Goal: Task Accomplishment & Management: Use online tool/utility

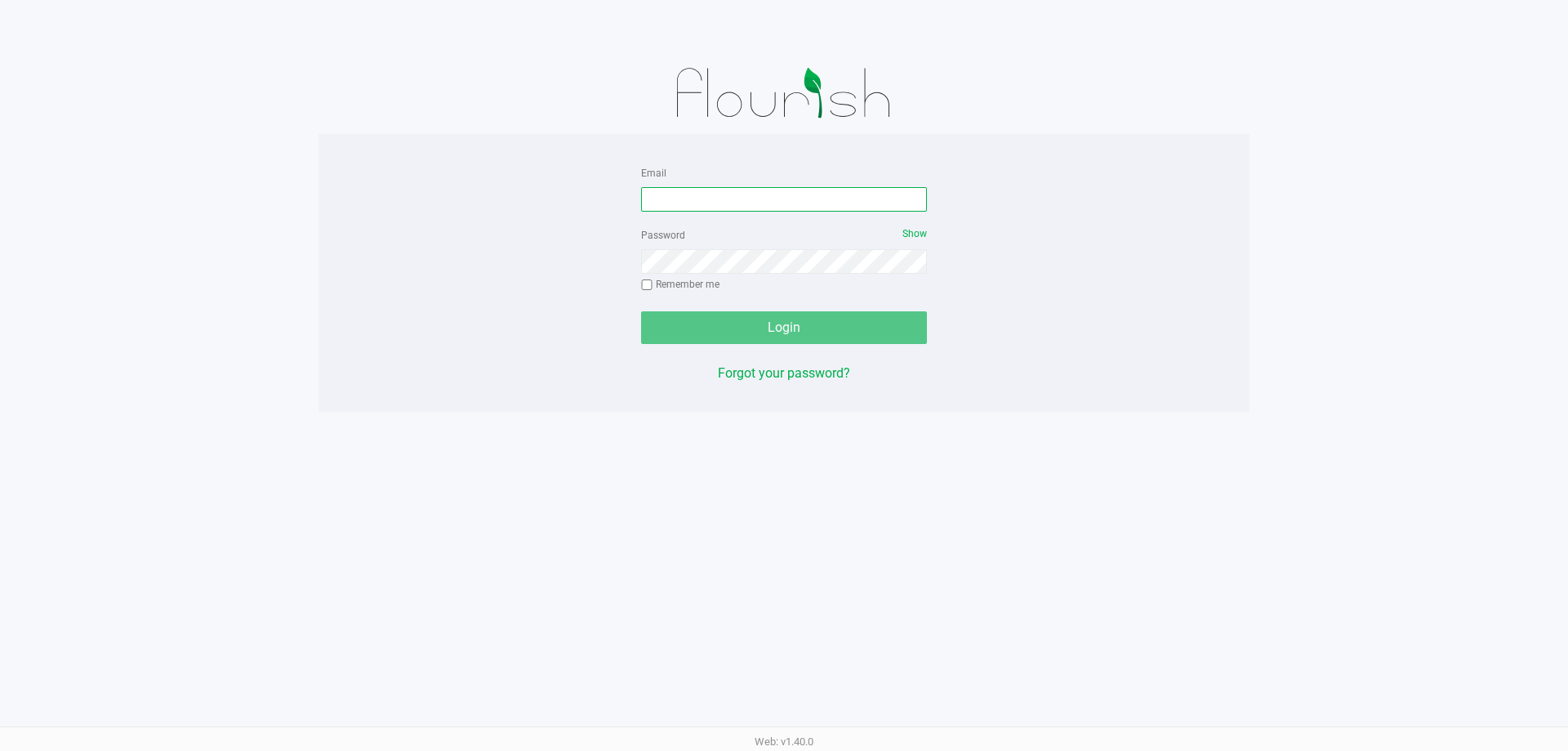
click at [695, 191] on input "Email" at bounding box center [784, 199] width 286 height 25
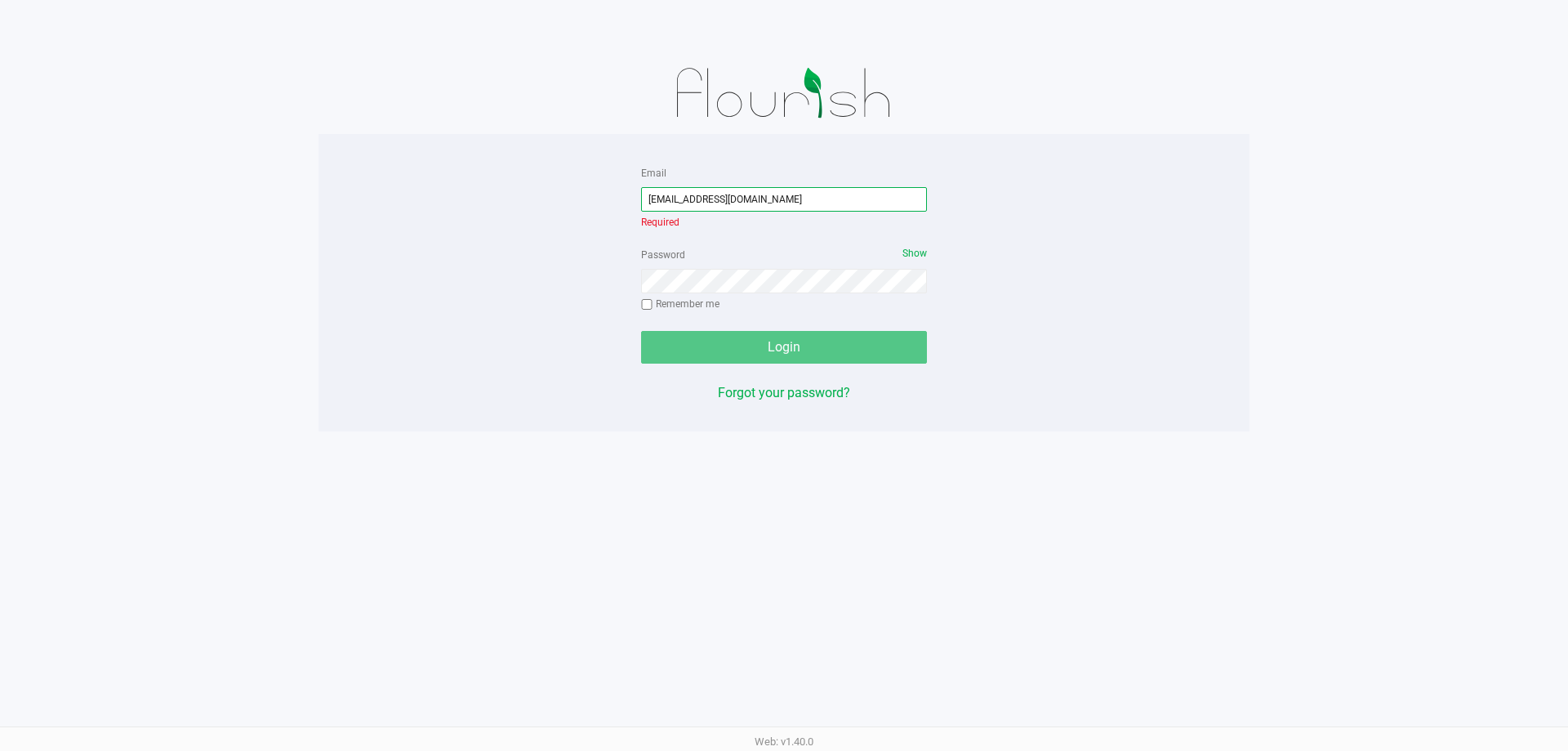
type input "[EMAIL_ADDRESS][DOMAIN_NAME]"
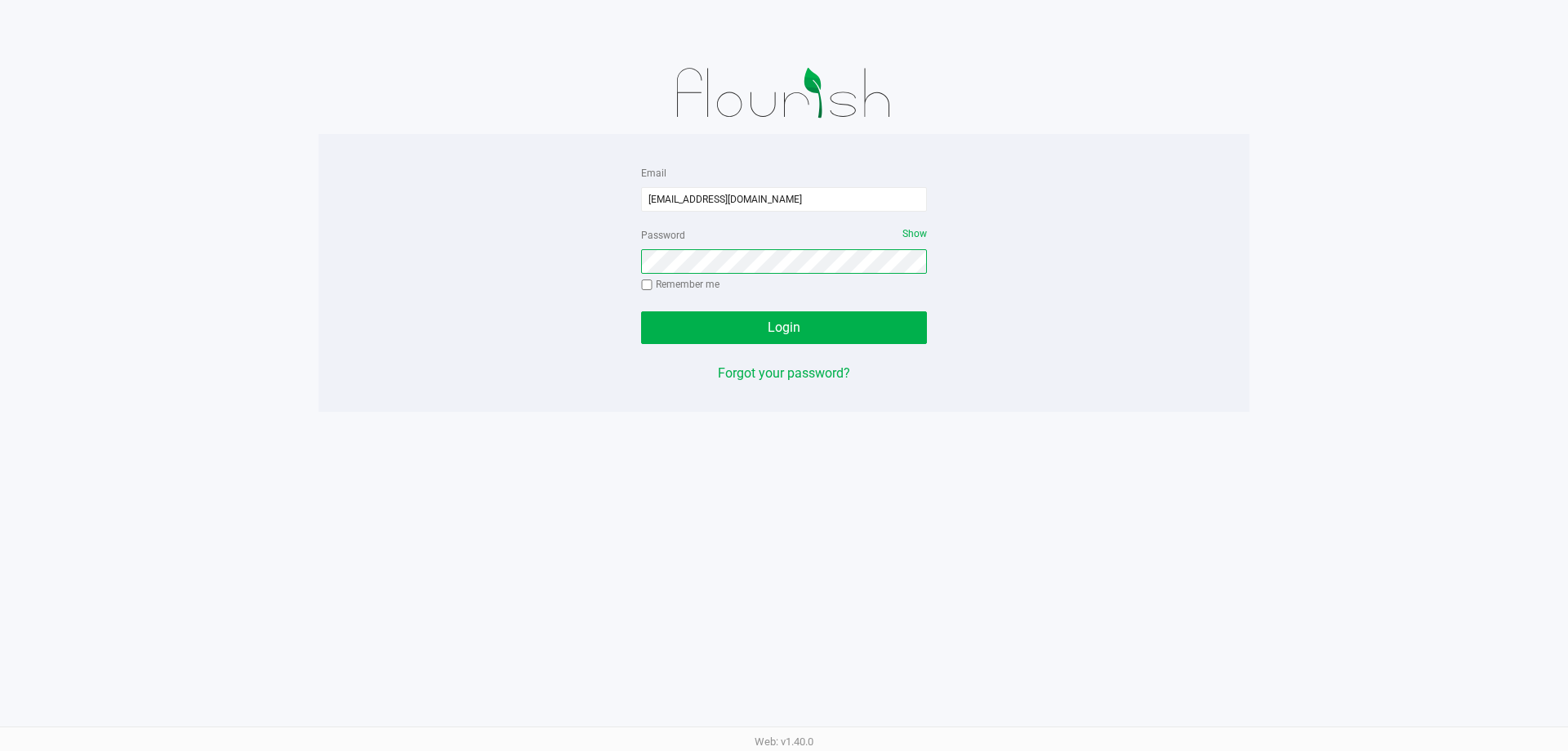
click at [641, 311] on button "Login" at bounding box center [784, 327] width 286 height 32
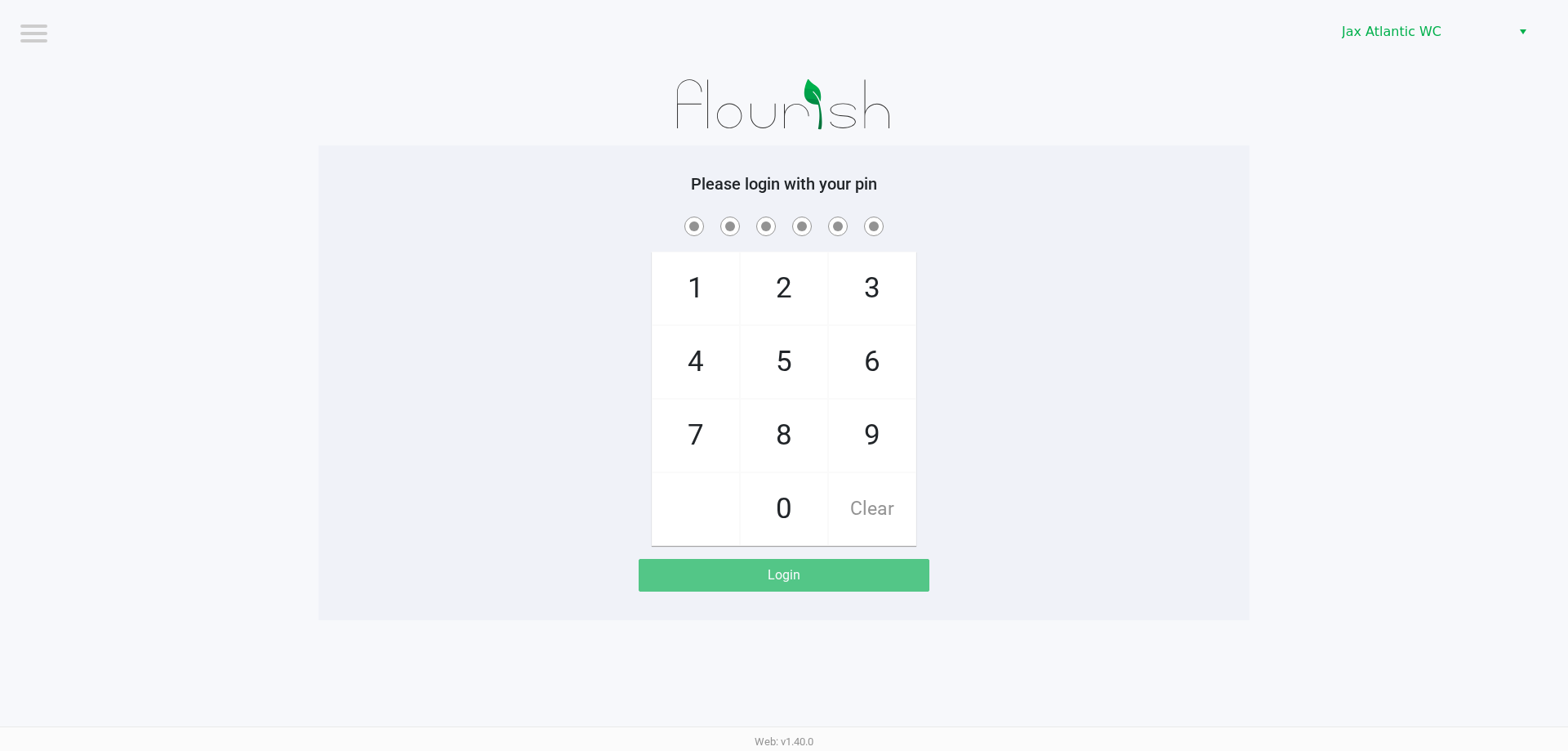
click at [869, 435] on span "9" at bounding box center [872, 436] width 87 height 72
checkbox input "true"
click at [708, 296] on span "1" at bounding box center [695, 288] width 87 height 72
checkbox input "true"
drag, startPoint x: 708, startPoint y: 296, endPoint x: 708, endPoint y: 357, distance: 61.0
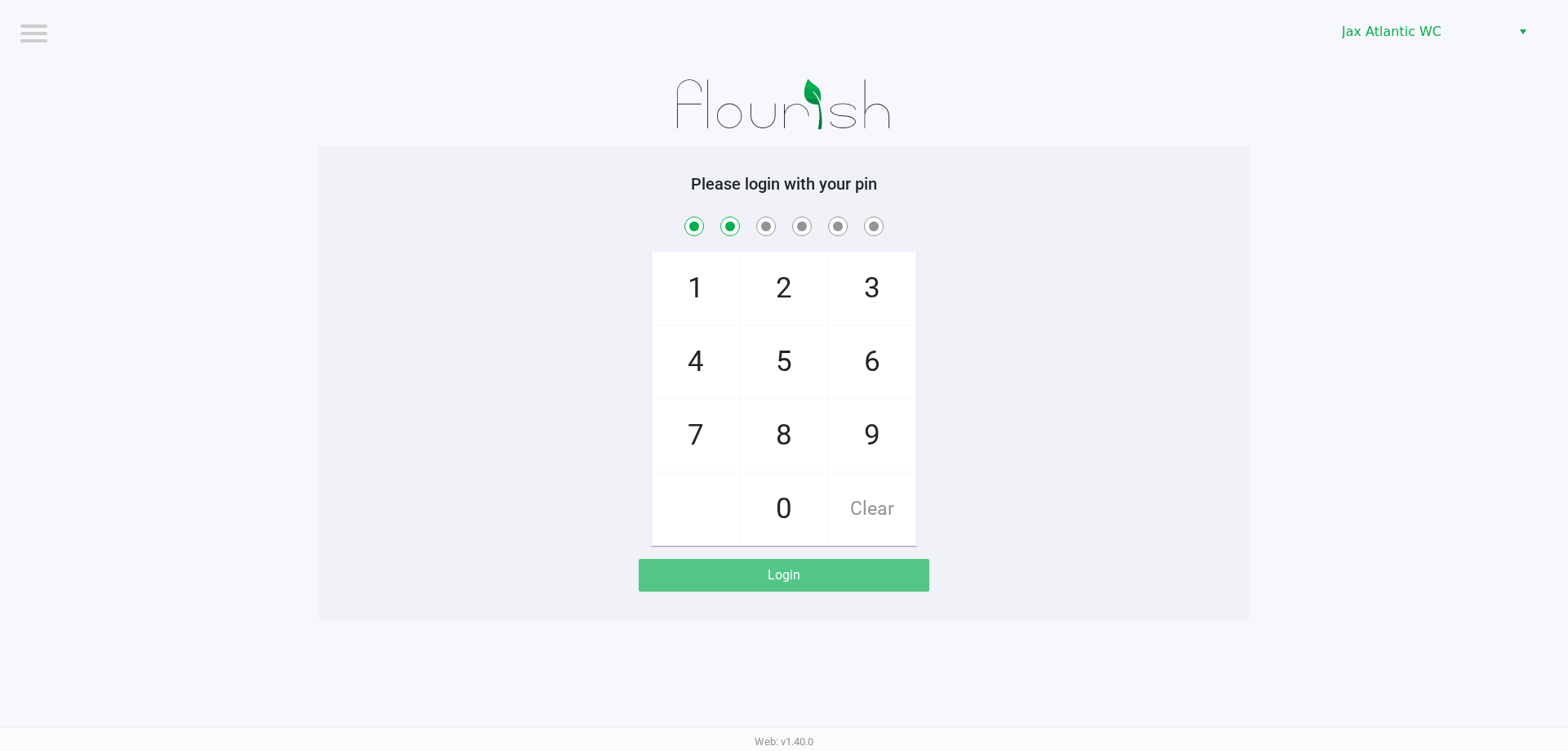
click at [708, 296] on span "1" at bounding box center [695, 288] width 87 height 72
checkbox input "true"
drag, startPoint x: 696, startPoint y: 423, endPoint x: 697, endPoint y: 413, distance: 10.0
click at [696, 418] on span "7" at bounding box center [695, 436] width 87 height 72
checkbox input "true"
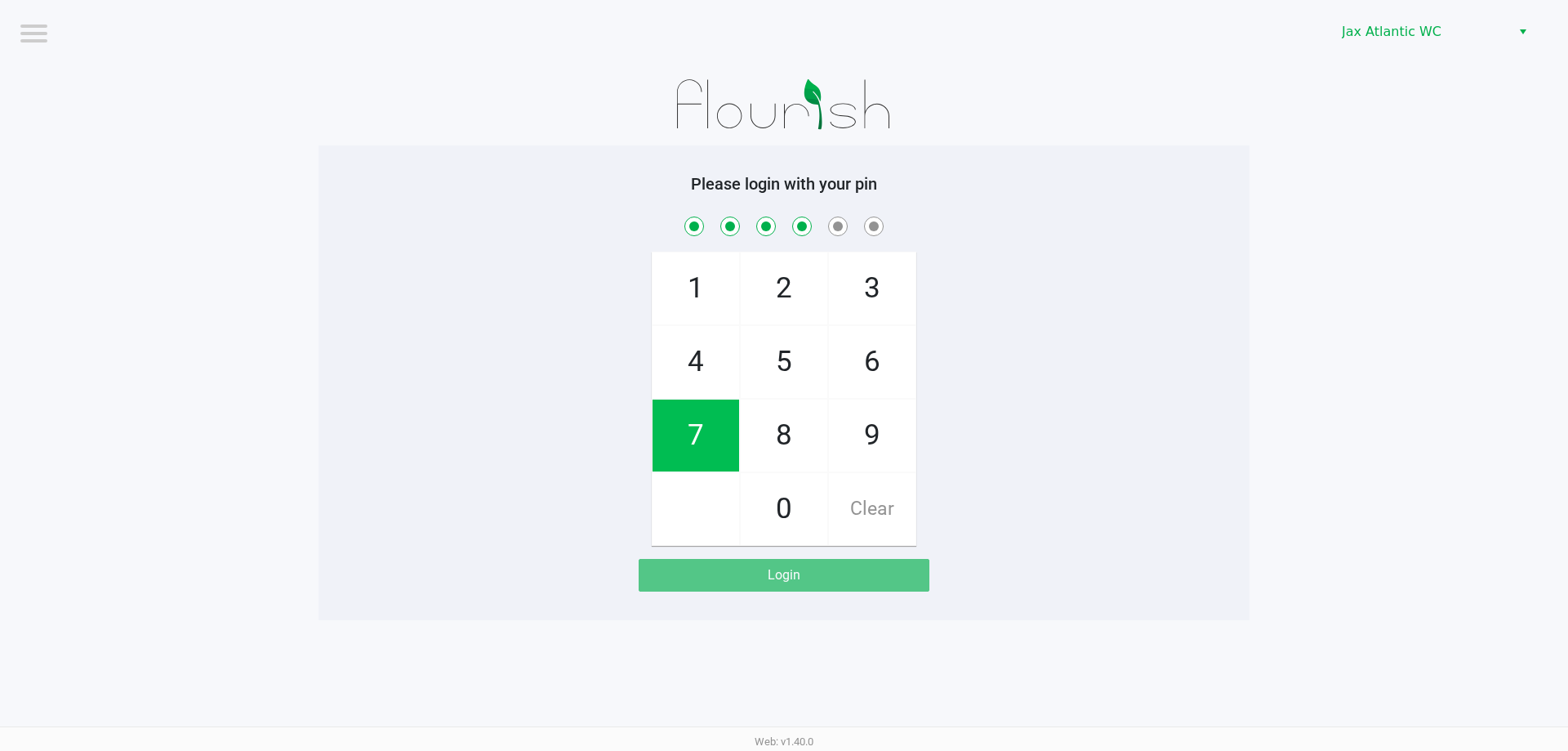
drag, startPoint x: 701, startPoint y: 358, endPoint x: 700, endPoint y: 382, distance: 24.0
click at [702, 358] on span "4" at bounding box center [695, 362] width 87 height 72
checkbox input "true"
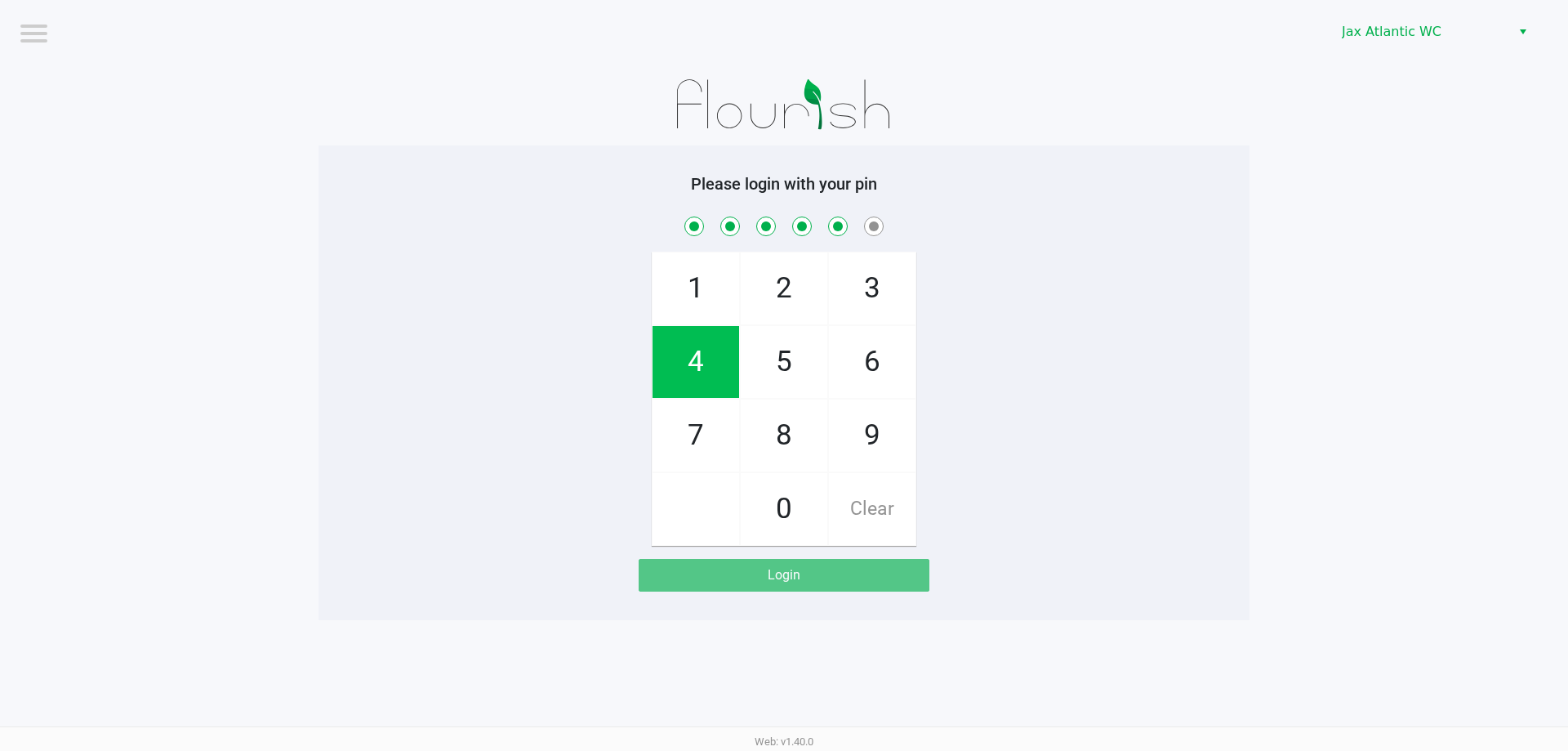
click at [689, 420] on span "7" at bounding box center [695, 436] width 87 height 72
checkbox input "true"
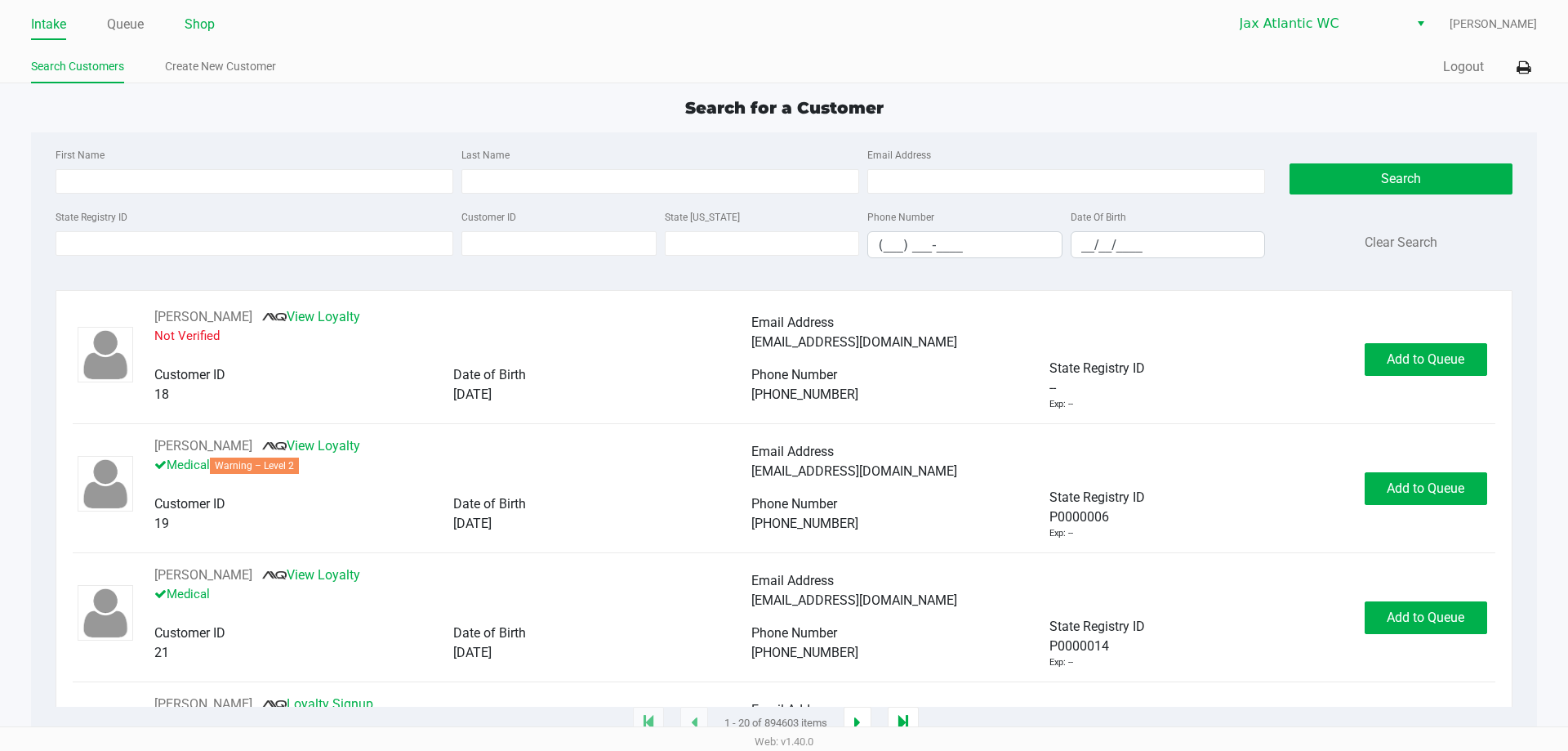
click at [201, 29] on link "Shop" at bounding box center [199, 25] width 30 height 23
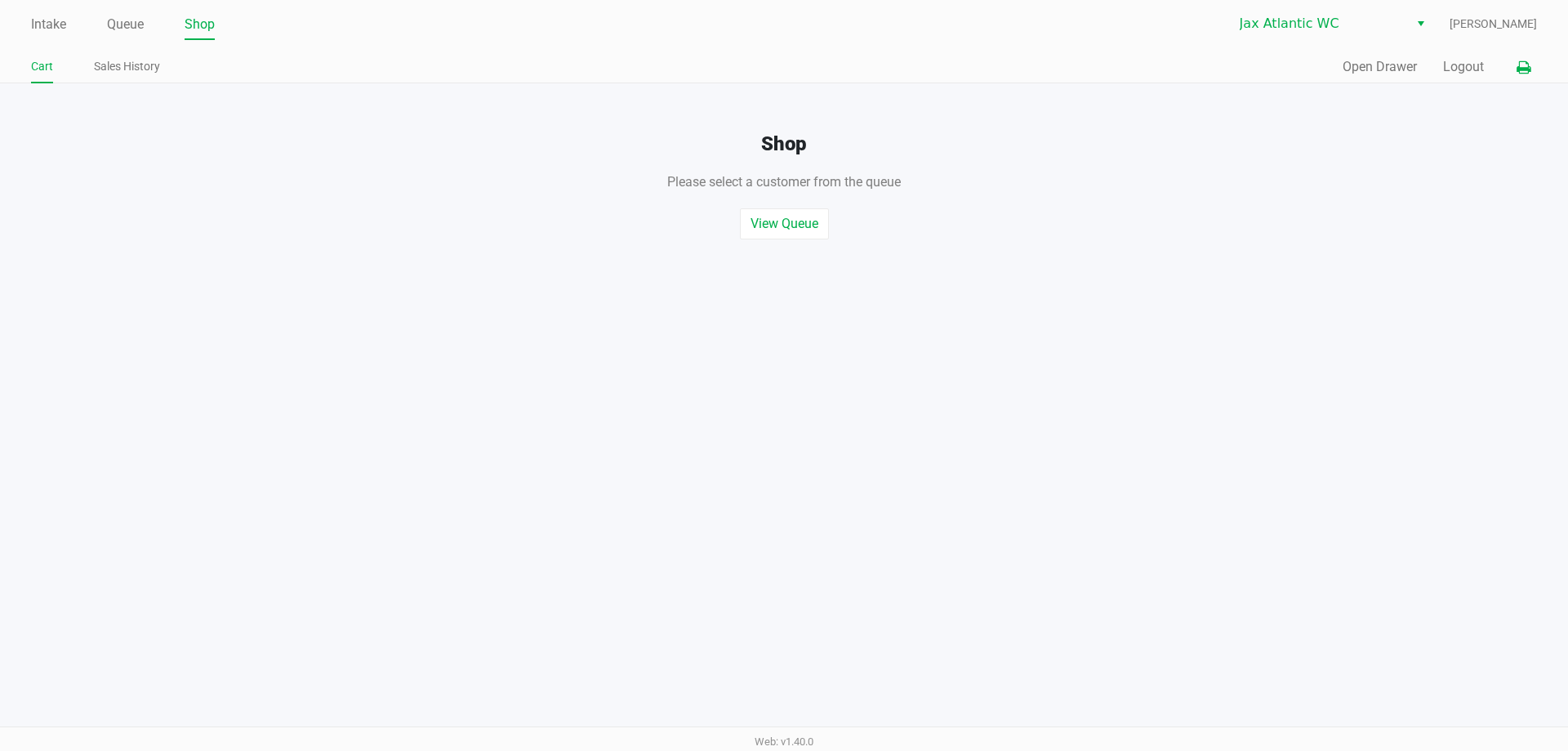
click at [1522, 64] on icon at bounding box center [1524, 68] width 14 height 11
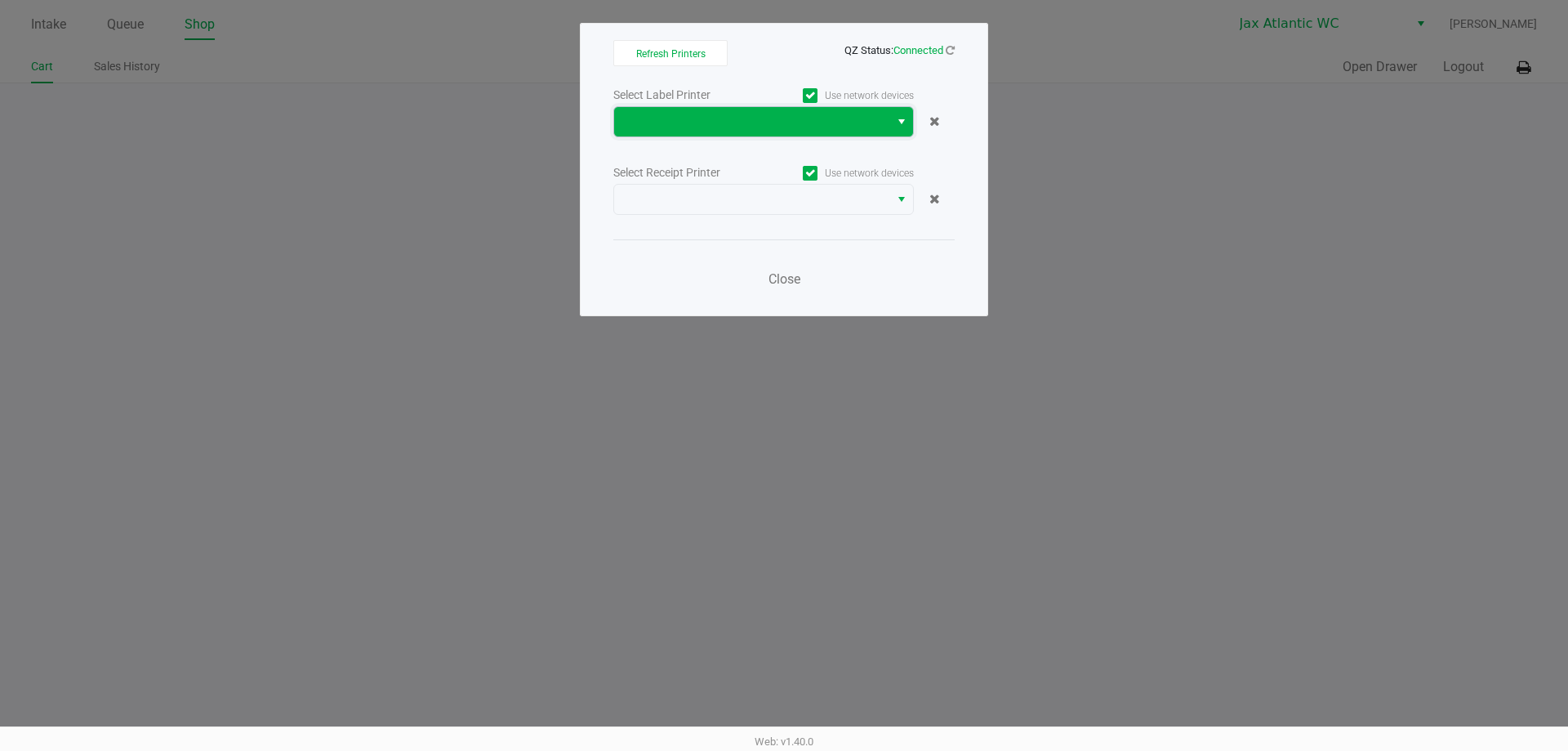
click at [870, 114] on span at bounding box center [752, 121] width 255 height 19
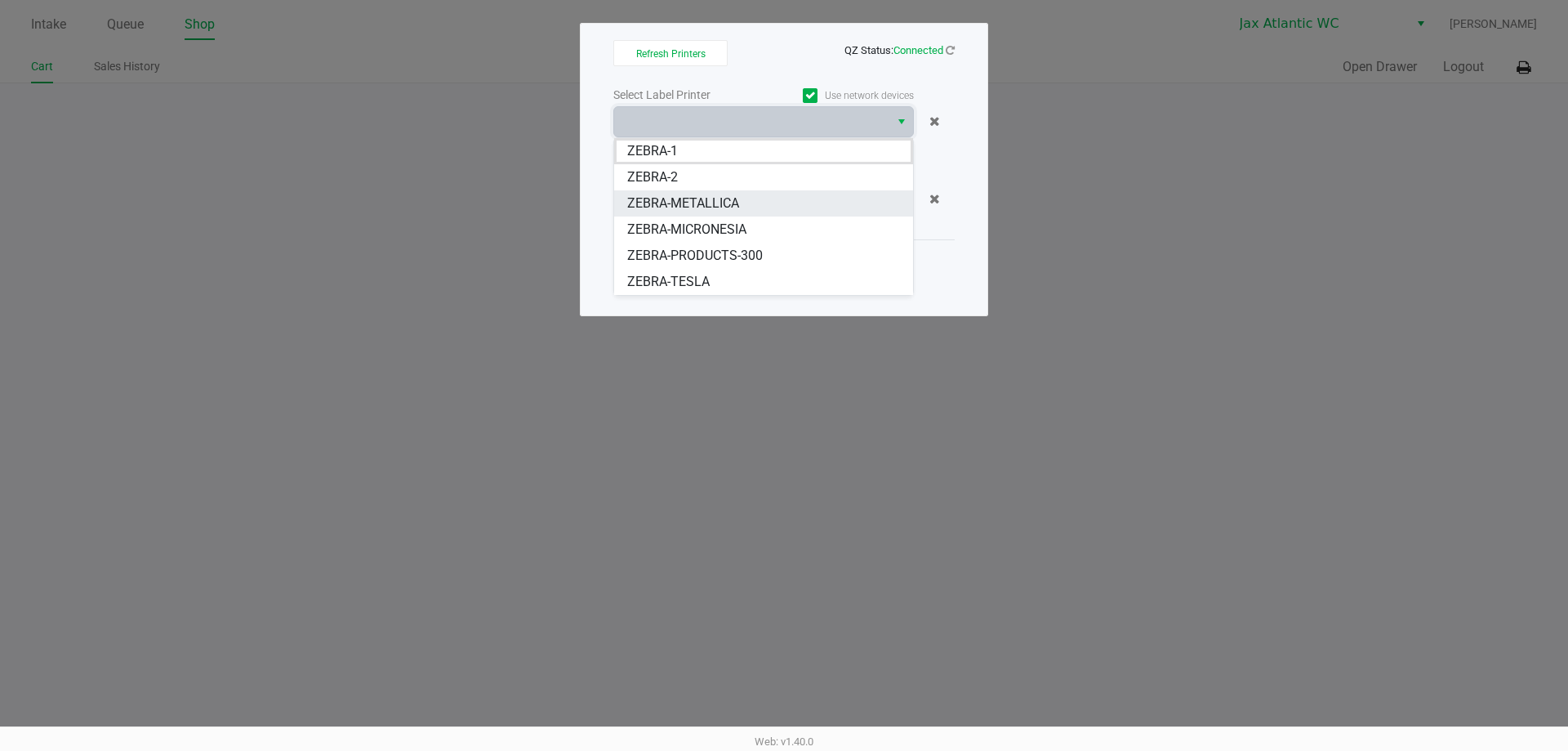
click at [725, 206] on span "ZEBRA-METALLICA" at bounding box center [682, 203] width 111 height 19
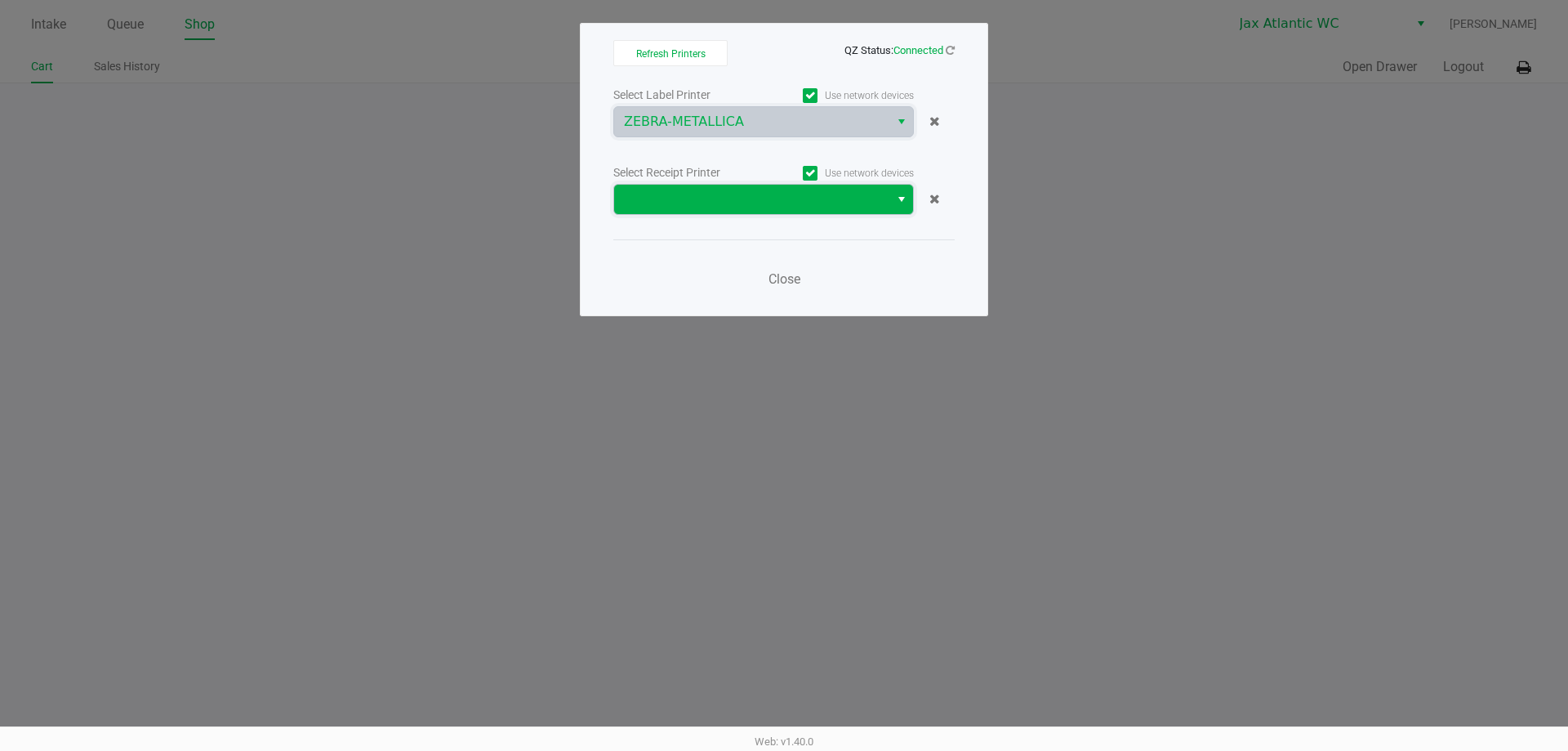
click at [724, 199] on span at bounding box center [752, 199] width 255 height 19
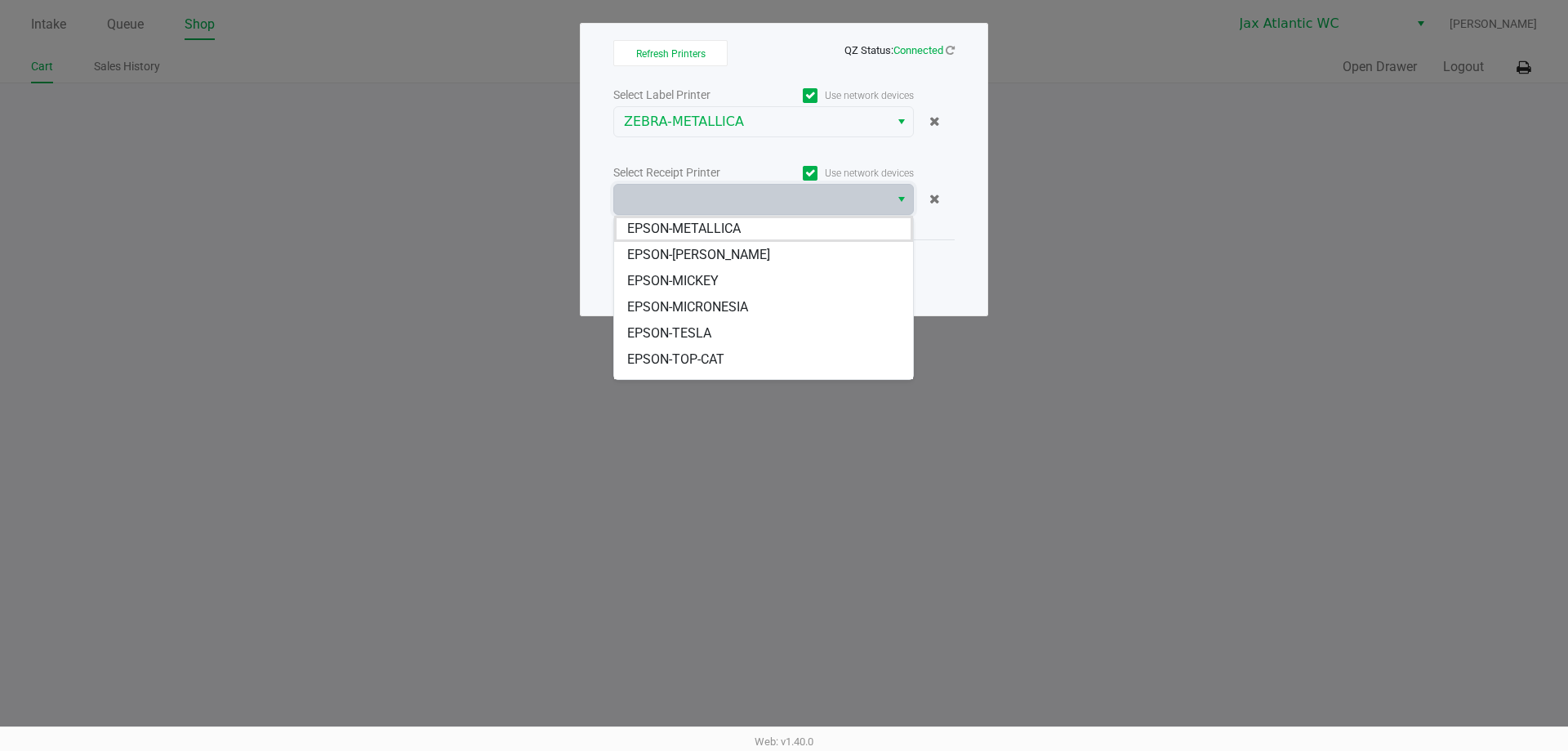
click at [736, 227] on span "EPSON-METALLICA" at bounding box center [683, 228] width 113 height 19
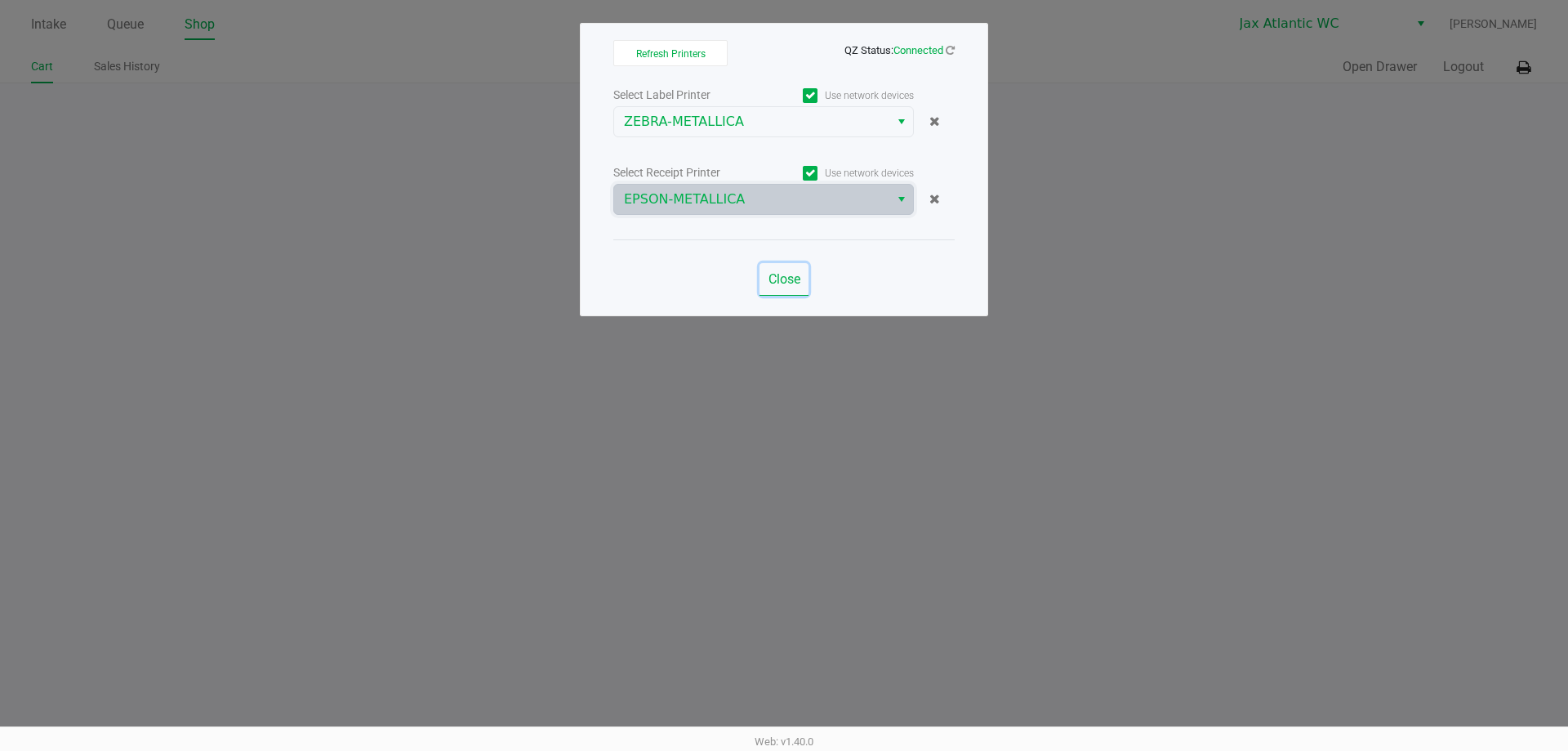
click at [775, 274] on span "Close" at bounding box center [784, 279] width 32 height 16
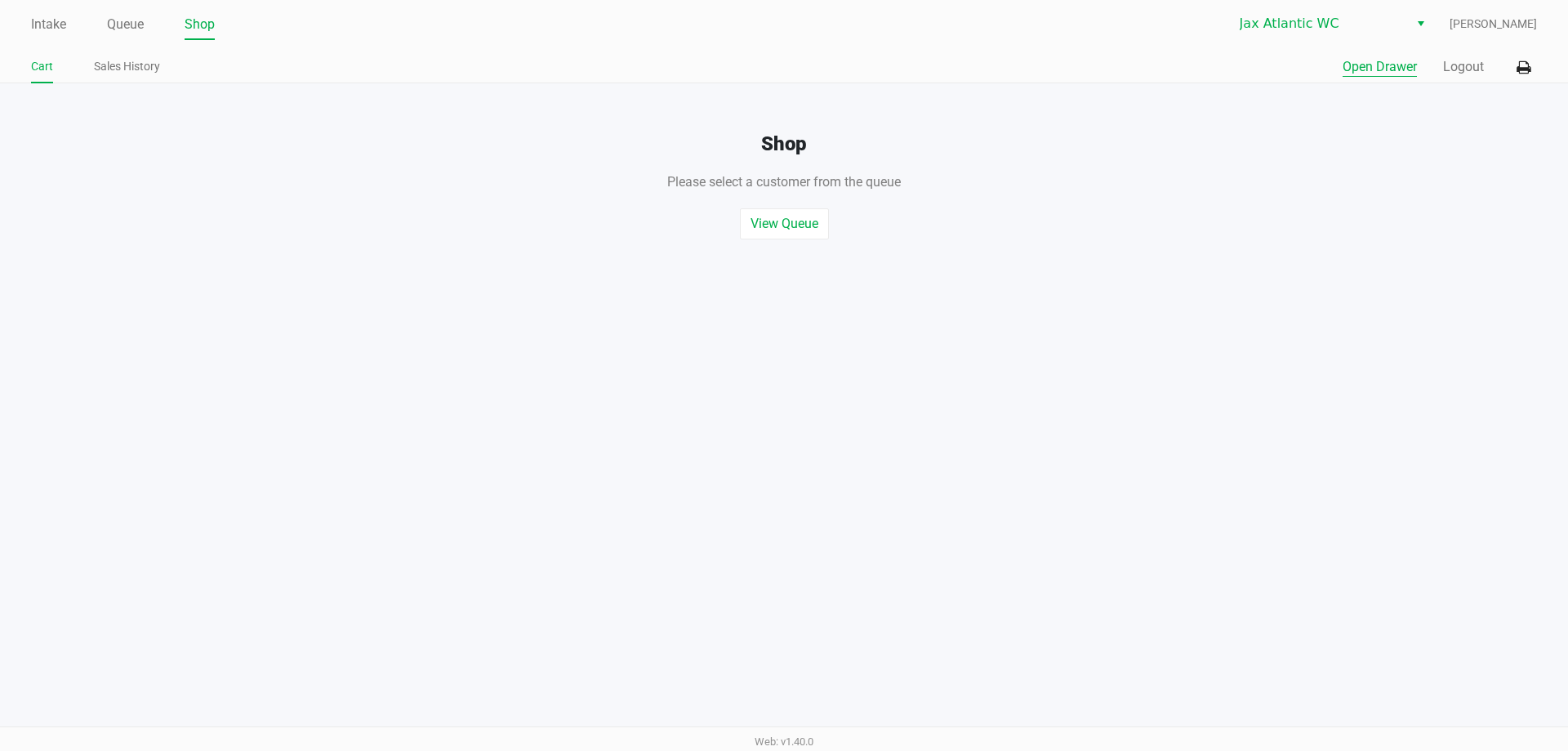
click at [1366, 63] on button "Open Drawer" at bounding box center [1379, 67] width 75 height 19
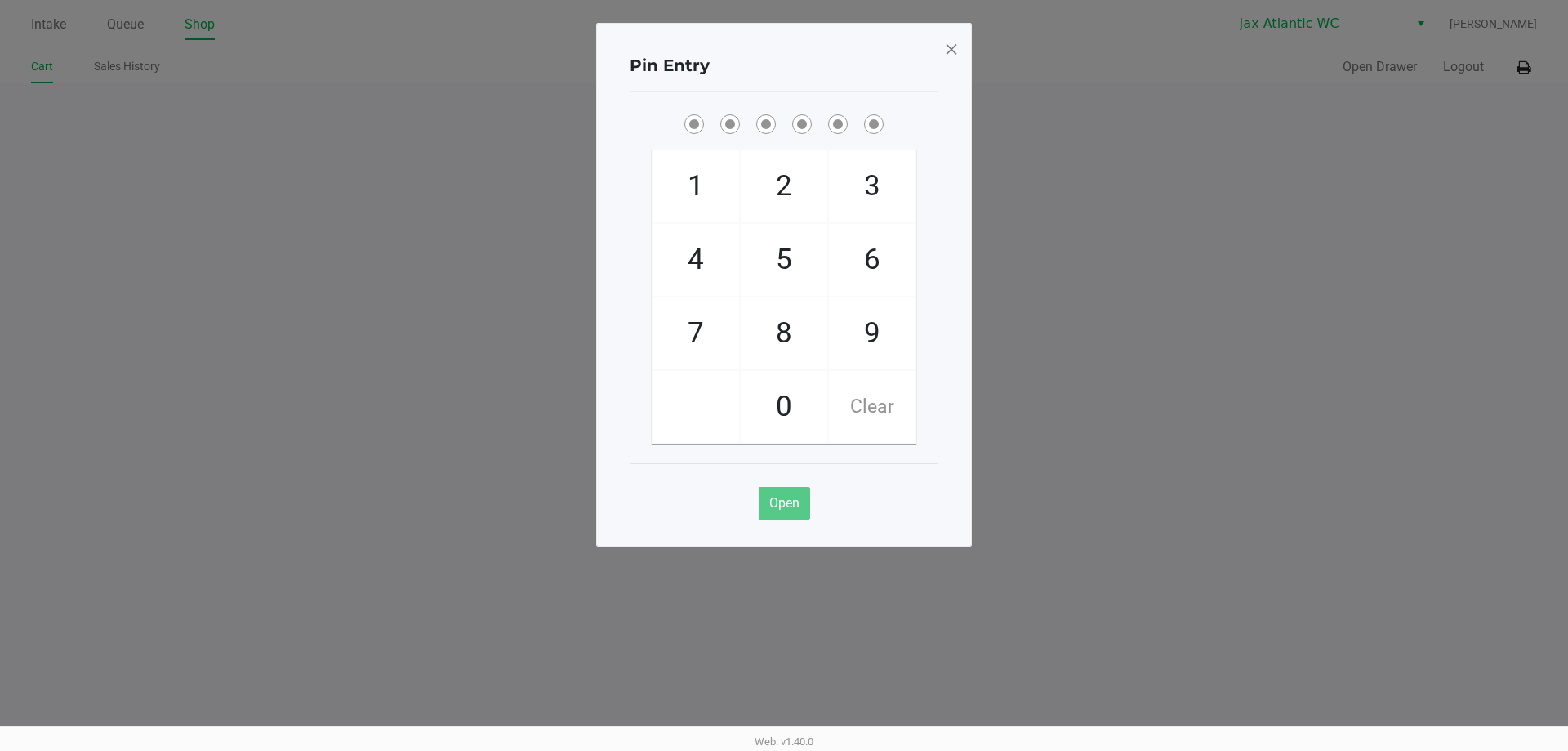
drag, startPoint x: 858, startPoint y: 319, endPoint x: 831, endPoint y: 285, distance: 43.4
click at [860, 321] on span "9" at bounding box center [872, 334] width 87 height 72
checkbox input "true"
click at [716, 193] on span "1" at bounding box center [695, 186] width 87 height 72
checkbox input "true"
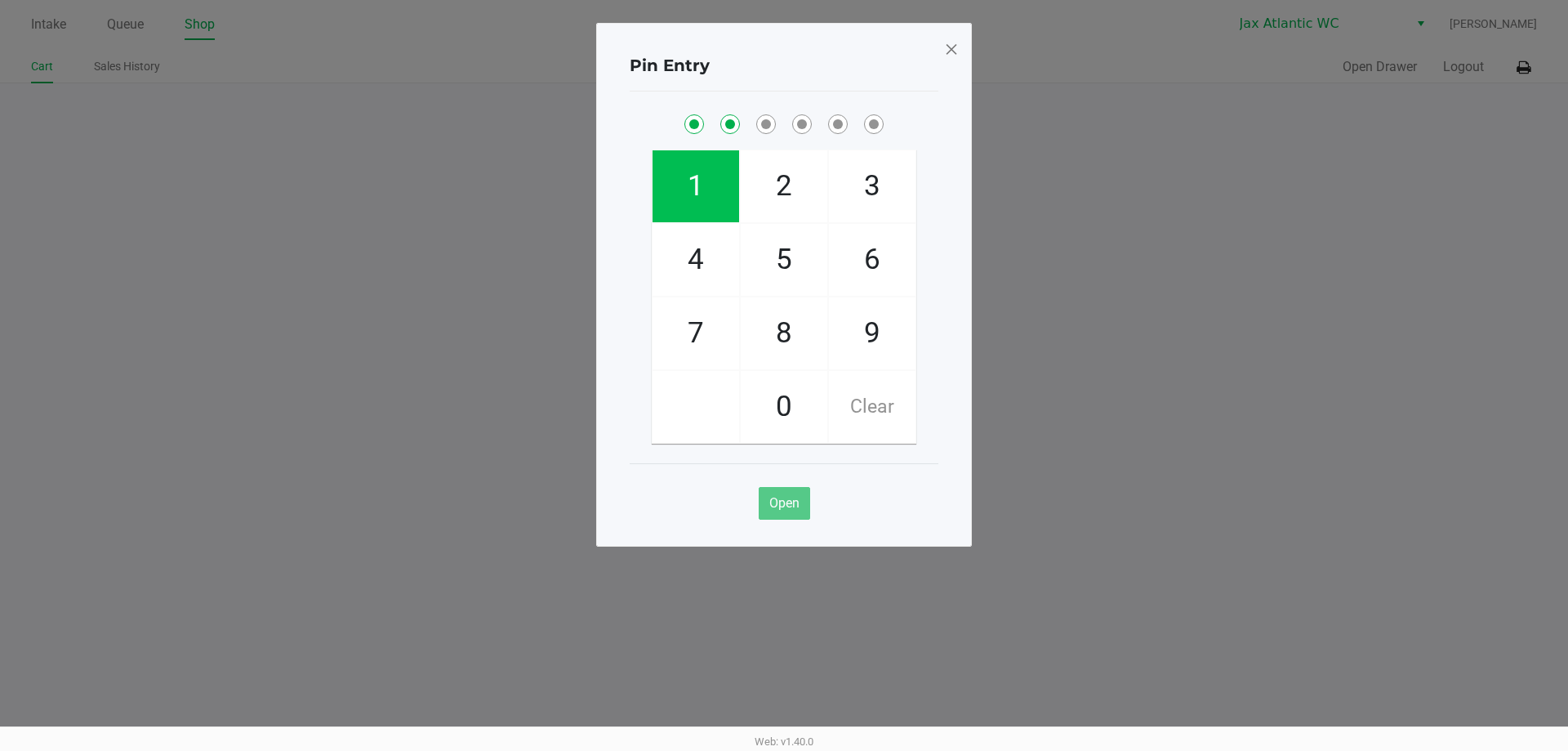
click at [716, 191] on span "1" at bounding box center [695, 186] width 87 height 72
checkbox input "true"
drag, startPoint x: 732, startPoint y: 336, endPoint x: 702, endPoint y: 264, distance: 78.0
click at [730, 321] on span "7" at bounding box center [695, 334] width 87 height 72
checkbox input "true"
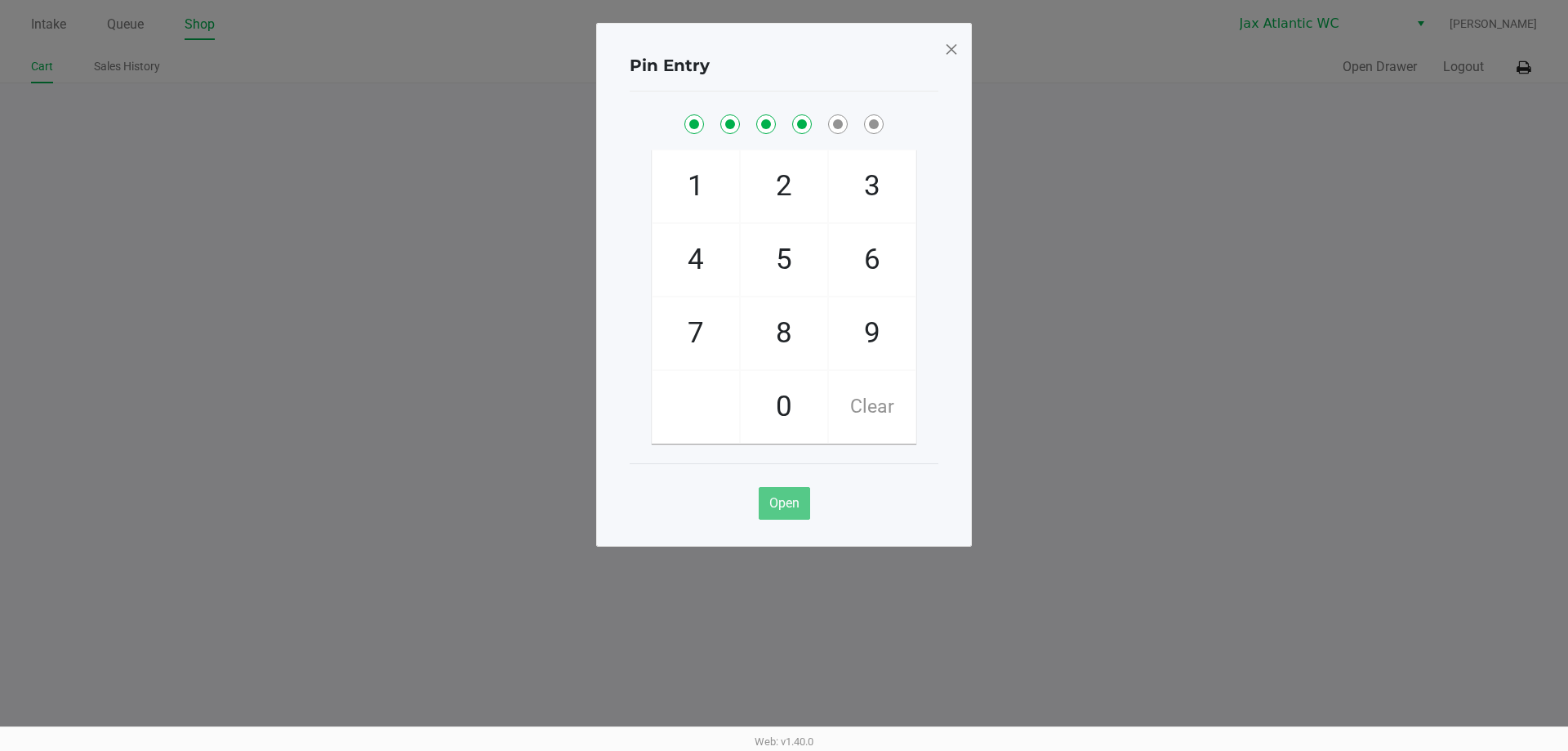
drag, startPoint x: 702, startPoint y: 264, endPoint x: 700, endPoint y: 289, distance: 25.1
click at [703, 265] on span "4" at bounding box center [695, 260] width 87 height 72
checkbox input "true"
click at [696, 343] on span "7" at bounding box center [695, 334] width 87 height 72
checkbox input "true"
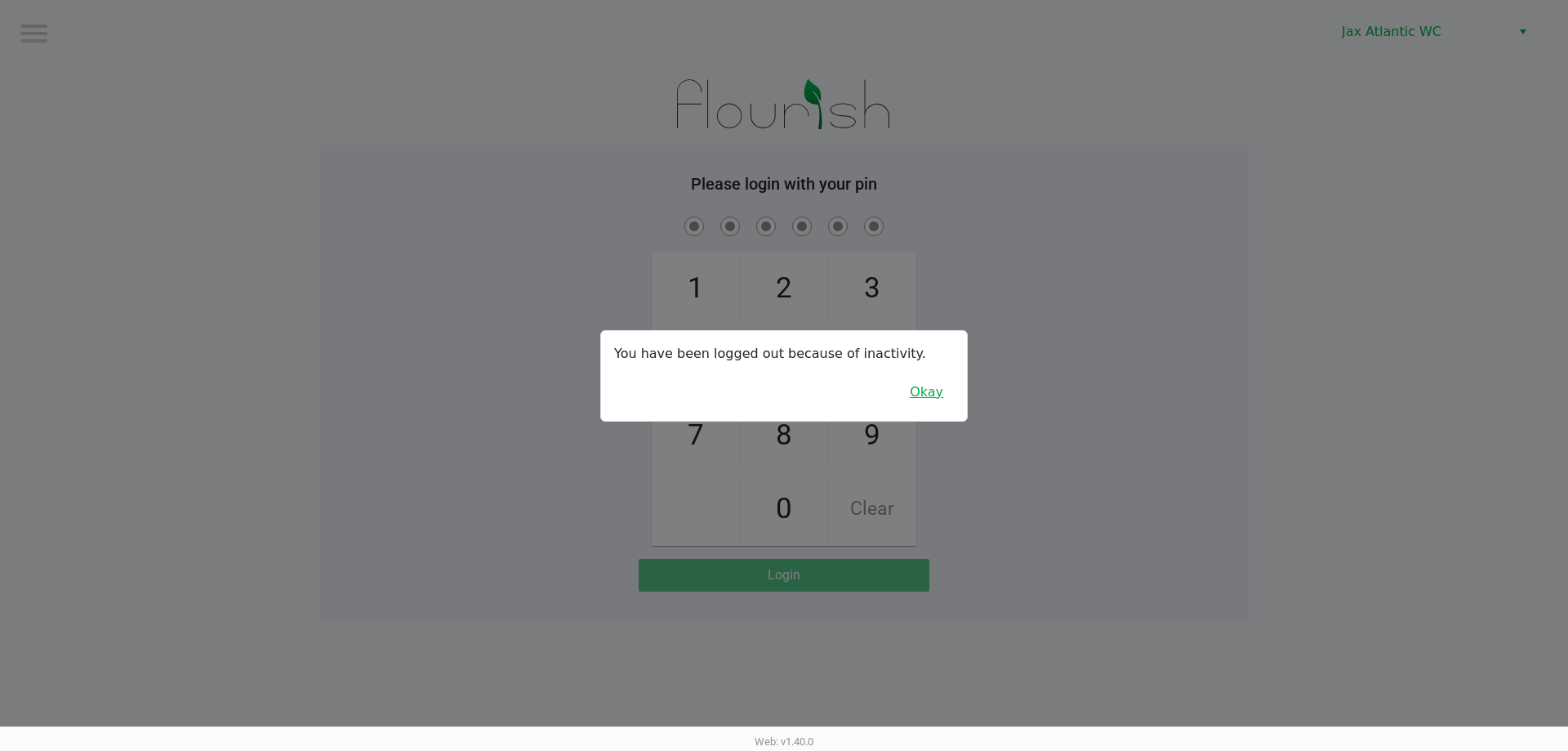
click at [946, 400] on button "Okay" at bounding box center [926, 392] width 54 height 31
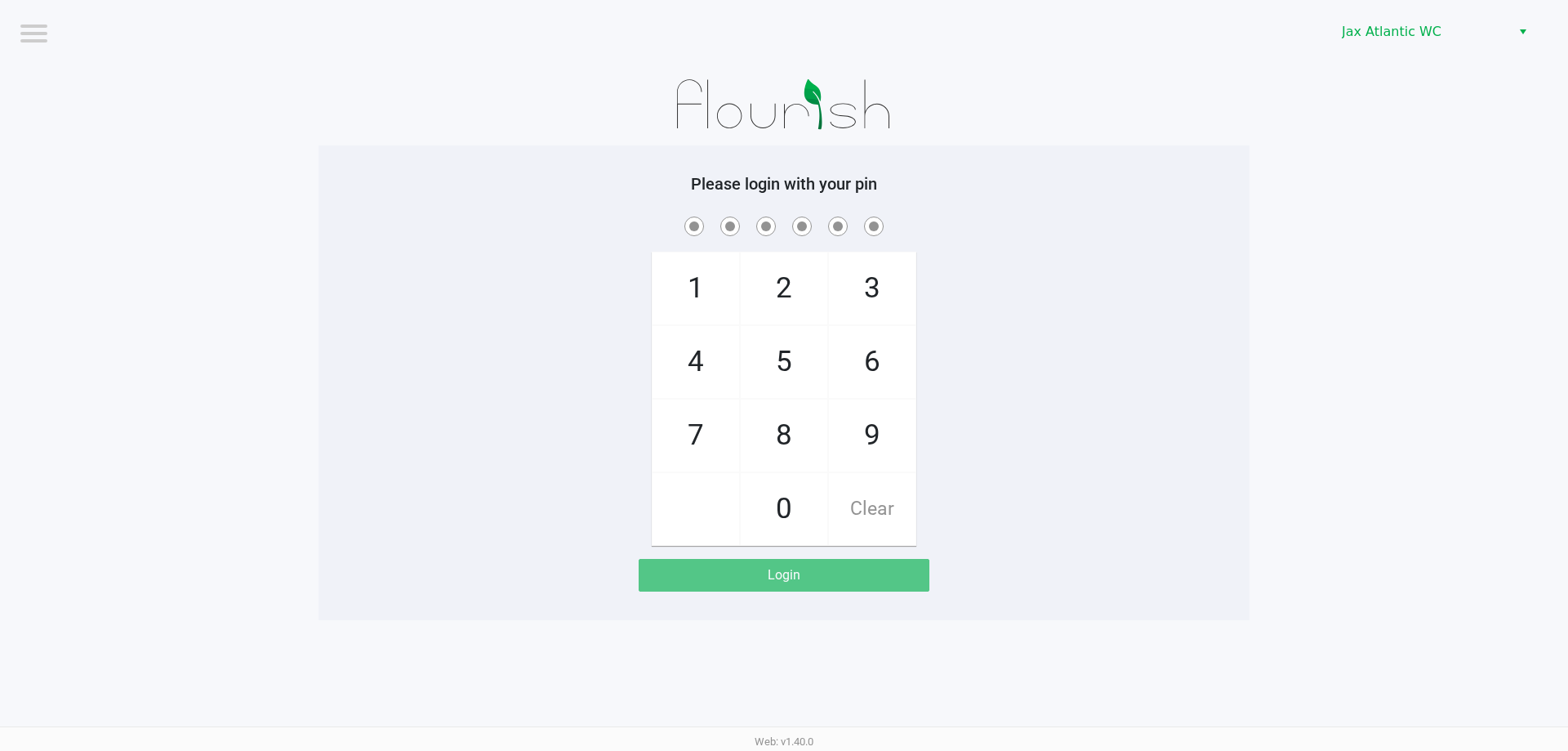
click at [888, 438] on span "9" at bounding box center [872, 436] width 87 height 72
checkbox input "true"
click at [708, 304] on span "1" at bounding box center [695, 288] width 87 height 72
checkbox input "true"
click at [708, 304] on span "1" at bounding box center [695, 288] width 87 height 72
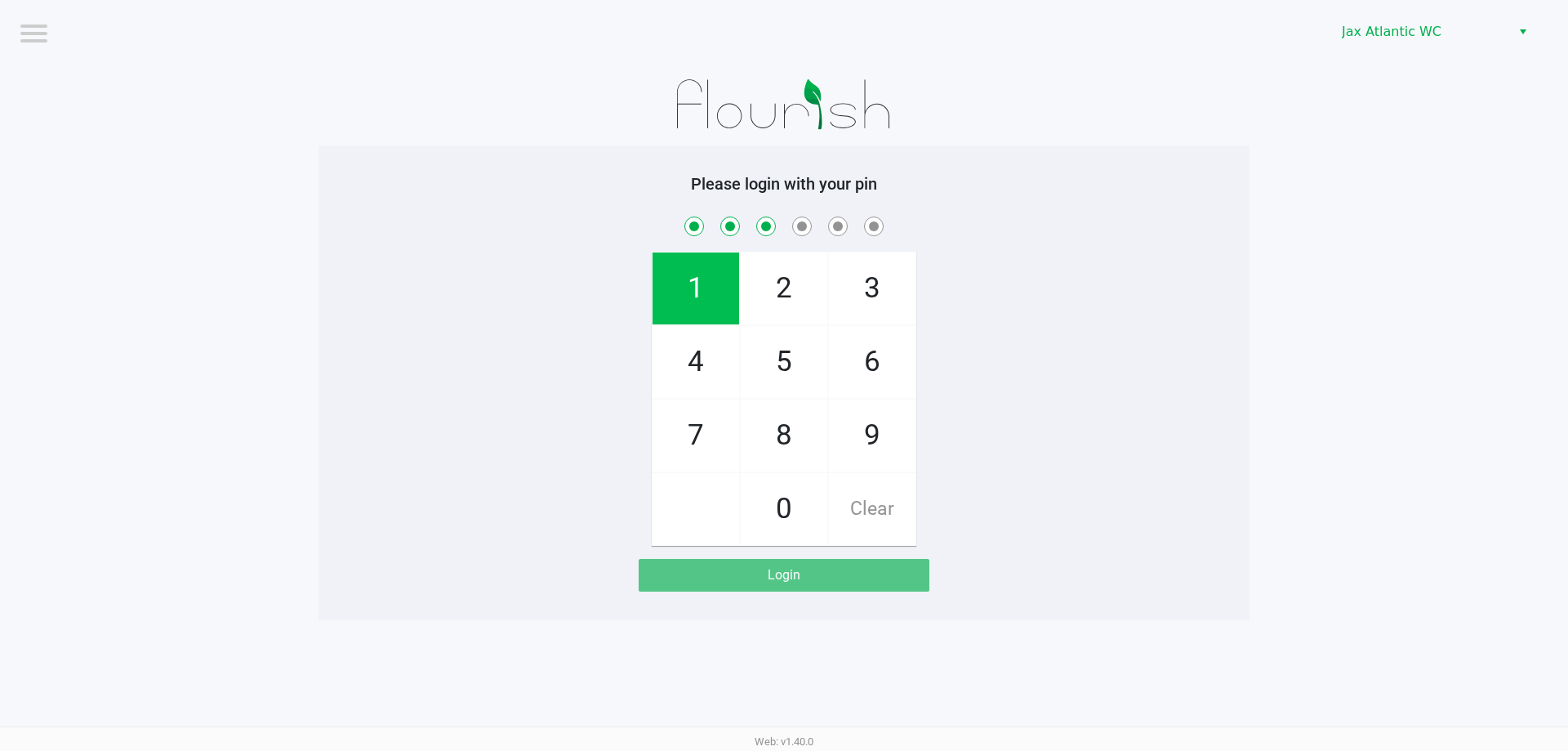
checkbox input "true"
click at [715, 422] on span "7" at bounding box center [695, 436] width 87 height 72
checkbox input "true"
click at [708, 351] on span "4" at bounding box center [695, 362] width 87 height 72
checkbox input "true"
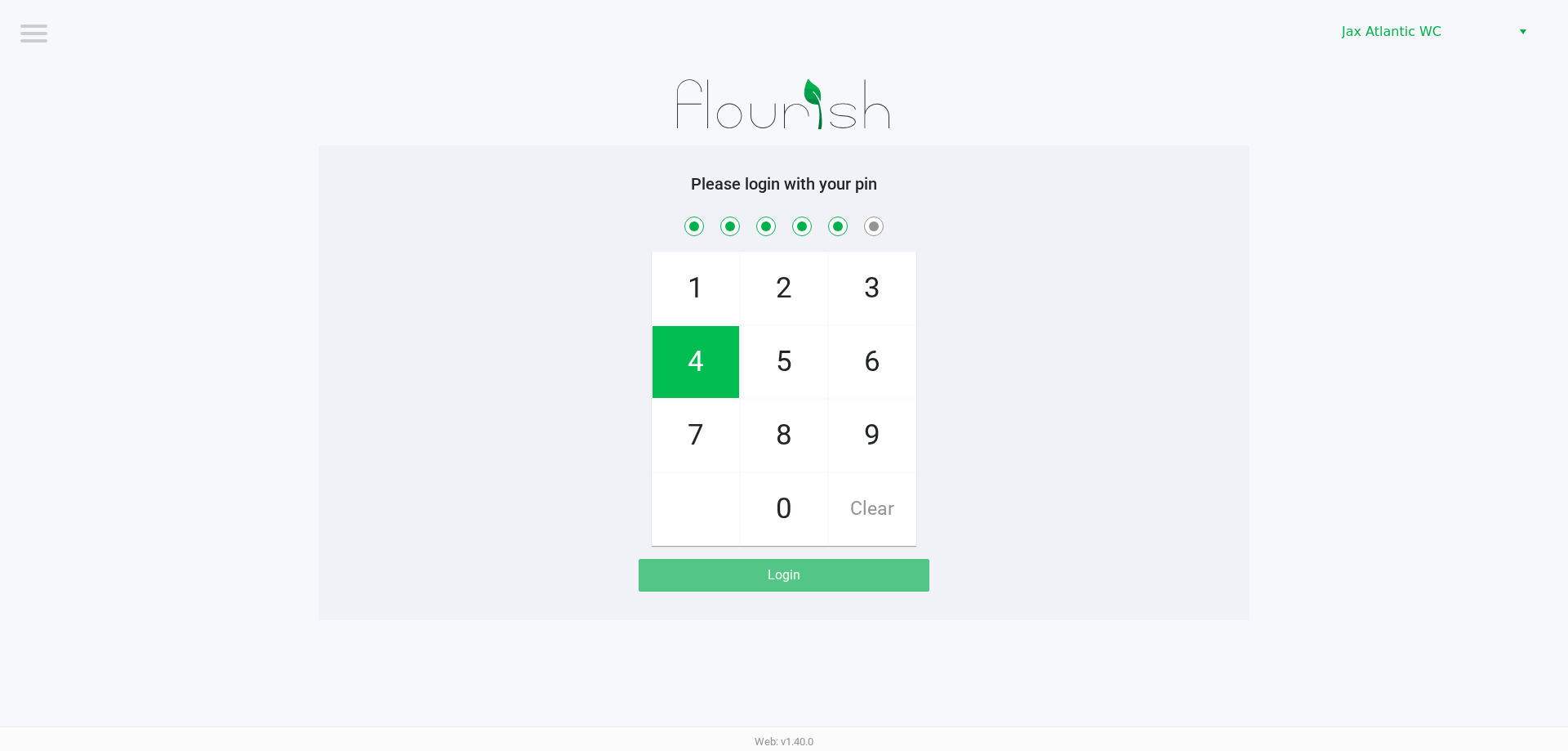
click at [720, 417] on span "7" at bounding box center [695, 436] width 87 height 72
checkbox input "true"
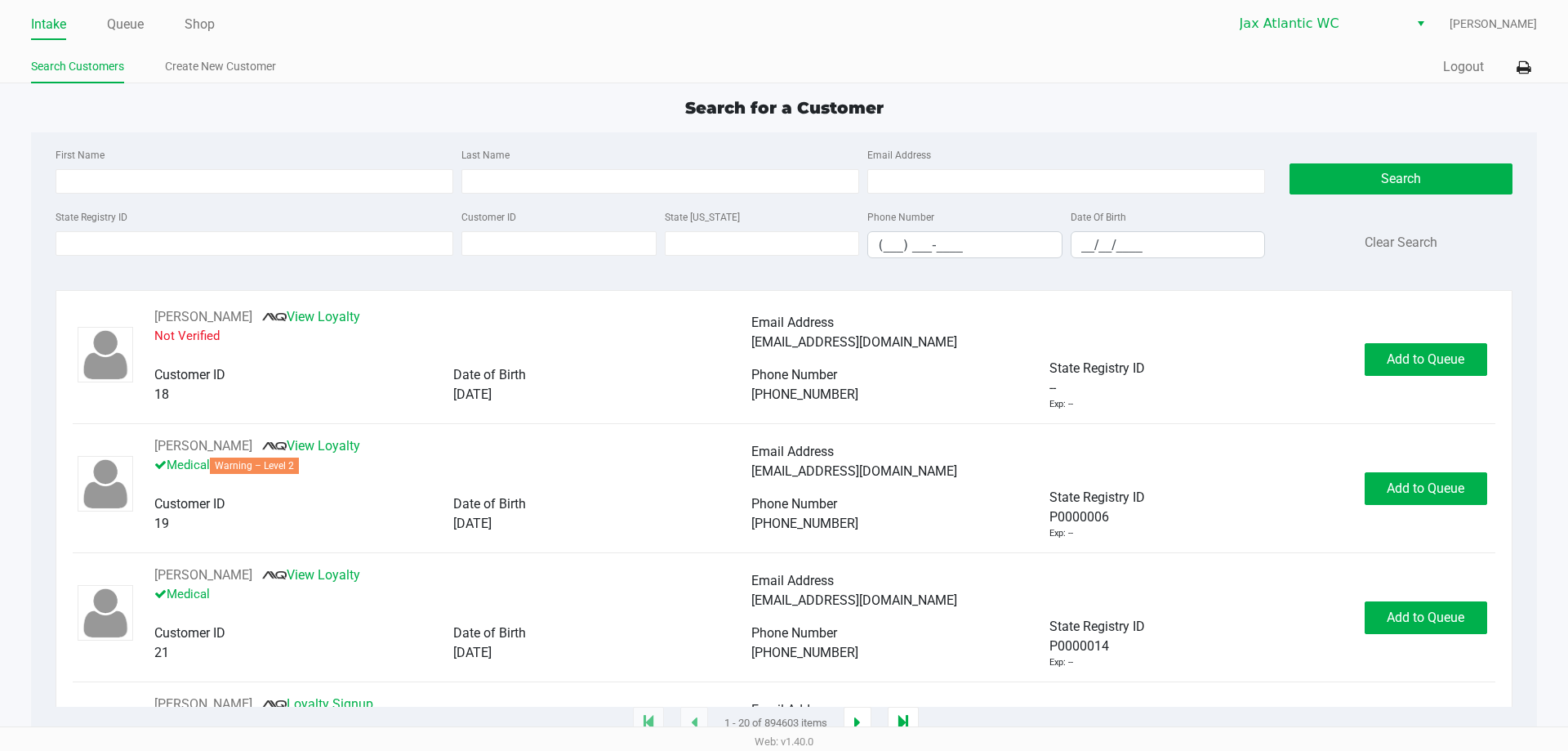
type input "ASANTE"
type input "WILSON"
type input "12/26/1997"
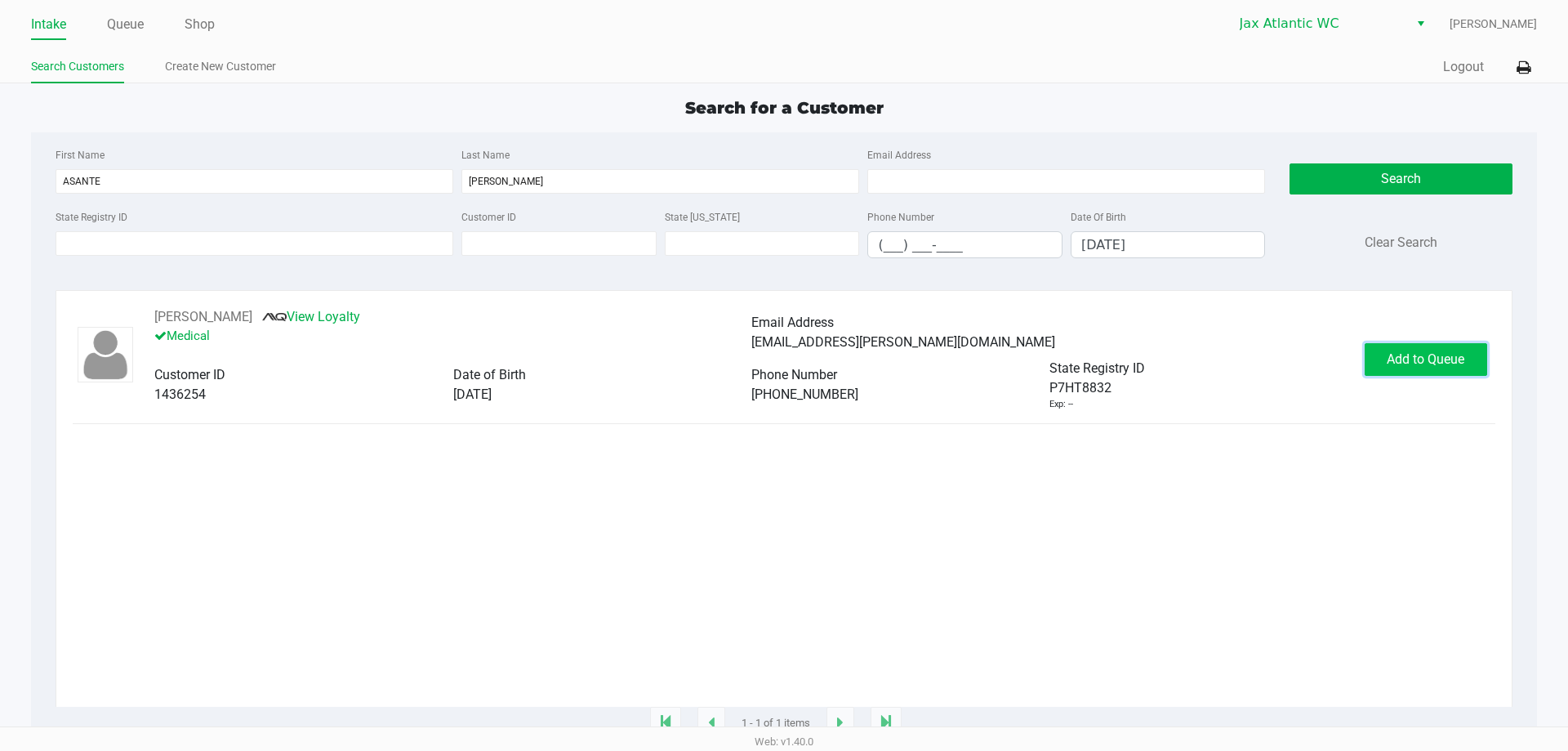
click at [1424, 356] on span "Add to Queue" at bounding box center [1426, 359] width 77 height 16
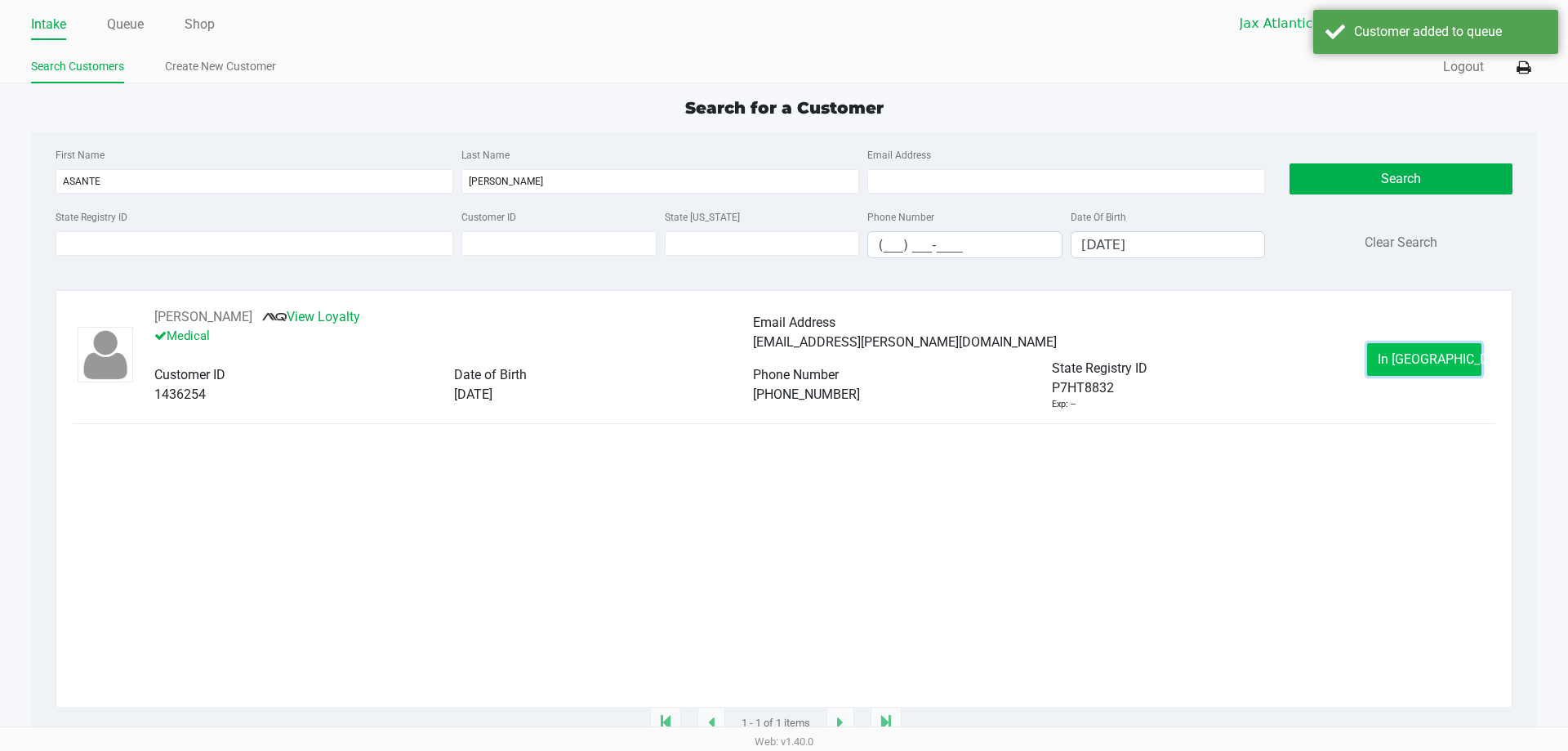
click at [1417, 367] on span "In Queue" at bounding box center [1446, 359] width 137 height 16
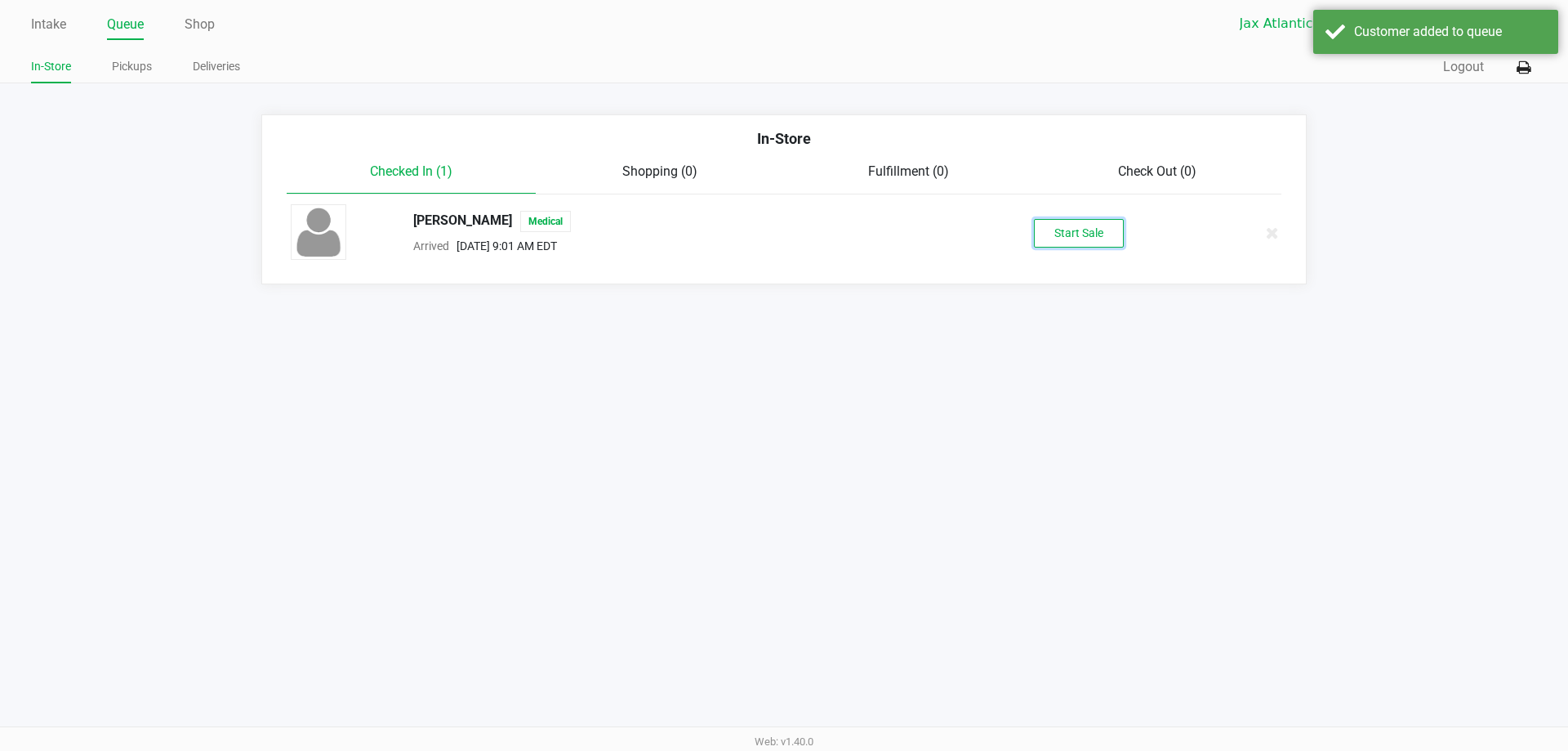
click at [1078, 242] on button "Start Sale" at bounding box center [1079, 233] width 90 height 29
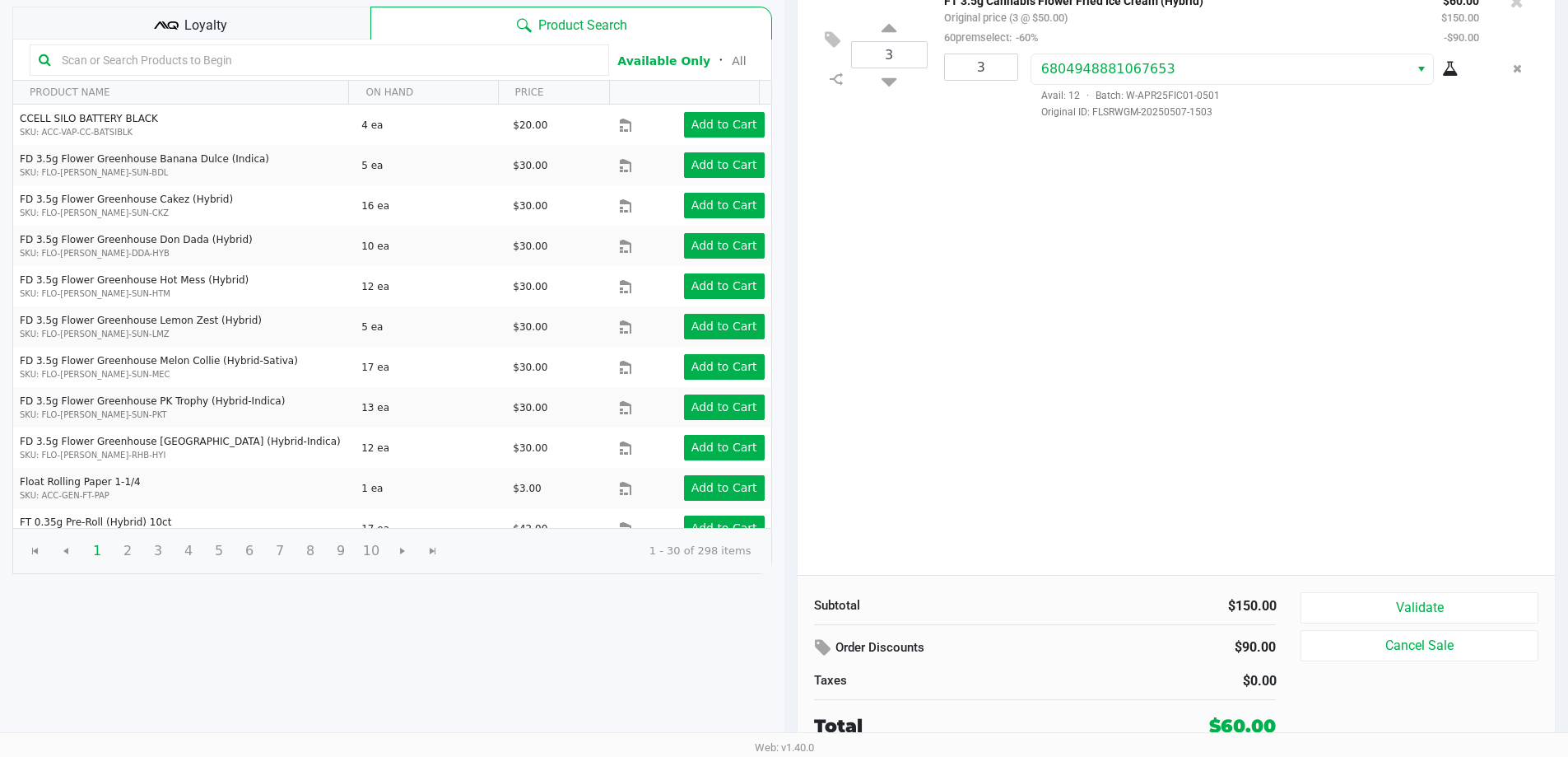
click at [202, 30] on span "Loyalty" at bounding box center [205, 26] width 42 height 19
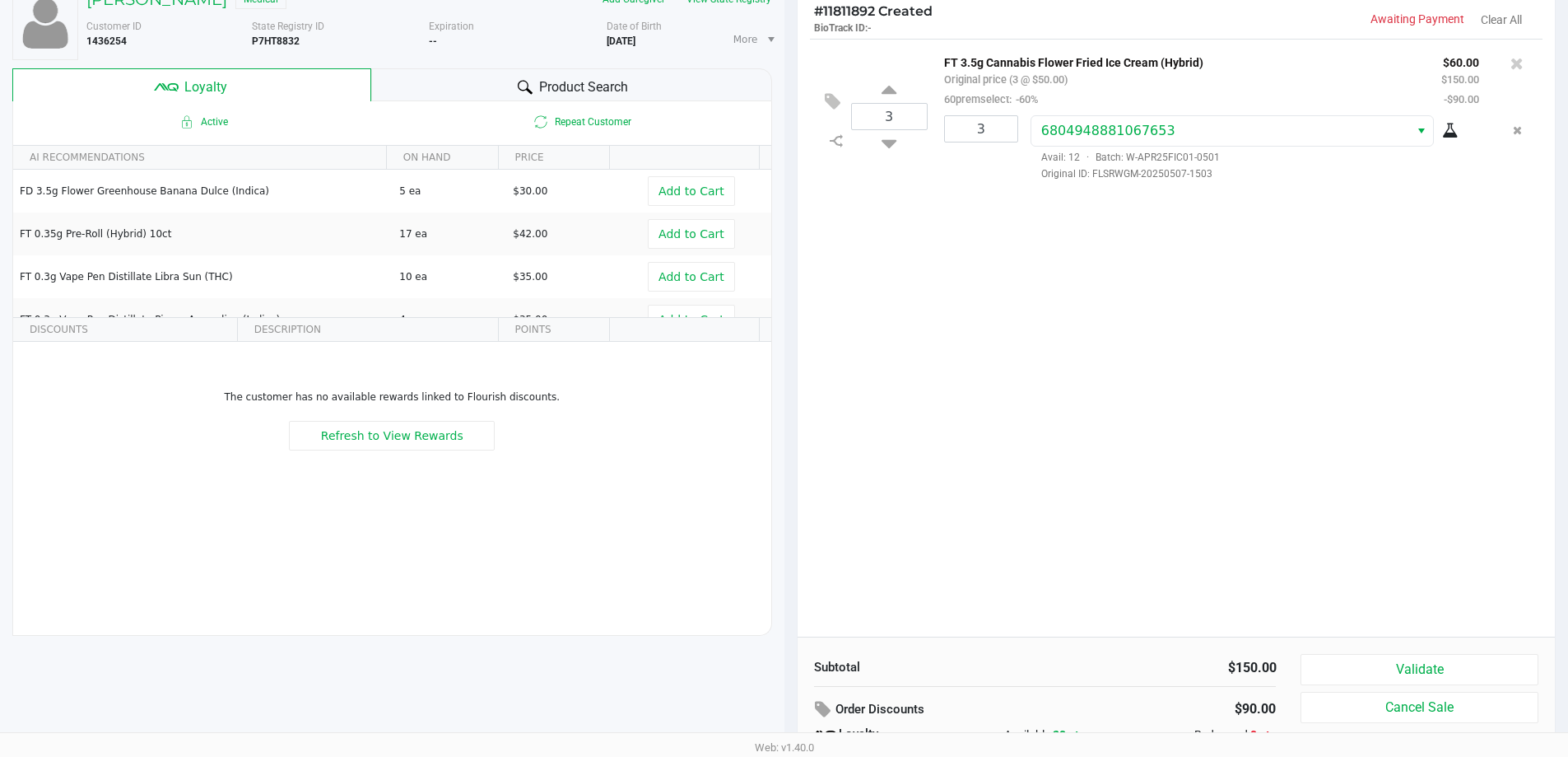
scroll to position [106, 0]
click at [1449, 665] on button "Validate" at bounding box center [1419, 670] width 237 height 31
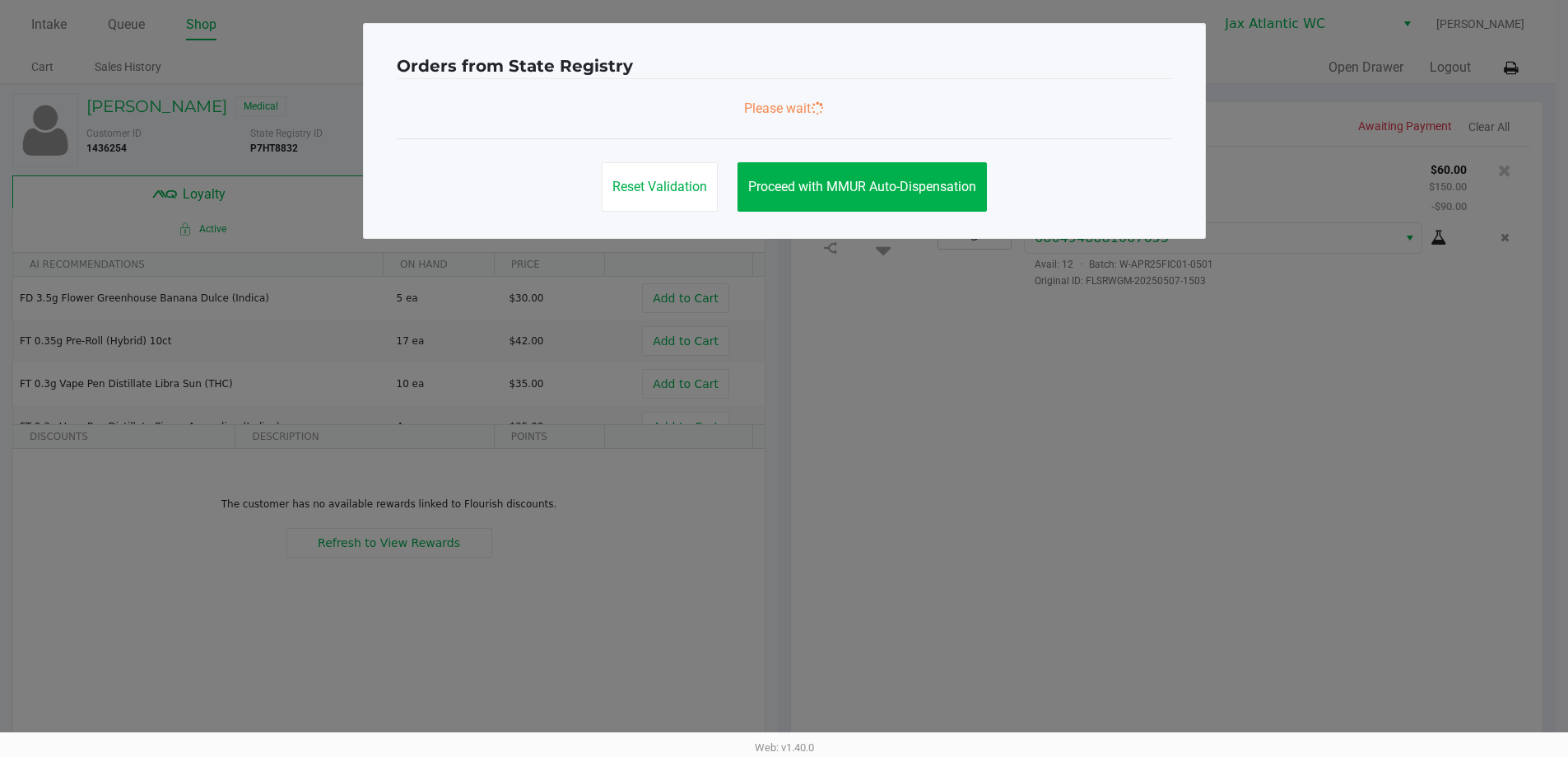
scroll to position [0, 0]
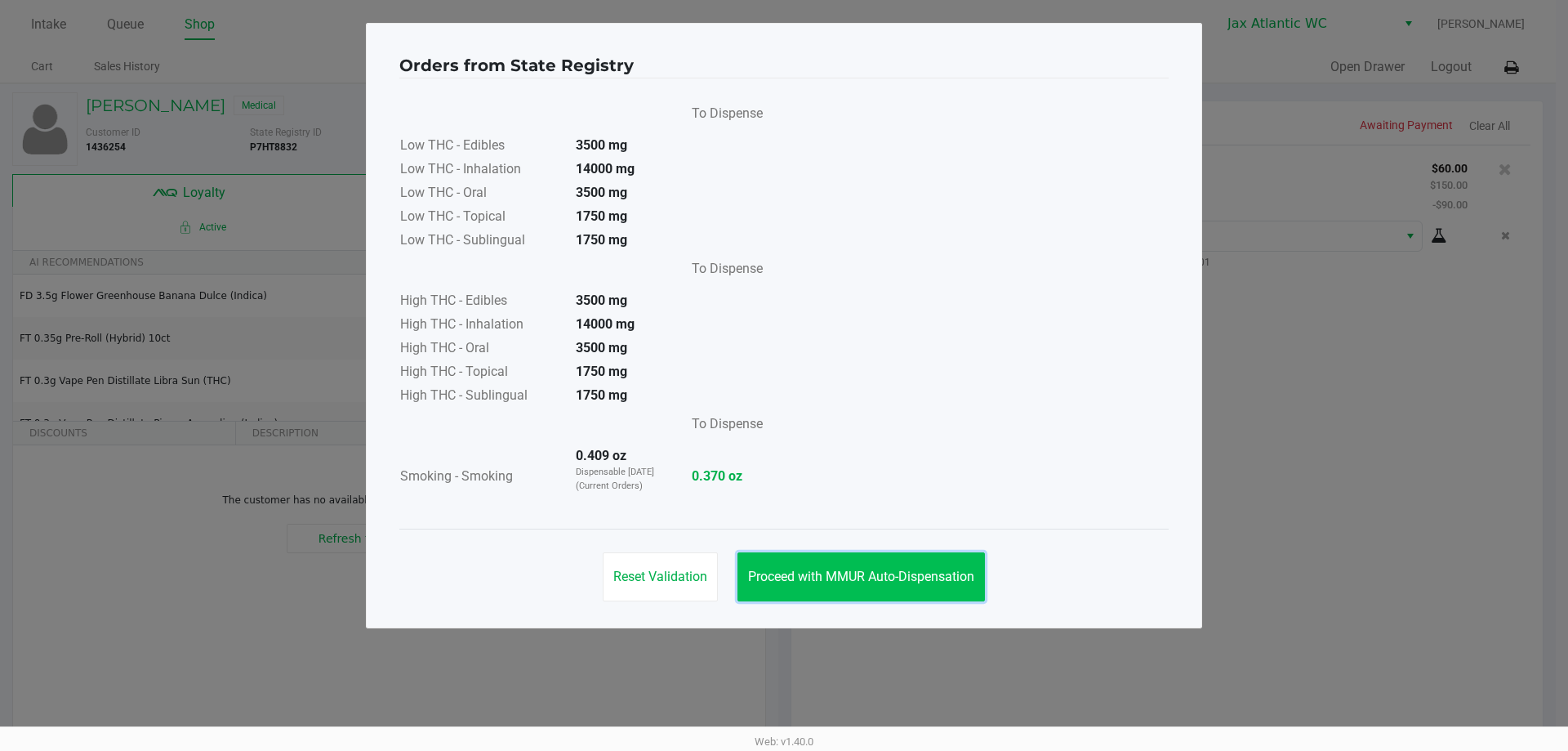
click at [874, 557] on button "Proceed with MMUR Auto-Dispensation" at bounding box center [861, 577] width 248 height 49
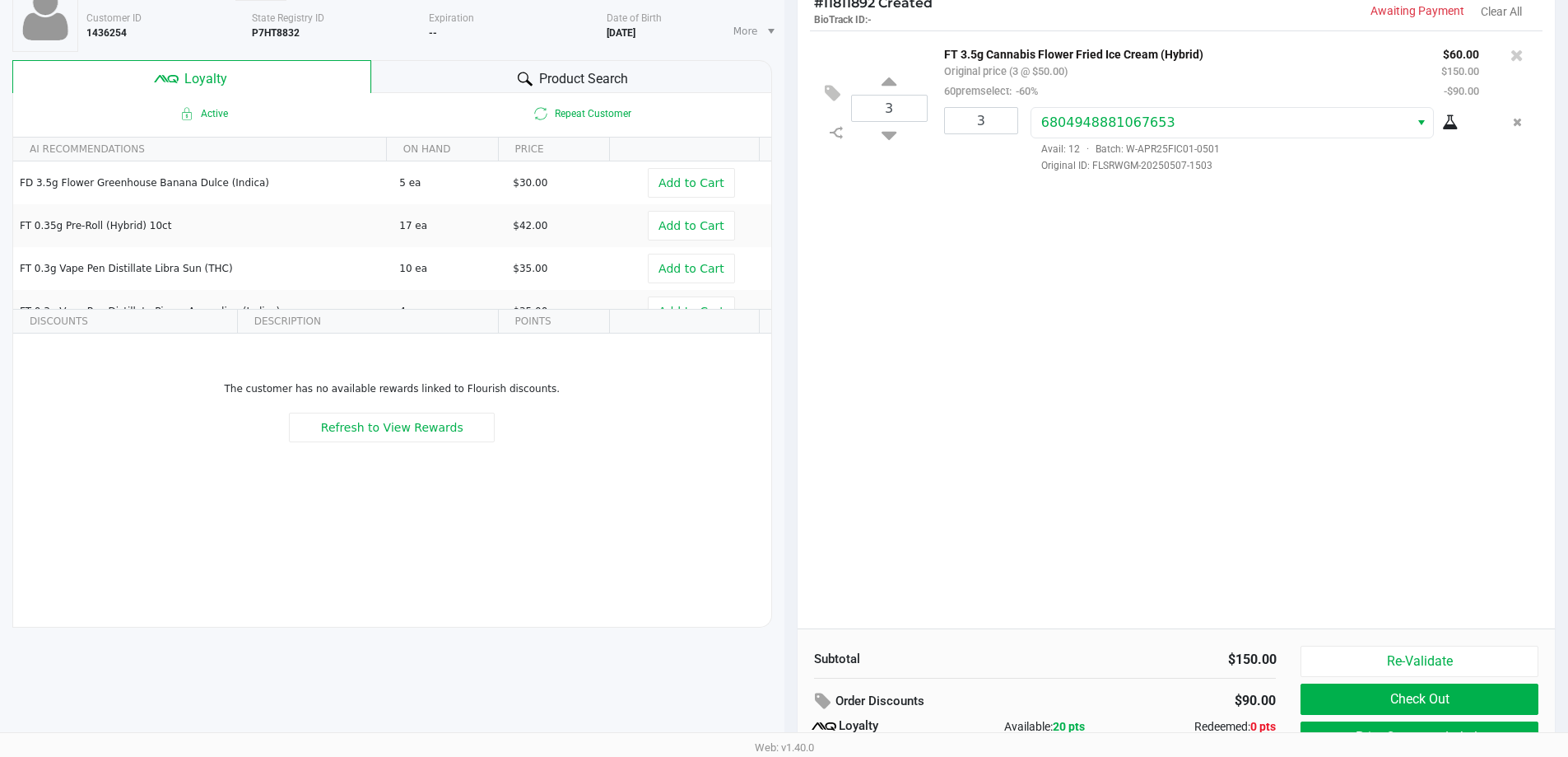
scroll to position [189, 0]
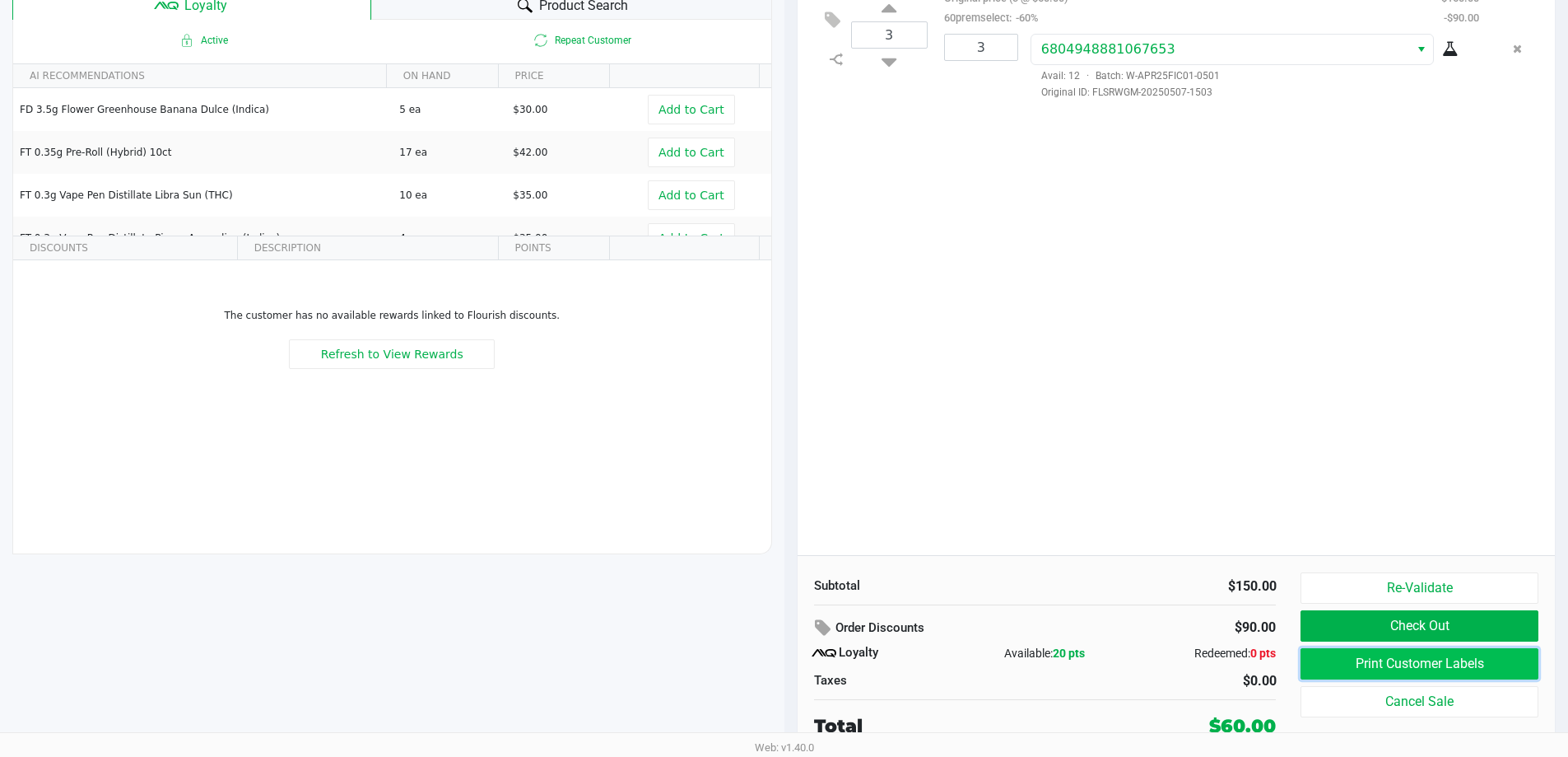
click at [1419, 668] on button "Print Customer Labels" at bounding box center [1419, 663] width 237 height 31
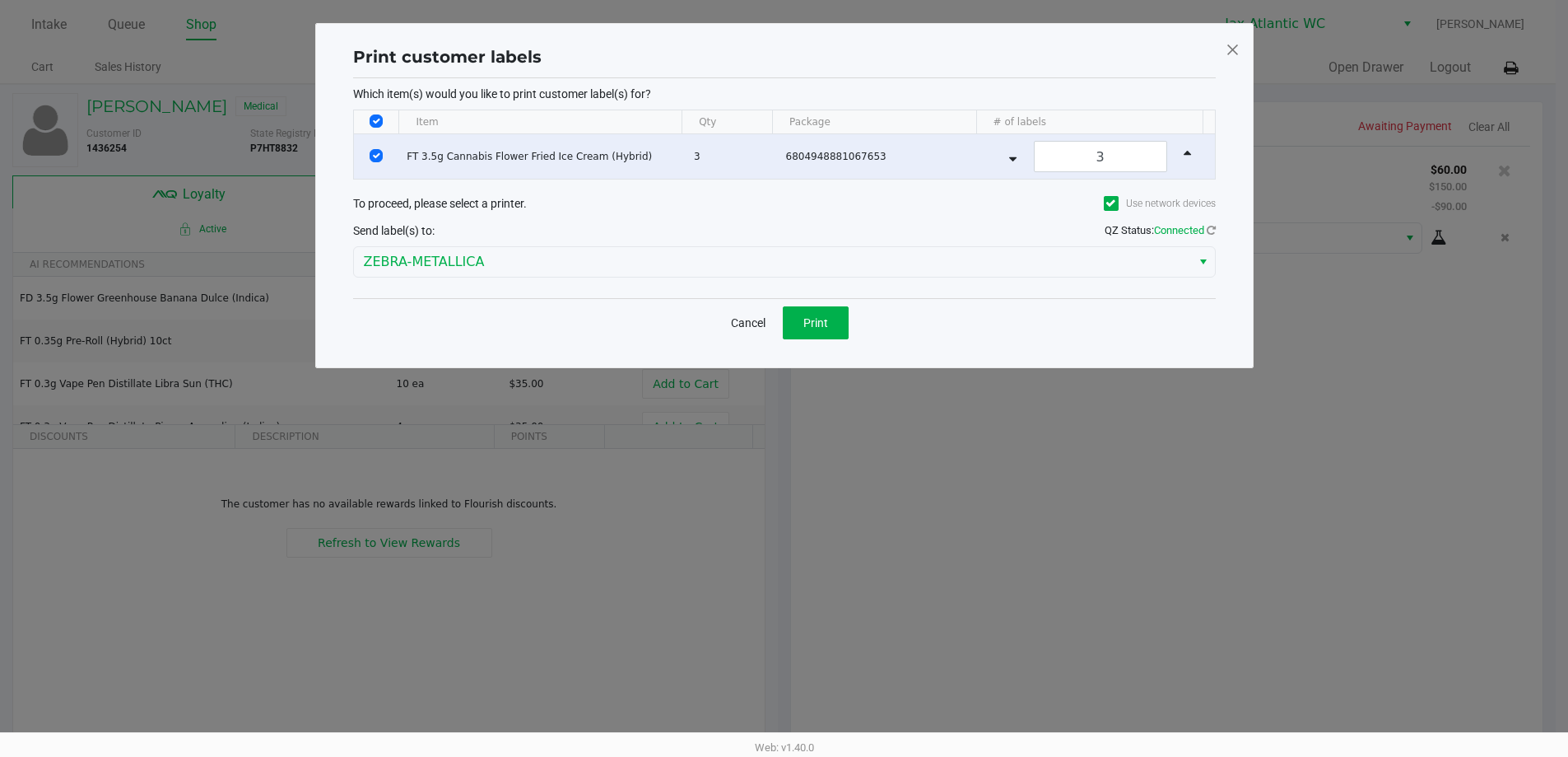
scroll to position [0, 0]
click at [827, 320] on span "Print" at bounding box center [821, 322] width 25 height 13
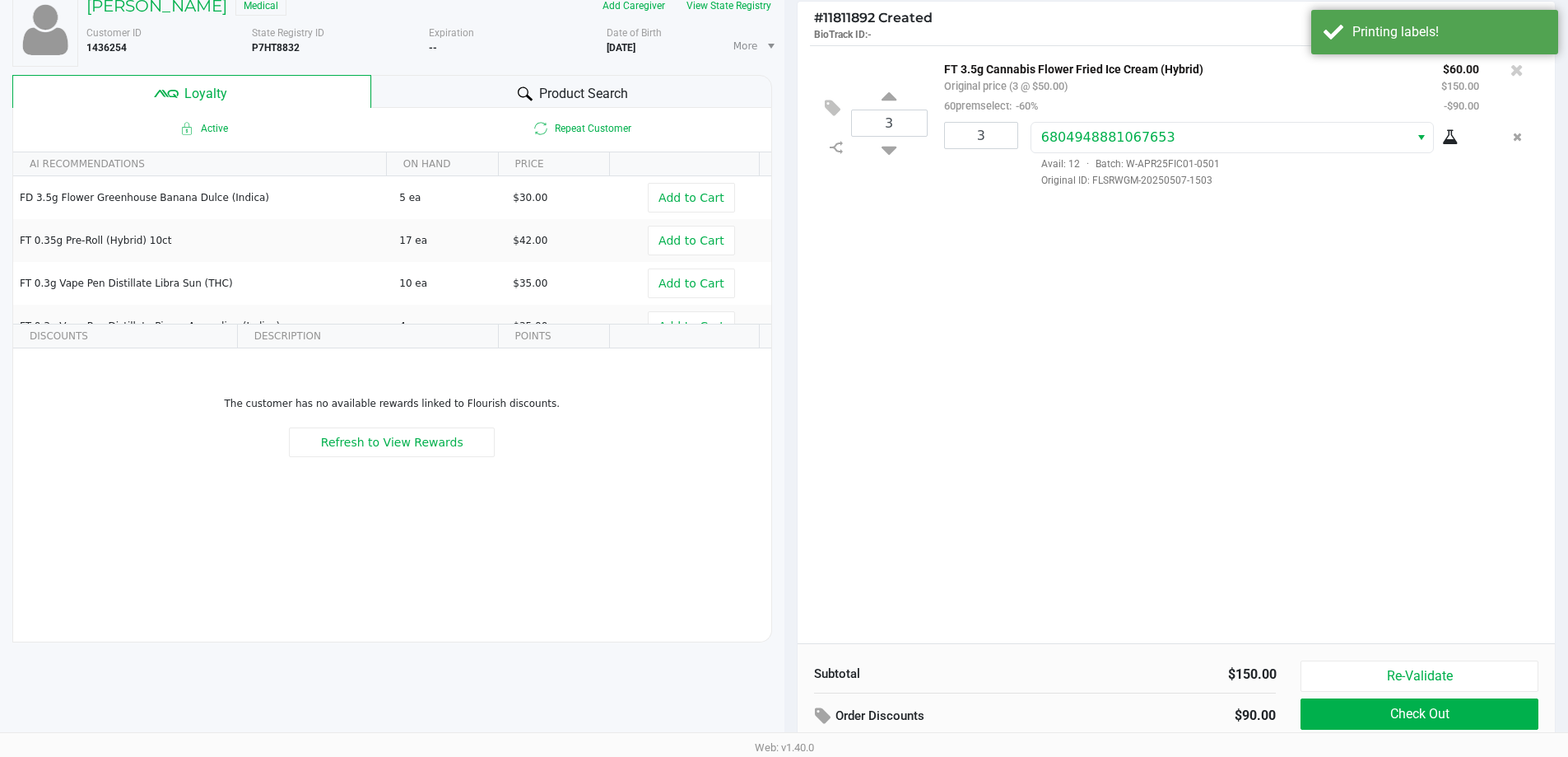
scroll to position [189, 0]
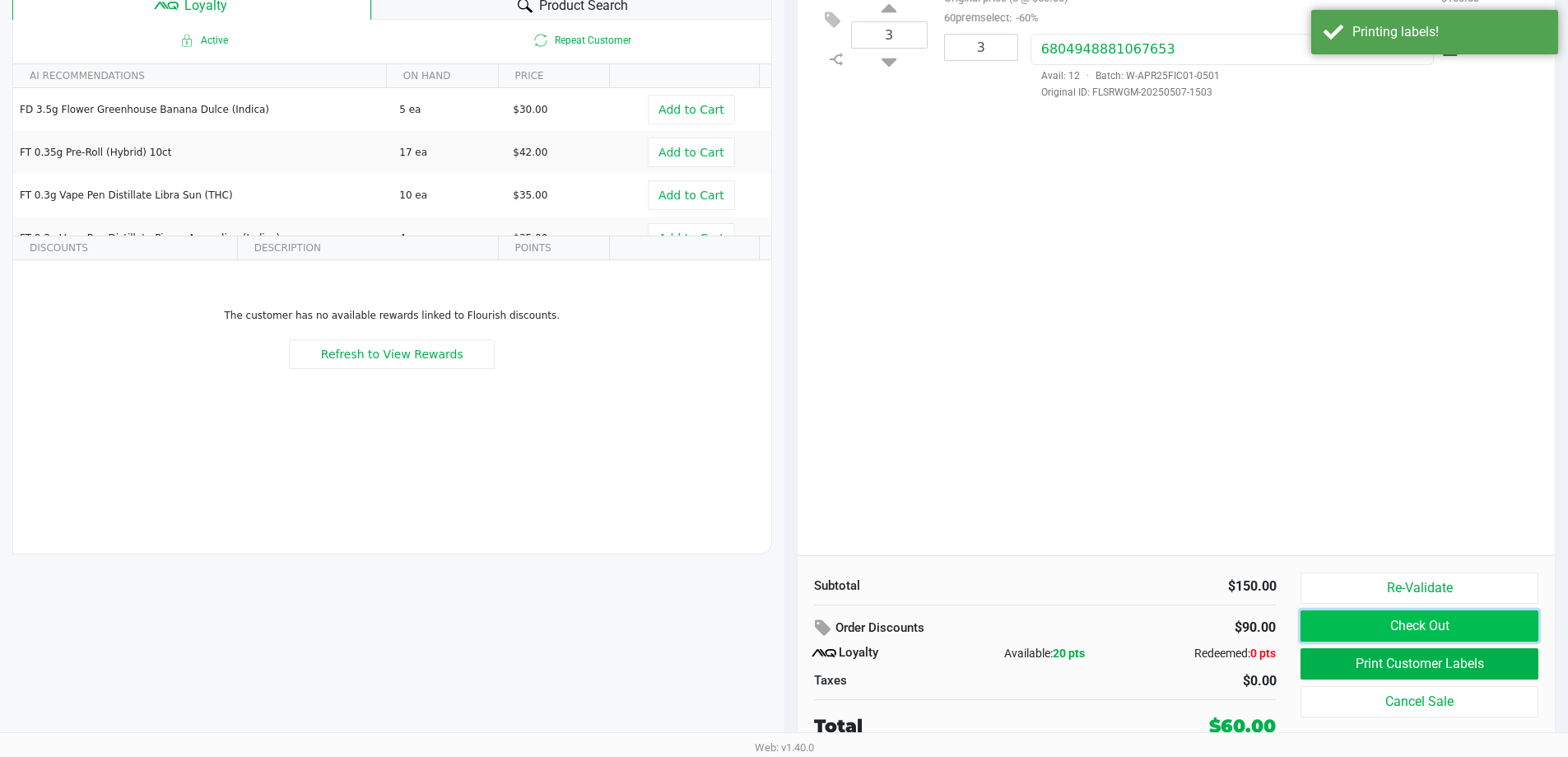
click at [1428, 630] on button "Check Out" at bounding box center [1419, 625] width 237 height 31
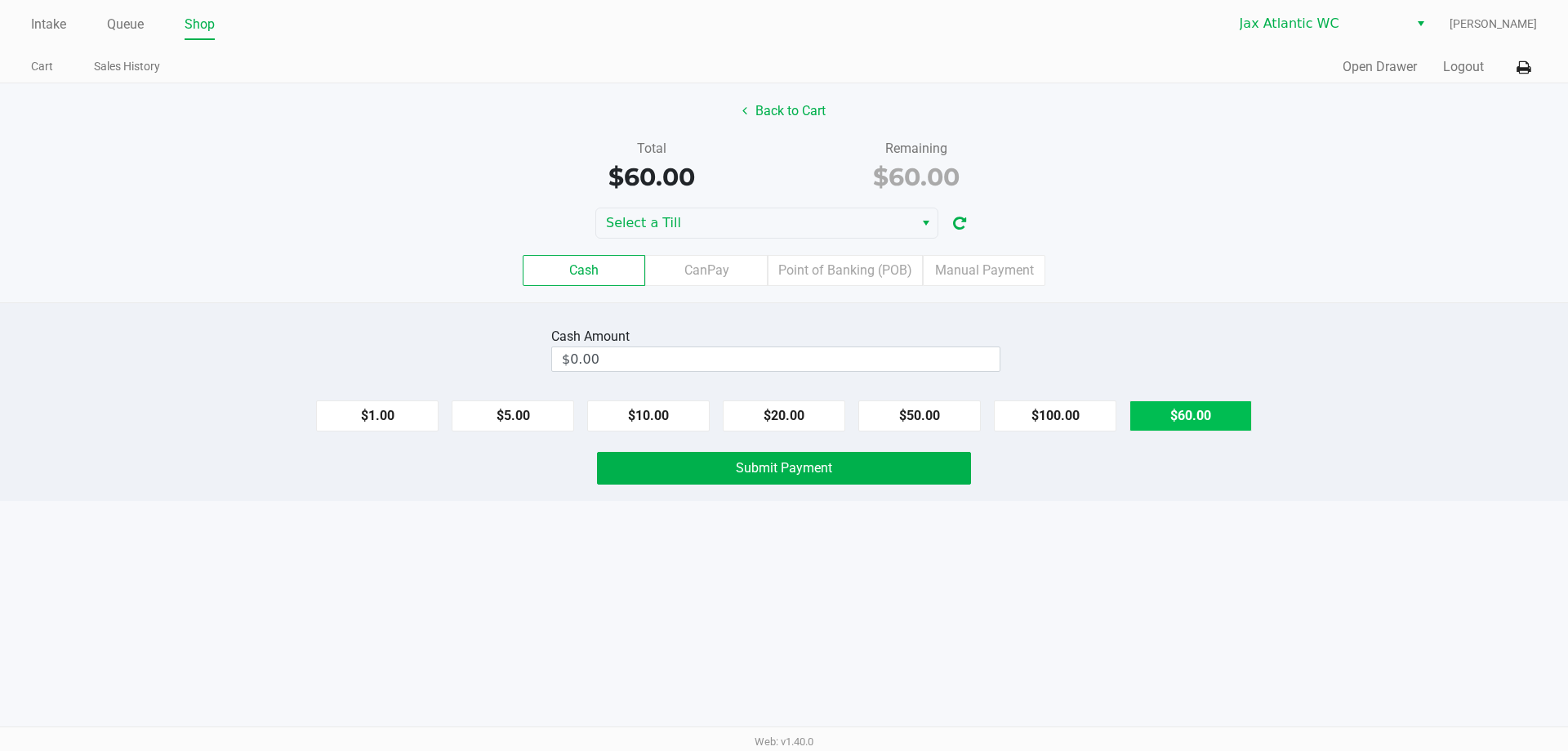
click at [1189, 421] on button "$60.00" at bounding box center [1191, 415] width 123 height 31
type input "$60.00"
click at [841, 462] on button "Submit Payment" at bounding box center [784, 467] width 374 height 32
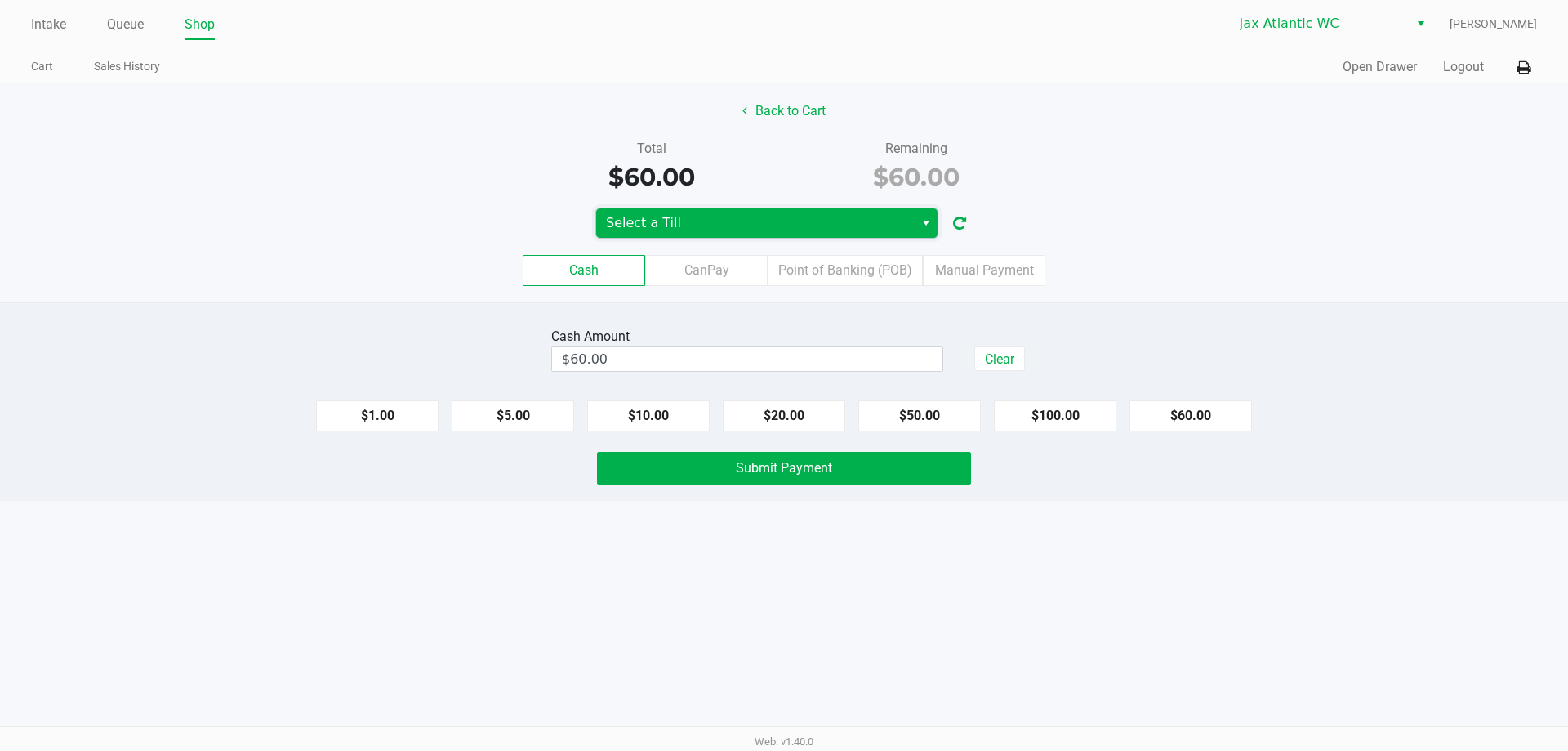
click at [734, 220] on span "Select a Till" at bounding box center [755, 223] width 298 height 19
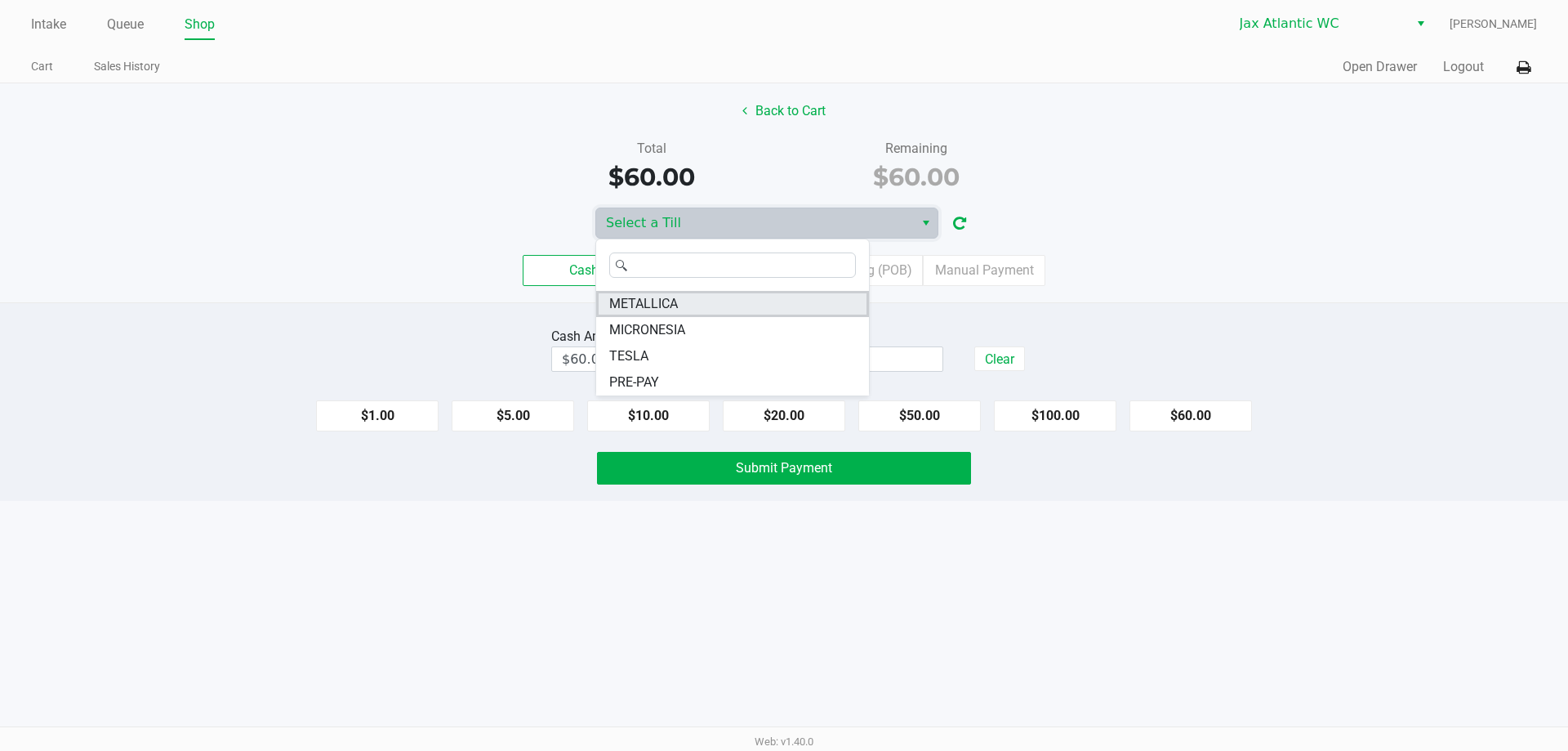
click at [723, 301] on li "METALLICA" at bounding box center [732, 304] width 273 height 26
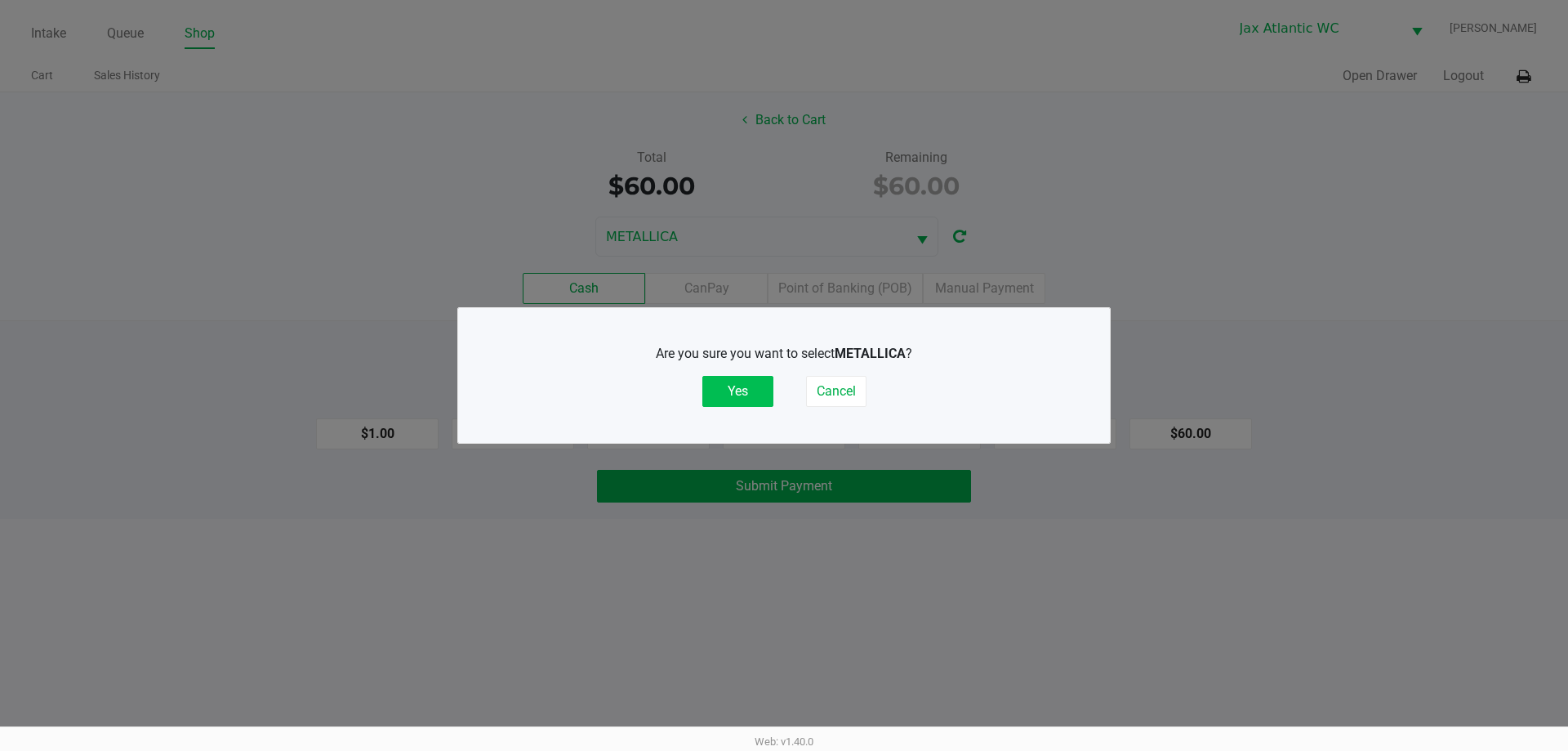
click at [732, 390] on button "Yes" at bounding box center [737, 391] width 71 height 31
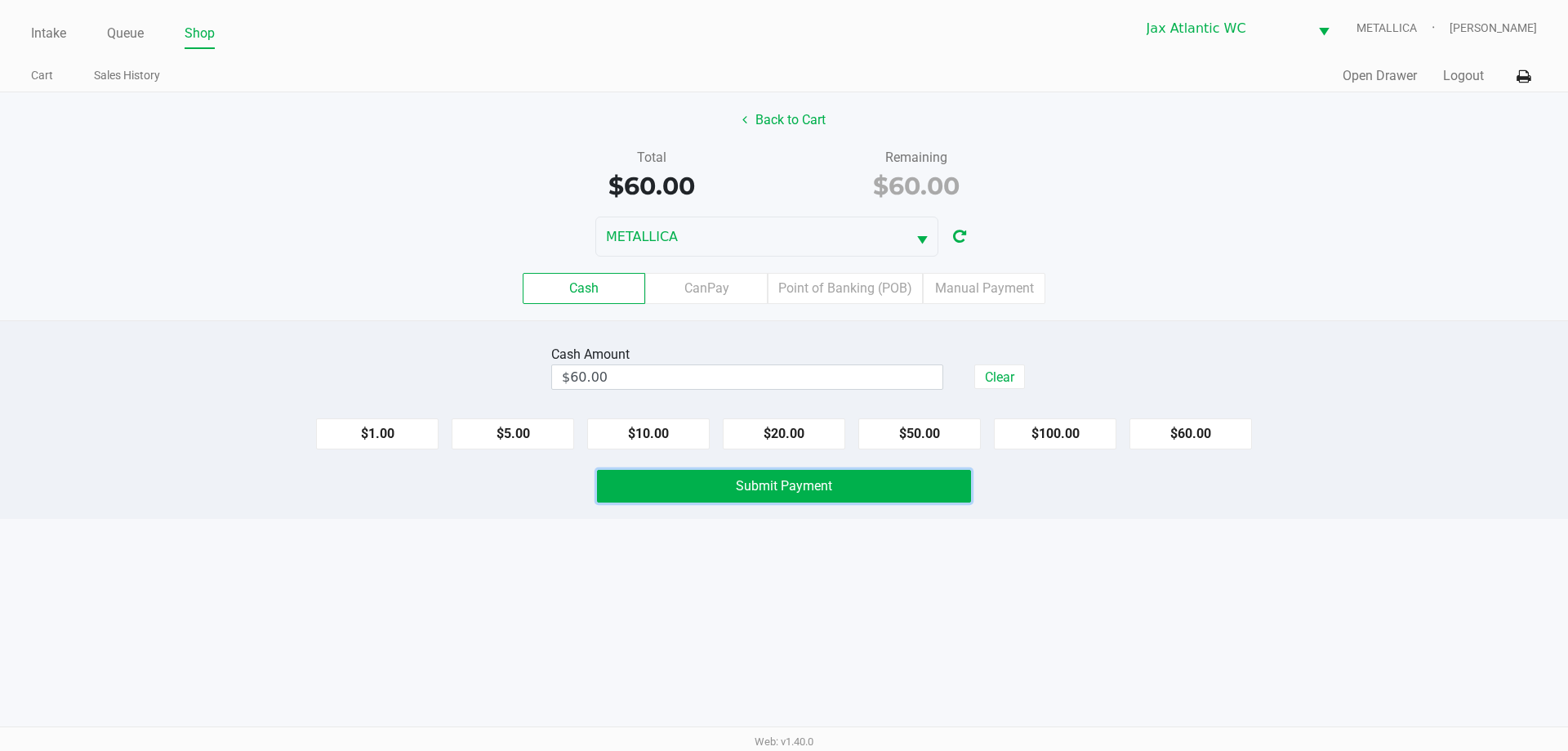
drag, startPoint x: 746, startPoint y: 482, endPoint x: 769, endPoint y: 470, distance: 25.9
click at [745, 483] on span "Submit Payment" at bounding box center [784, 486] width 97 height 16
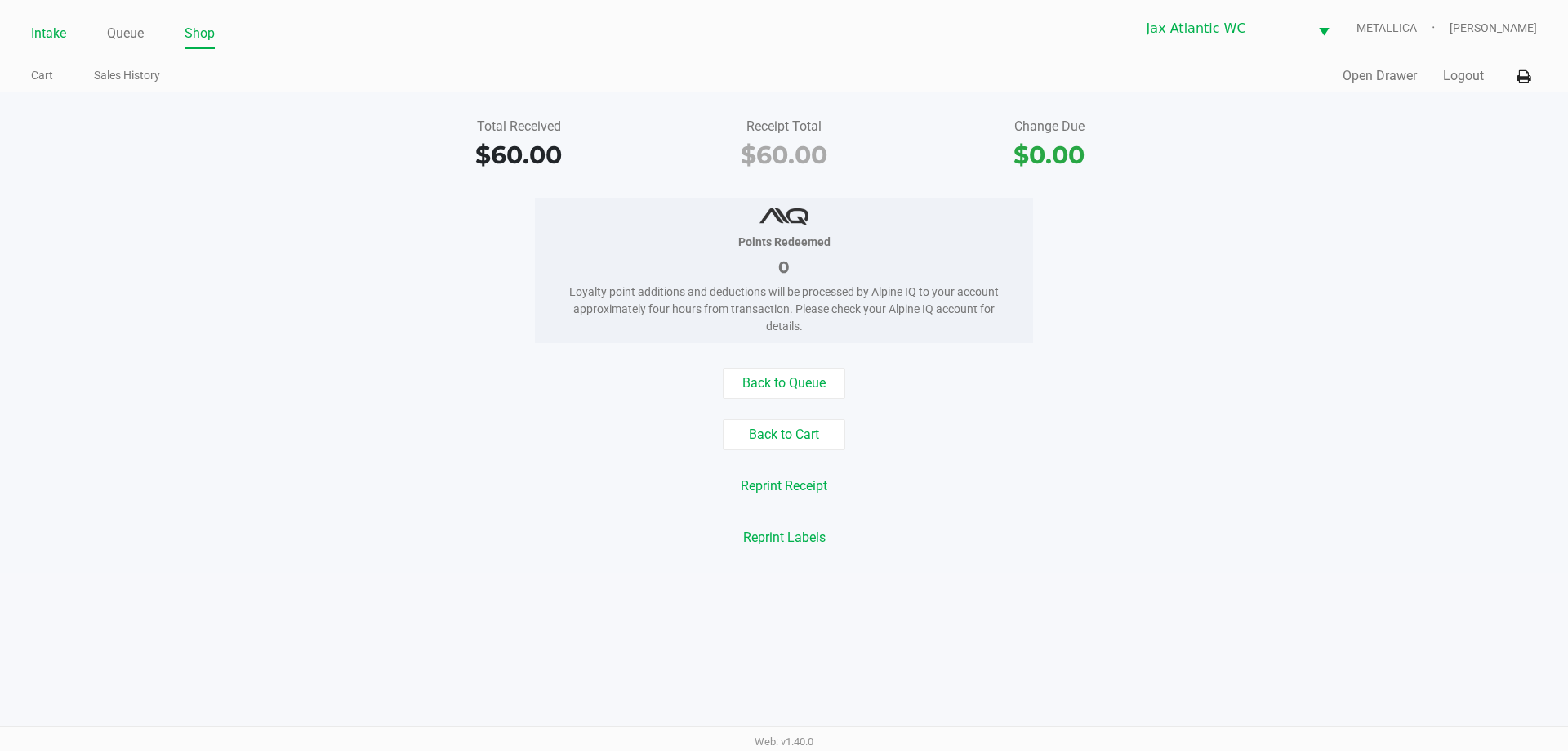
click at [41, 28] on link "Intake" at bounding box center [48, 33] width 35 height 23
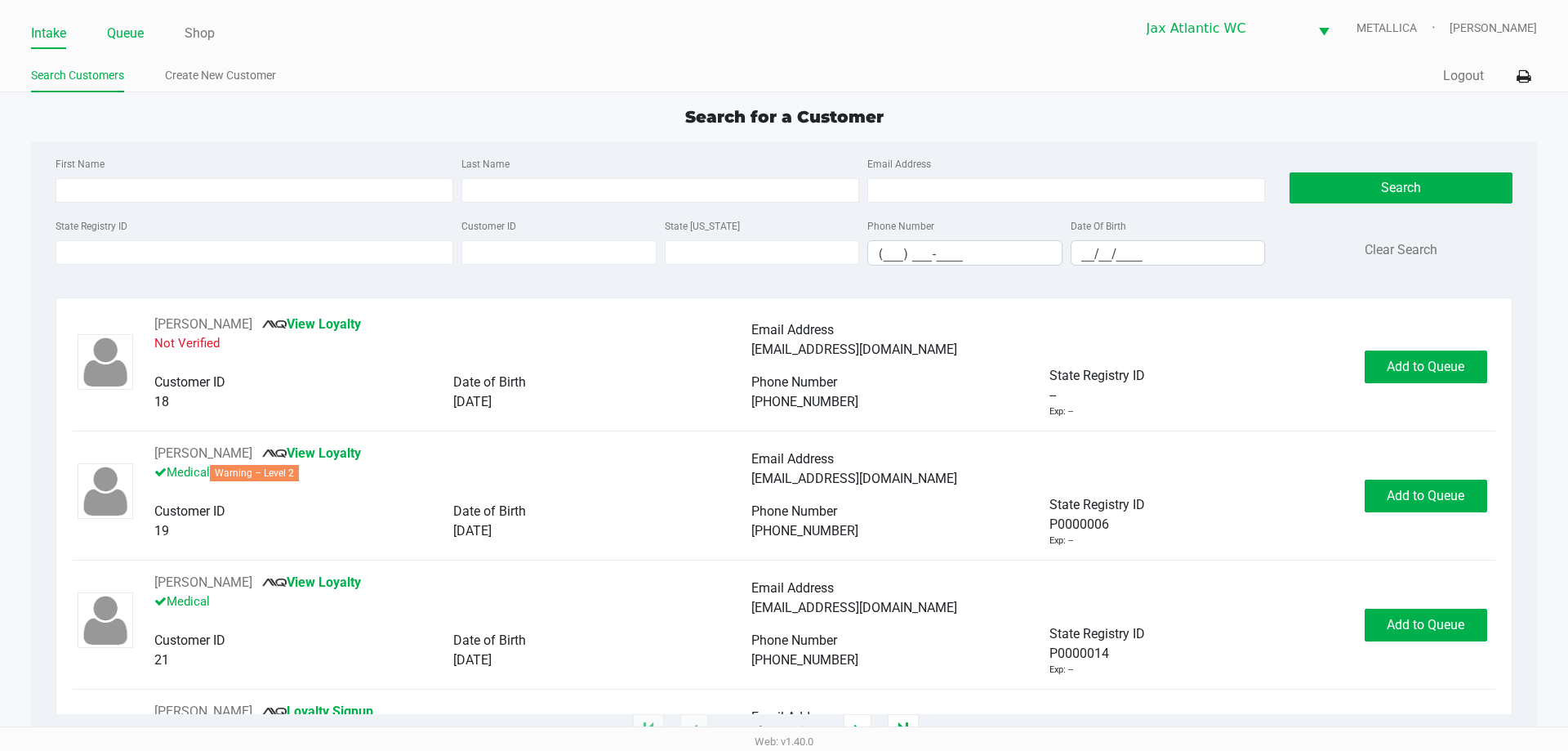
click at [134, 35] on link "Queue" at bounding box center [126, 33] width 37 height 23
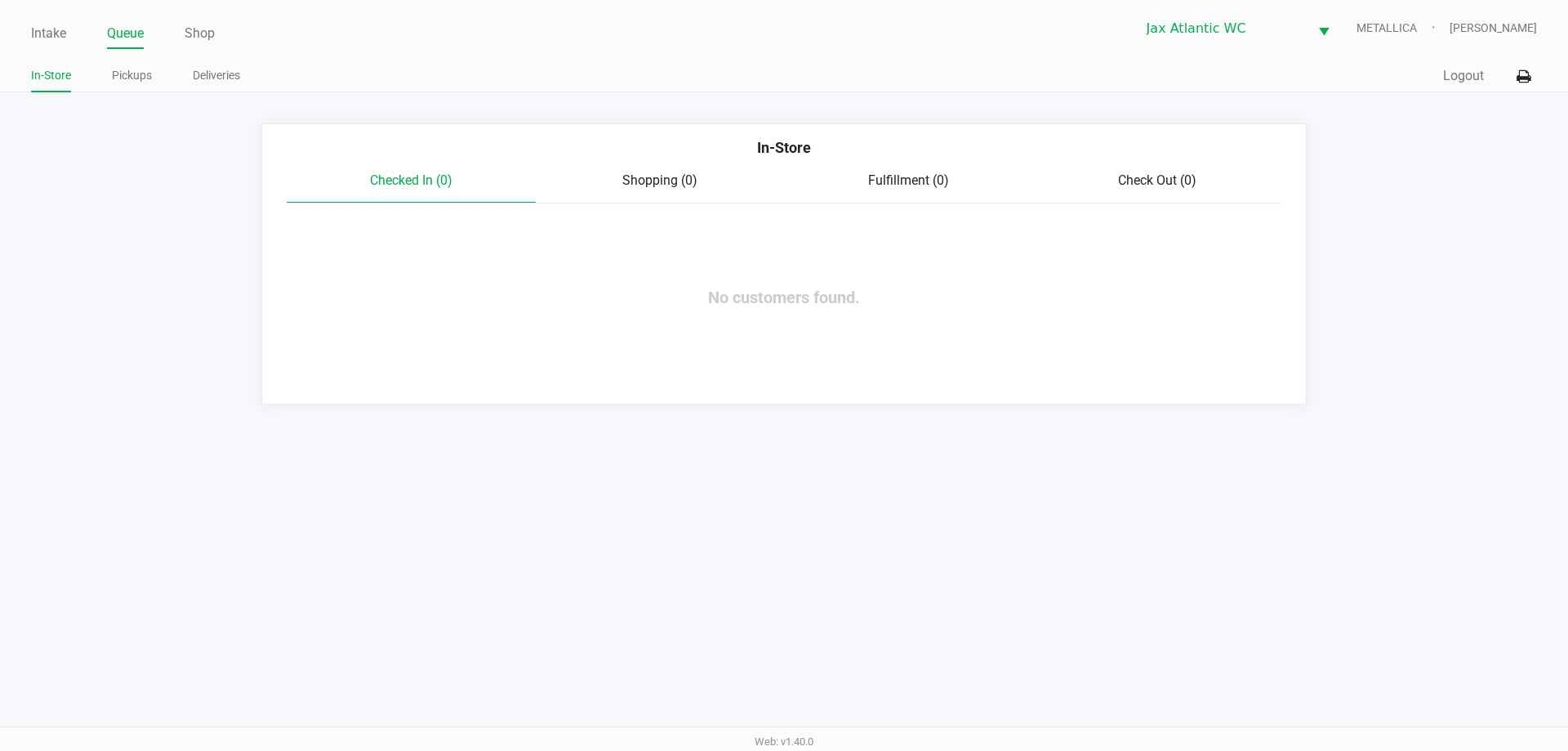
click at [75, 28] on ul "Intake Queue Shop" at bounding box center [407, 34] width 753 height 28
click at [64, 30] on link "Intake" at bounding box center [48, 33] width 35 height 23
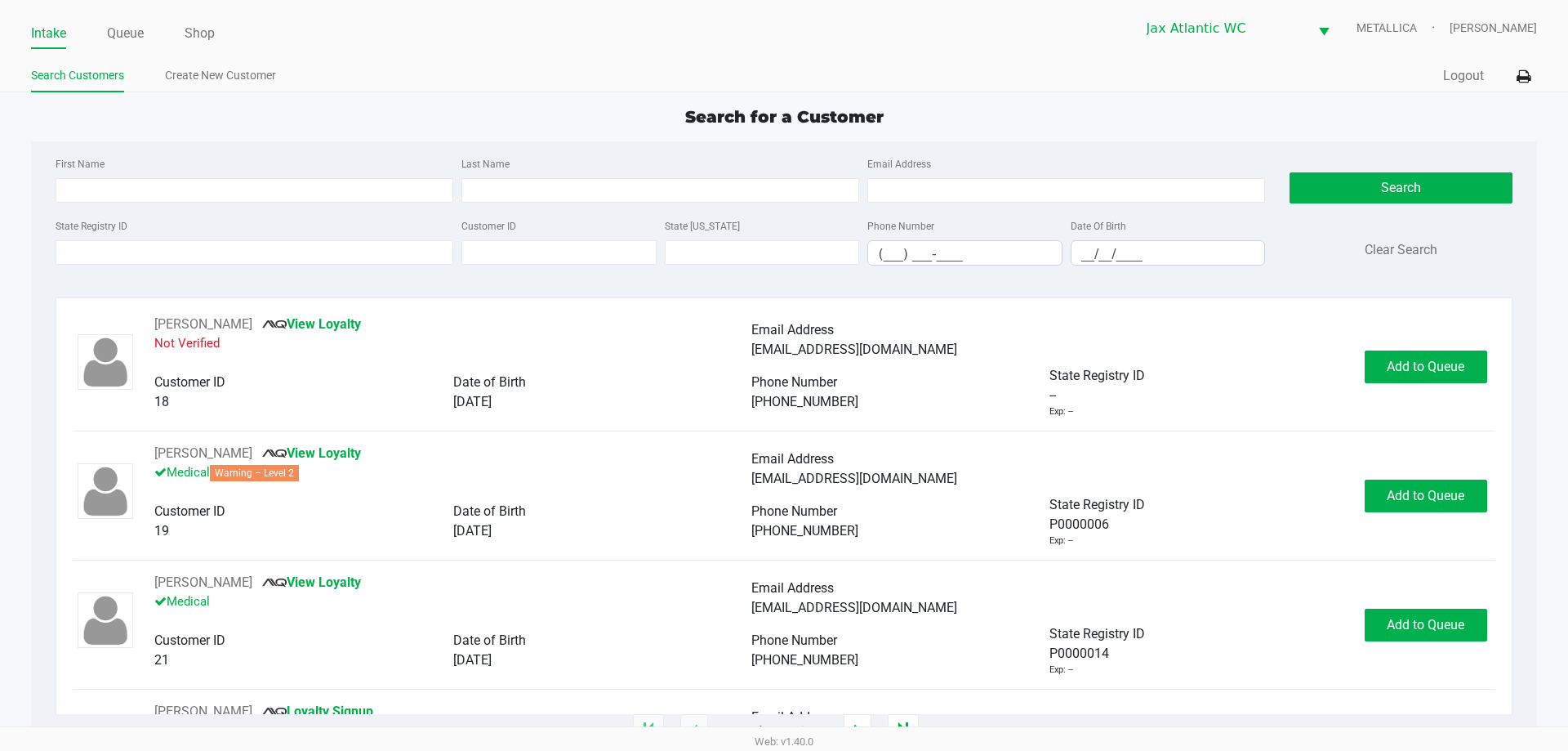
type input "PETRA"
type input "AARONIAN"
type input "10/02/1976"
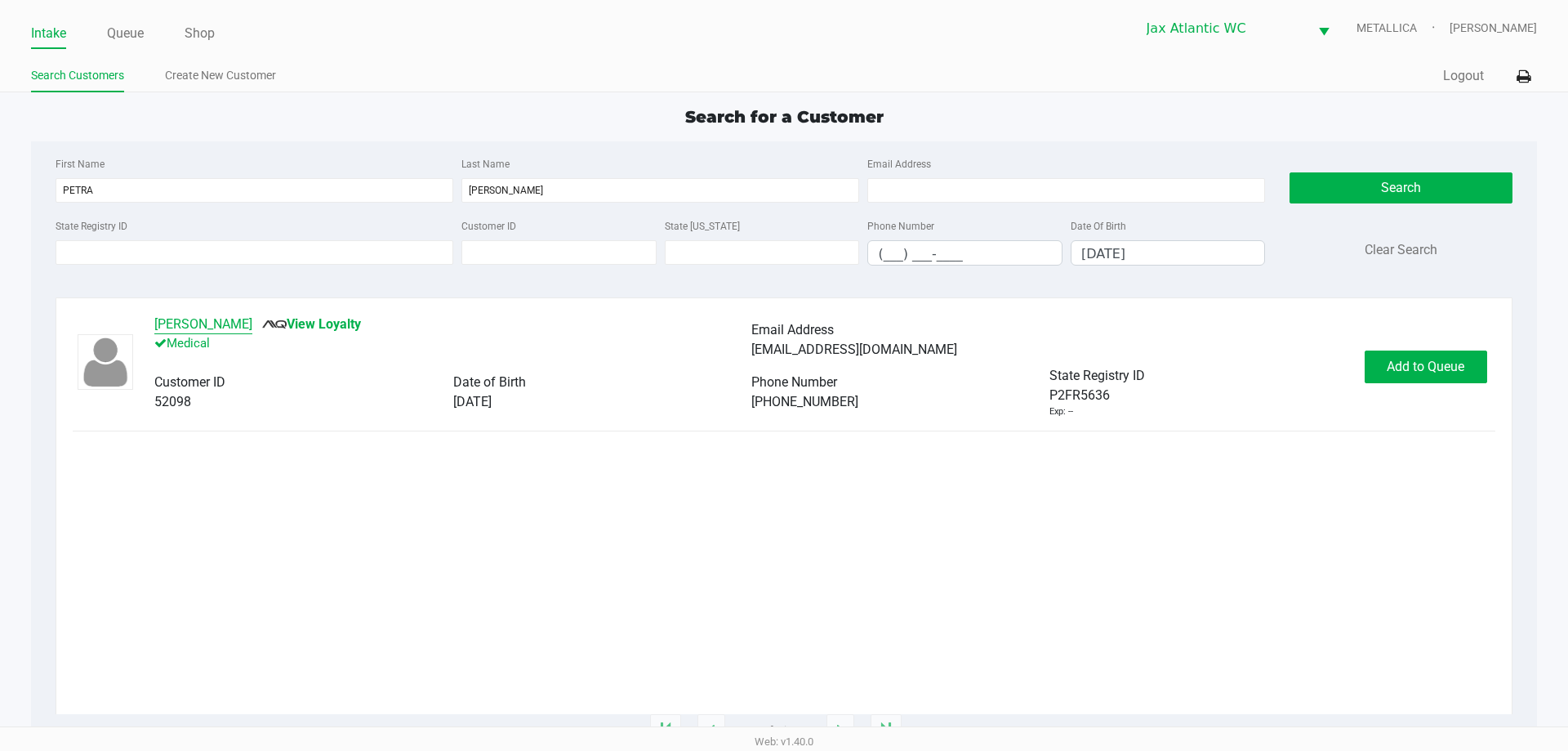
click at [200, 315] on button "PETRA AARONIAN" at bounding box center [204, 324] width 98 height 19
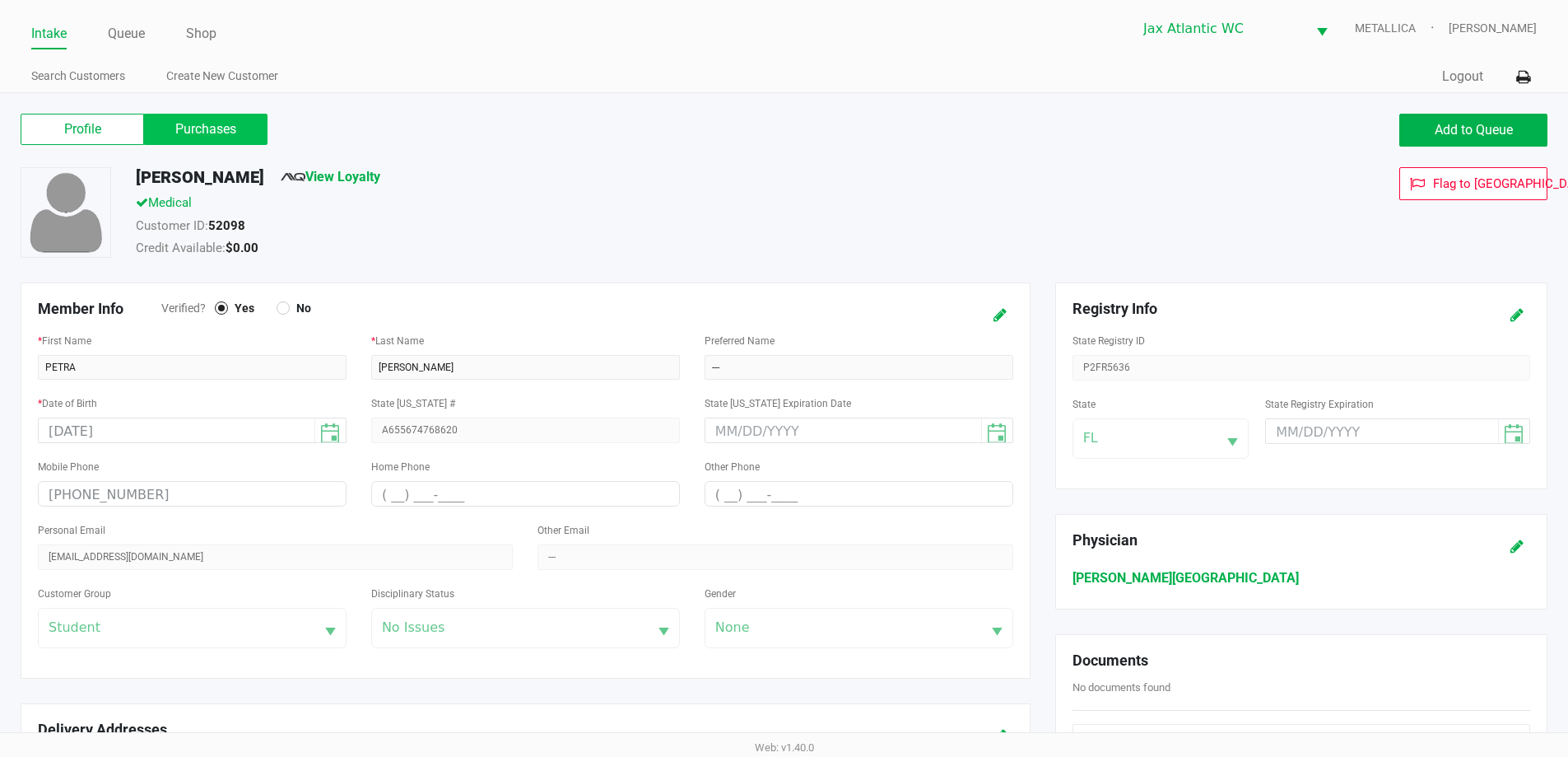
drag, startPoint x: 210, startPoint y: 122, endPoint x: 230, endPoint y: 138, distance: 25.6
click at [209, 124] on label "Purchases" at bounding box center [206, 128] width 124 height 31
click at [0, 0] on 1 "Purchases" at bounding box center [0, 0] width 0 height 0
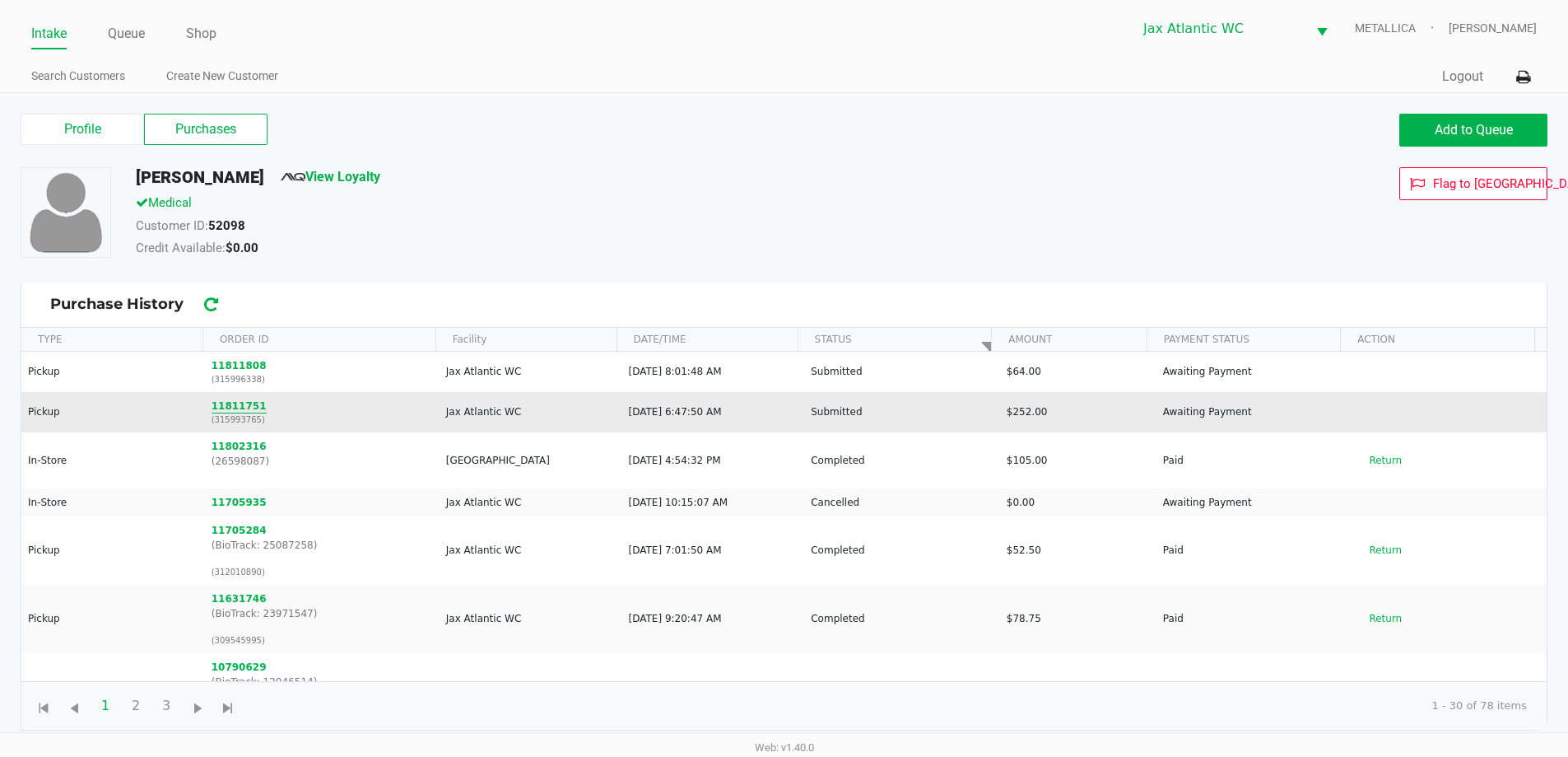
click at [231, 401] on button "11811751" at bounding box center [239, 406] width 55 height 15
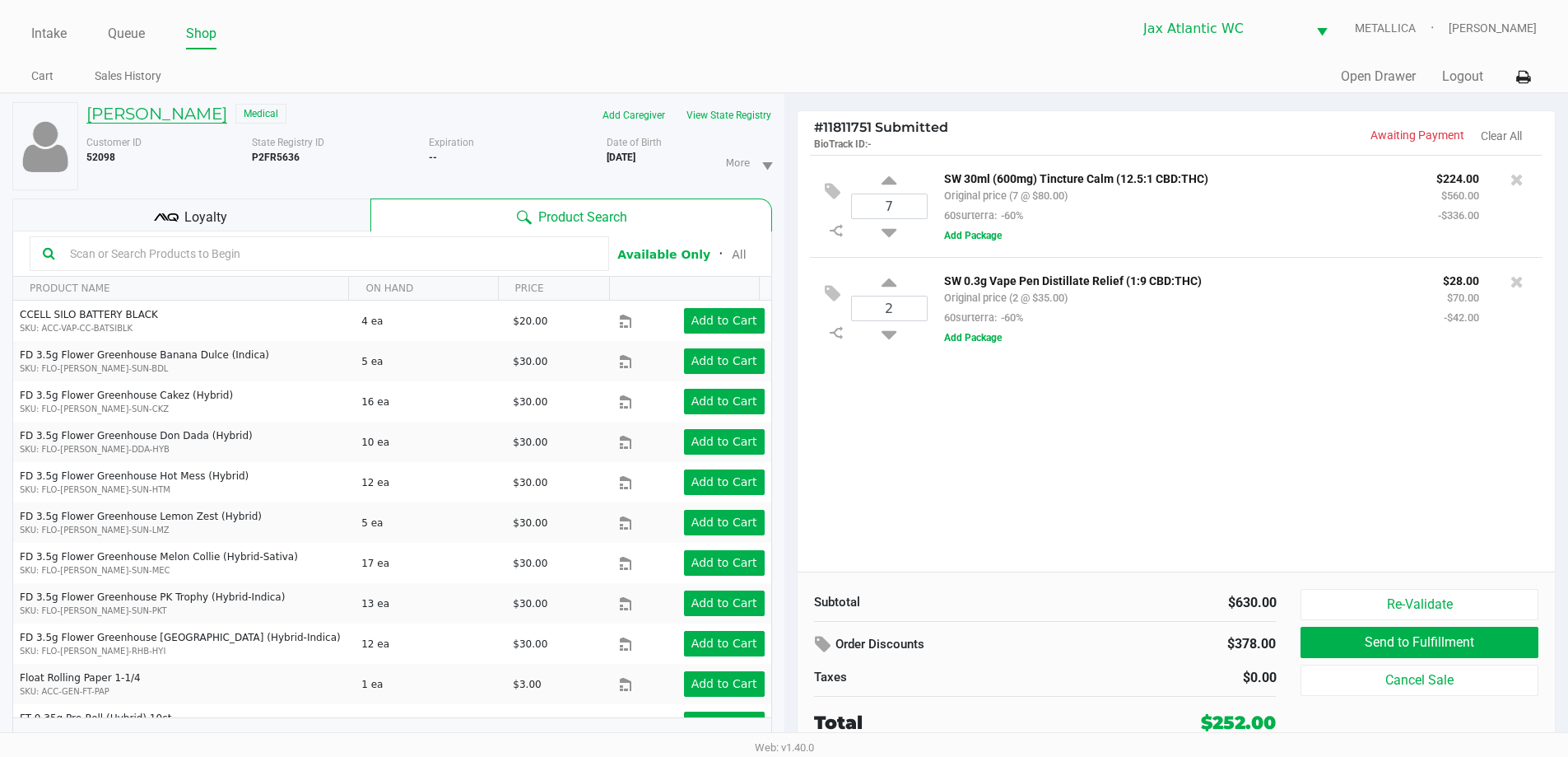
click at [176, 112] on h5 "PETRA AARONIAN" at bounding box center [157, 113] width 141 height 19
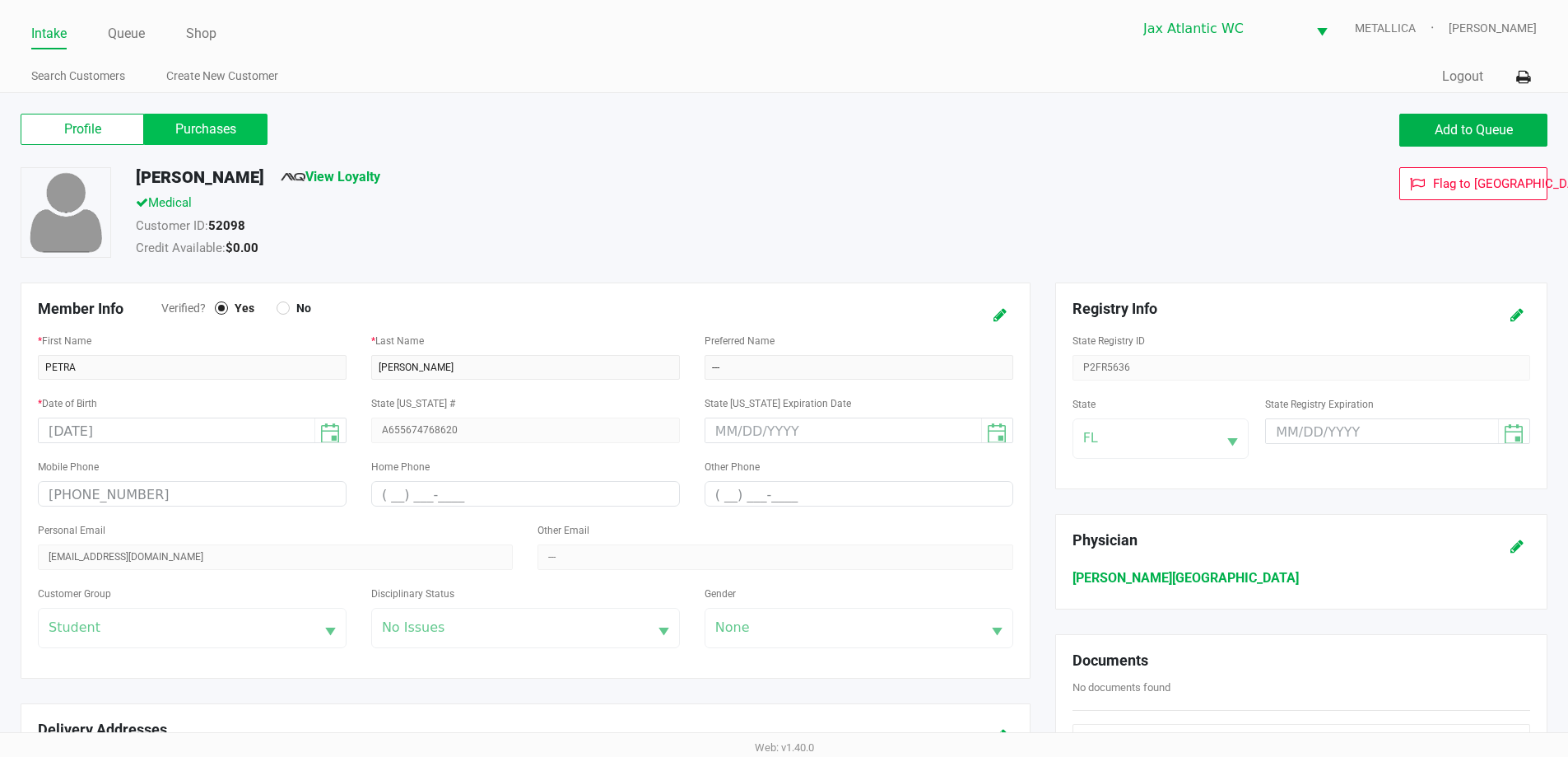
click at [188, 135] on label "Purchases" at bounding box center [206, 128] width 124 height 31
click at [0, 0] on 1 "Purchases" at bounding box center [0, 0] width 0 height 0
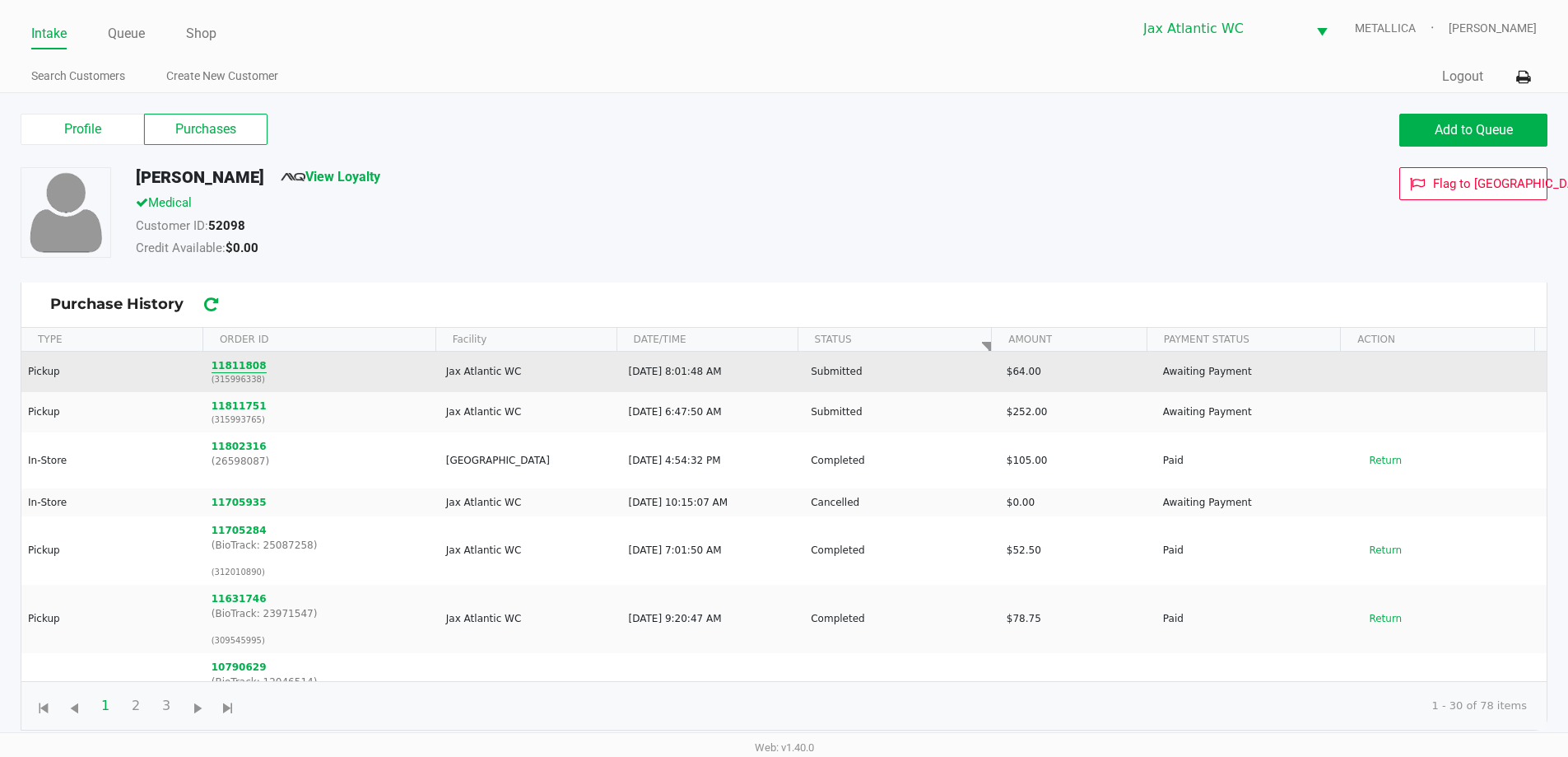
click at [228, 372] on button "11811808" at bounding box center [239, 366] width 55 height 15
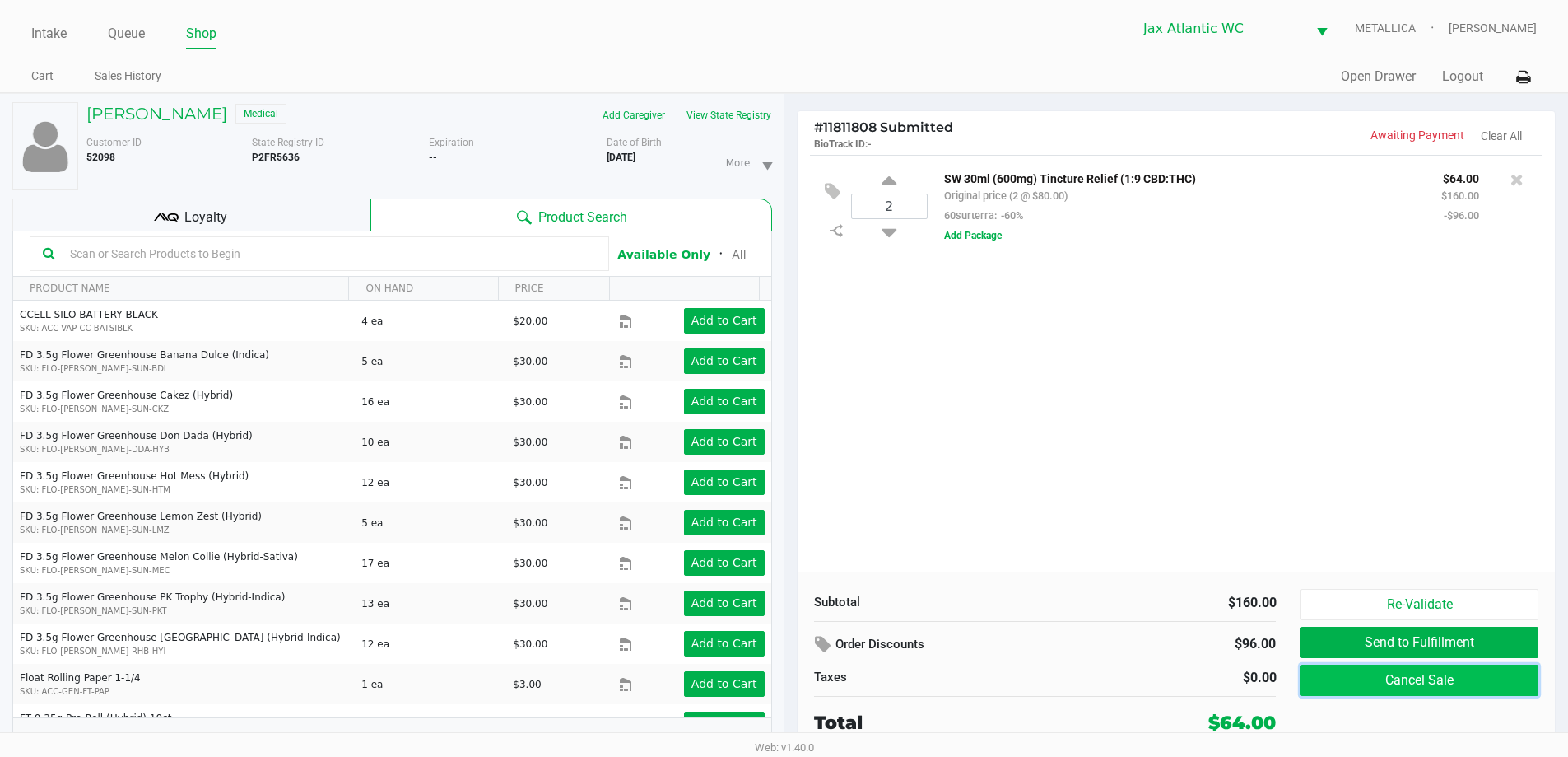
click at [1470, 681] on button "Cancel Sale" at bounding box center [1419, 680] width 237 height 31
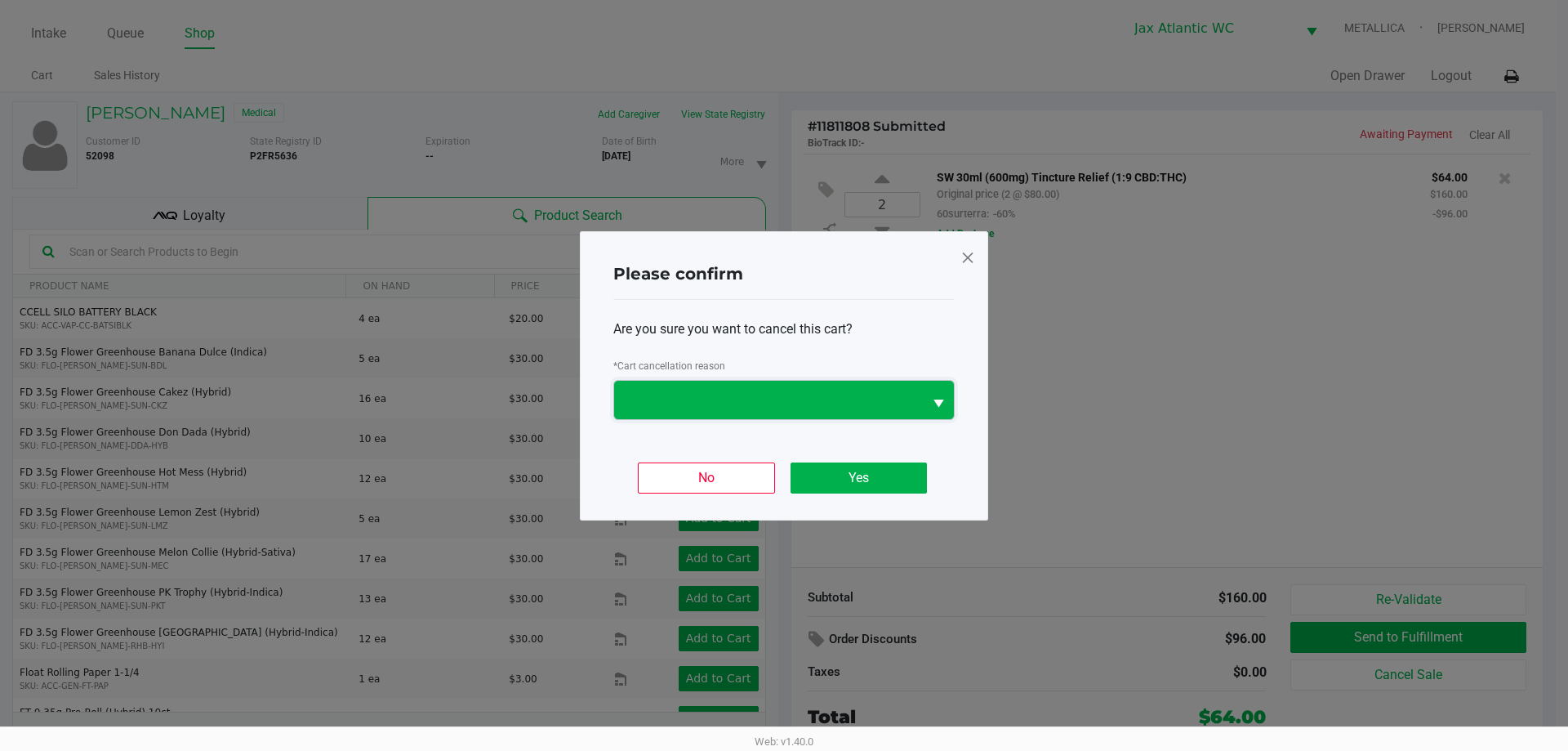
click at [742, 384] on span at bounding box center [769, 401] width 309 height 39
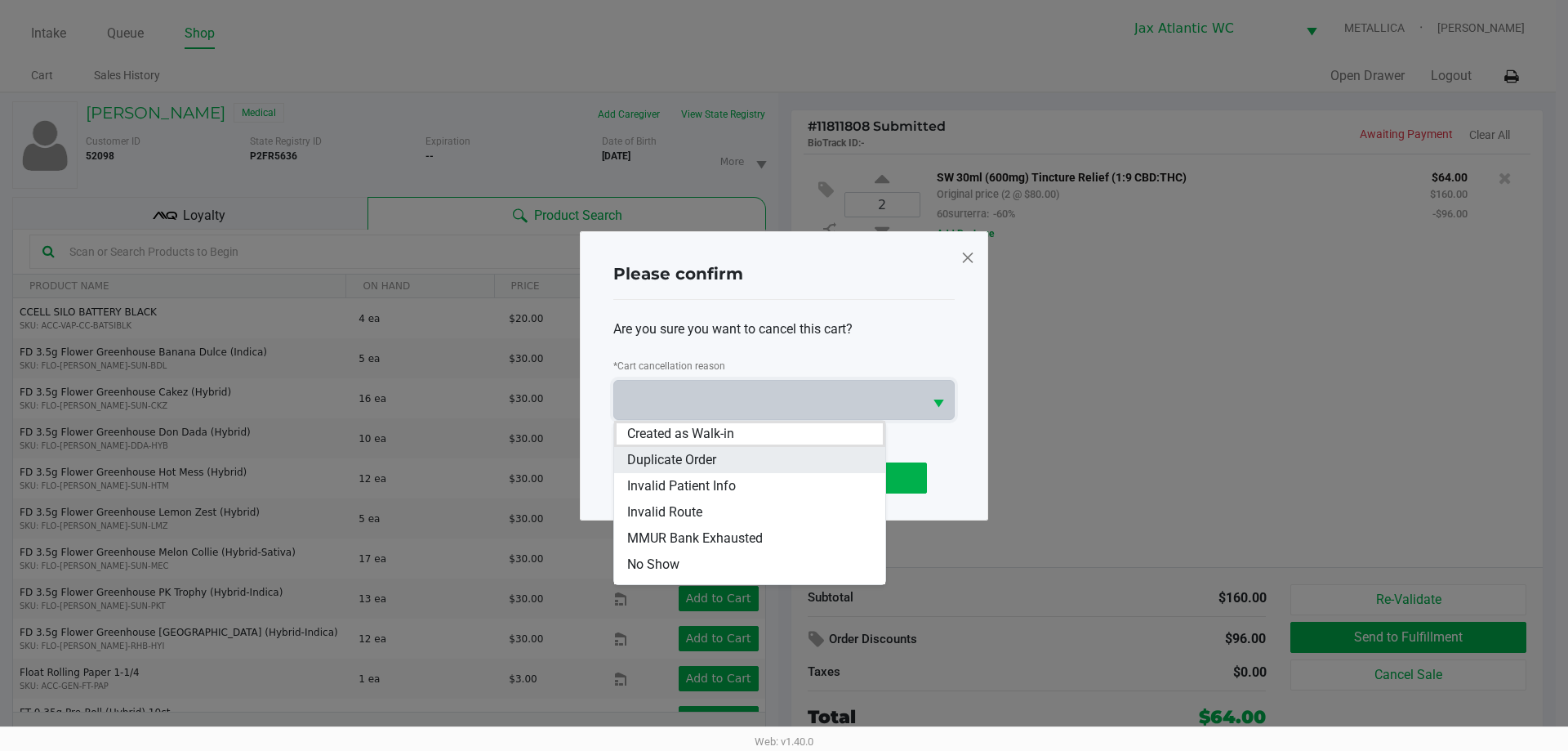
click at [755, 453] on li "Duplicate Order" at bounding box center [750, 460] width 271 height 26
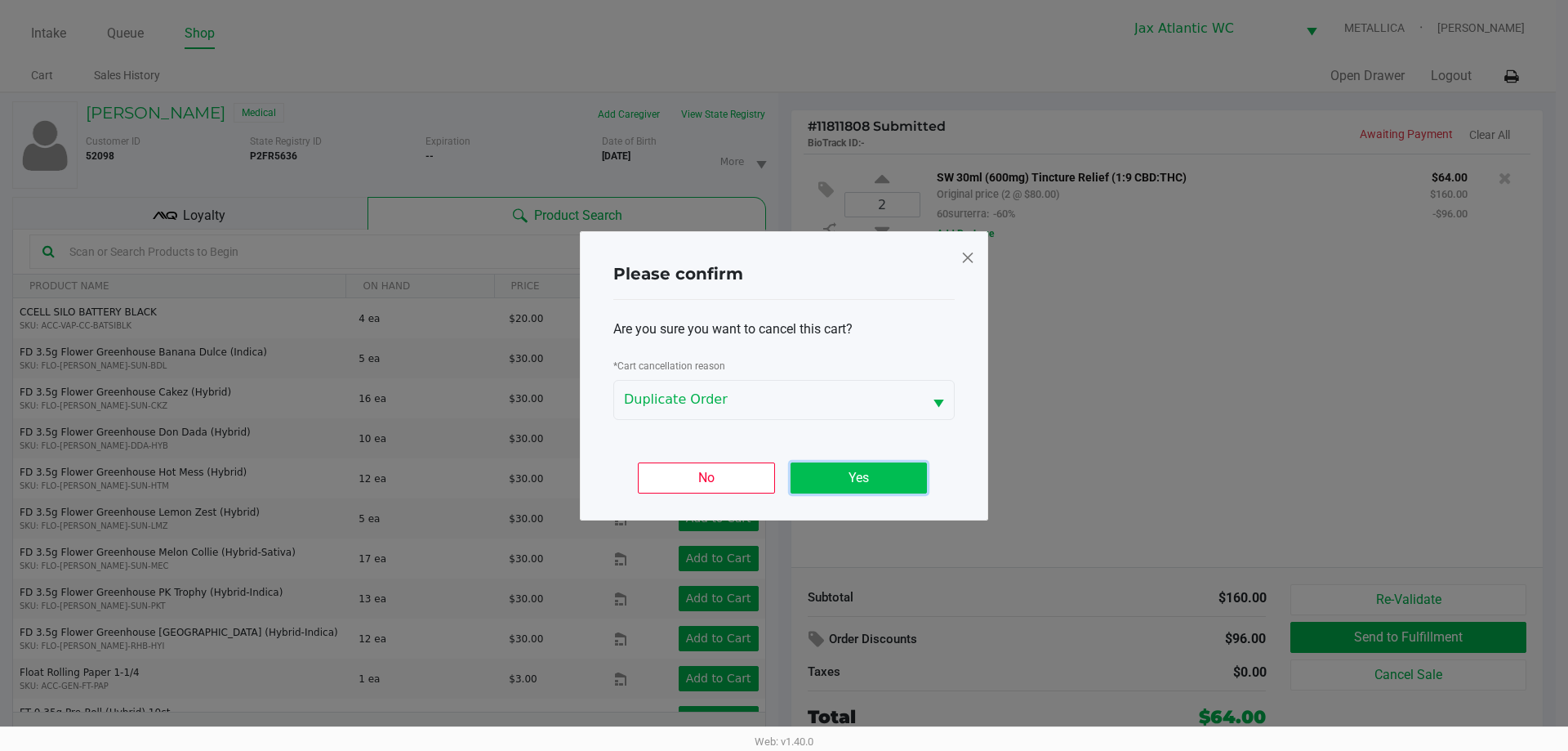
click at [850, 486] on button "Yes" at bounding box center [858, 478] width 136 height 31
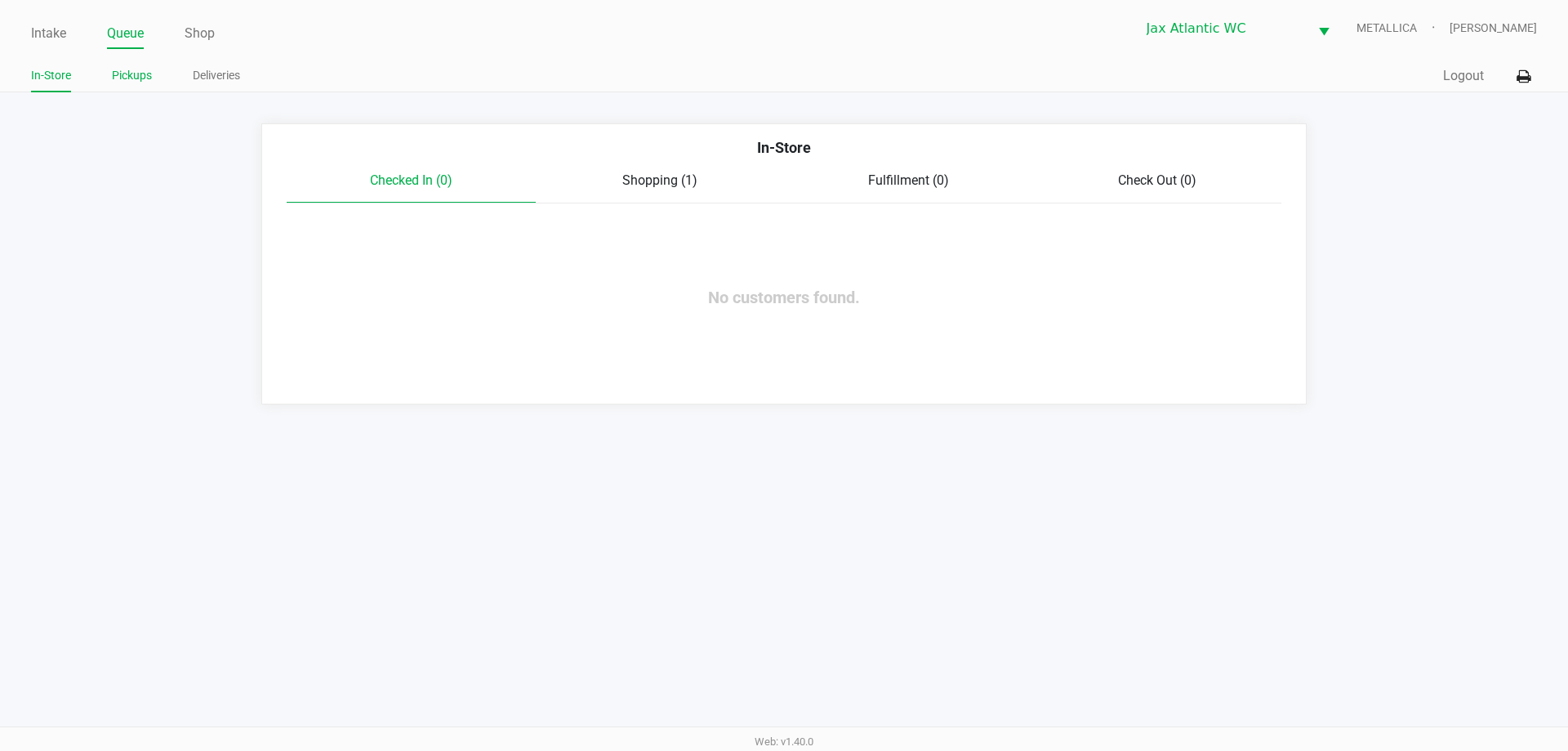
drag, startPoint x: 134, startPoint y: 77, endPoint x: 142, endPoint y: 83, distance: 10.0
click at [134, 77] on link "Pickups" at bounding box center [132, 75] width 40 height 20
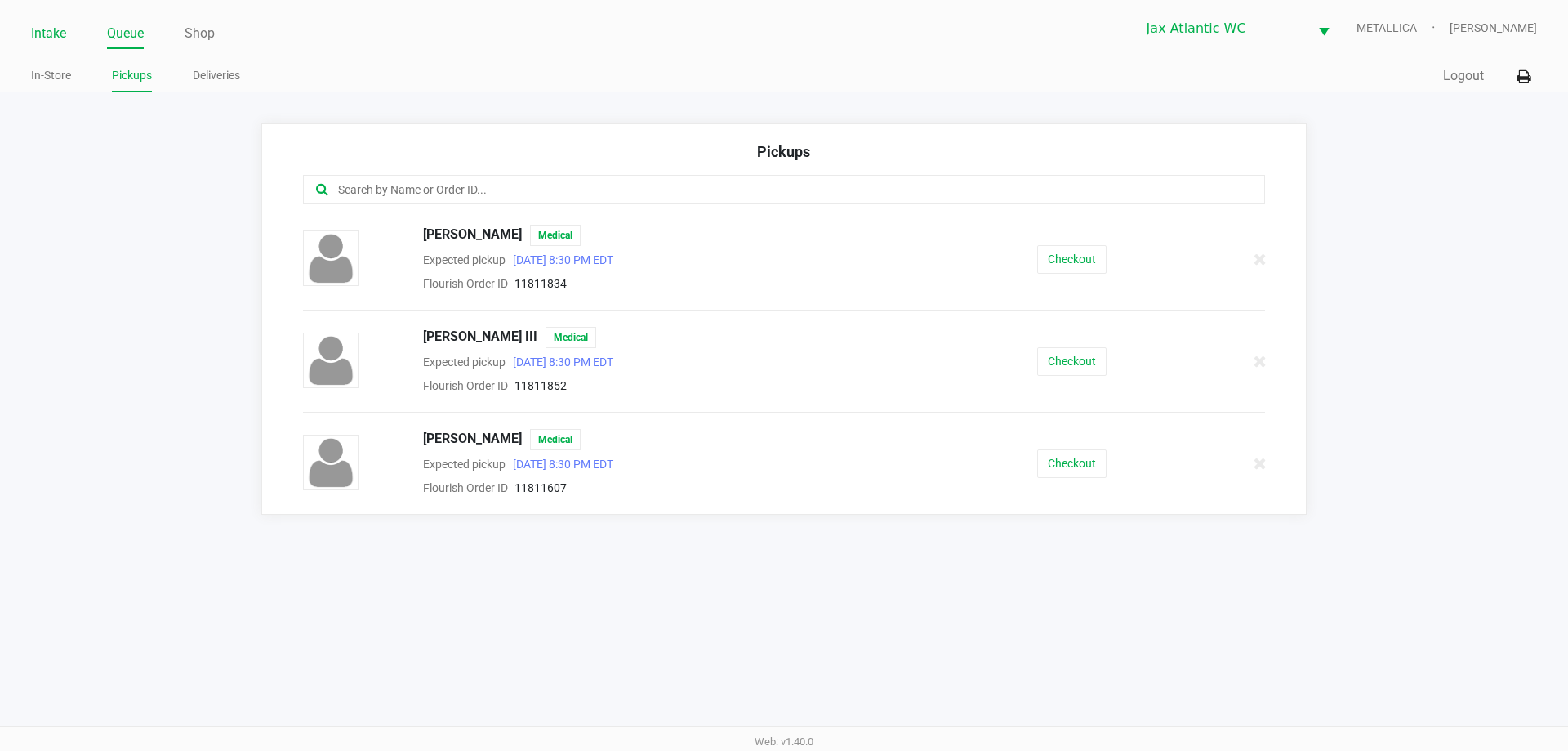
click at [47, 35] on link "Intake" at bounding box center [48, 33] width 35 height 23
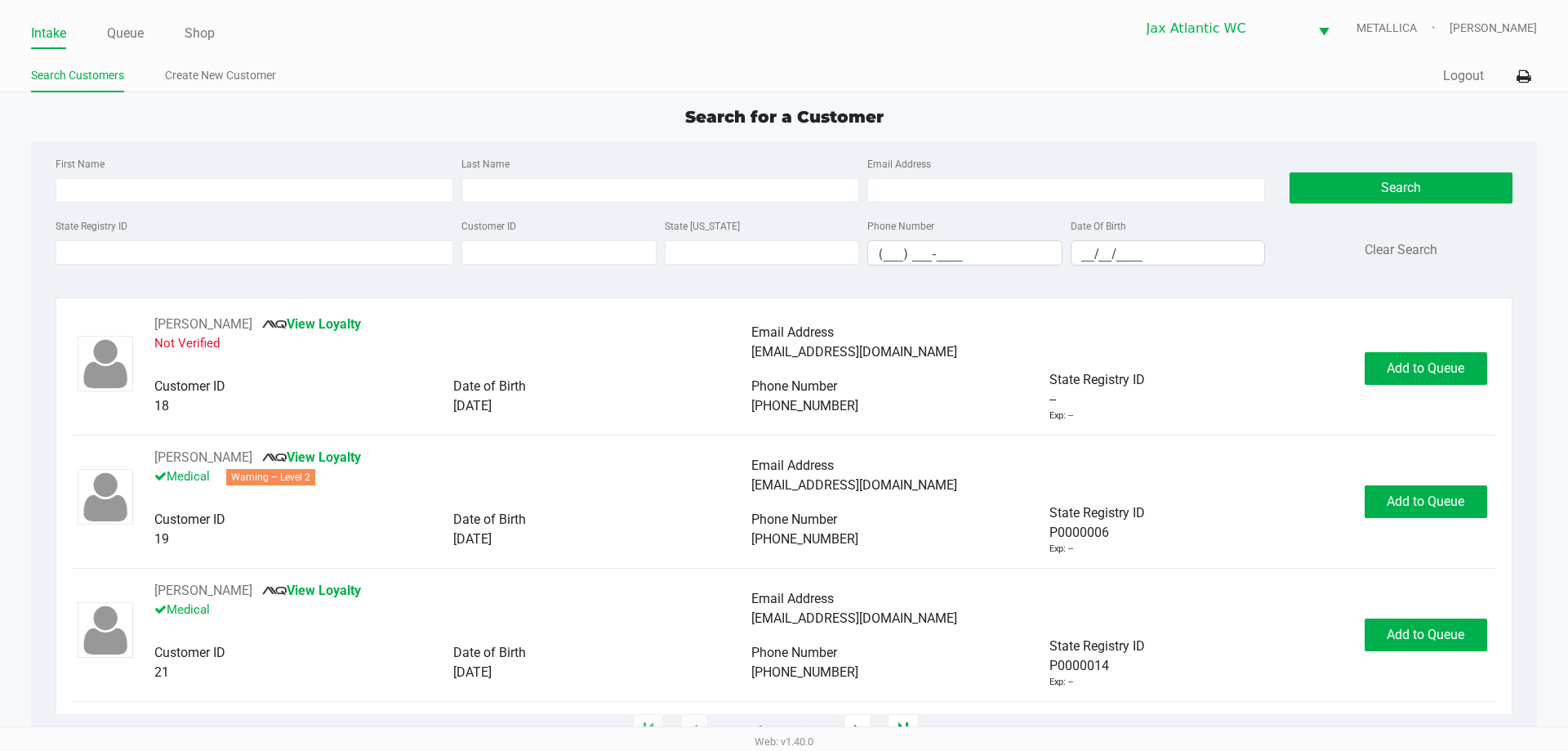
type input "PETRA"
type input "AARONIAN"
type input "10/02/1976"
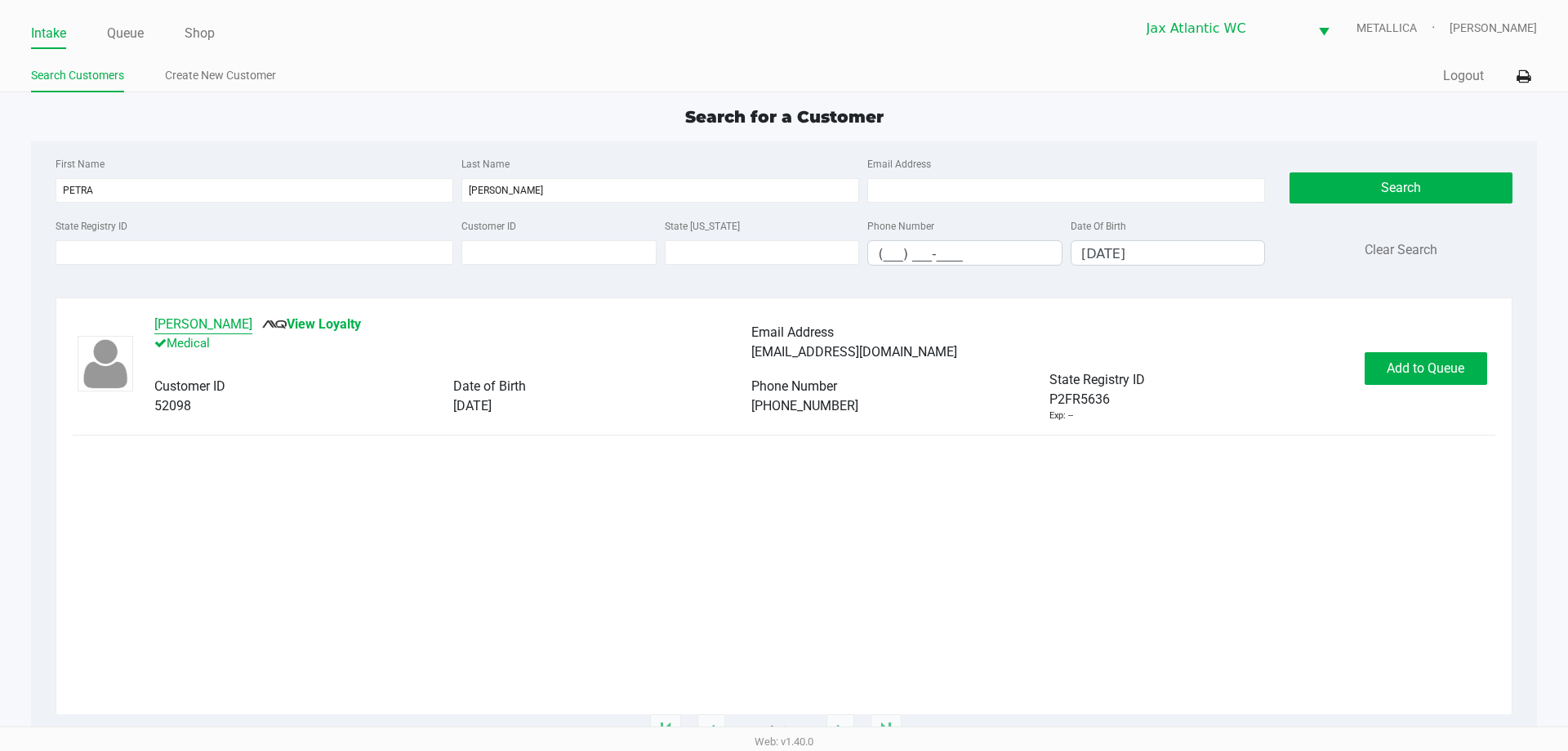
click at [188, 329] on button "PETRA AARONIAN" at bounding box center [204, 324] width 98 height 19
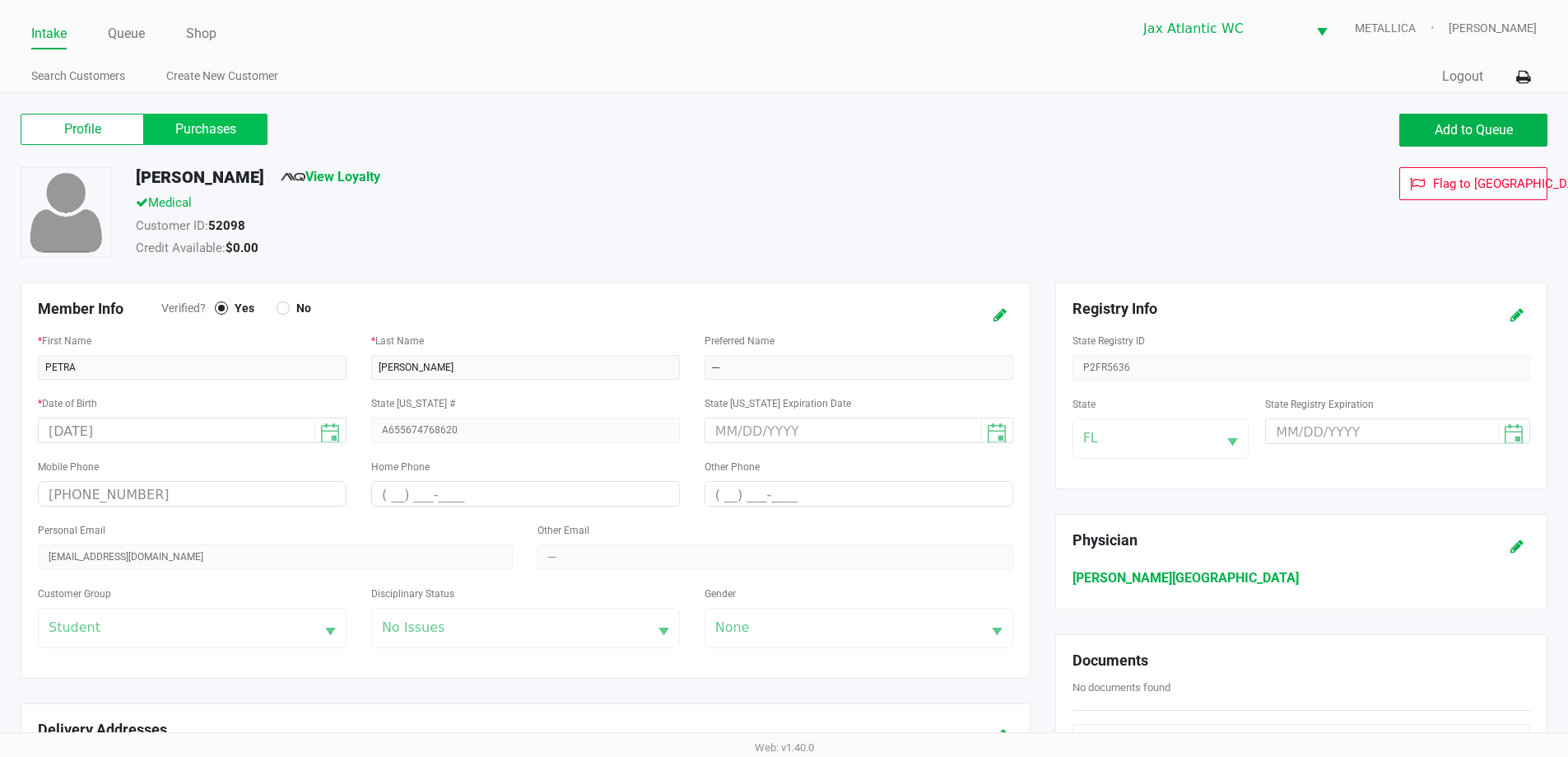
click at [176, 129] on label "Purchases" at bounding box center [206, 128] width 124 height 31
click at [0, 0] on 1 "Purchases" at bounding box center [0, 0] width 0 height 0
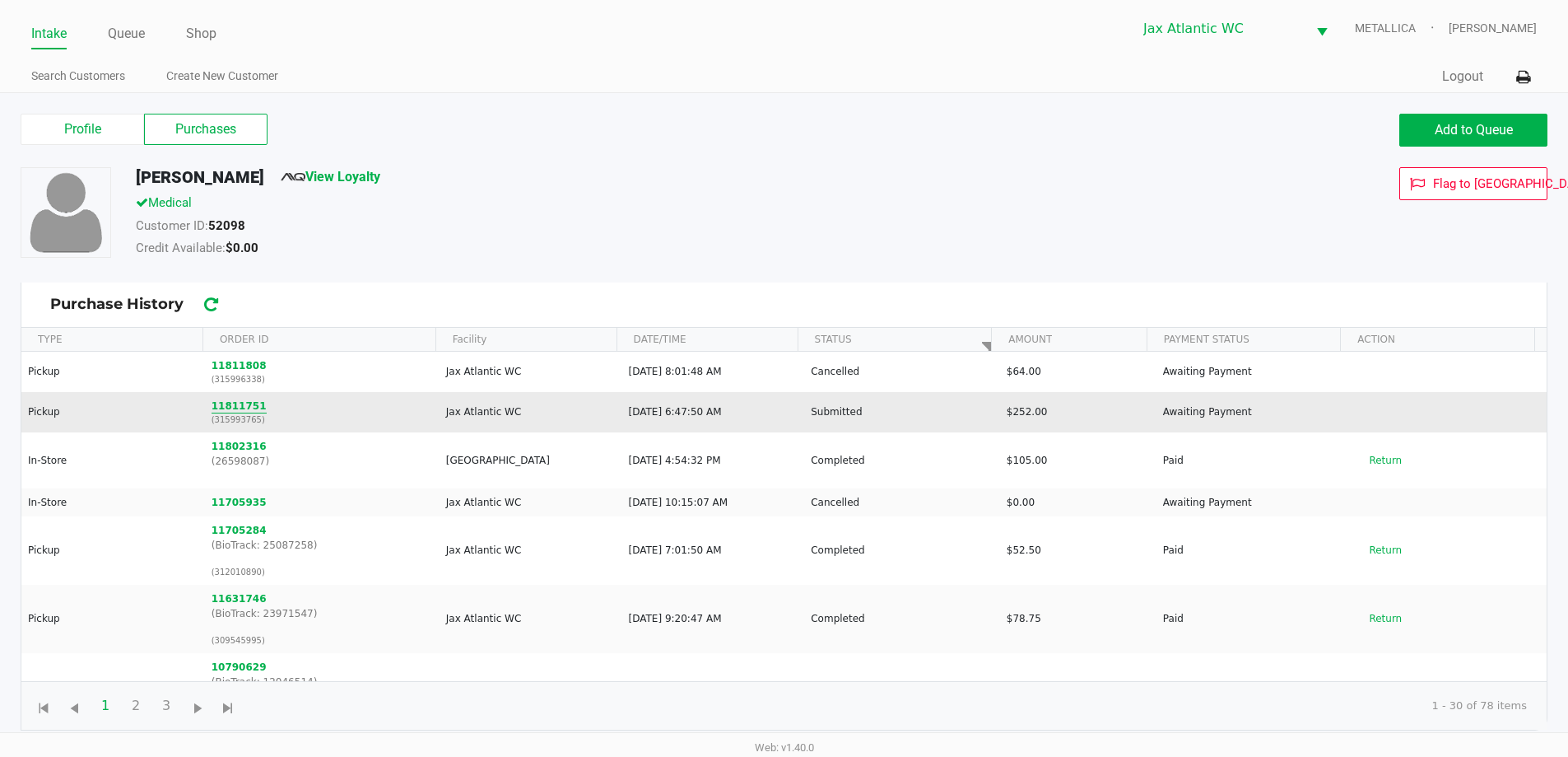
click at [233, 402] on button "11811751" at bounding box center [239, 406] width 55 height 15
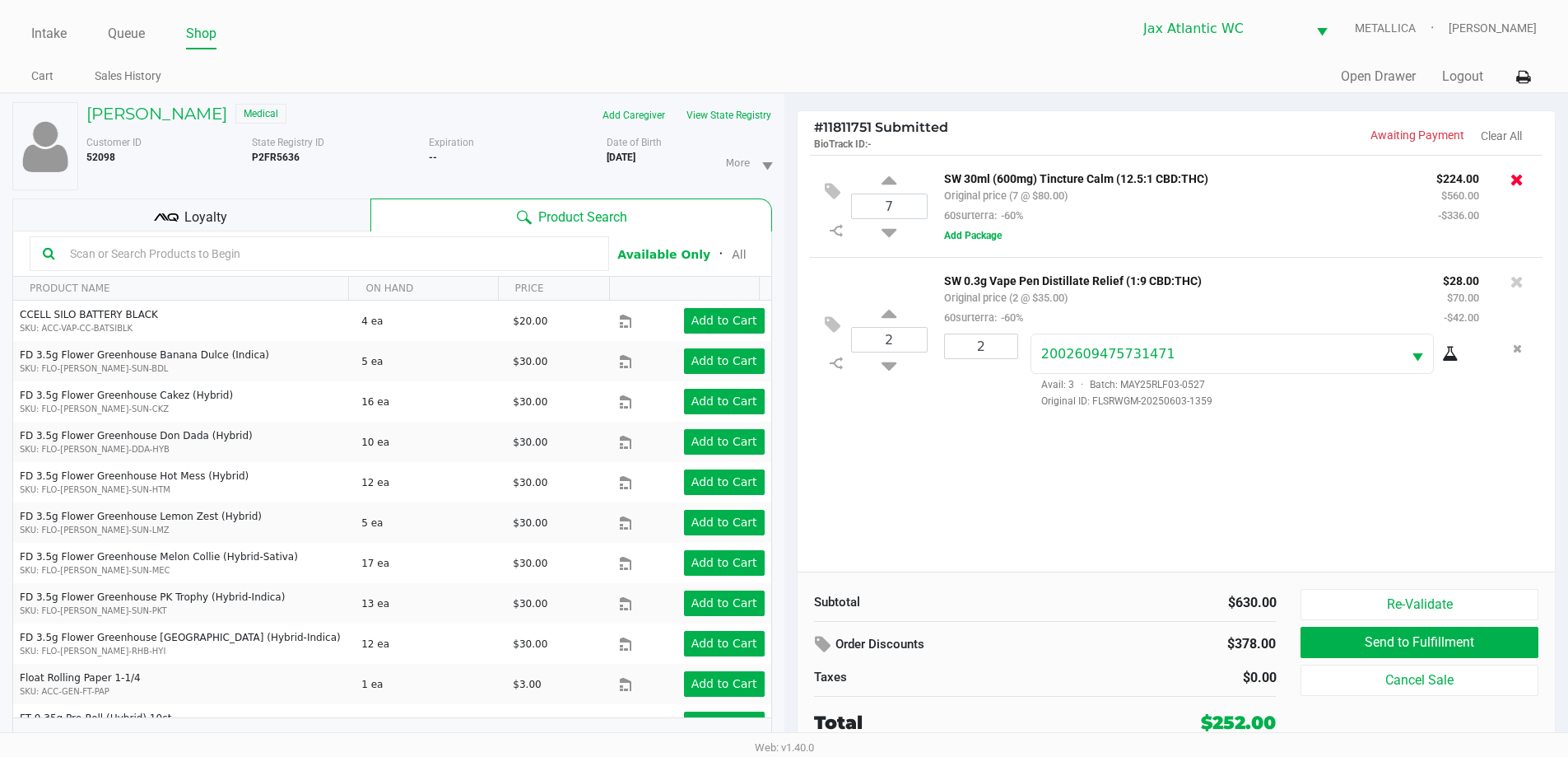
click at [1513, 183] on icon at bounding box center [1517, 179] width 13 height 17
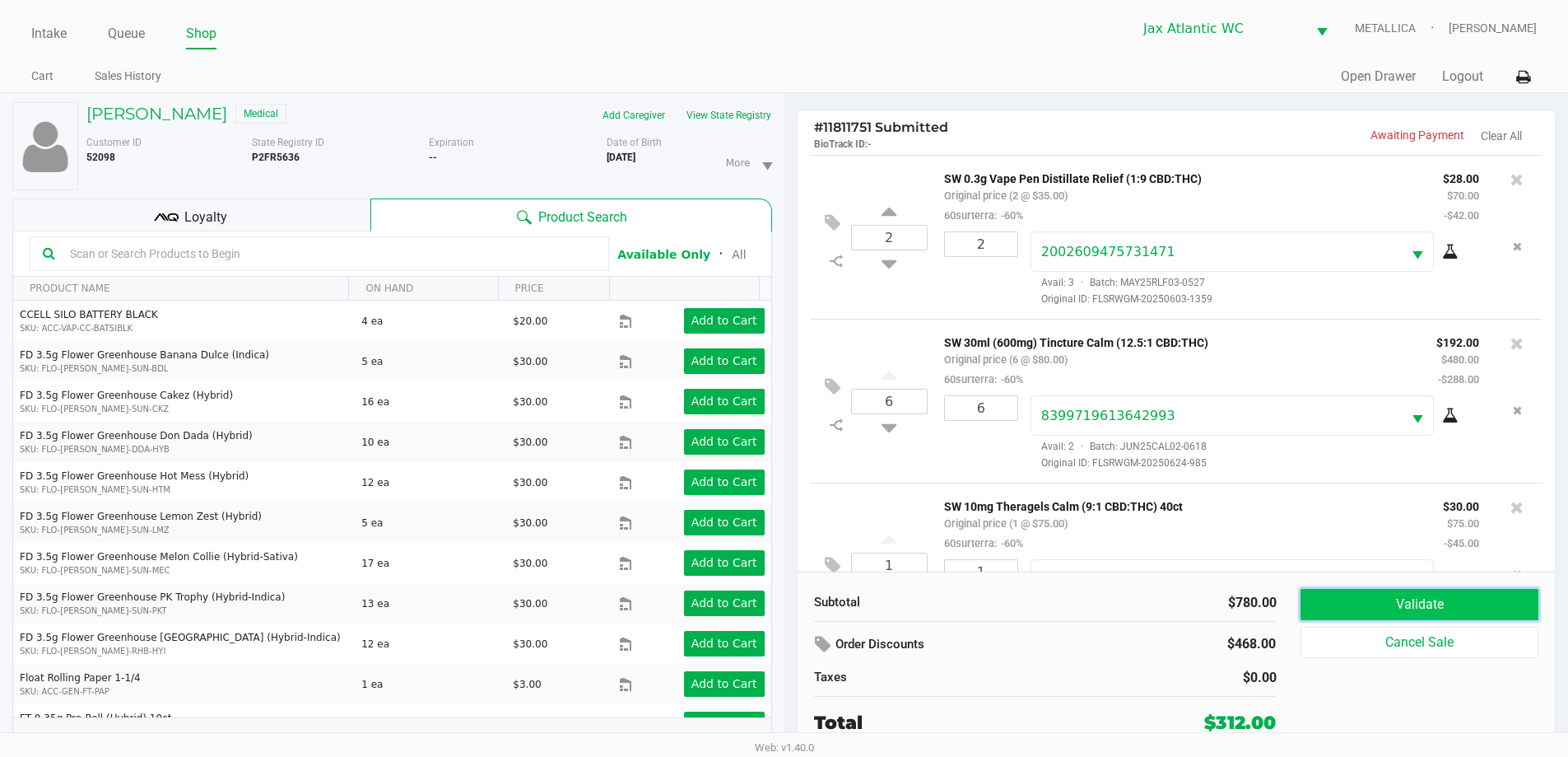
click at [1334, 605] on button "Validate" at bounding box center [1419, 604] width 237 height 31
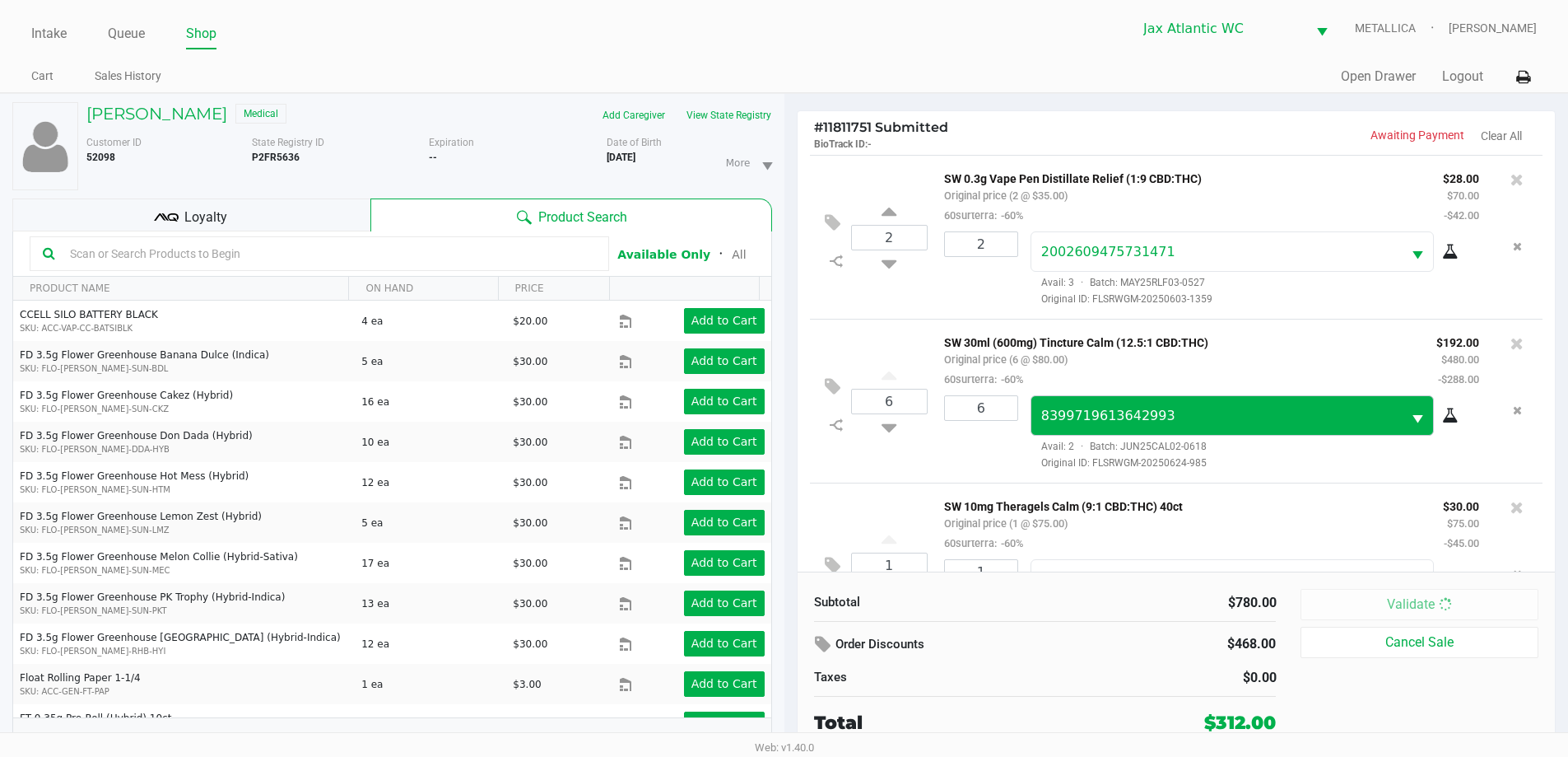
scroll to position [407, 0]
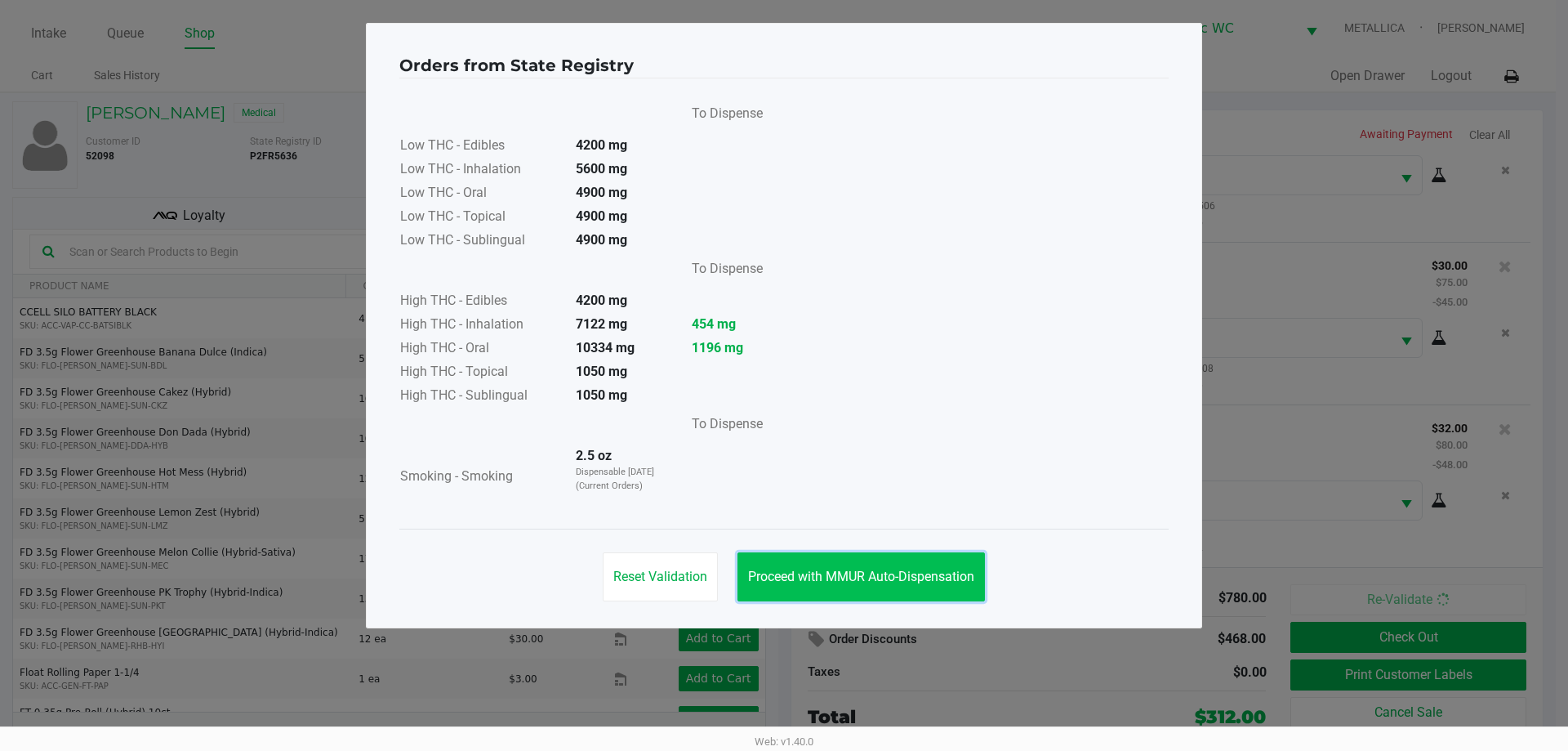
click at [838, 576] on span "Proceed with MMUR Auto-Dispensation" at bounding box center [861, 576] width 227 height 16
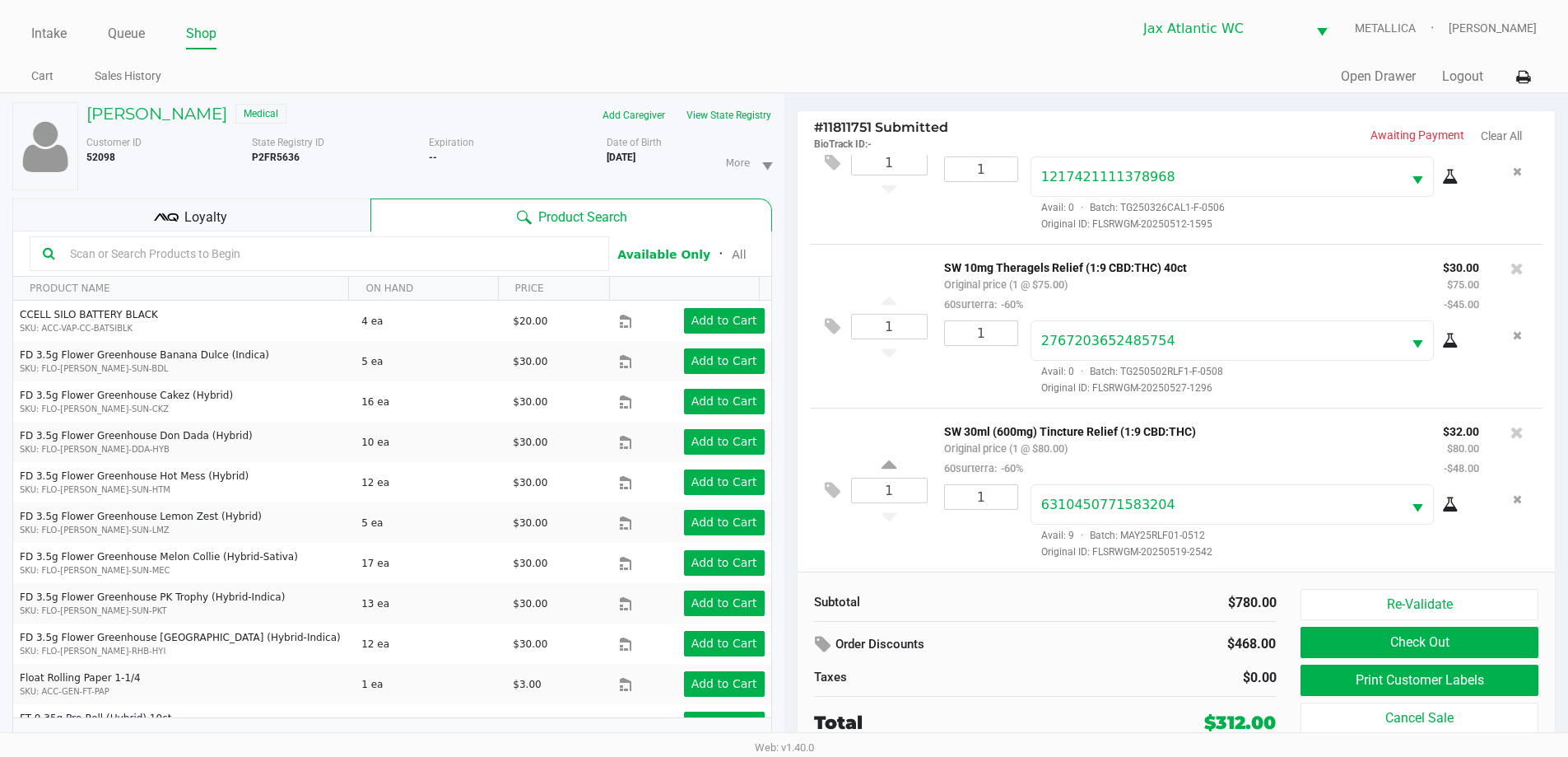
click at [266, 204] on div "Loyalty" at bounding box center [191, 214] width 358 height 33
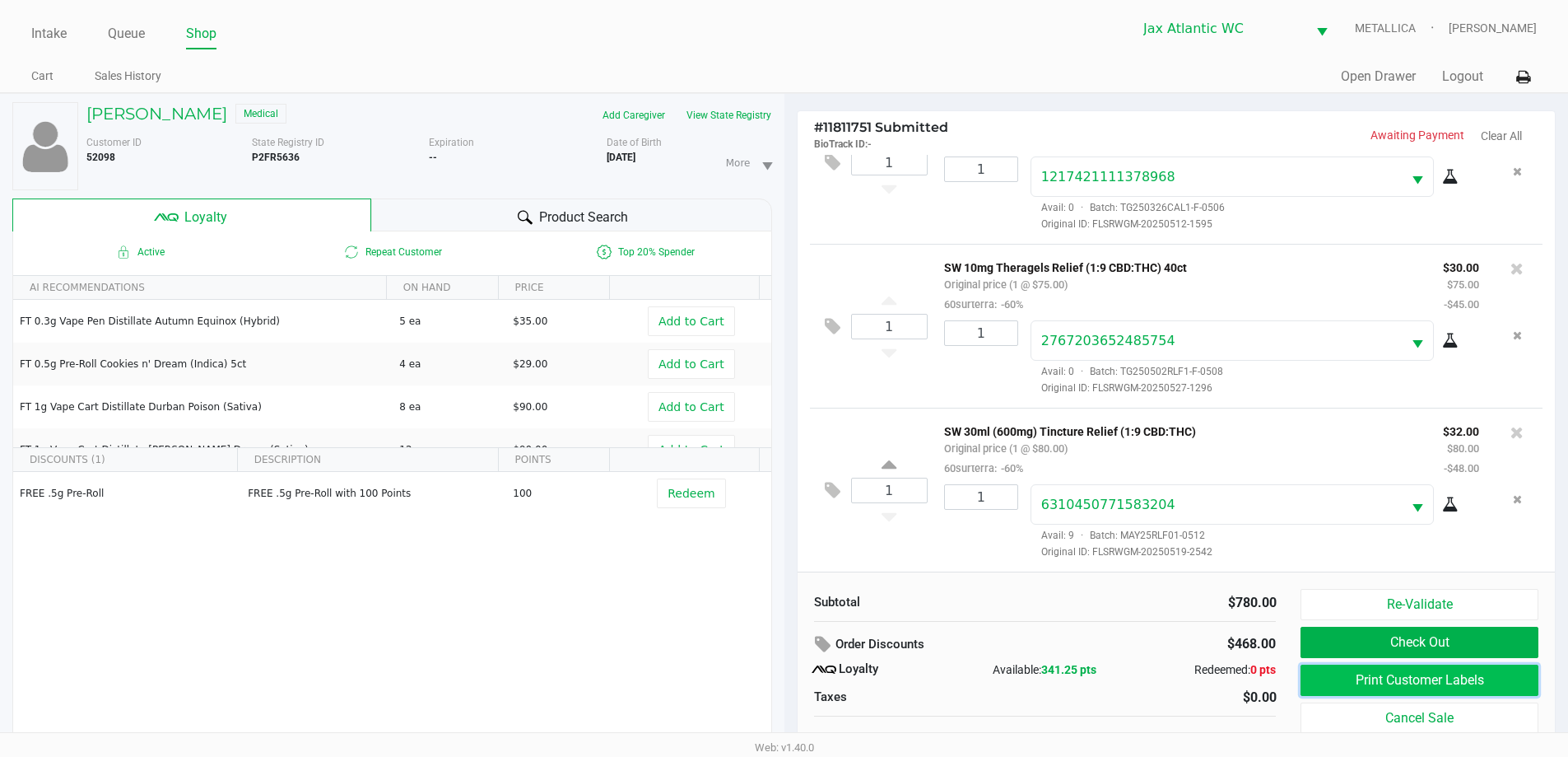
click at [1425, 680] on button "Print Customer Labels" at bounding box center [1419, 680] width 237 height 31
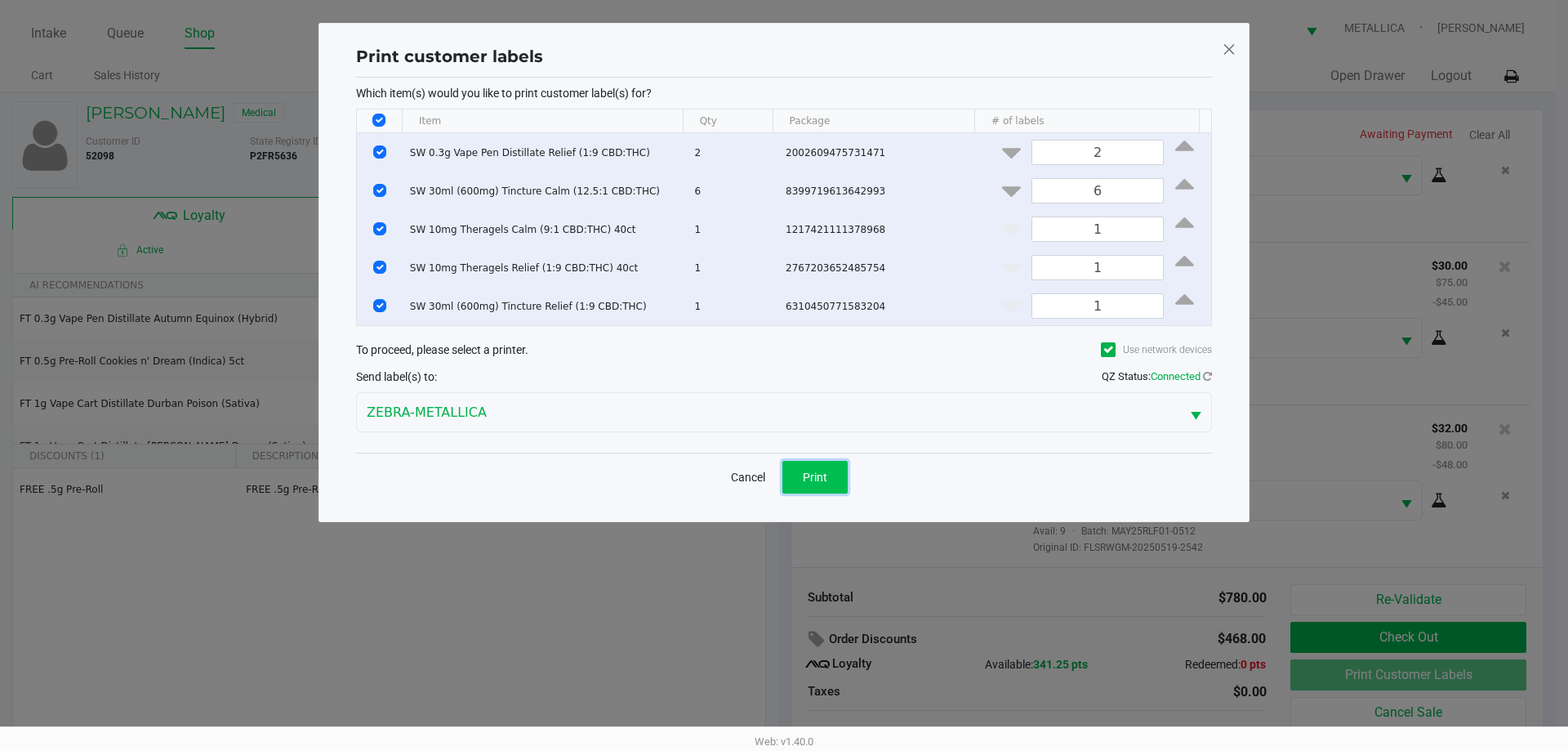
click at [795, 484] on button "Print" at bounding box center [815, 477] width 65 height 32
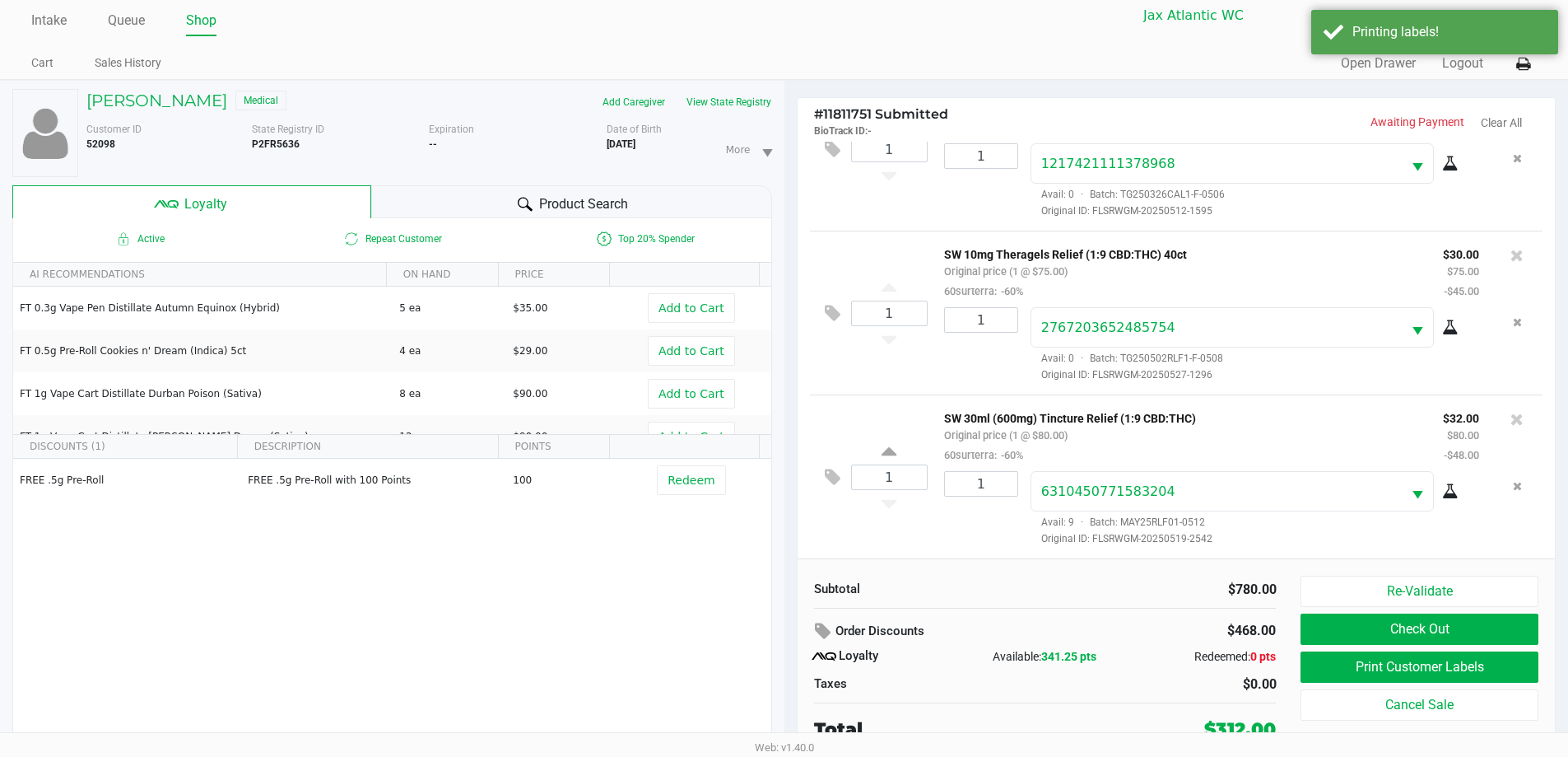
scroll to position [18, 0]
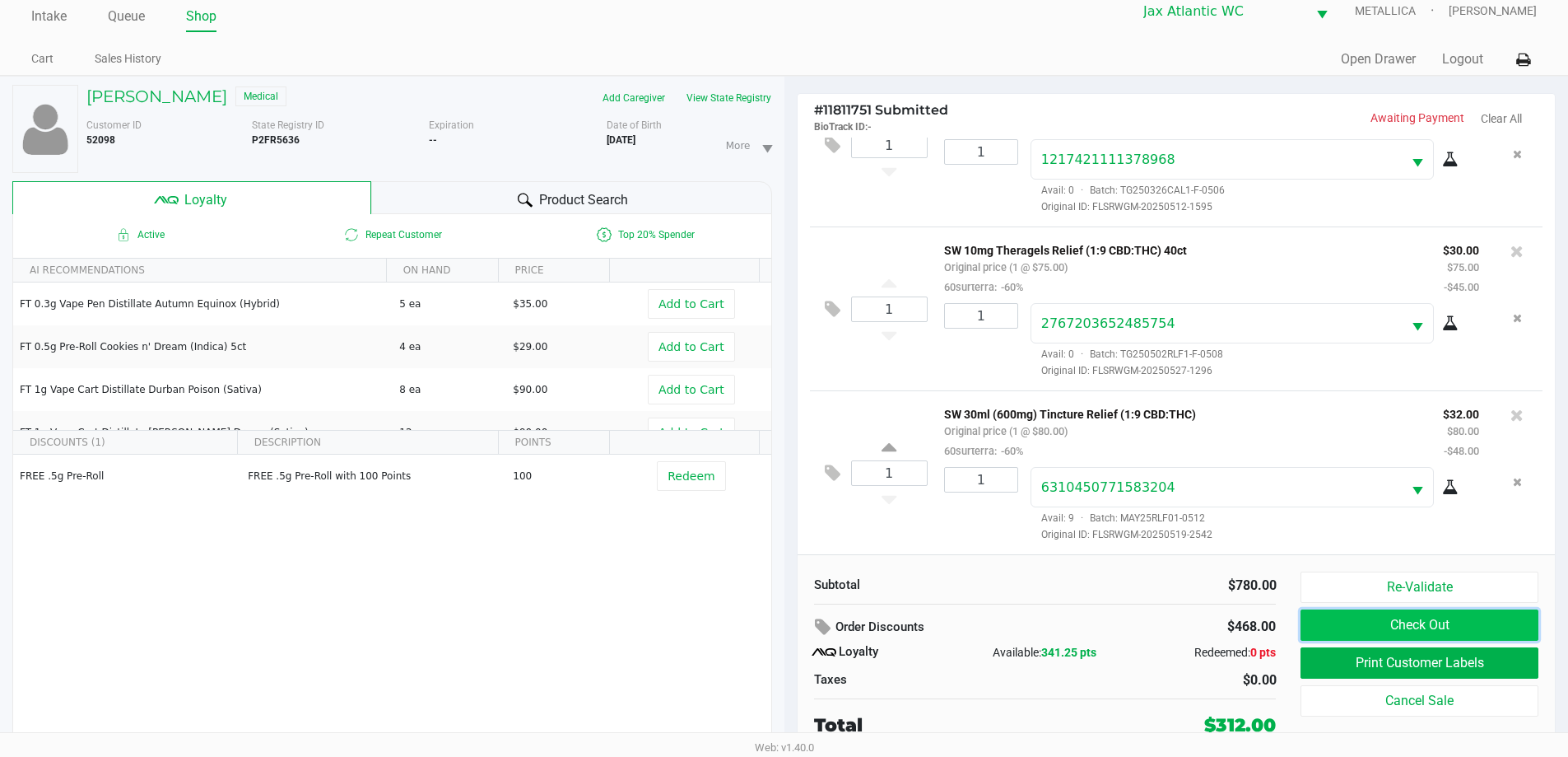
click at [1372, 612] on button "Check Out" at bounding box center [1419, 624] width 237 height 31
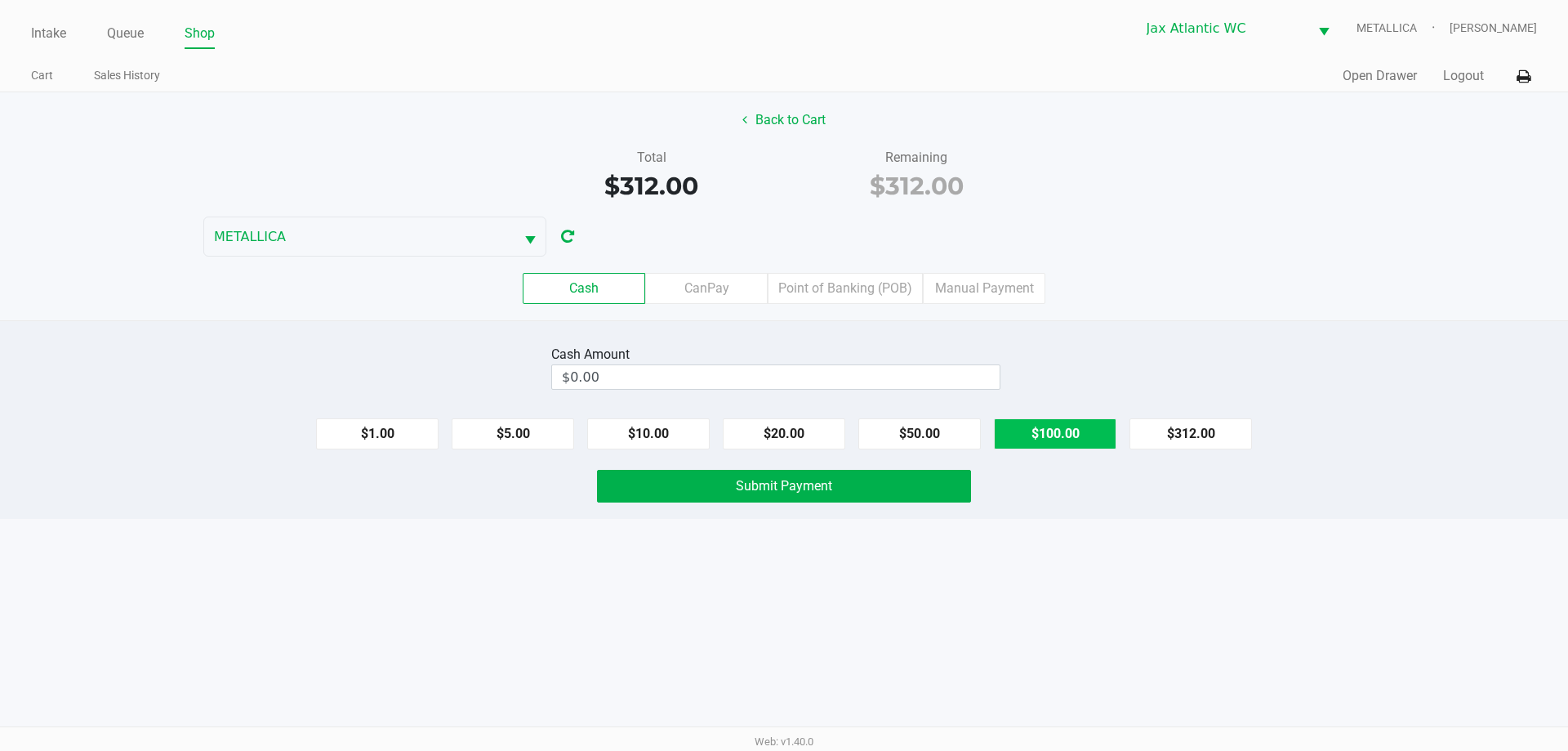
click at [1052, 422] on button "$100.00" at bounding box center [1055, 433] width 123 height 31
drag, startPoint x: 1052, startPoint y: 422, endPoint x: 826, endPoint y: 434, distance: 226.3
click at [1053, 422] on button "$100.00" at bounding box center [1055, 433] width 123 height 31
click at [776, 433] on button "$20.00" at bounding box center [784, 433] width 123 height 31
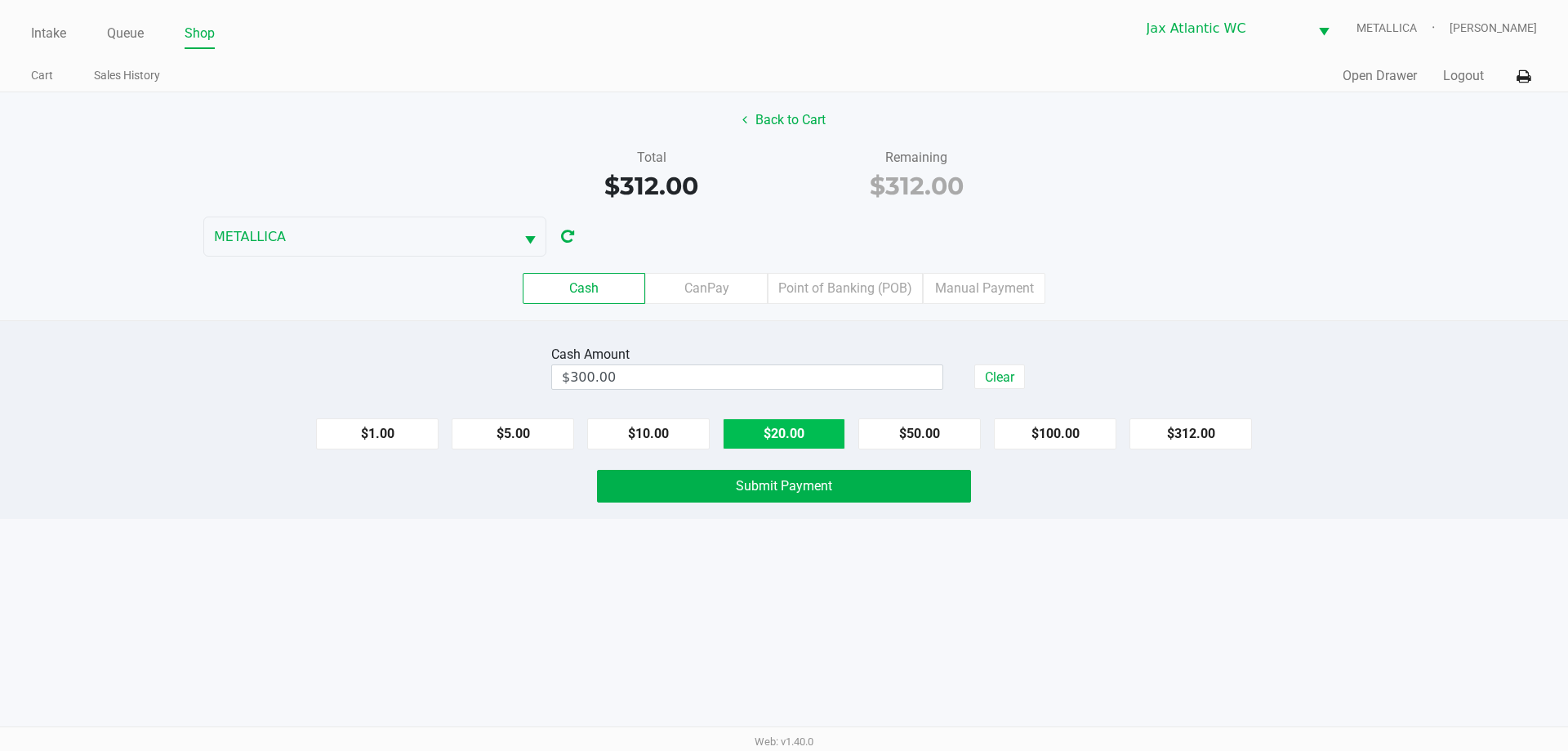
type input "$320.00"
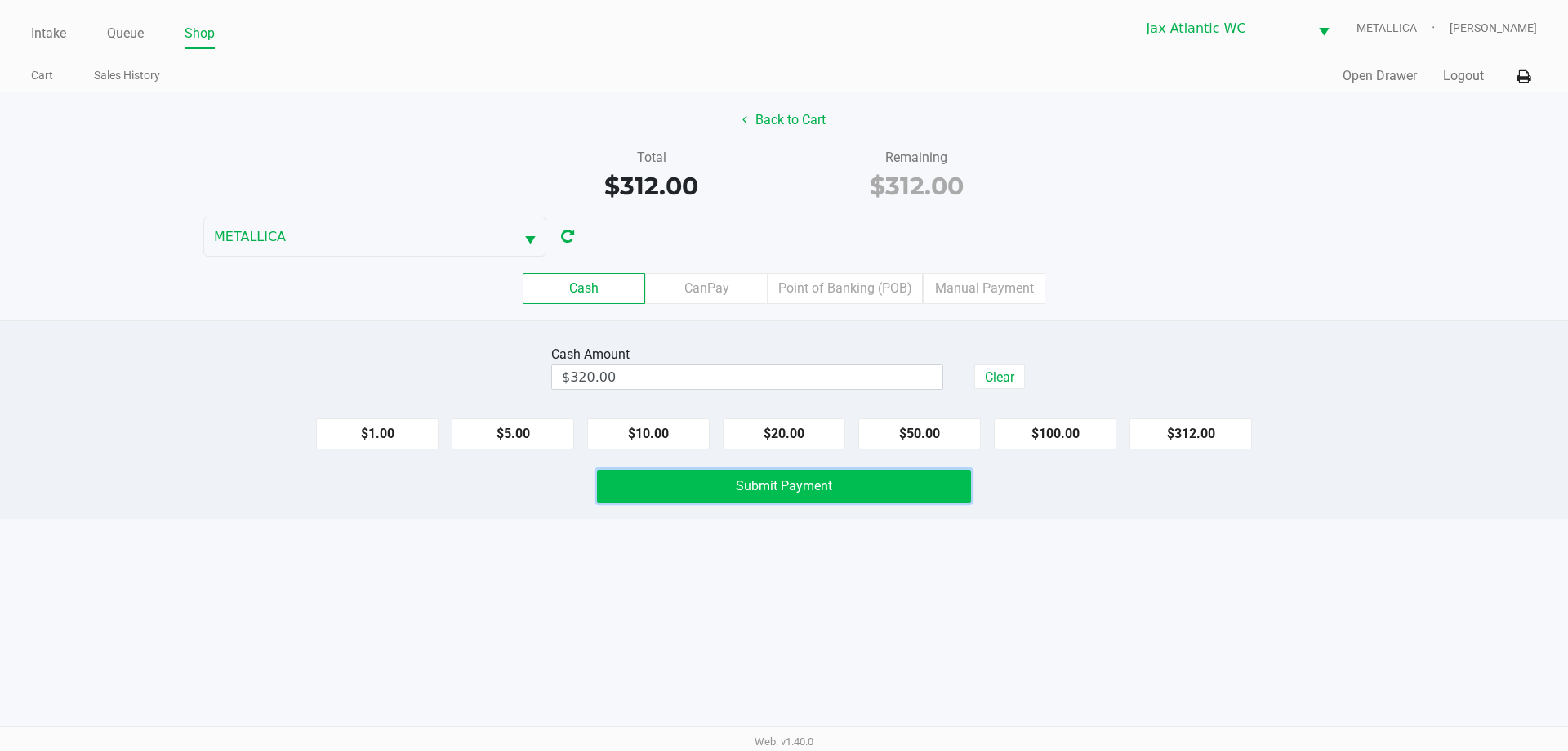
click at [771, 488] on span "Submit Payment" at bounding box center [784, 486] width 97 height 16
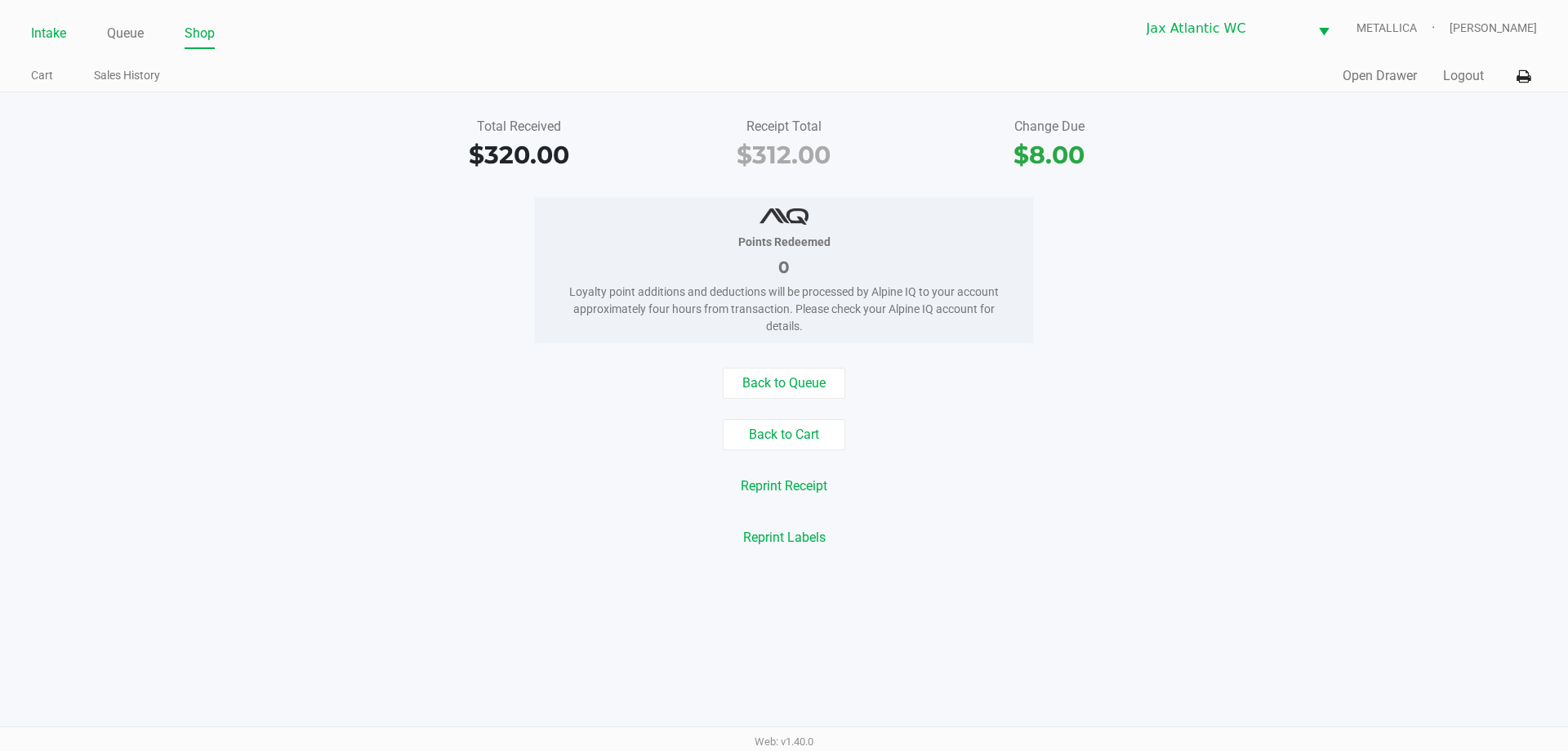
click at [61, 24] on link "Intake" at bounding box center [48, 33] width 35 height 23
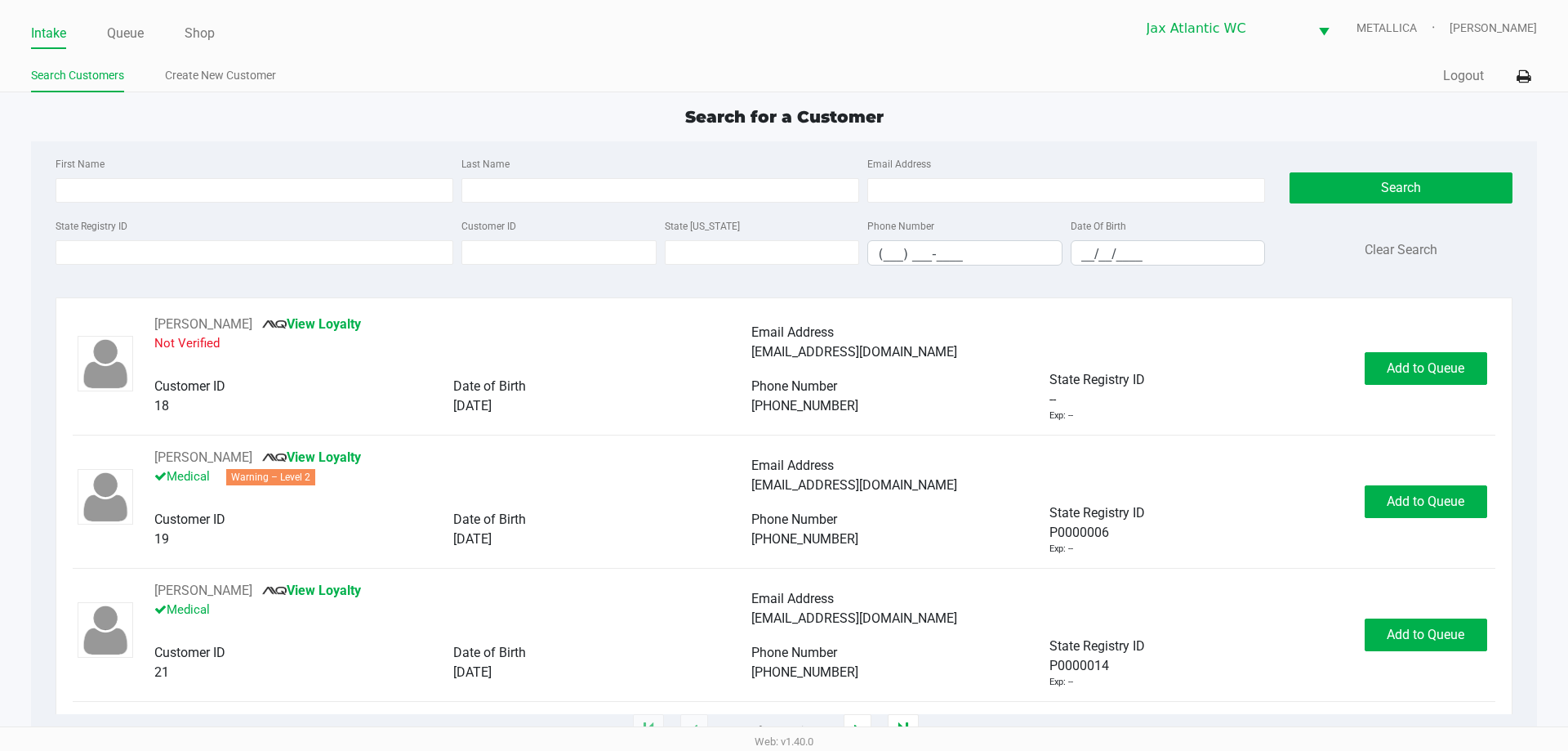
type input "JOSEPH"
type input "TARPEY"
type input "11/25/1994"
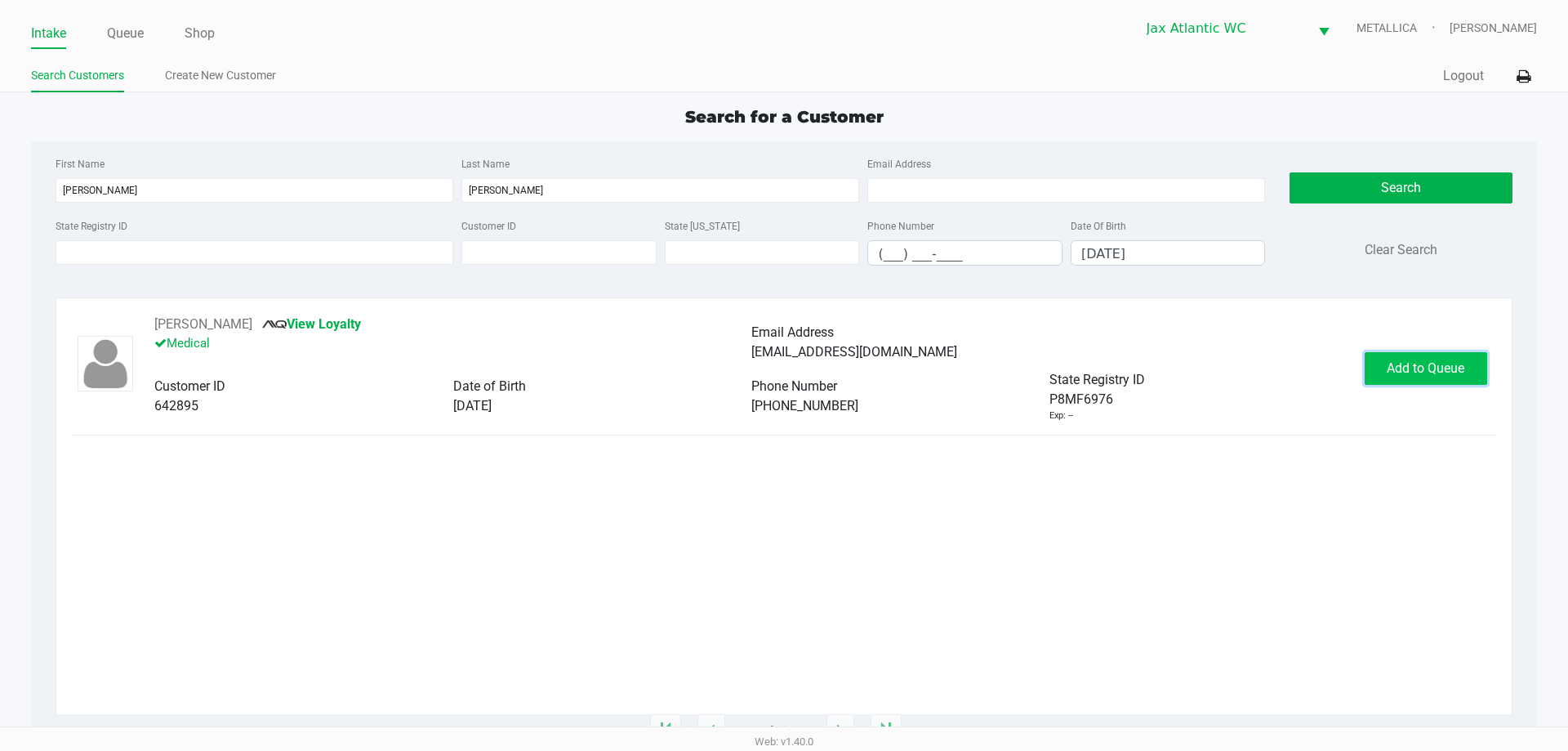
click at [1442, 377] on button "Add to Queue" at bounding box center [1426, 368] width 123 height 32
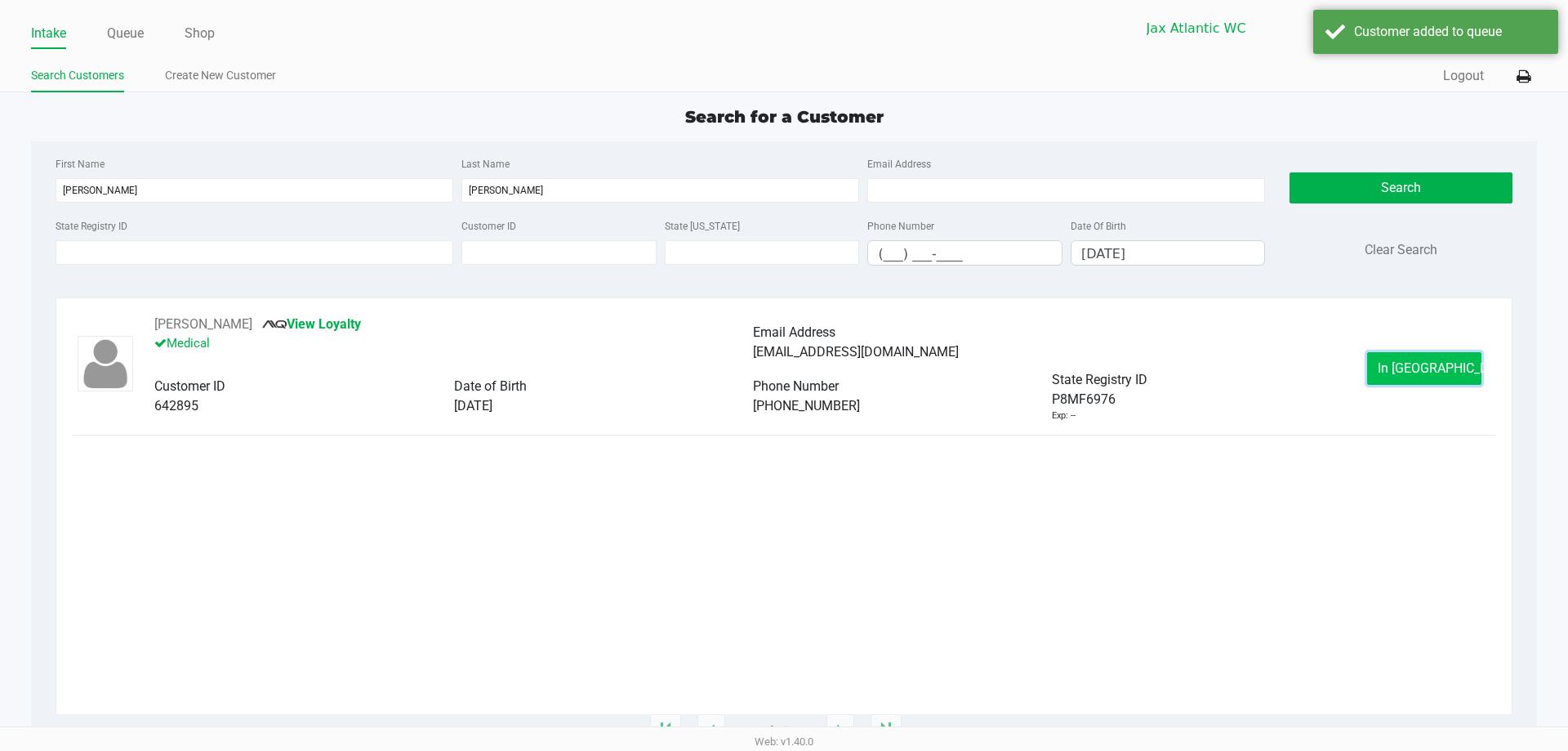
click at [1396, 364] on button "In Queue" at bounding box center [1424, 368] width 114 height 32
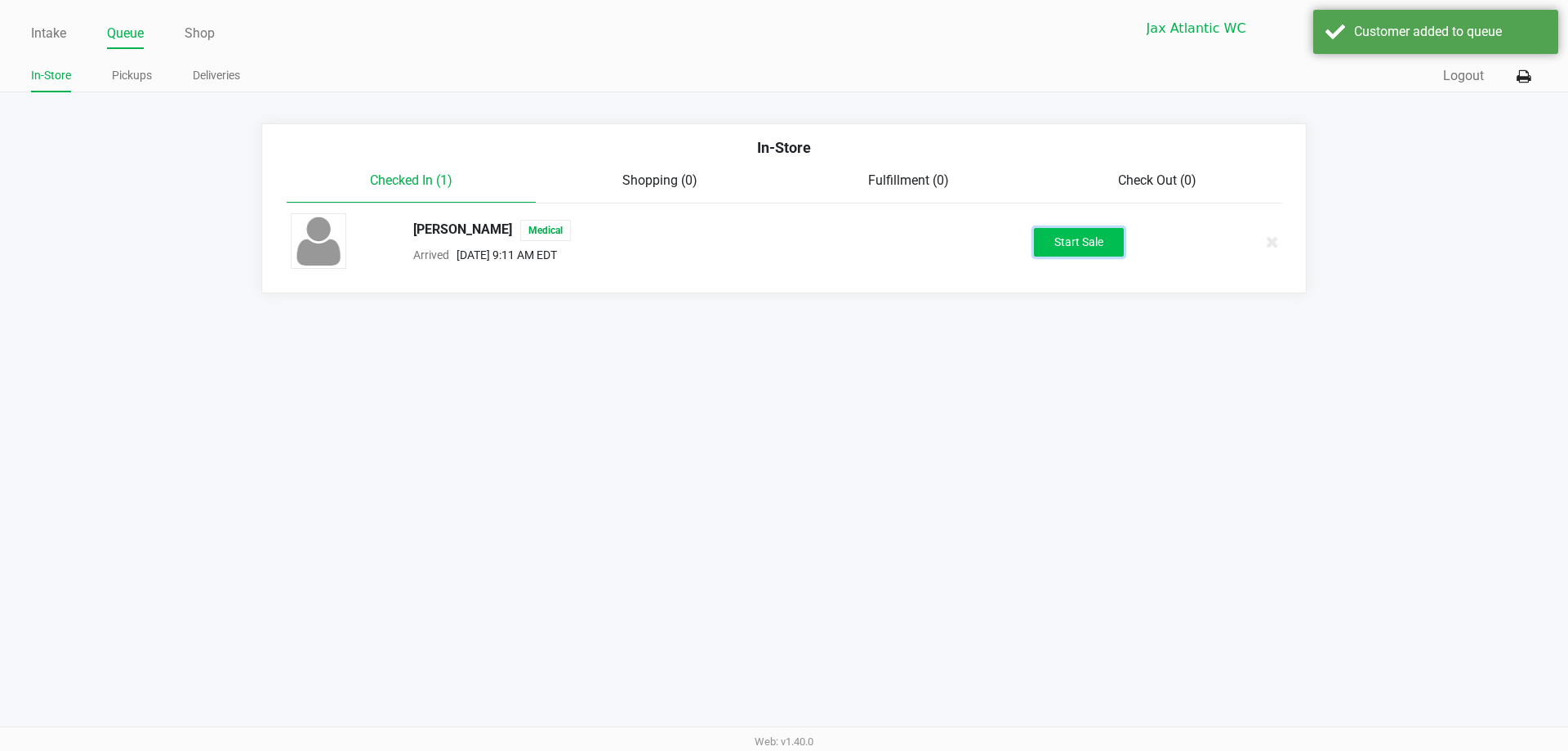
click at [1073, 254] on button "Start Sale" at bounding box center [1079, 242] width 90 height 29
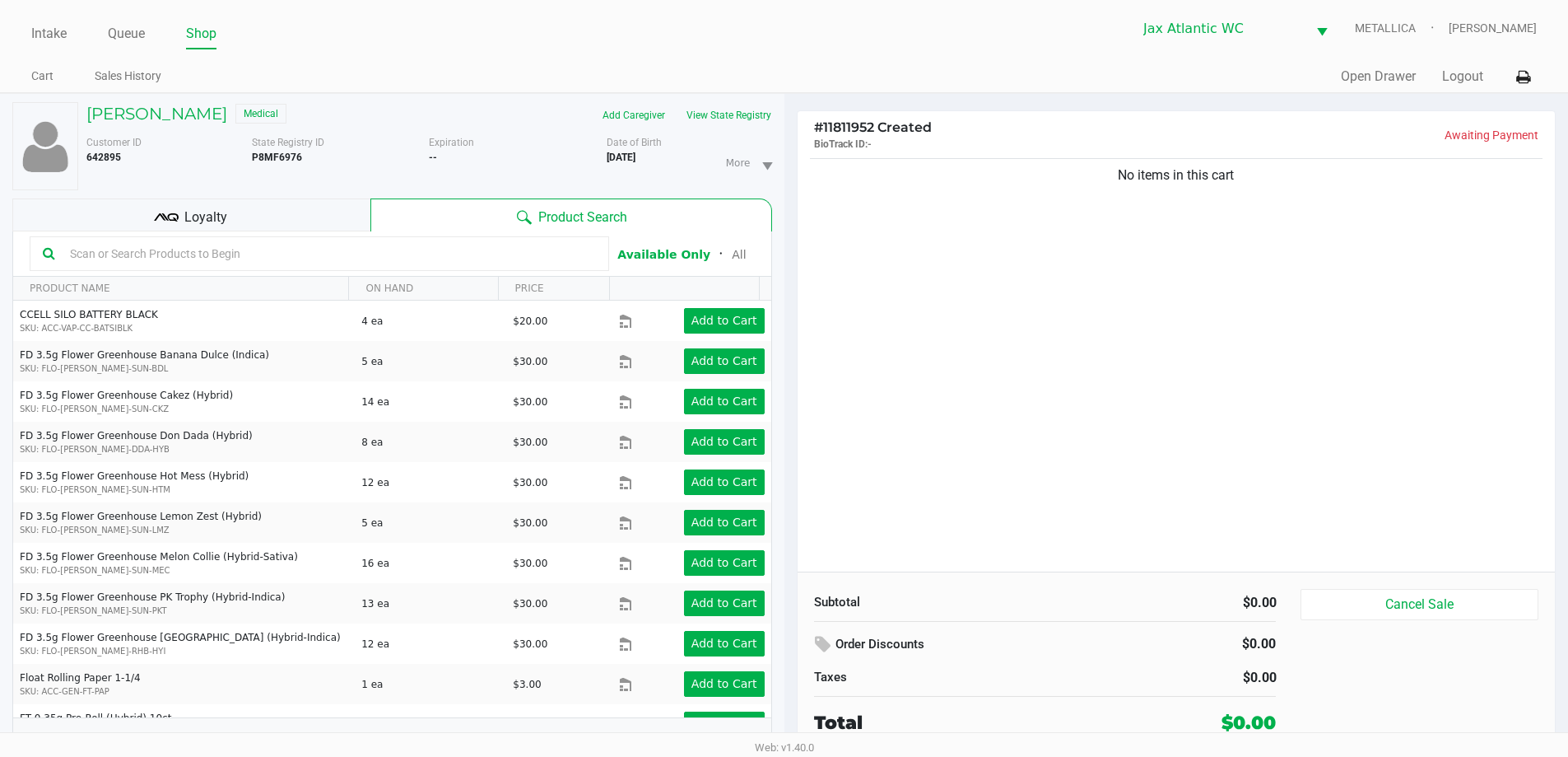
click at [300, 223] on div "Loyalty" at bounding box center [191, 214] width 358 height 33
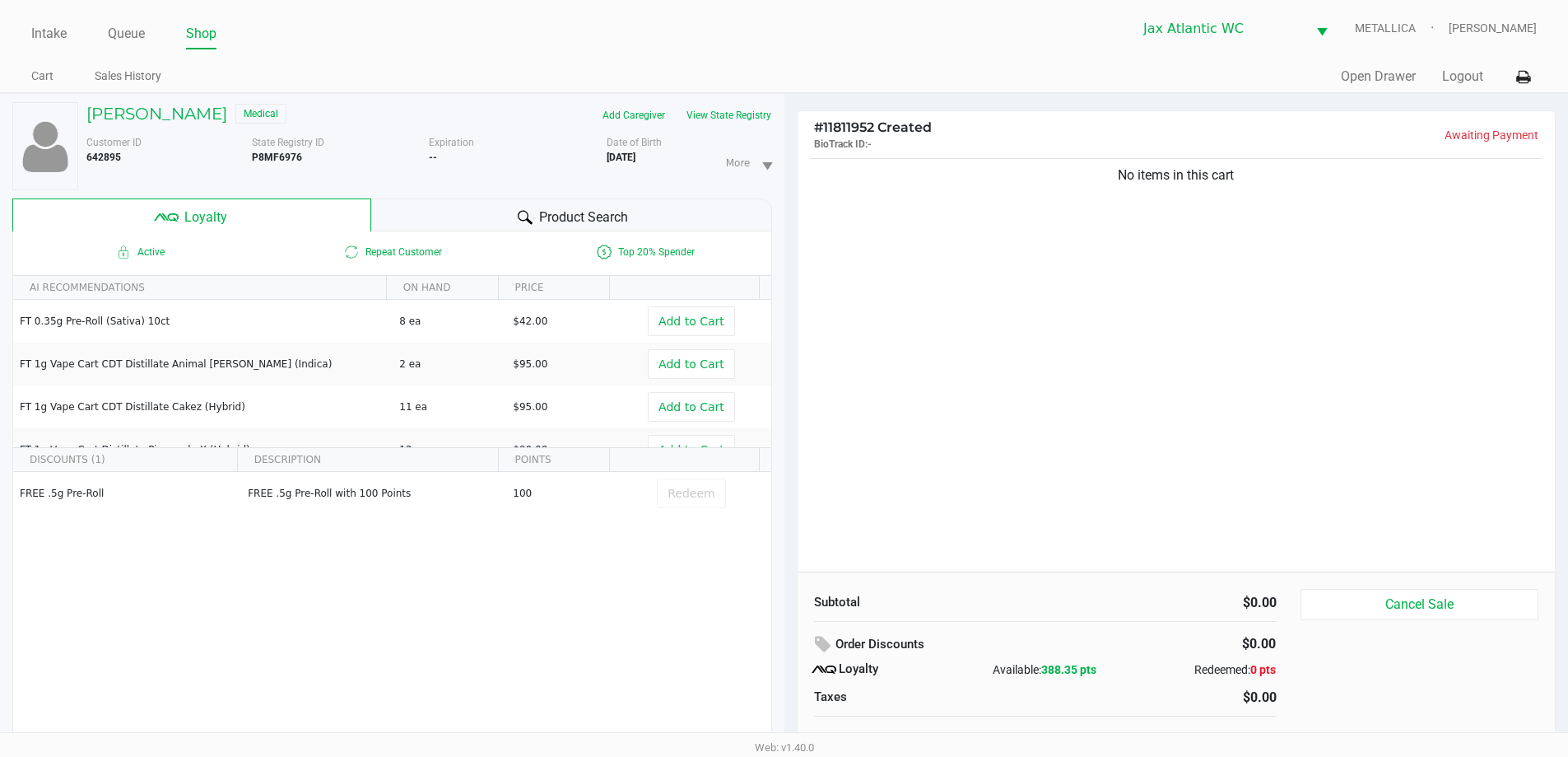
drag, startPoint x: 446, startPoint y: 217, endPoint x: 454, endPoint y: 221, distance: 8.9
click at [454, 221] on div "Product Search" at bounding box center [572, 214] width 401 height 33
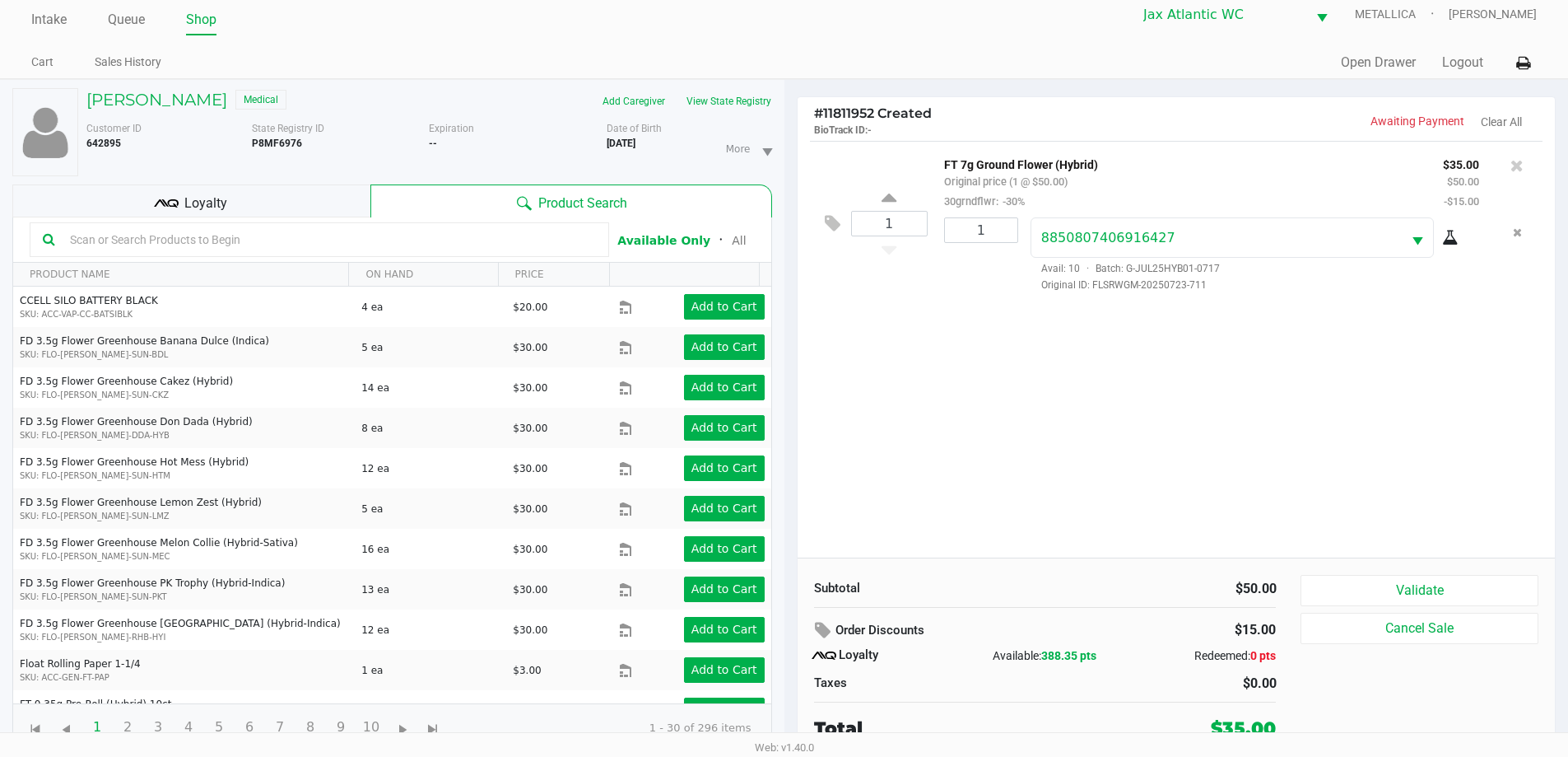
scroll to position [18, 0]
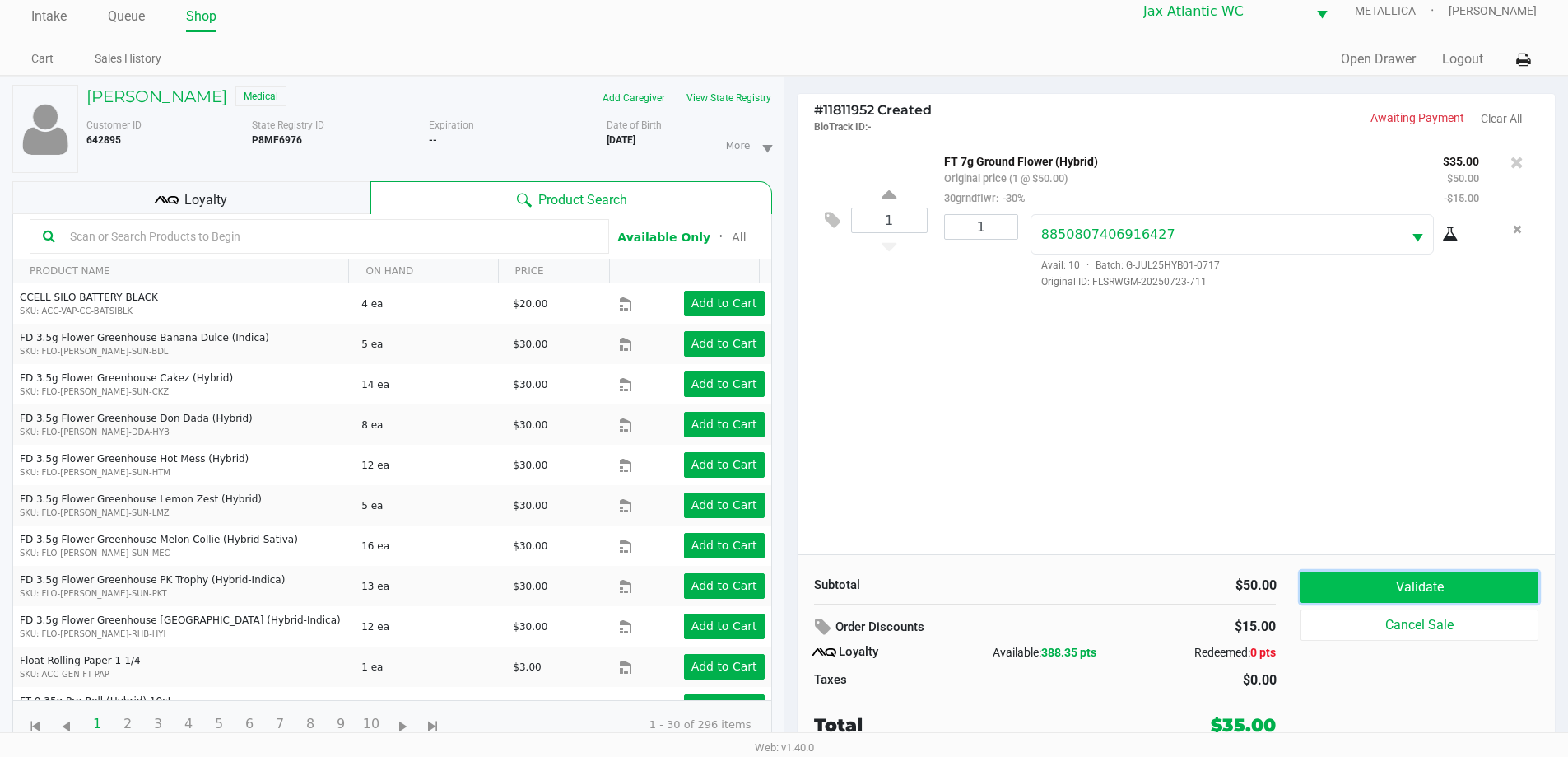
click at [1402, 594] on button "Validate" at bounding box center [1419, 587] width 237 height 31
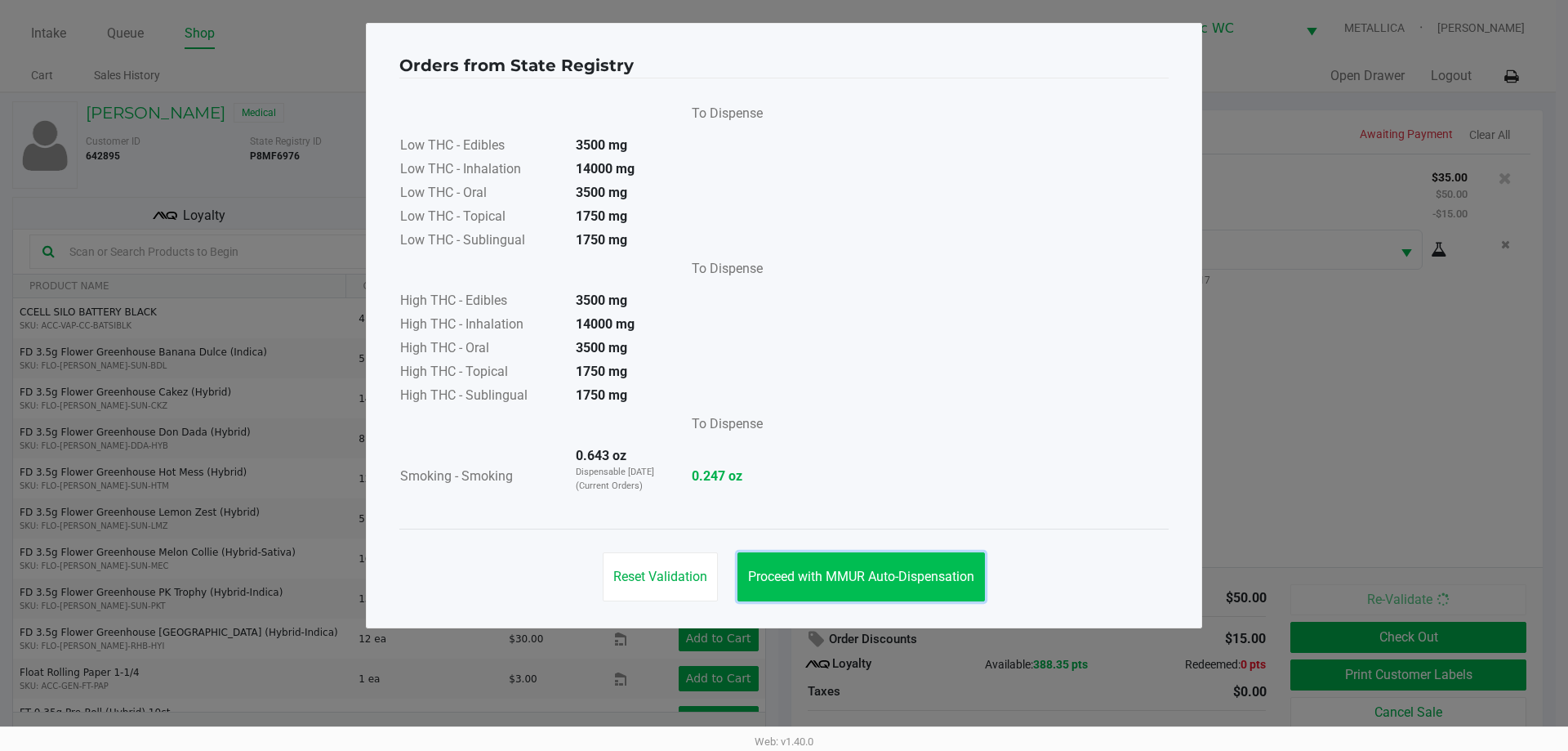
click at [866, 568] on button "Proceed with MMUR Auto-Dispensation" at bounding box center [861, 577] width 248 height 49
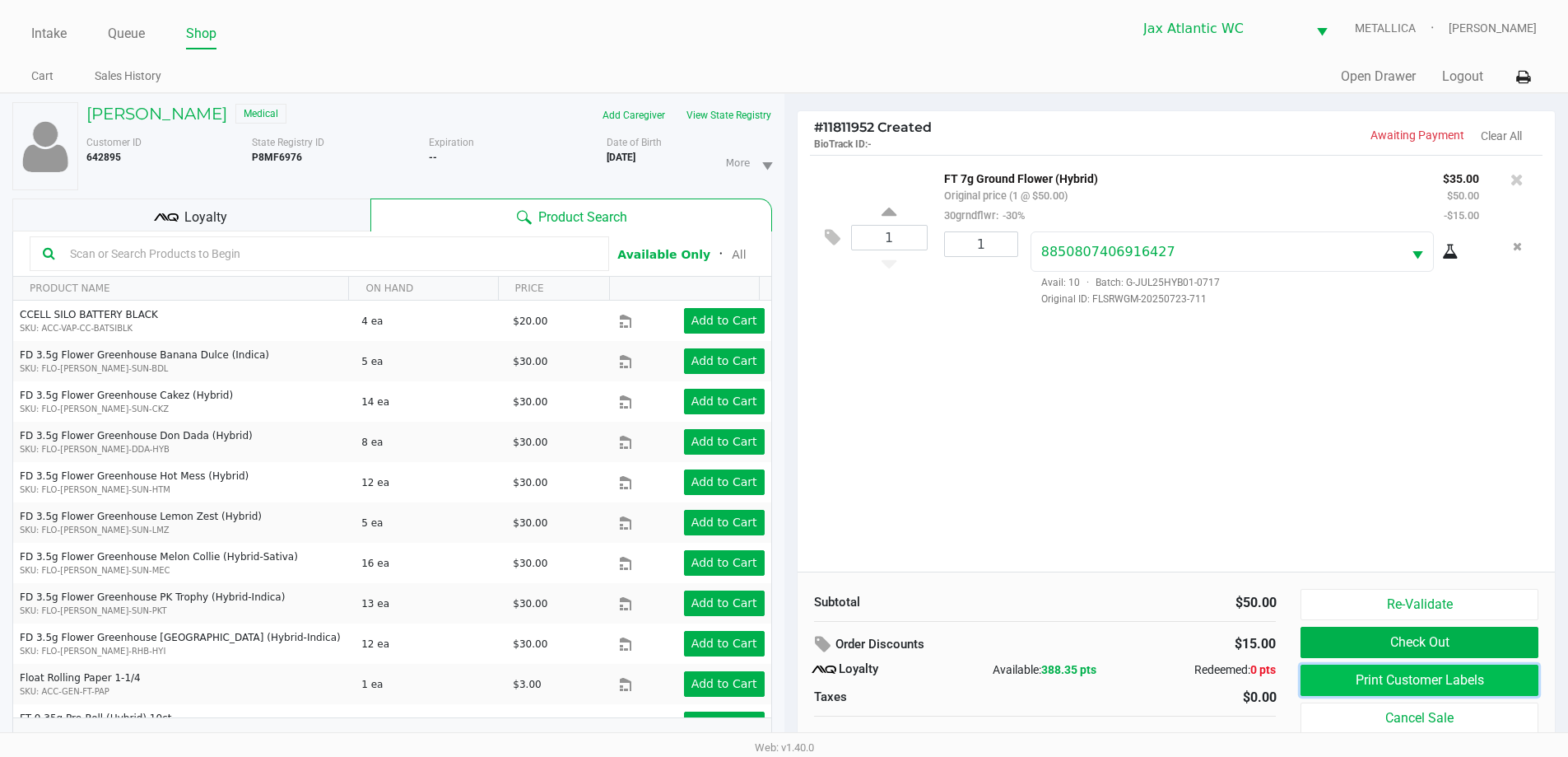
click at [1447, 668] on button "Print Customer Labels" at bounding box center [1419, 680] width 237 height 31
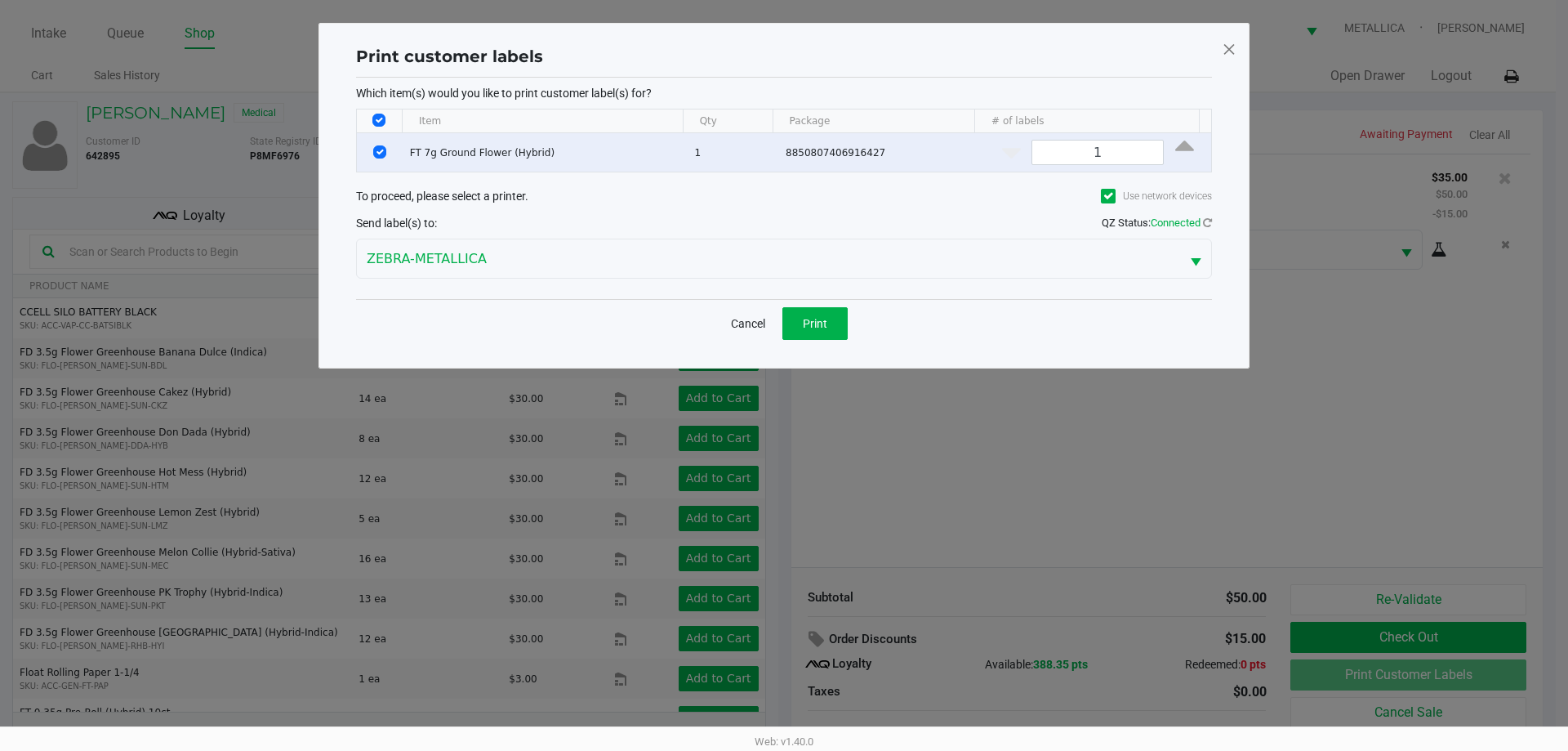
click at [781, 304] on div "Cancel Print" at bounding box center [784, 322] width 856 height 48
click at [820, 326] on span "Print" at bounding box center [815, 323] width 25 height 13
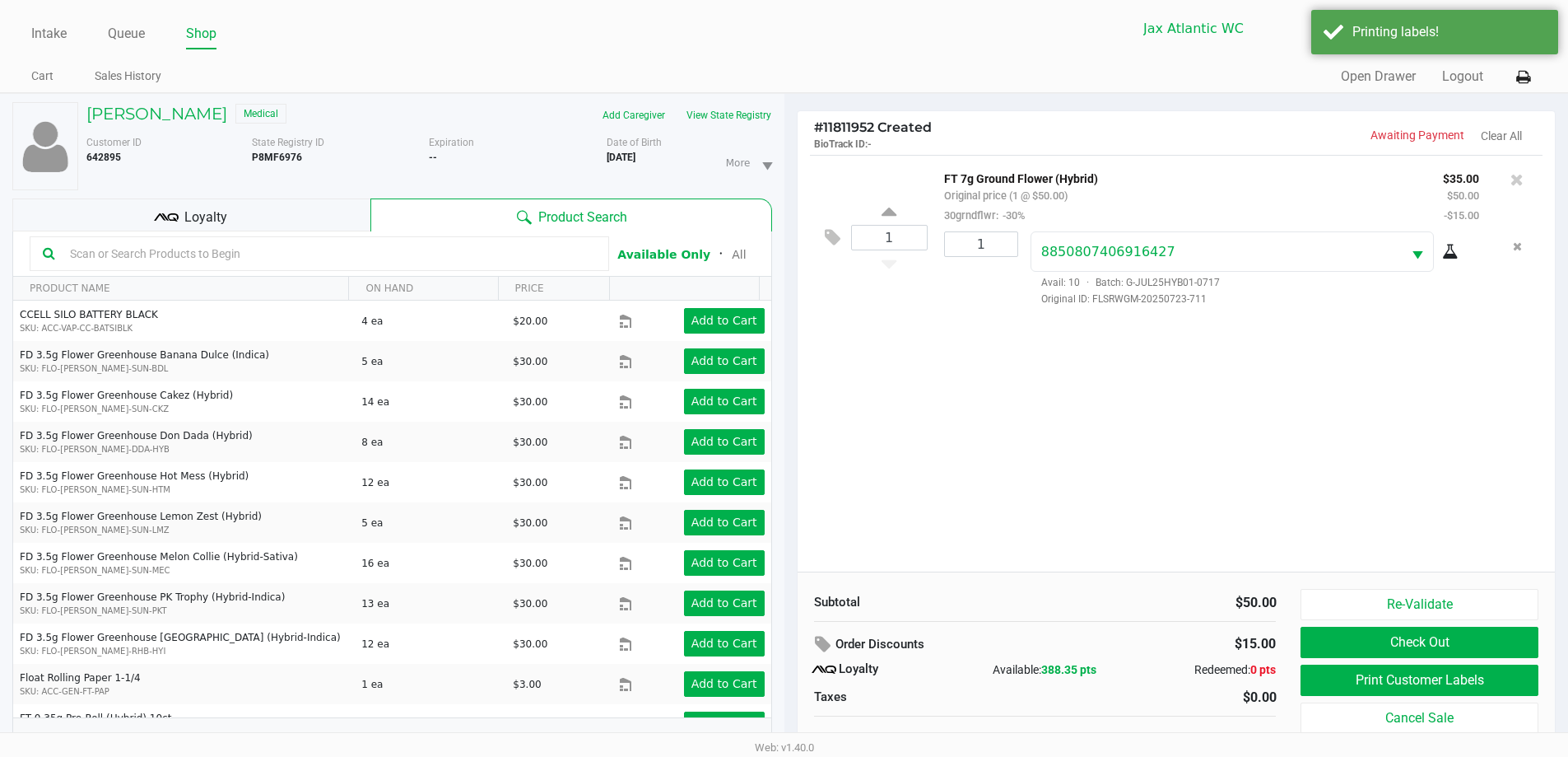
drag, startPoint x: 999, startPoint y: 384, endPoint x: 993, endPoint y: 391, distance: 9.2
drag, startPoint x: 993, startPoint y: 391, endPoint x: 1417, endPoint y: 645, distance: 494.3
click at [1417, 645] on button "Check Out" at bounding box center [1419, 642] width 237 height 31
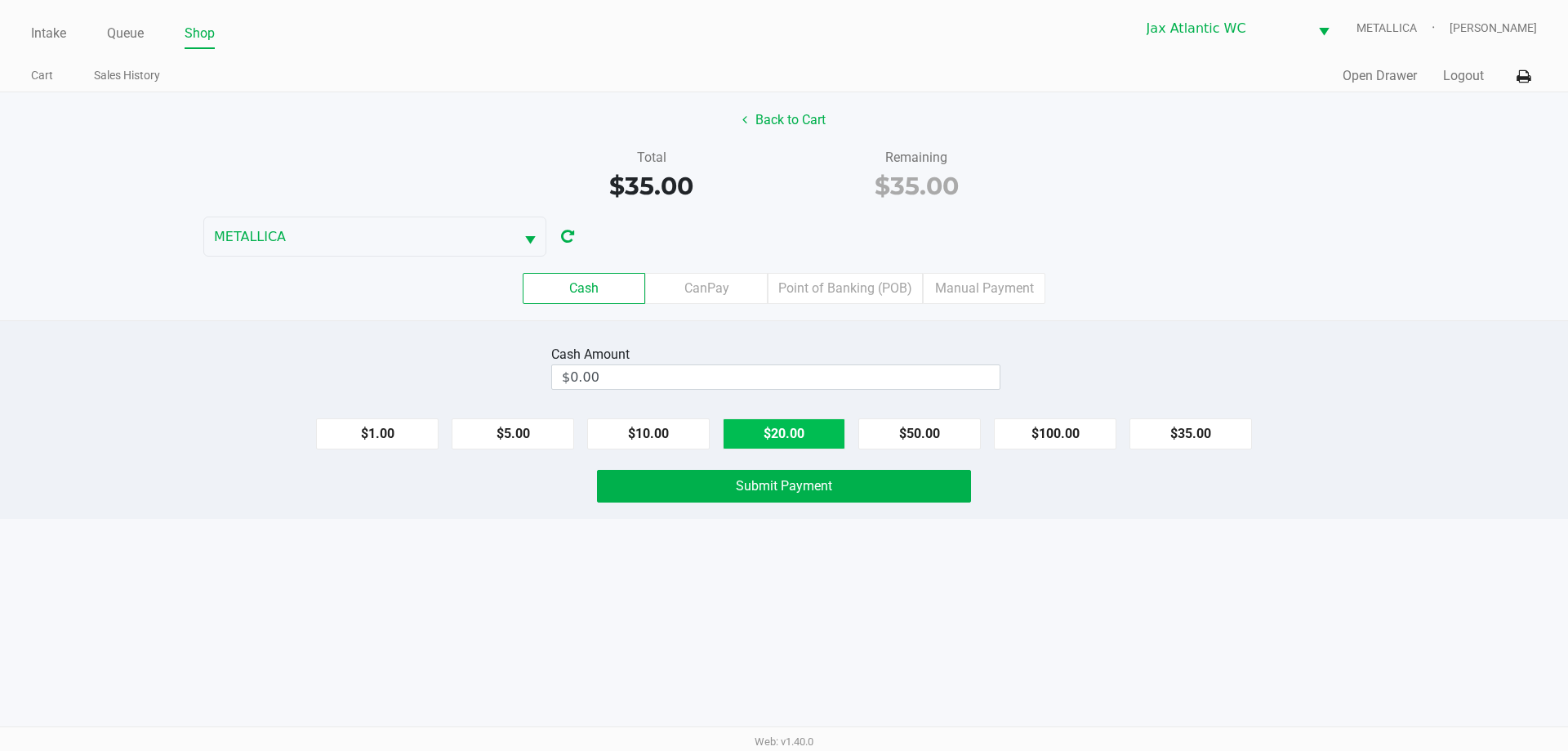
click at [767, 430] on button "$20.00" at bounding box center [784, 433] width 123 height 31
type input "$40.00"
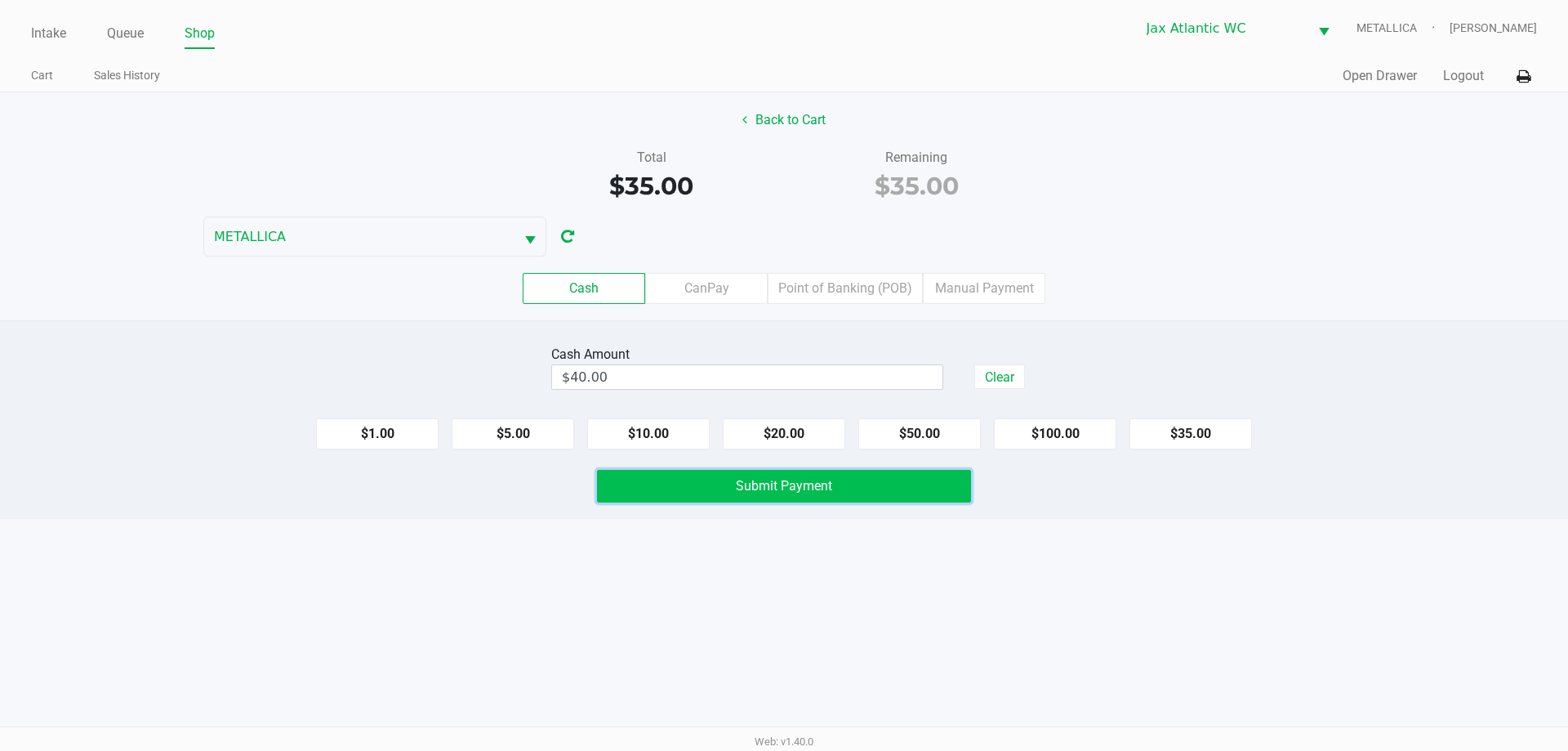
click at [748, 487] on span "Submit Payment" at bounding box center [784, 486] width 97 height 16
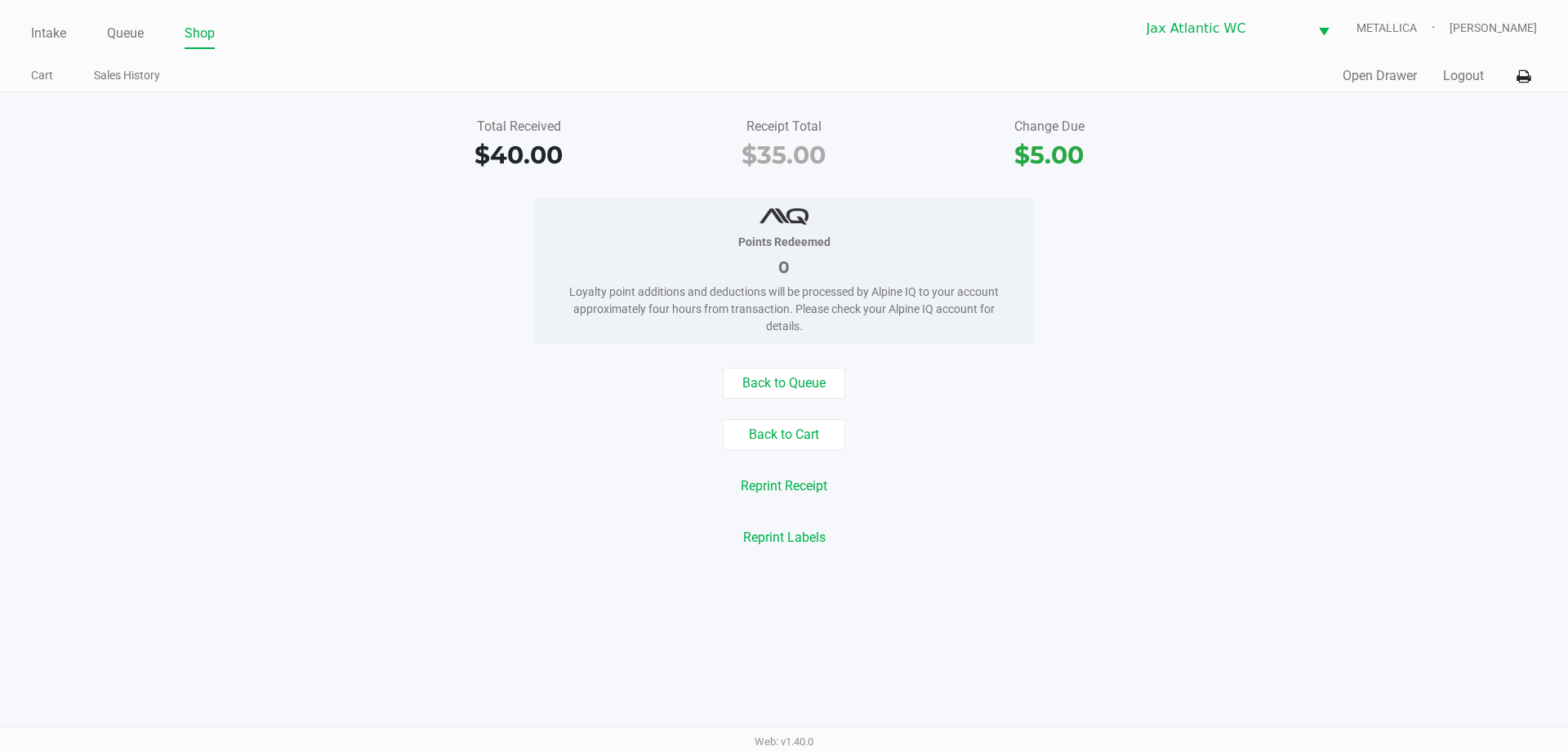
click at [26, 34] on div "Intake Queue Shop Jax Atlantic WC METALLICA Hades Diaz Cart Sales History Quick…" at bounding box center [784, 46] width 1568 height 92
click at [30, 22] on div "Intake Queue Shop Jax Atlantic WC METALLICA Hades Diaz Cart Sales History Quick…" at bounding box center [784, 46] width 1568 height 92
click at [47, 33] on link "Intake" at bounding box center [48, 33] width 35 height 23
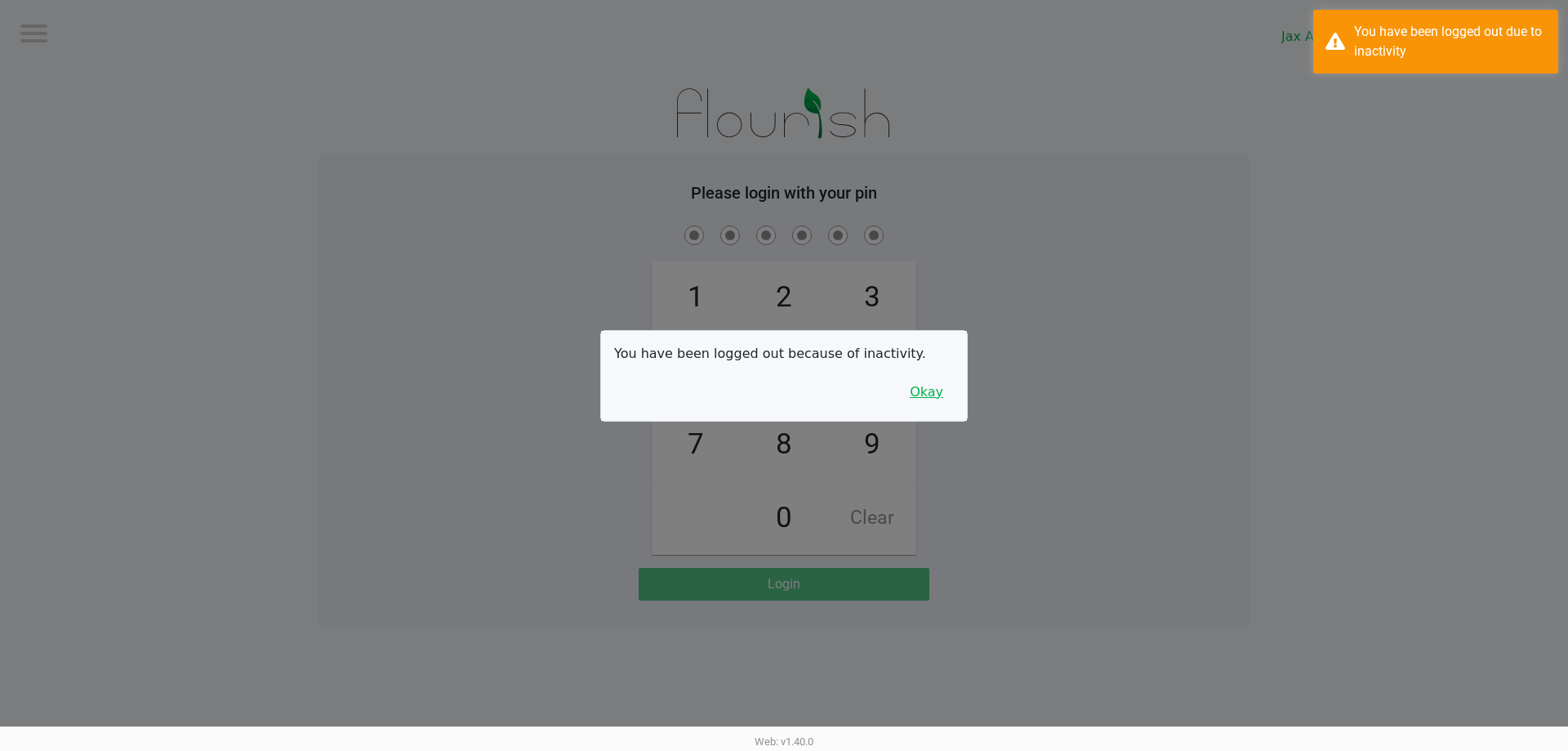
click at [910, 394] on button "Okay" at bounding box center [926, 392] width 54 height 31
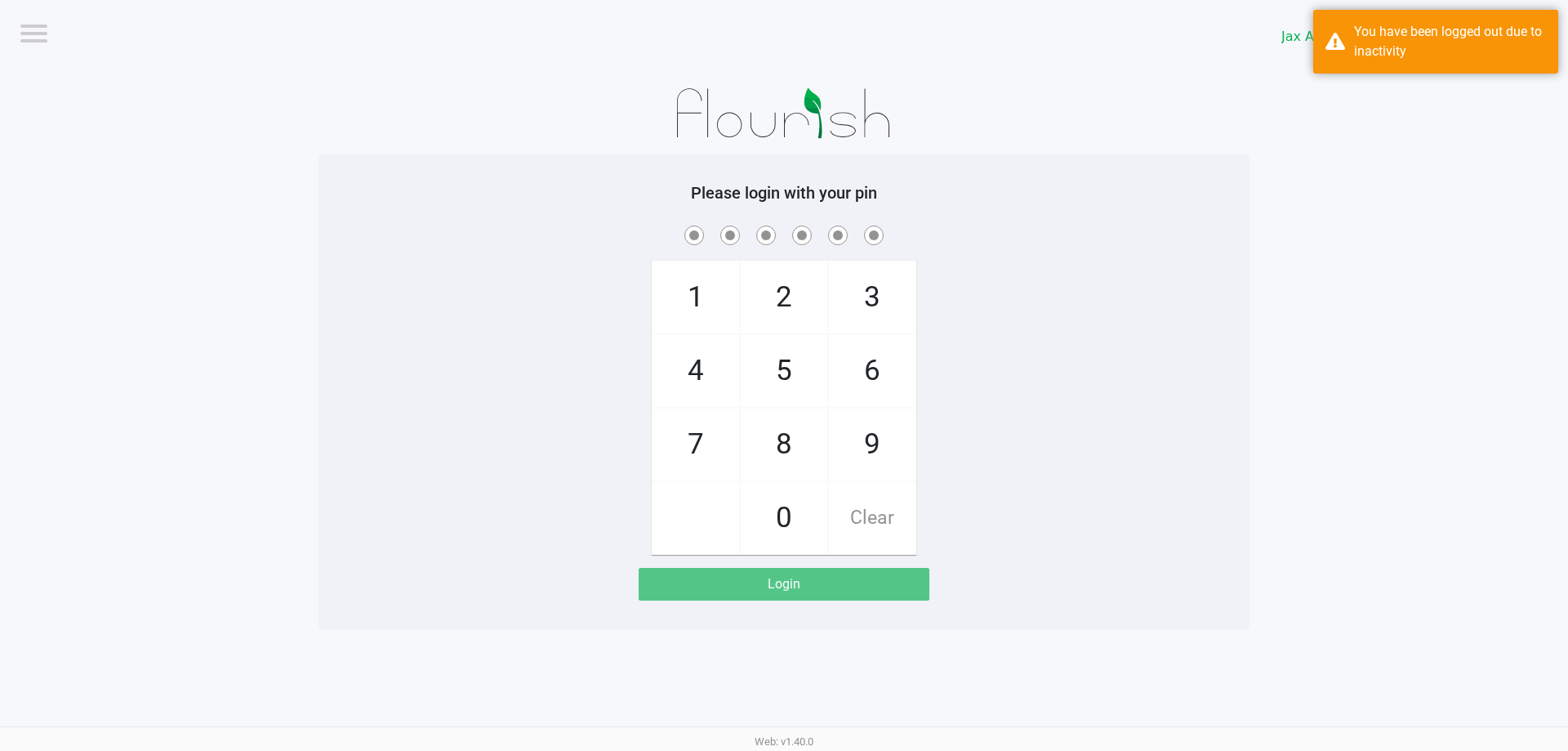
click at [874, 444] on span "9" at bounding box center [872, 444] width 87 height 72
checkbox input "true"
click at [680, 287] on span "1" at bounding box center [695, 298] width 87 height 72
checkbox input "true"
drag, startPoint x: 680, startPoint y: 287, endPoint x: 688, endPoint y: 300, distance: 15.3
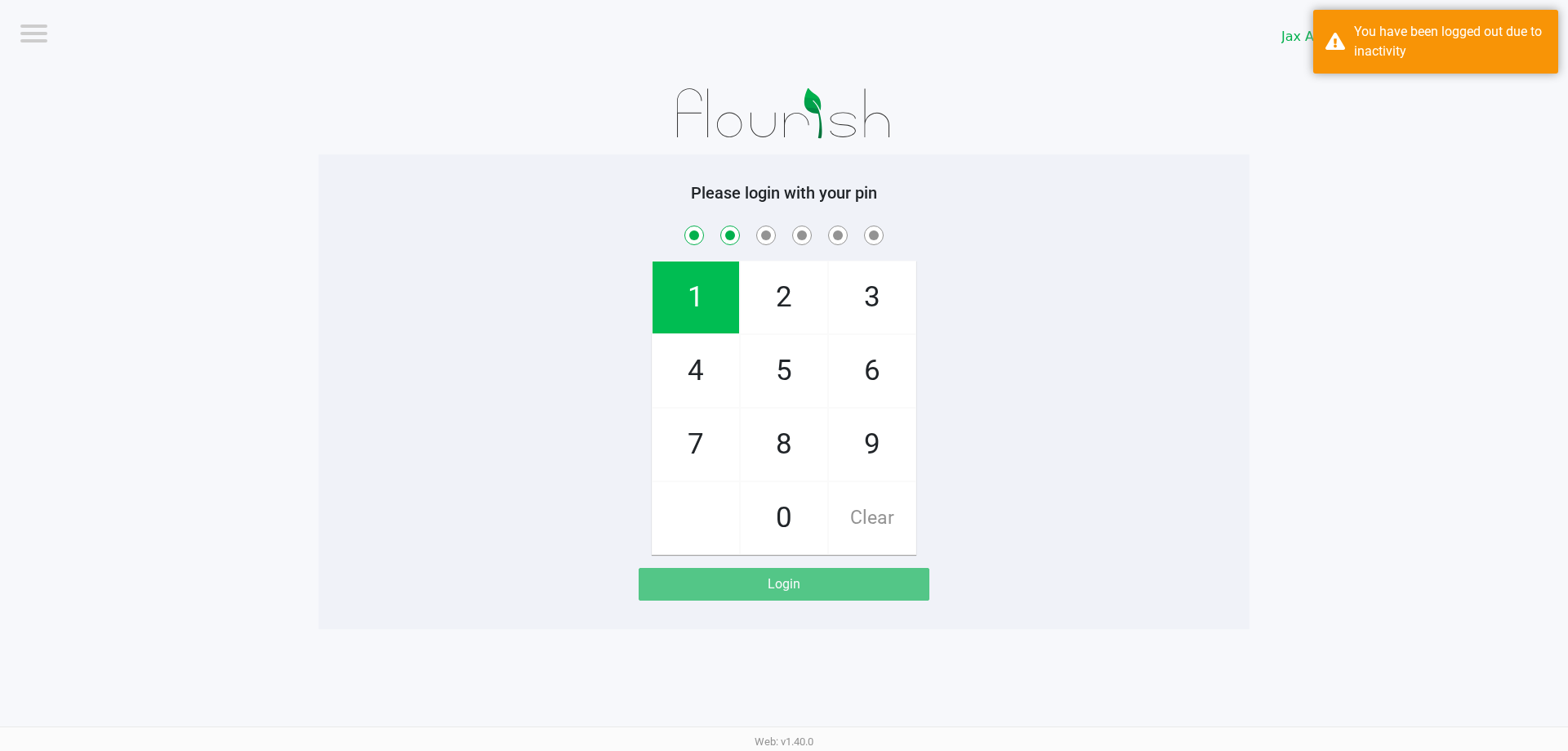
click at [682, 288] on span "1" at bounding box center [695, 298] width 87 height 72
checkbox input "true"
click at [705, 435] on span "7" at bounding box center [695, 444] width 87 height 72
checkbox input "true"
click at [724, 379] on span "4" at bounding box center [695, 371] width 87 height 72
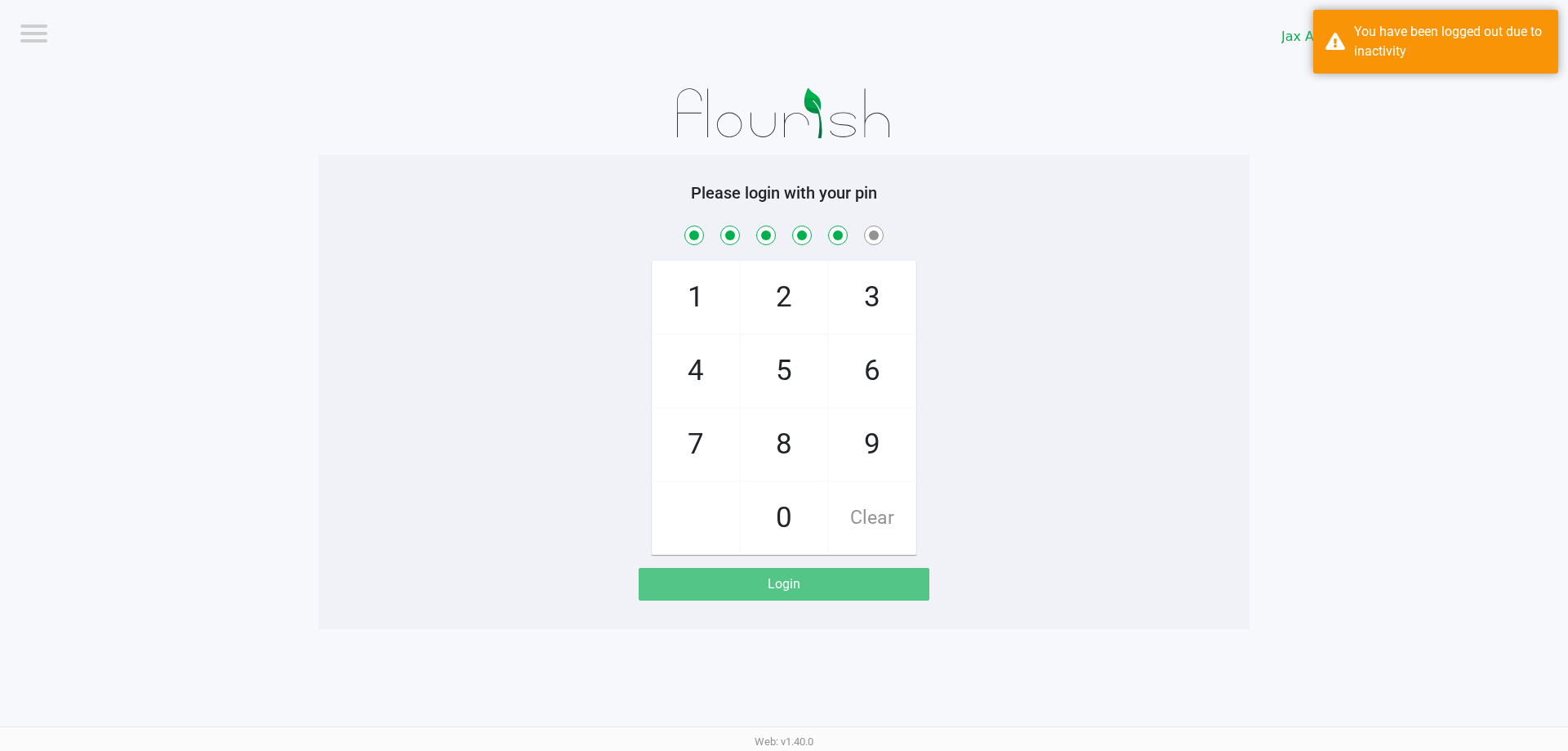
checkbox input "true"
click at [701, 426] on span "7" at bounding box center [695, 444] width 87 height 72
checkbox input "true"
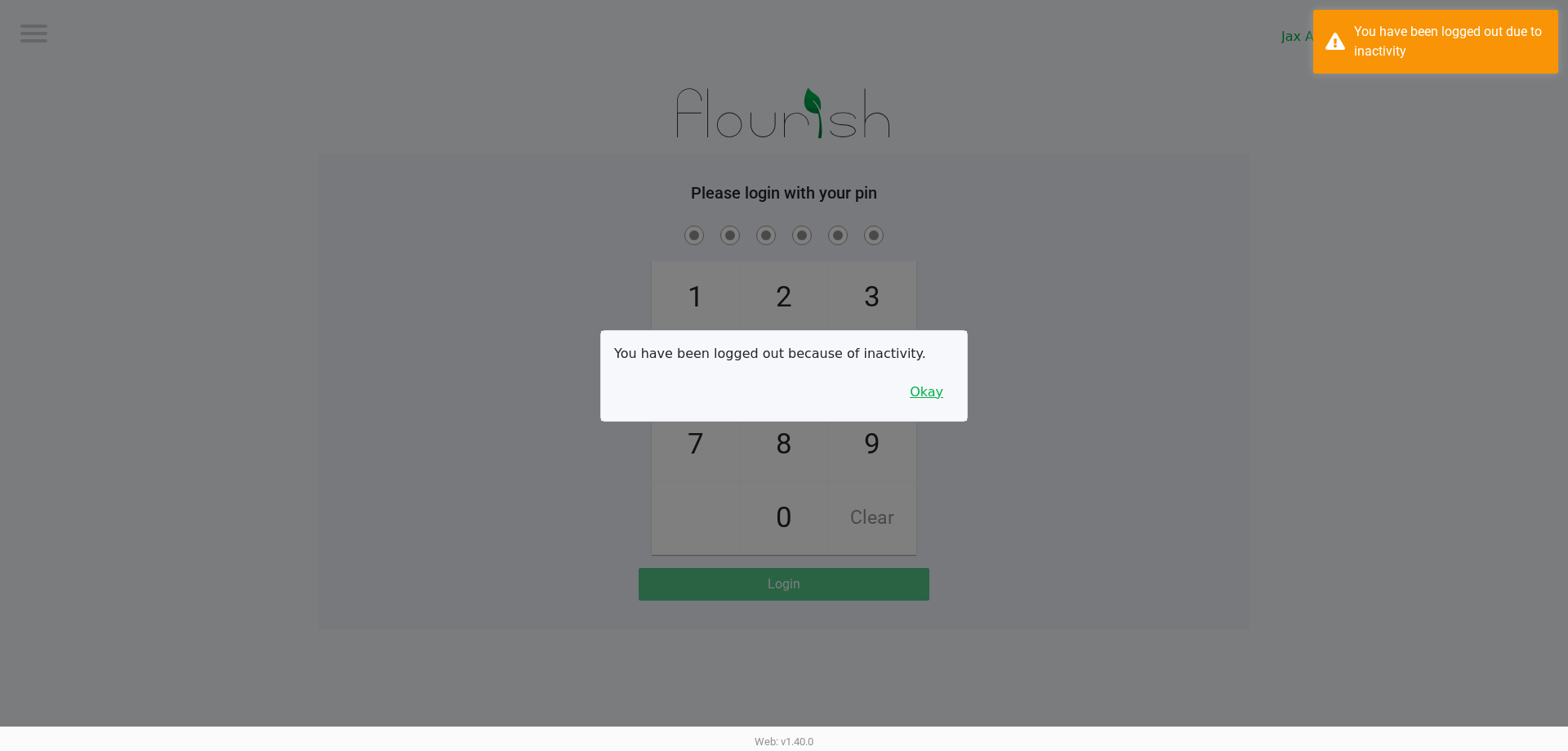
click at [920, 396] on button "Okay" at bounding box center [926, 392] width 54 height 31
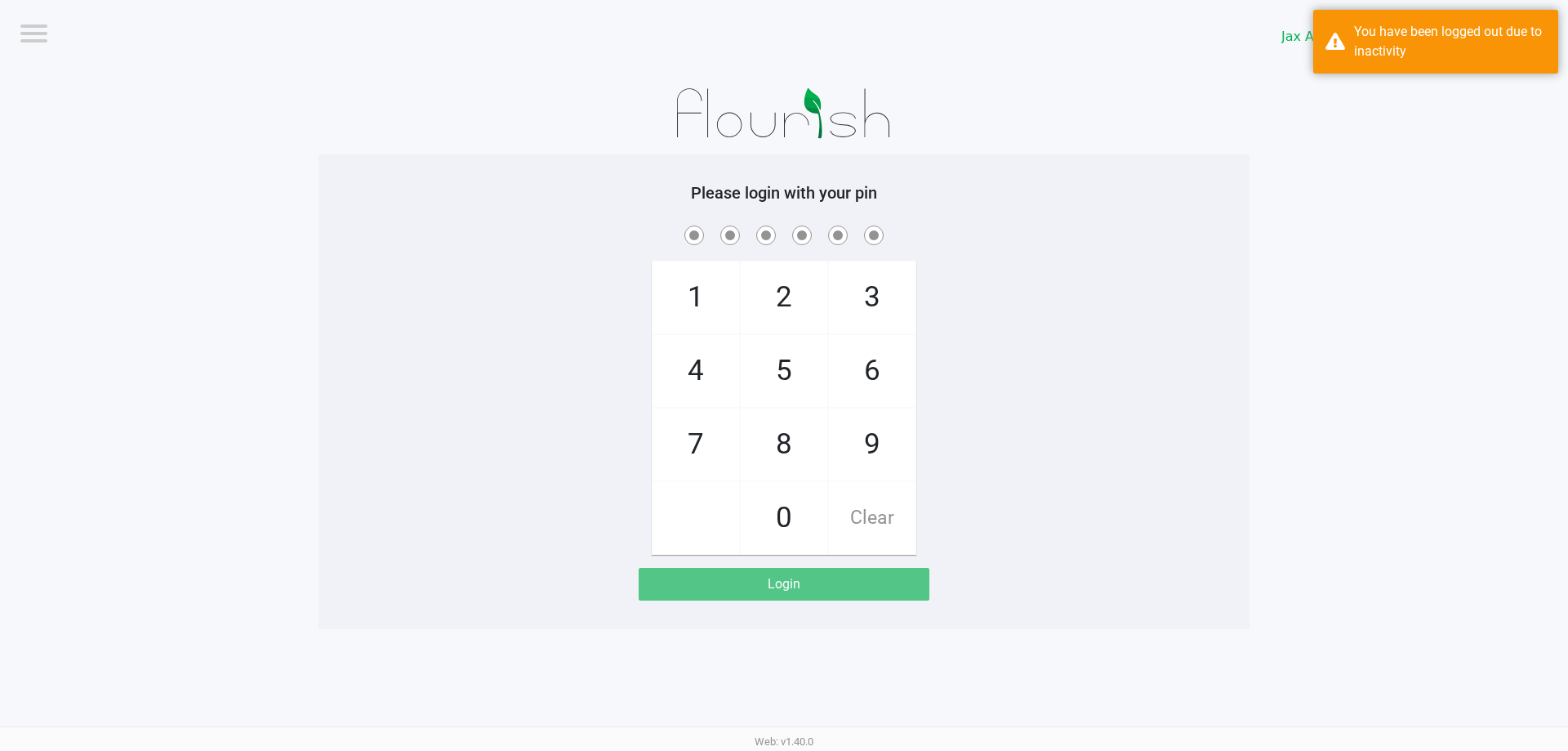
click at [886, 437] on span "9" at bounding box center [872, 444] width 87 height 72
checkbox input "true"
click at [720, 310] on span "1" at bounding box center [695, 298] width 87 height 72
checkbox input "true"
click at [720, 310] on span "1" at bounding box center [695, 298] width 87 height 72
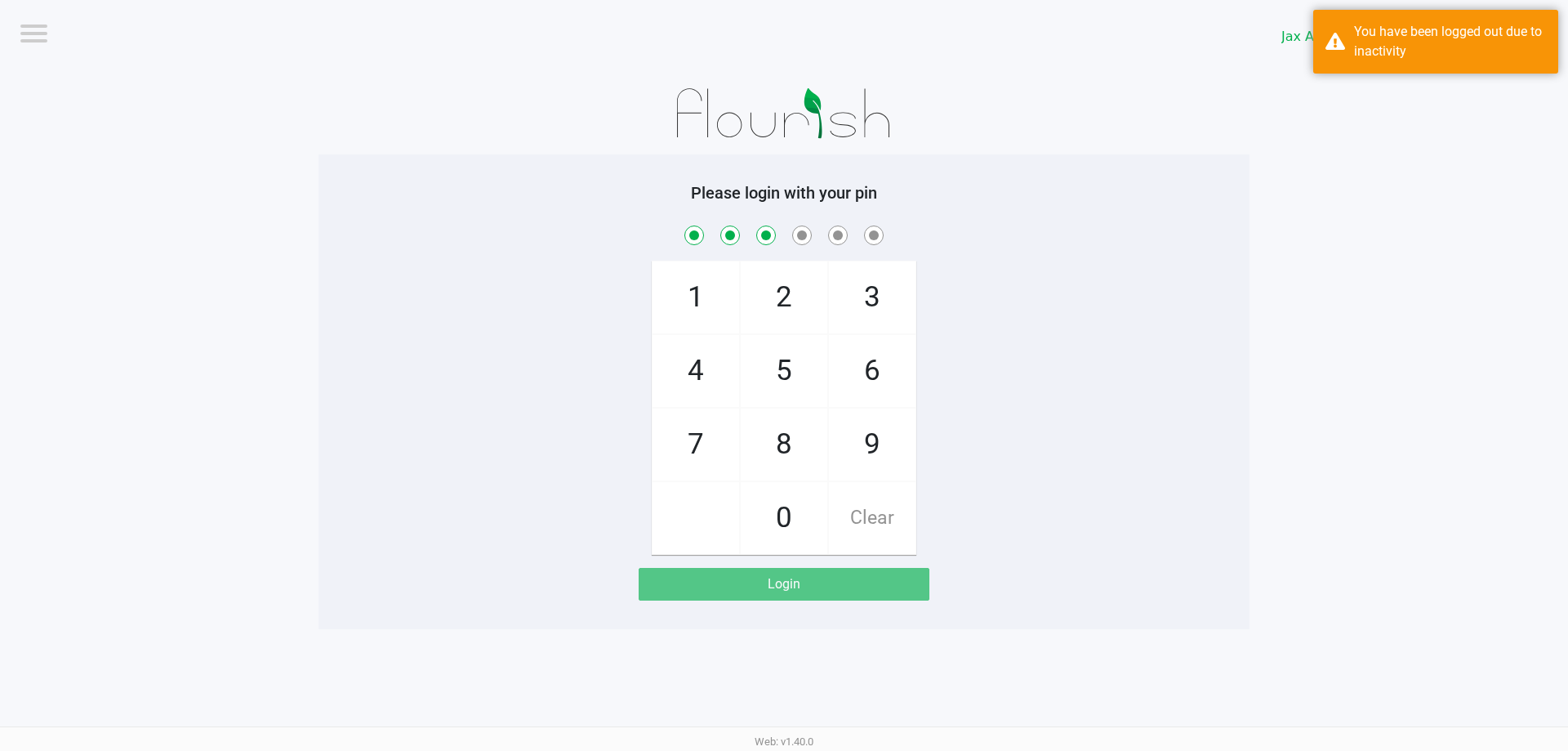
checkbox input "true"
click at [701, 442] on span "7" at bounding box center [695, 444] width 87 height 72
checkbox input "true"
click at [687, 362] on span "4" at bounding box center [695, 371] width 87 height 72
checkbox input "true"
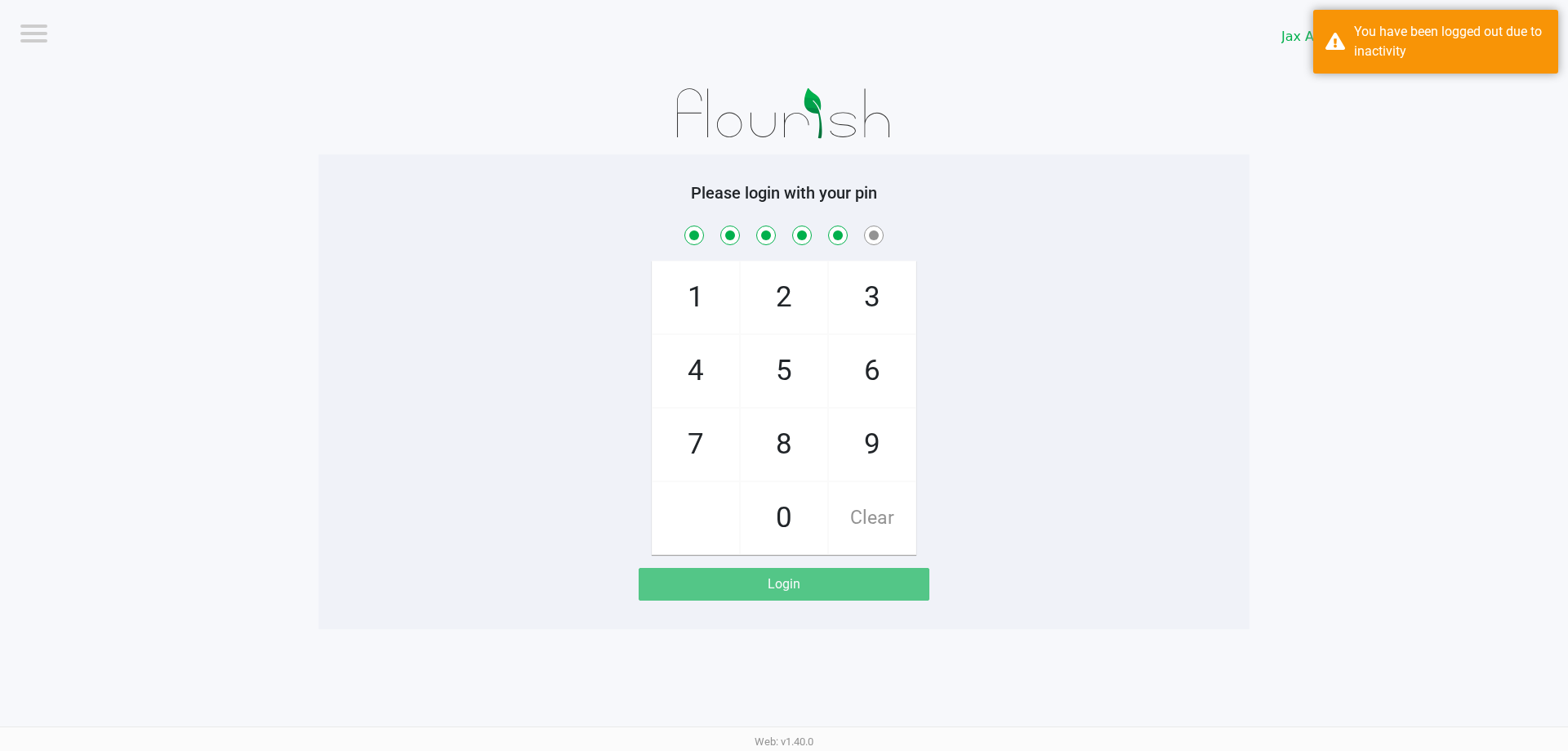
drag, startPoint x: 691, startPoint y: 425, endPoint x: 734, endPoint y: 399, distance: 50.2
click at [693, 426] on span "7" at bounding box center [695, 444] width 87 height 72
checkbox input "true"
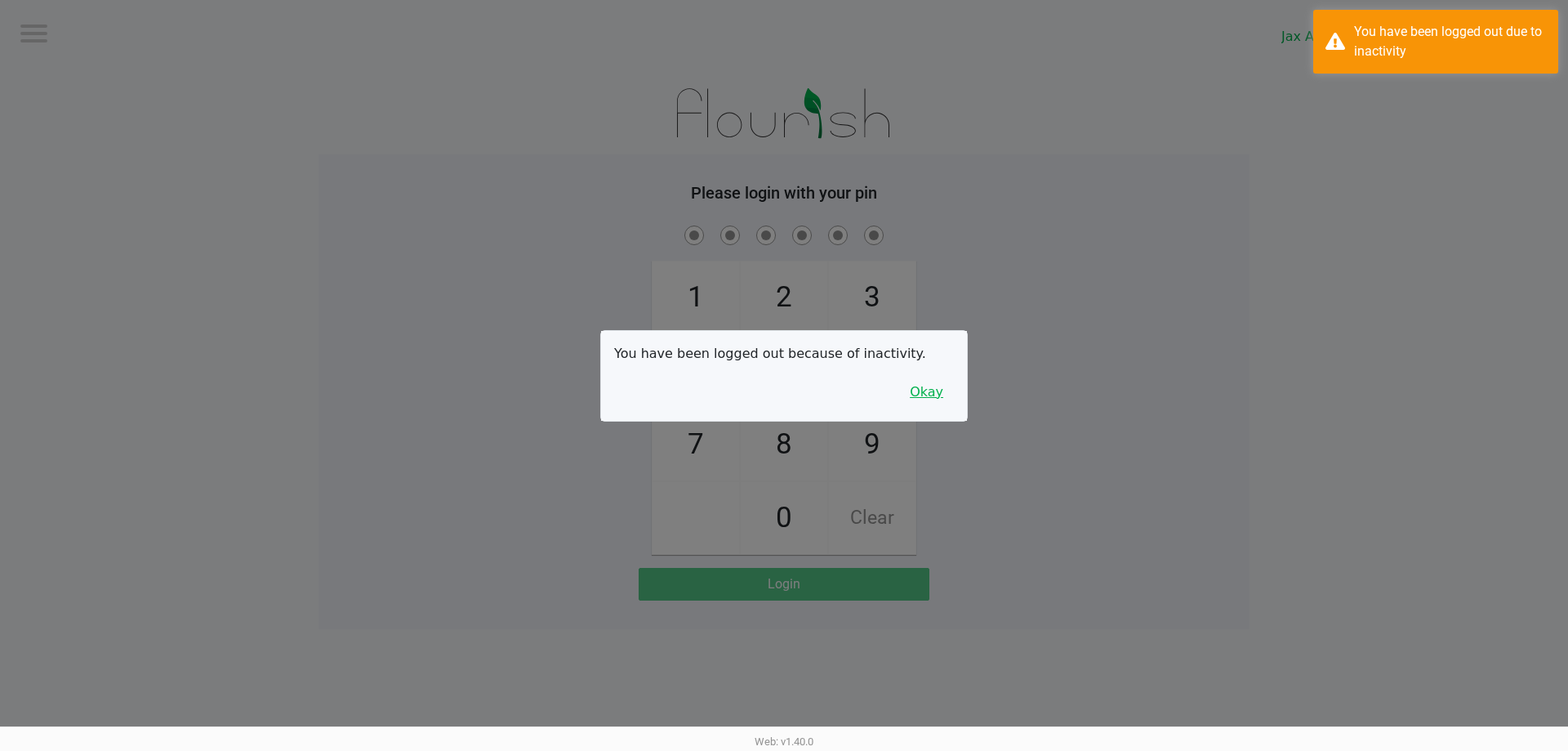
click at [919, 382] on button "Okay" at bounding box center [926, 392] width 54 height 31
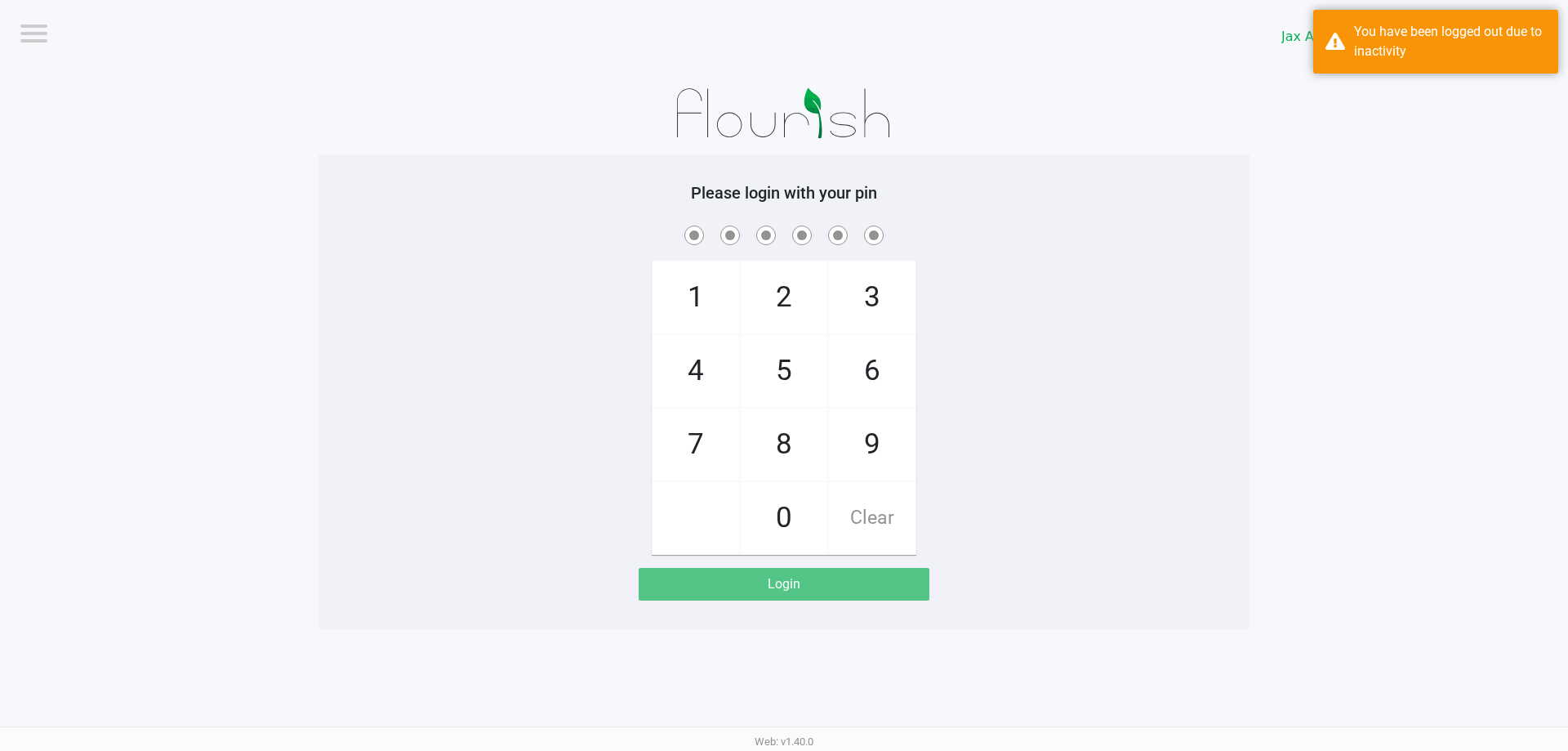
click at [873, 432] on span "9" at bounding box center [872, 444] width 87 height 72
checkbox input "true"
click at [696, 288] on span "1" at bounding box center [695, 298] width 87 height 72
checkbox input "true"
click at [696, 288] on span "1" at bounding box center [695, 298] width 87 height 72
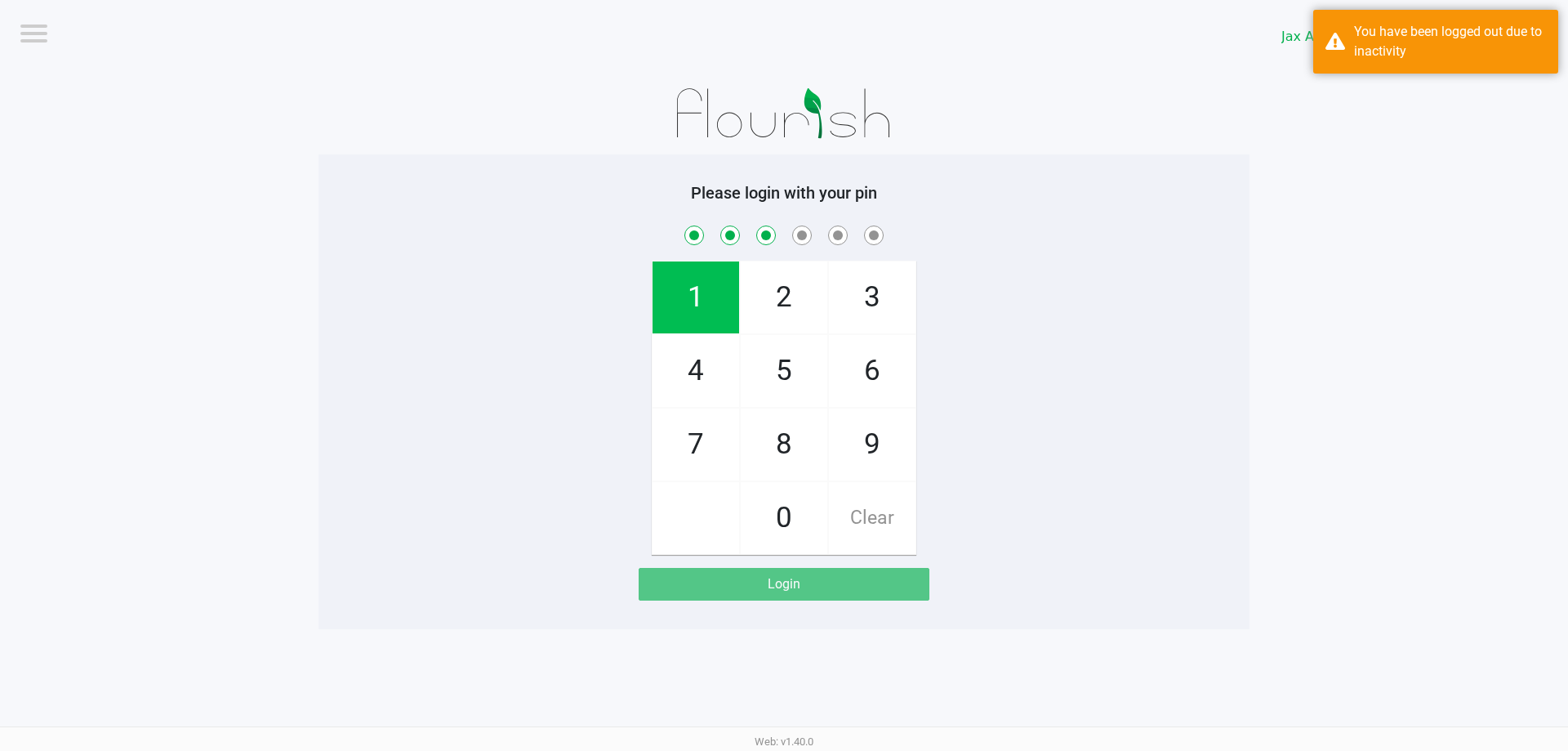
checkbox input "true"
click at [699, 416] on span "7" at bounding box center [695, 444] width 87 height 72
checkbox input "true"
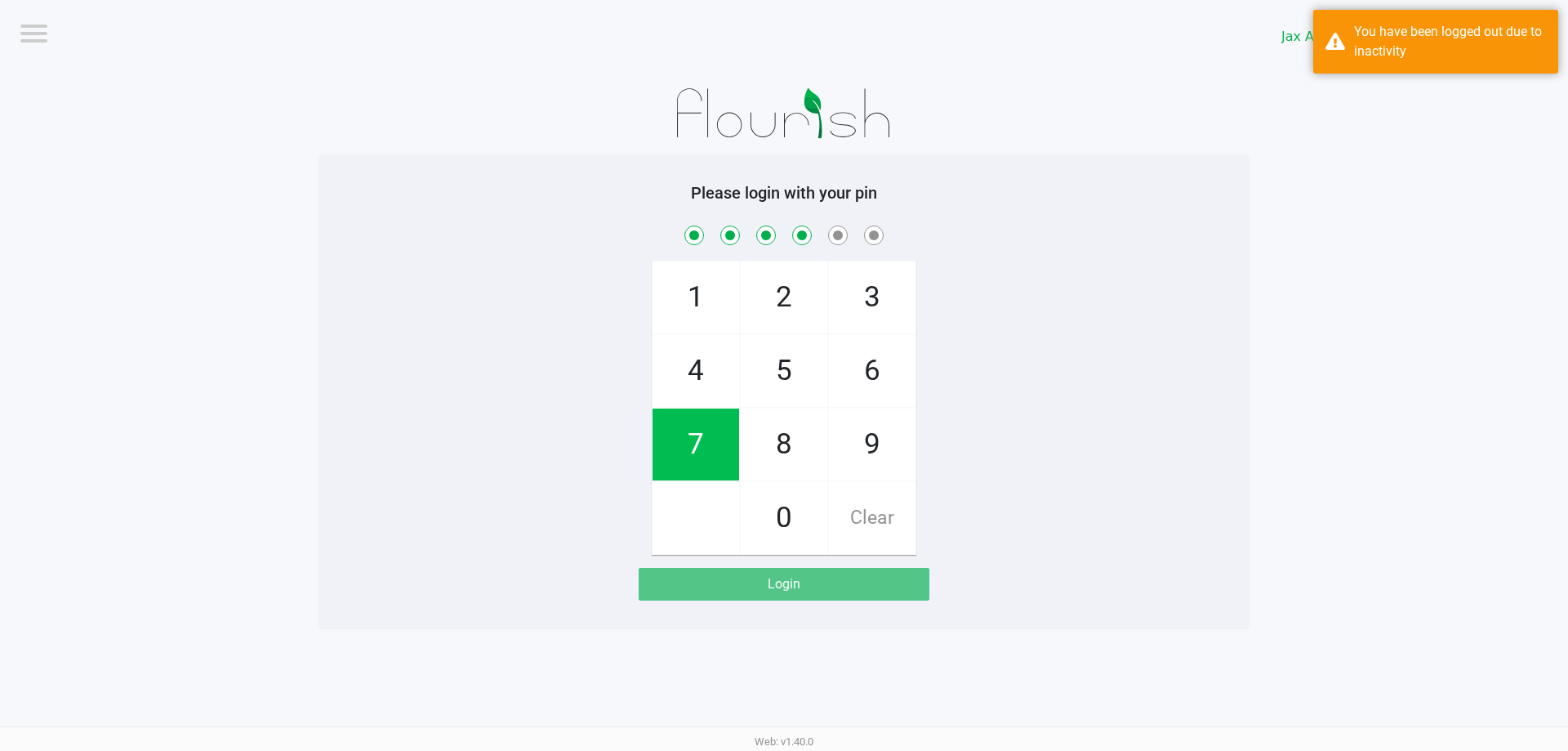
click at [698, 378] on span "4" at bounding box center [695, 371] width 87 height 72
checkbox input "true"
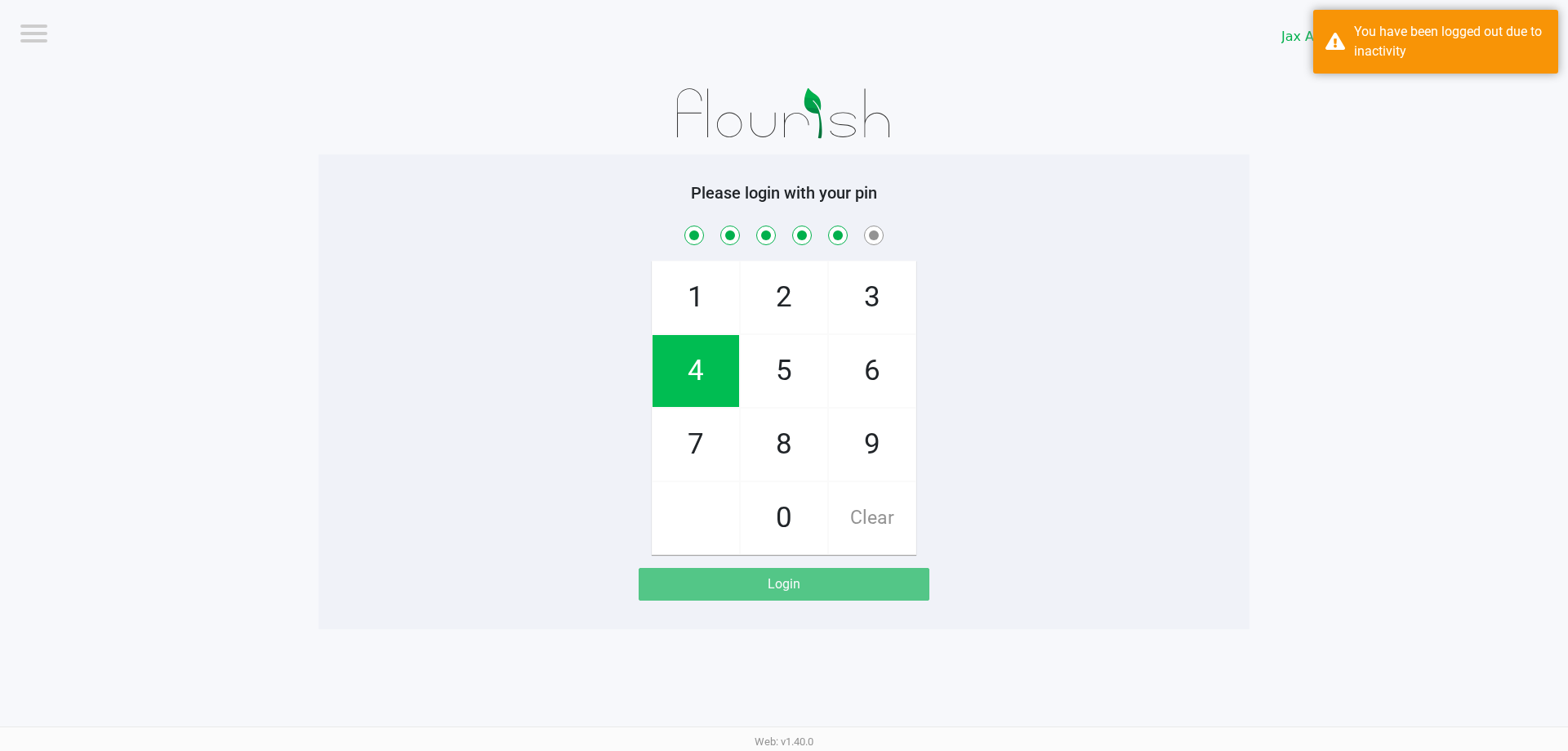
click at [694, 435] on span "7" at bounding box center [695, 444] width 87 height 72
checkbox input "true"
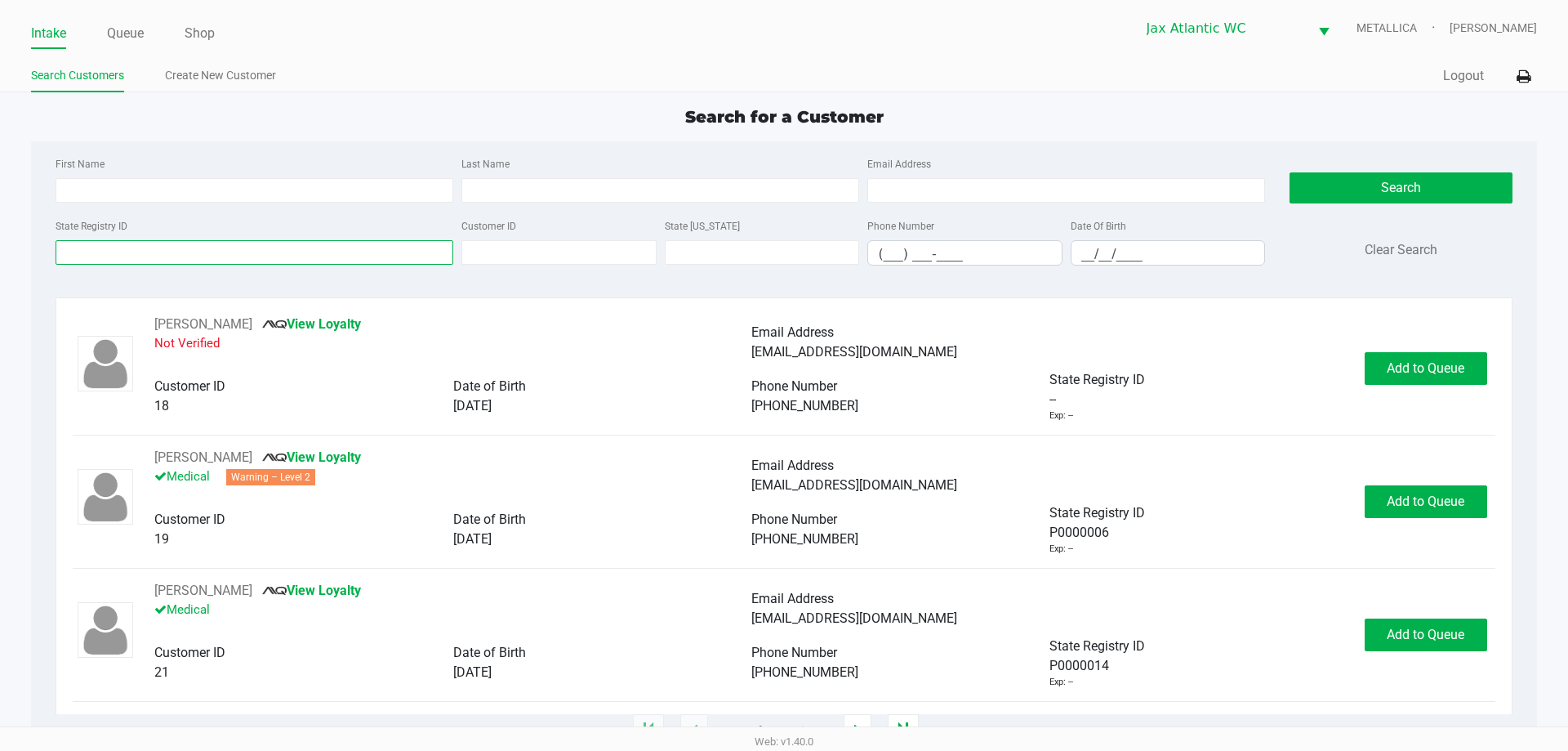
click at [144, 254] on input "State Registry ID" at bounding box center [254, 252] width 398 height 25
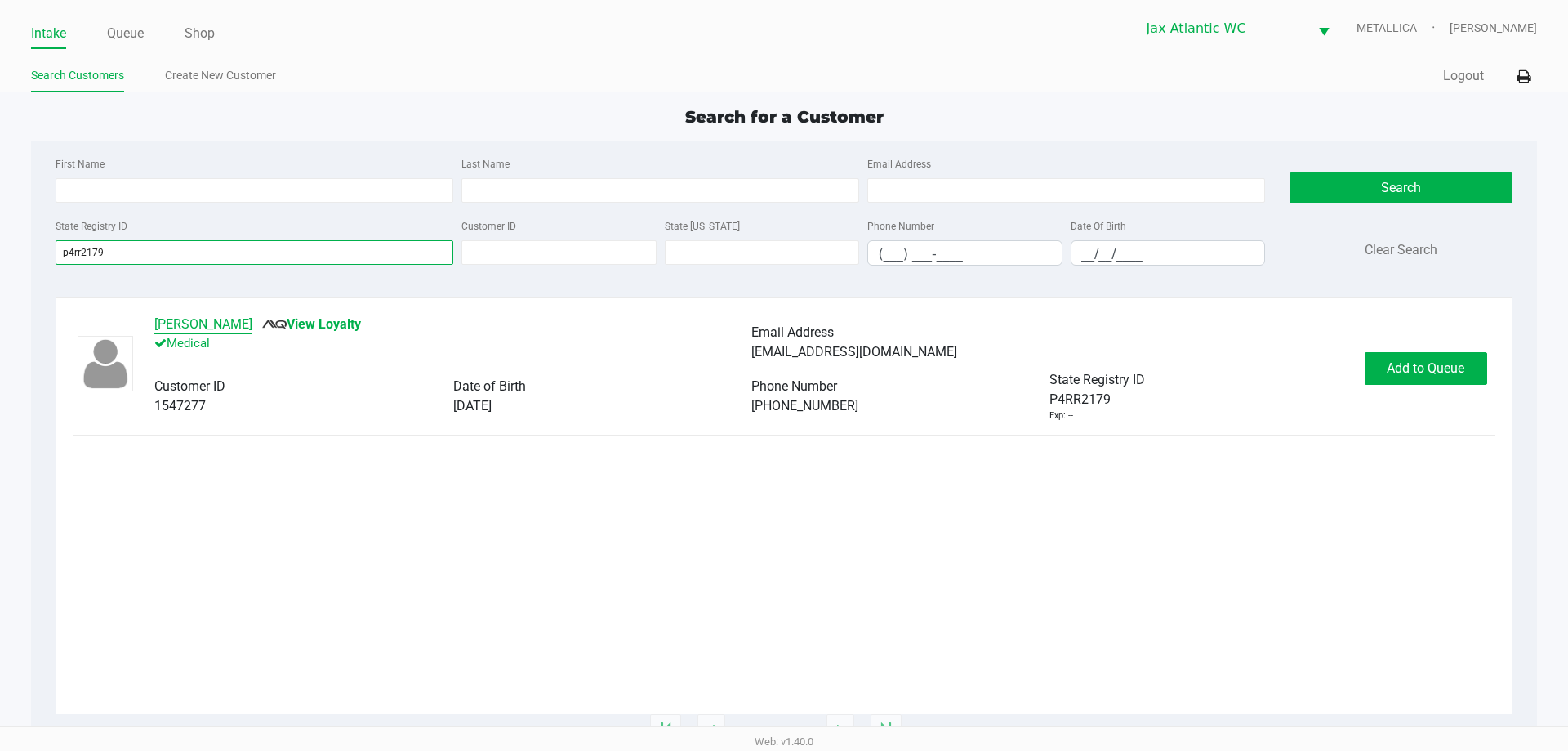
type input "p4rr2179"
click at [219, 330] on button "MAKAYLA OLSON" at bounding box center [204, 324] width 98 height 19
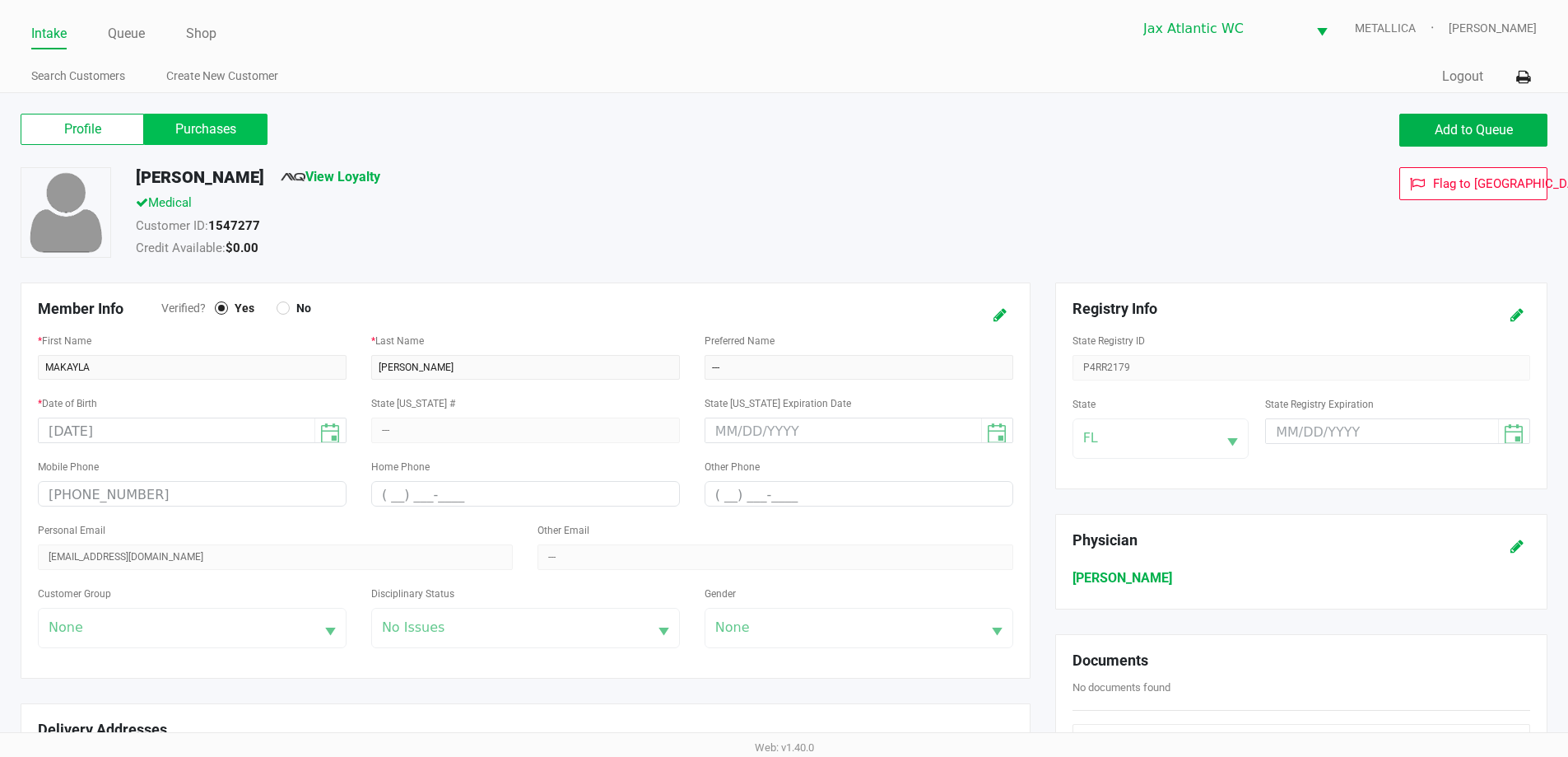
click at [198, 130] on label "Purchases" at bounding box center [206, 128] width 124 height 31
click at [0, 0] on 1 "Purchases" at bounding box center [0, 0] width 0 height 0
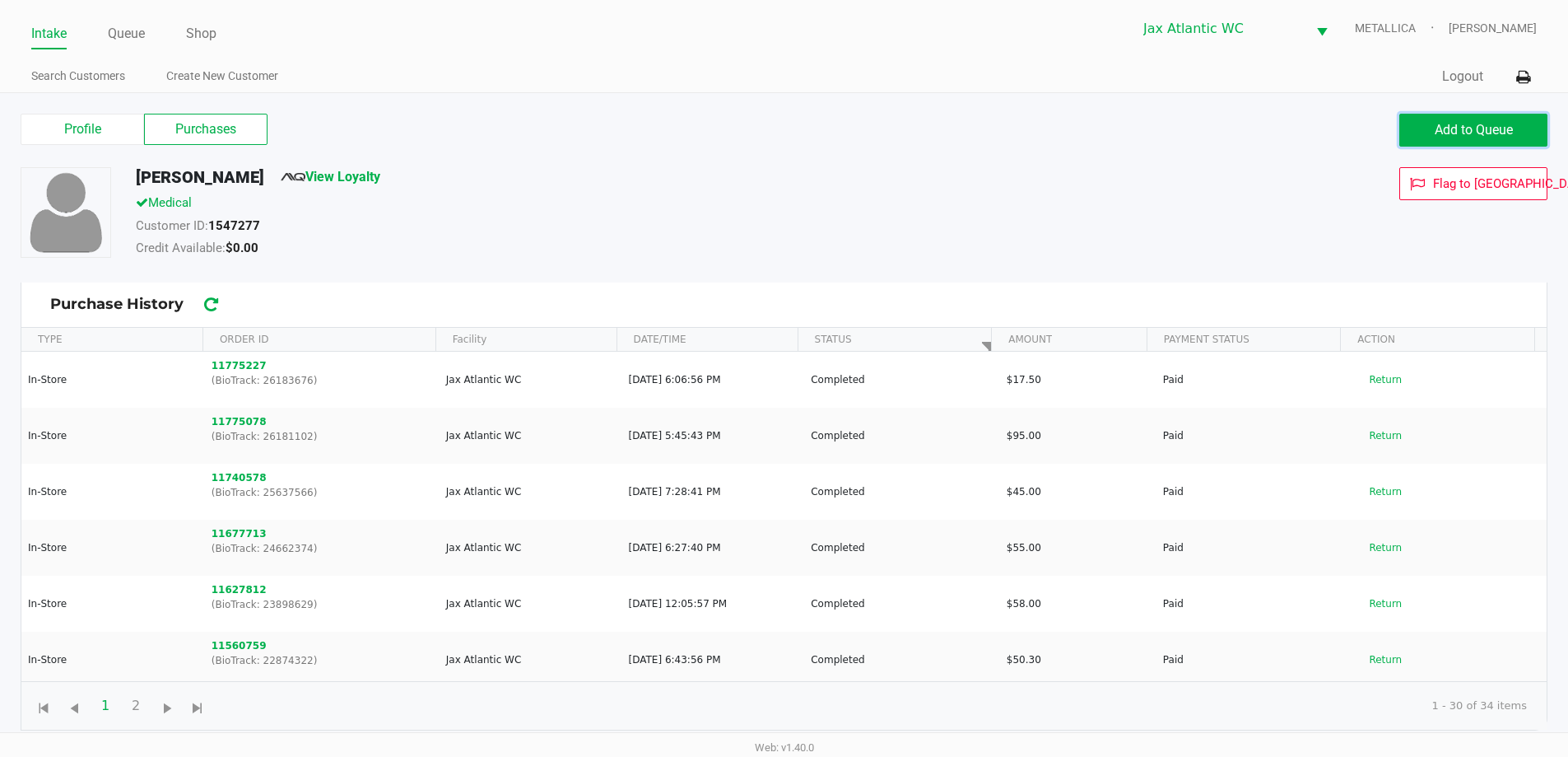
click at [1514, 135] on button "Add to Queue" at bounding box center [1472, 129] width 148 height 33
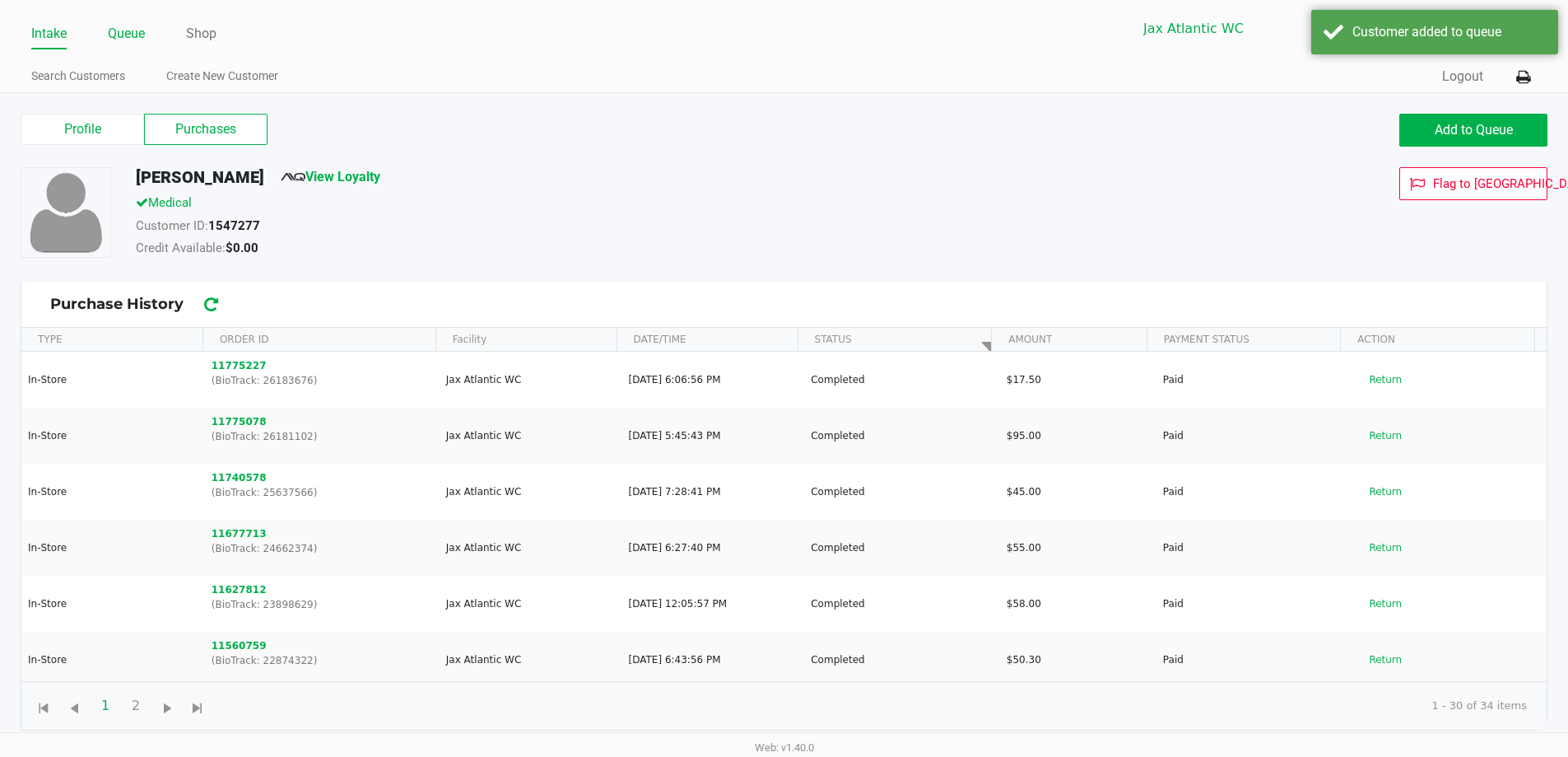
click at [127, 38] on link "Queue" at bounding box center [127, 34] width 37 height 23
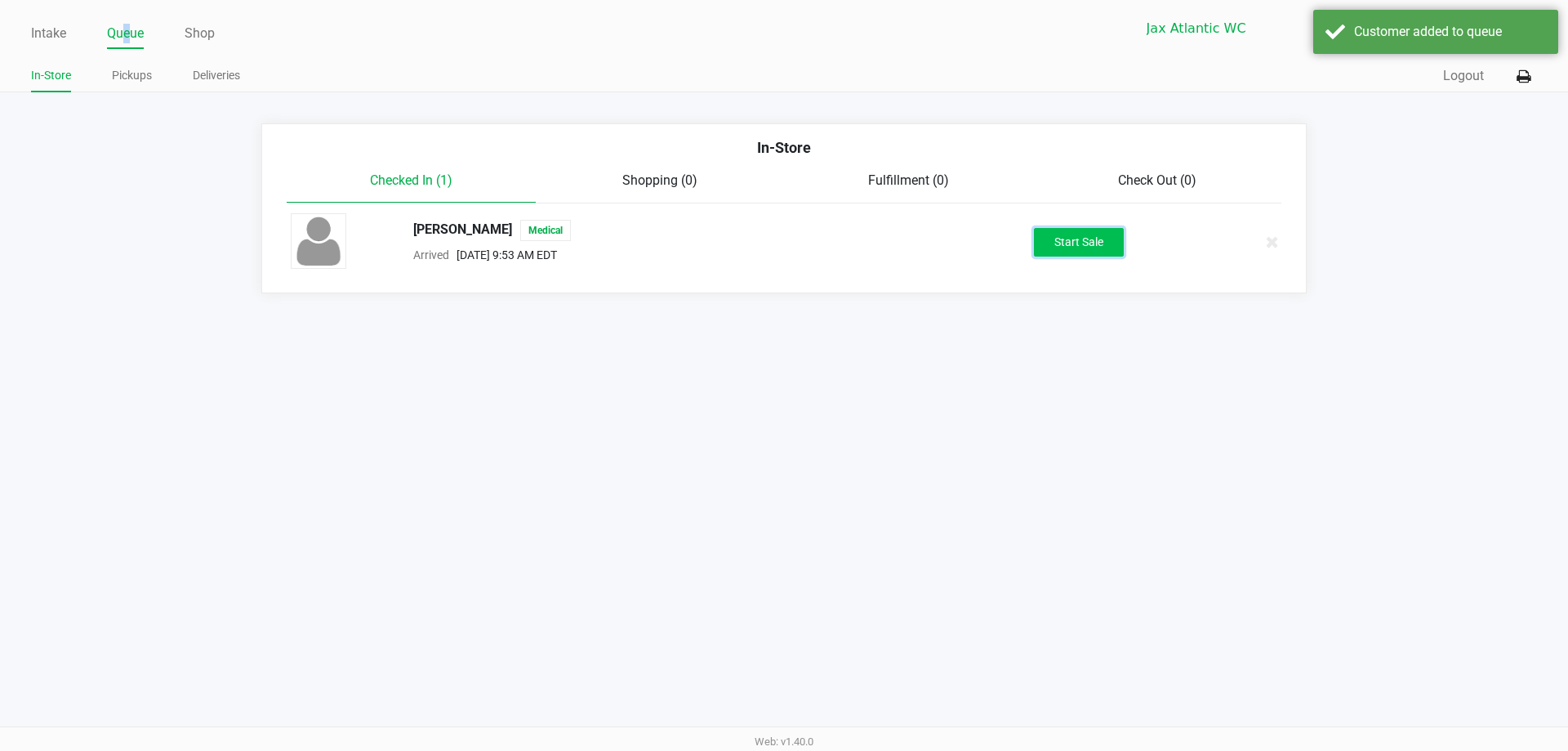
click at [1068, 253] on button "Start Sale" at bounding box center [1079, 242] width 90 height 29
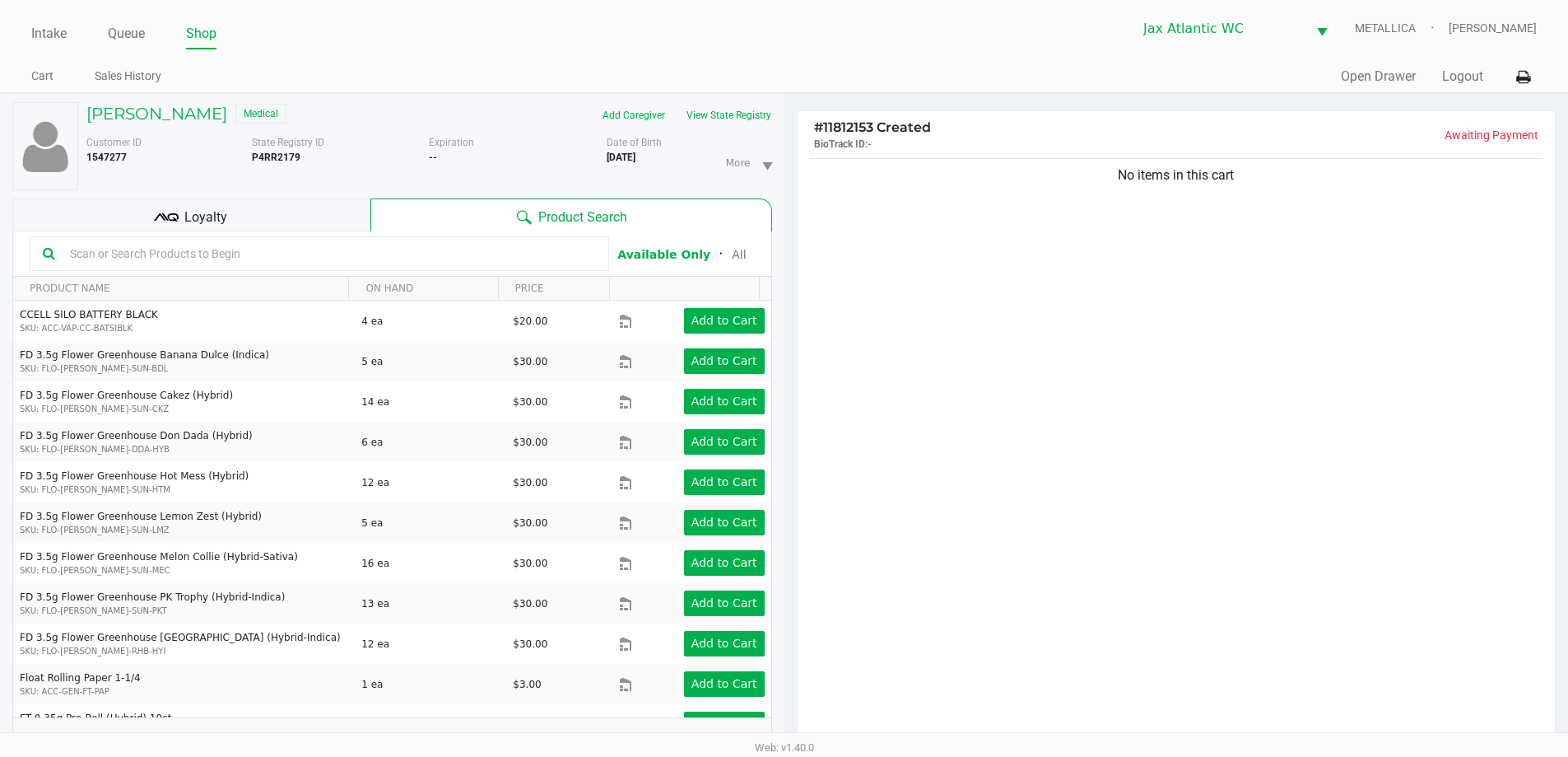
click at [237, 209] on div "Loyalty" at bounding box center [191, 214] width 358 height 33
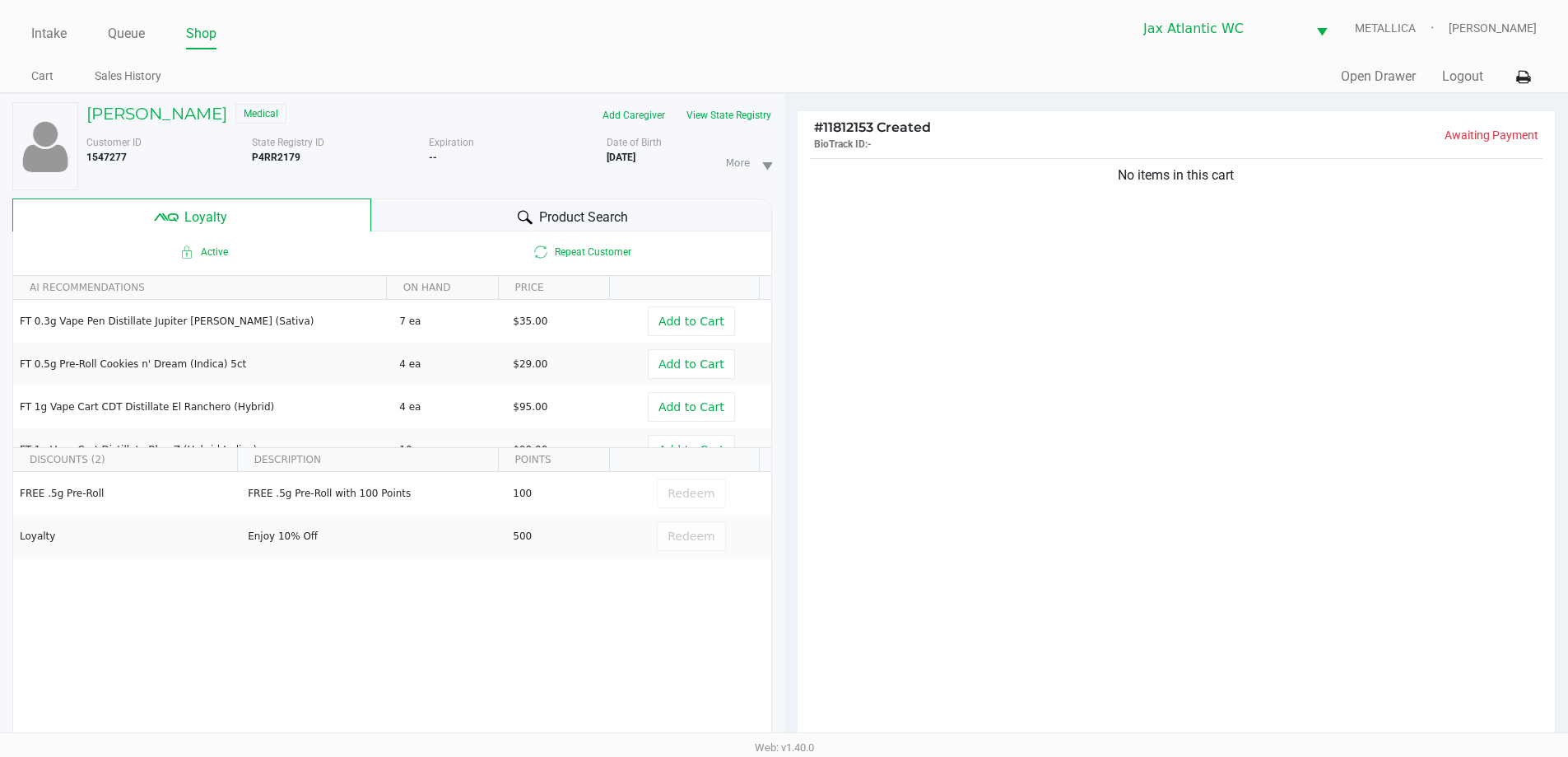
click at [455, 224] on div "Product Search" at bounding box center [572, 214] width 401 height 33
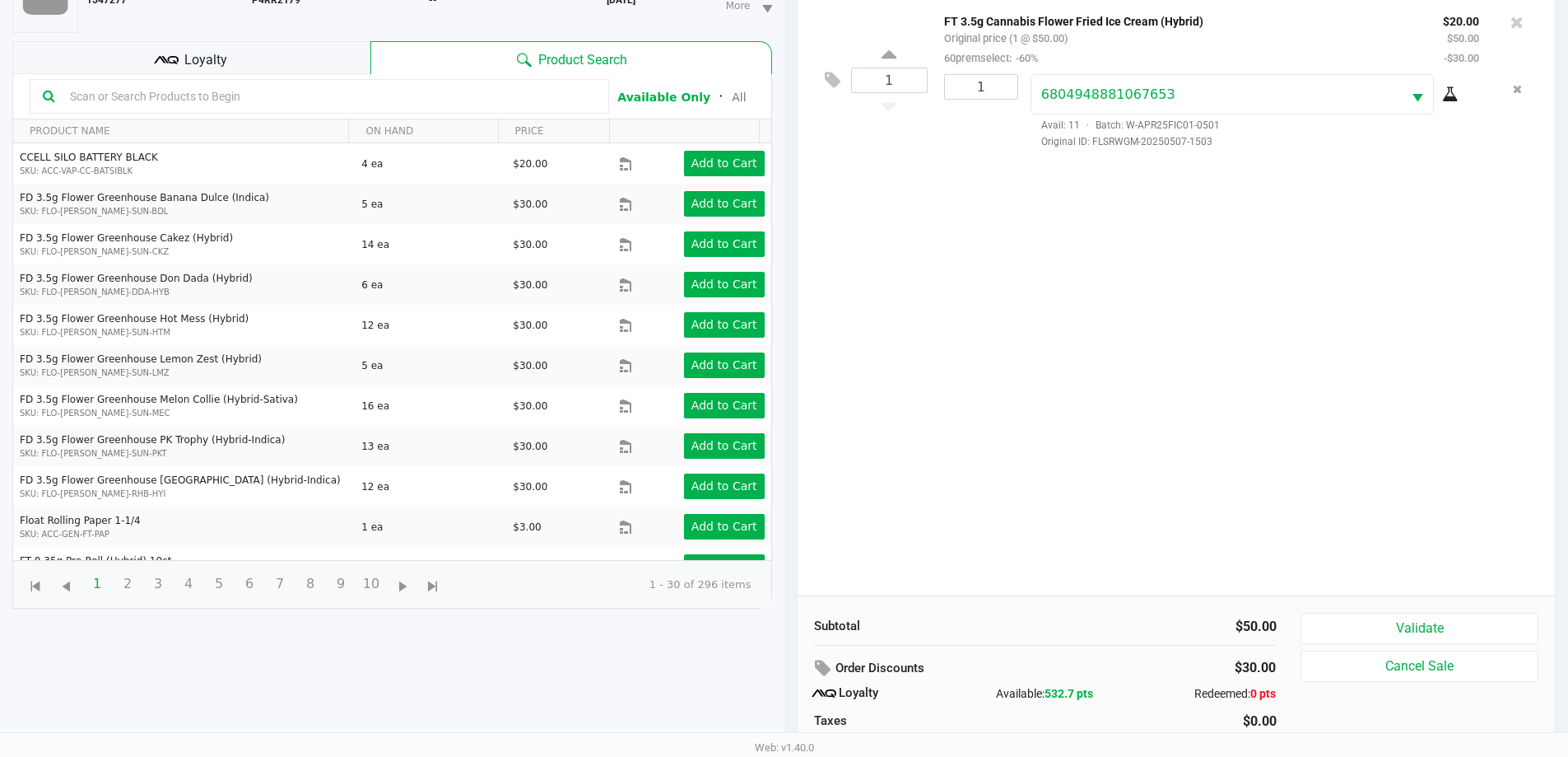
scroll to position [197, 0]
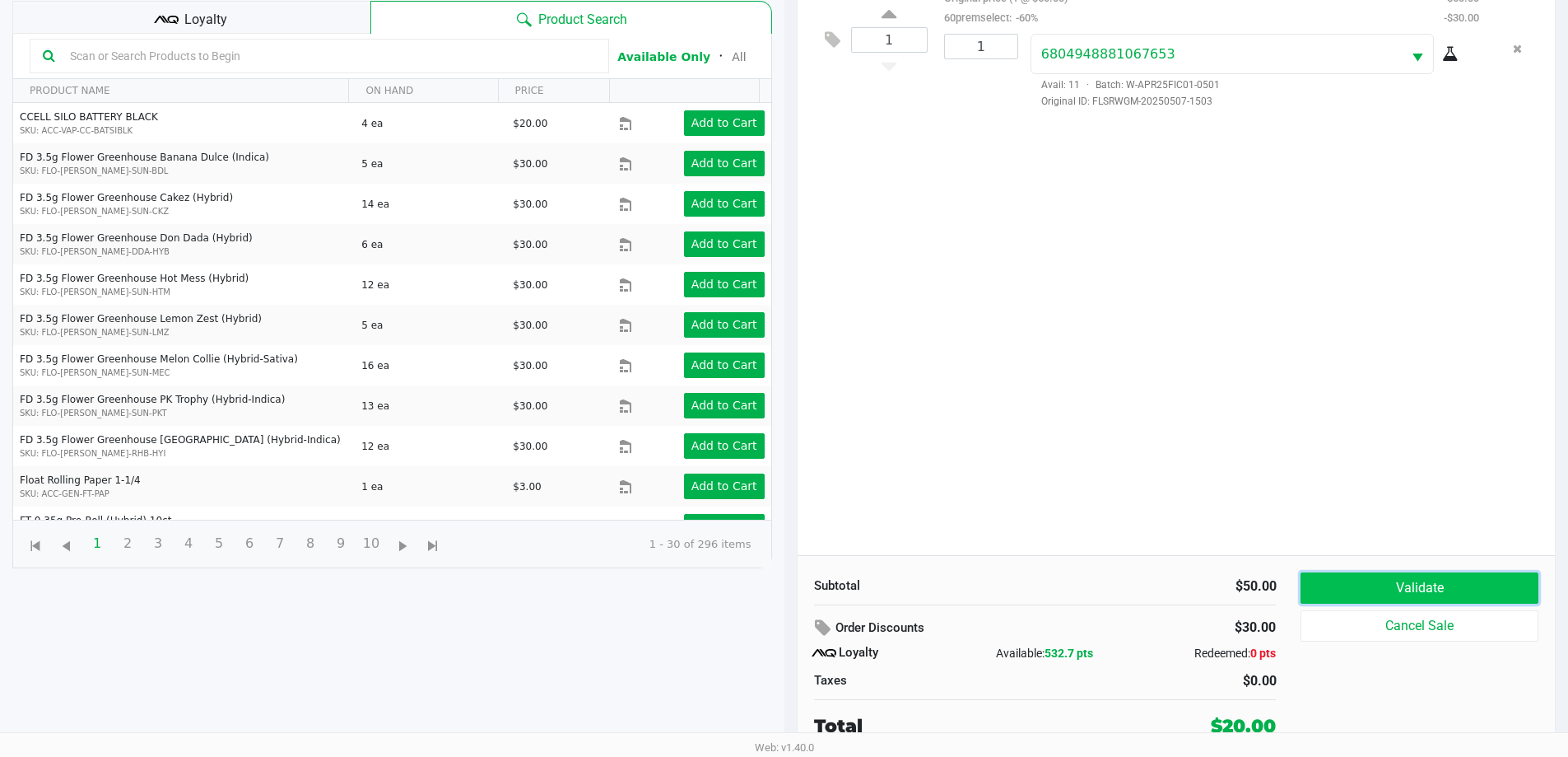
click at [1387, 578] on button "Validate" at bounding box center [1419, 588] width 237 height 31
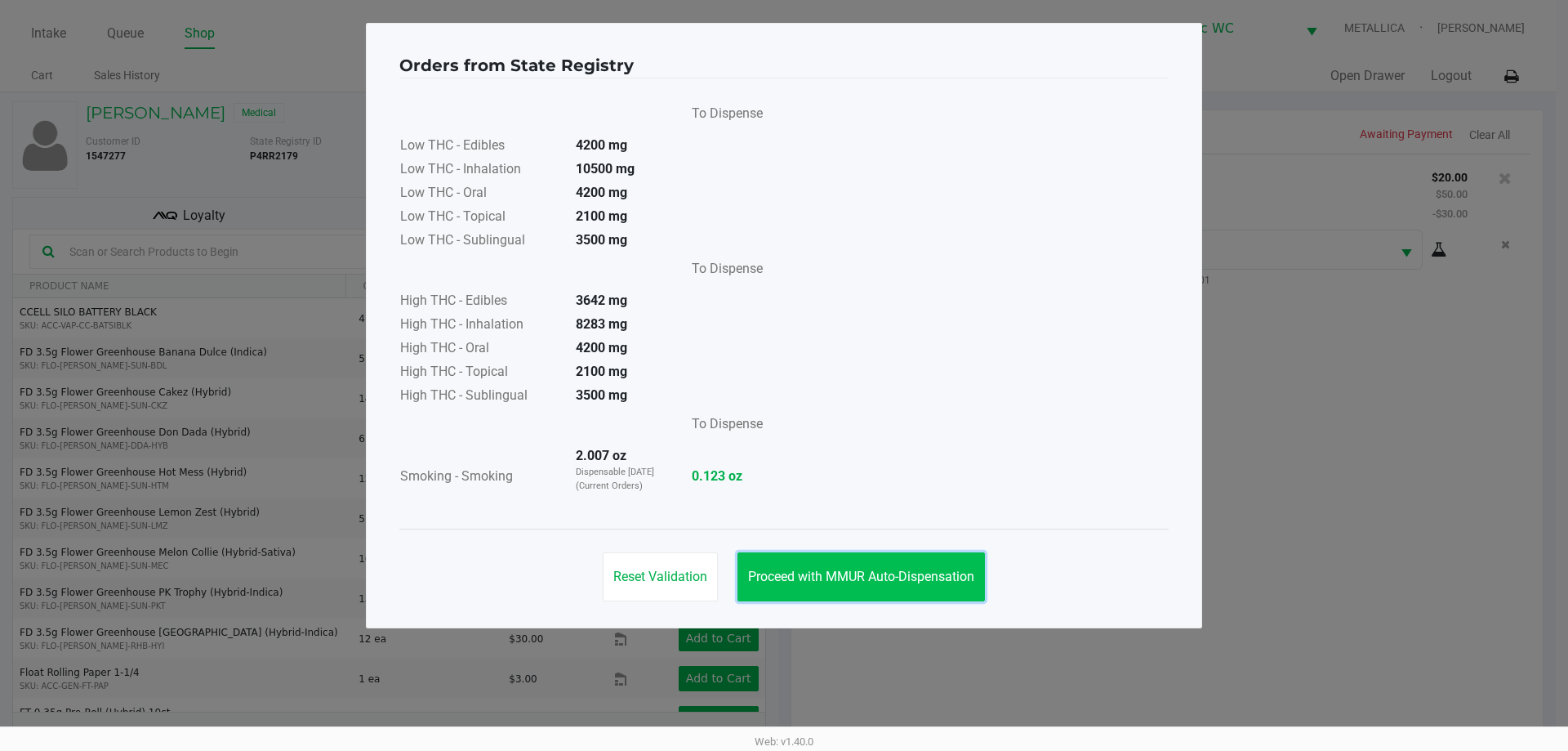
click at [854, 576] on span "Proceed with MMUR Auto-Dispensation" at bounding box center [861, 576] width 227 height 16
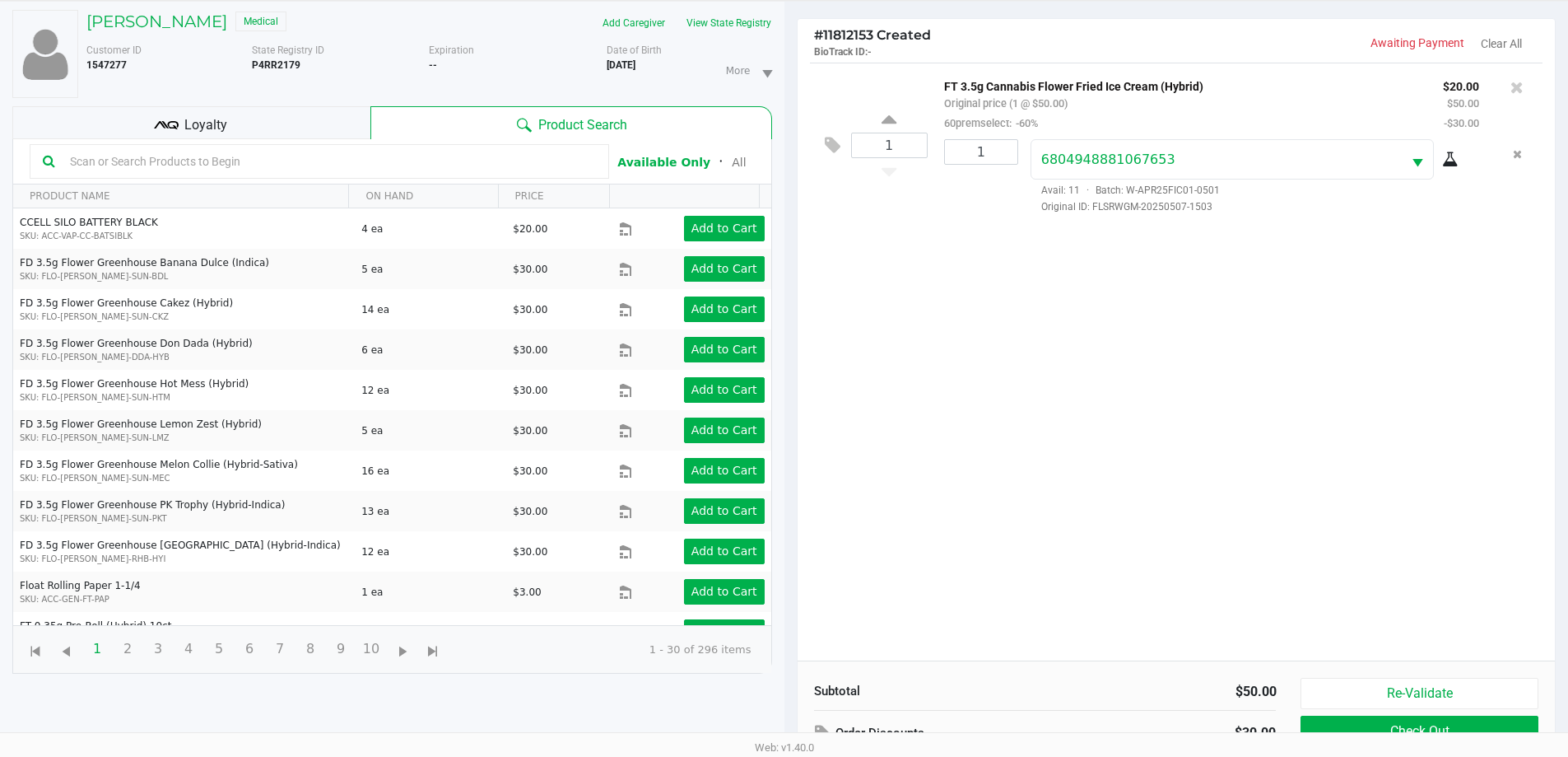
scroll to position [197, 0]
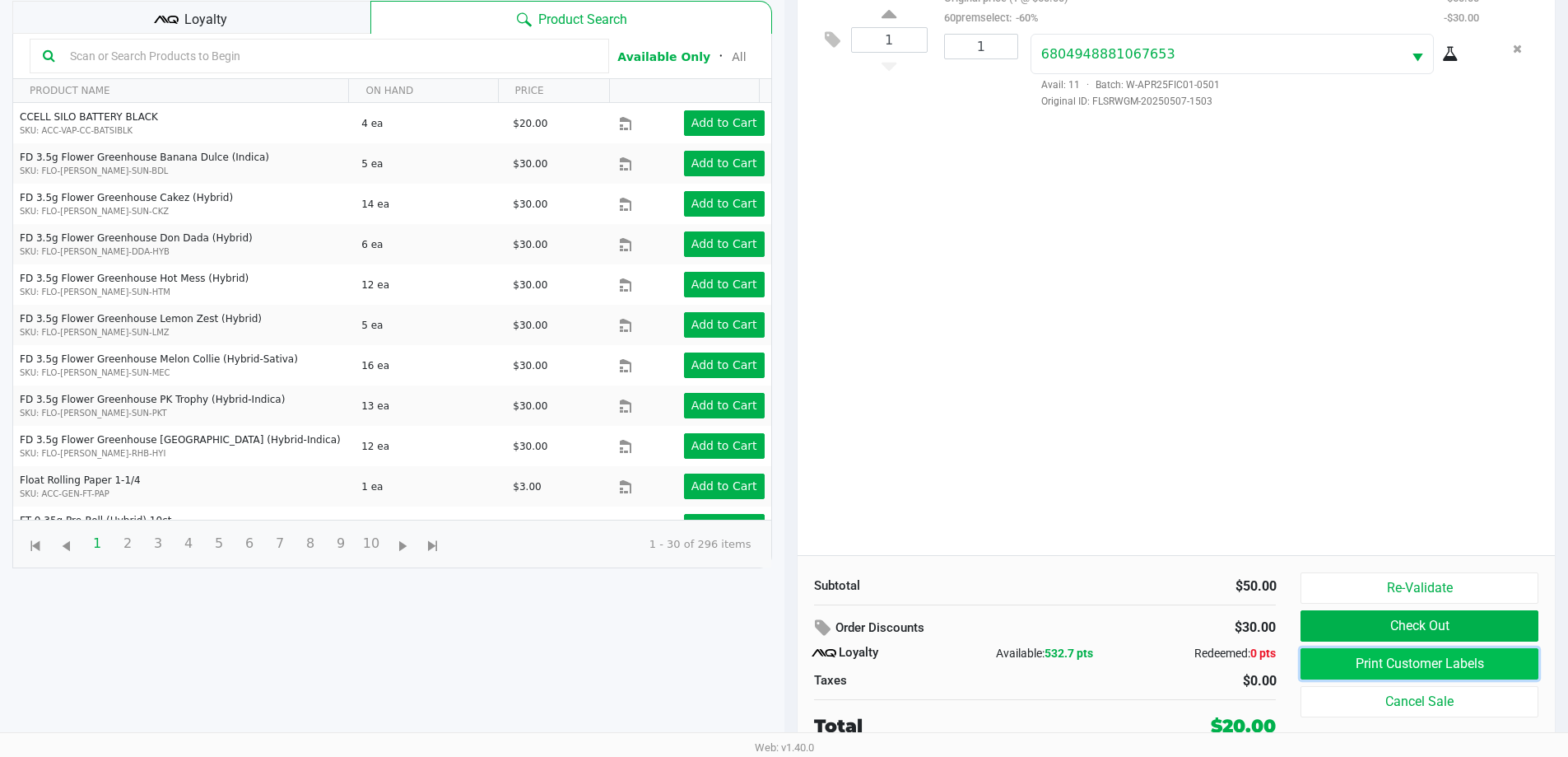
click at [1488, 662] on button "Print Customer Labels" at bounding box center [1419, 663] width 237 height 31
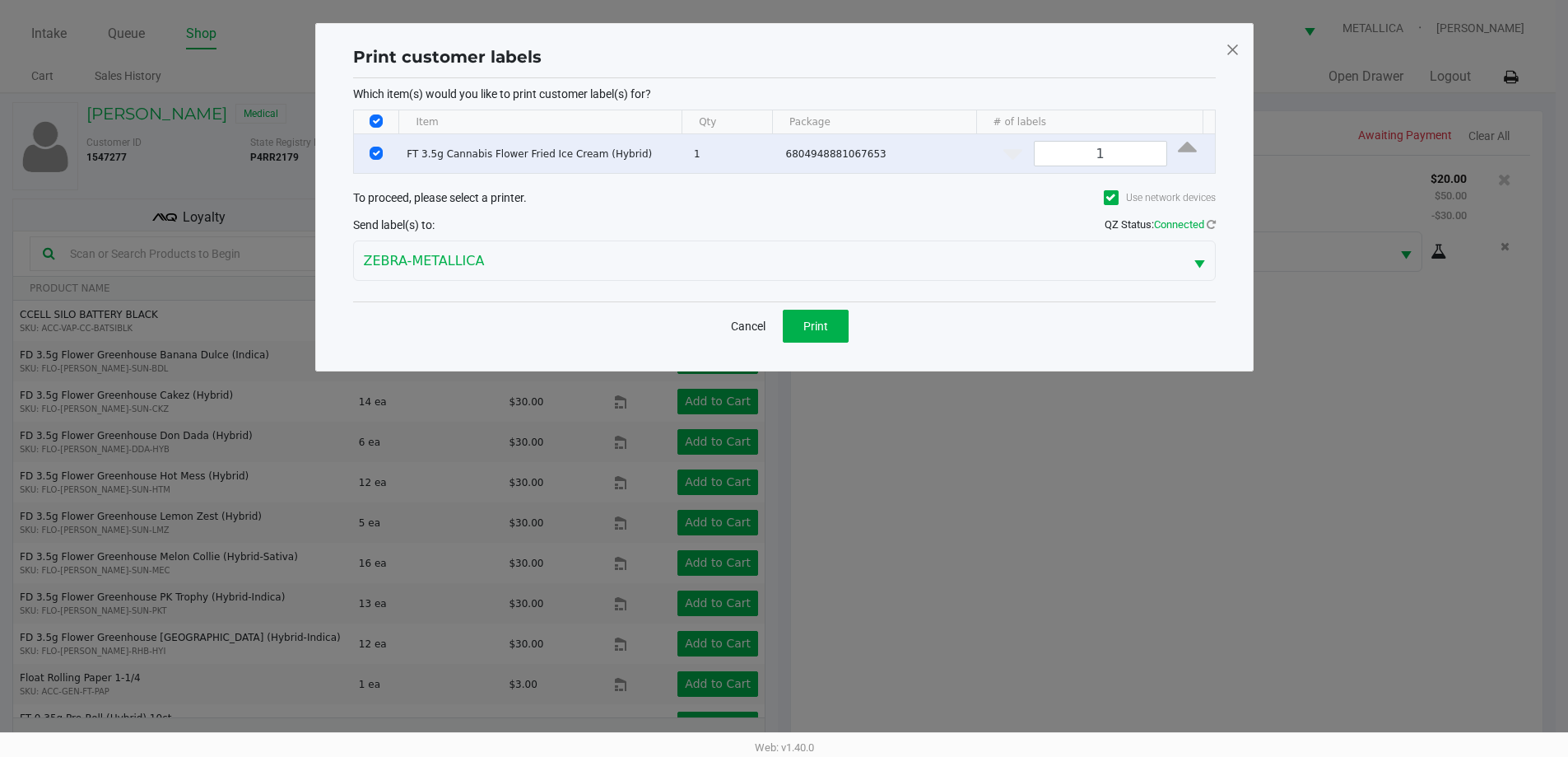
scroll to position [0, 0]
click at [815, 320] on span "Print" at bounding box center [821, 326] width 25 height 13
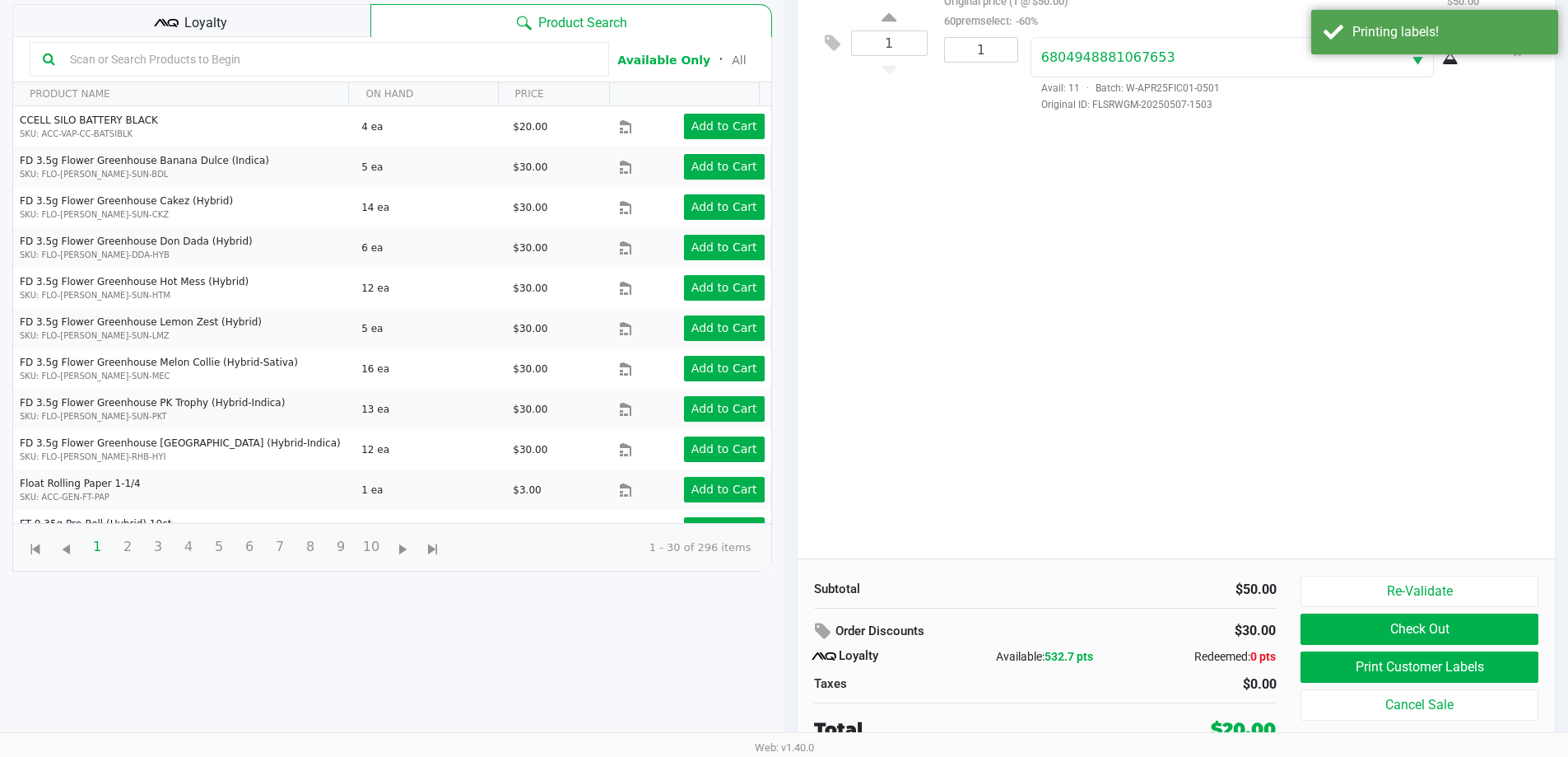
scroll to position [197, 0]
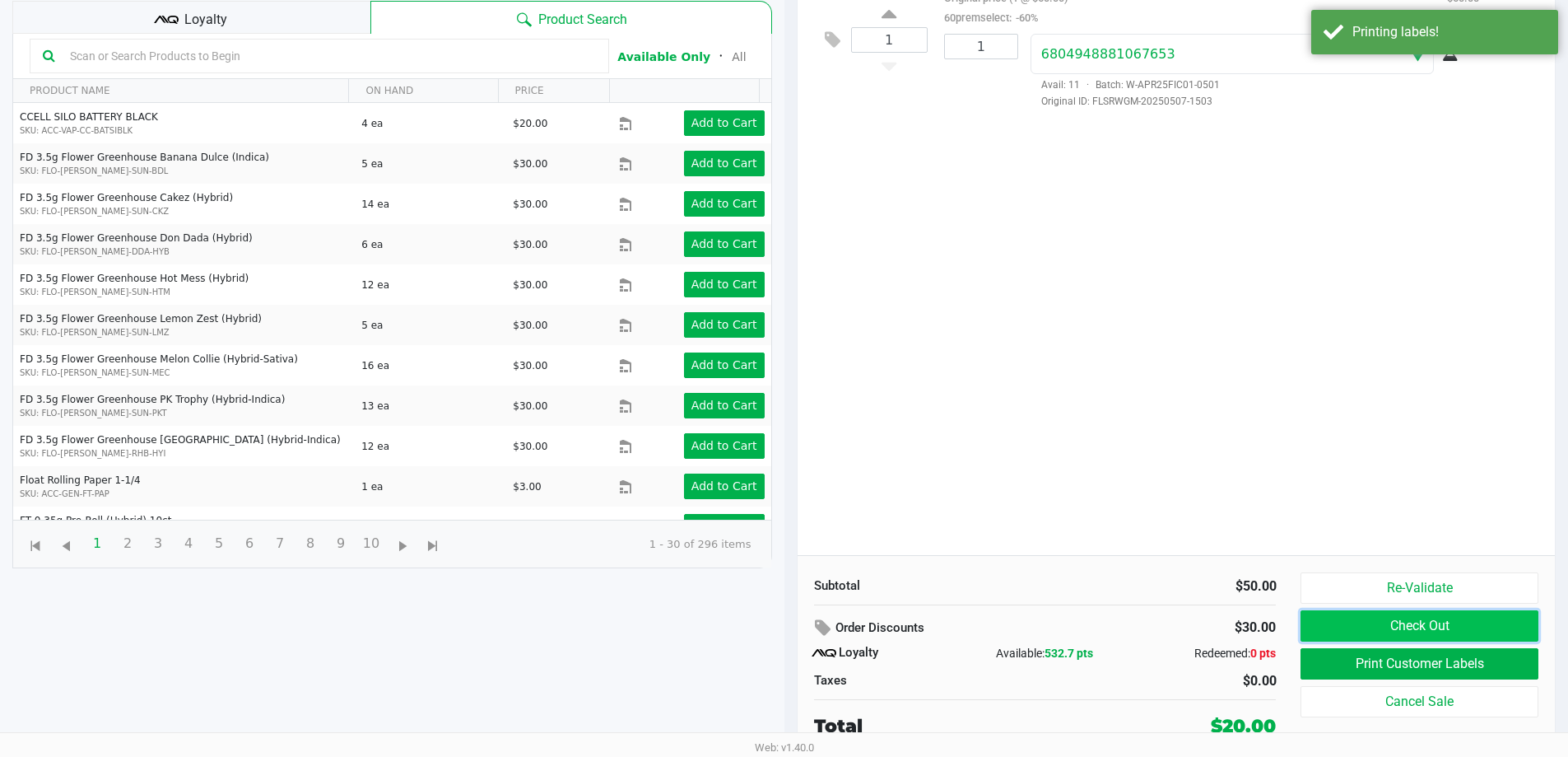
click at [1364, 624] on button "Check Out" at bounding box center [1419, 625] width 237 height 31
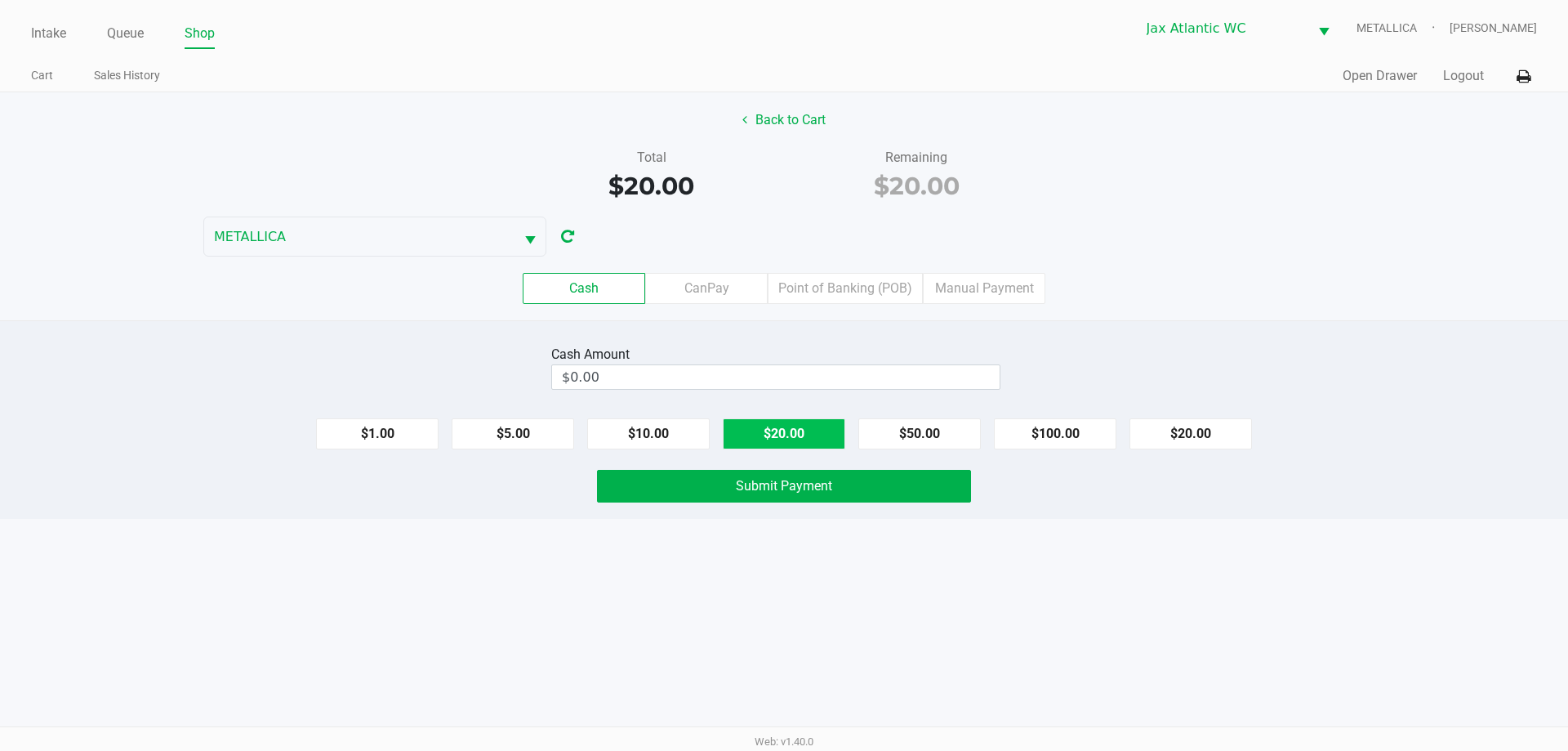
click at [786, 432] on button "$20.00" at bounding box center [784, 433] width 123 height 31
type input "$20.00"
click at [776, 491] on span "Submit Payment" at bounding box center [784, 486] width 97 height 16
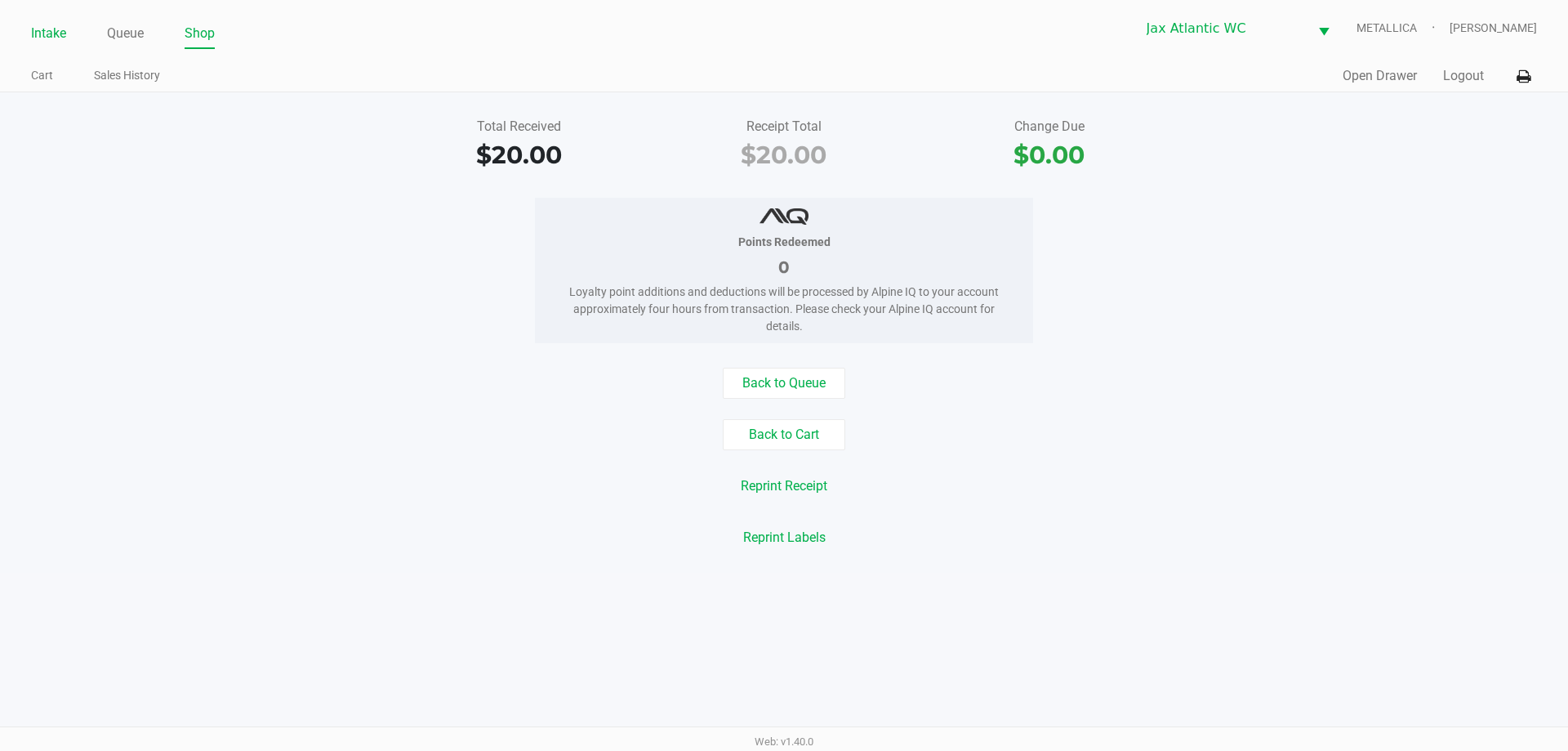
click at [54, 27] on link "Intake" at bounding box center [48, 33] width 35 height 23
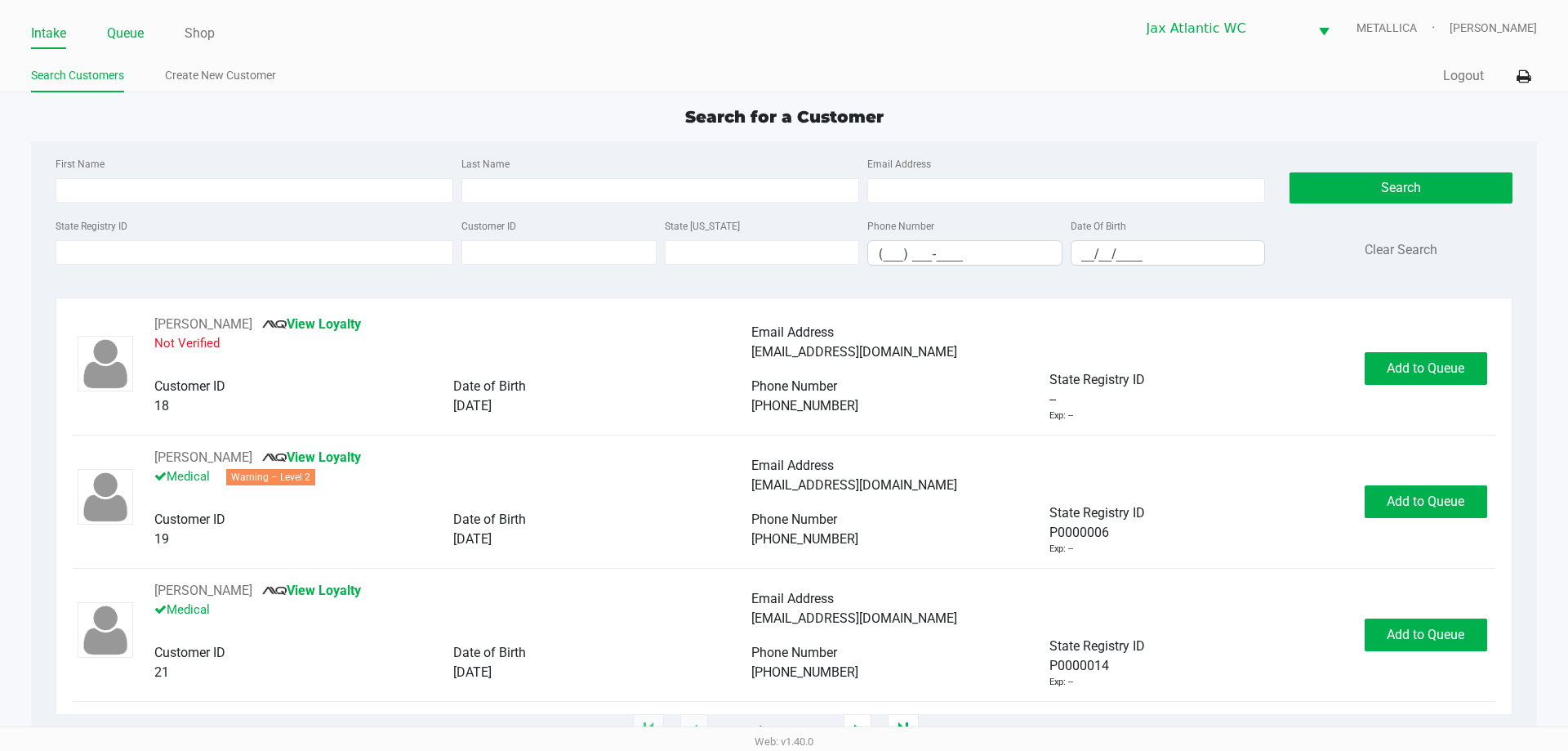
click at [116, 41] on link "Queue" at bounding box center [126, 33] width 37 height 23
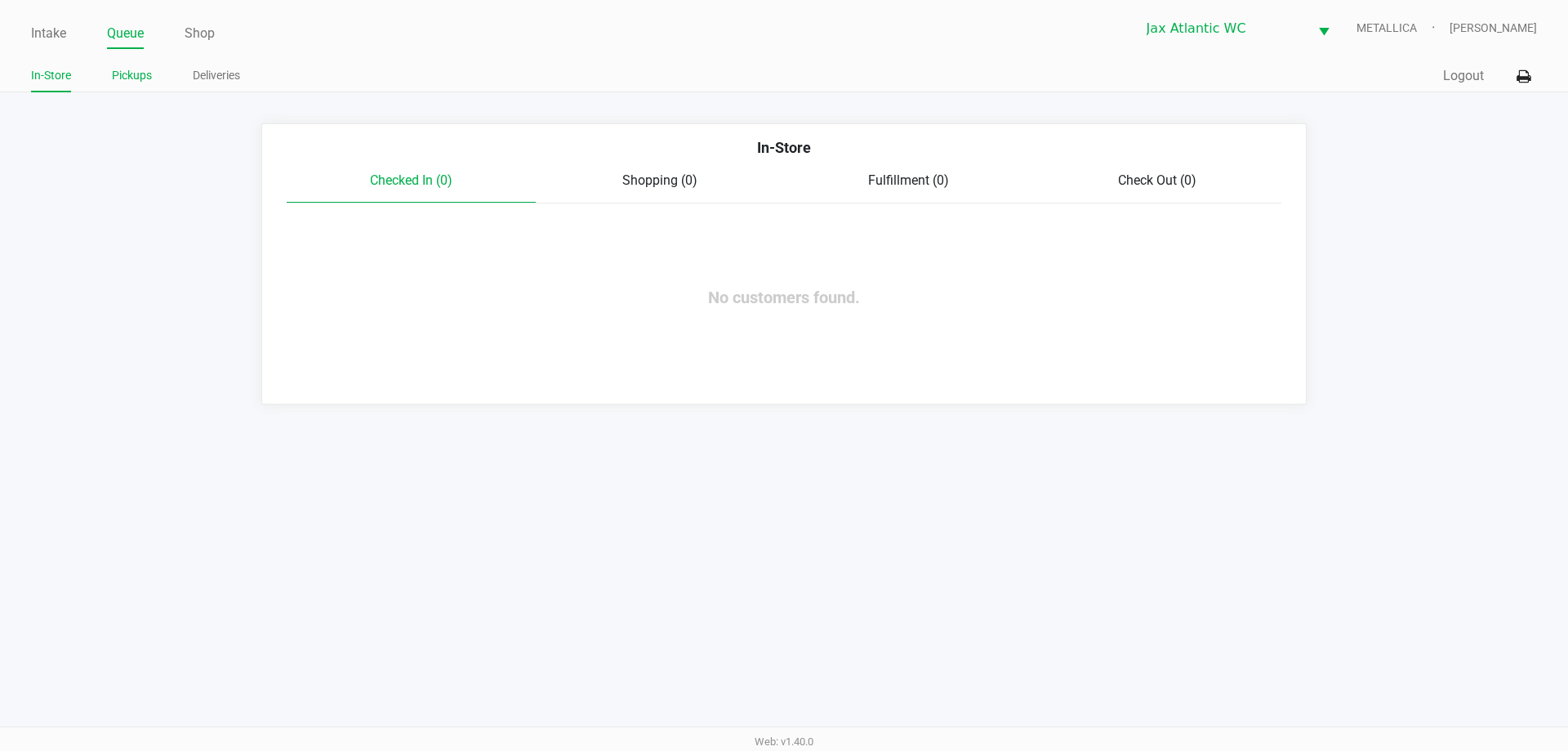
click at [131, 76] on link "Pickups" at bounding box center [132, 75] width 40 height 20
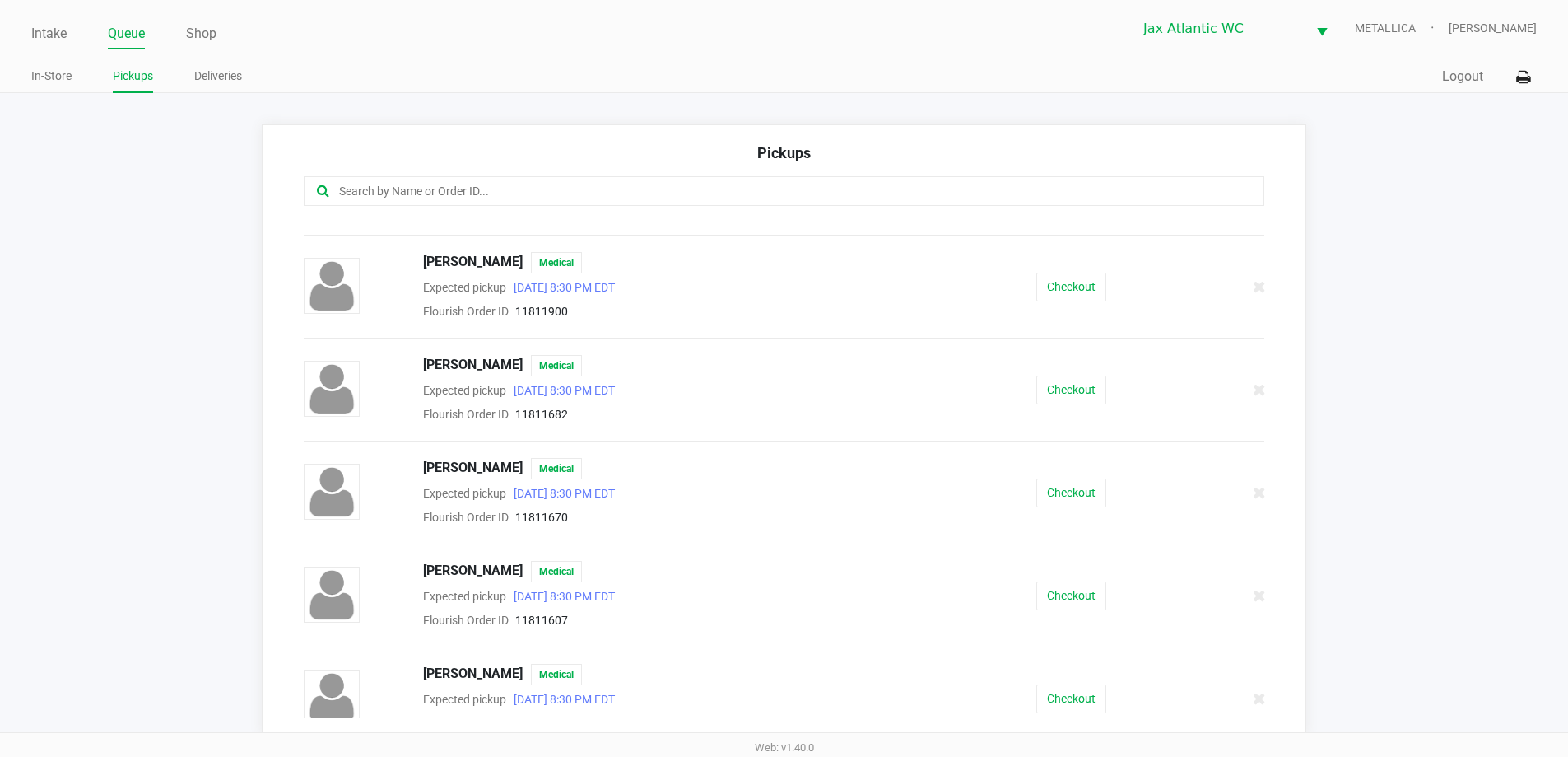
scroll to position [710, 0]
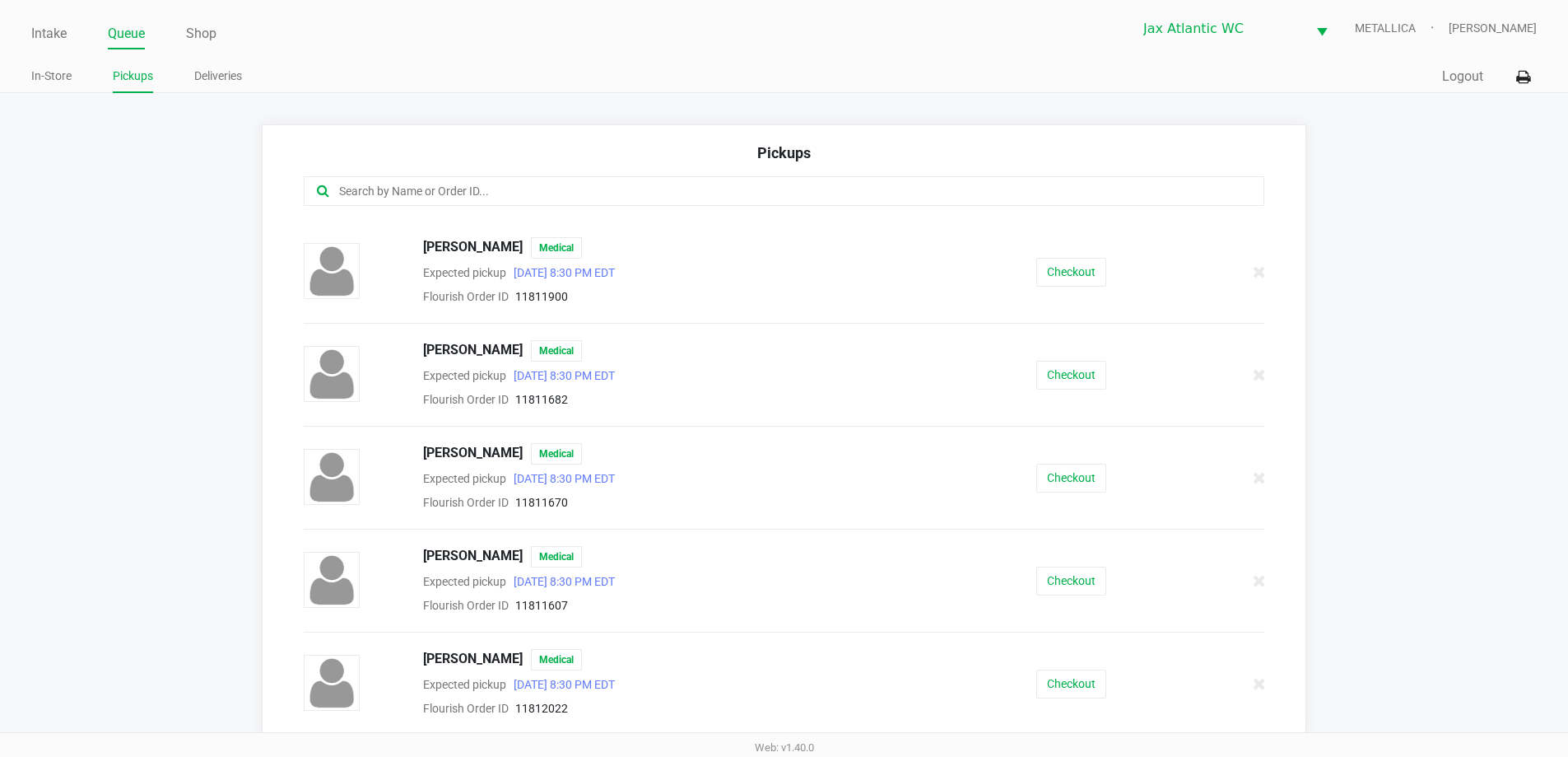
click at [453, 196] on input "text" at bounding box center [757, 191] width 842 height 19
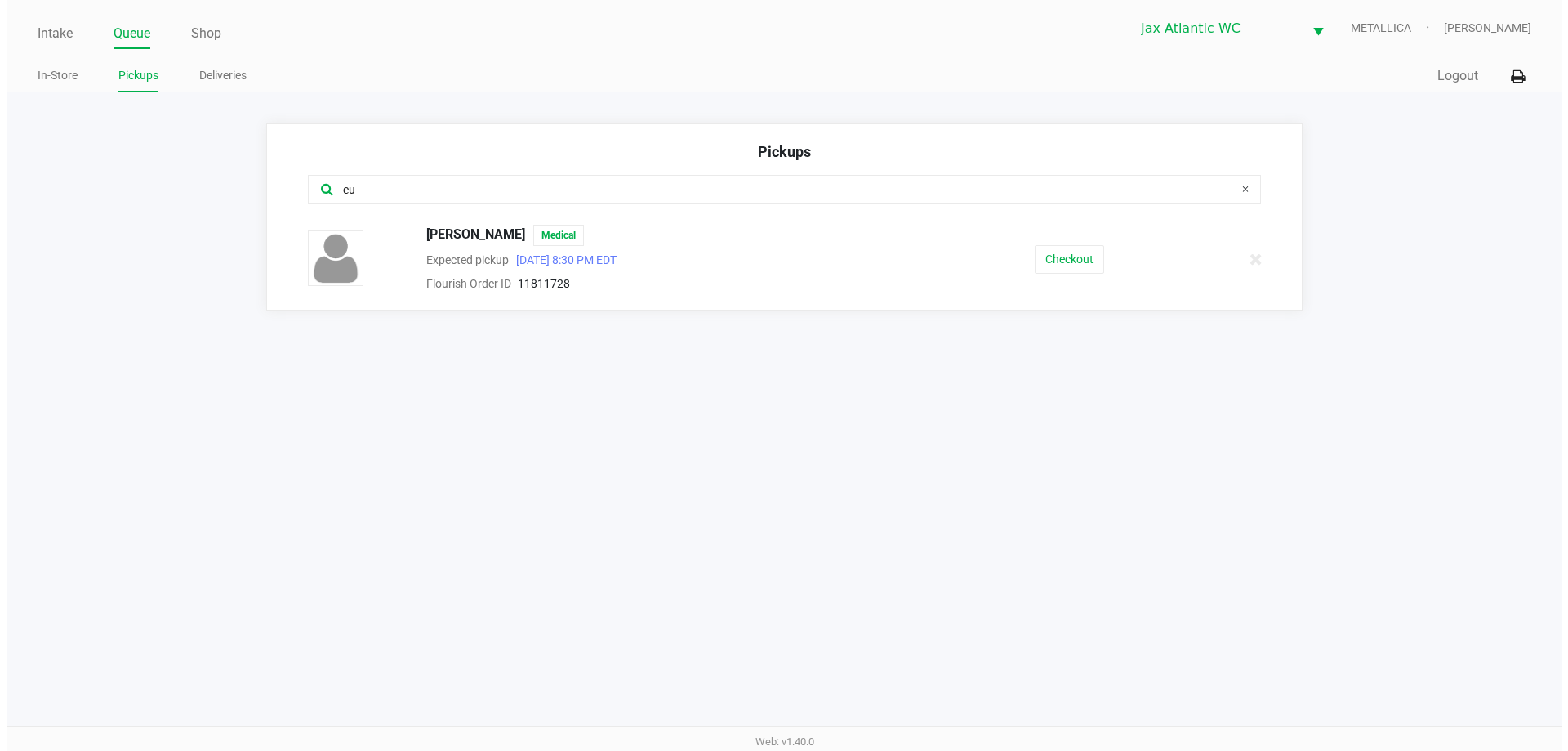
scroll to position [0, 0]
type input "eu"
click at [1091, 260] on button "Checkout" at bounding box center [1071, 259] width 69 height 29
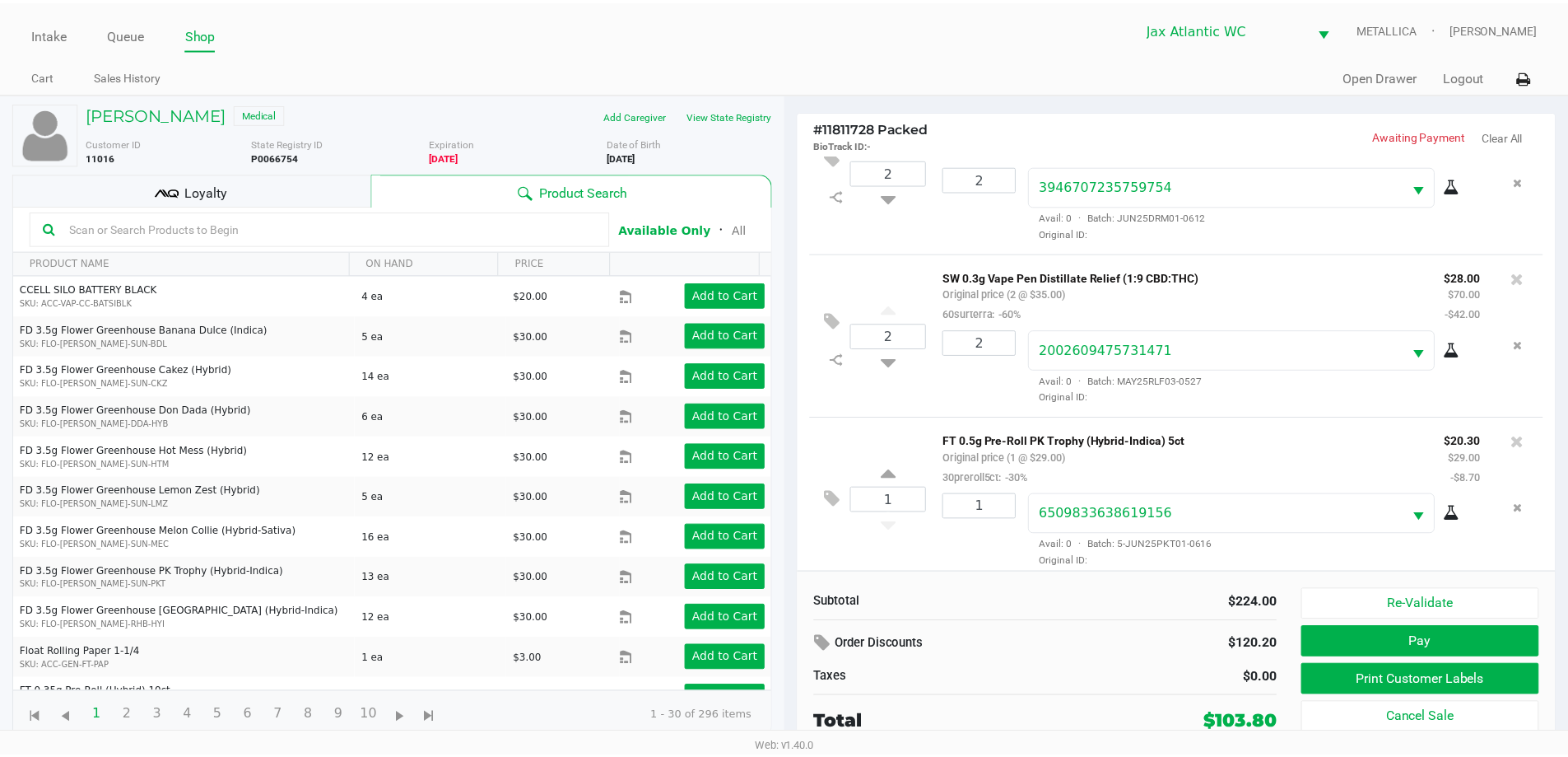
scroll to position [242, 0]
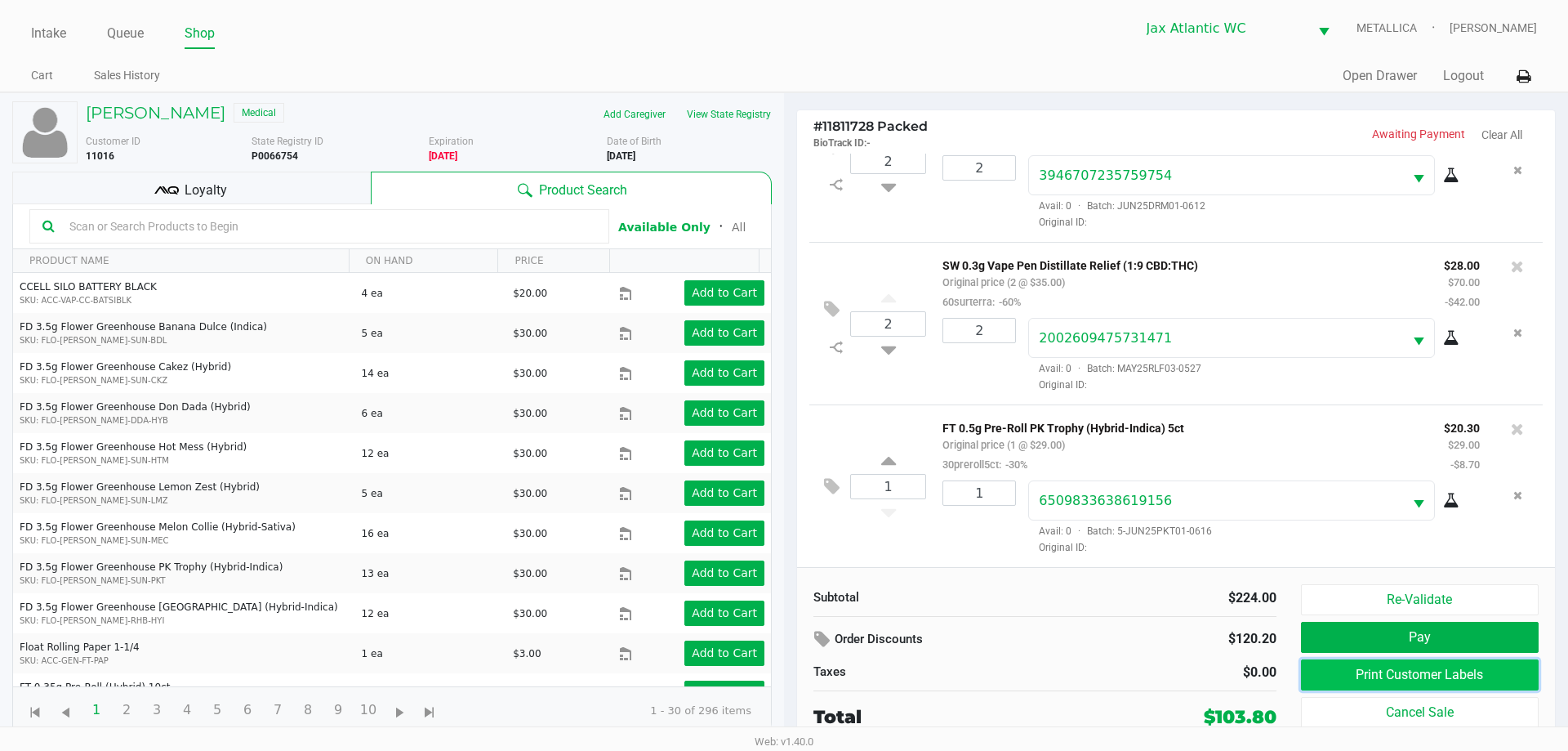
click at [1435, 675] on button "Print Customer Labels" at bounding box center [1420, 675] width 238 height 31
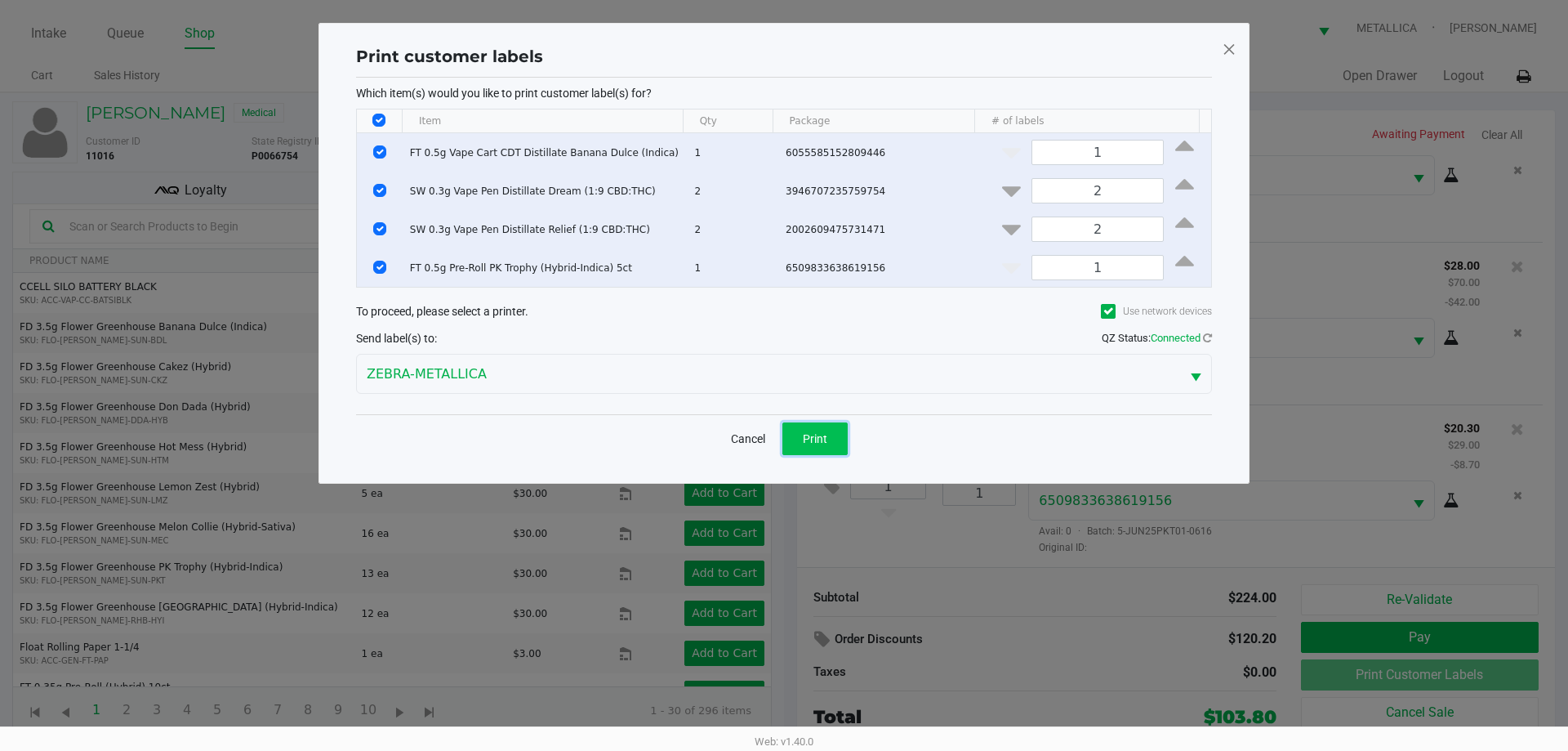
click at [826, 434] on span "Print" at bounding box center [815, 438] width 25 height 13
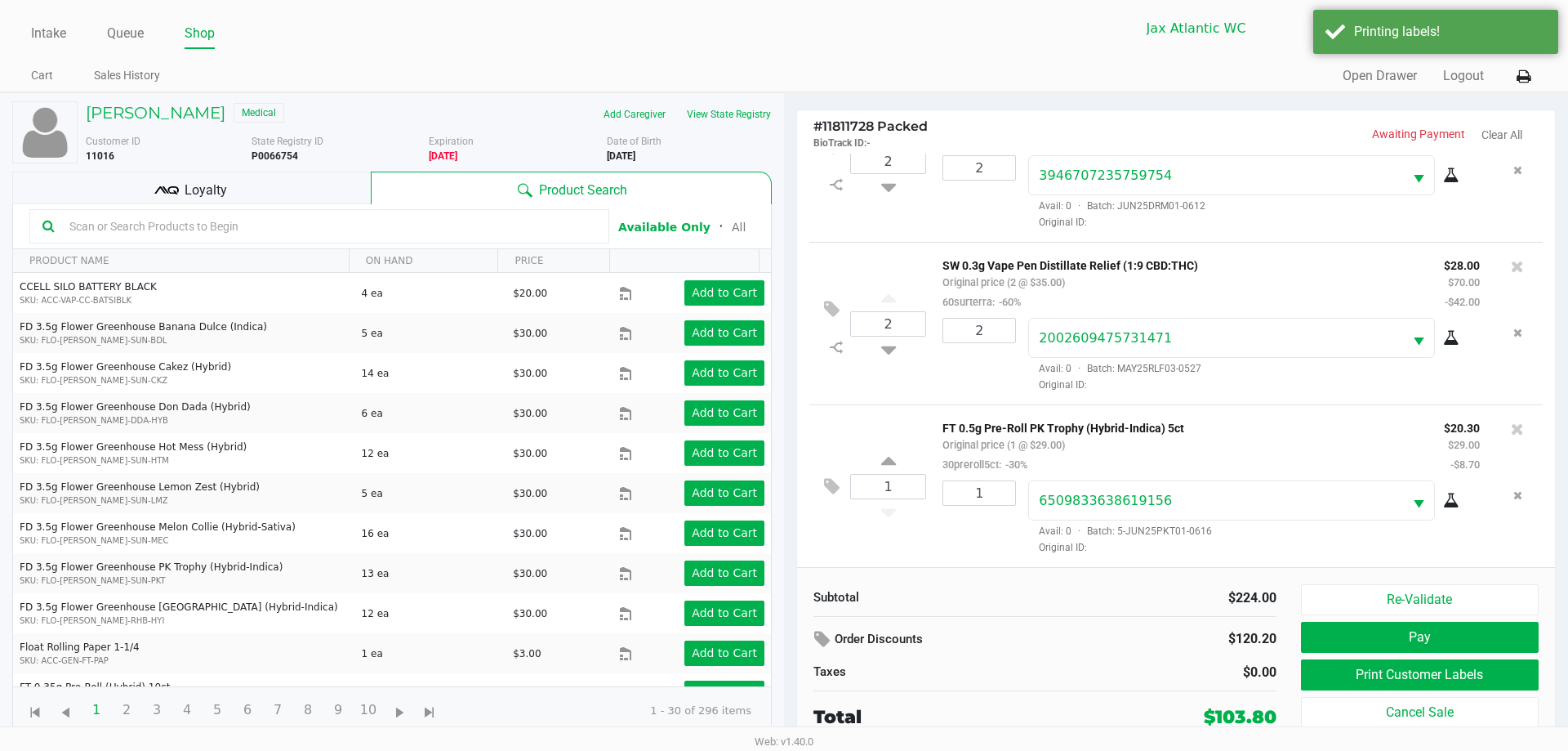
click at [172, 194] on icon at bounding box center [167, 191] width 25 height 25
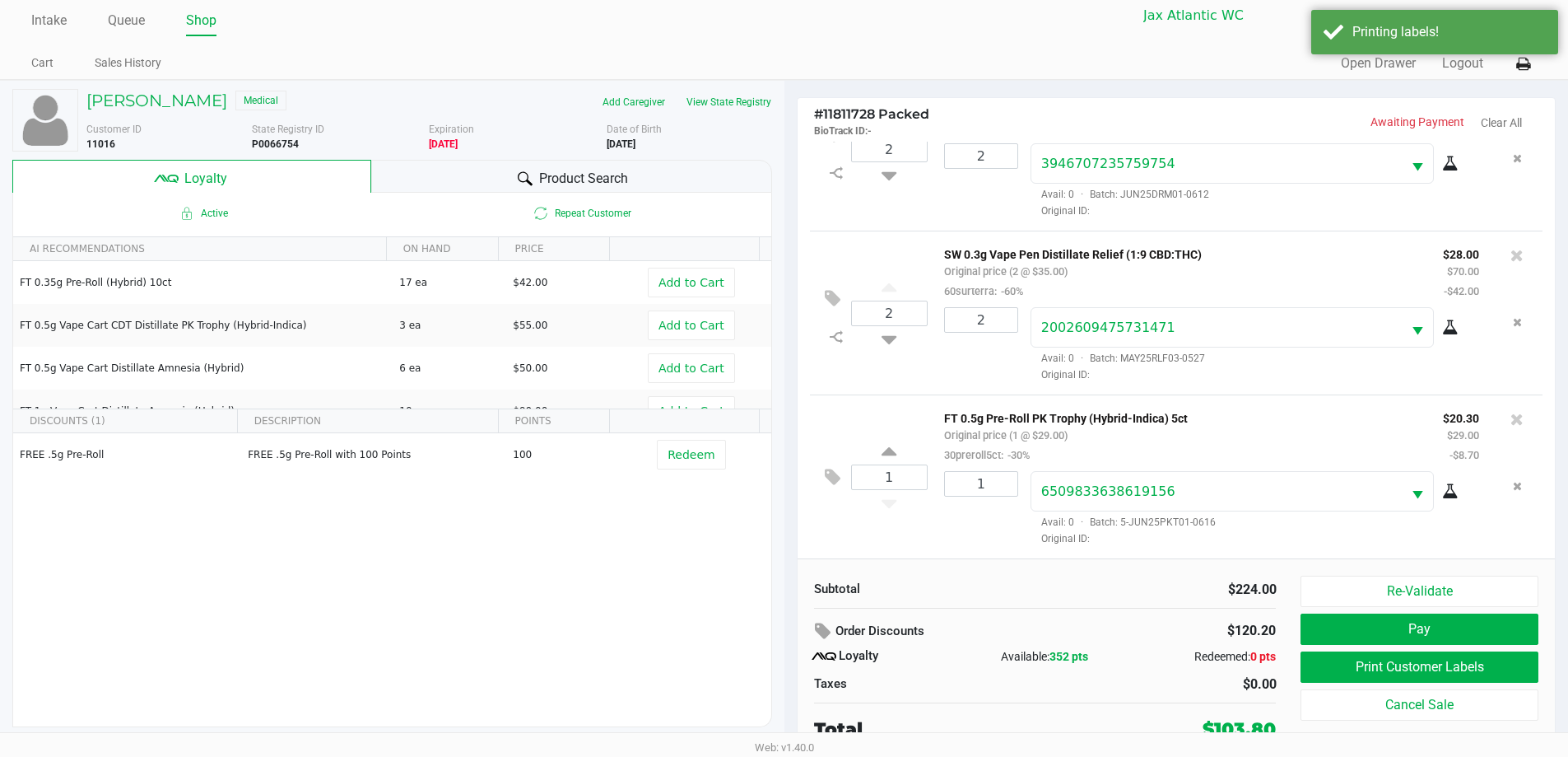
scroll to position [17, 0]
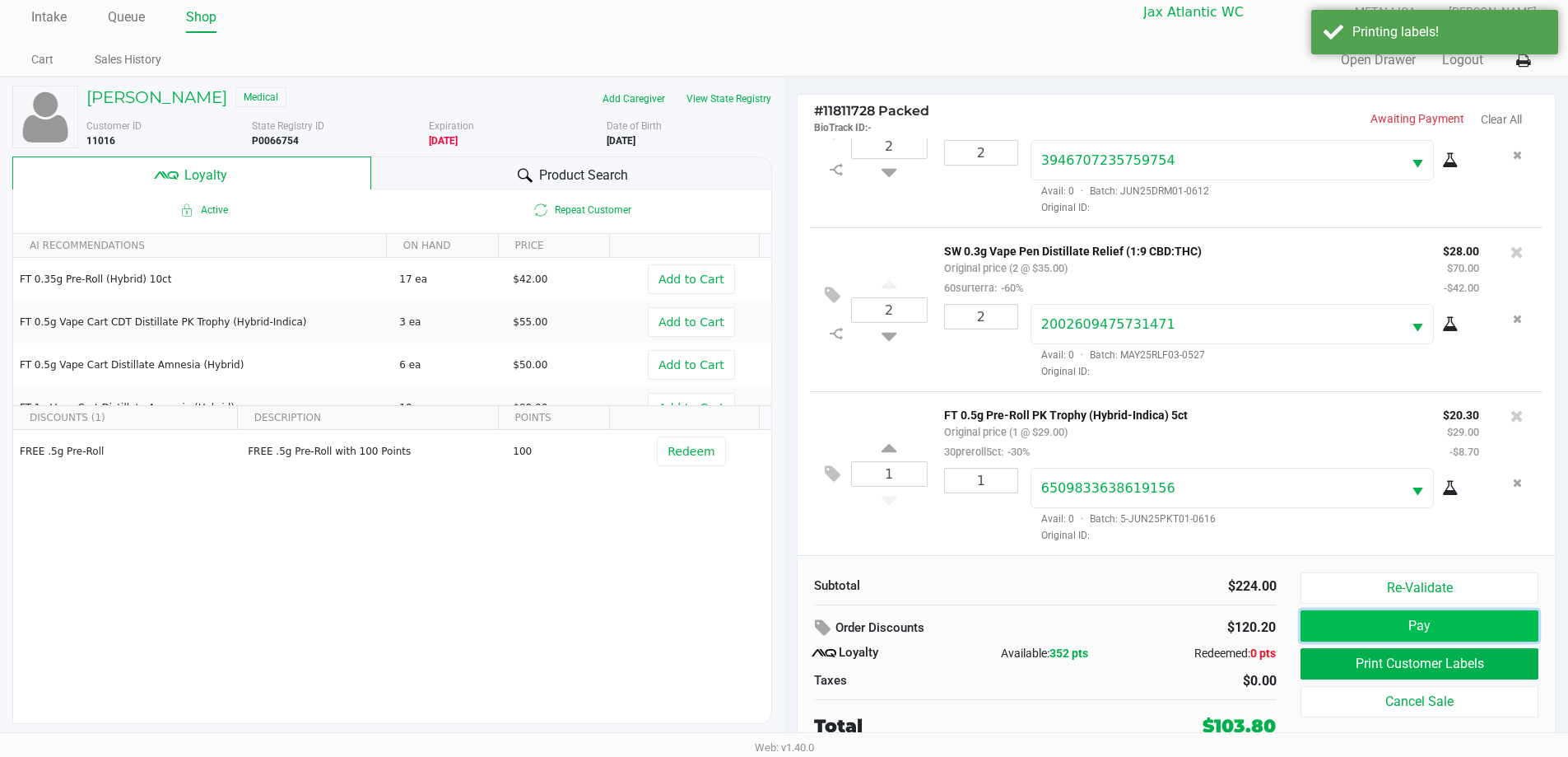
click at [1399, 623] on button "Pay" at bounding box center [1419, 625] width 237 height 31
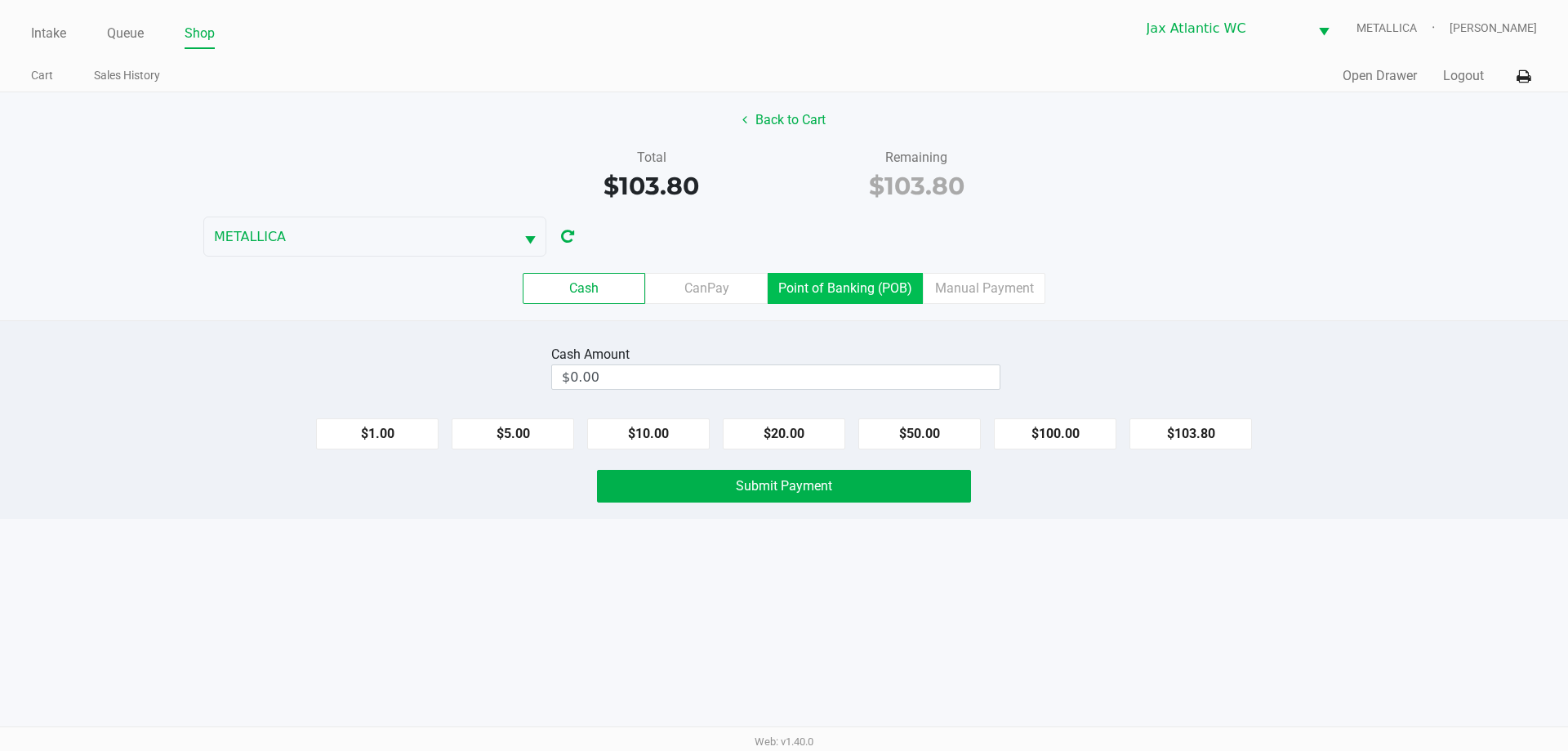
click at [838, 292] on label "Point of Banking (POB)" at bounding box center [845, 288] width 155 height 31
click at [0, 0] on 7 "Point of Banking (POB)" at bounding box center [0, 0] width 0 height 0
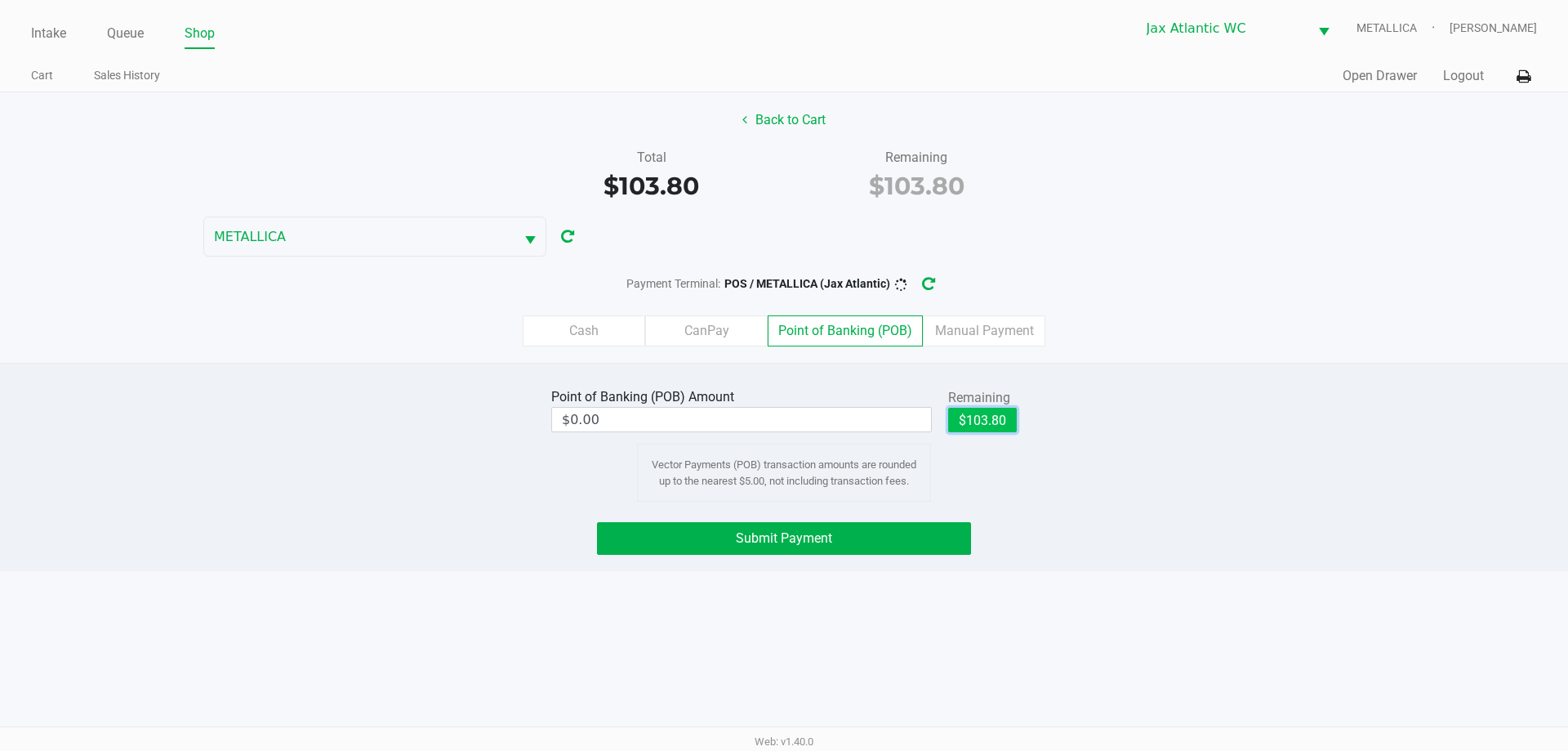
click at [958, 415] on button "$103.80" at bounding box center [982, 420] width 68 height 25
type input "$103.80"
click at [886, 519] on div "Point of Banking (POB) Amount $103.80 Remaining $103.80 Clear Vector Payments (…" at bounding box center [784, 466] width 1568 height 208
click at [867, 542] on button "Submit Payment" at bounding box center [784, 538] width 374 height 32
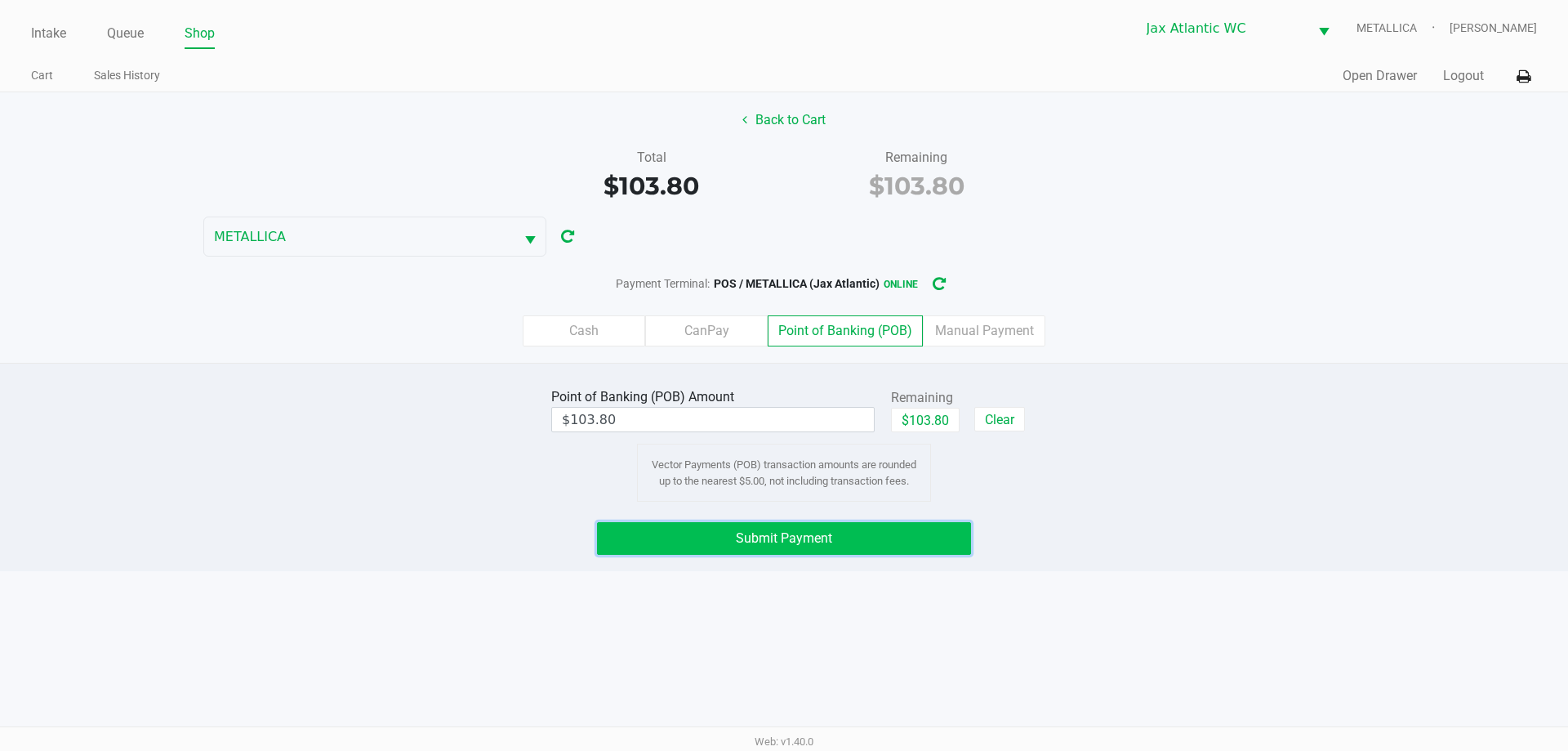
click at [867, 542] on button "Submit Payment" at bounding box center [784, 538] width 374 height 32
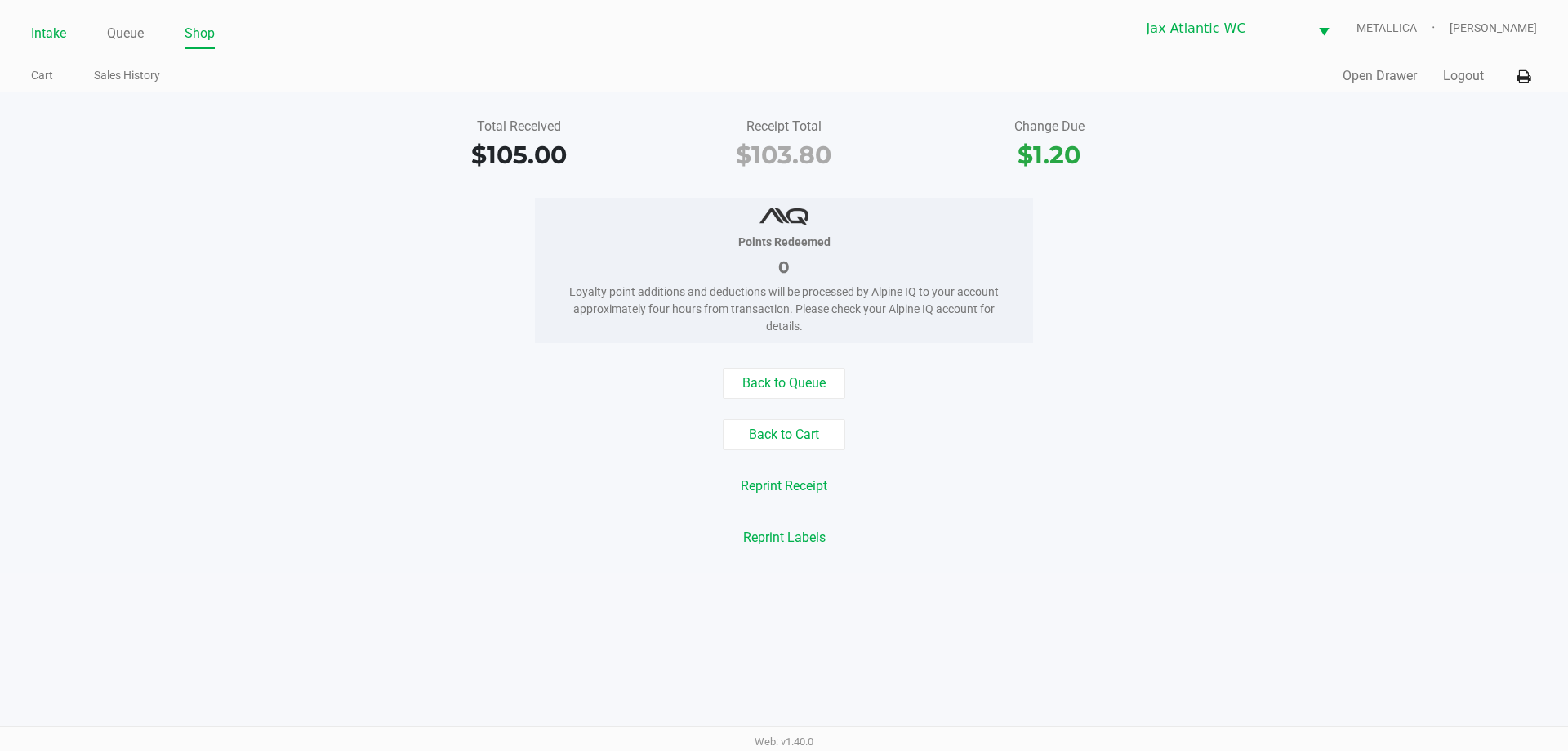
drag, startPoint x: 65, startPoint y: 31, endPoint x: 56, endPoint y: 43, distance: 15.0
click at [61, 44] on link "Intake" at bounding box center [48, 33] width 35 height 23
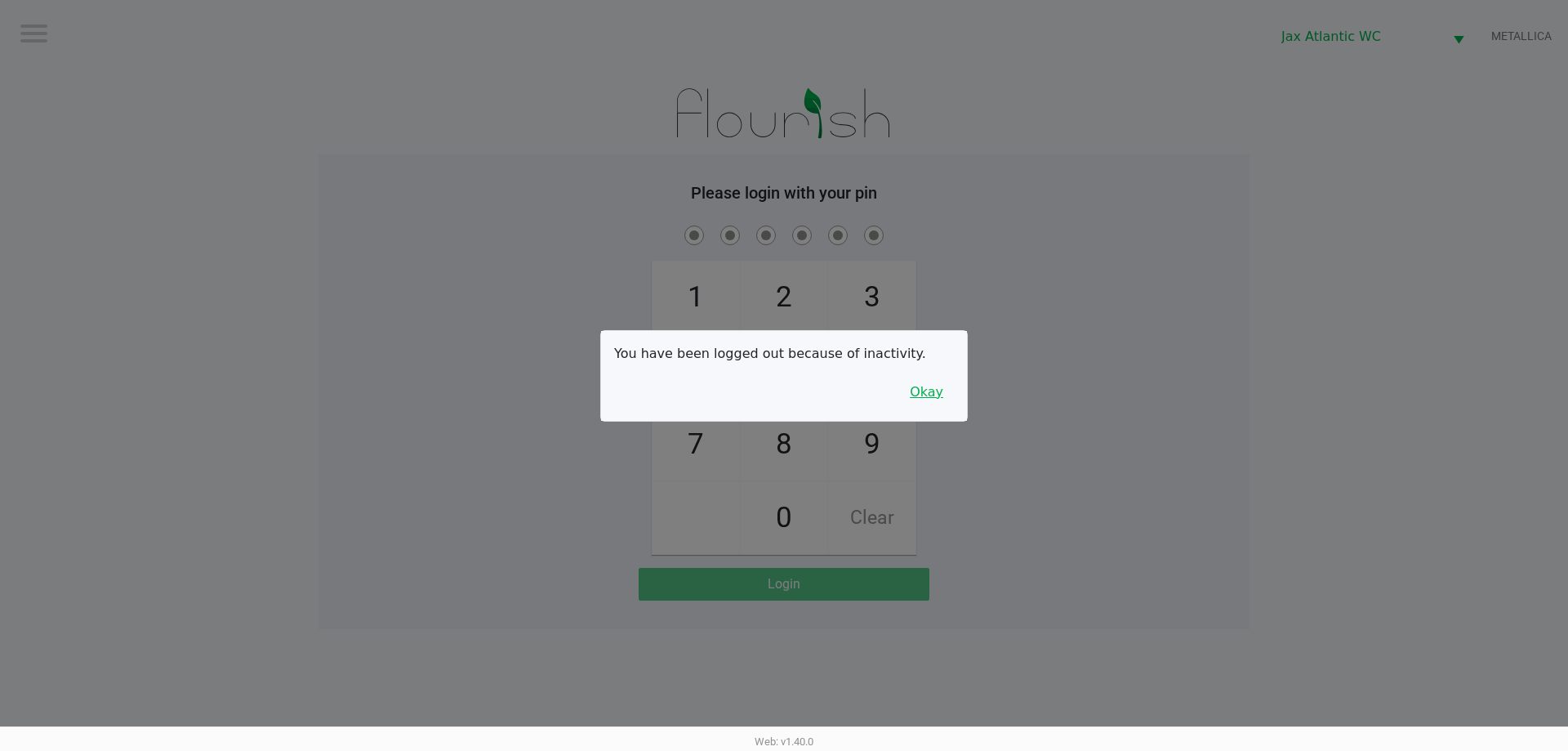
click at [921, 394] on button "Okay" at bounding box center [926, 392] width 54 height 31
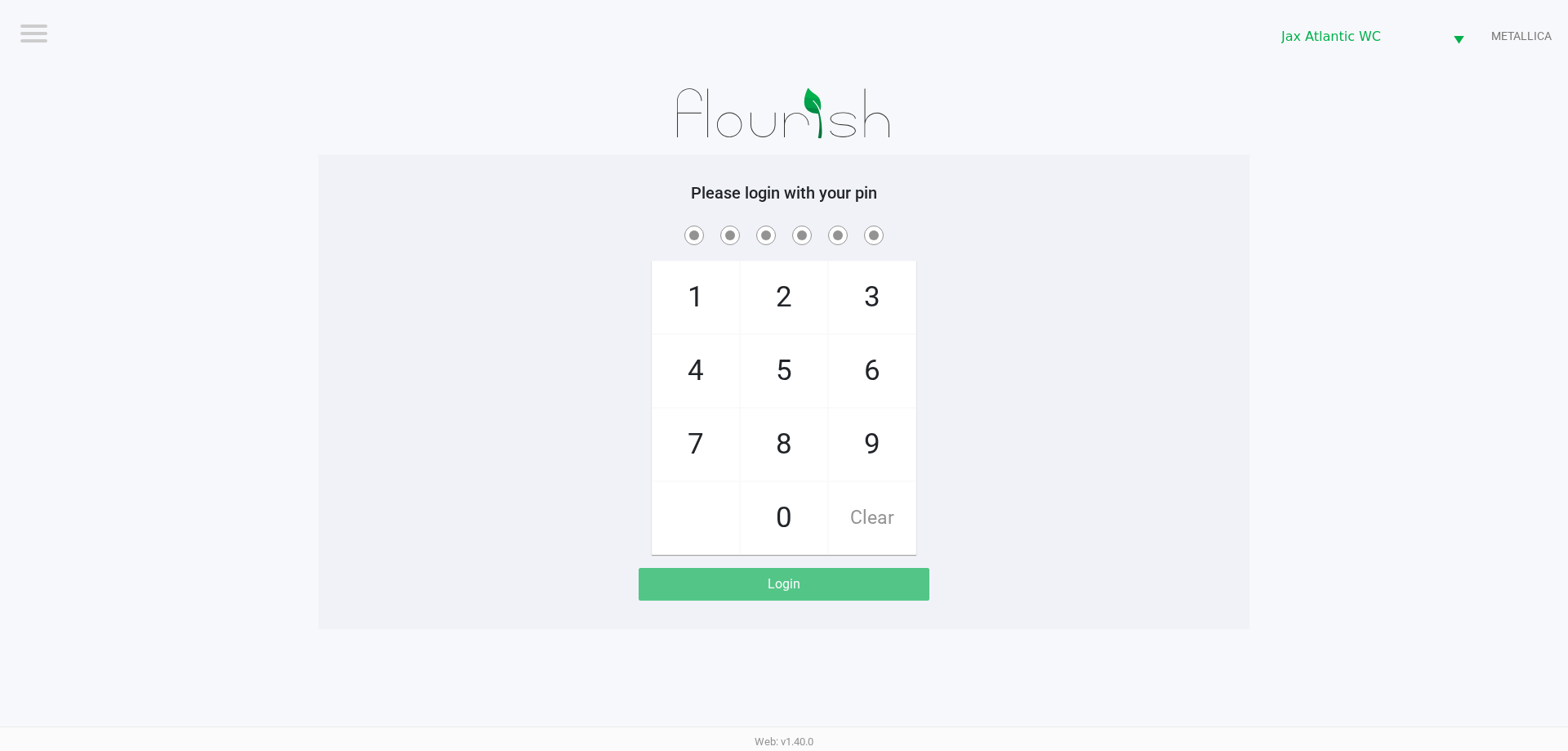
click at [889, 433] on span "9" at bounding box center [872, 444] width 87 height 72
checkbox input "true"
click at [723, 321] on span "1" at bounding box center [695, 298] width 87 height 72
checkbox input "true"
click at [723, 321] on span "1" at bounding box center [695, 298] width 87 height 72
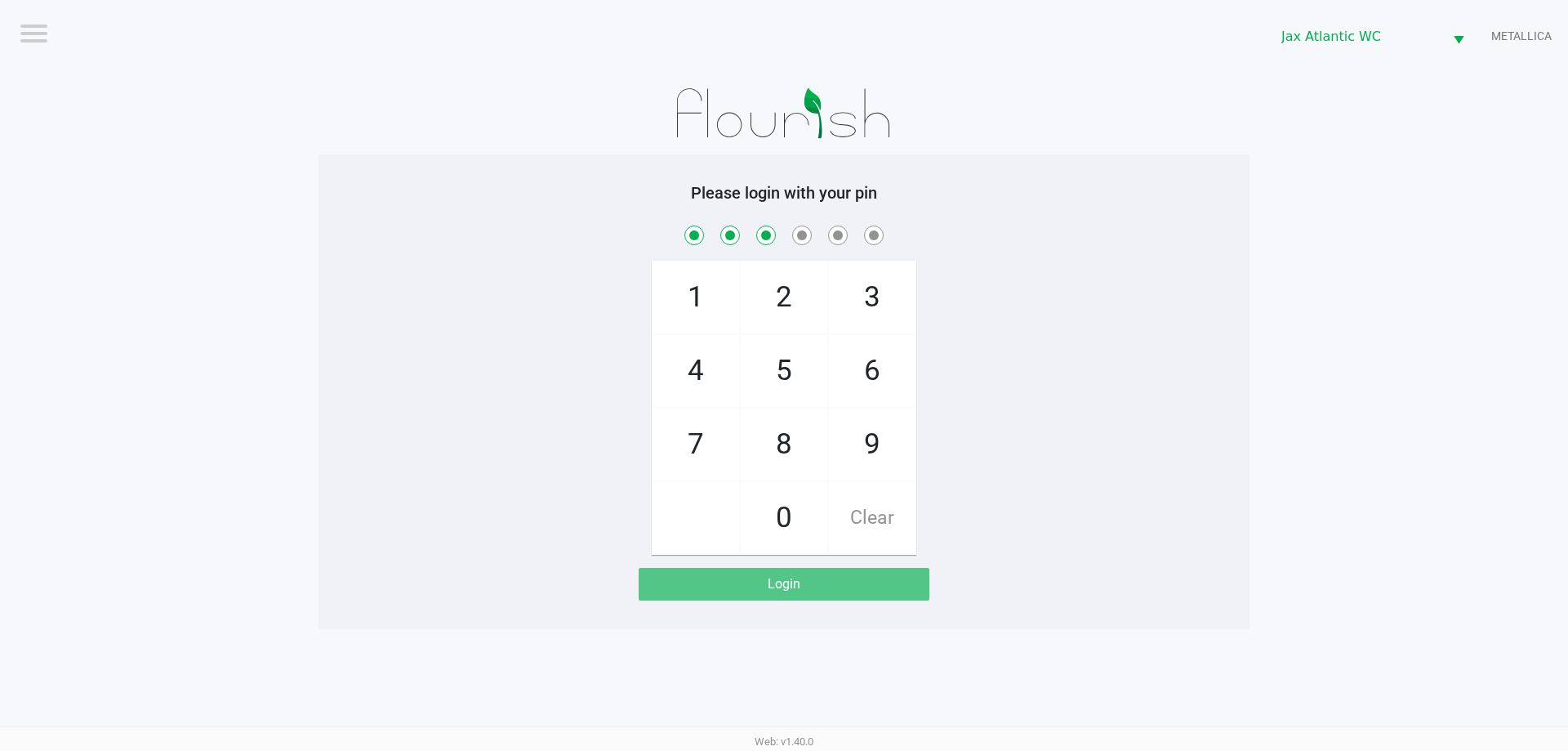
checkbox input "true"
click at [721, 424] on span "7" at bounding box center [695, 444] width 87 height 72
checkbox input "true"
click at [716, 379] on span "4" at bounding box center [695, 371] width 87 height 72
checkbox input "true"
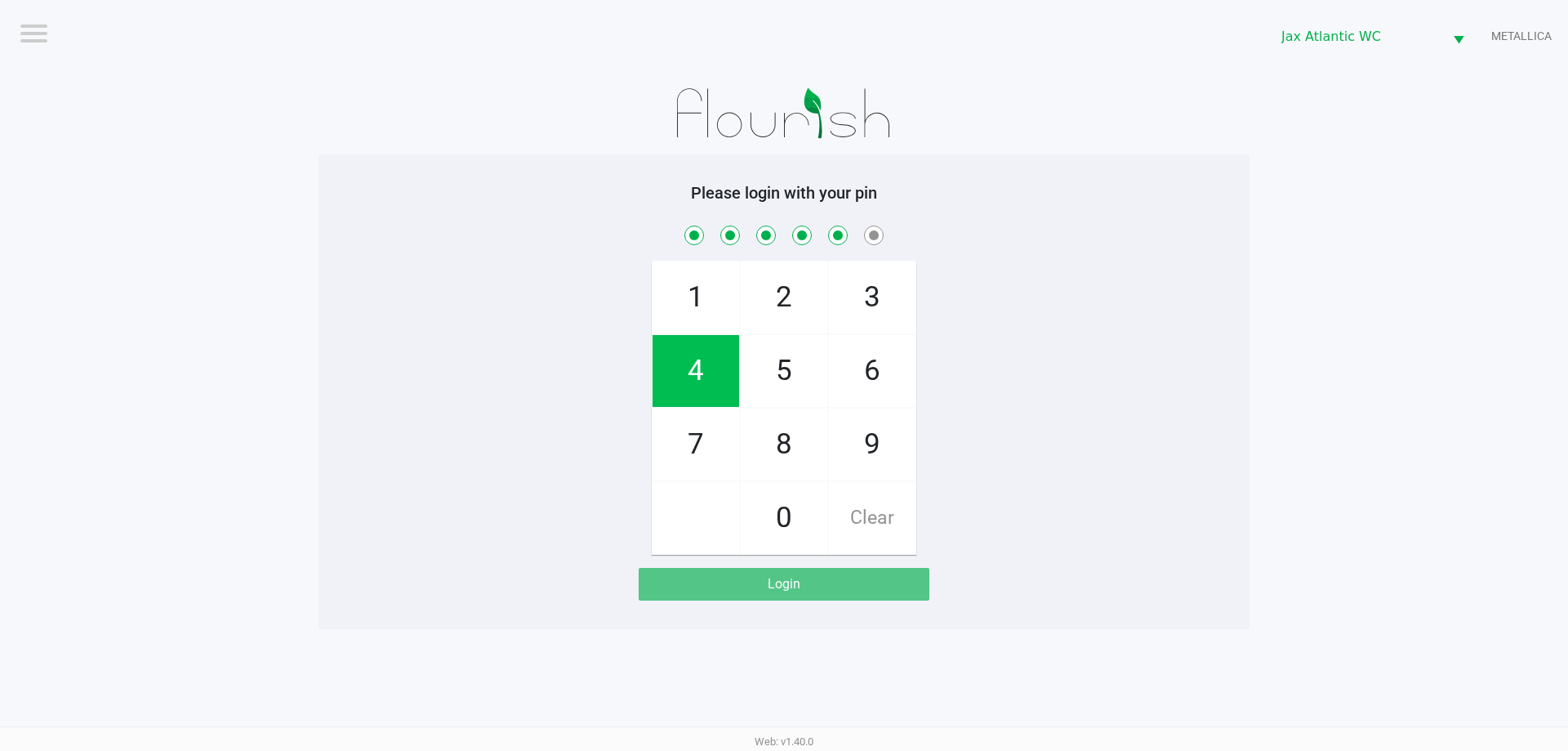
drag, startPoint x: 713, startPoint y: 432, endPoint x: 720, endPoint y: 426, distance: 9.2
click at [714, 432] on span "7" at bounding box center [695, 444] width 87 height 72
checkbox input "true"
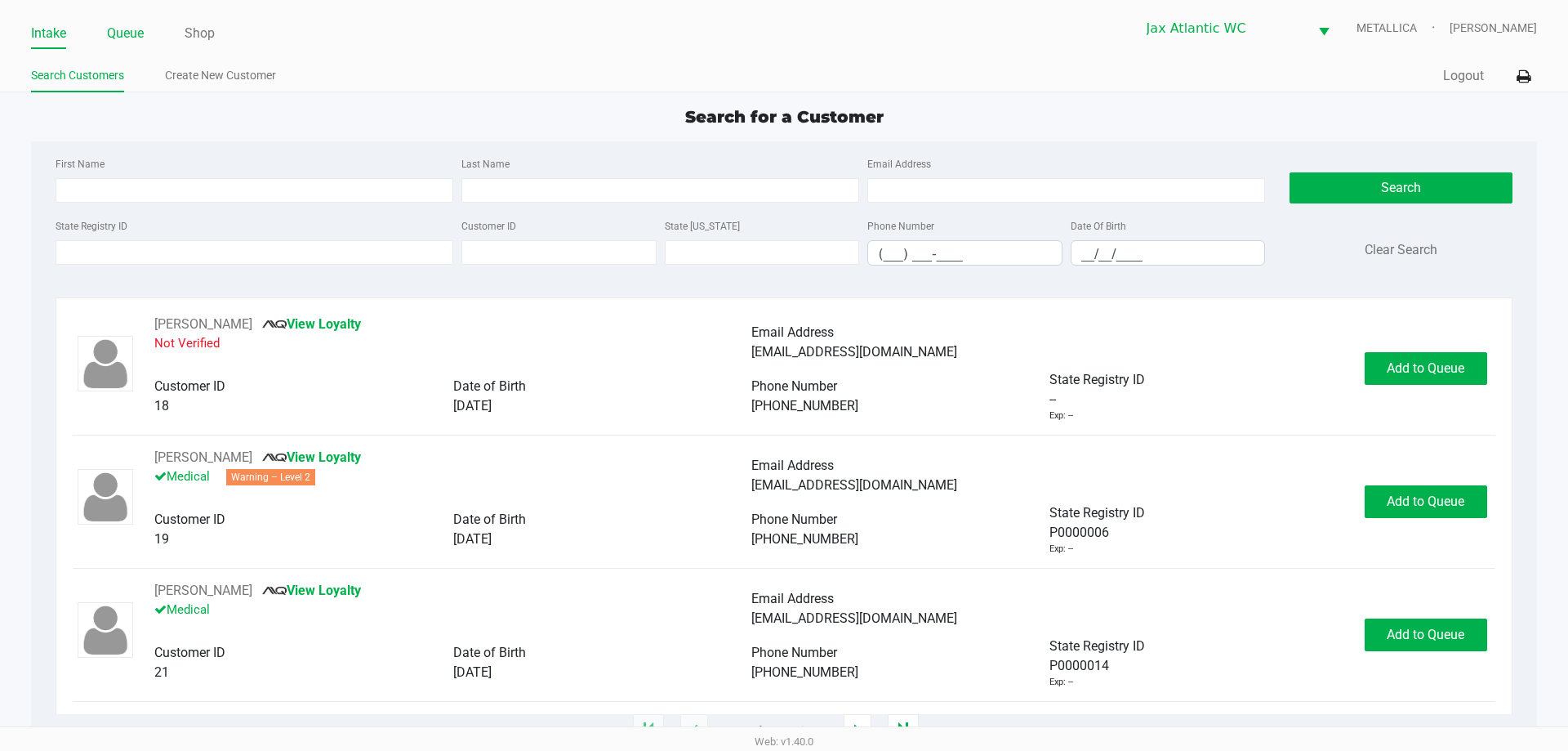
click at [110, 25] on link "Queue" at bounding box center [126, 33] width 37 height 23
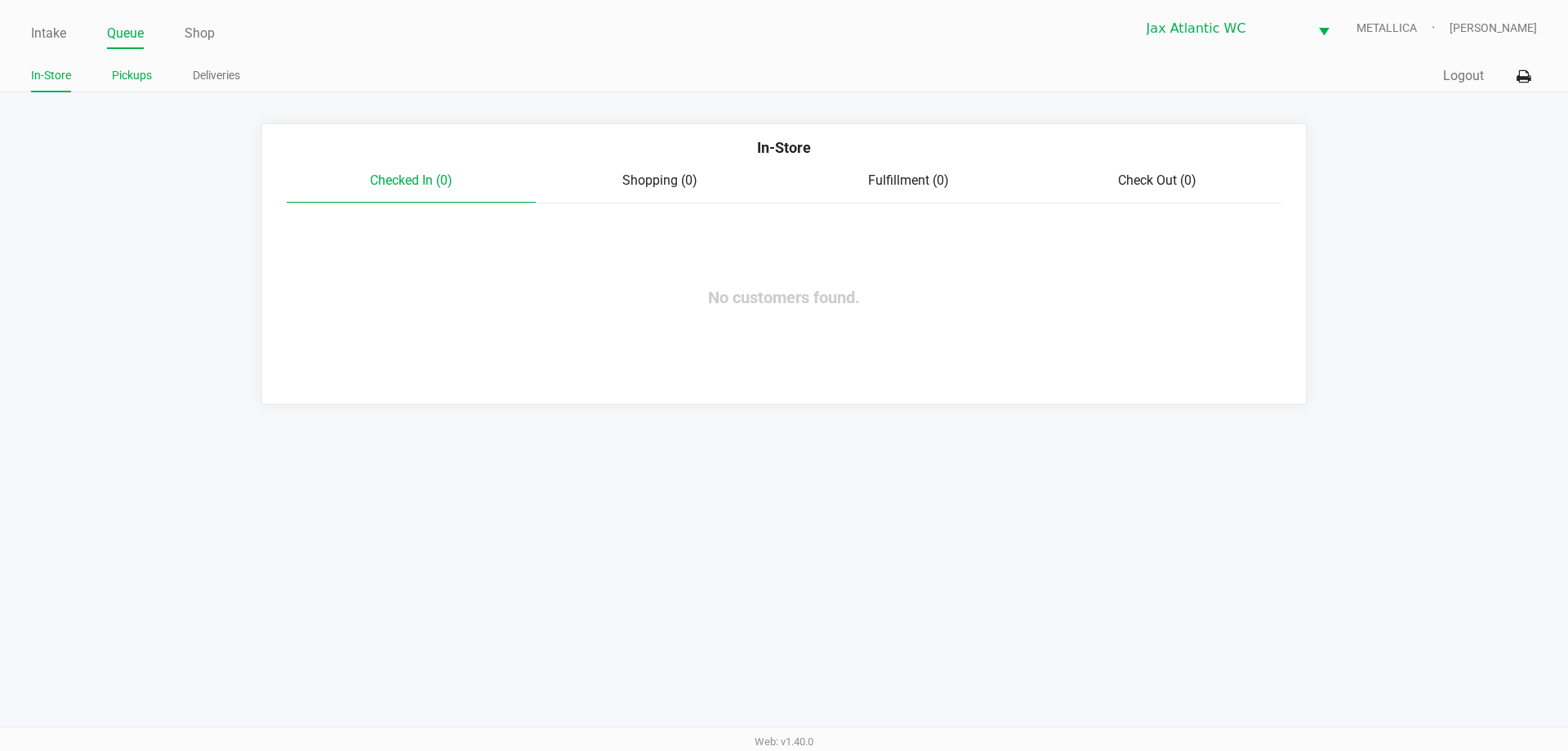
click at [127, 68] on link "Pickups" at bounding box center [132, 75] width 40 height 20
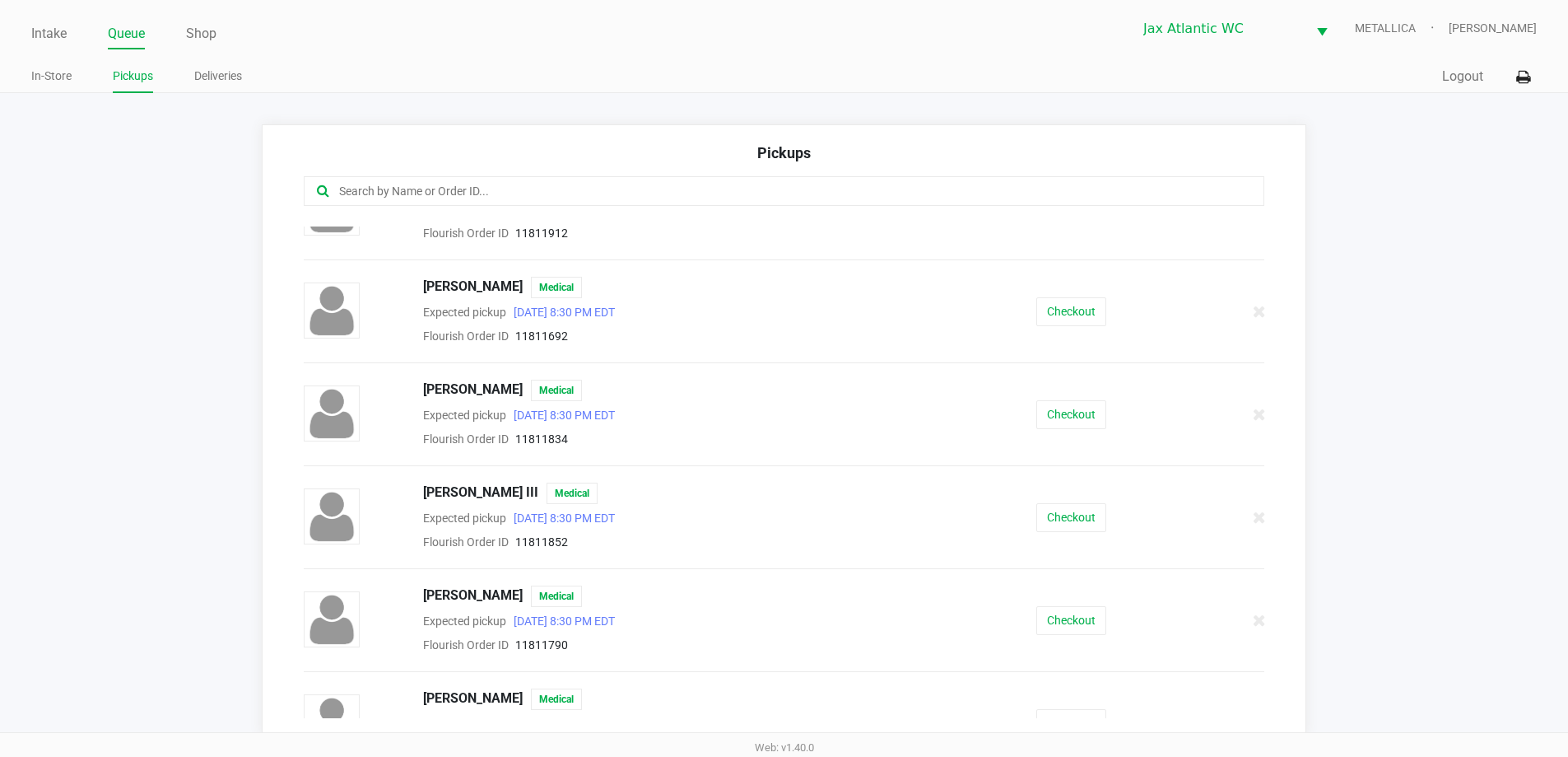
scroll to position [82, 0]
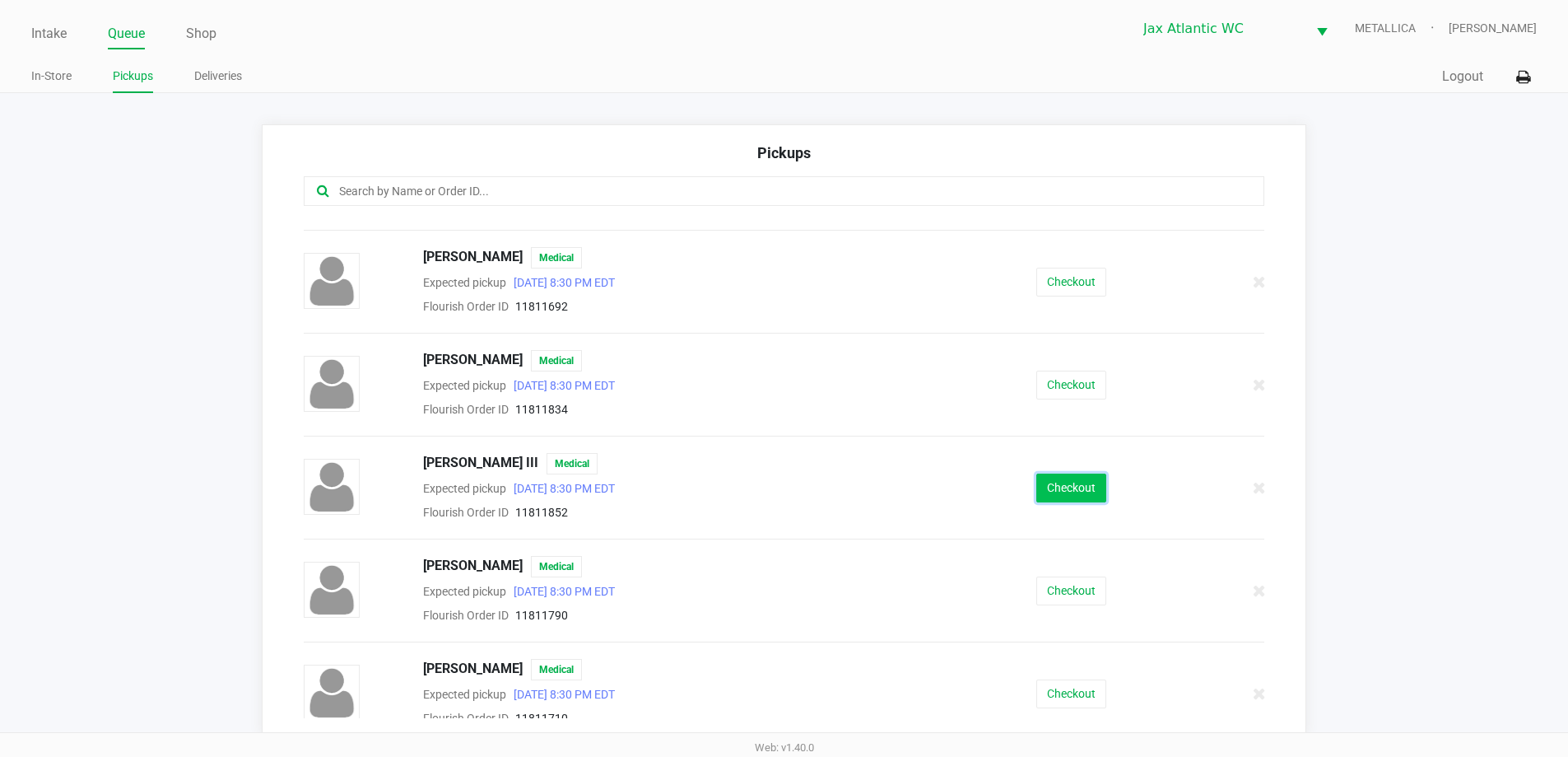
click at [1065, 492] on button "Checkout" at bounding box center [1071, 488] width 70 height 29
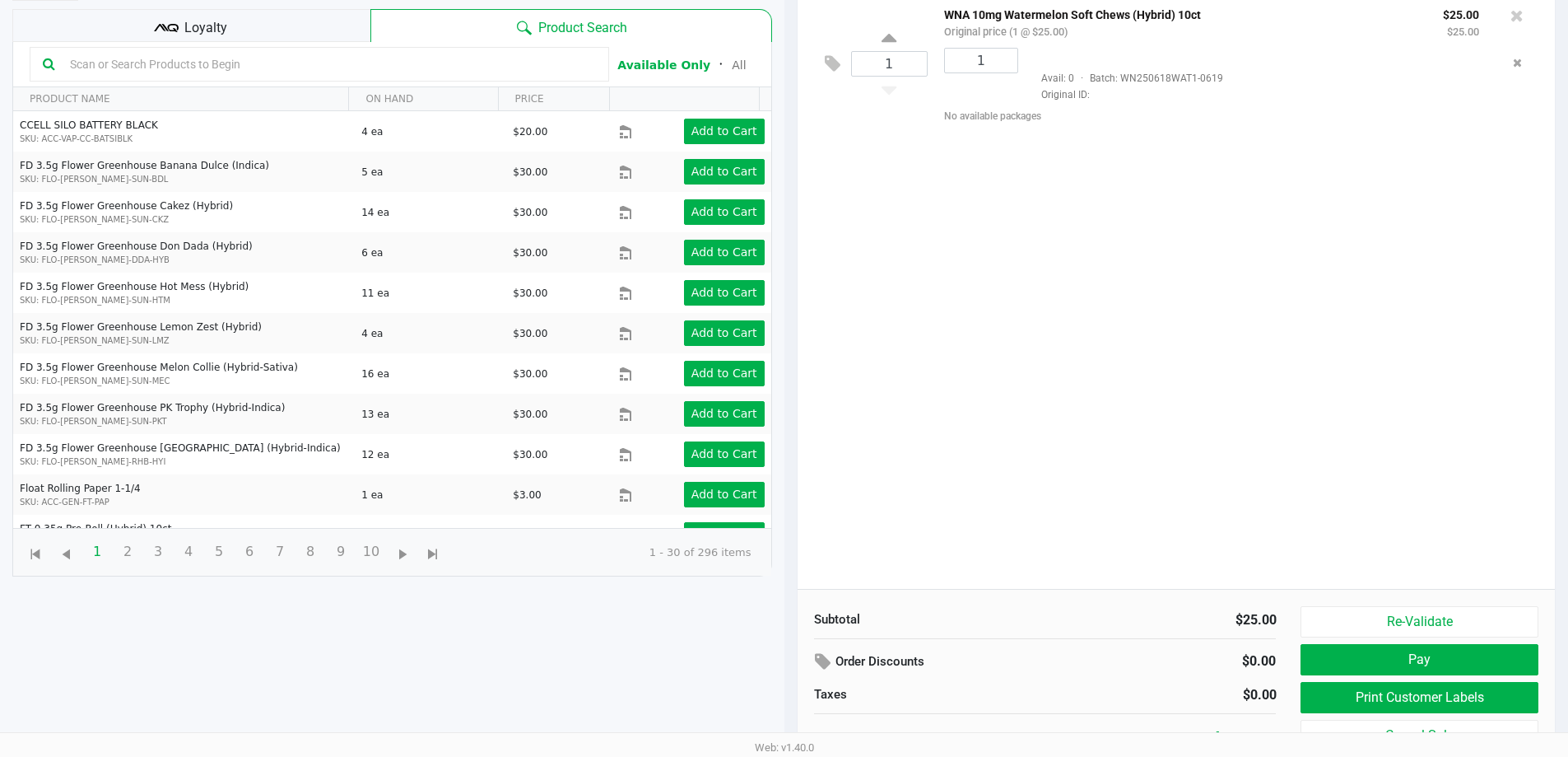
scroll to position [178, 0]
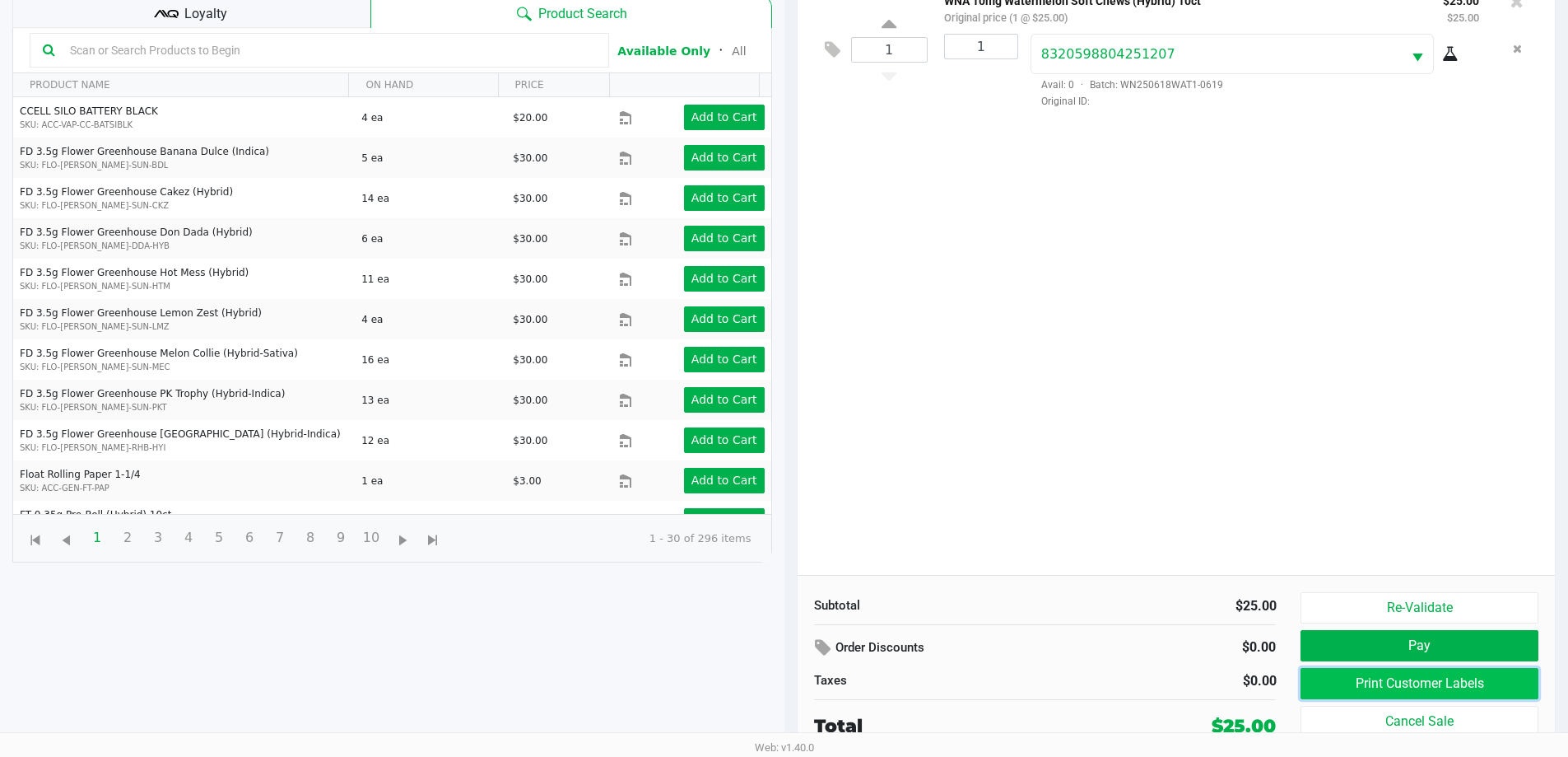
click at [1400, 695] on button "Print Customer Labels" at bounding box center [1419, 683] width 237 height 31
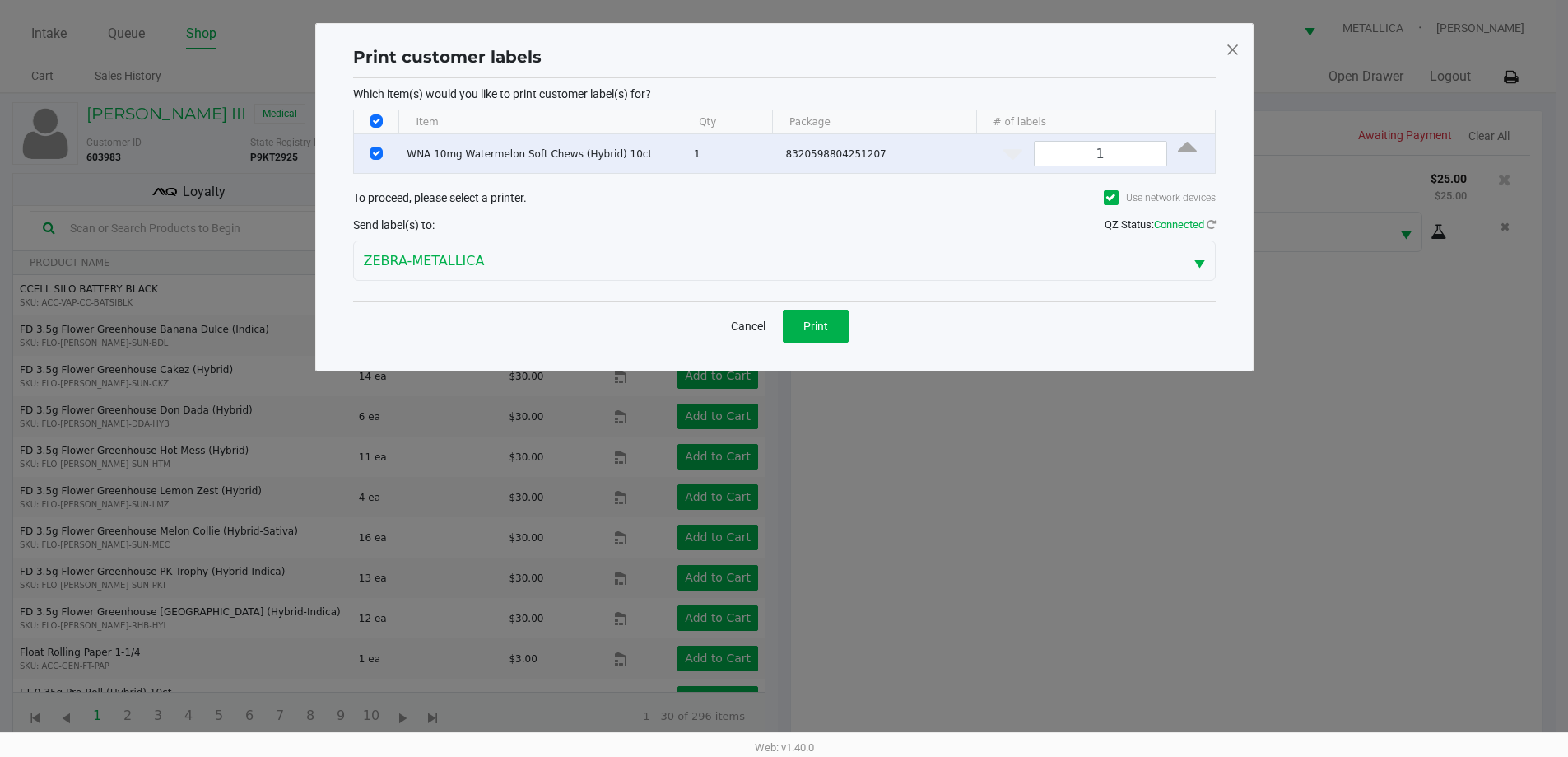
scroll to position [0, 0]
click at [810, 312] on button "Print" at bounding box center [821, 326] width 65 height 33
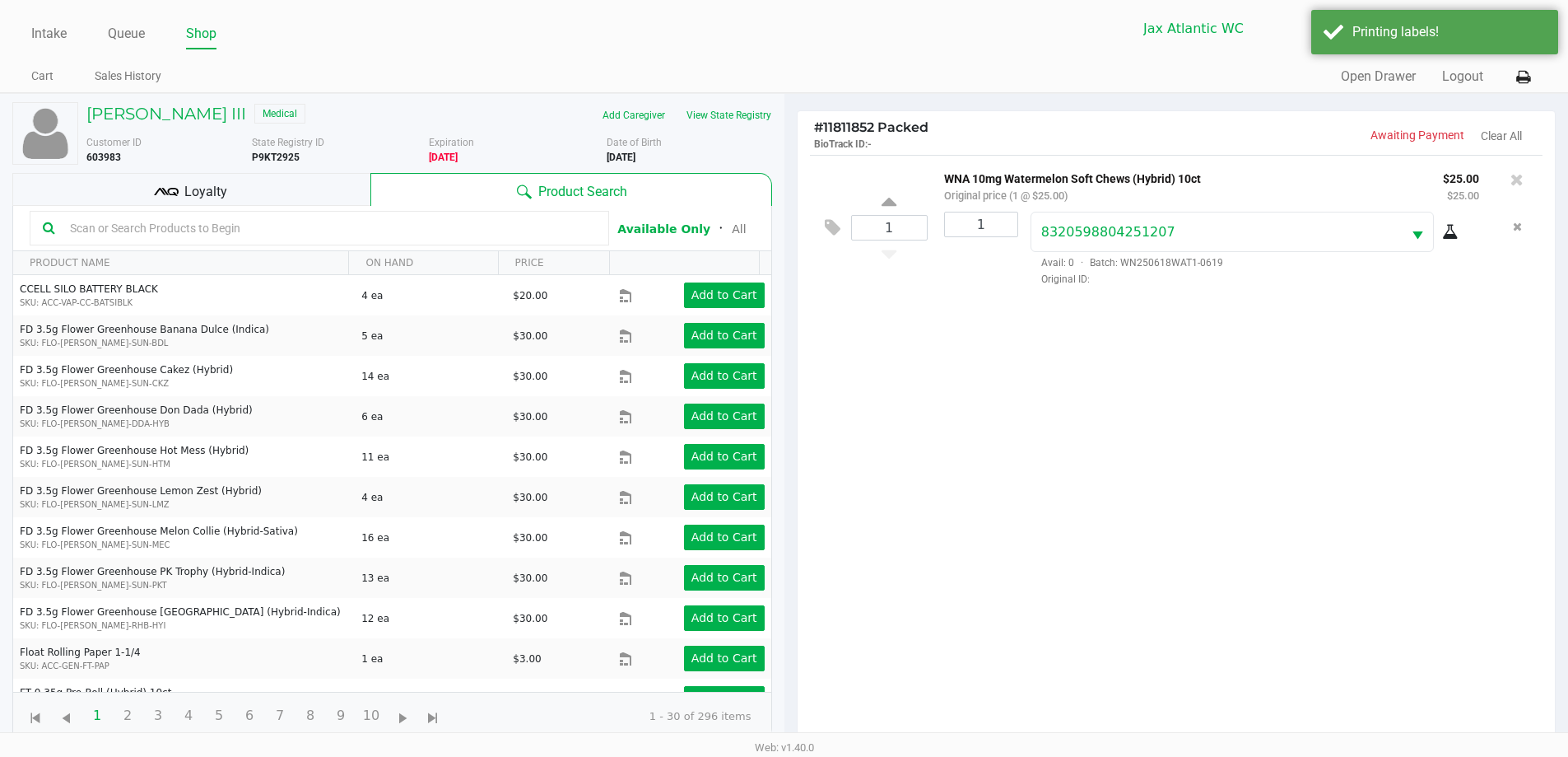
click at [280, 190] on div "Loyalty" at bounding box center [191, 189] width 358 height 33
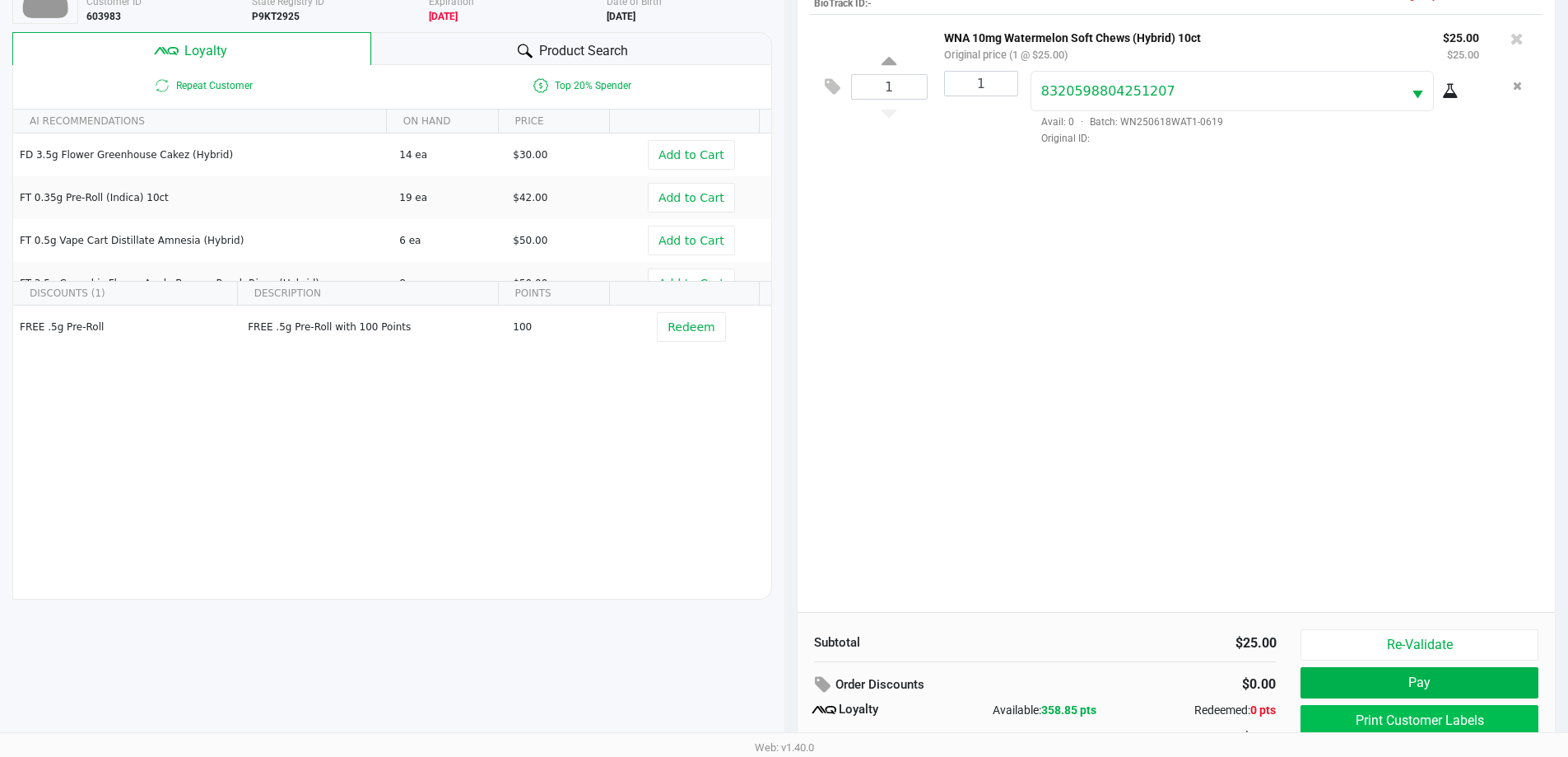
scroll to position [197, 0]
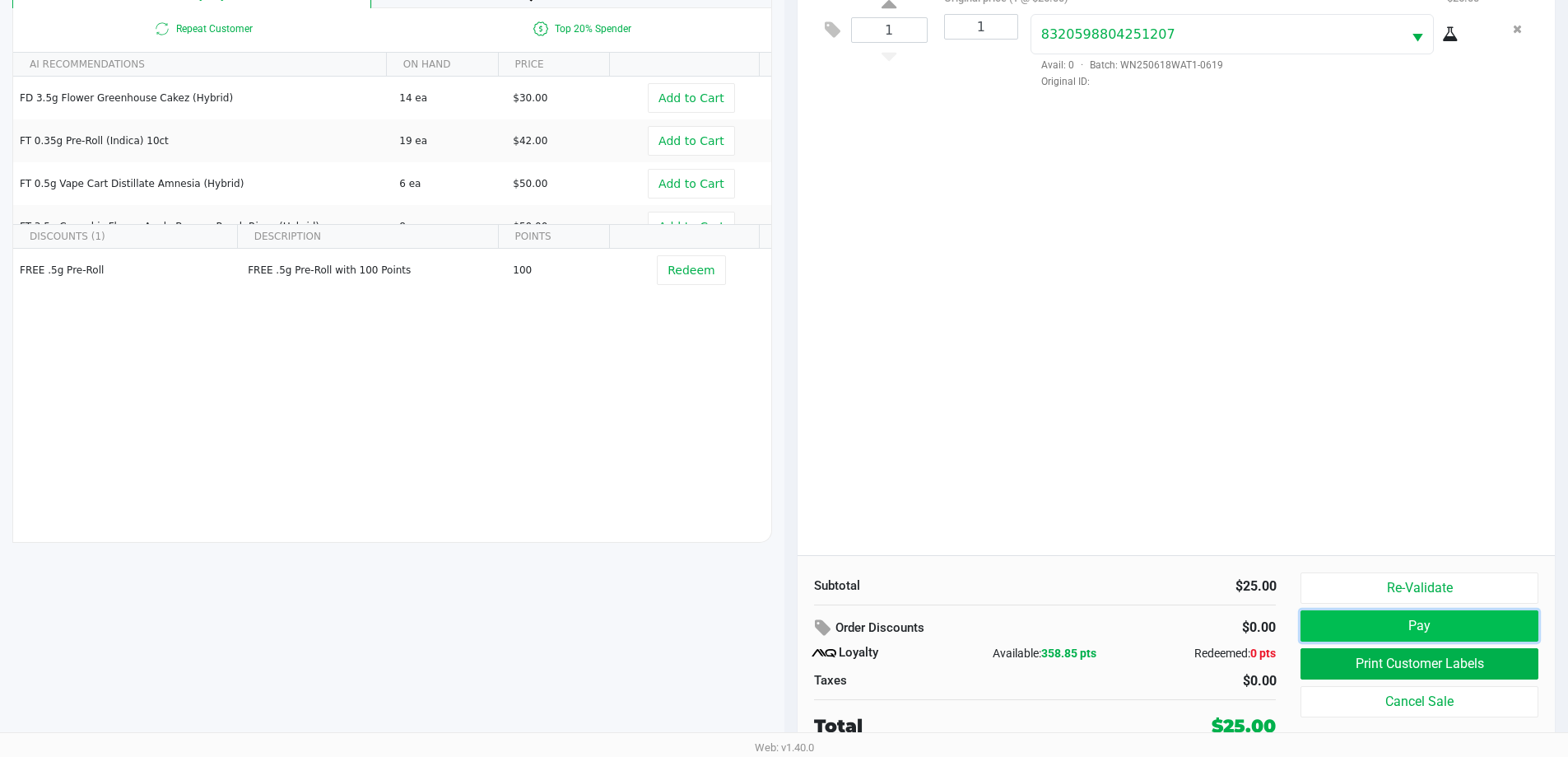
click at [1408, 620] on button "Pay" at bounding box center [1419, 625] width 237 height 31
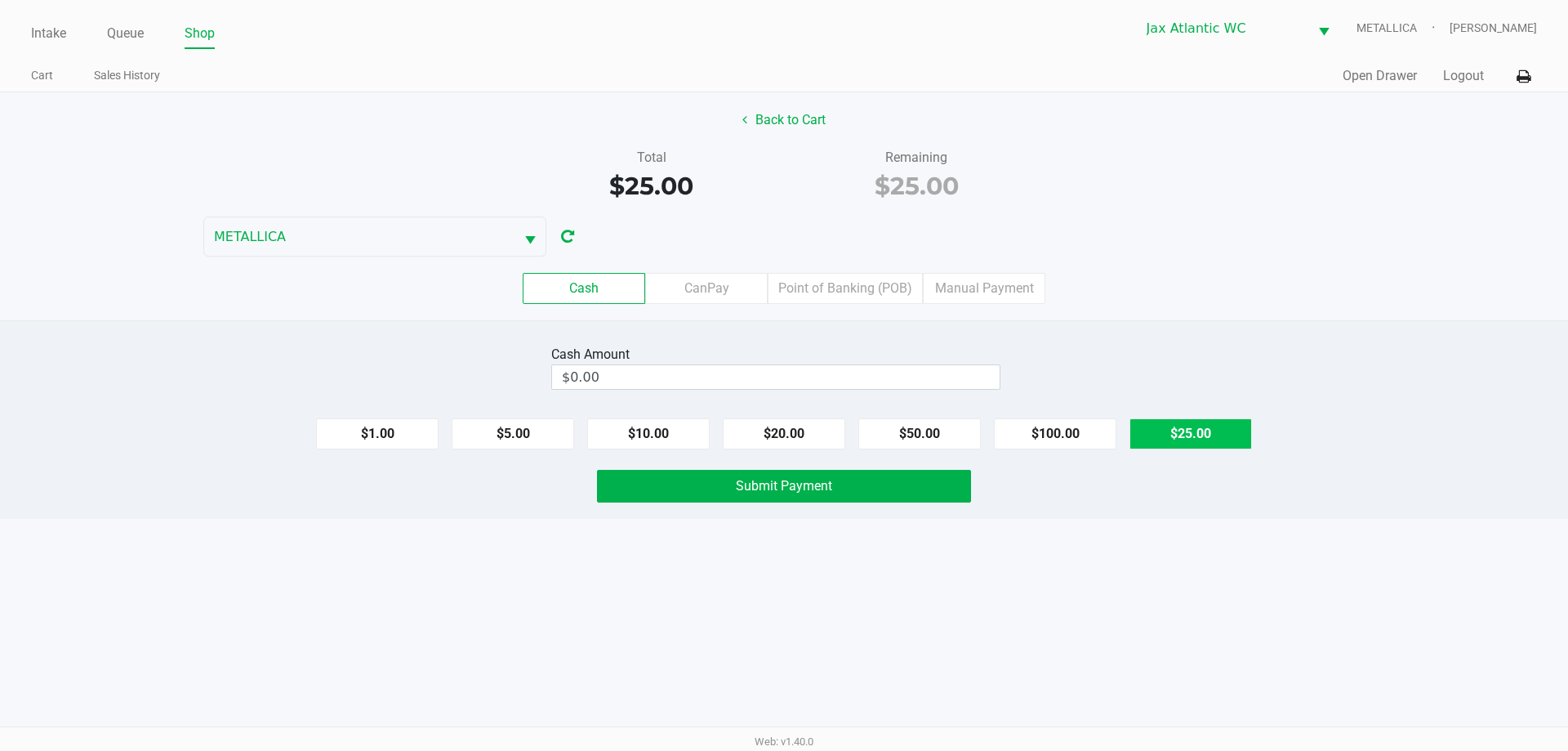
click at [1189, 439] on button "$25.00" at bounding box center [1191, 433] width 123 height 31
type input "$25.00"
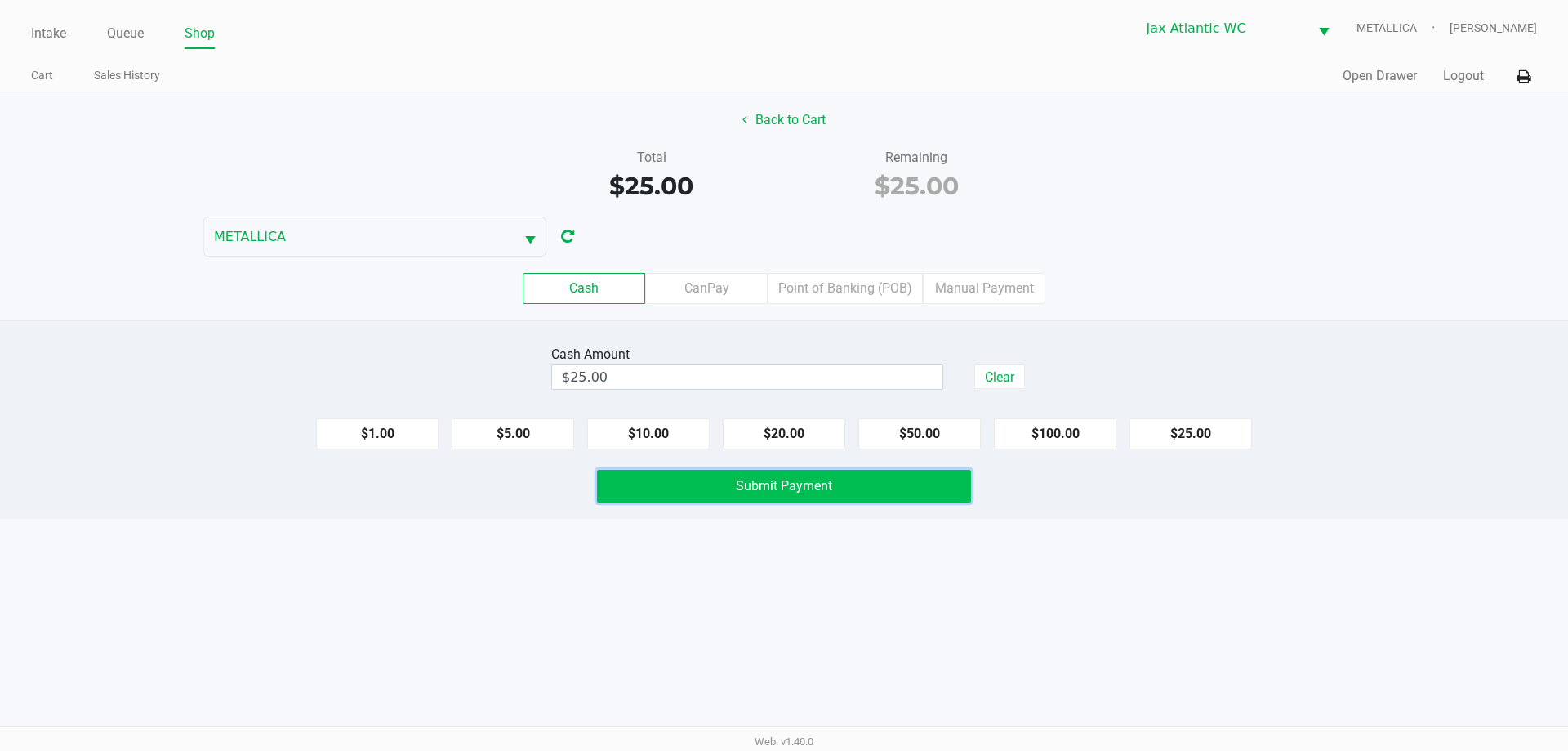
click at [944, 474] on button "Submit Payment" at bounding box center [784, 486] width 374 height 32
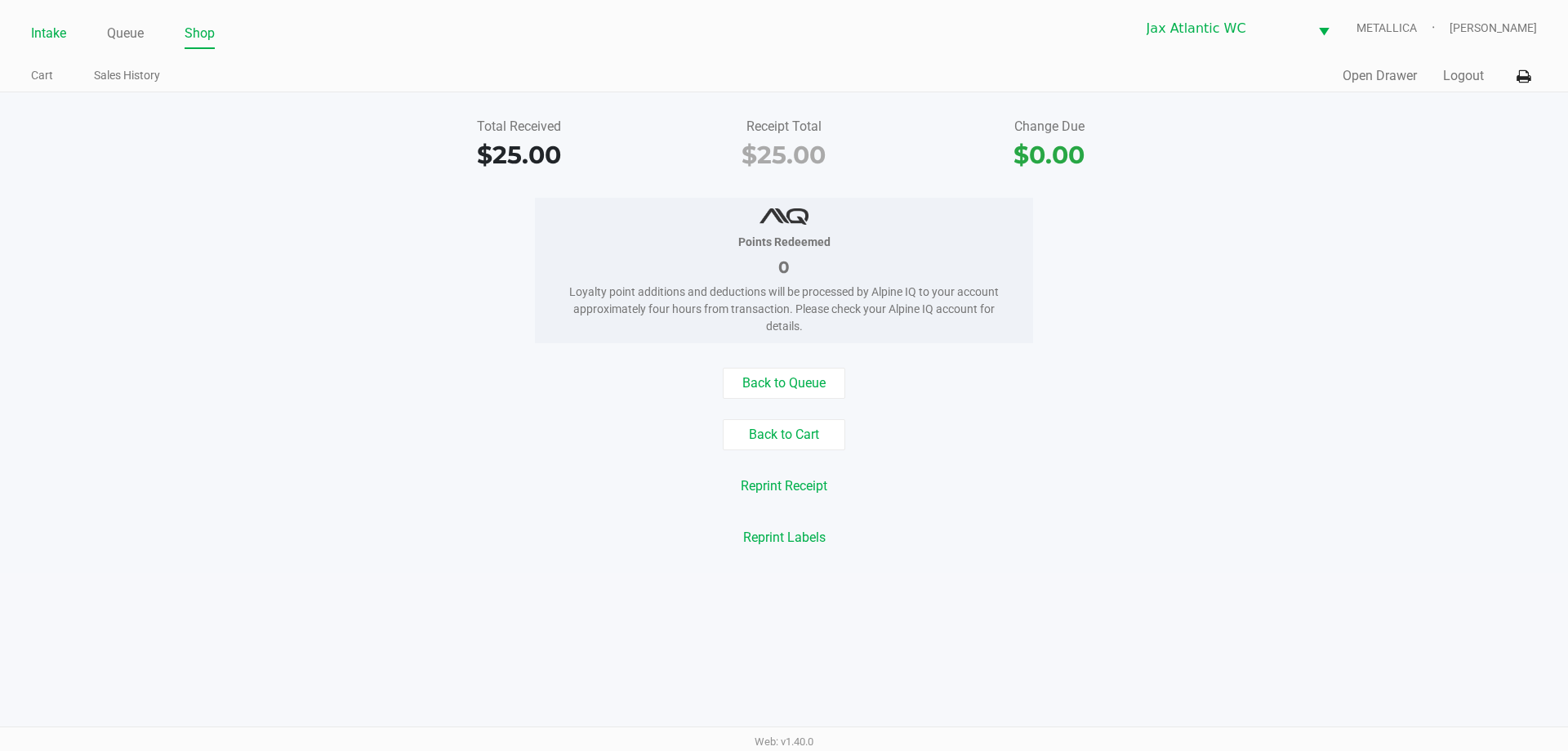
click at [43, 33] on link "Intake" at bounding box center [48, 33] width 35 height 23
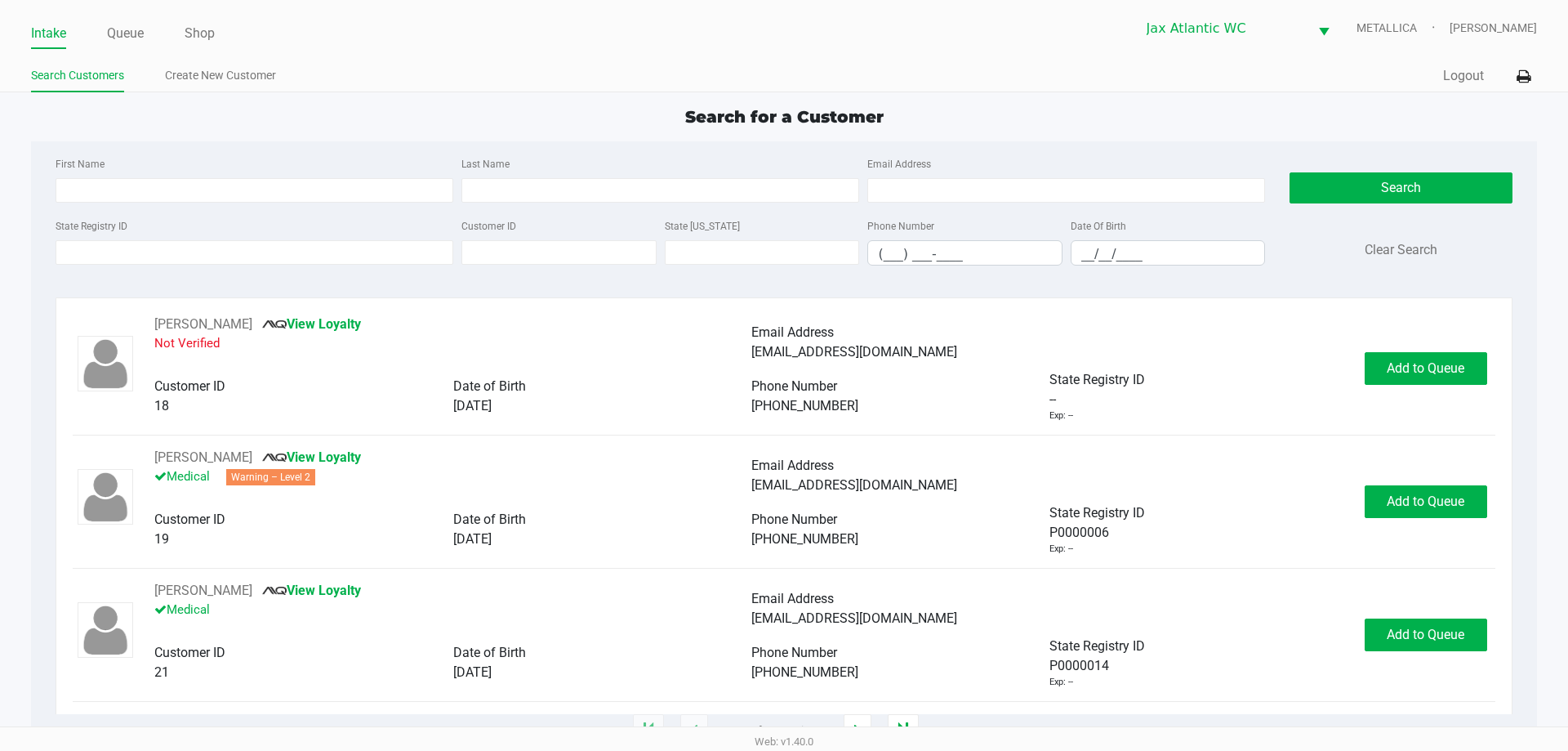
click at [191, 264] on div "State Registry ID Customer ID State ID Phone Number (___) ___-____ Date Of Birt…" at bounding box center [660, 248] width 1218 height 63
click at [186, 259] on input "State Registry ID" at bounding box center [254, 252] width 398 height 25
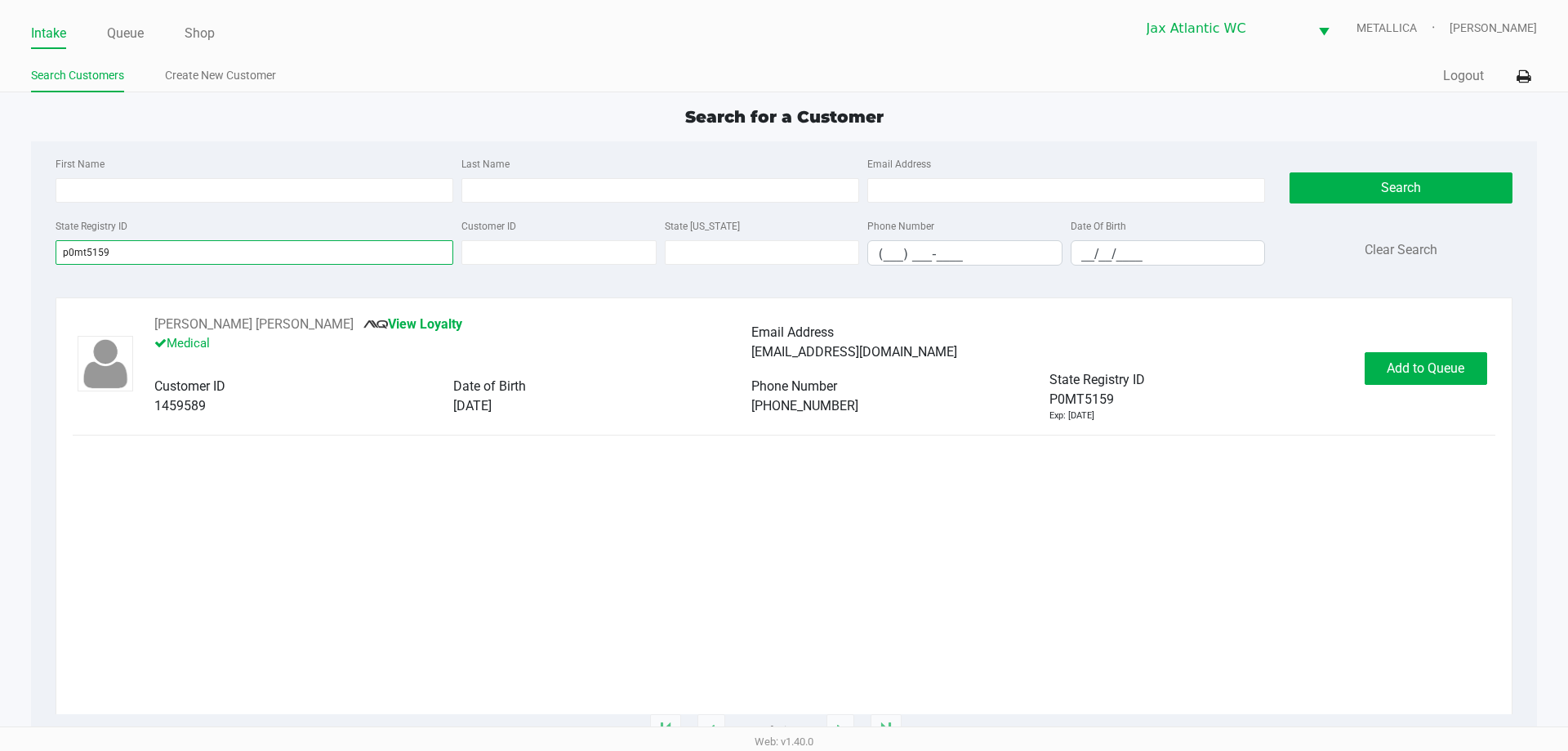
type input "p0mt5159"
click at [1400, 341] on div "ALEX SANTOS ROJAS View Loyalty Medical Email Address spcalexsantos@hotmail.com …" at bounding box center [784, 368] width 1422 height 108
click at [1403, 360] on span "Add to Queue" at bounding box center [1426, 368] width 77 height 16
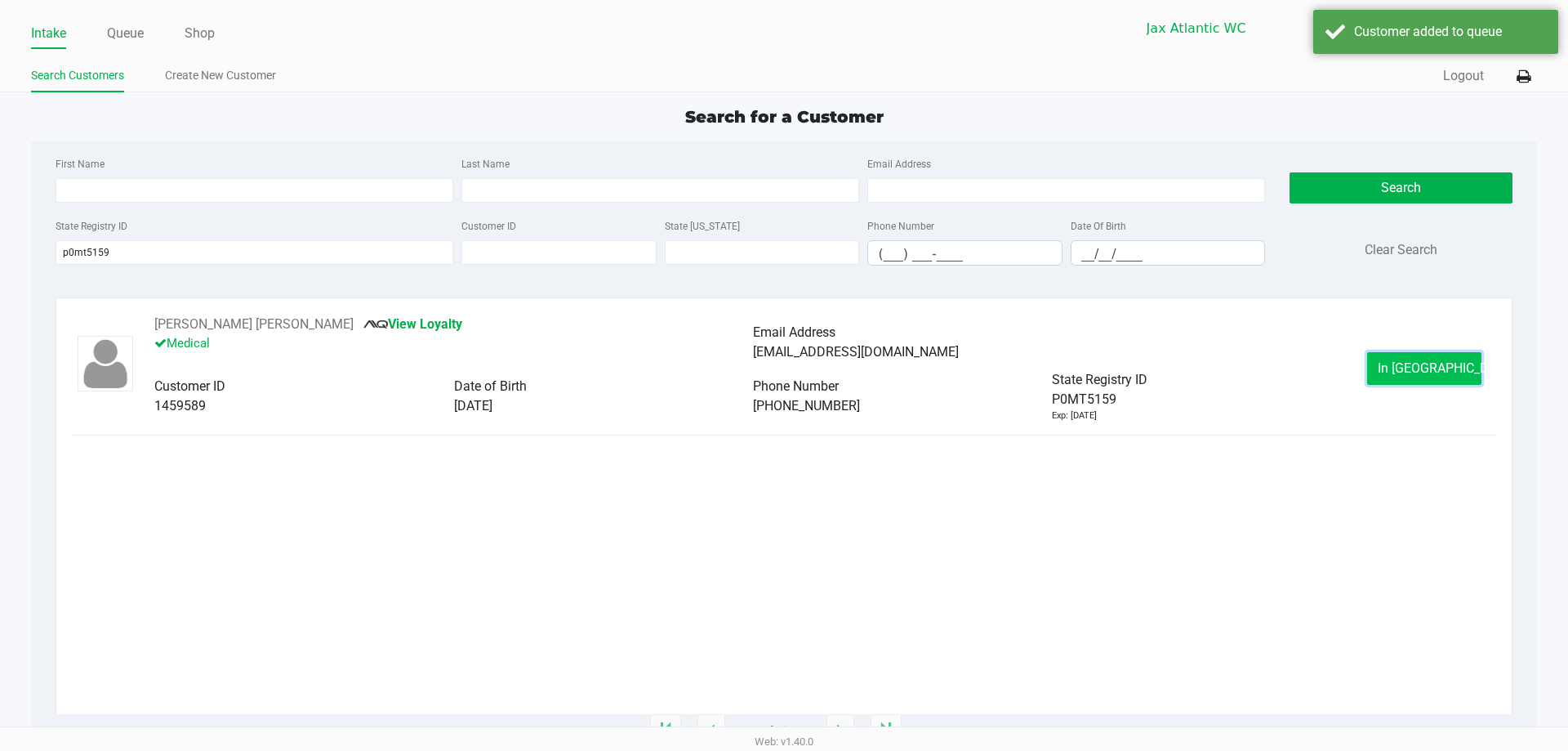
click at [1385, 368] on button "In Queue" at bounding box center [1424, 368] width 114 height 32
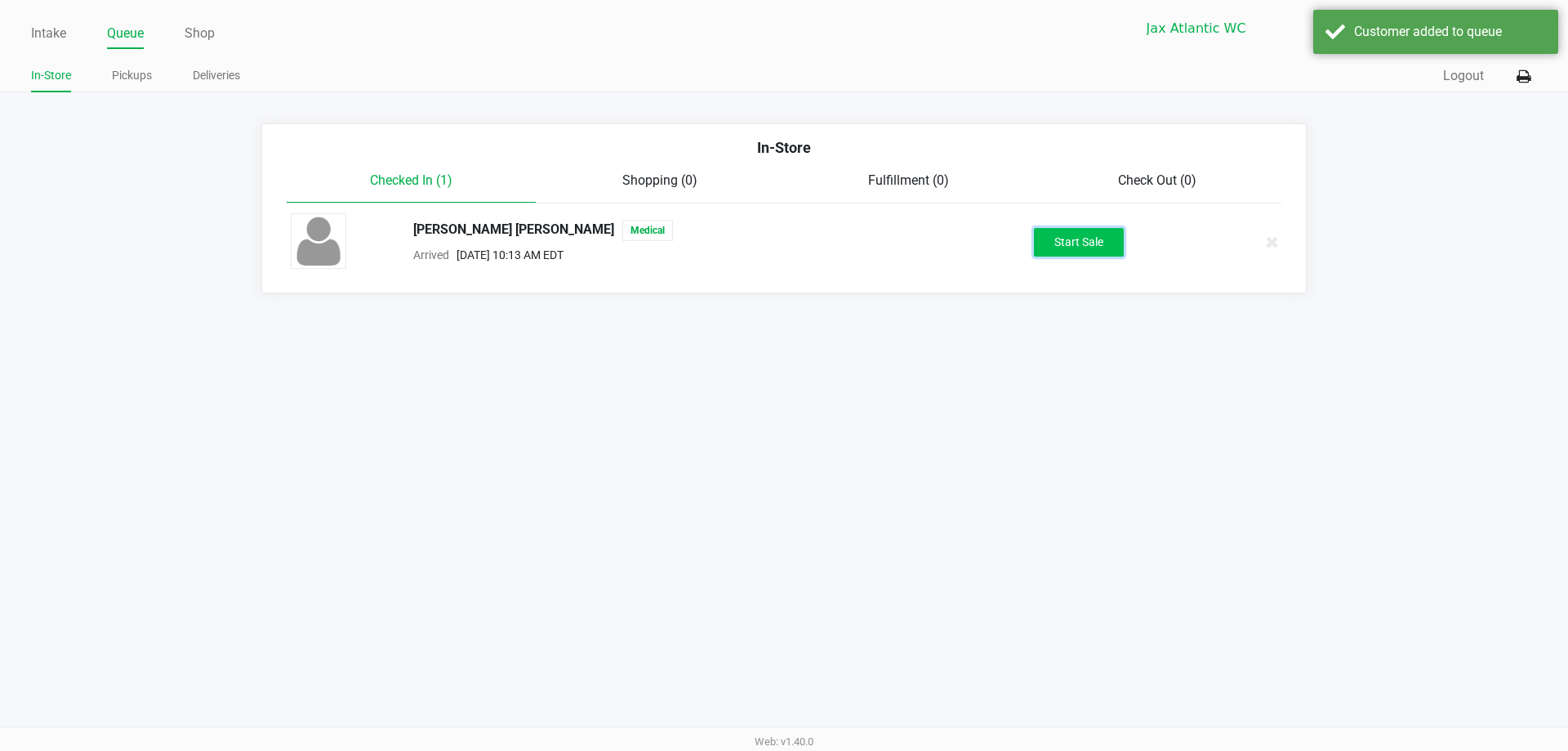
click at [1104, 248] on button "Start Sale" at bounding box center [1079, 242] width 90 height 29
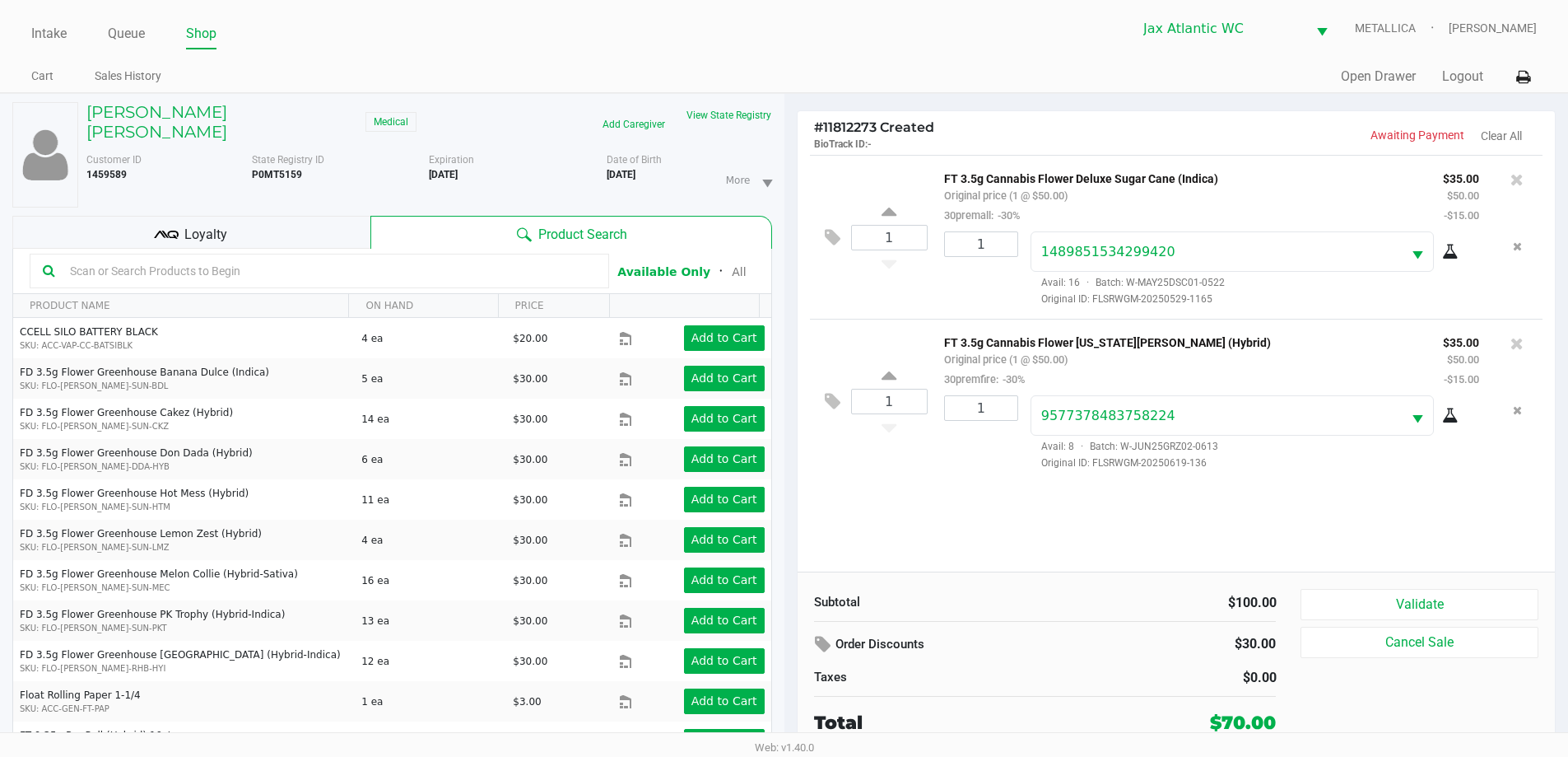
click at [162, 222] on icon at bounding box center [166, 235] width 25 height 25
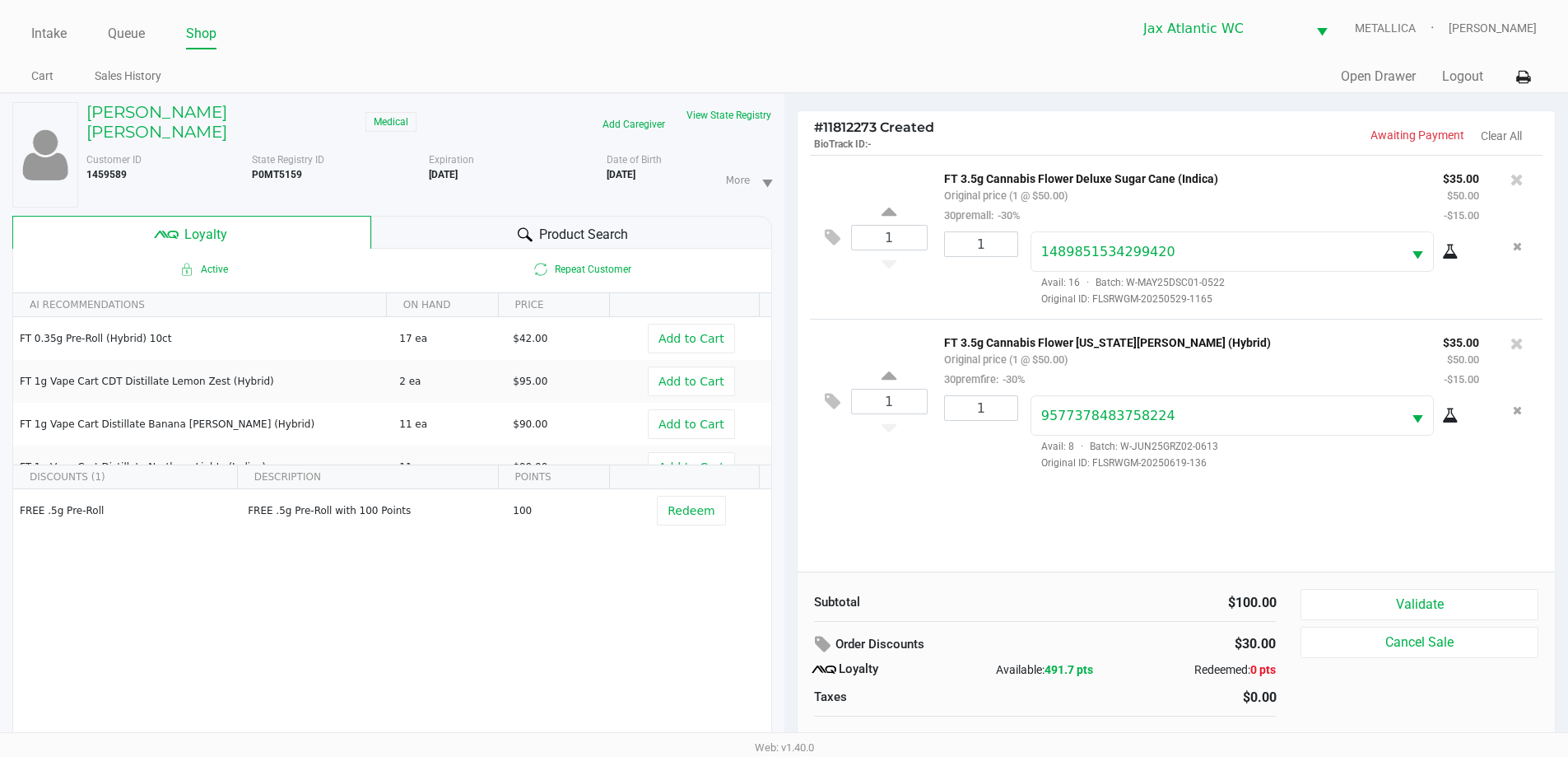
scroll to position [18, 0]
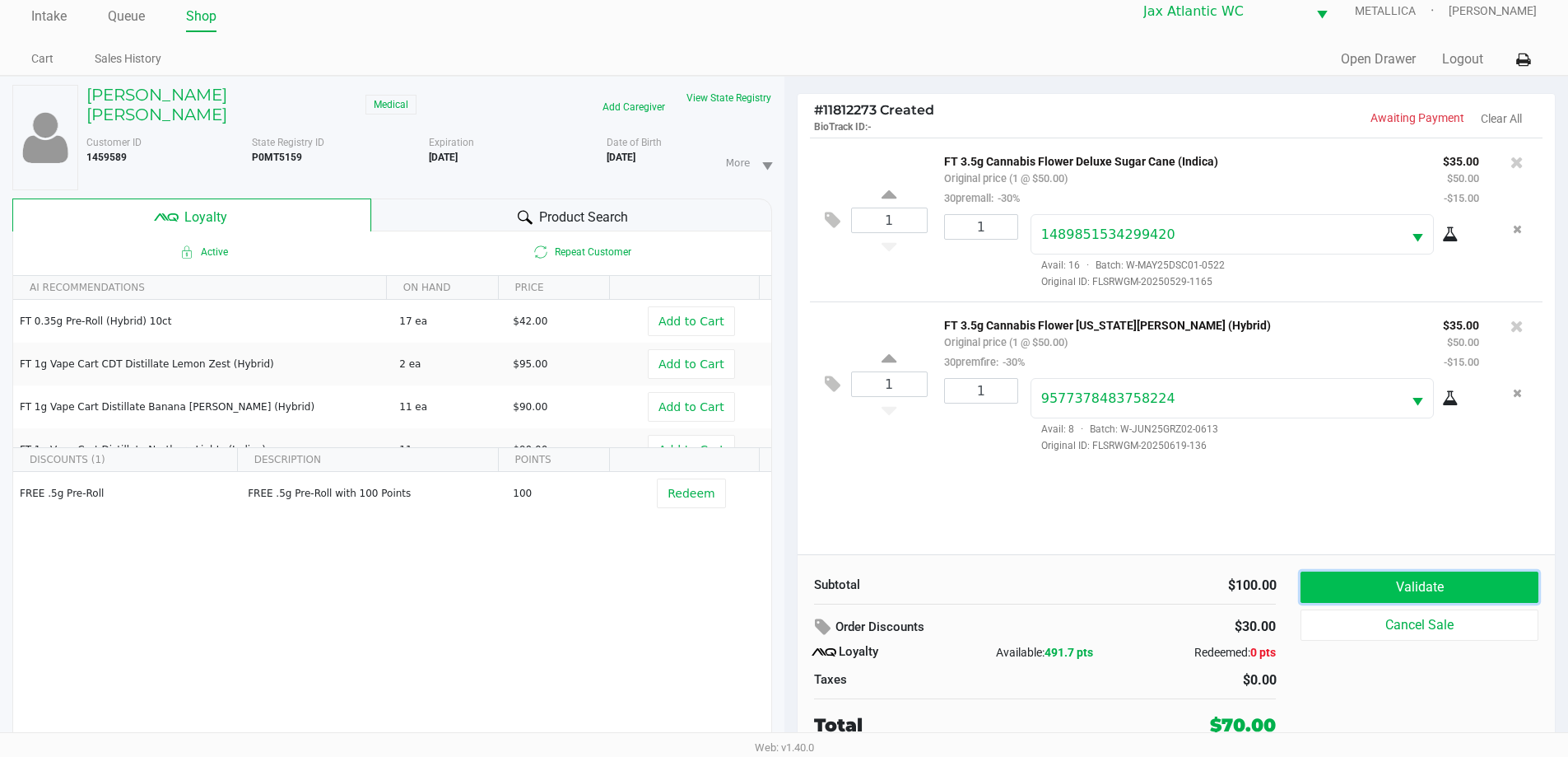
click at [1355, 583] on button "Validate" at bounding box center [1419, 587] width 237 height 31
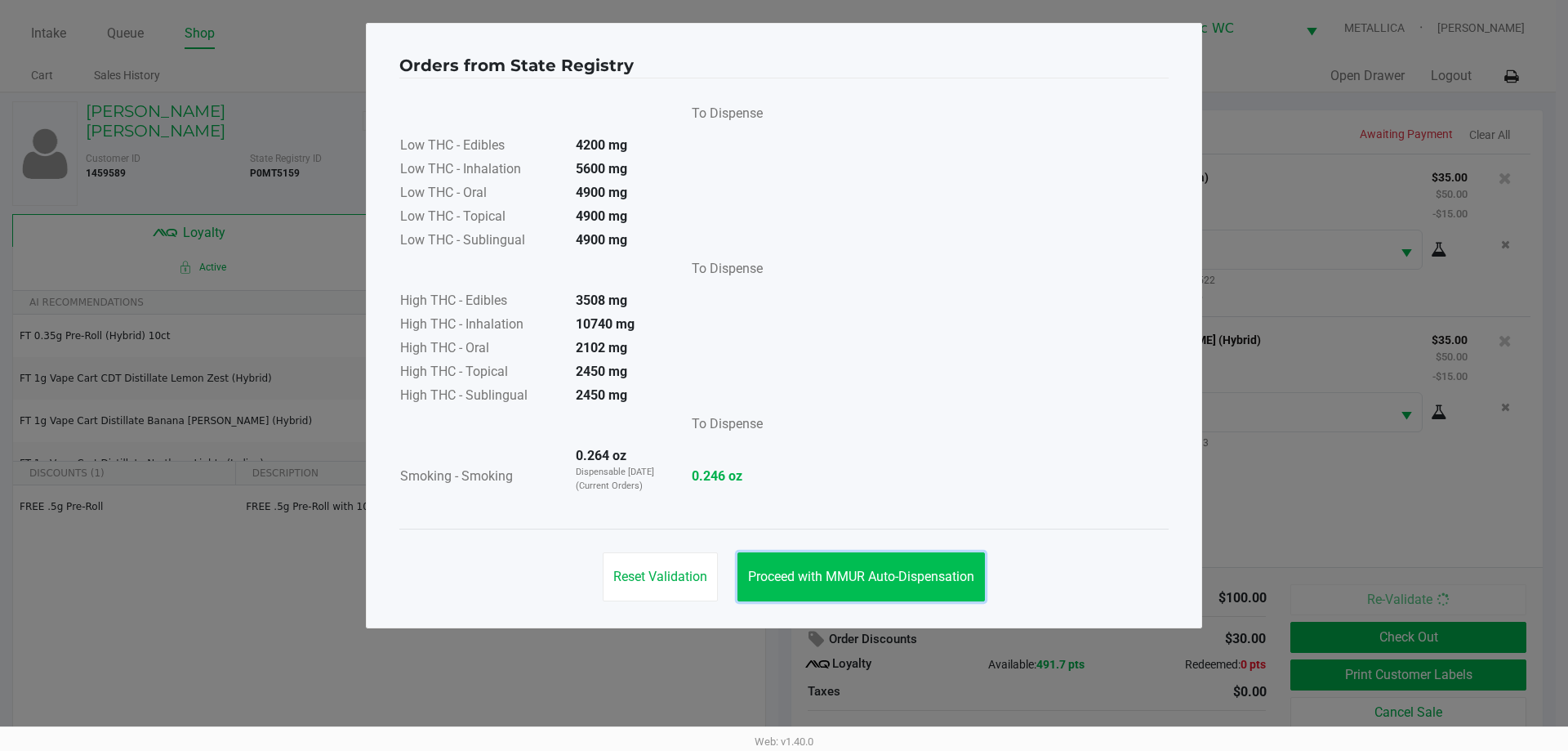
click at [825, 587] on button "Proceed with MMUR Auto-Dispensation" at bounding box center [861, 577] width 248 height 49
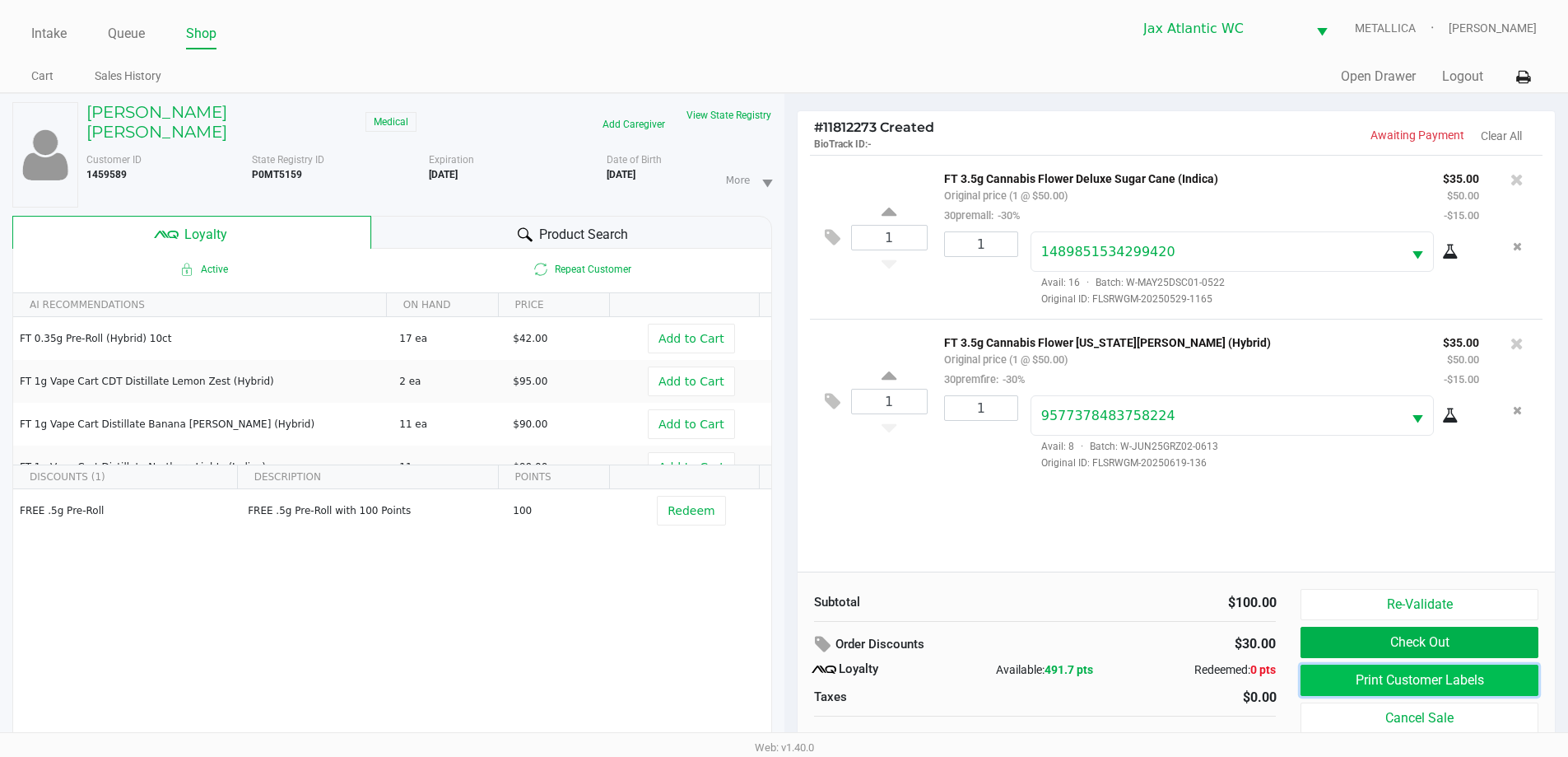
click at [1393, 687] on button "Print Customer Labels" at bounding box center [1419, 680] width 237 height 31
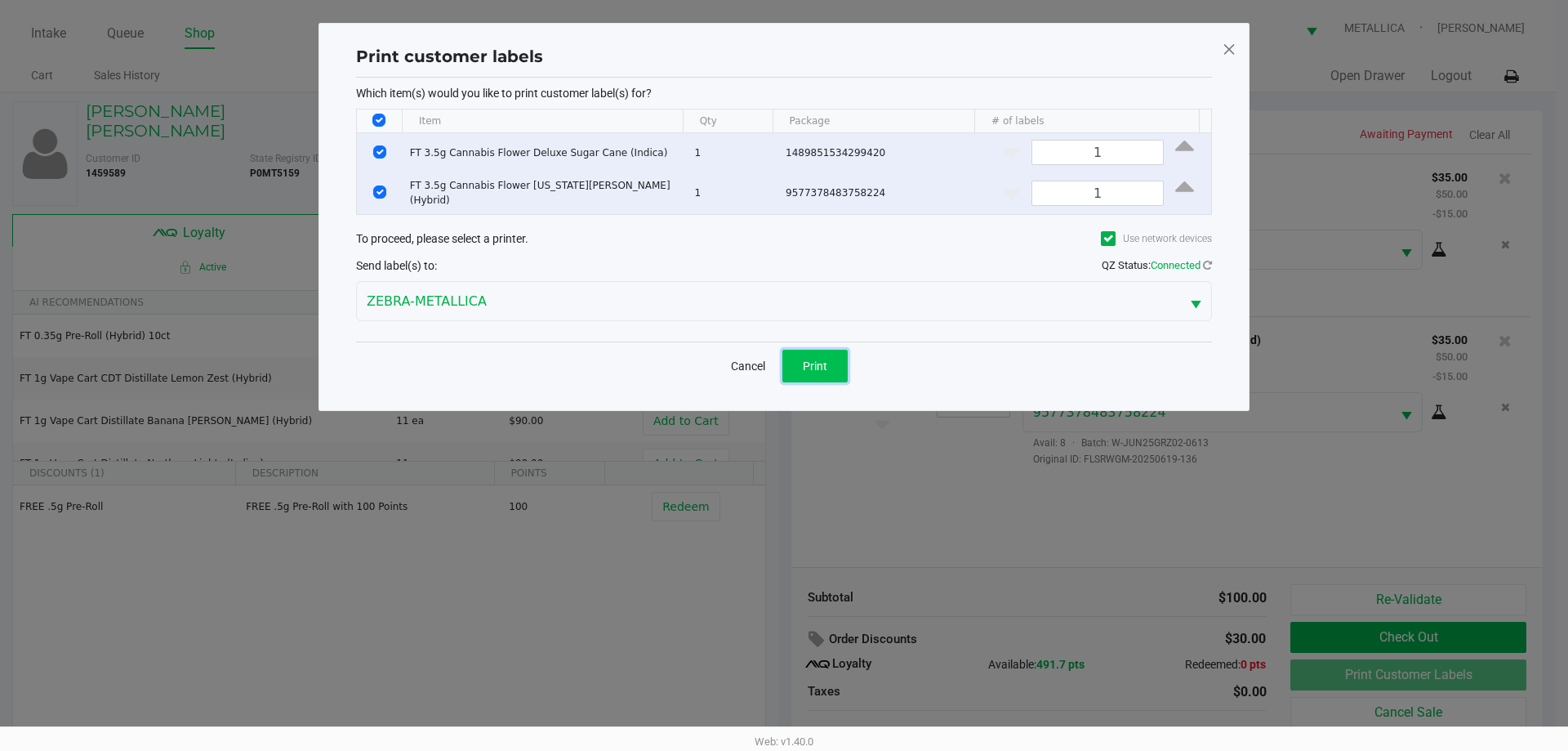
click at [791, 358] on button "Print" at bounding box center [815, 365] width 65 height 32
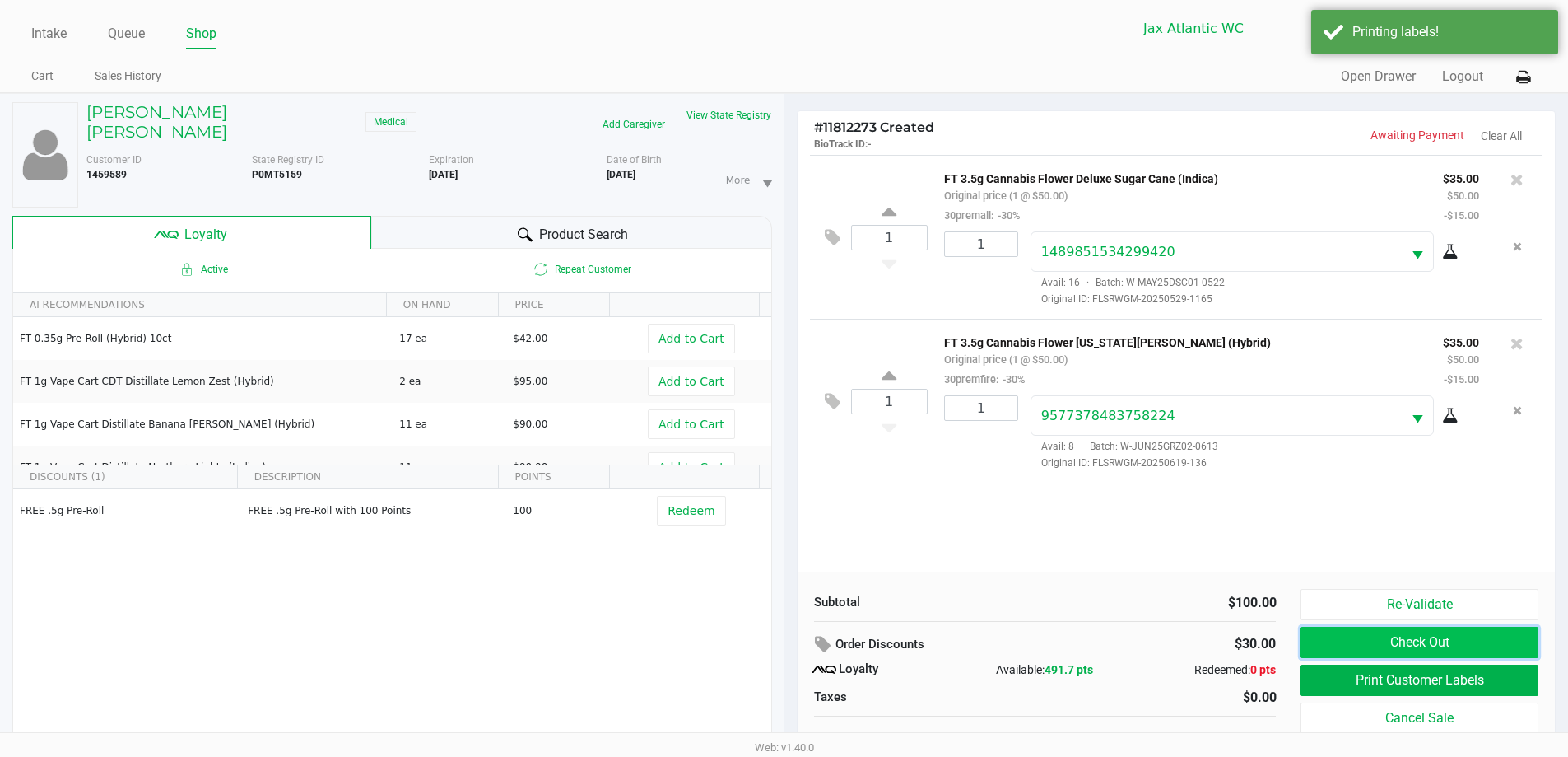
click at [1333, 638] on button "Check Out" at bounding box center [1419, 642] width 237 height 31
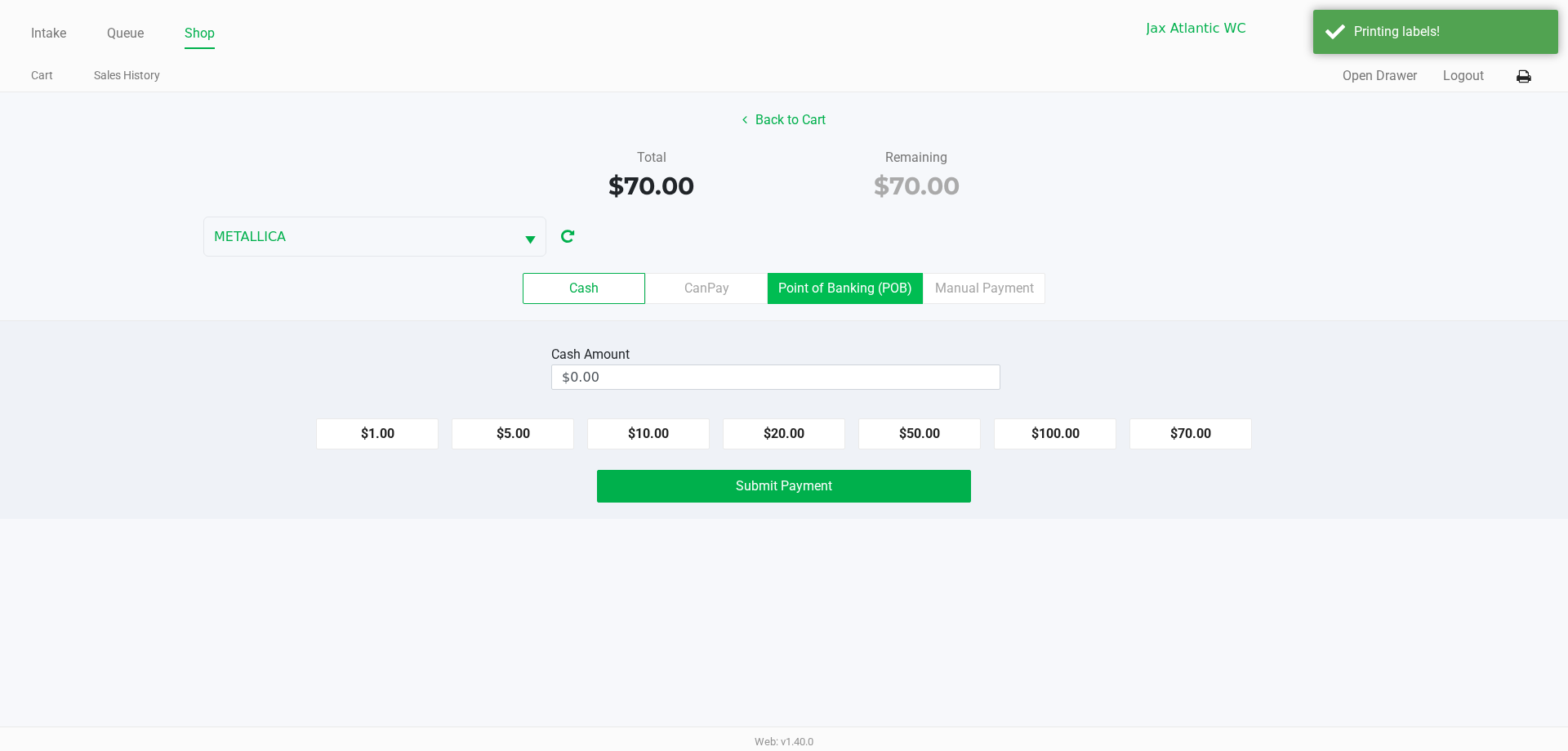
click at [867, 288] on label "Point of Banking (POB)" at bounding box center [845, 288] width 155 height 31
click at [0, 0] on 7 "Point of Banking (POB)" at bounding box center [0, 0] width 0 height 0
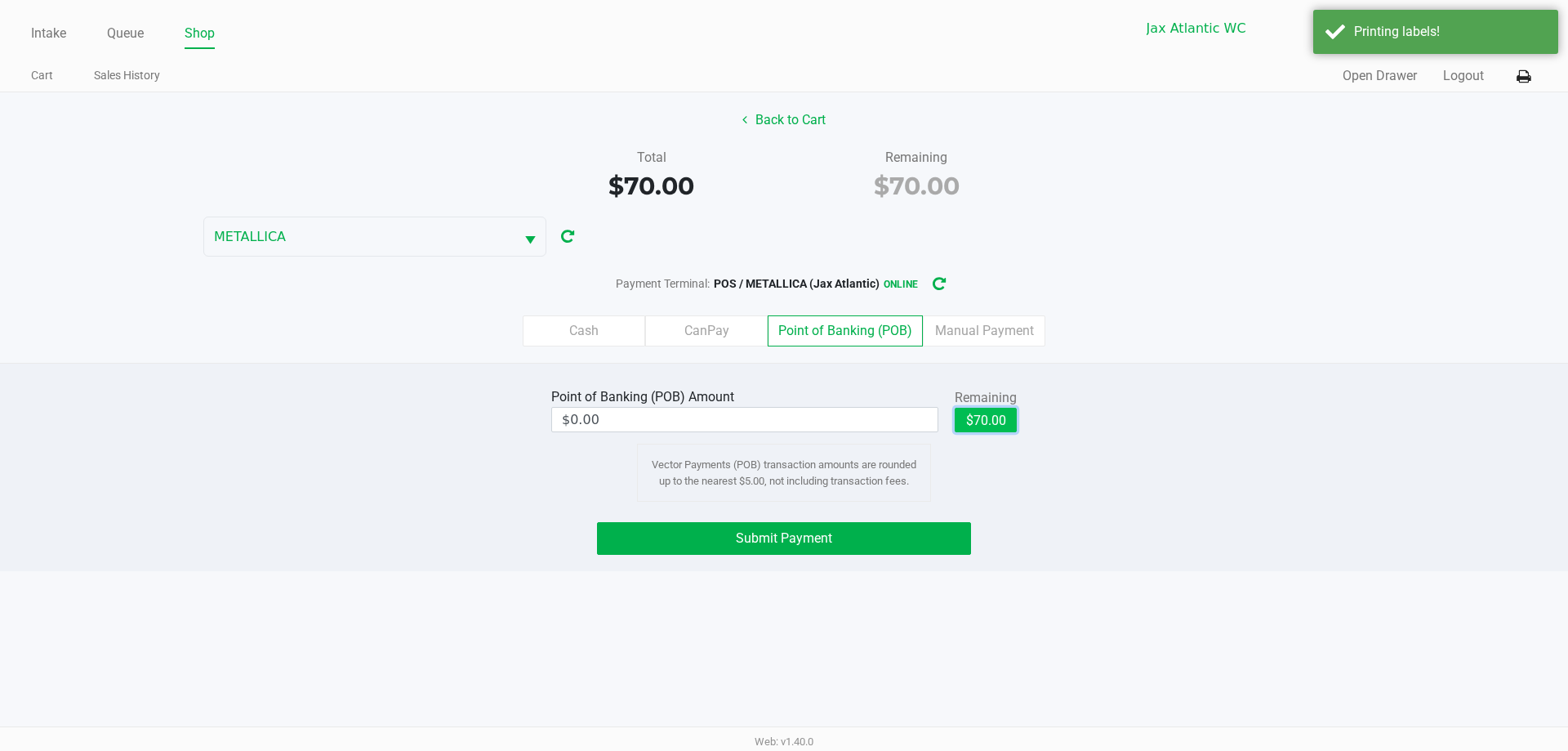
click at [979, 417] on button "$70.00" at bounding box center [985, 420] width 62 height 25
type input "$70.00"
click at [917, 539] on button "Submit Payment" at bounding box center [784, 538] width 374 height 32
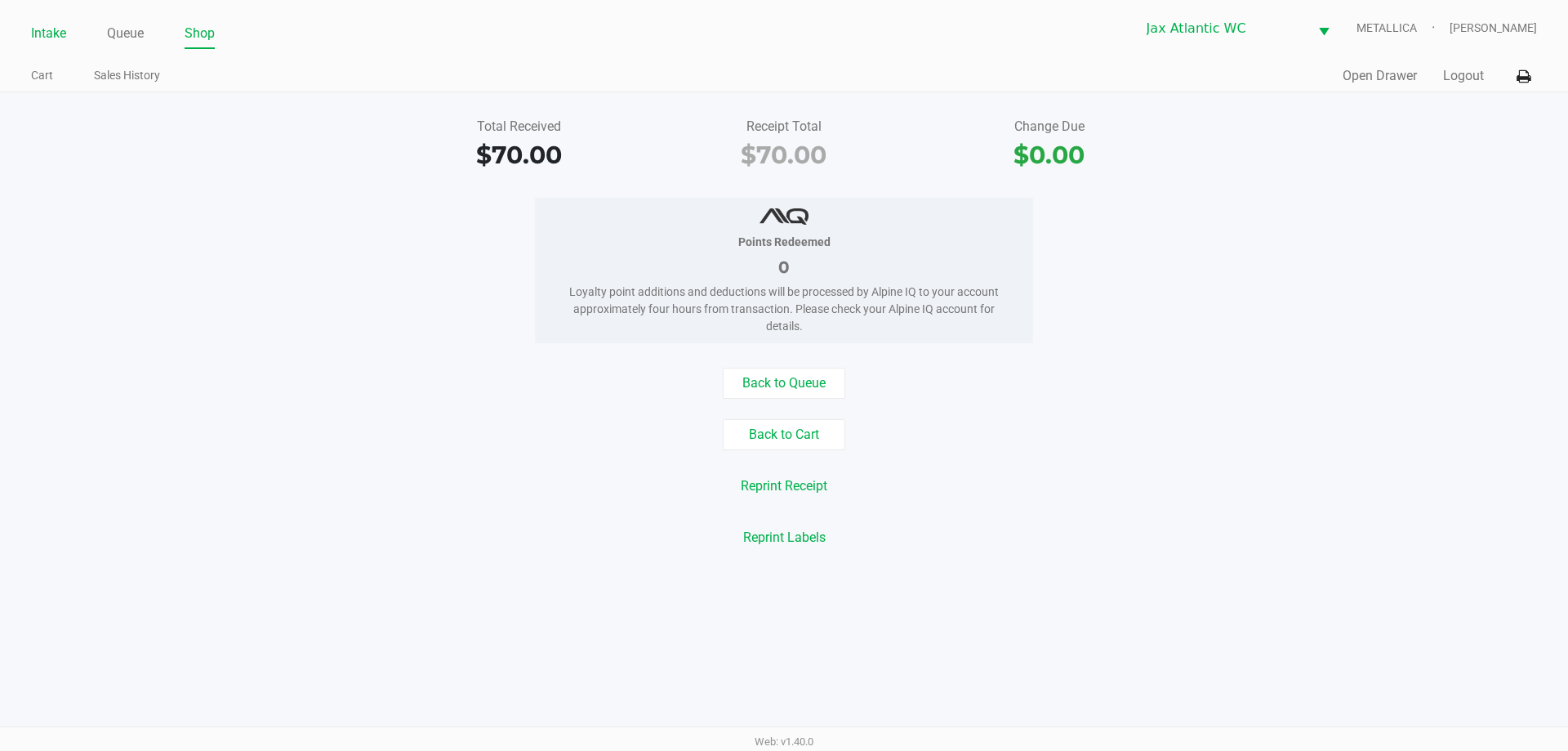
click at [32, 43] on link "Intake" at bounding box center [48, 33] width 35 height 23
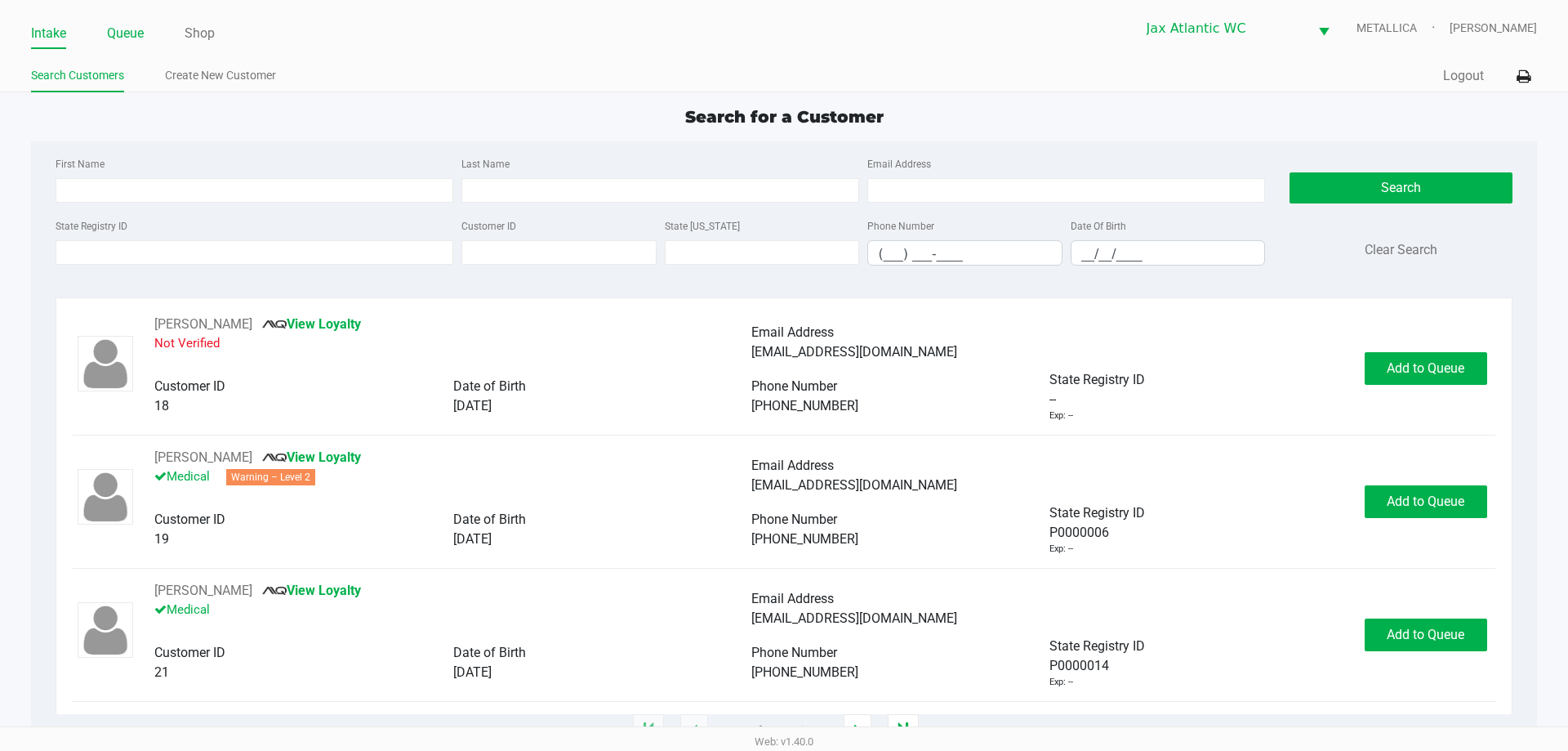
click at [126, 25] on link "Queue" at bounding box center [126, 33] width 37 height 23
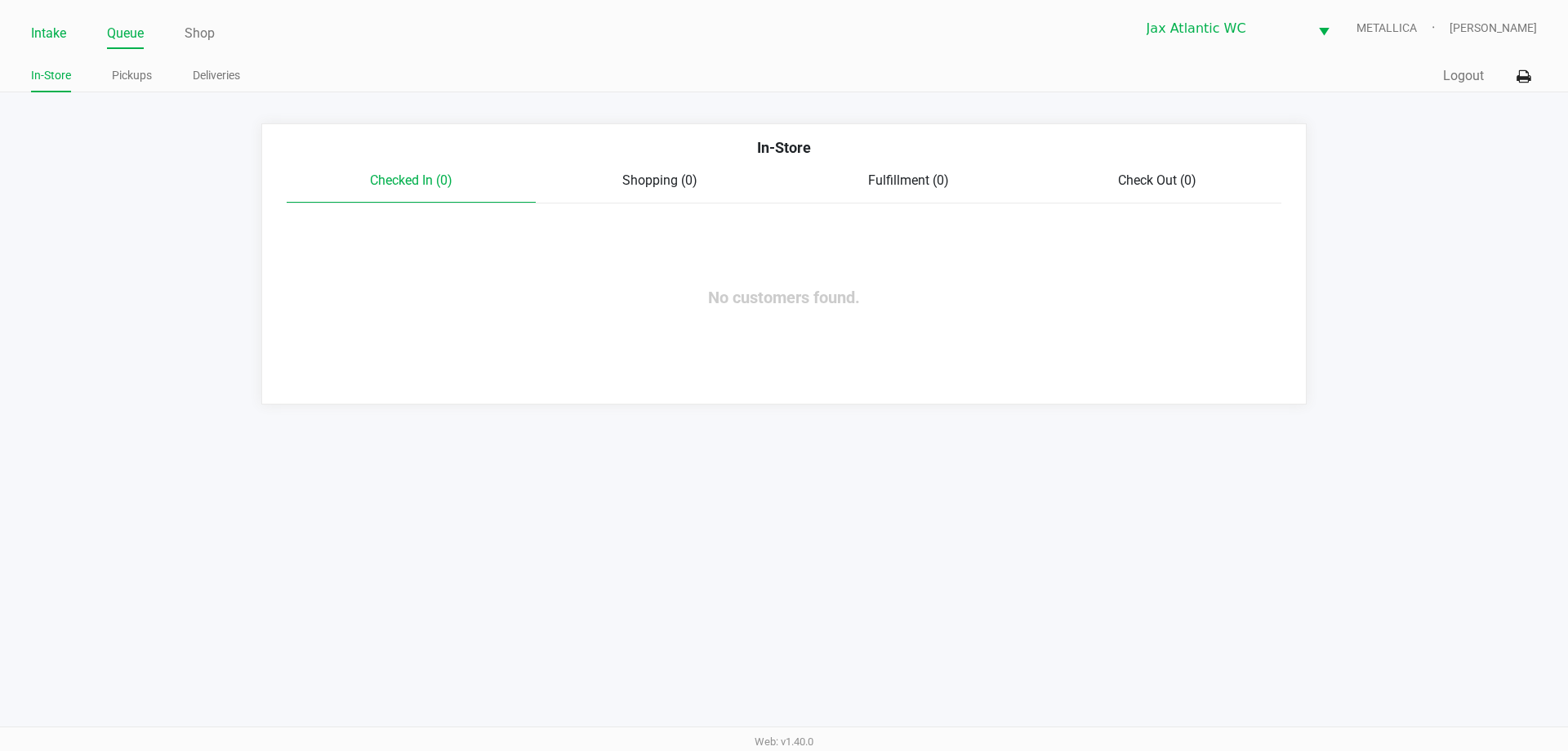
click at [61, 36] on link "Intake" at bounding box center [48, 33] width 35 height 23
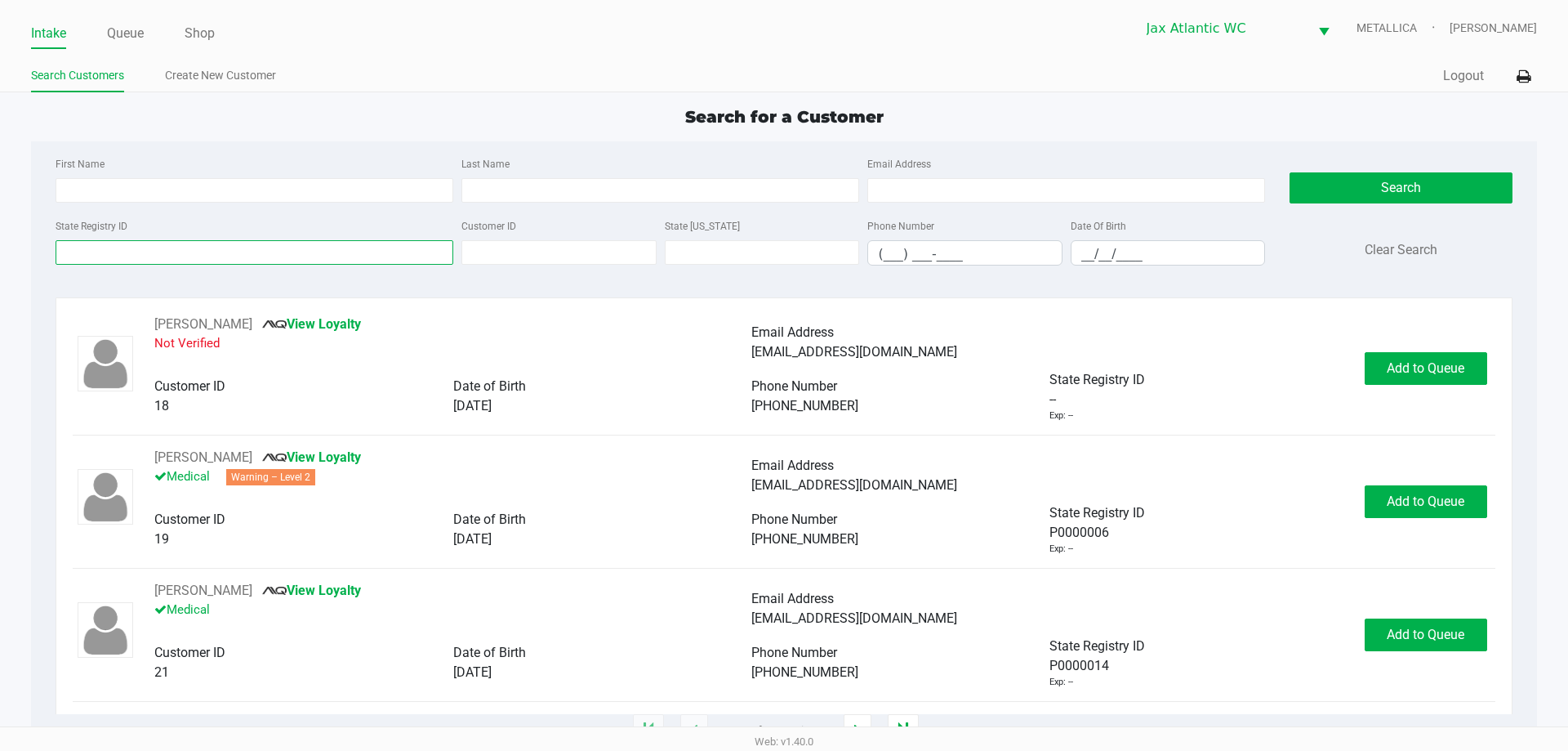
click at [91, 262] on input "State Registry ID" at bounding box center [254, 252] width 398 height 25
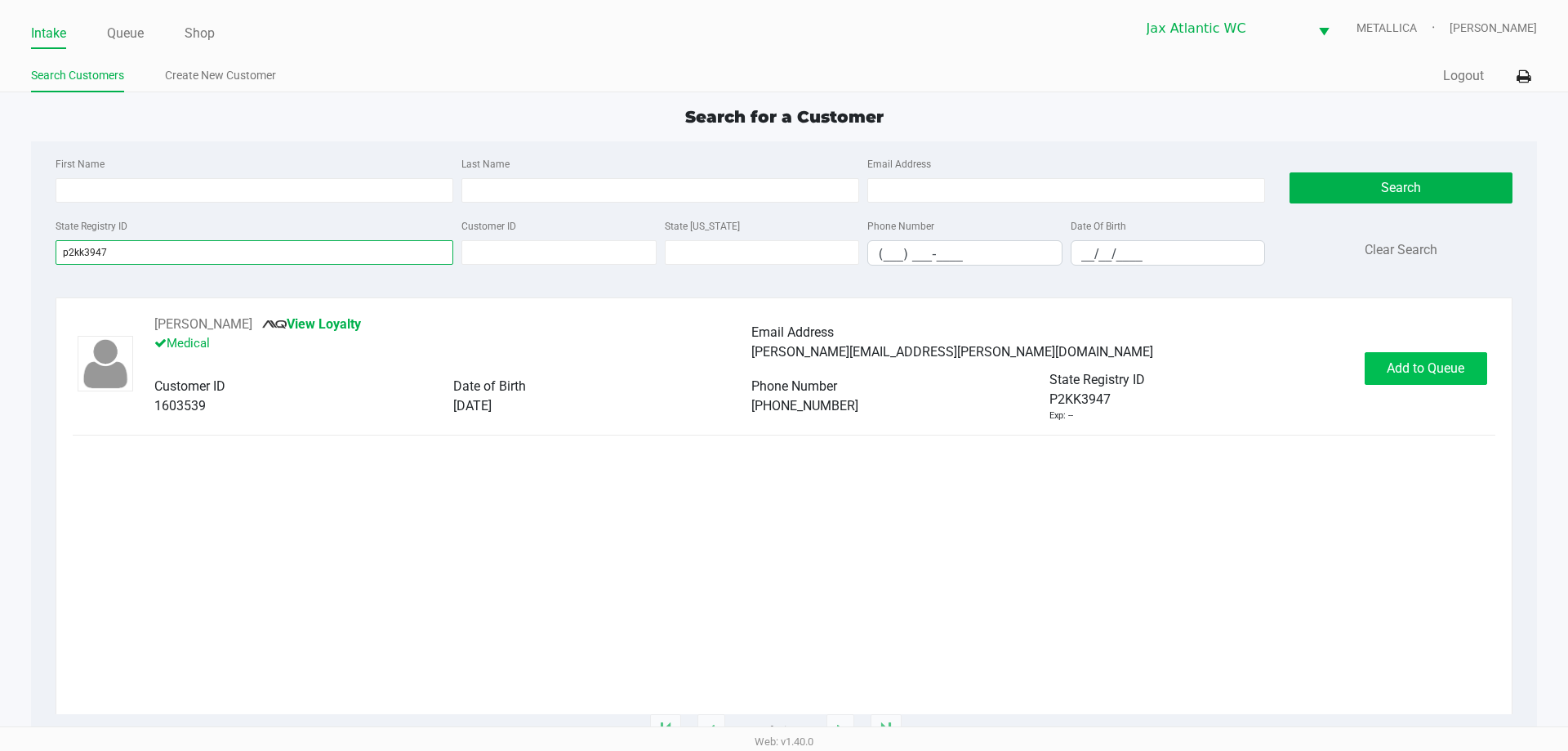
type input "p2kk3947"
click at [1428, 361] on span "Add to Queue" at bounding box center [1426, 368] width 77 height 16
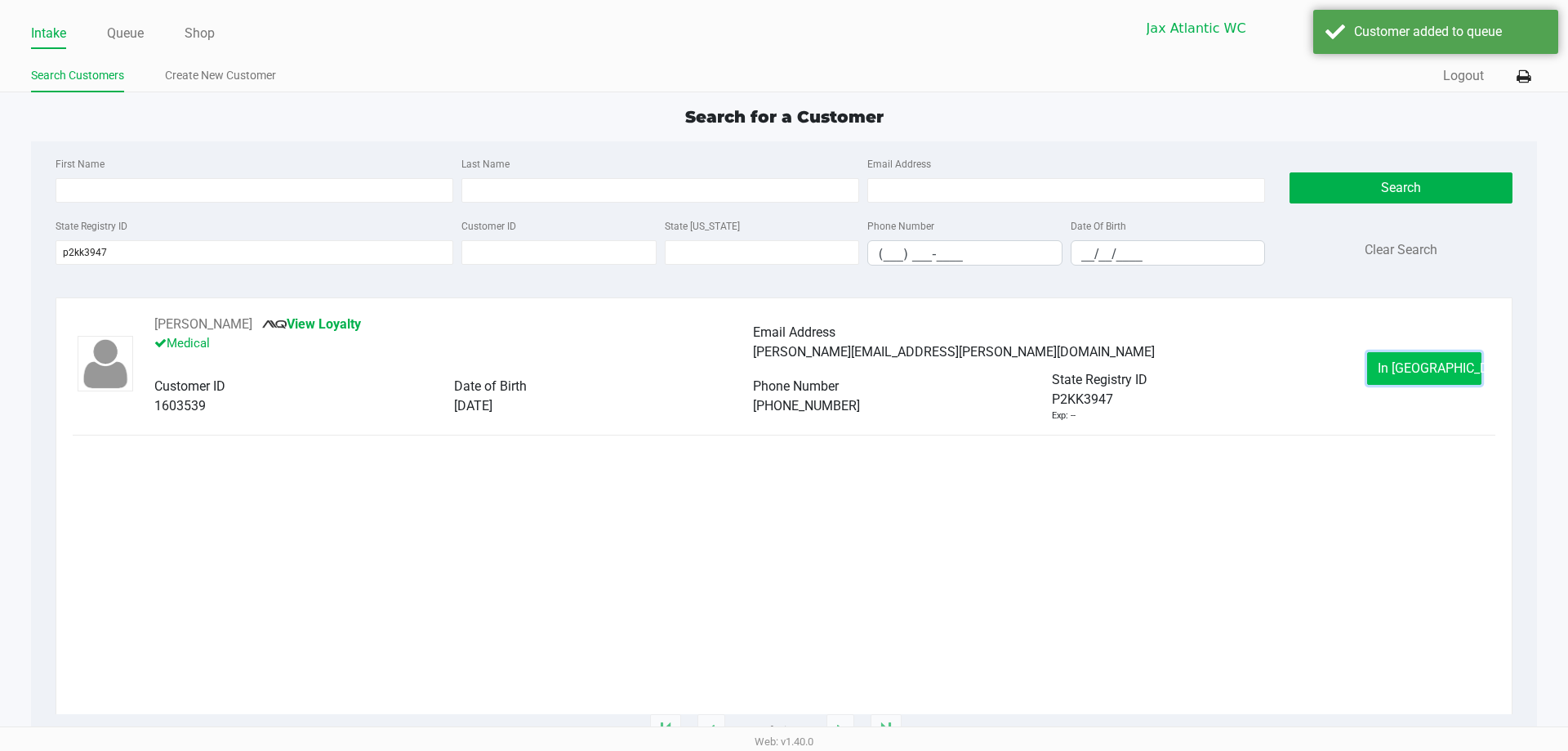
click at [1471, 369] on button "In Queue" at bounding box center [1424, 368] width 114 height 32
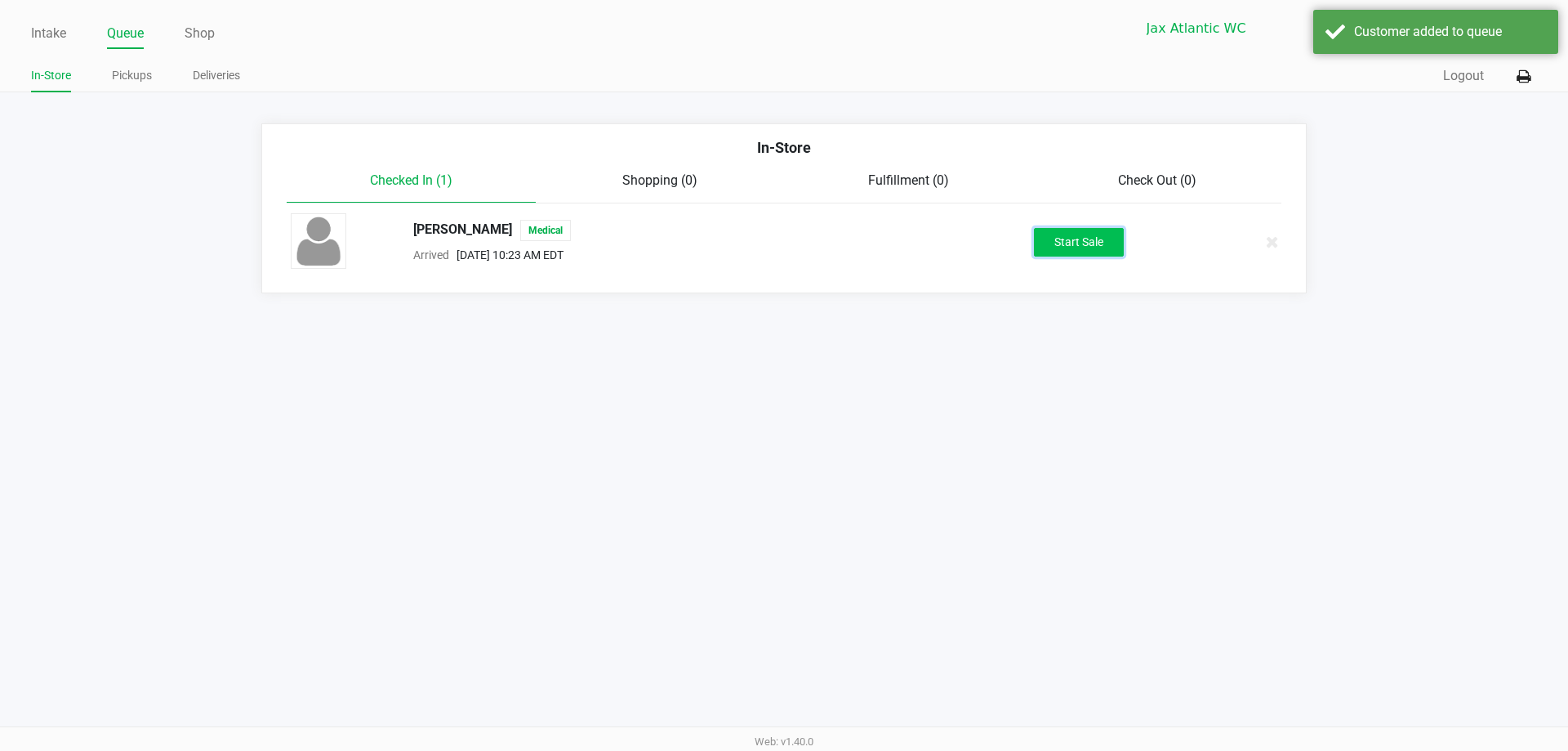
click at [1095, 245] on button "Start Sale" at bounding box center [1079, 242] width 90 height 29
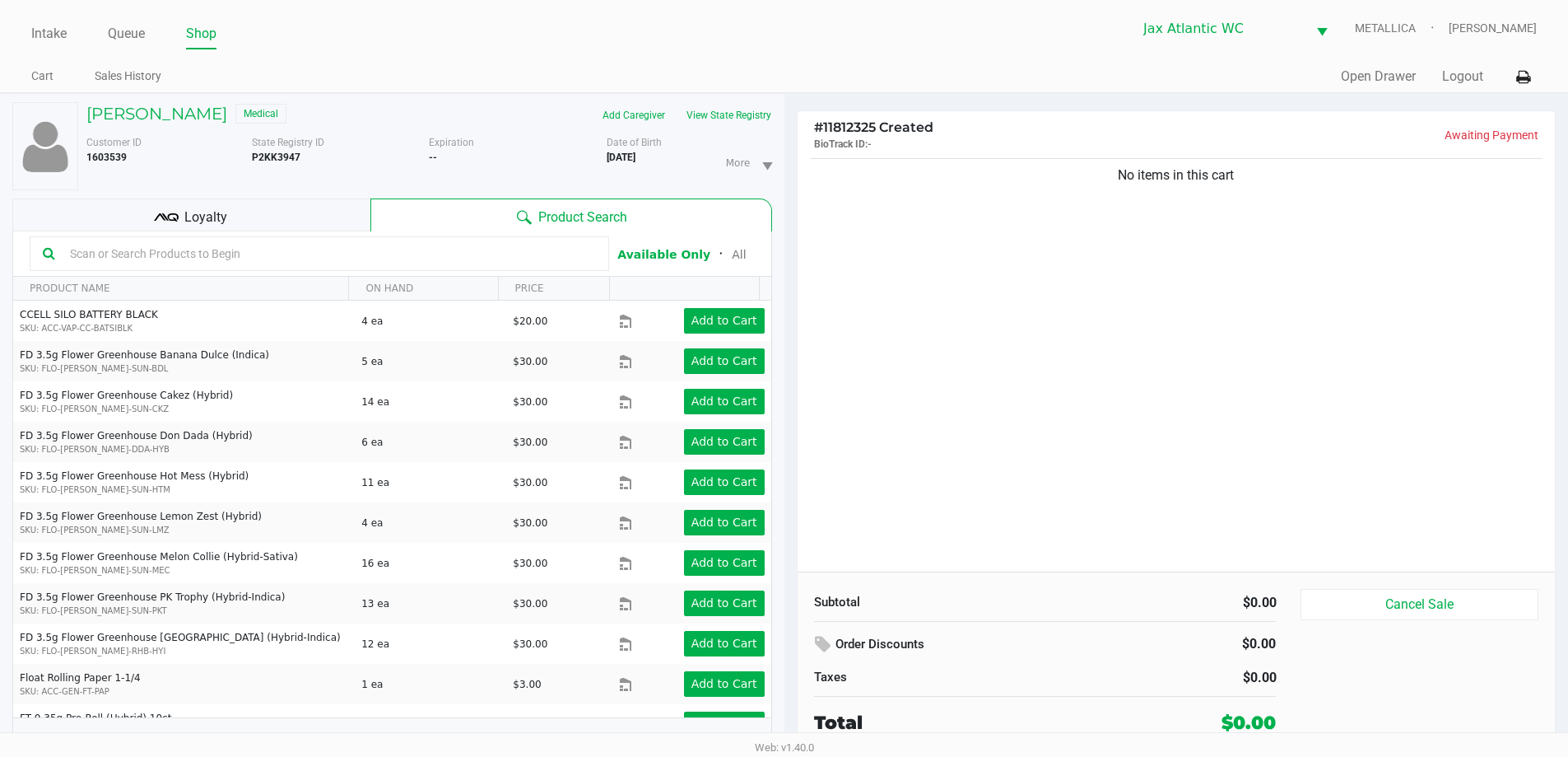
click at [265, 222] on div "Loyalty" at bounding box center [191, 214] width 358 height 33
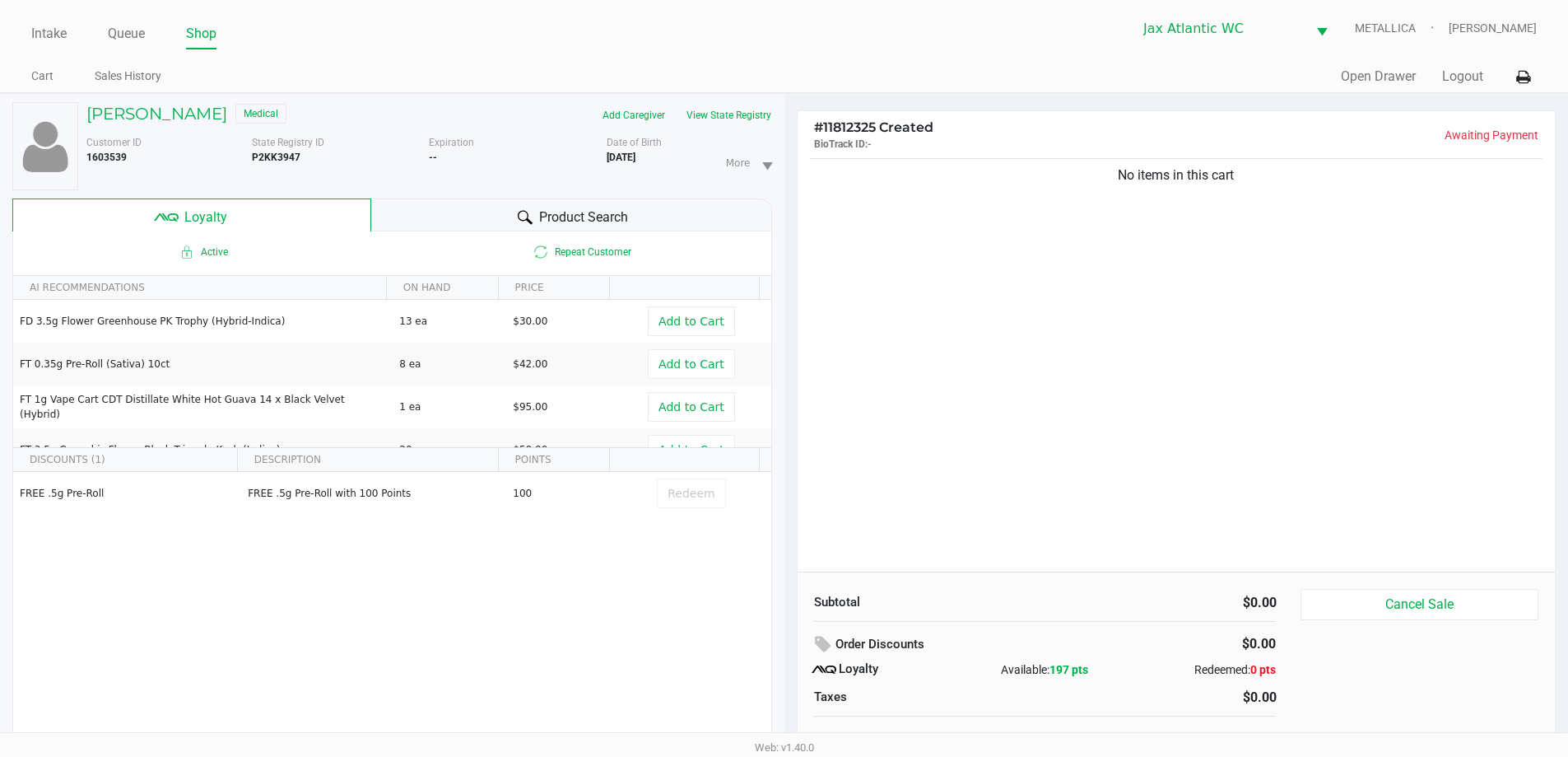
click at [415, 214] on div "Product Search" at bounding box center [572, 214] width 401 height 33
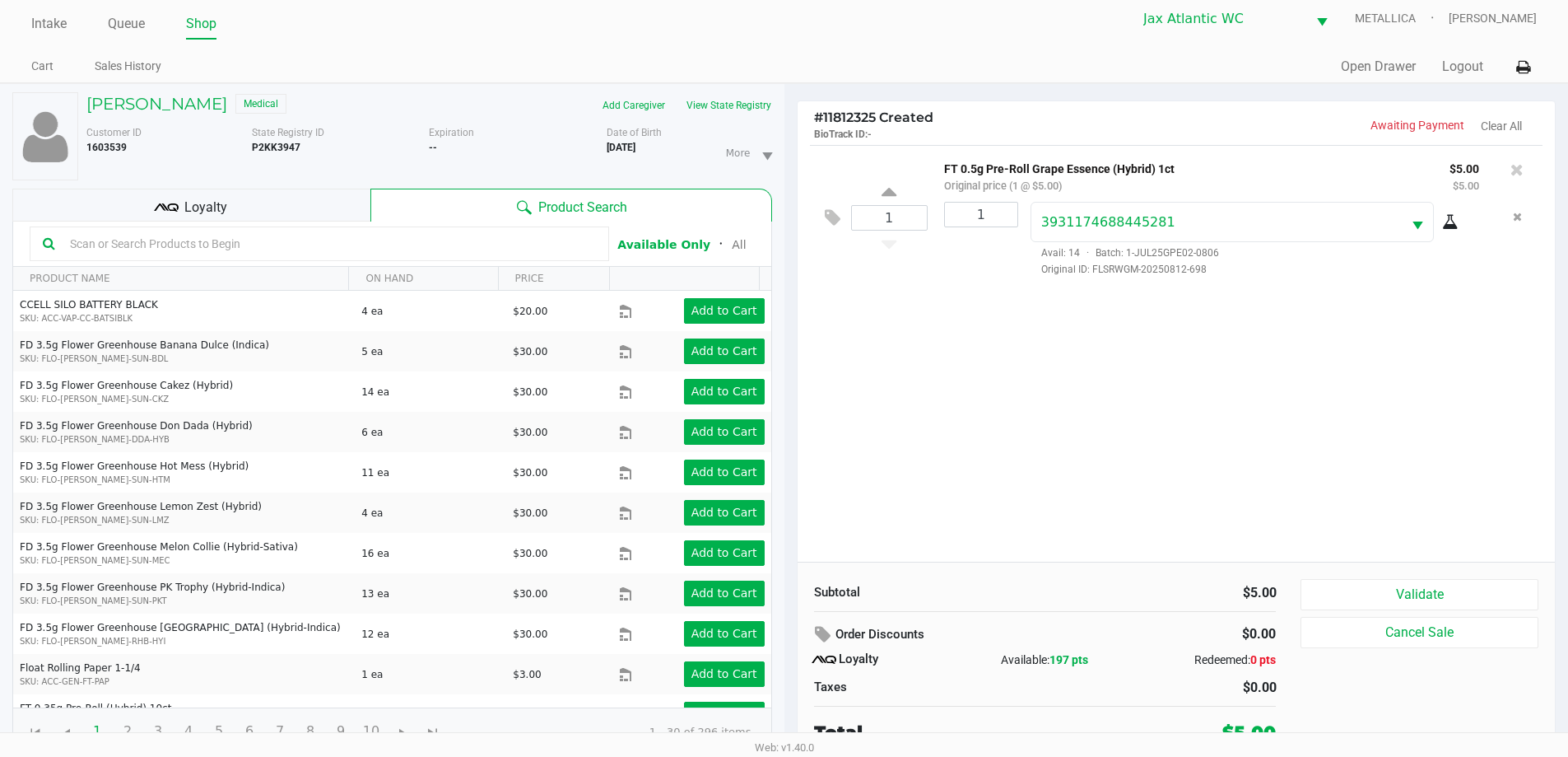
scroll to position [18, 0]
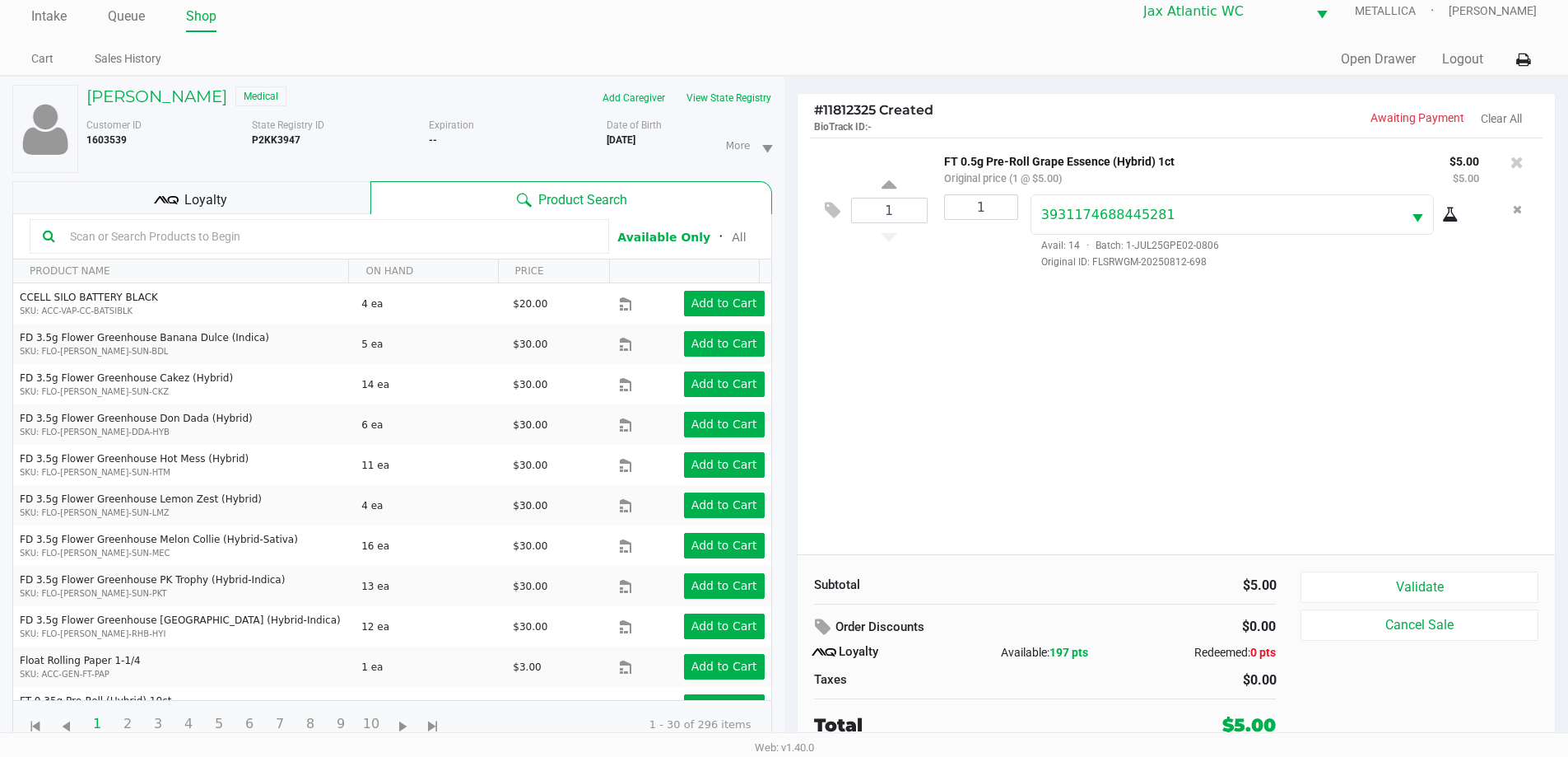
click at [260, 200] on div "Loyalty" at bounding box center [191, 197] width 358 height 33
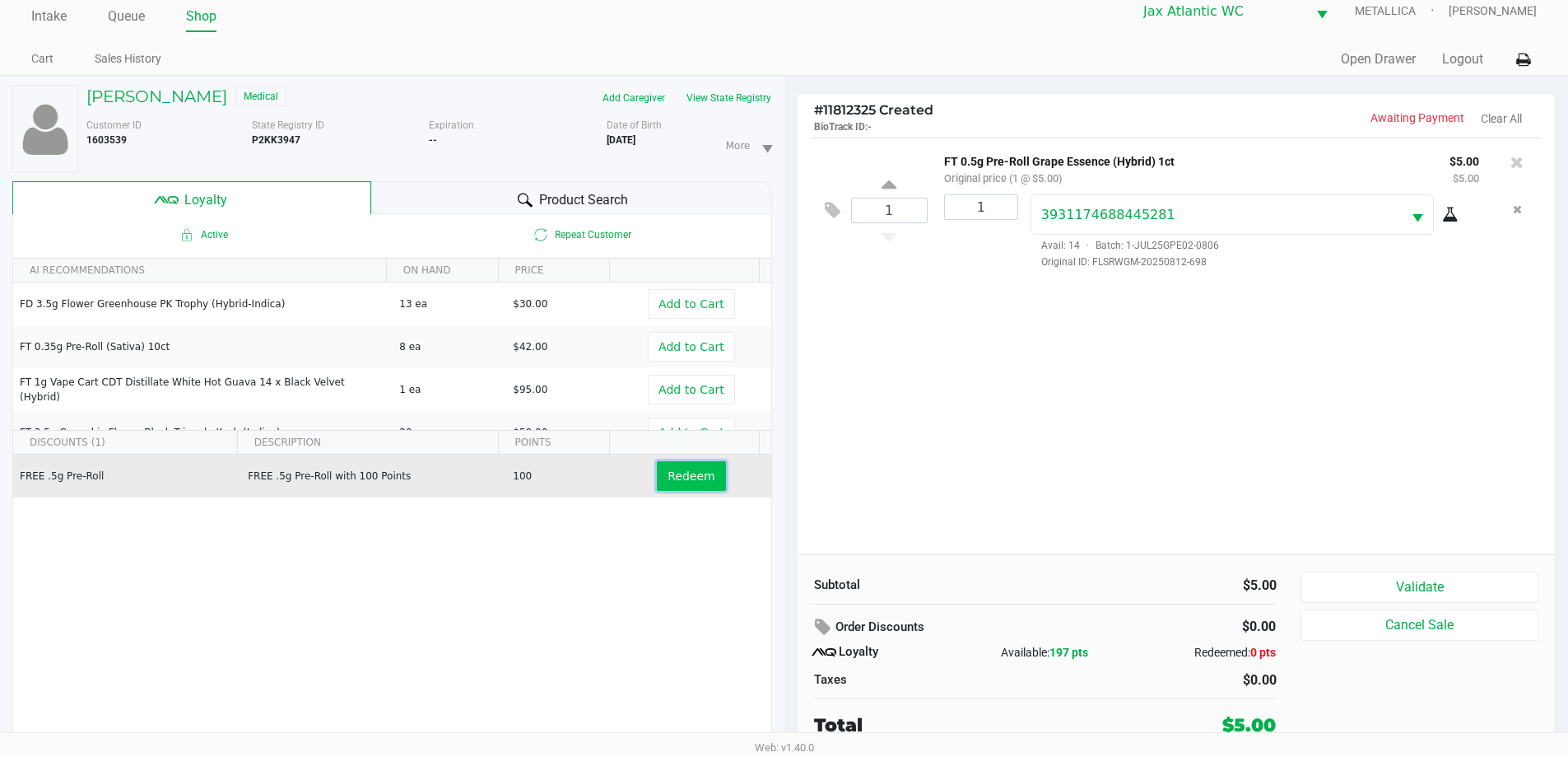
click at [667, 481] on span "Redeem" at bounding box center [690, 475] width 47 height 13
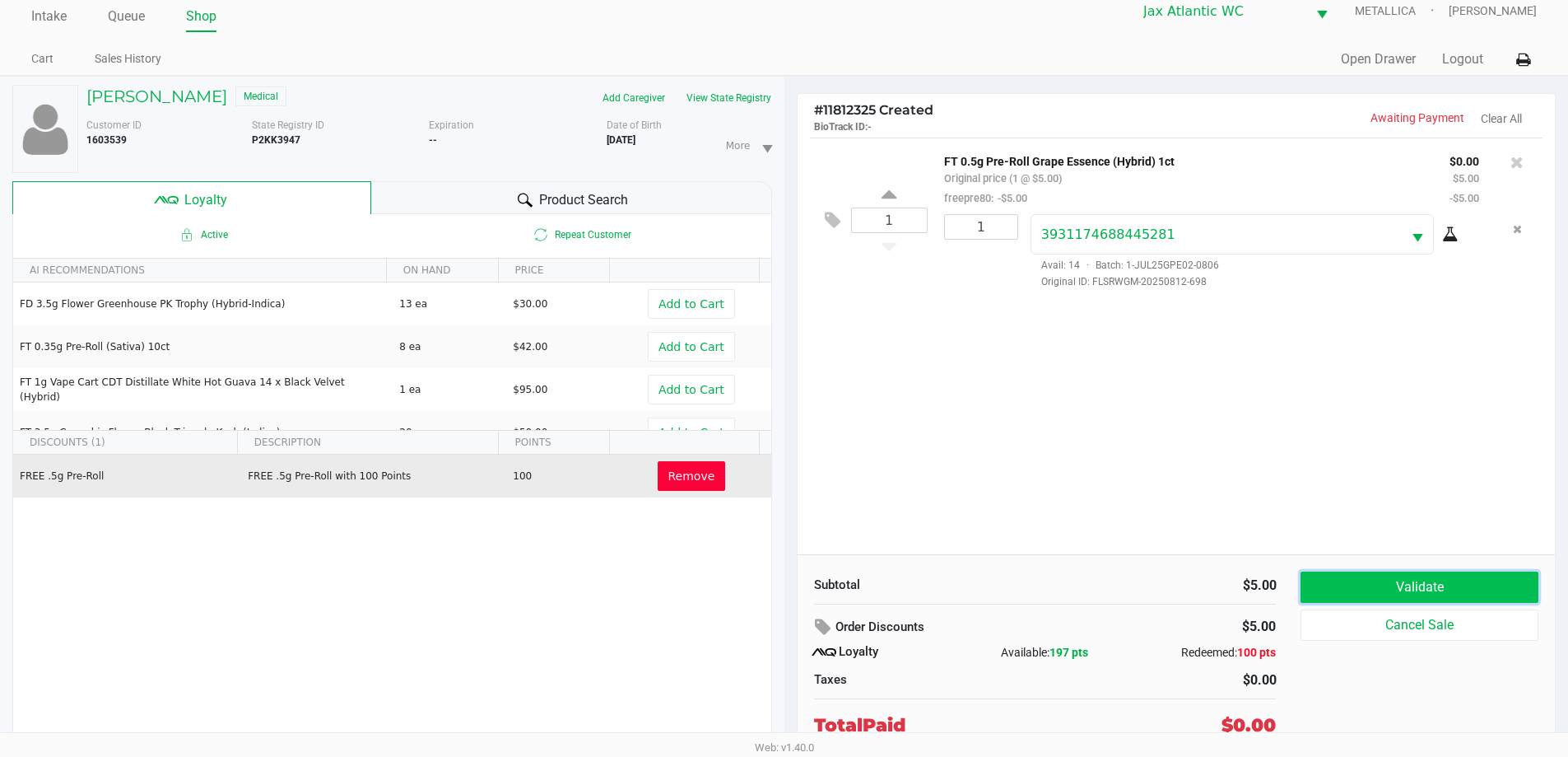
click at [1483, 594] on button "Validate" at bounding box center [1419, 587] width 237 height 31
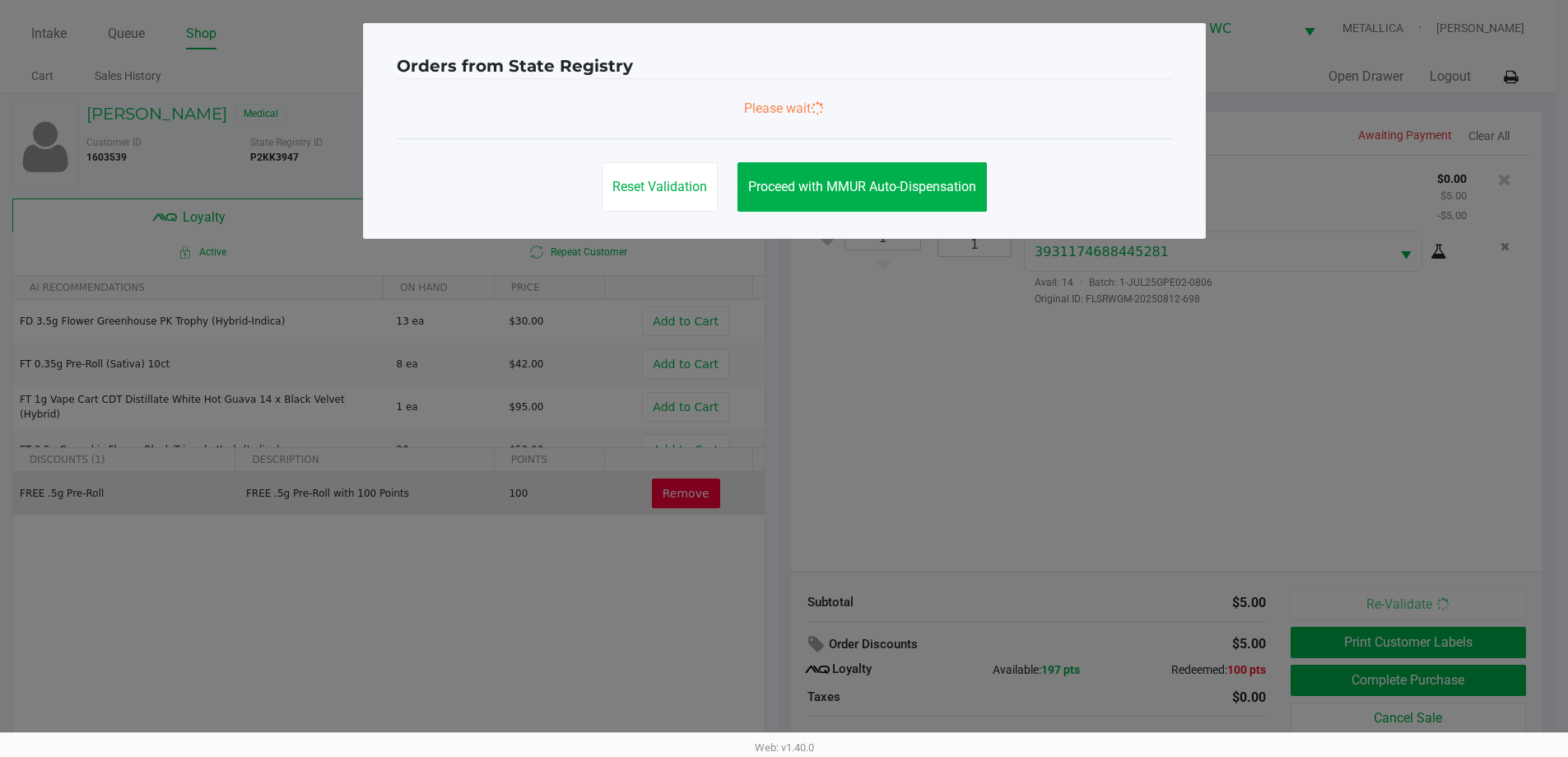
scroll to position [0, 0]
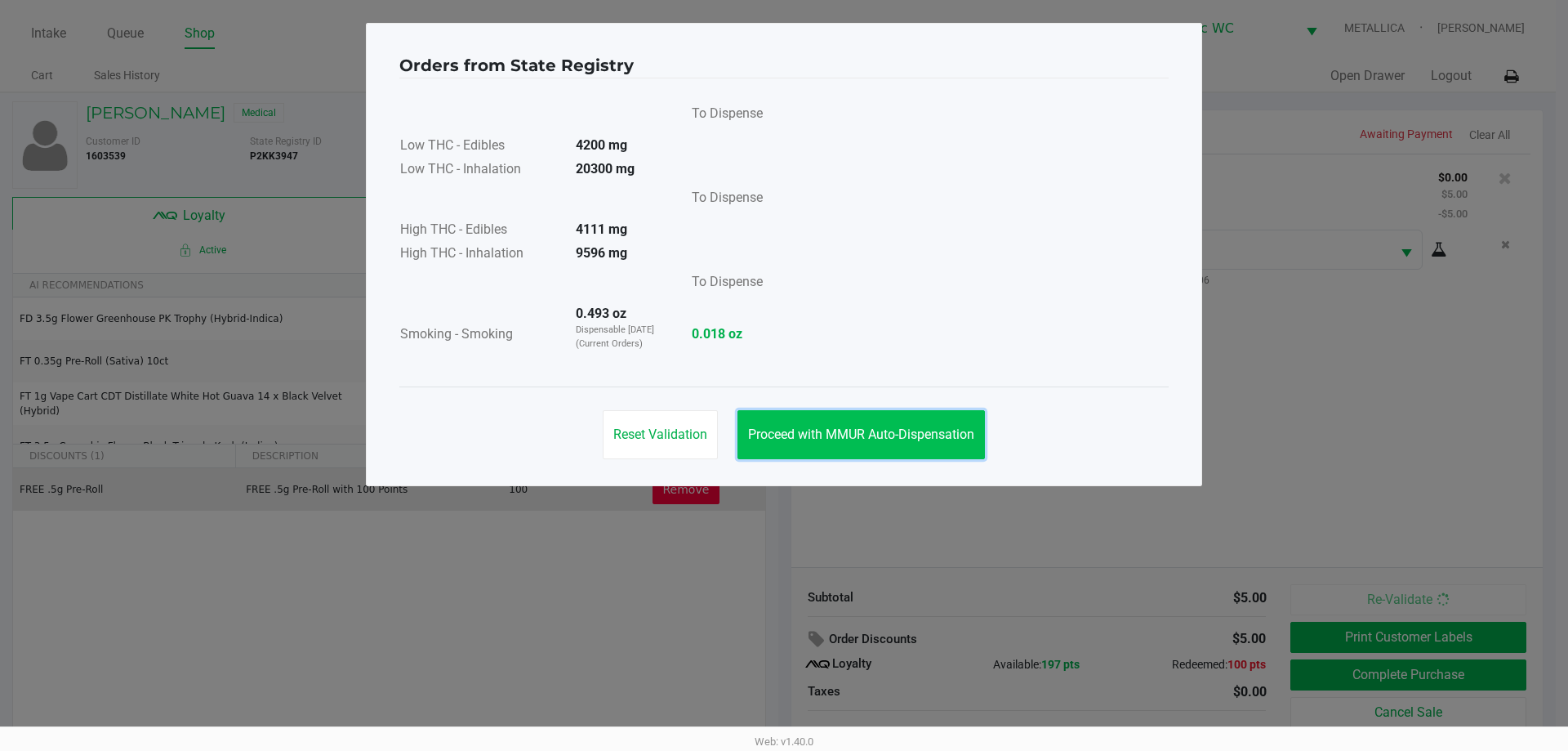
click at [908, 453] on button "Proceed with MMUR Auto-Dispensation" at bounding box center [861, 435] width 248 height 49
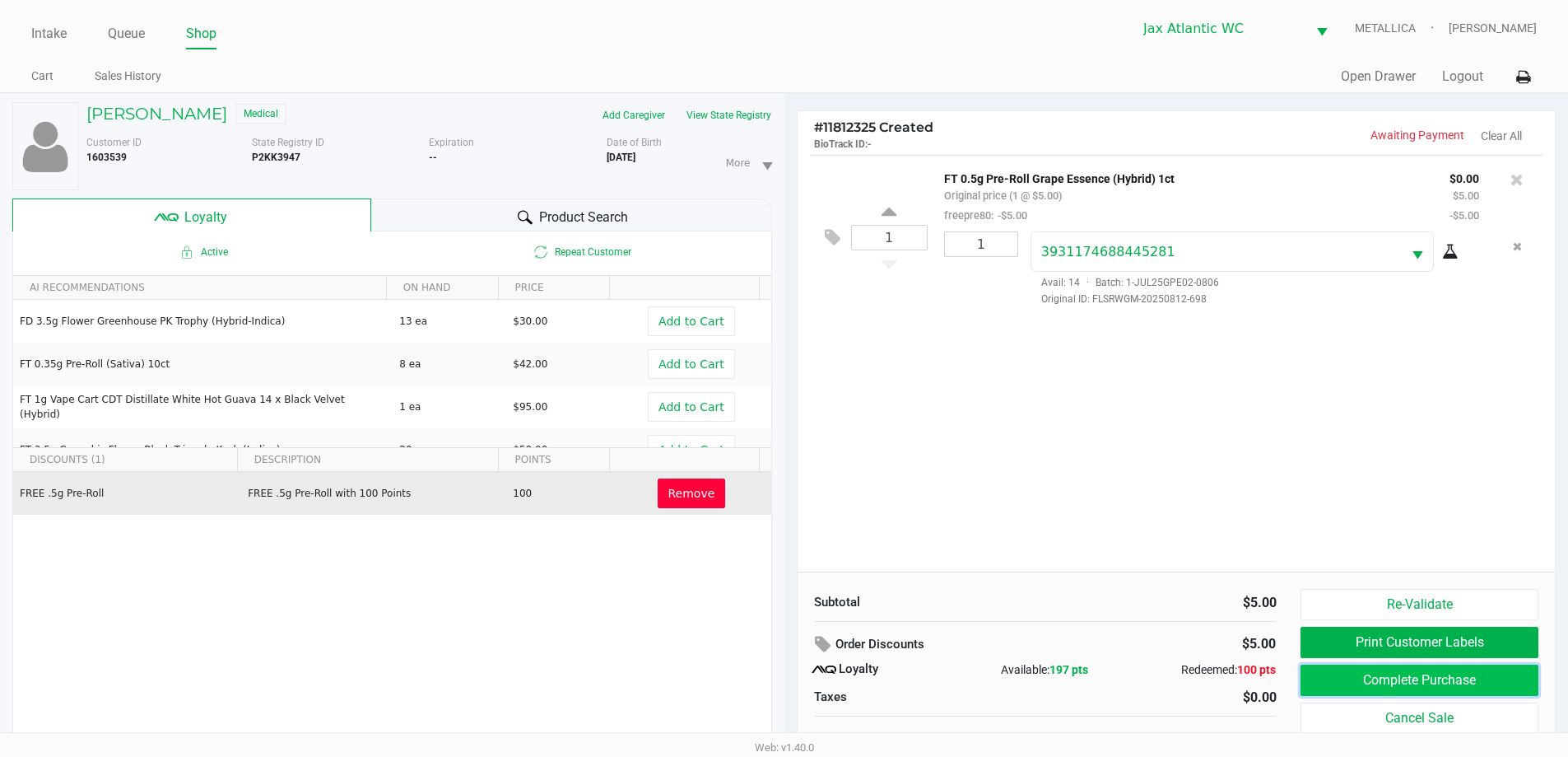
click at [1429, 680] on button "Complete Purchase" at bounding box center [1419, 680] width 237 height 31
click at [1372, 648] on div at bounding box center [784, 428] width 1568 height 505
click at [927, 357] on div at bounding box center [784, 428] width 1568 height 505
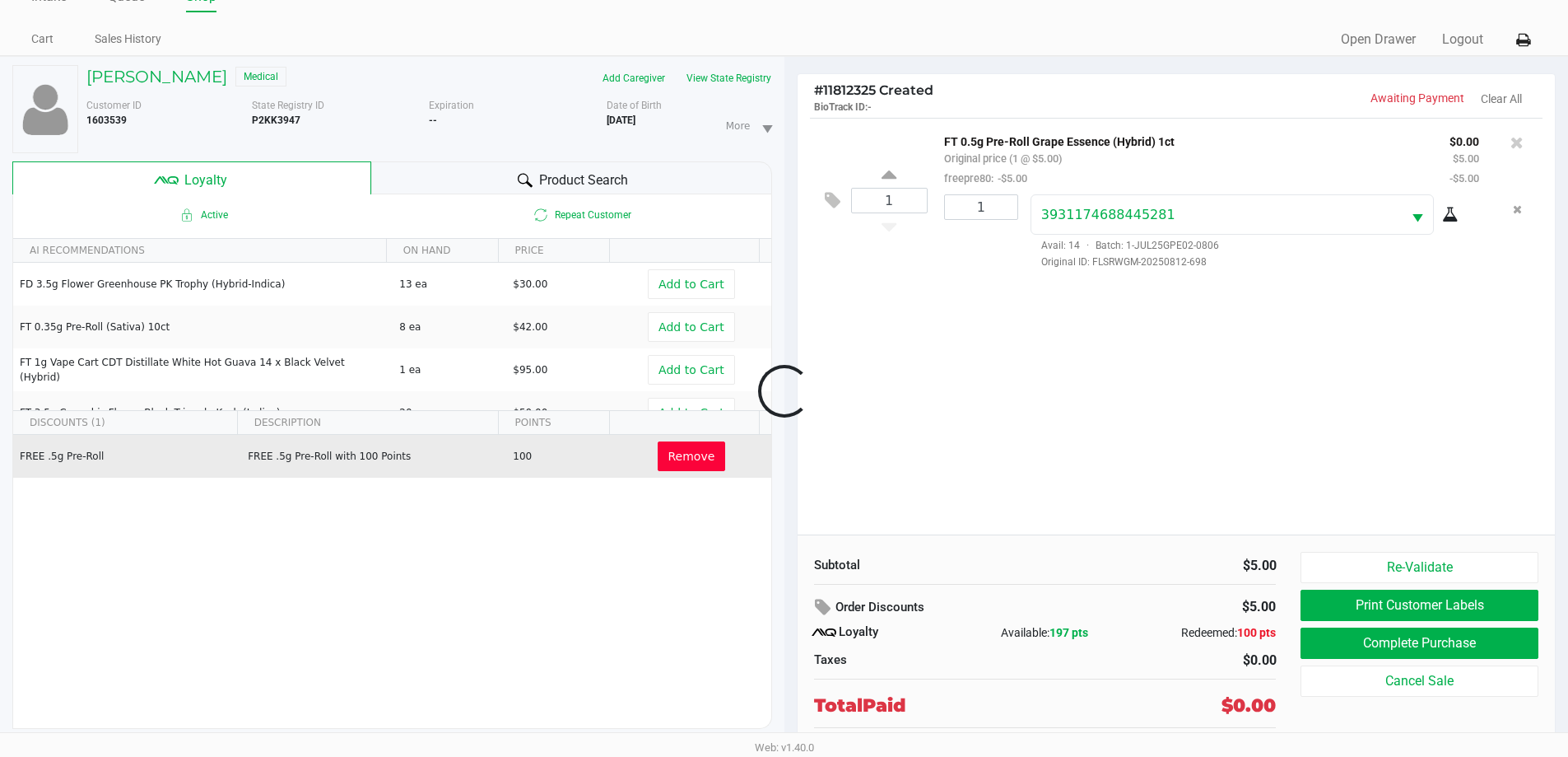
scroll to position [58, 0]
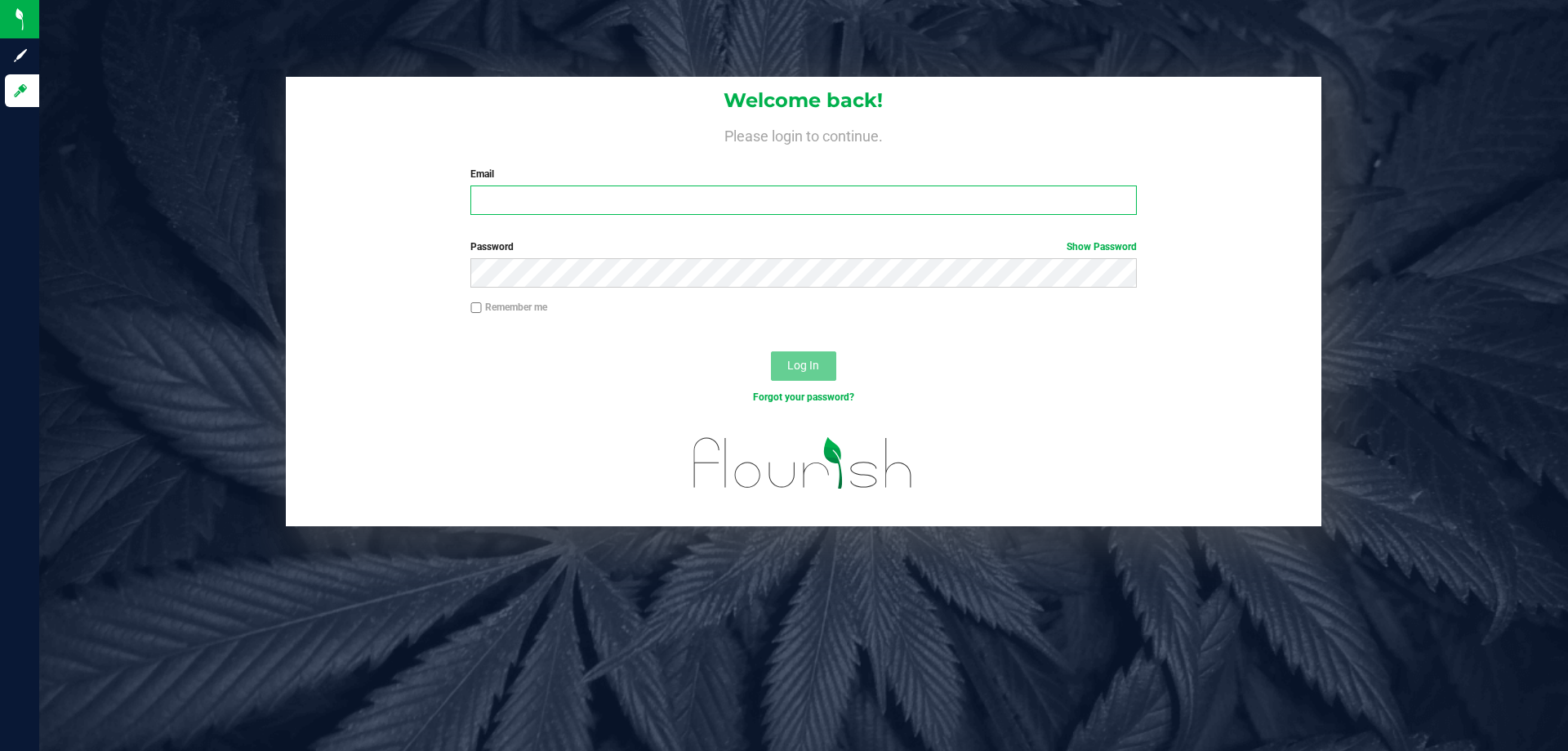
click at [536, 208] on input "Email" at bounding box center [803, 199] width 665 height 29
type input "[EMAIL_ADDRESS][DOMAIN_NAME]"
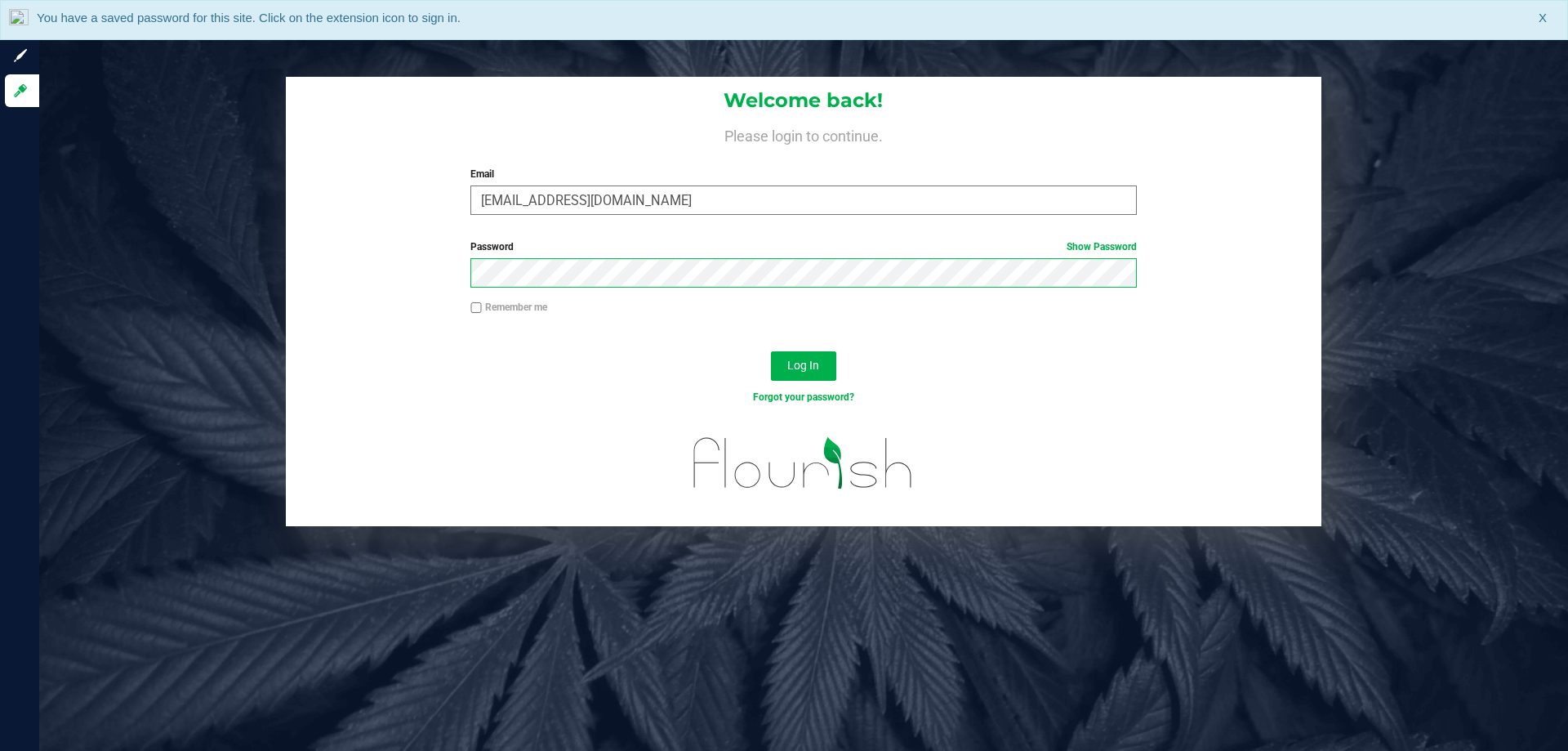
click at [771, 351] on button "Log In" at bounding box center [803, 365] width 65 height 29
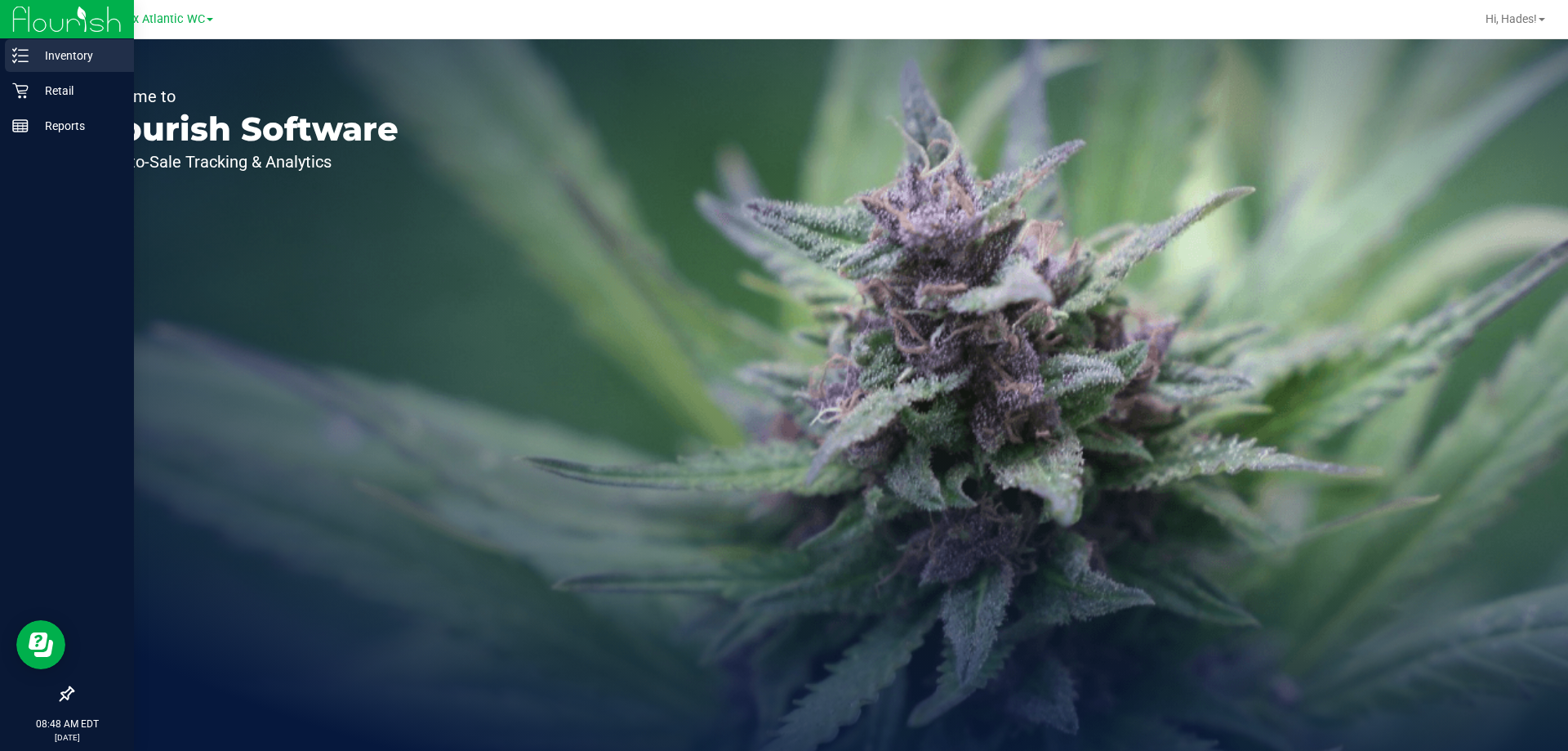
click at [52, 61] on p "Inventory" at bounding box center [78, 55] width 98 height 19
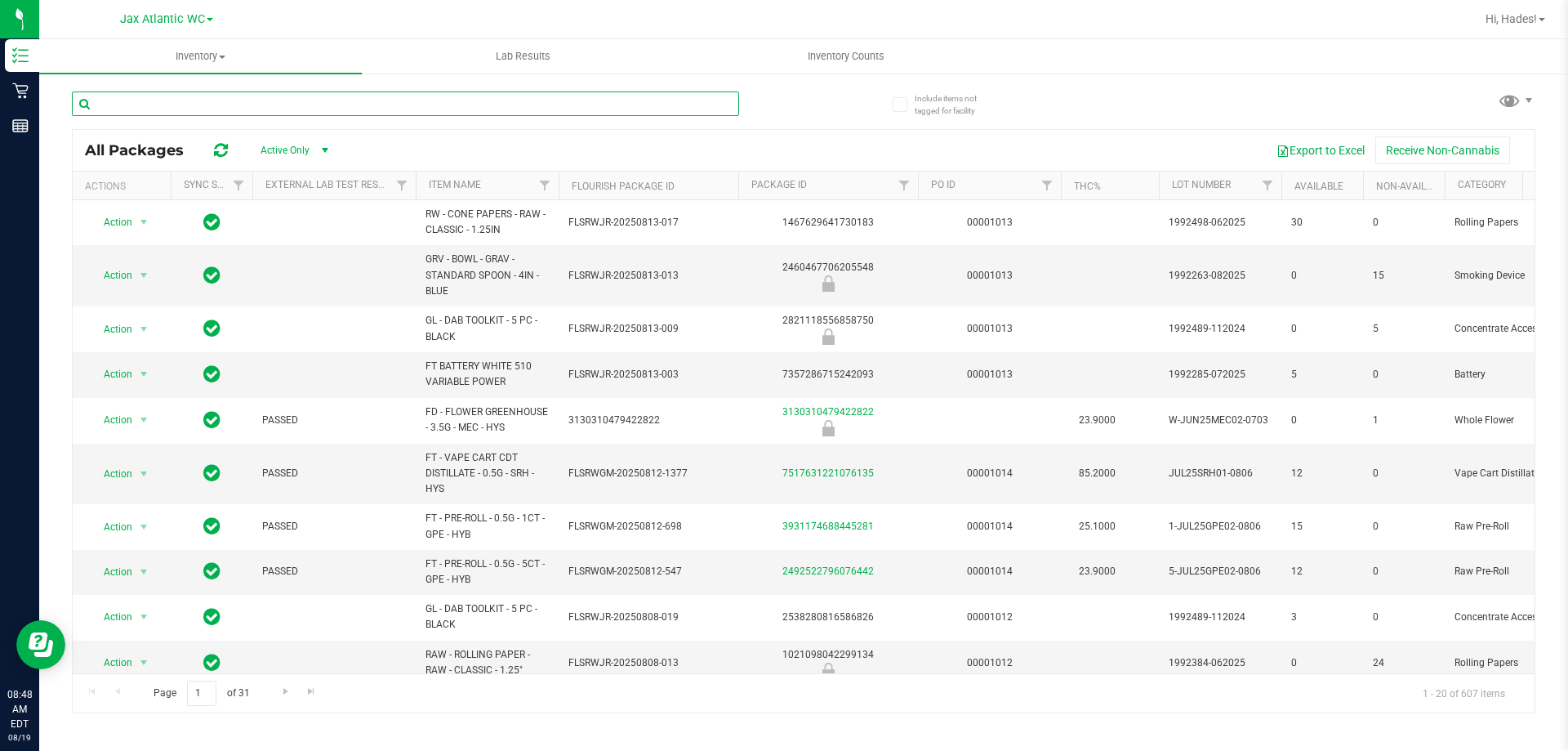
click at [171, 105] on input "text" at bounding box center [406, 104] width 667 height 25
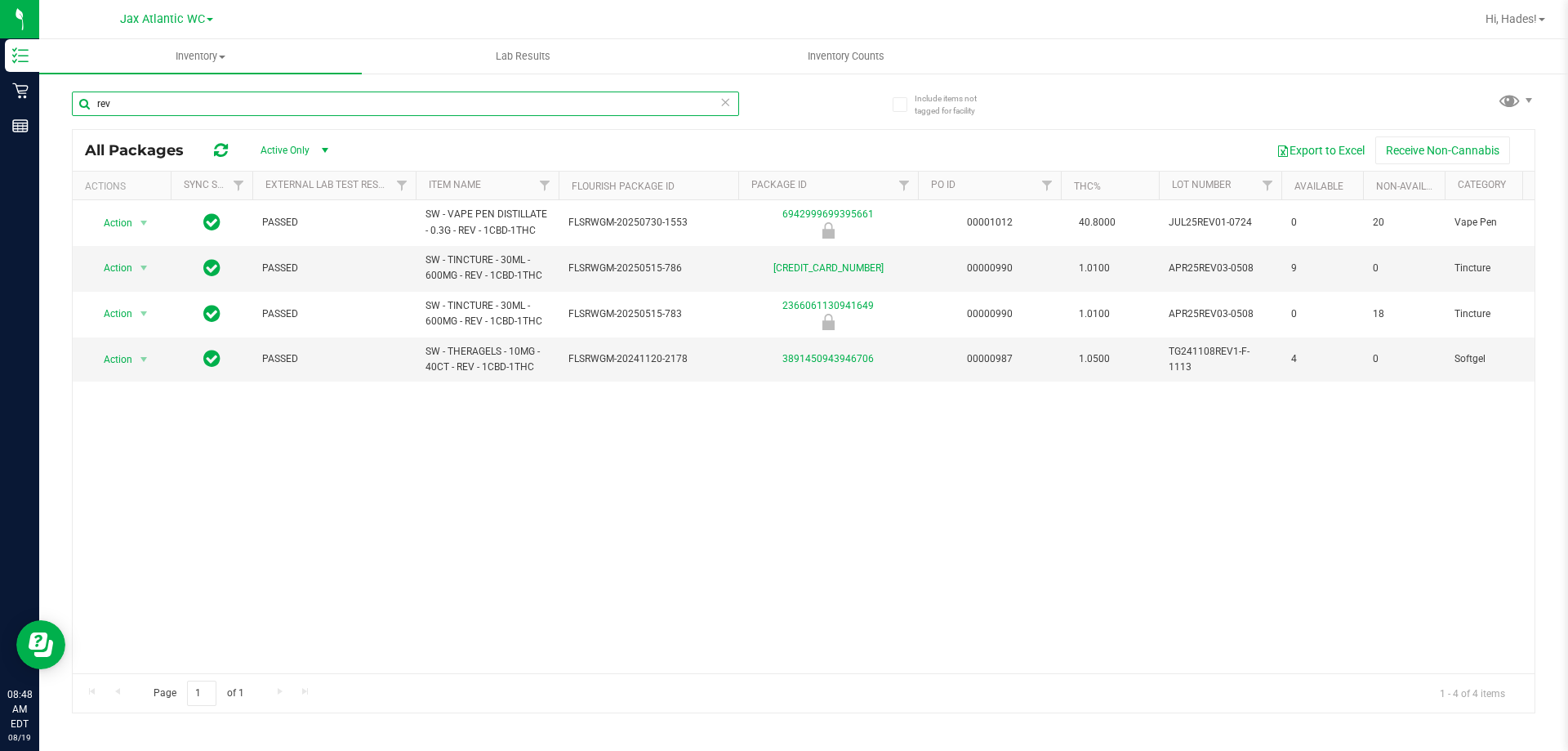
type input "rev"
click at [40, 86] on div "Include items not tagged for facility rev All Packages Active Only Active Only …" at bounding box center [803, 321] width 1528 height 498
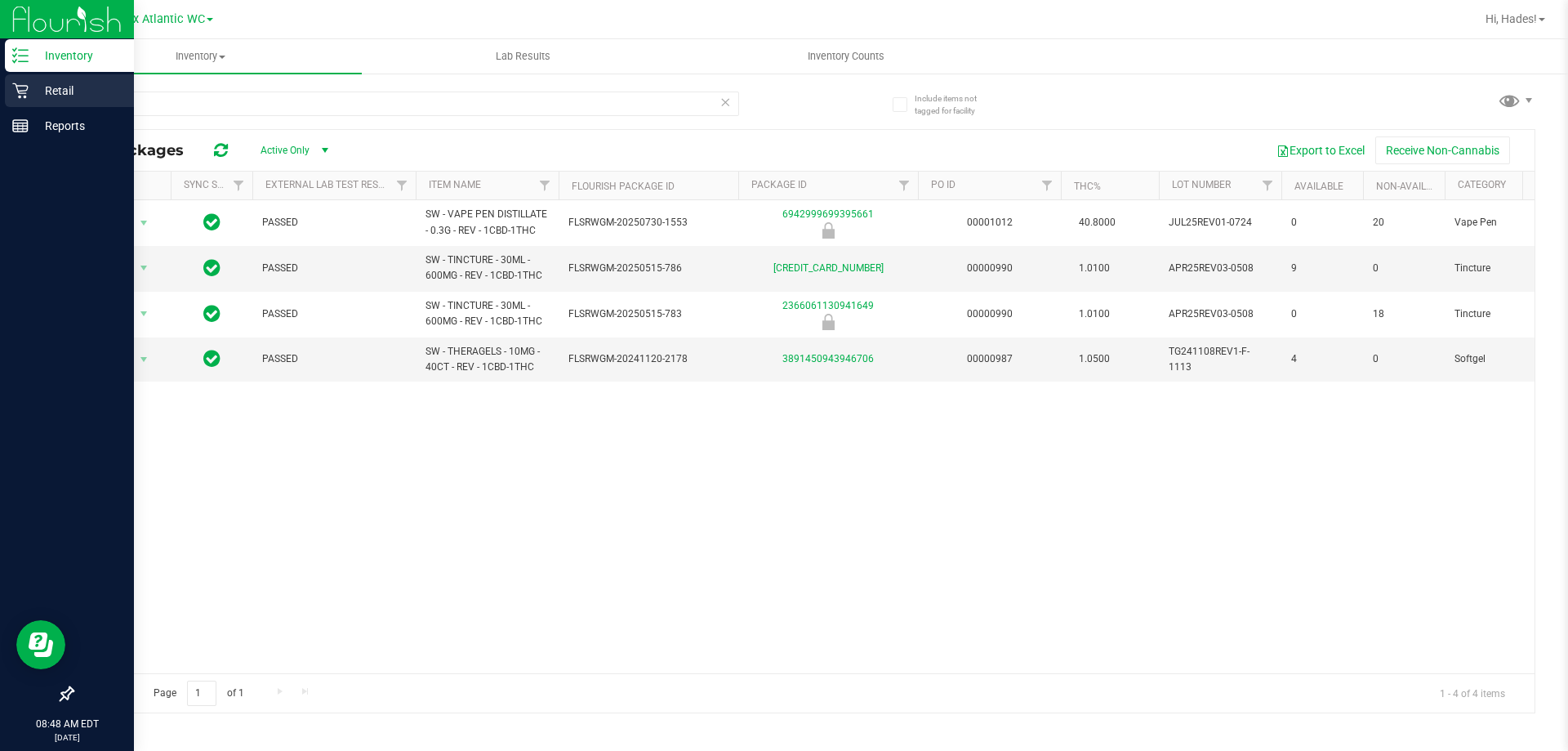
click at [16, 87] on icon at bounding box center [20, 90] width 17 height 17
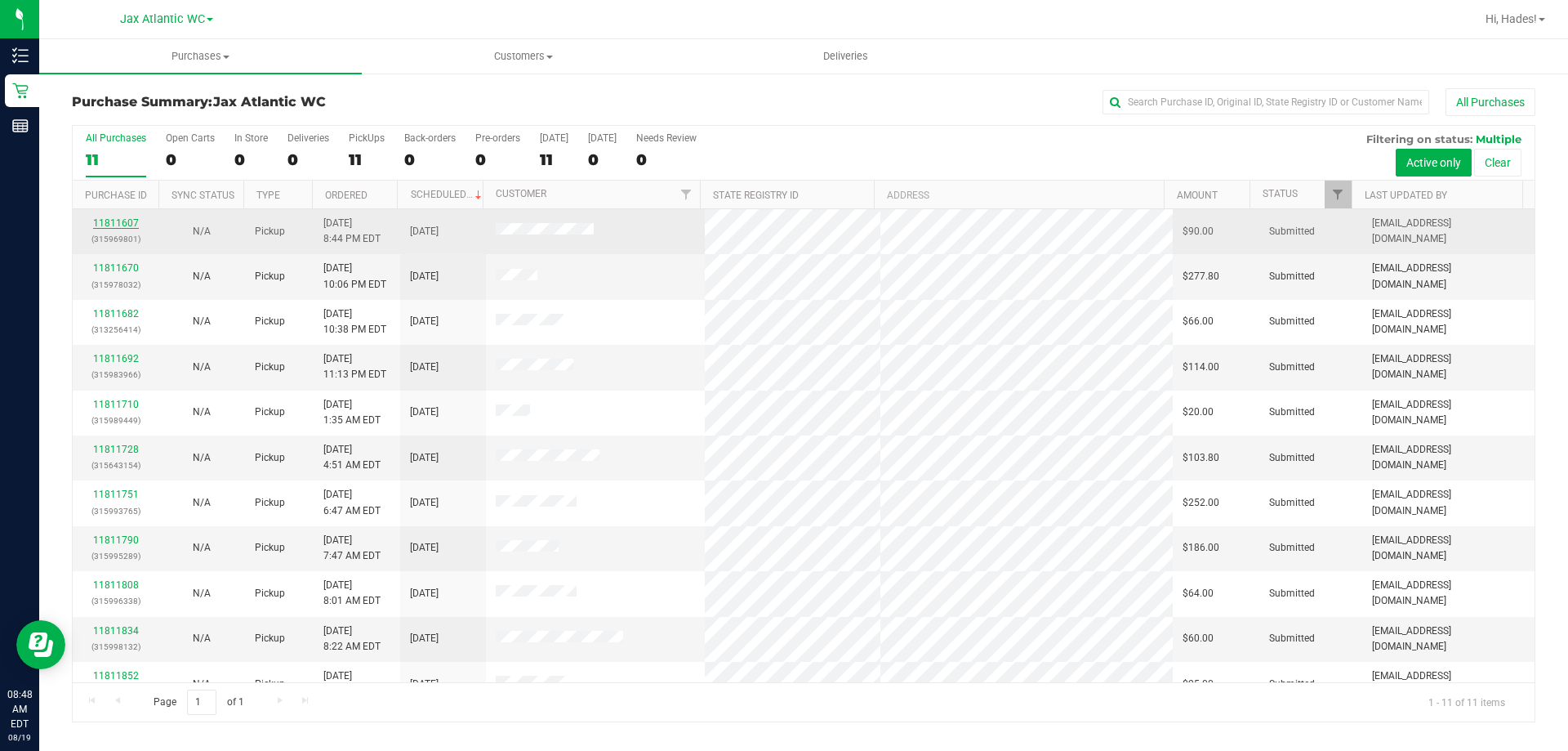
click at [119, 226] on link "11811607" at bounding box center [116, 222] width 46 height 11
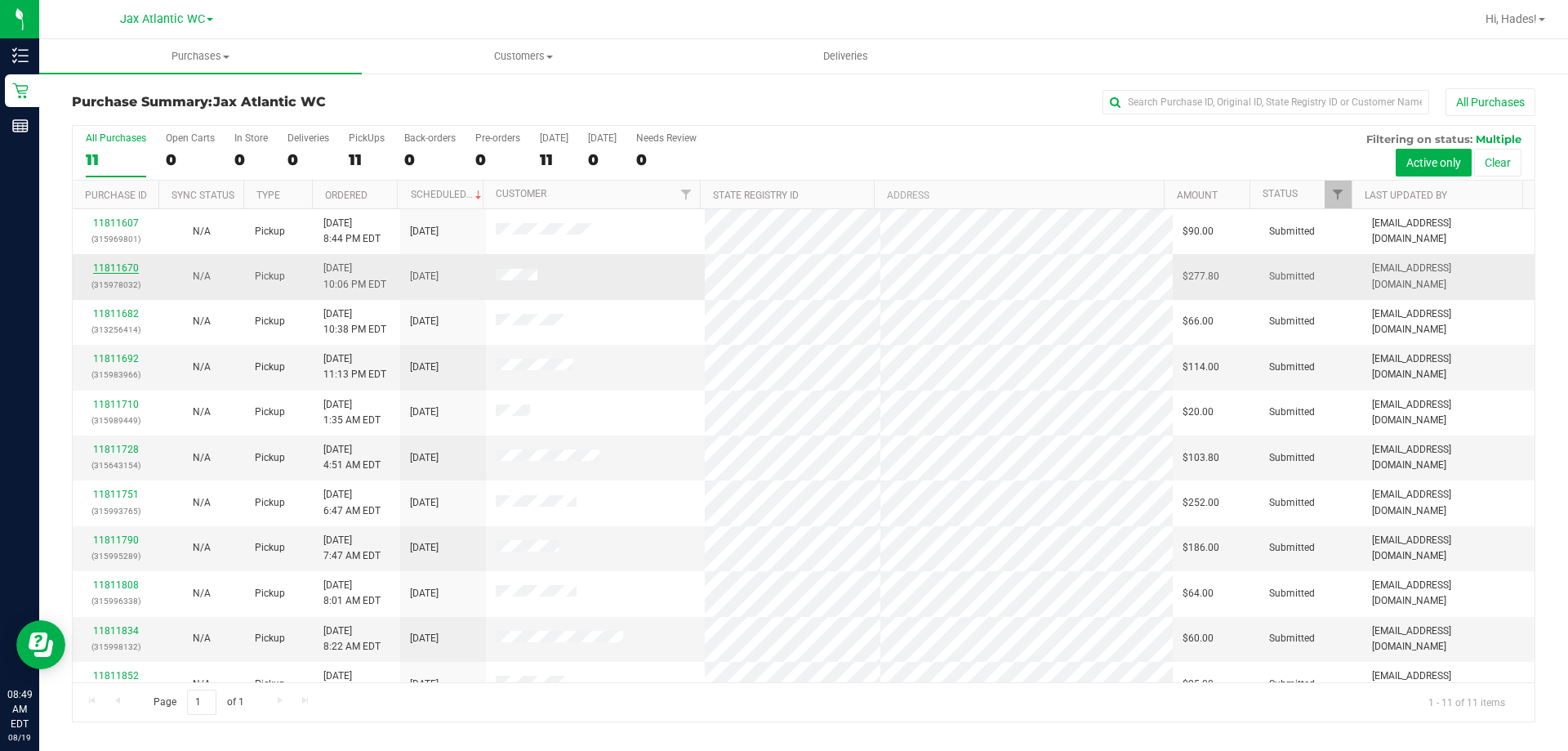
click at [119, 270] on link "11811670" at bounding box center [116, 268] width 46 height 11
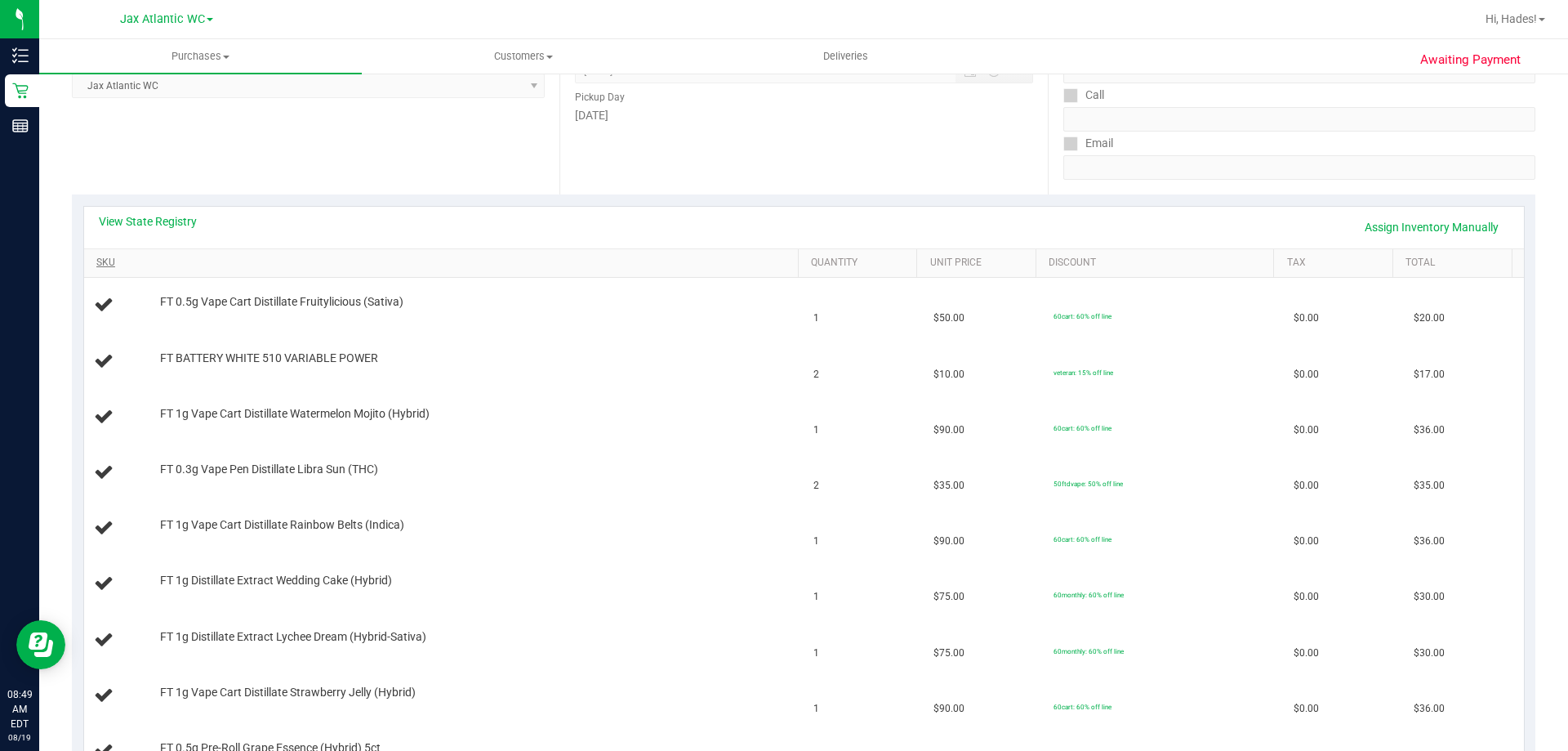
scroll to position [245, 0]
click at [174, 222] on link "View State Registry" at bounding box center [148, 222] width 98 height 17
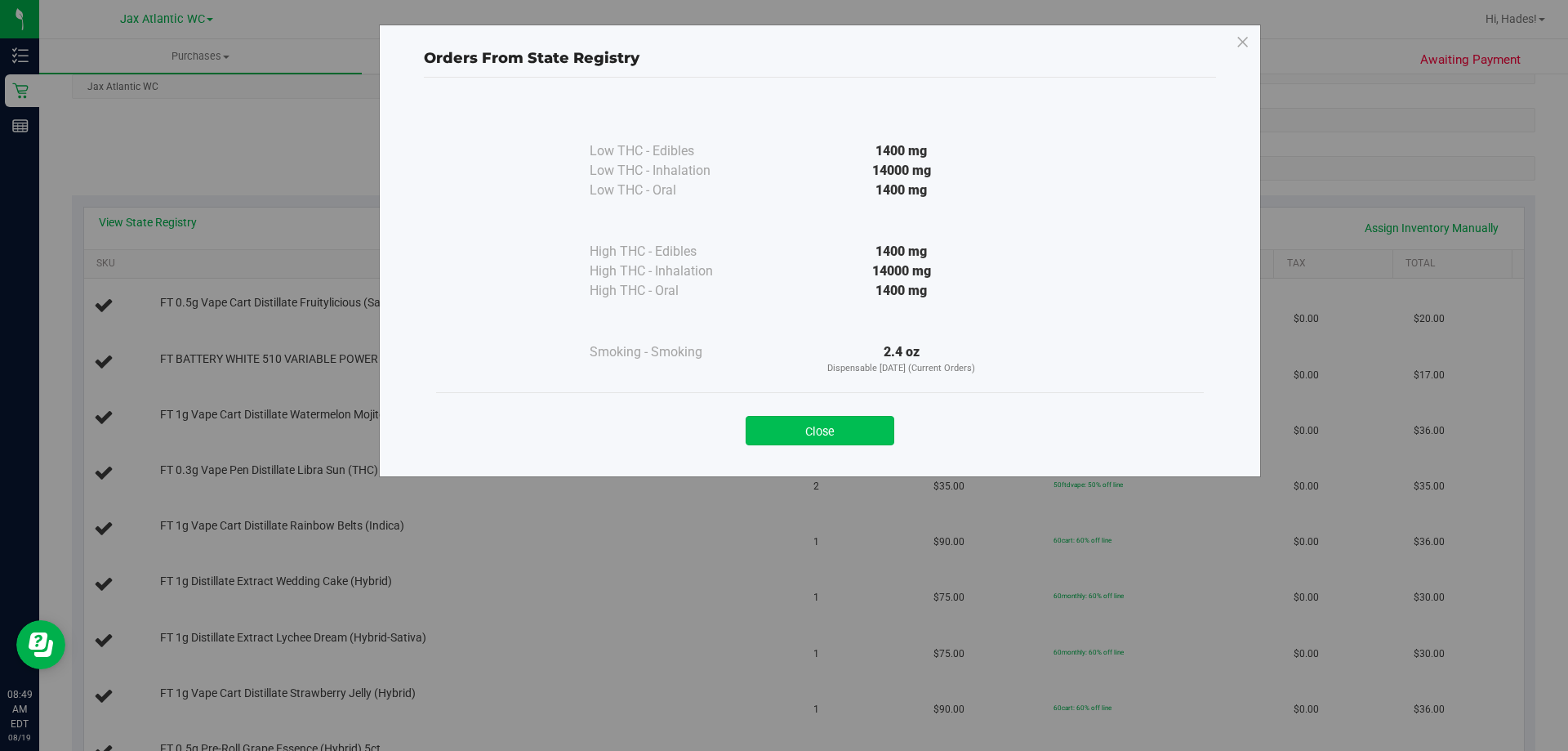
click at [792, 432] on button "Close" at bounding box center [819, 430] width 148 height 29
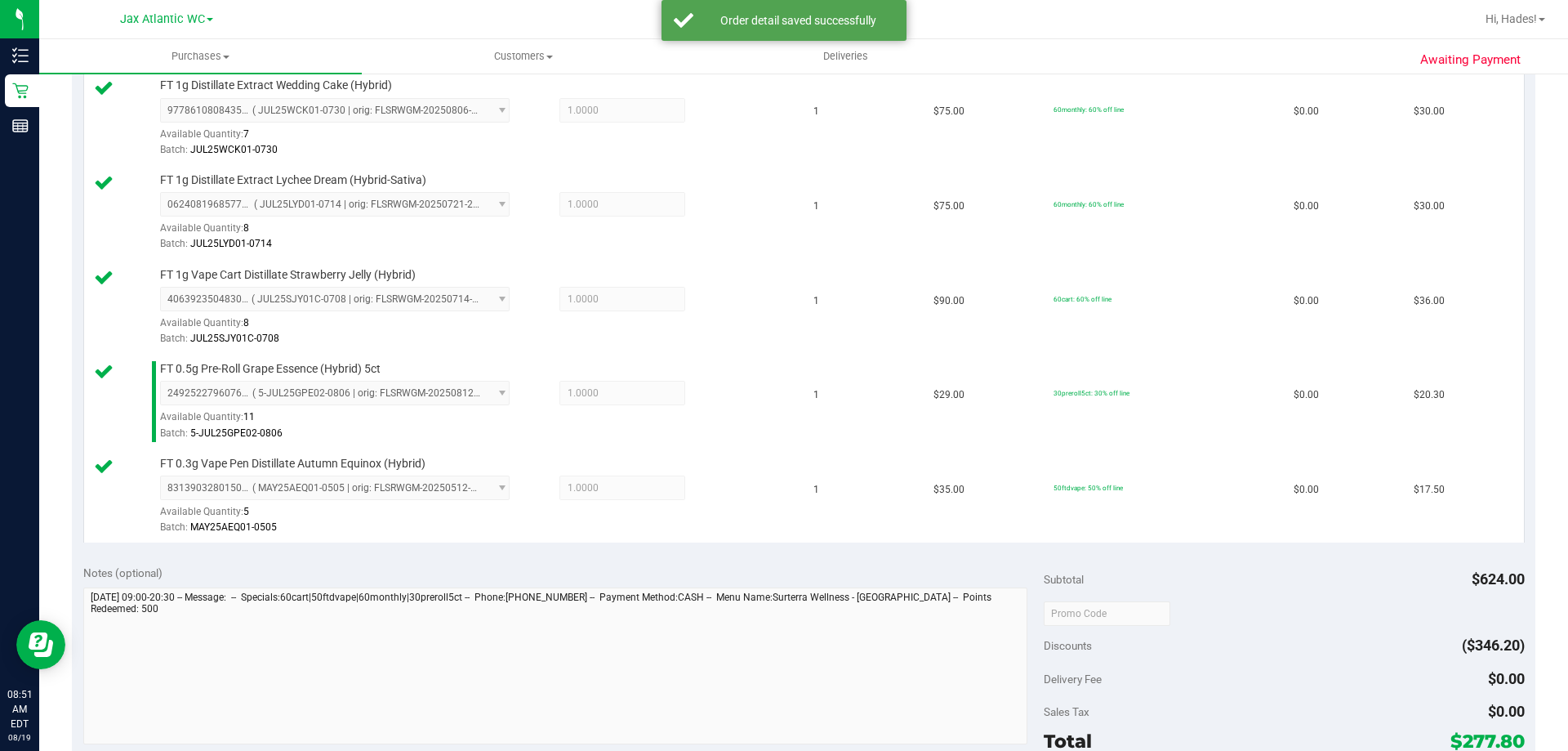
scroll to position [1144, 0]
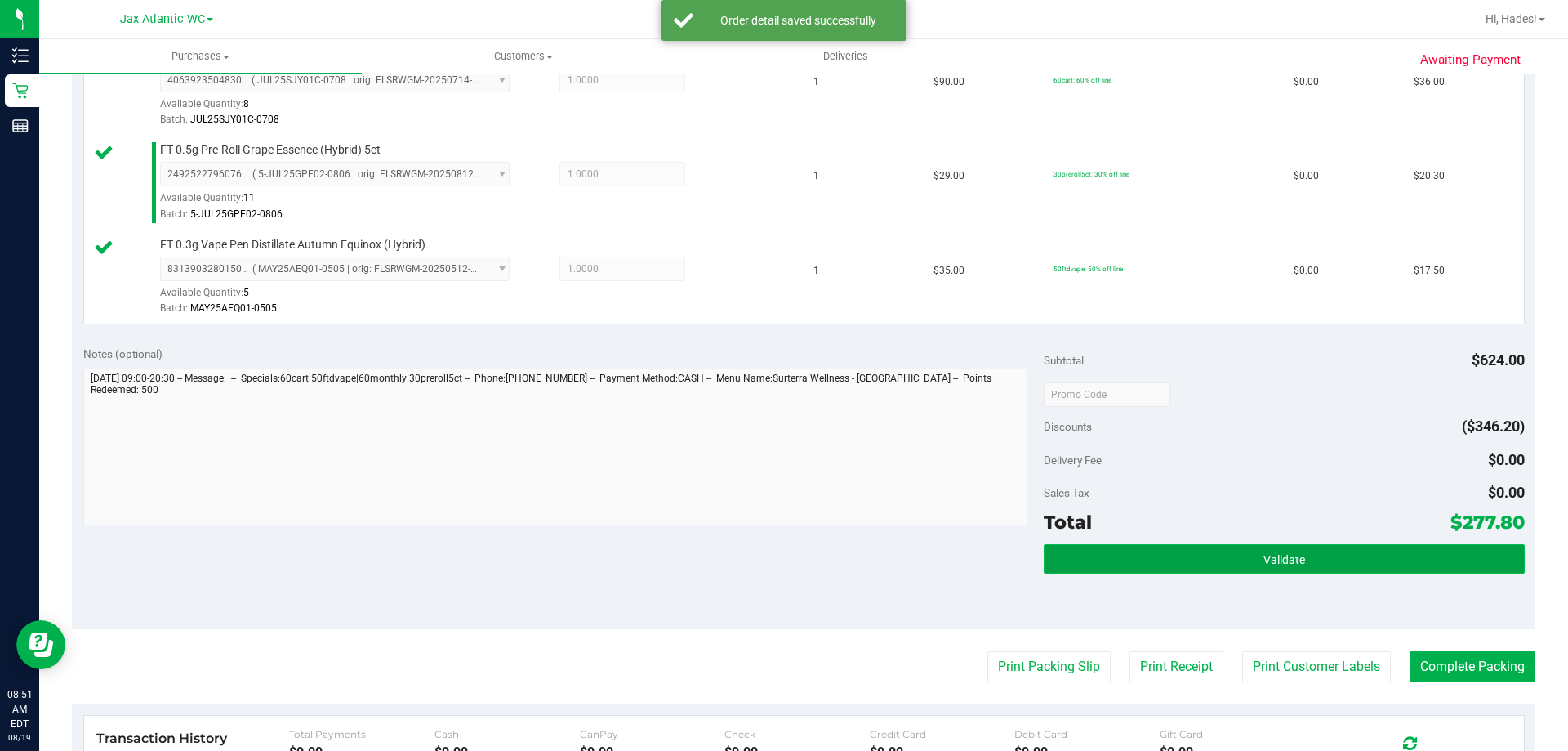
click at [1315, 559] on button "Validate" at bounding box center [1284, 559] width 480 height 29
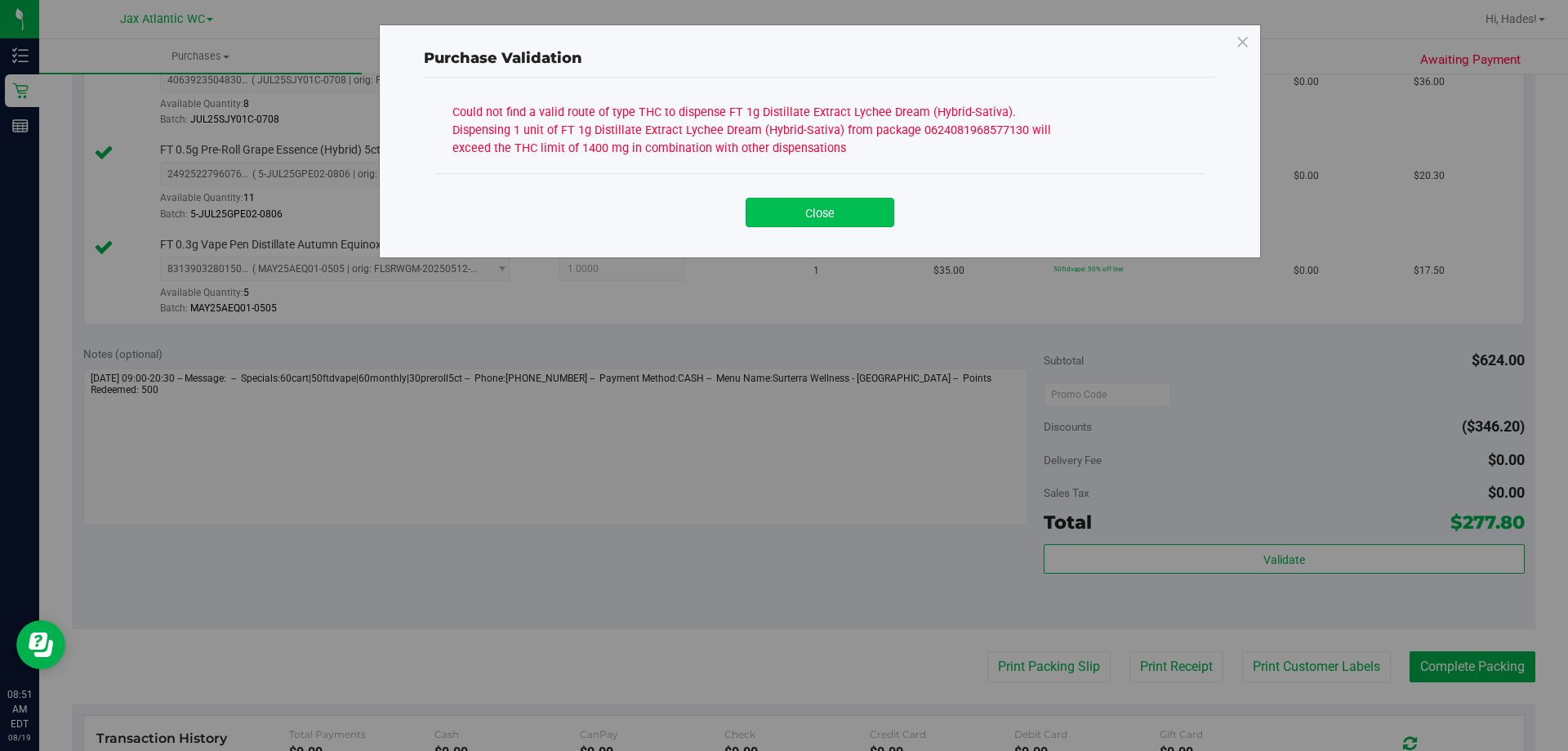
click at [814, 214] on button "Close" at bounding box center [819, 212] width 148 height 29
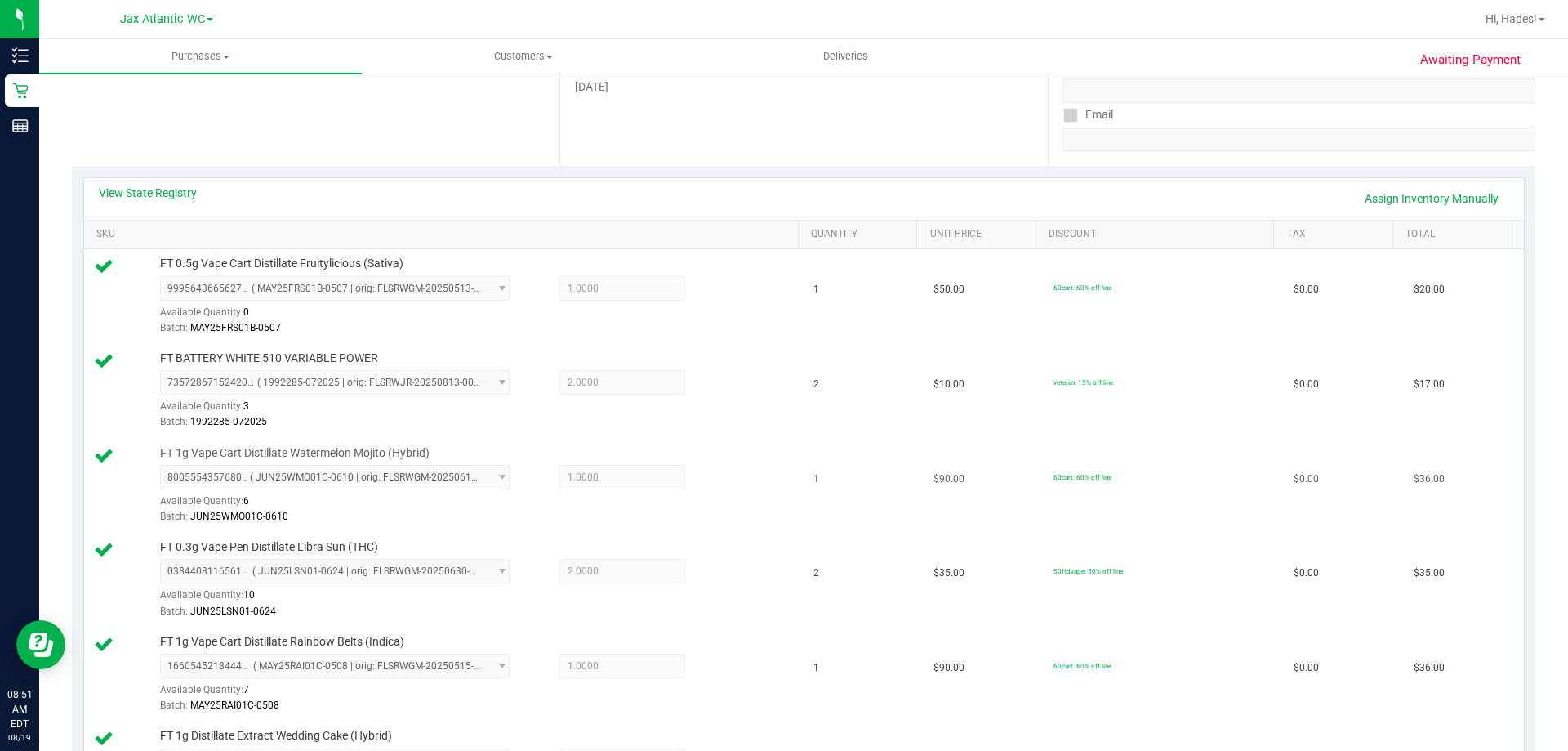
scroll to position [0, 0]
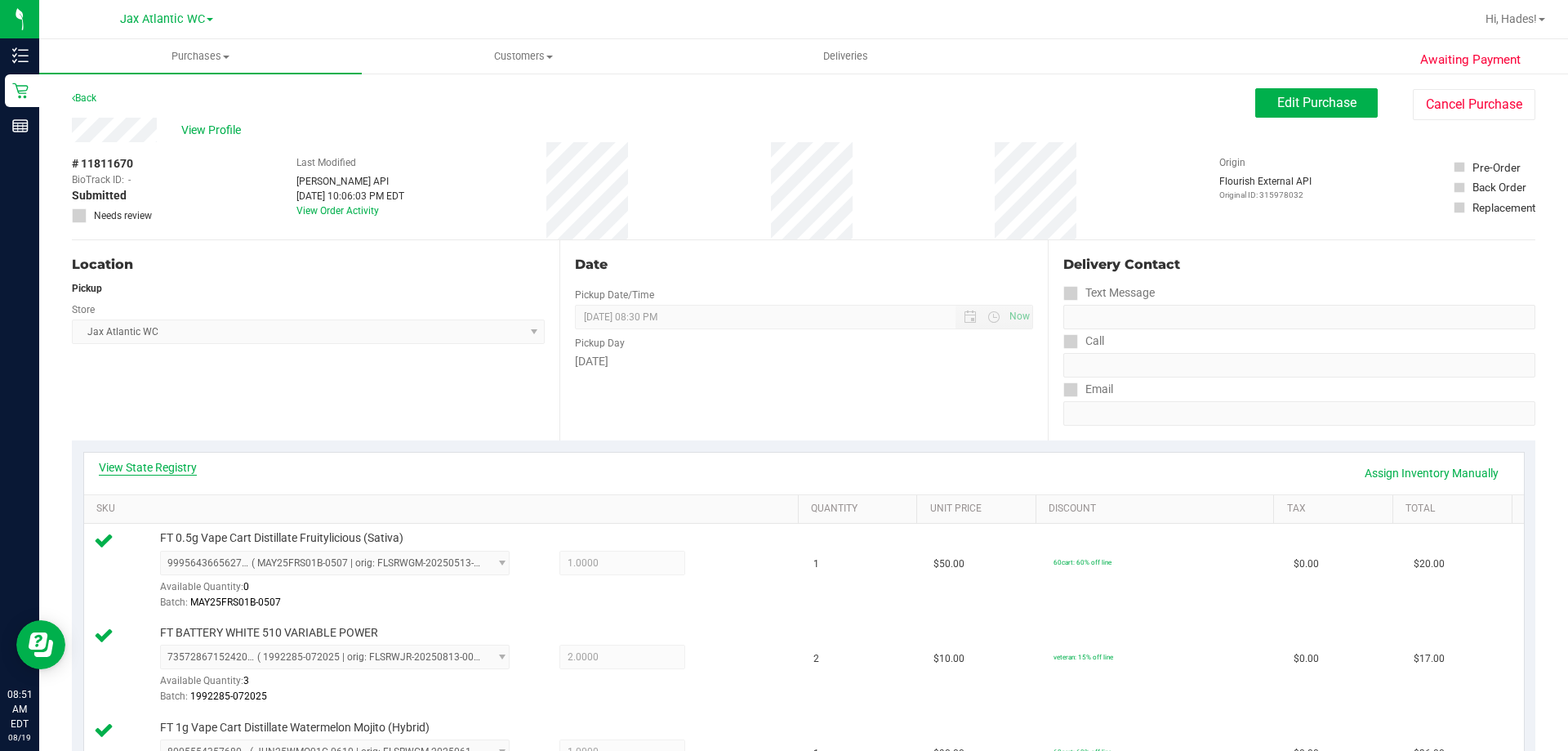
click at [162, 466] on link "View State Registry" at bounding box center [148, 467] width 98 height 17
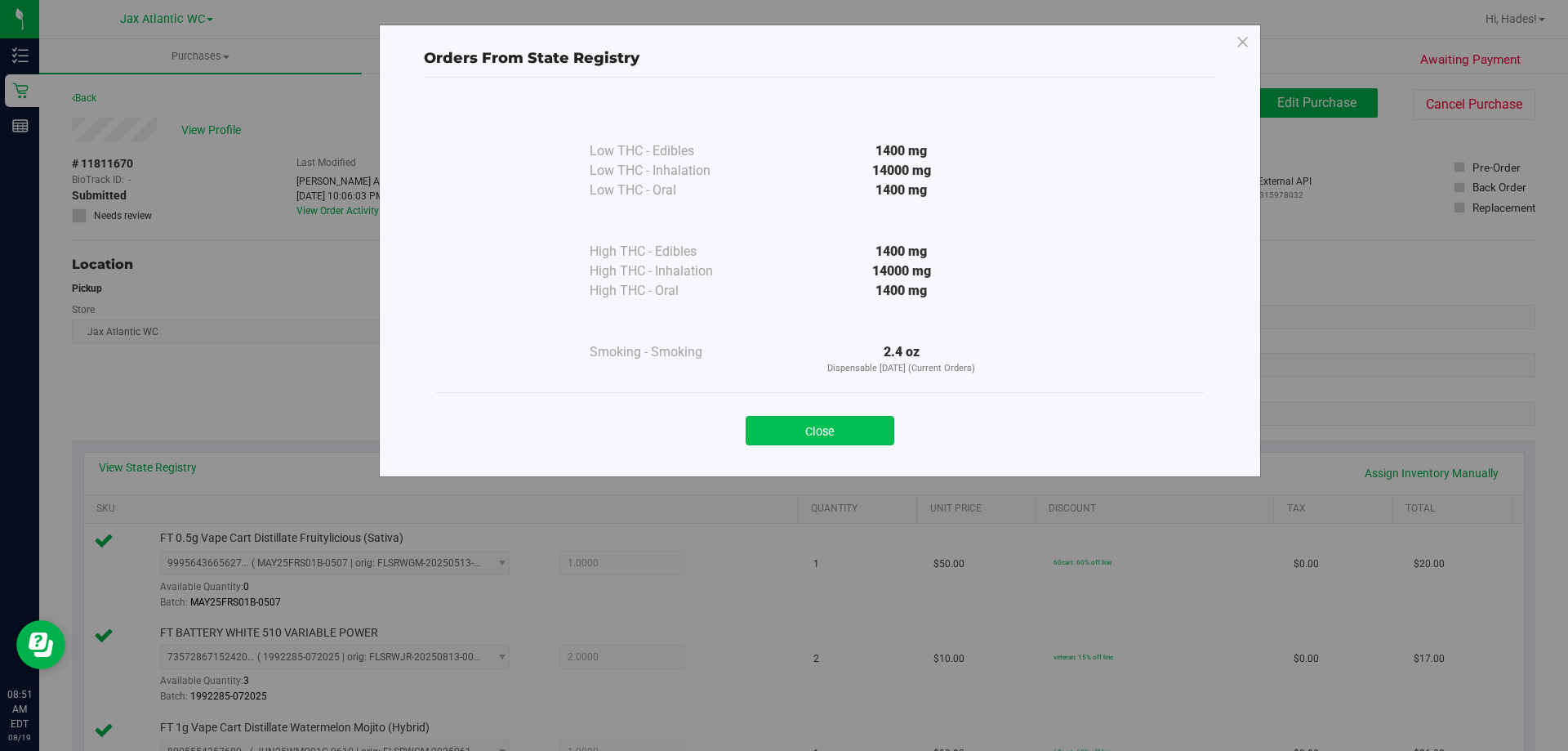
click at [815, 430] on button "Close" at bounding box center [819, 430] width 148 height 29
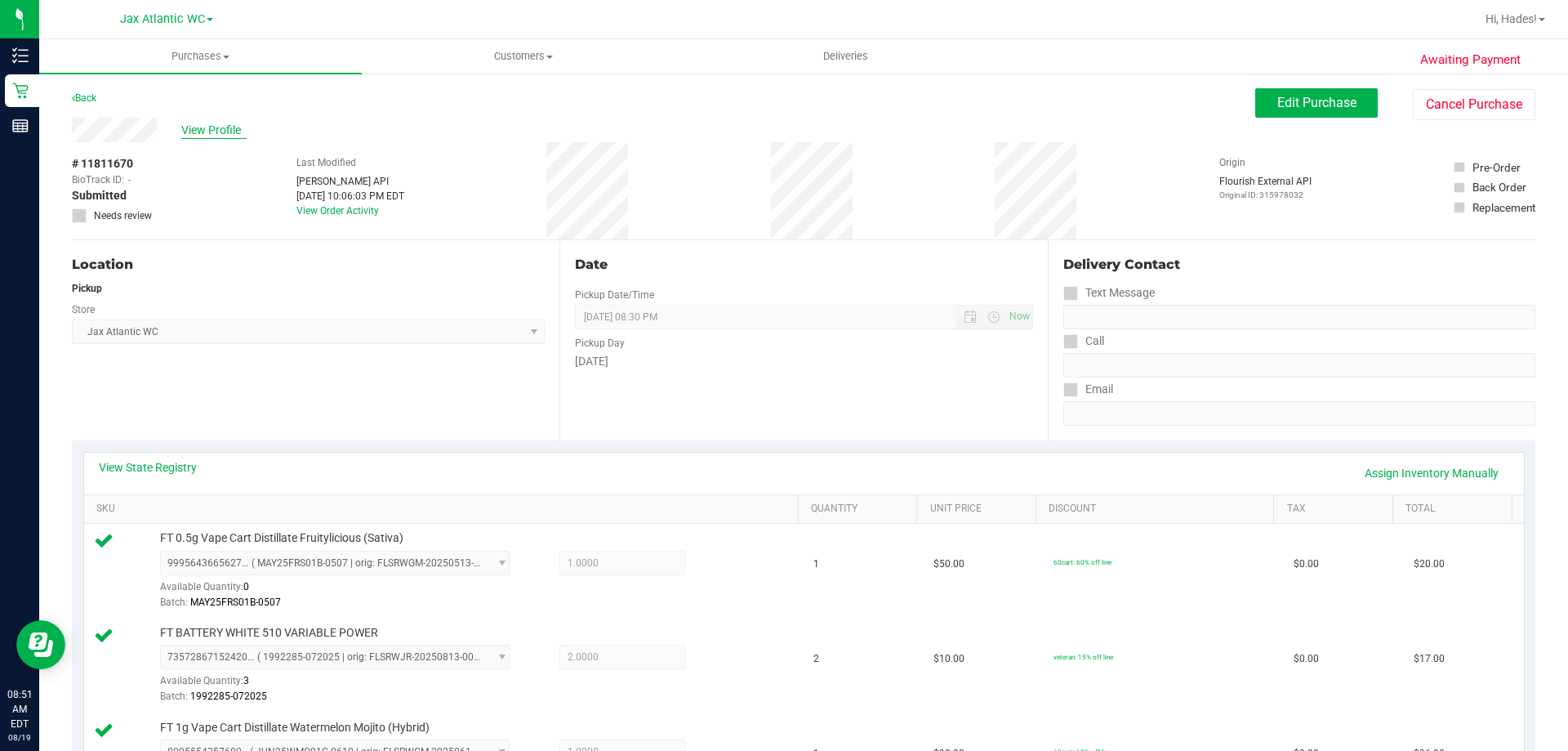
click at [201, 125] on span "View Profile" at bounding box center [214, 131] width 65 height 18
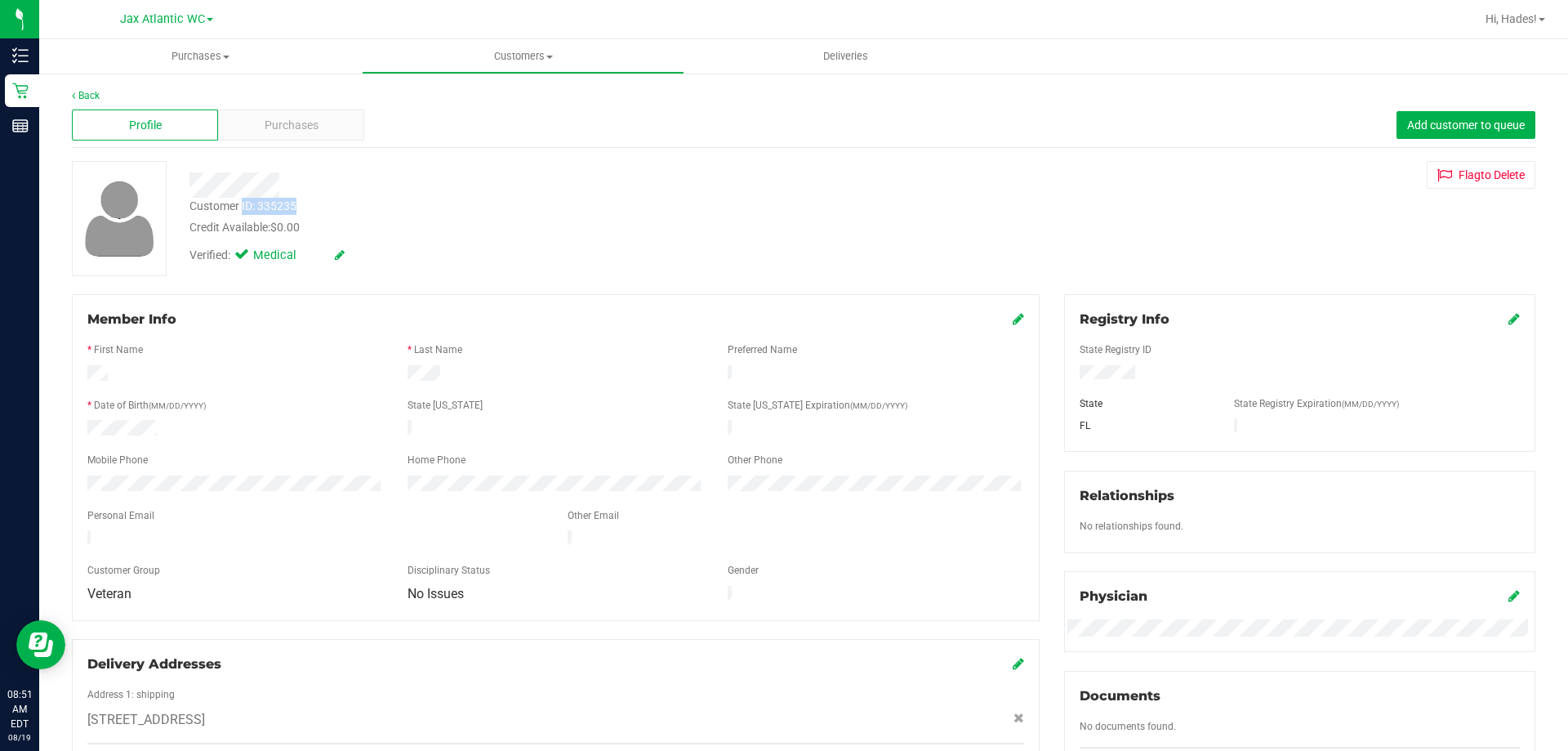
drag, startPoint x: 306, startPoint y: 201, endPoint x: 249, endPoint y: 206, distance: 57.2
click at [242, 208] on div "Customer ID: 335235 Credit Available: $0.00" at bounding box center [549, 217] width 744 height 39
copy div "ID: 335235"
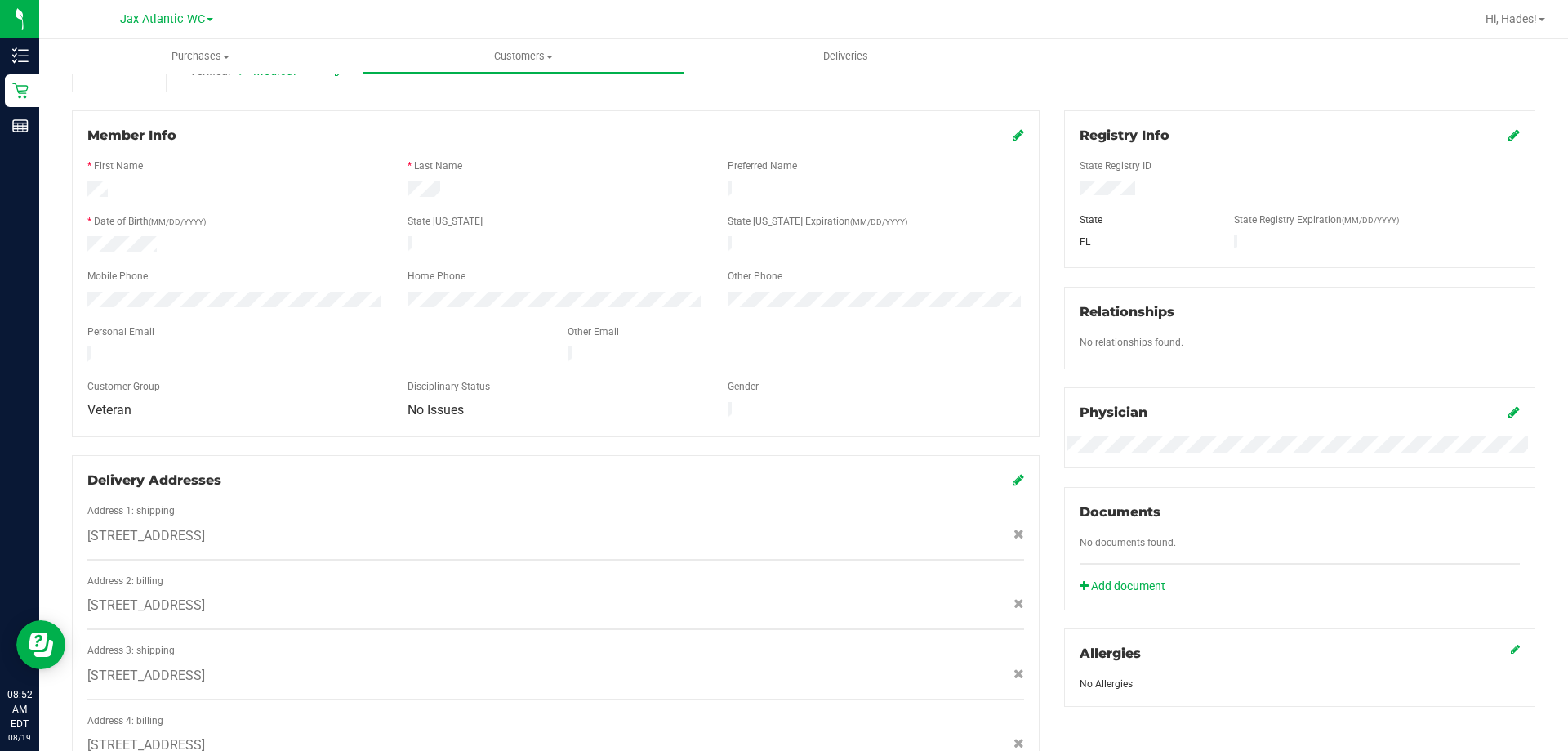
scroll to position [103, 0]
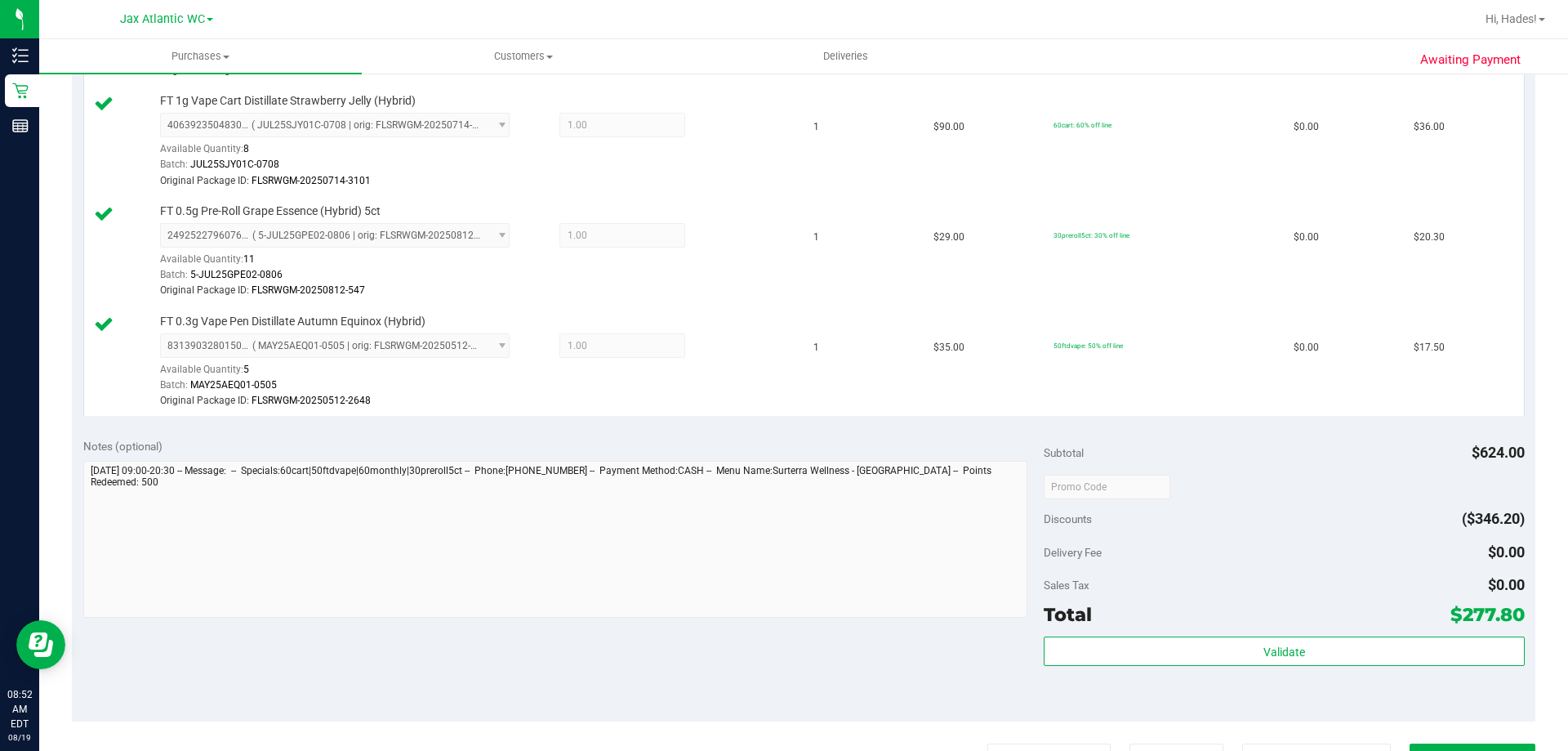
scroll to position [1411, 0]
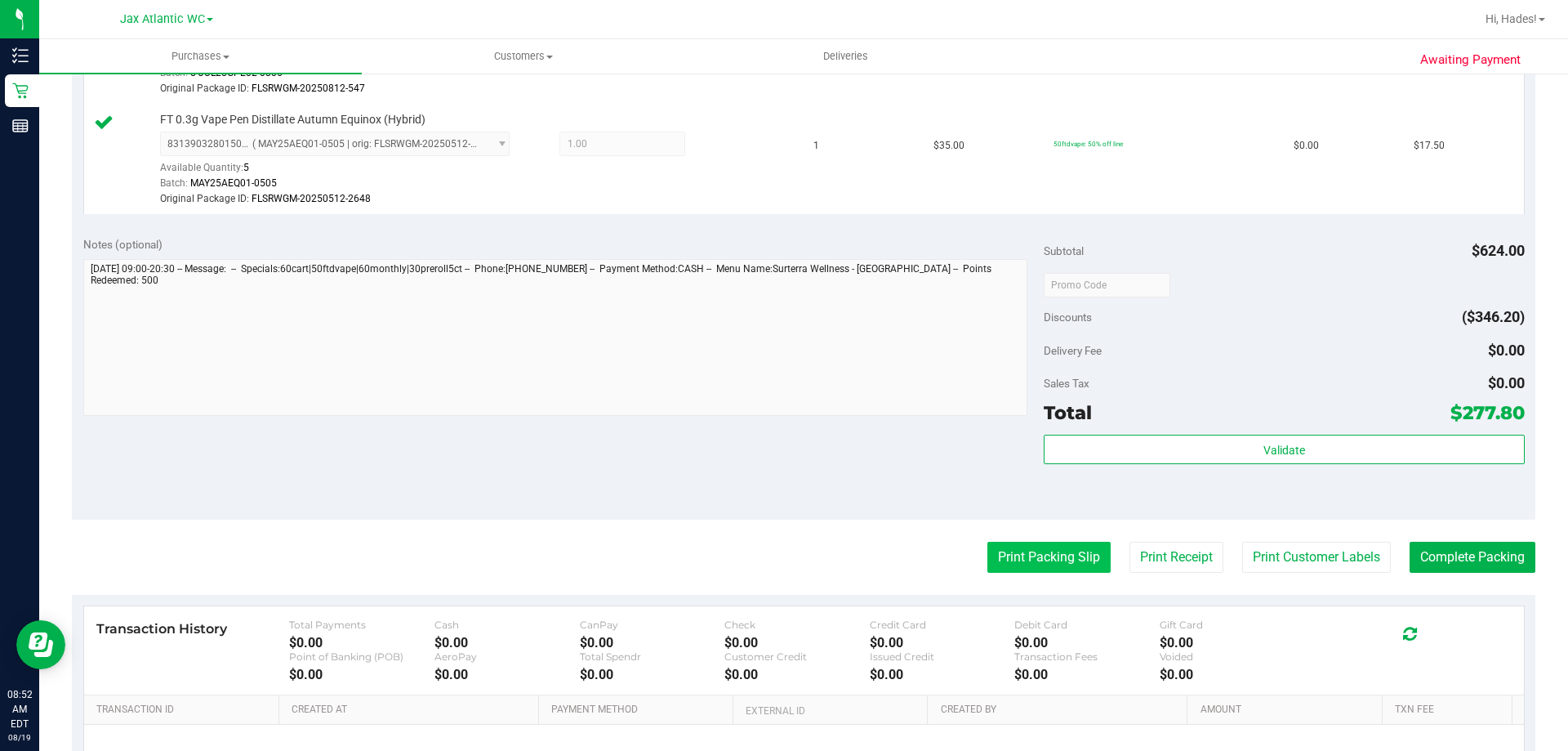
click at [1035, 557] on button "Print Packing Slip" at bounding box center [1049, 557] width 123 height 31
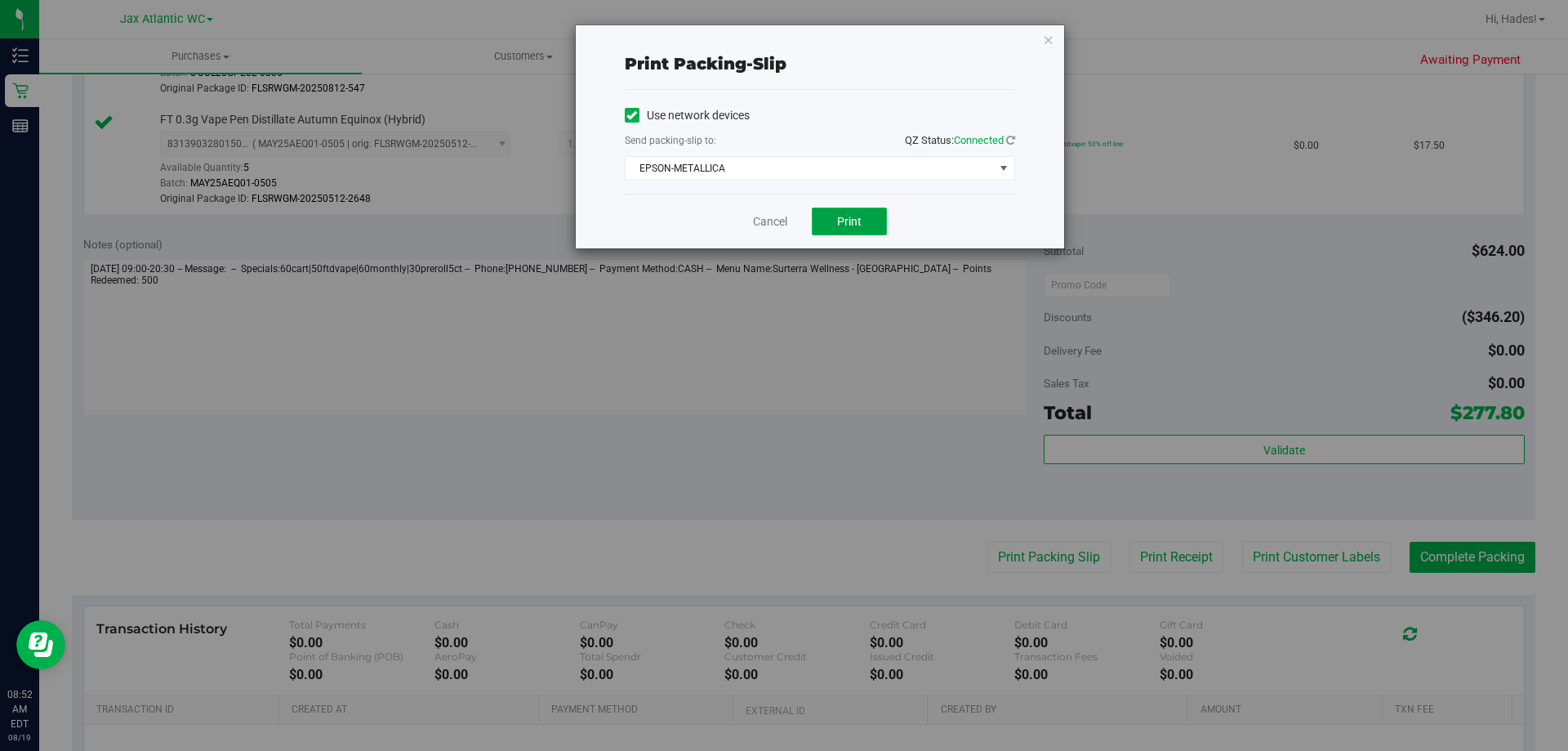
click at [847, 223] on span "Print" at bounding box center [850, 221] width 25 height 13
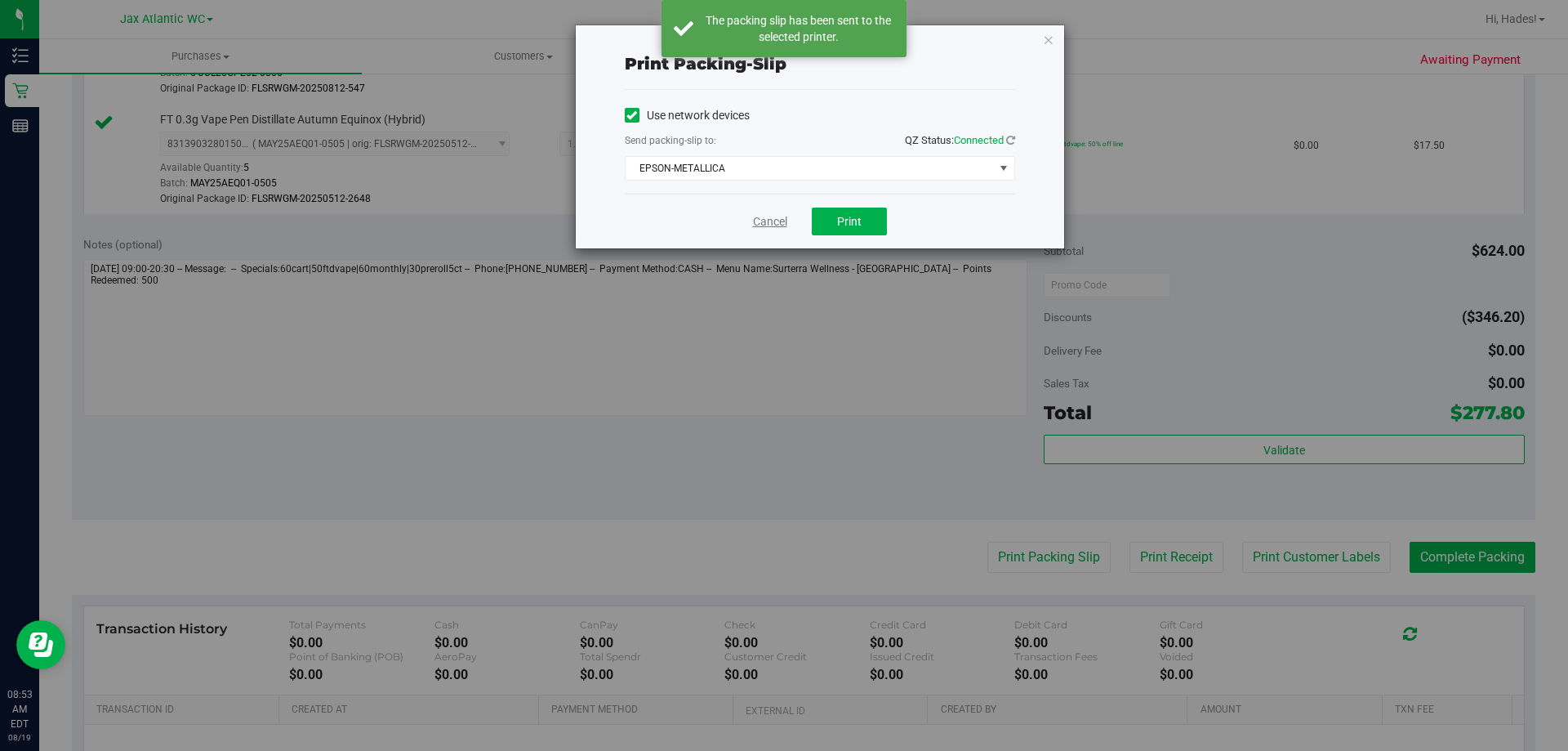
click at [765, 223] on link "Cancel" at bounding box center [770, 222] width 34 height 18
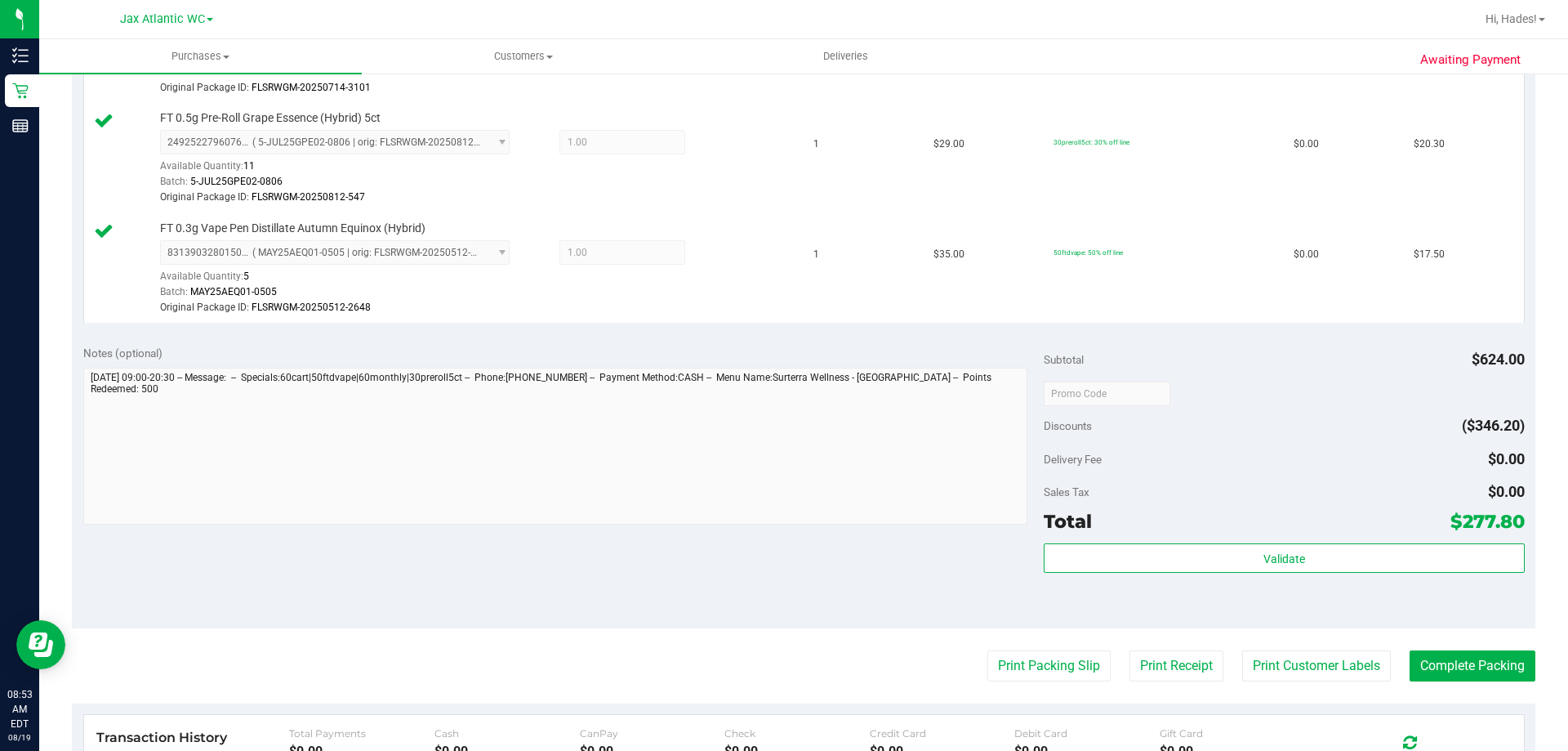
scroll to position [1470, 0]
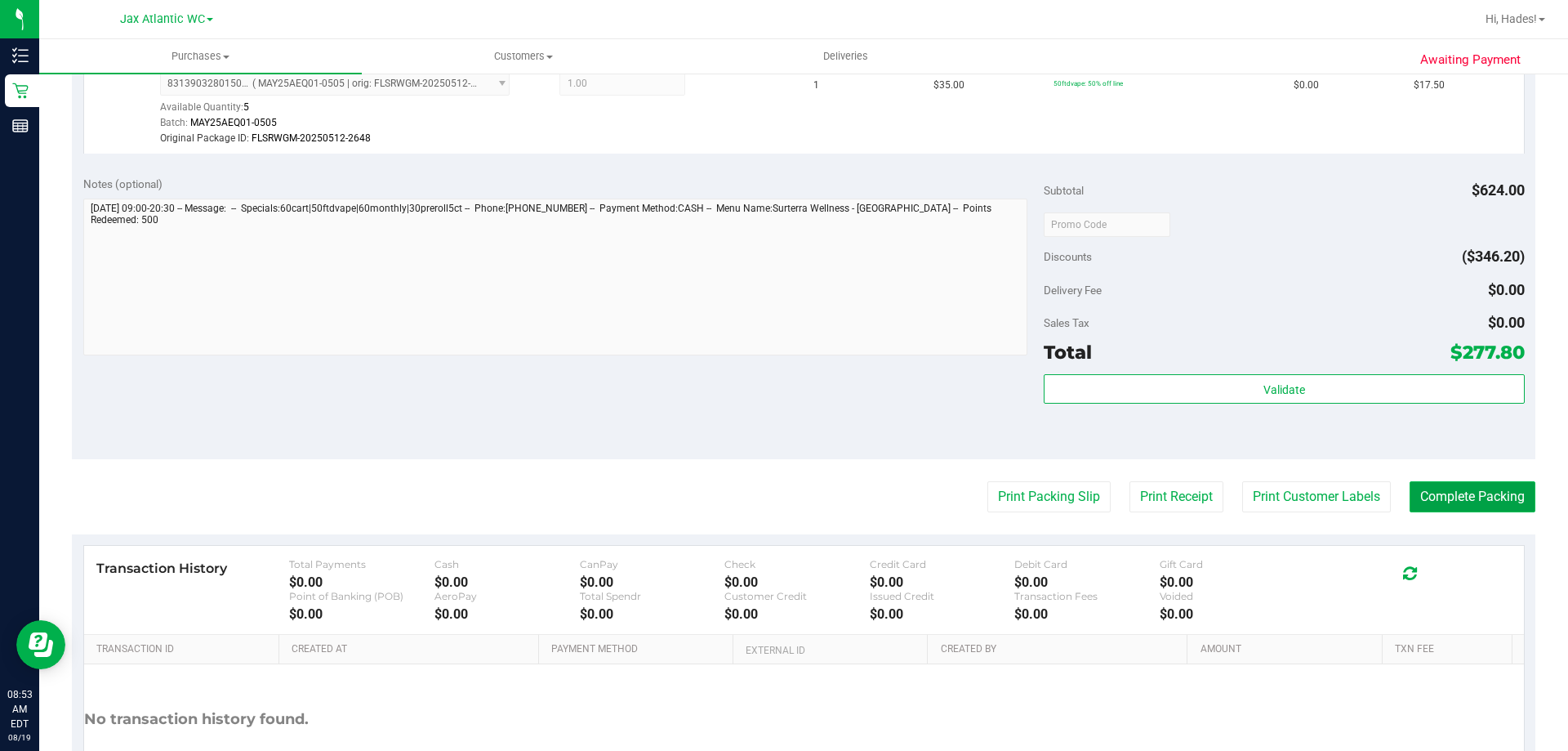
click at [1438, 495] on button "Complete Packing" at bounding box center [1472, 496] width 126 height 31
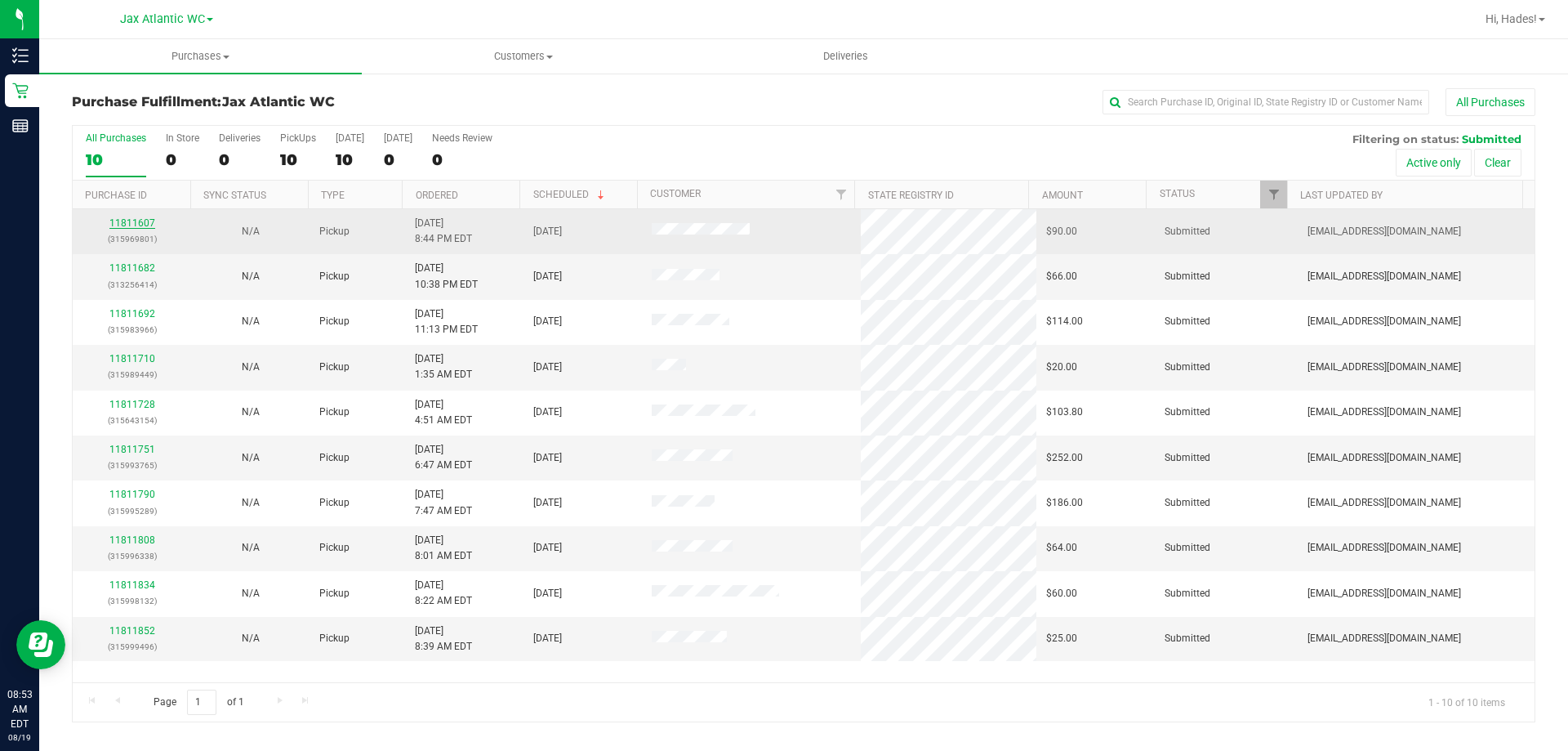
click at [131, 217] on link "11811607" at bounding box center [133, 222] width 46 height 11
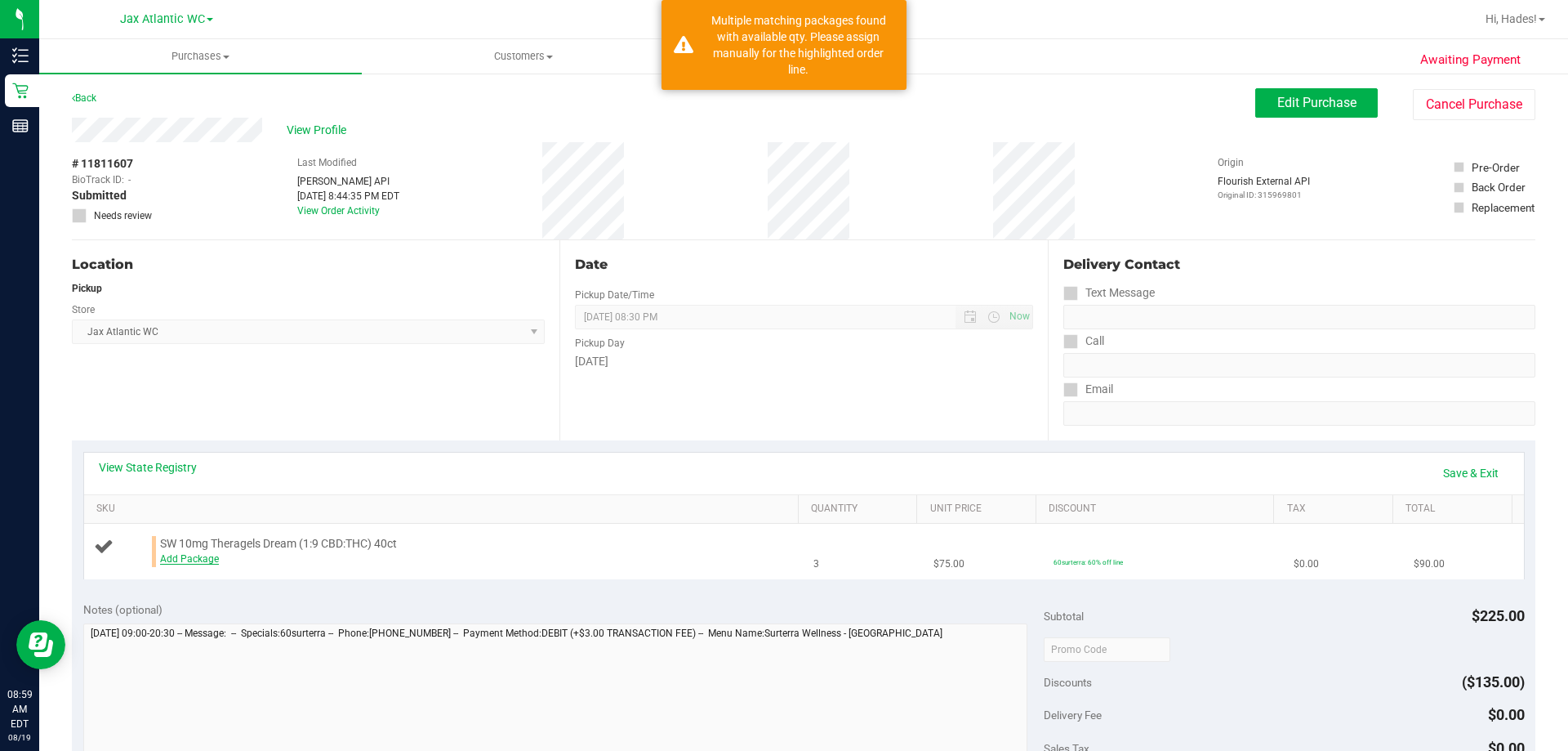
click at [184, 562] on link "Add Package" at bounding box center [189, 559] width 59 height 11
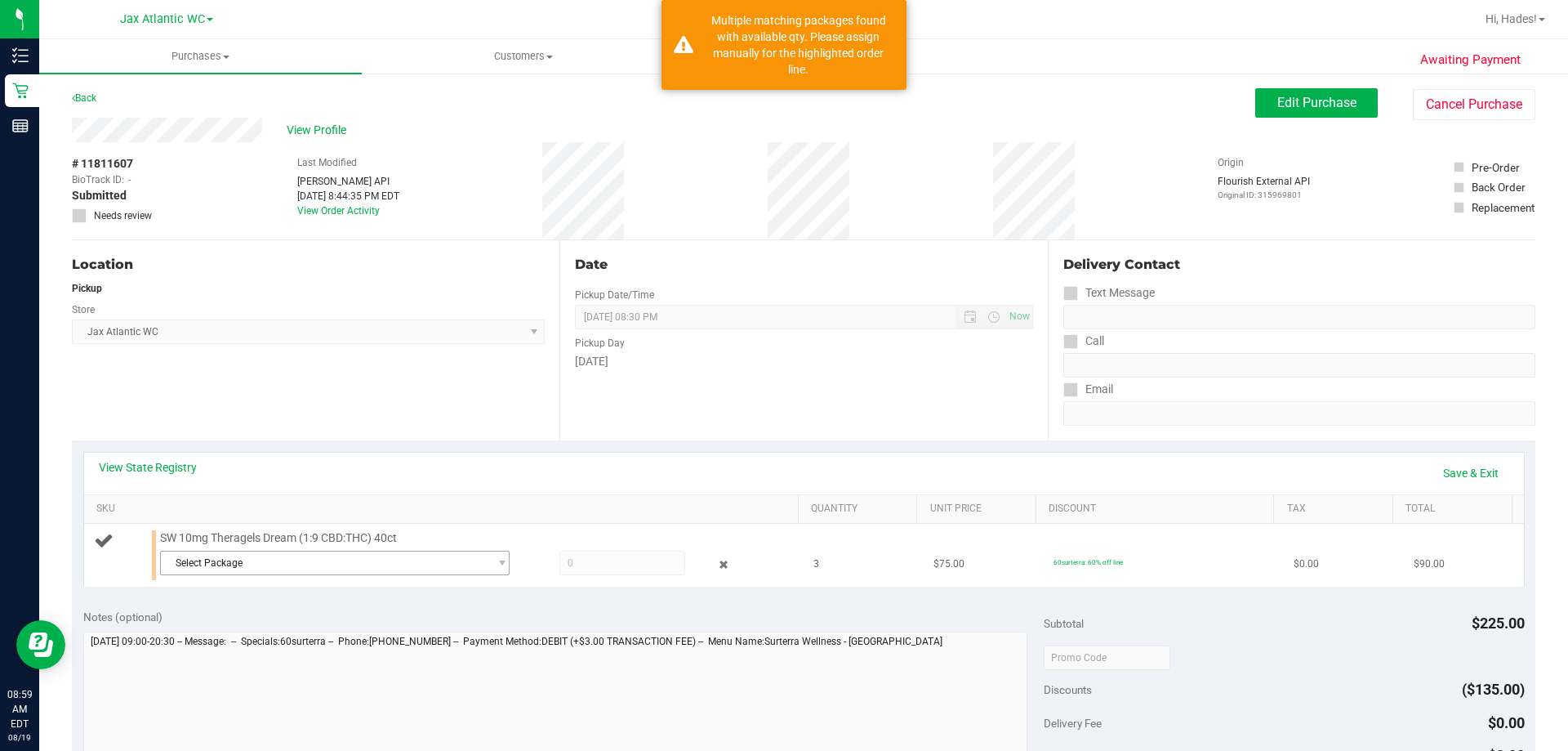
click at [255, 568] on span "Select Package" at bounding box center [324, 563] width 327 height 23
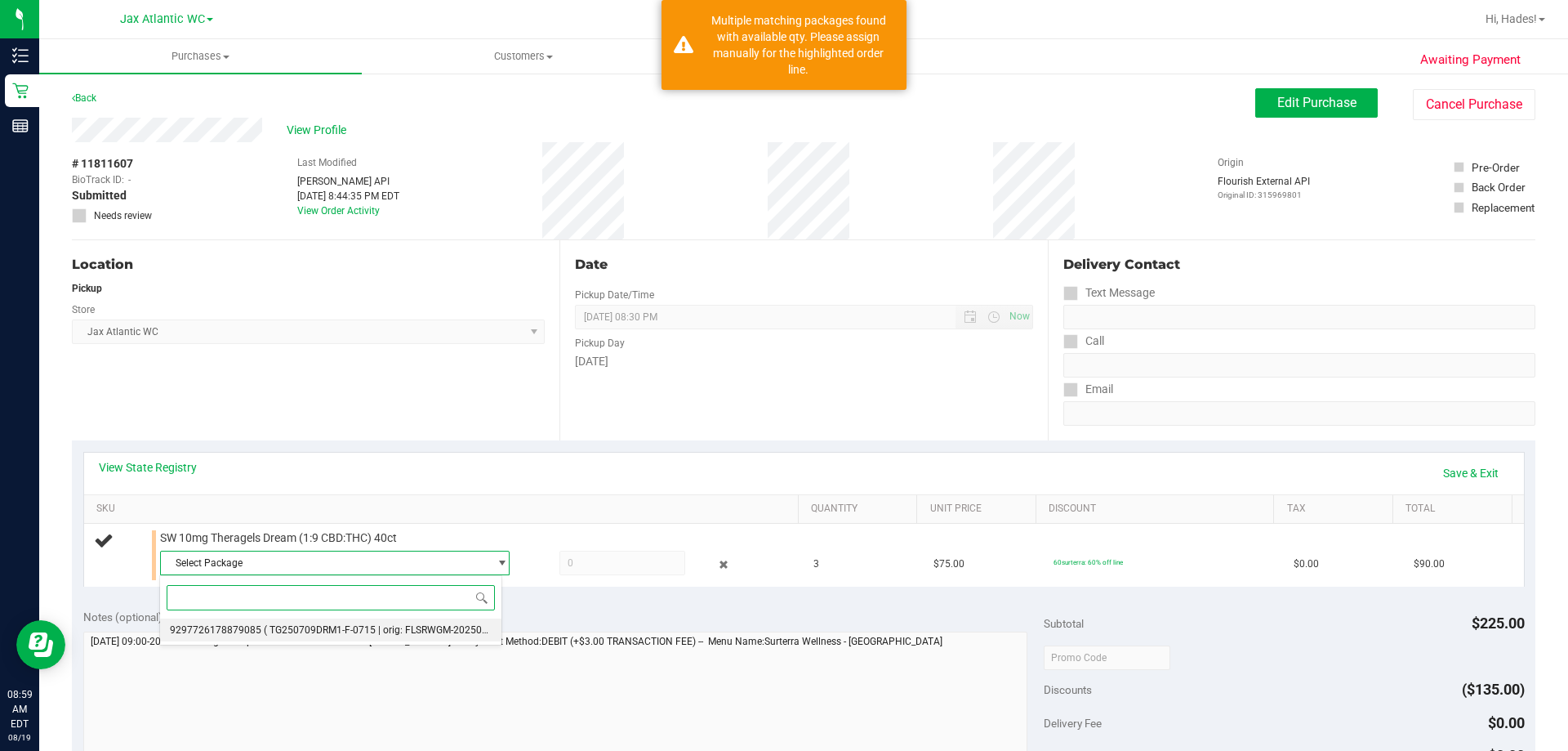
click at [263, 630] on span "( TG250709DRM1-F-0715 | orig: FLSRWGM-20250722-039 )" at bounding box center [393, 630] width 261 height 11
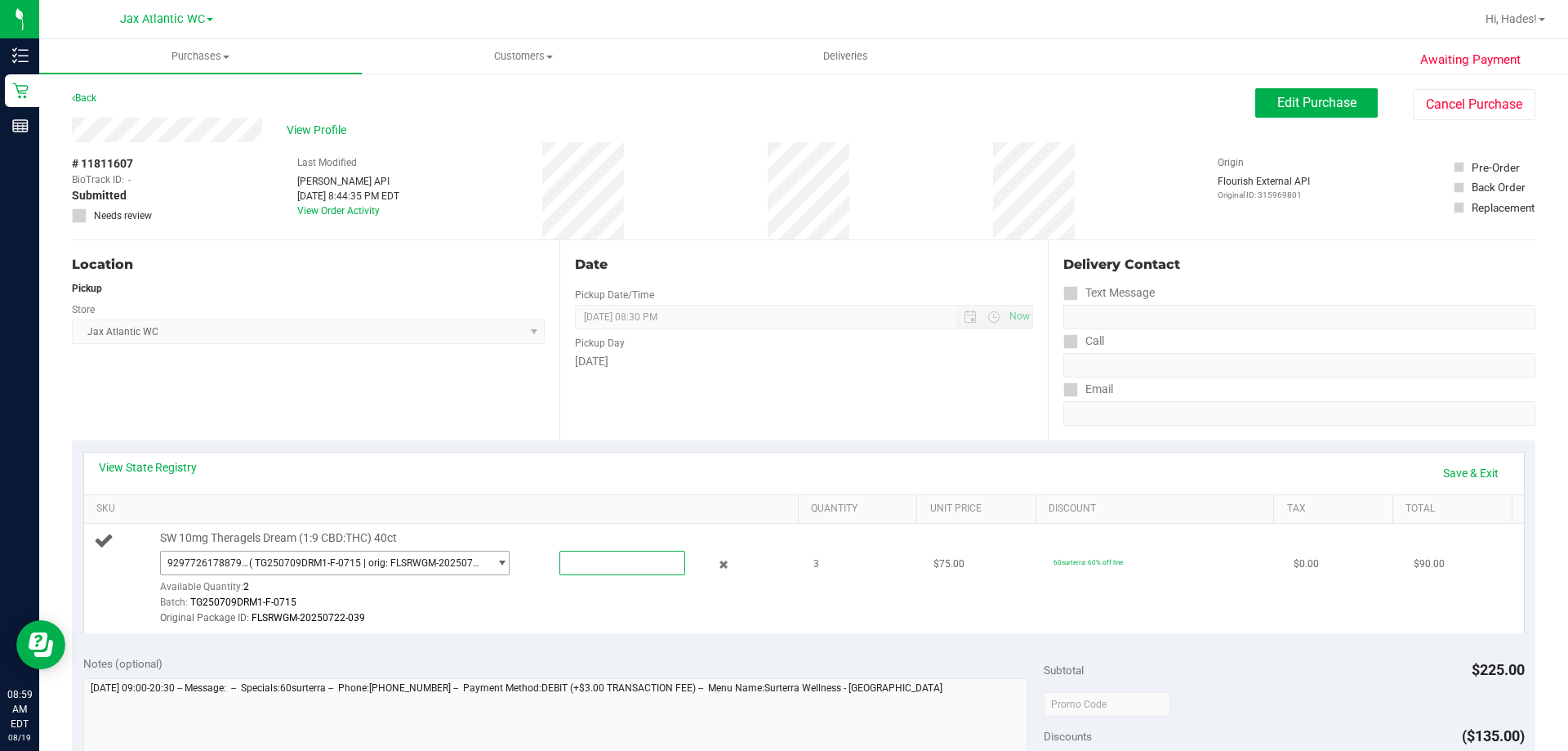
drag, startPoint x: 585, startPoint y: 564, endPoint x: 492, endPoint y: 560, distance: 93.1
click at [492, 551] on div "9297726178879085 ( TG250709DRM1-F-0715 | orig: FLSRWGM-20250722-039 ) 929772617…" at bounding box center [475, 551] width 630 height 0
type input "2"
type input "2.0000"
click at [461, 624] on div "Original Package ID: FLSRWGM-20250722-039" at bounding box center [475, 618] width 630 height 16
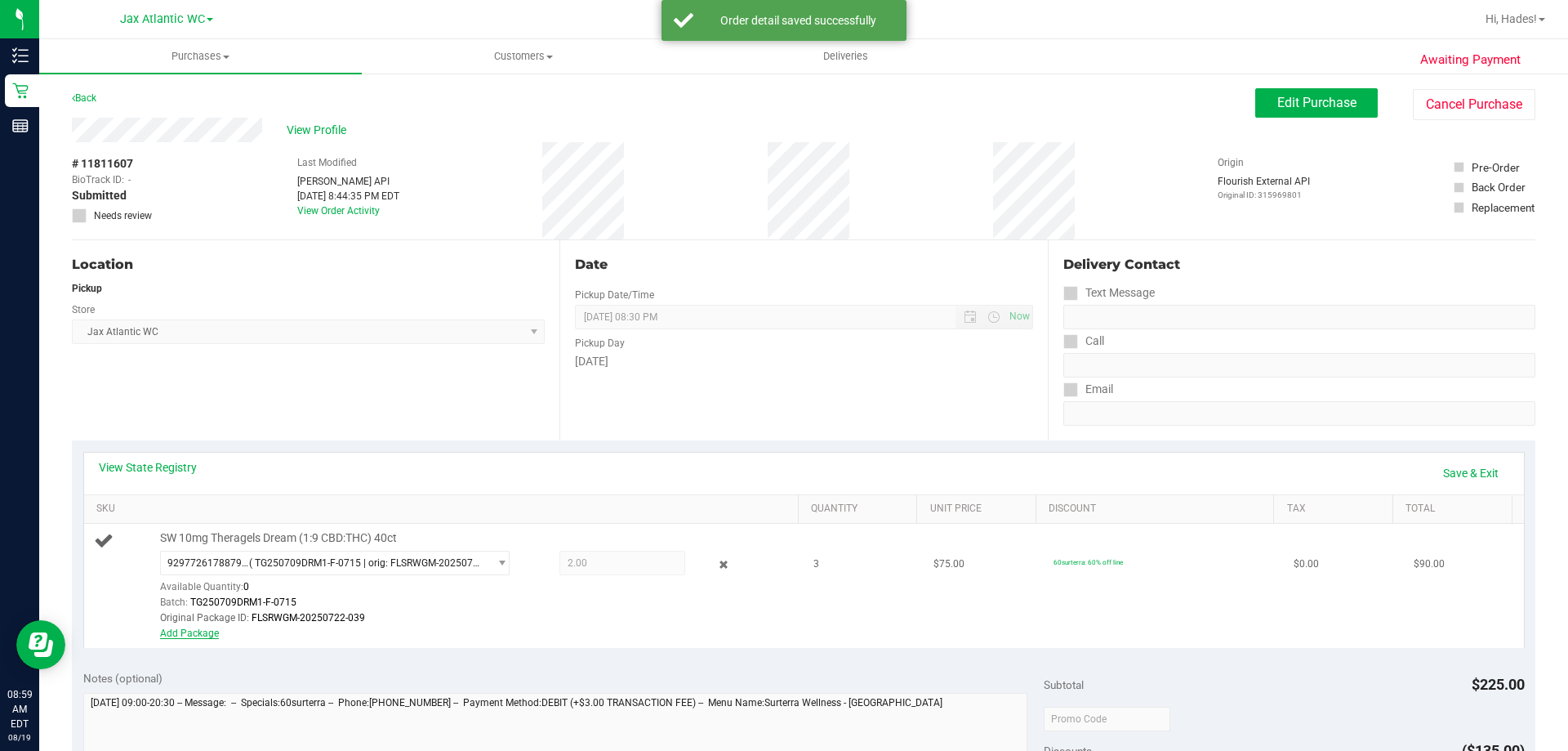
click at [173, 628] on link "Add Package" at bounding box center [189, 632] width 59 height 11
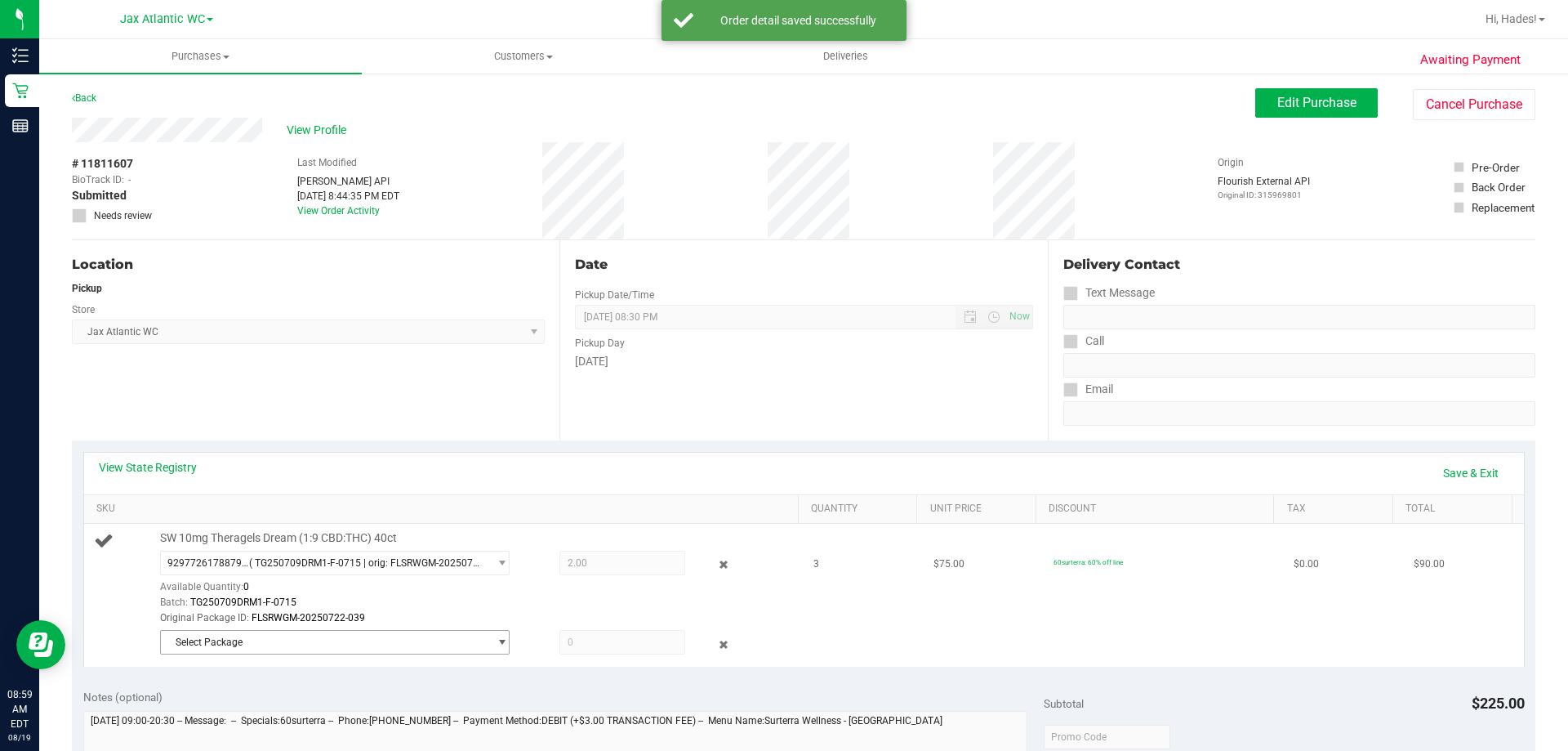
click at [323, 649] on span "Select Package" at bounding box center [324, 642] width 327 height 23
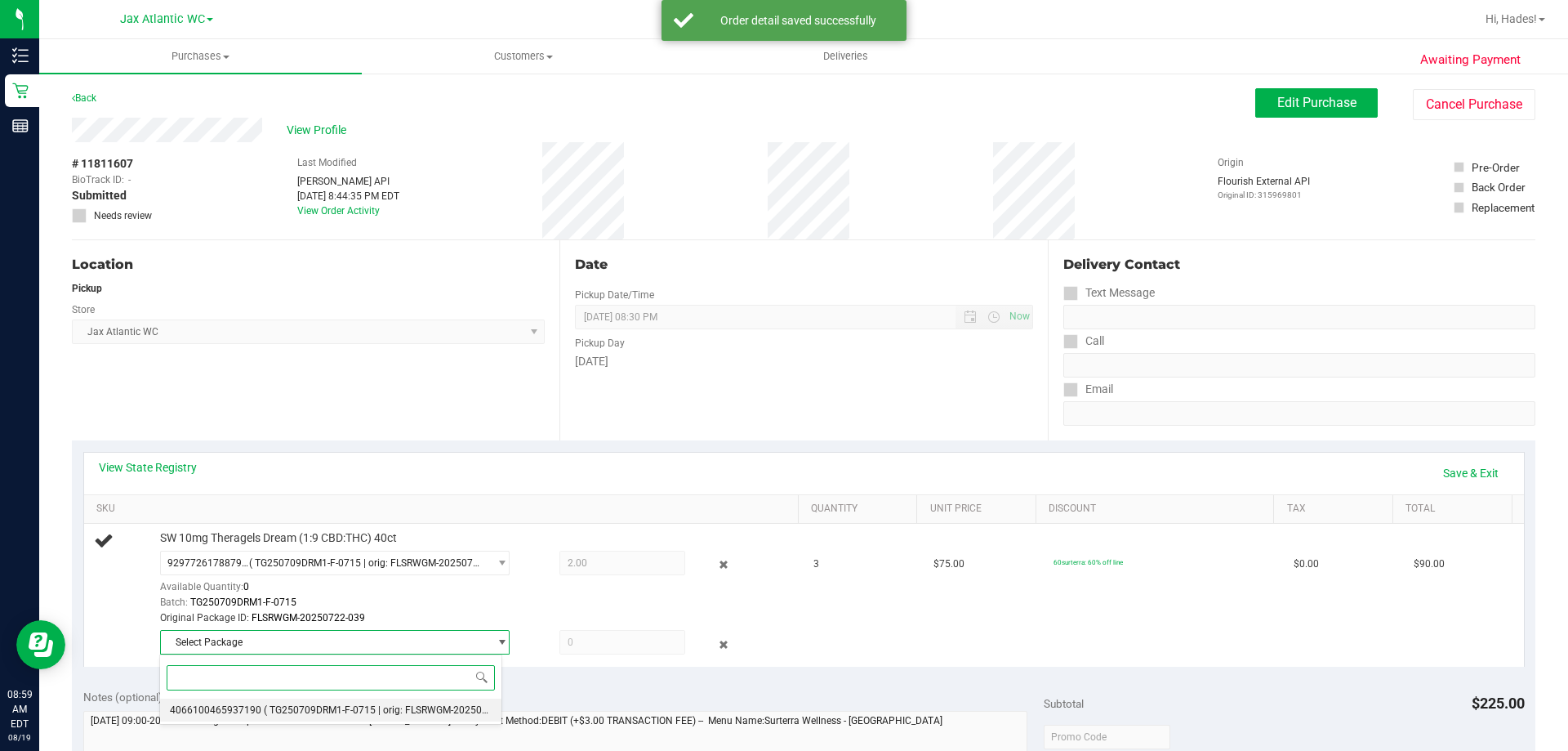
click at [323, 710] on span "( TG250709DRM1-F-0715 | orig: FLSRWGM-20250722-101 )" at bounding box center [393, 710] width 261 height 11
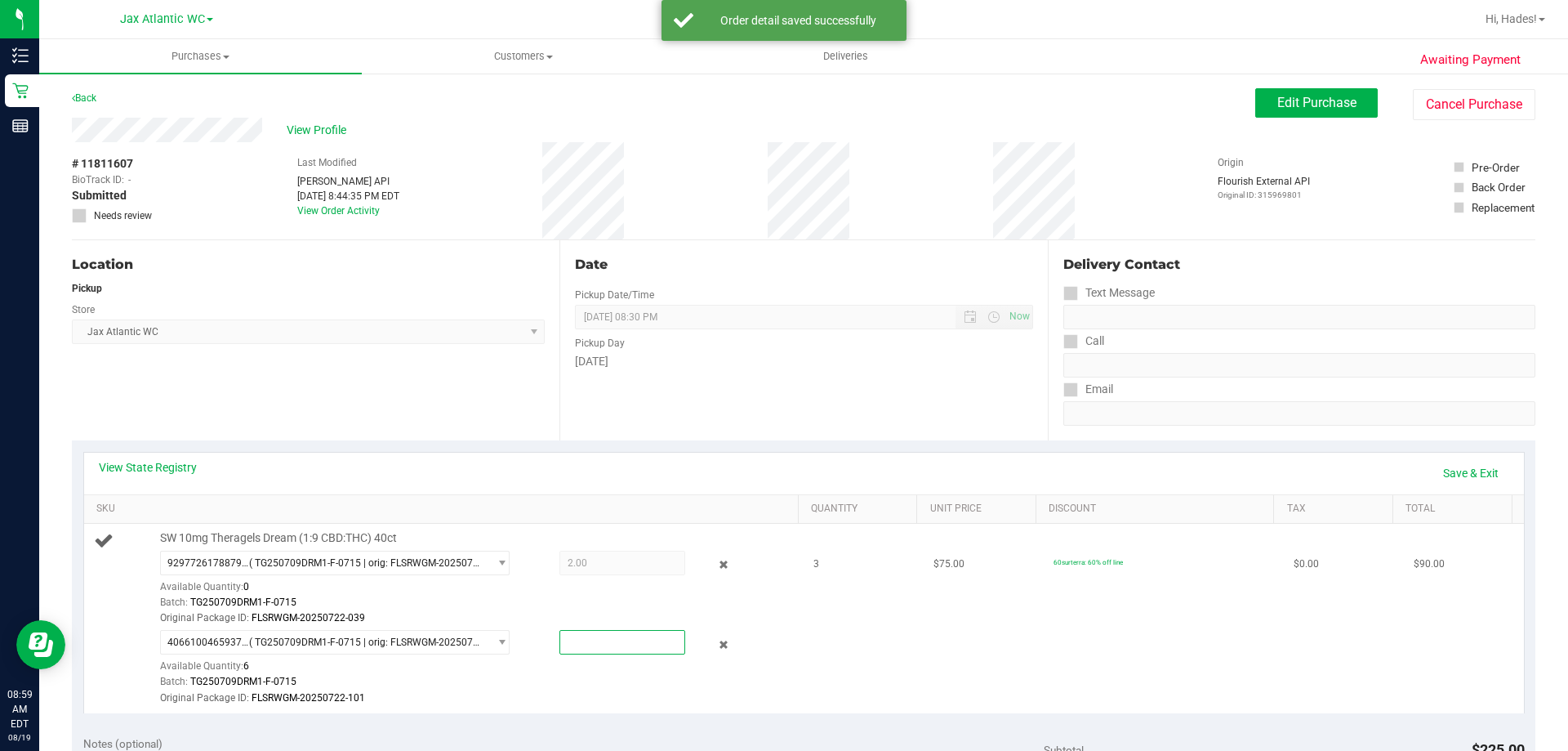
drag, startPoint x: 579, startPoint y: 634, endPoint x: 557, endPoint y: 638, distance: 22.4
click at [559, 638] on span at bounding box center [622, 642] width 126 height 25
type input "1"
type input "1.0000"
click at [527, 697] on div "Original Package ID: FLSRWGM-20250722-101" at bounding box center [475, 698] width 630 height 16
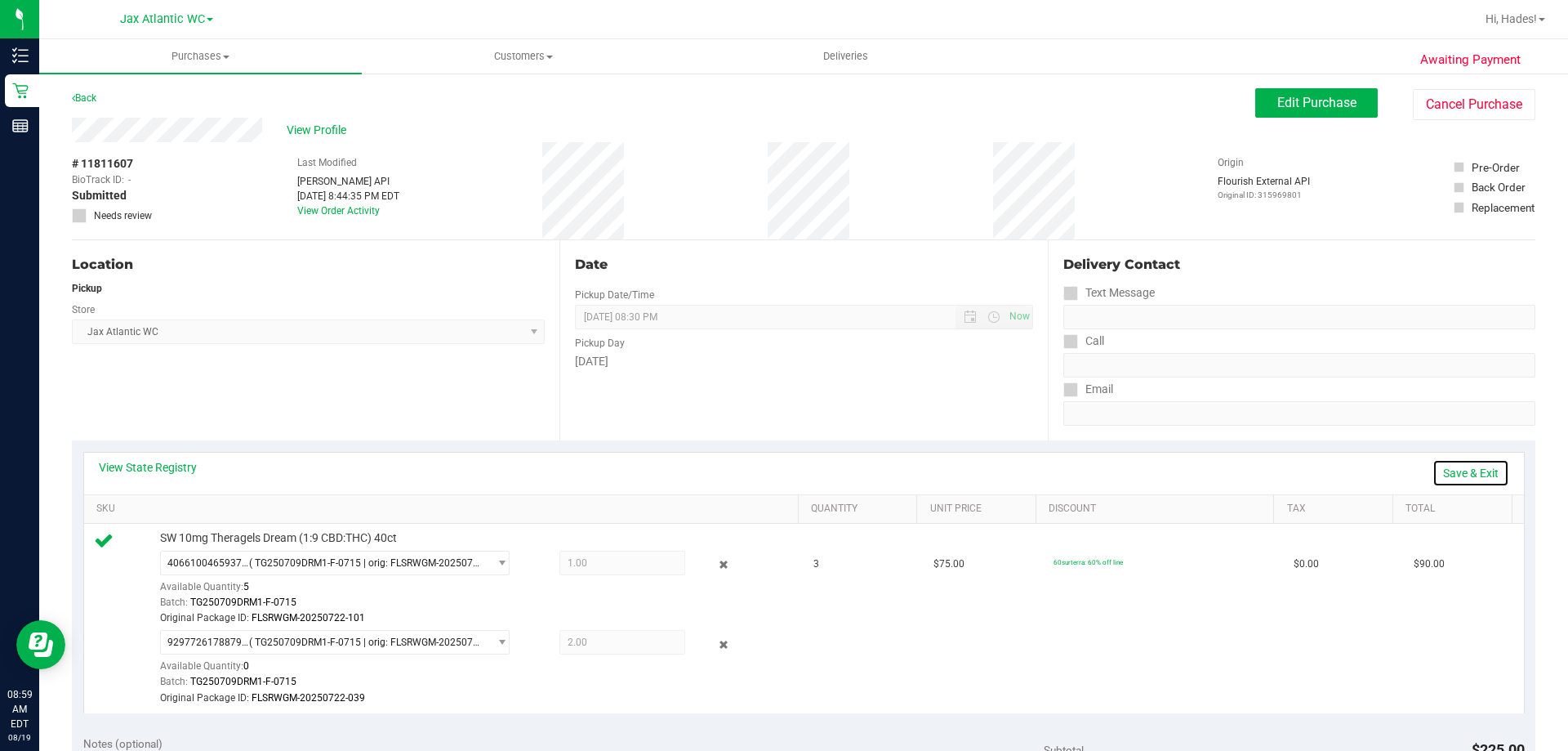
click at [1457, 474] on link "Save & Exit" at bounding box center [1471, 473] width 76 height 28
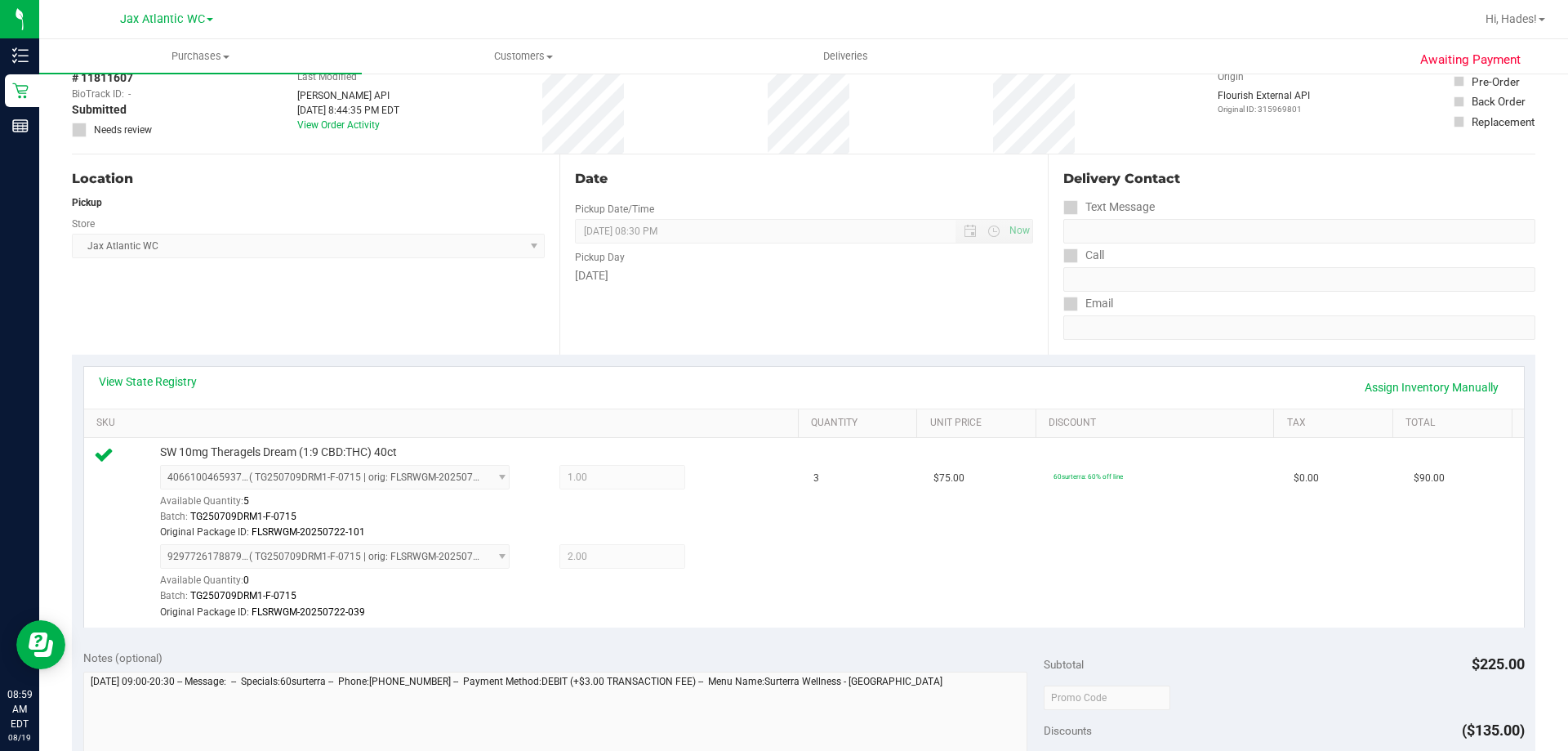
scroll to position [654, 0]
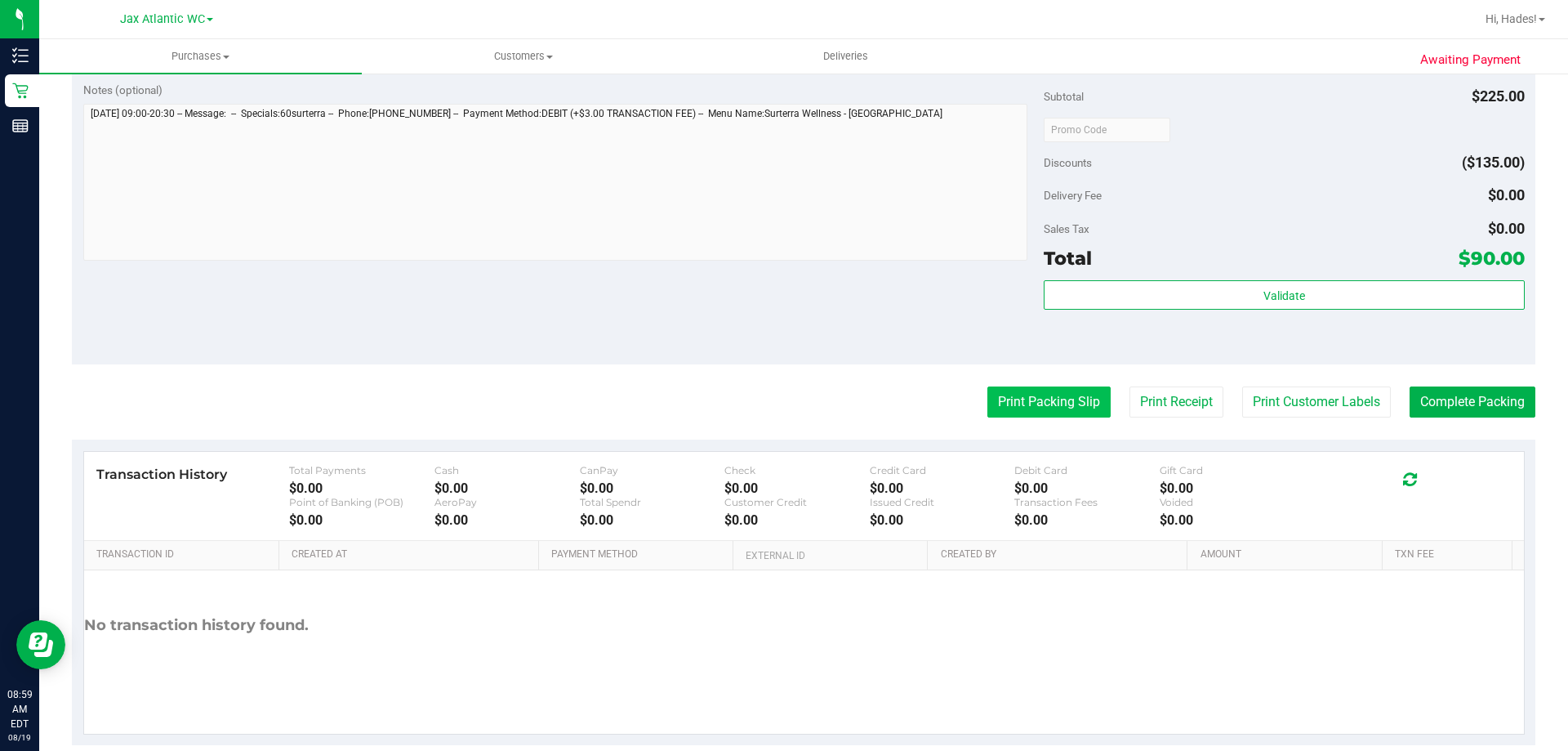
click at [1017, 408] on button "Print Packing Slip" at bounding box center [1049, 401] width 123 height 31
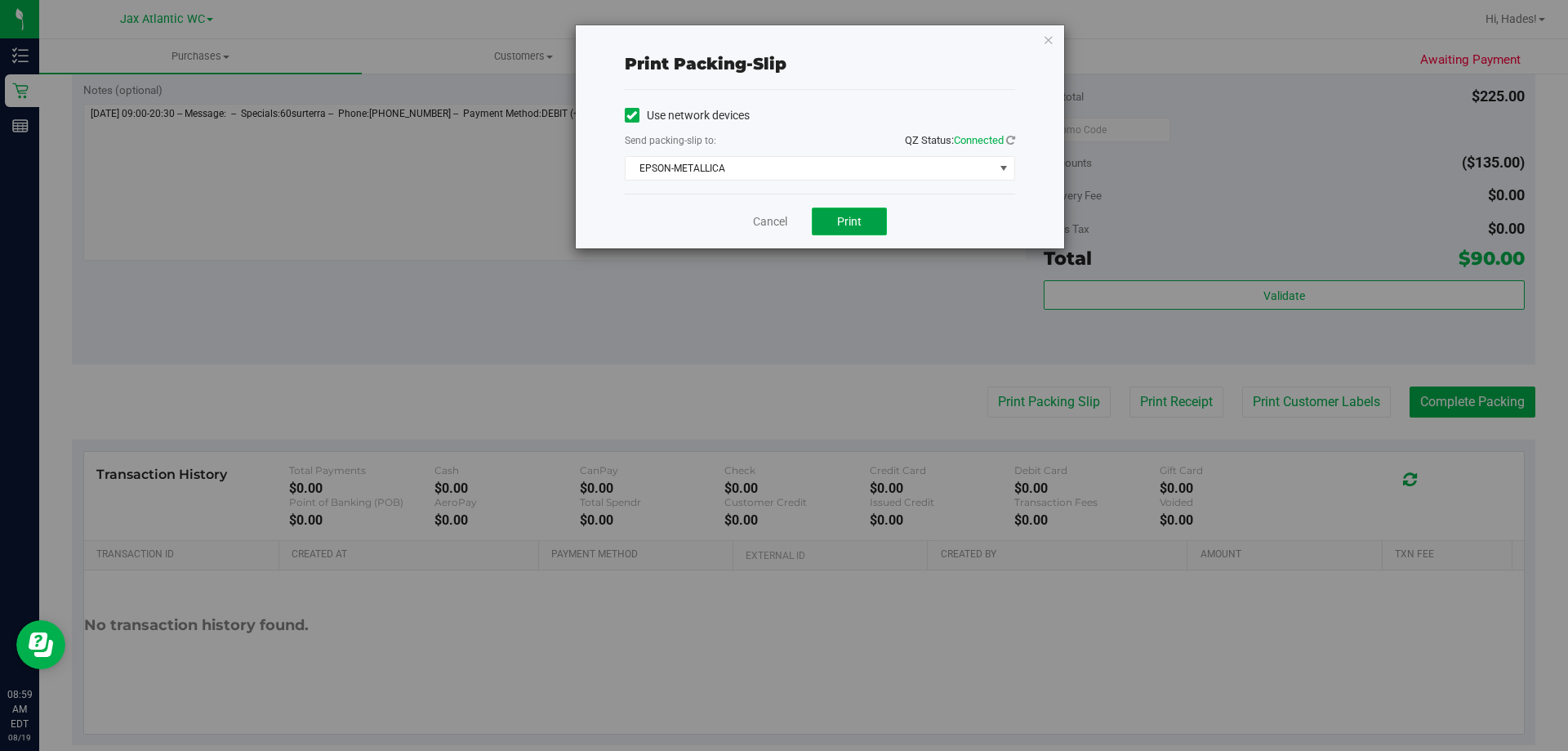
click at [861, 215] on button "Print" at bounding box center [850, 221] width 76 height 28
click at [772, 225] on link "Cancel" at bounding box center [770, 222] width 34 height 18
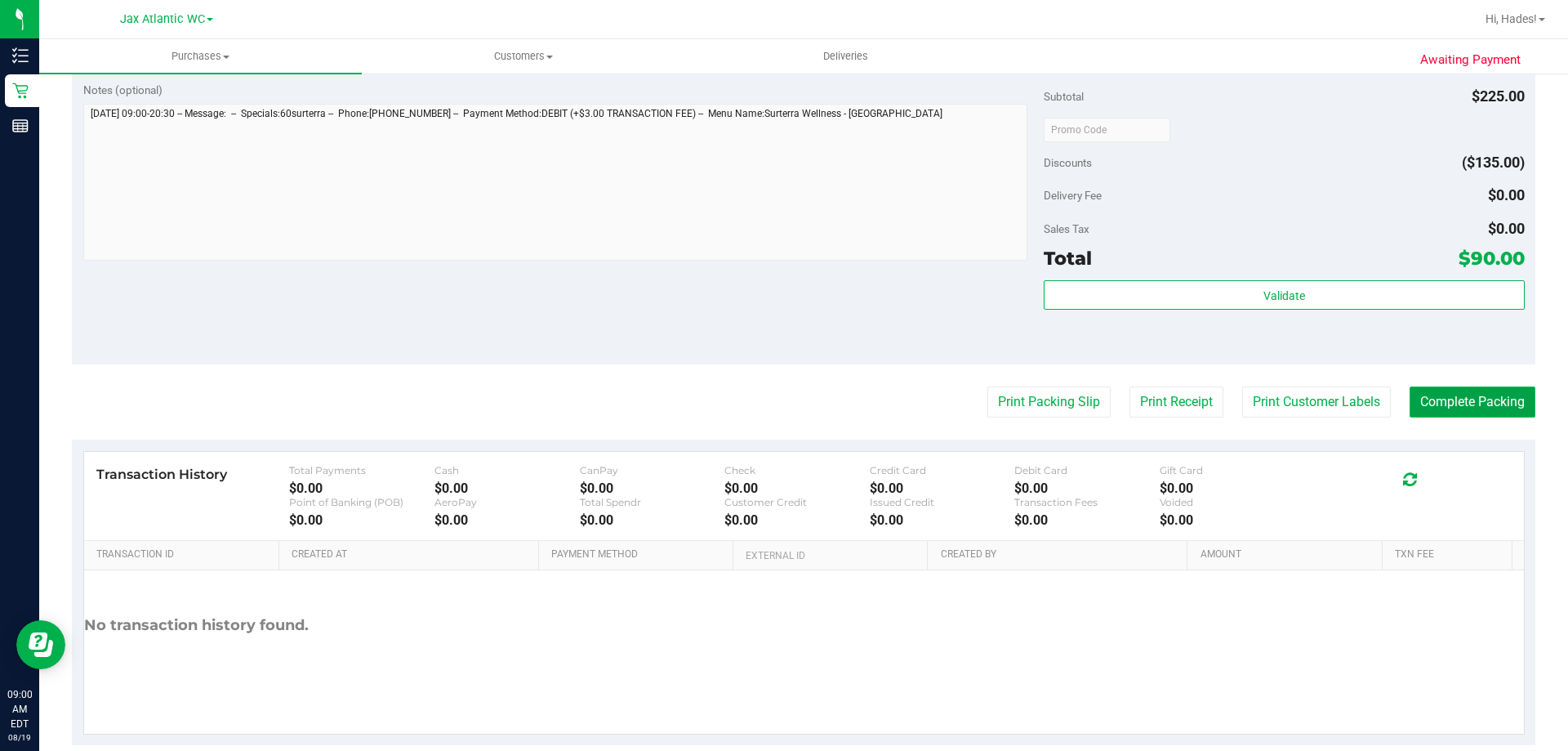
click at [1470, 402] on button "Complete Packing" at bounding box center [1472, 401] width 126 height 31
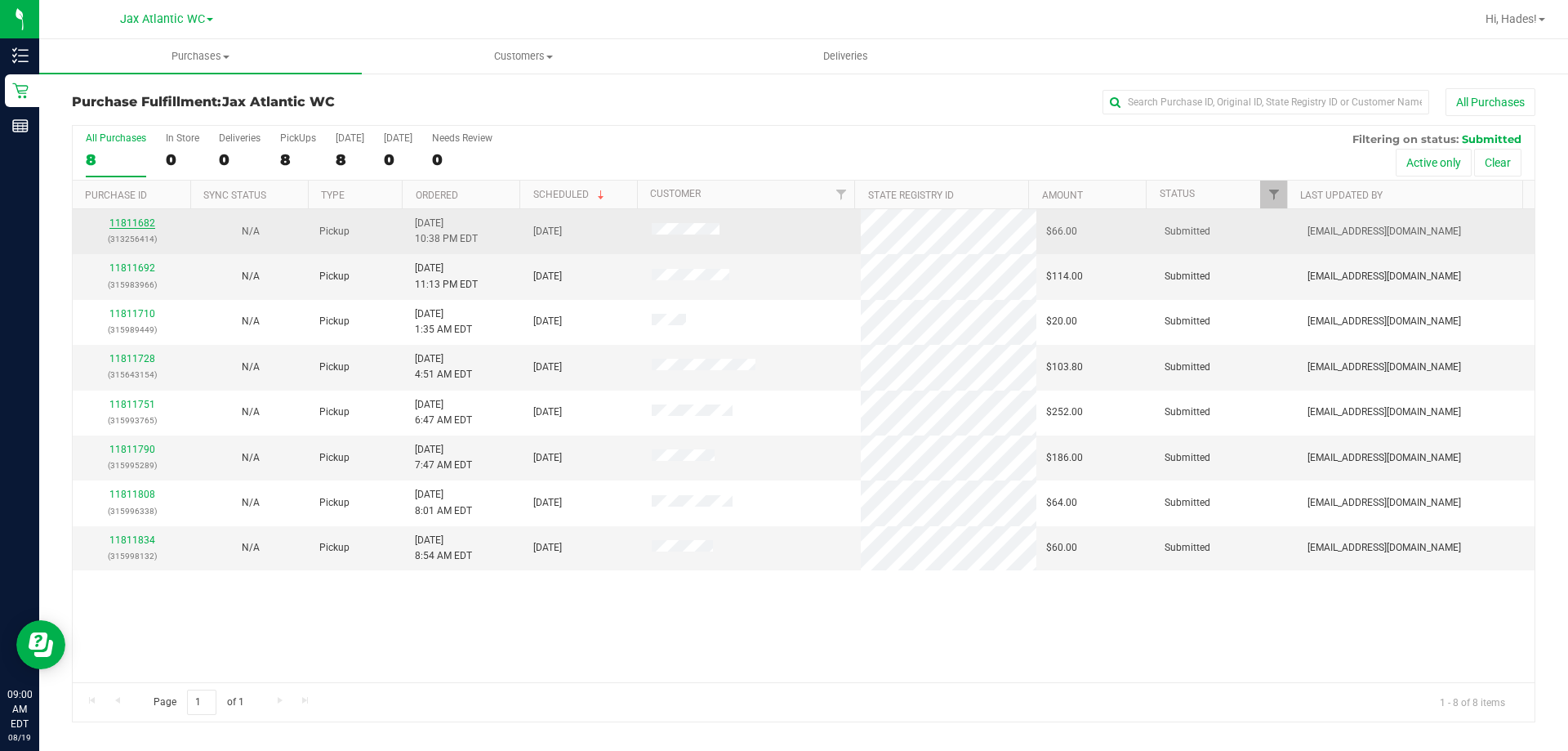
click at [141, 220] on link "11811682" at bounding box center [133, 222] width 46 height 11
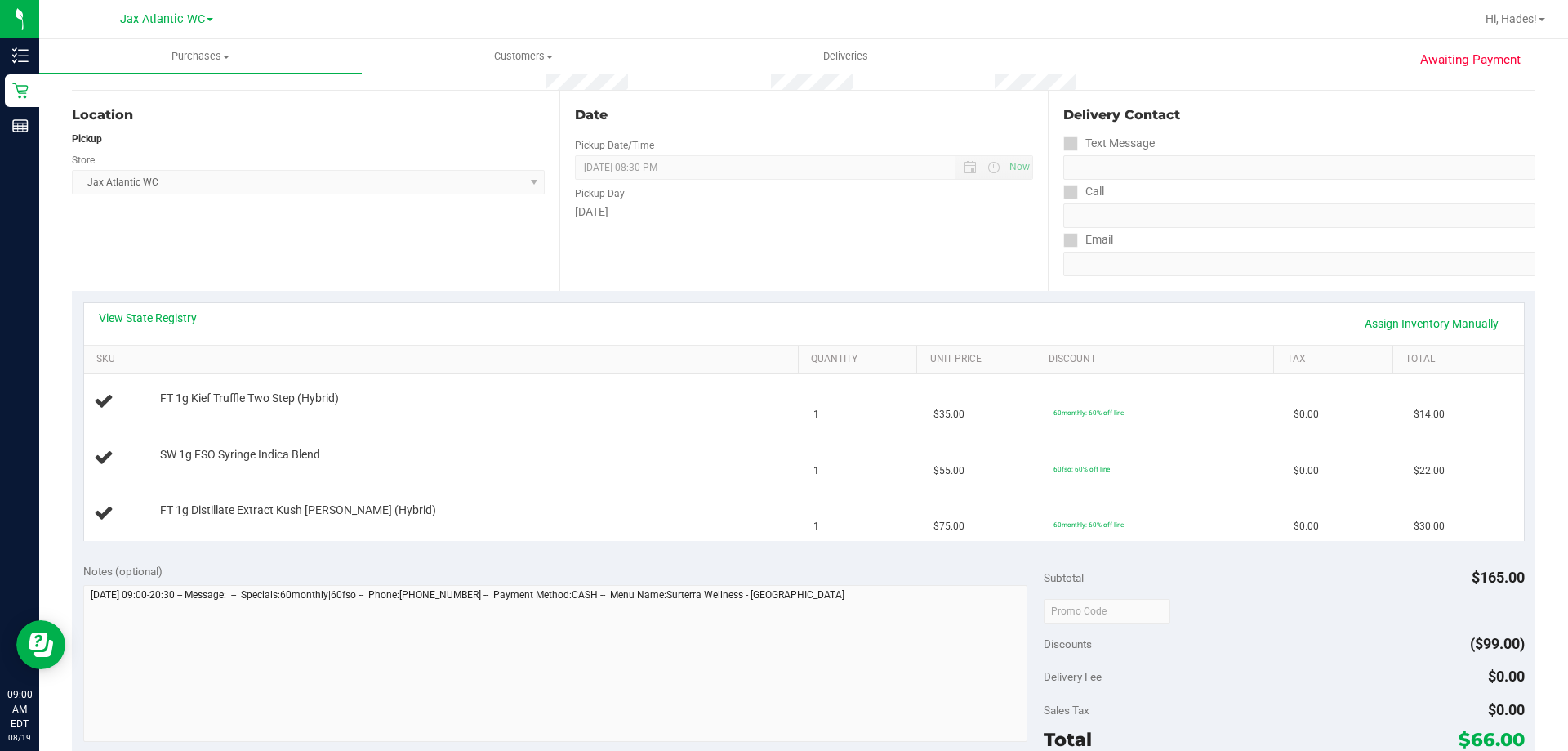
scroll to position [163, 0]
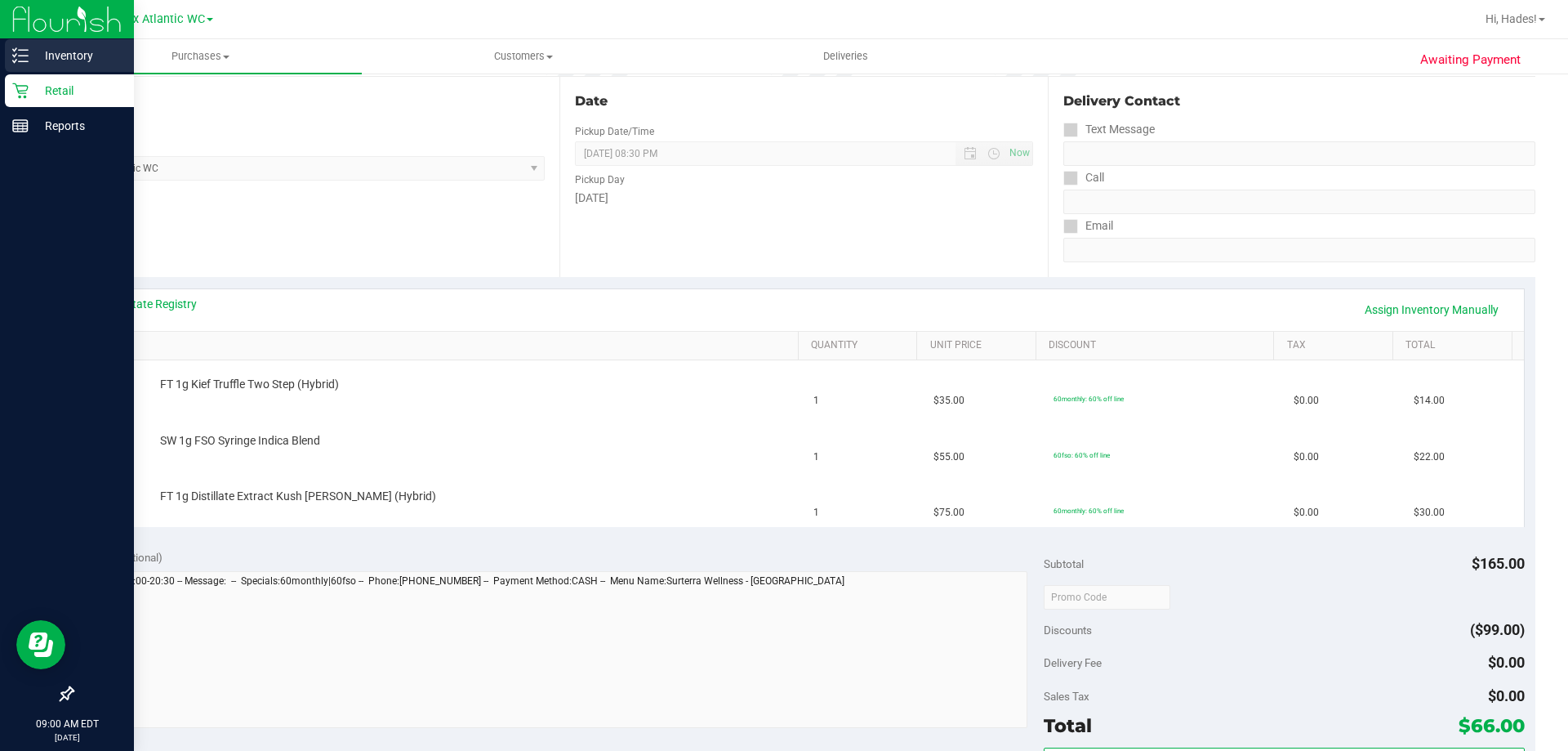
click at [32, 58] on p "Inventory" at bounding box center [78, 55] width 98 height 19
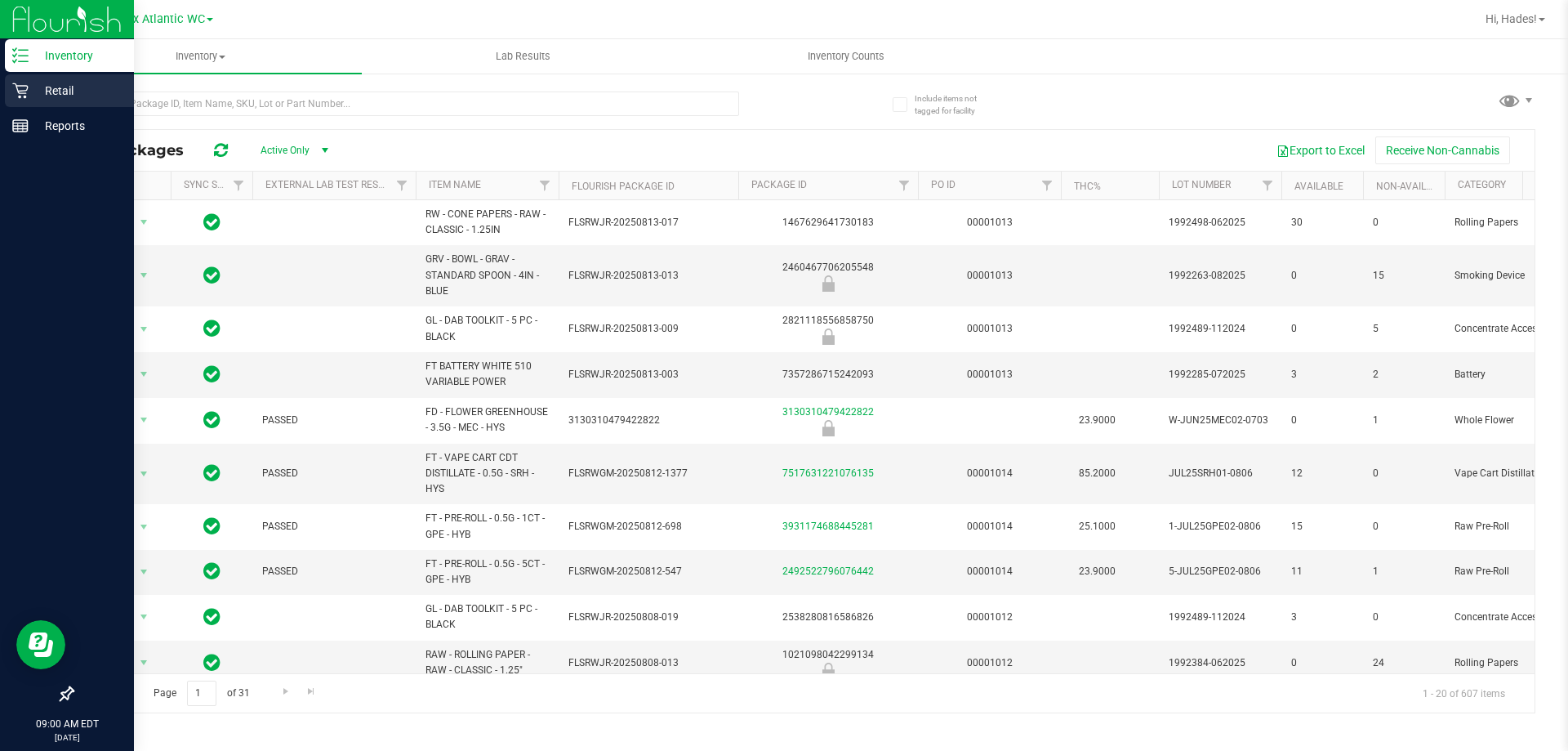
click at [62, 82] on p "Retail" at bounding box center [78, 90] width 98 height 19
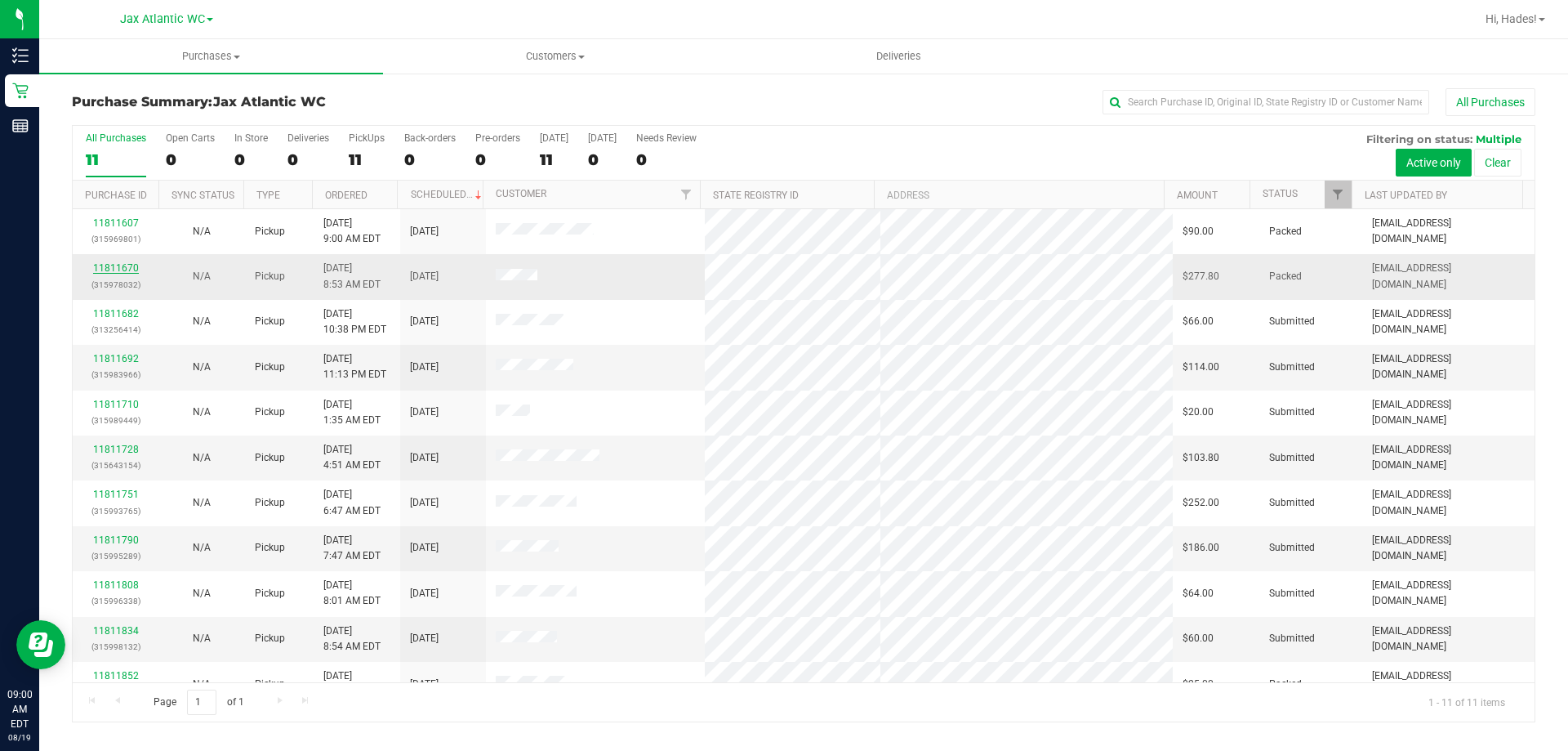
click at [123, 265] on link "11811670" at bounding box center [116, 268] width 46 height 11
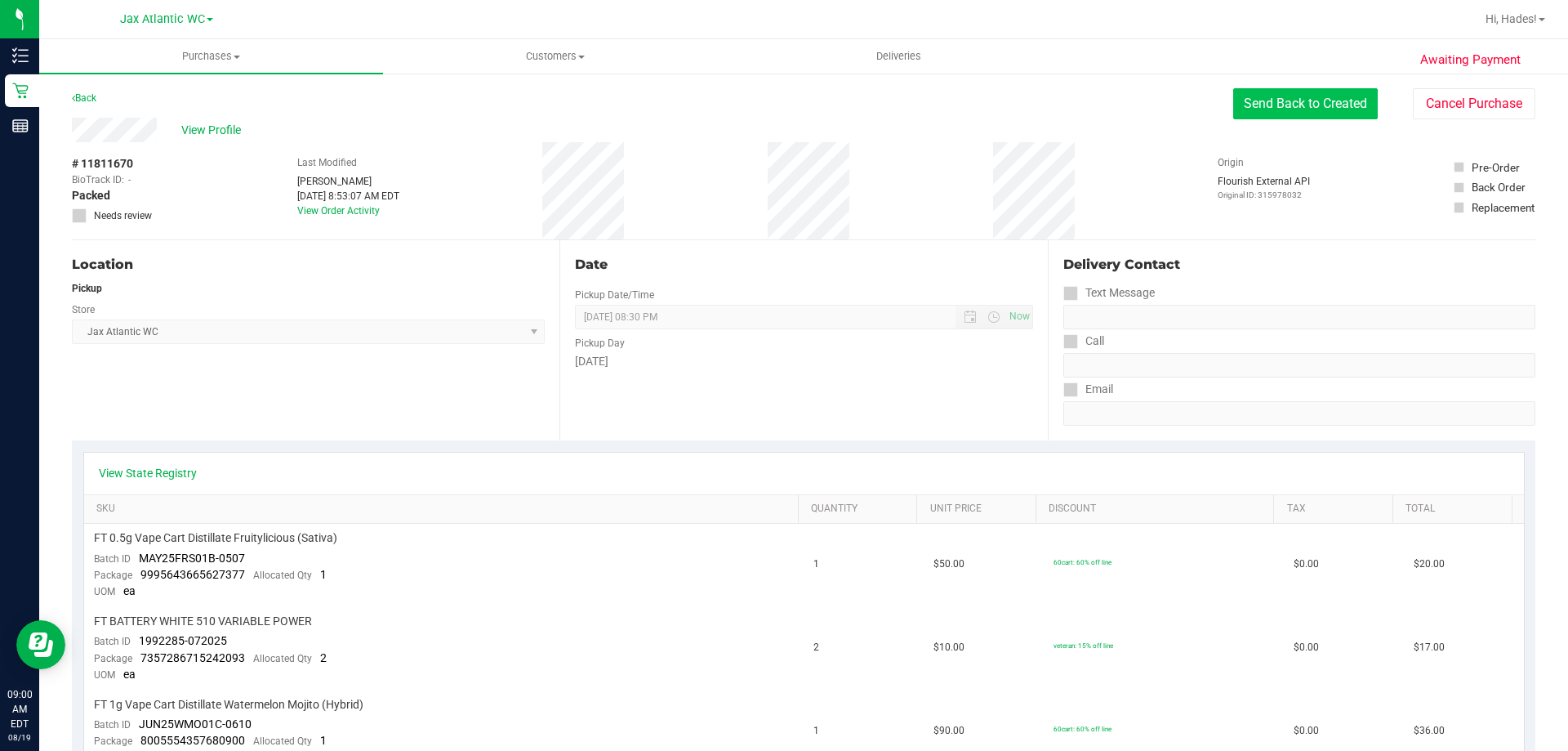
click at [1322, 112] on button "Send Back to Created" at bounding box center [1305, 103] width 145 height 31
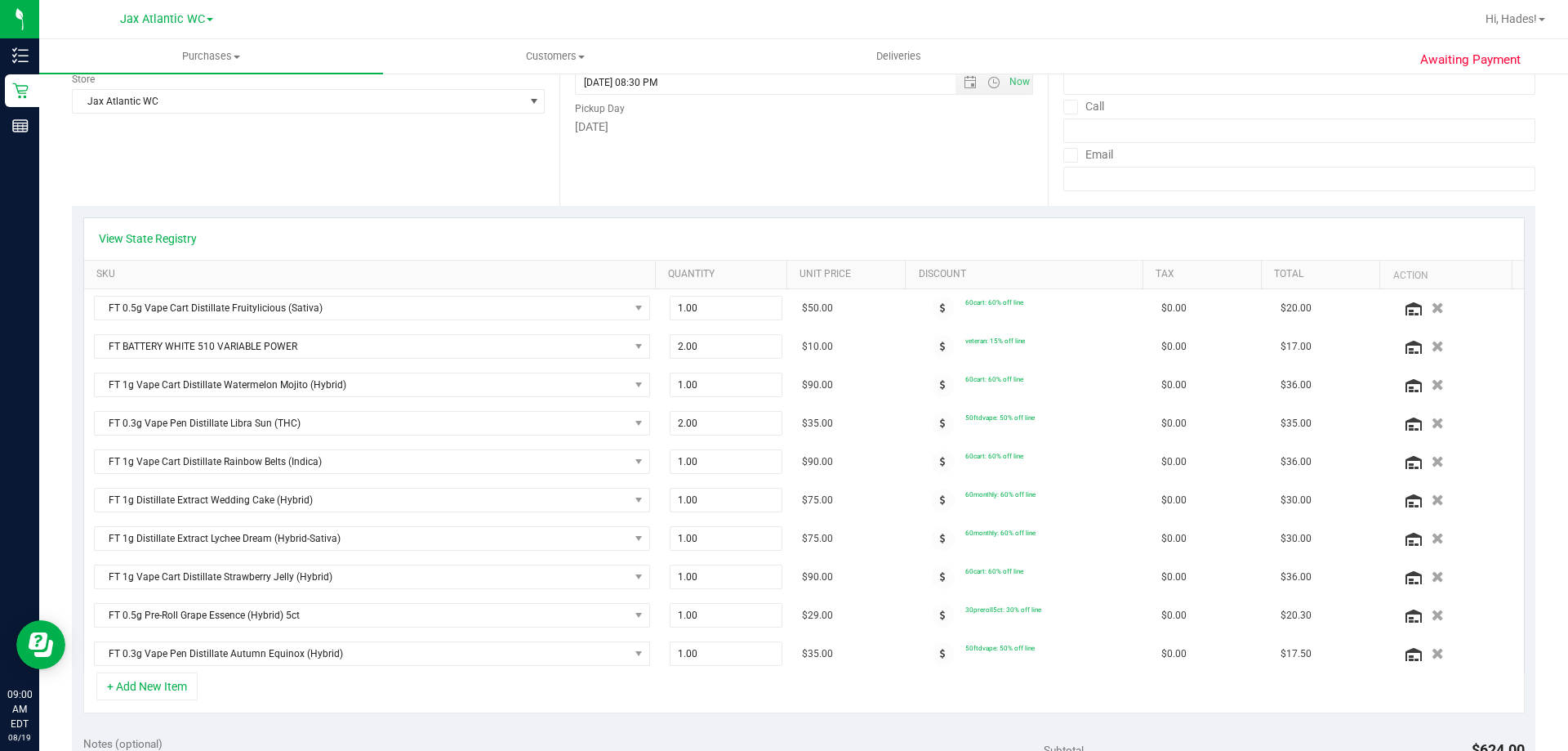
scroll to position [245, 0]
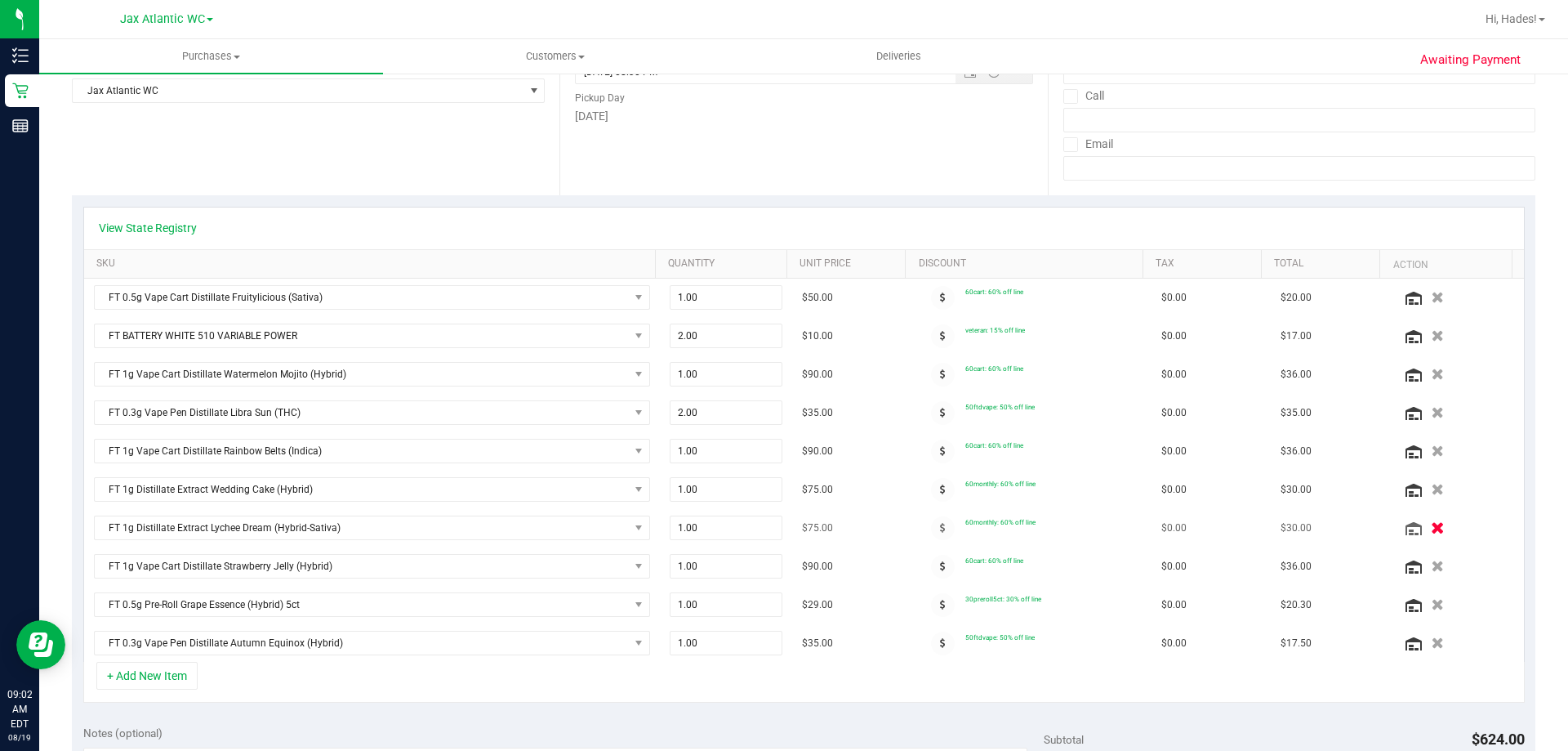
click at [1431, 528] on icon "button" at bounding box center [1438, 528] width 14 height 12
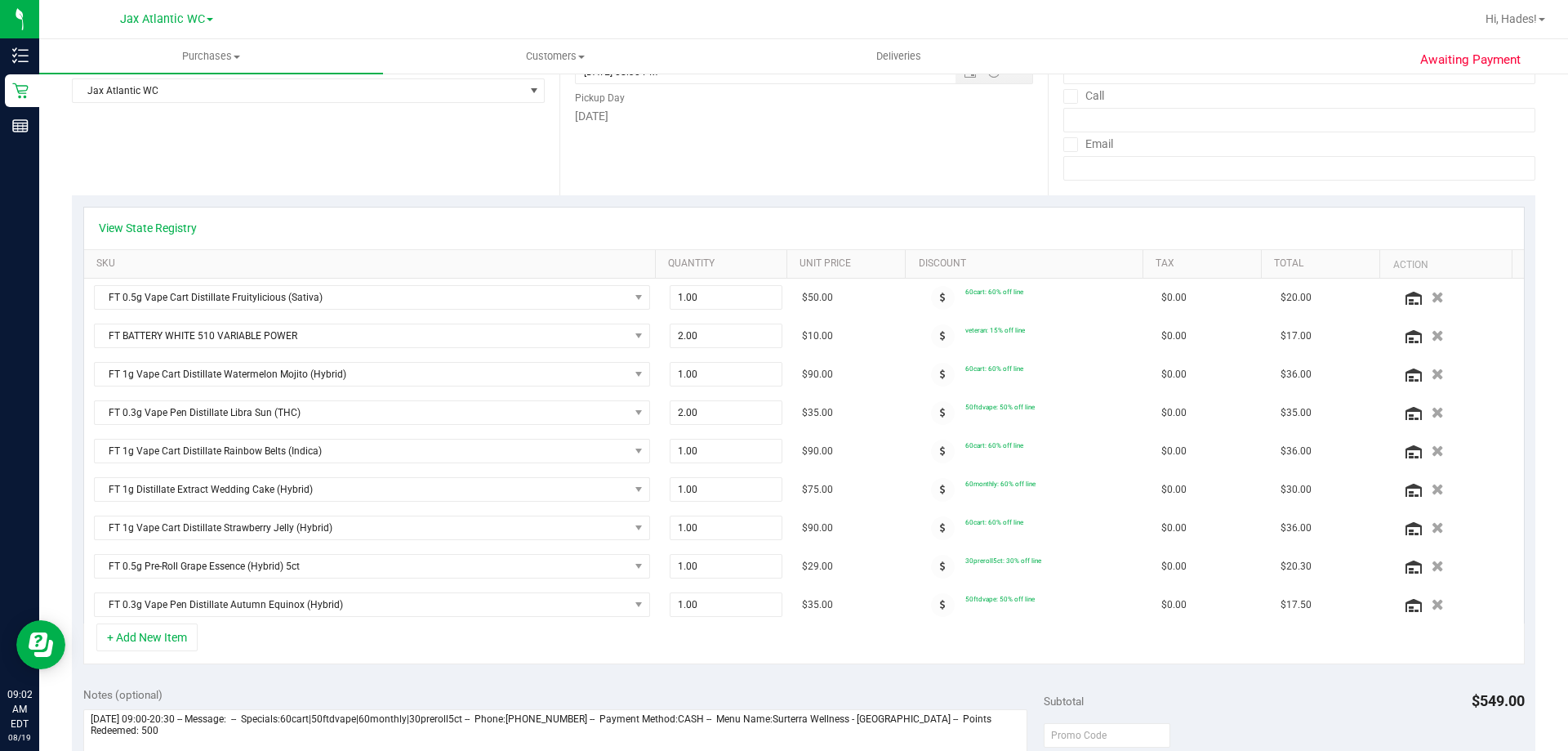
scroll to position [0, 0]
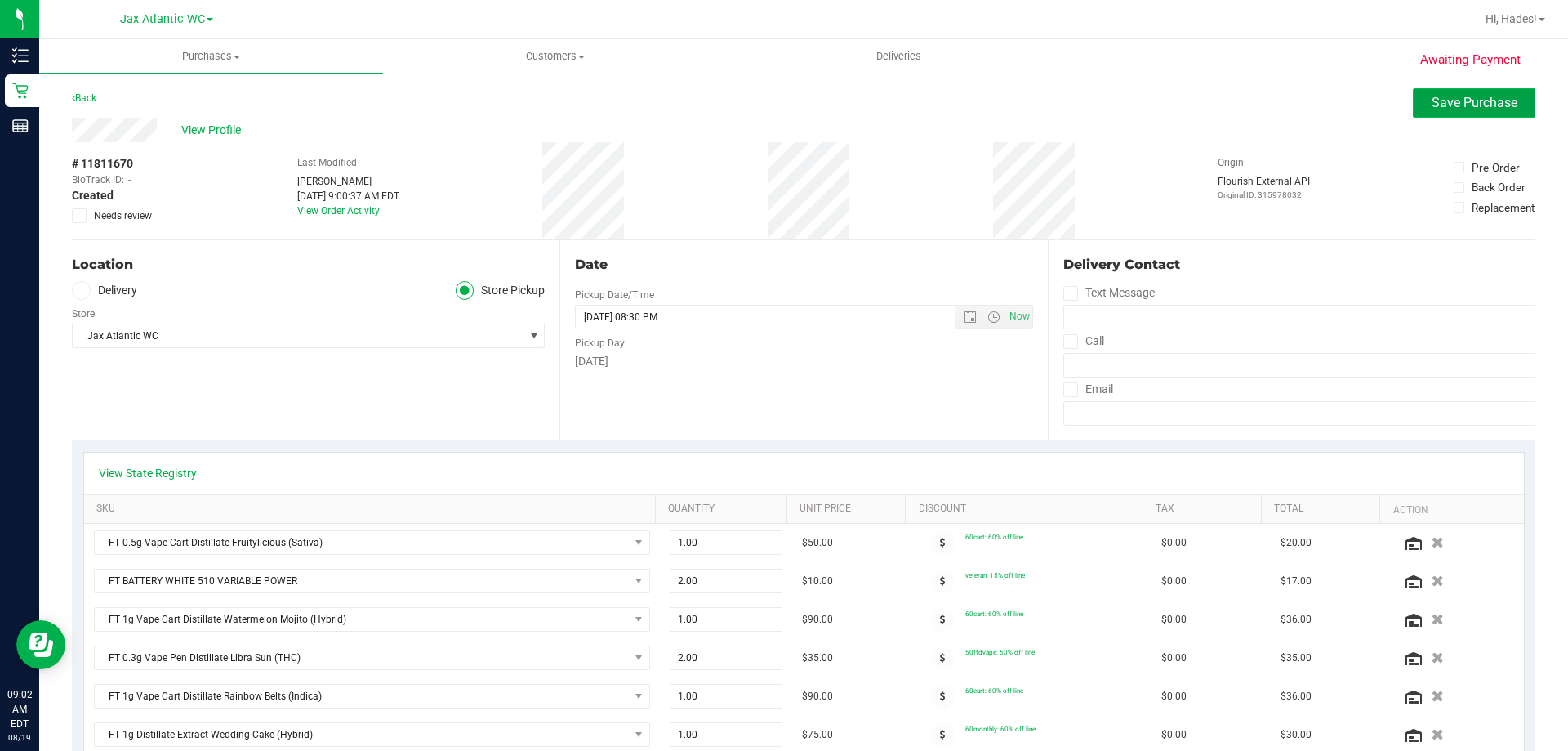
click at [1505, 97] on button "Save Purchase" at bounding box center [1474, 102] width 123 height 29
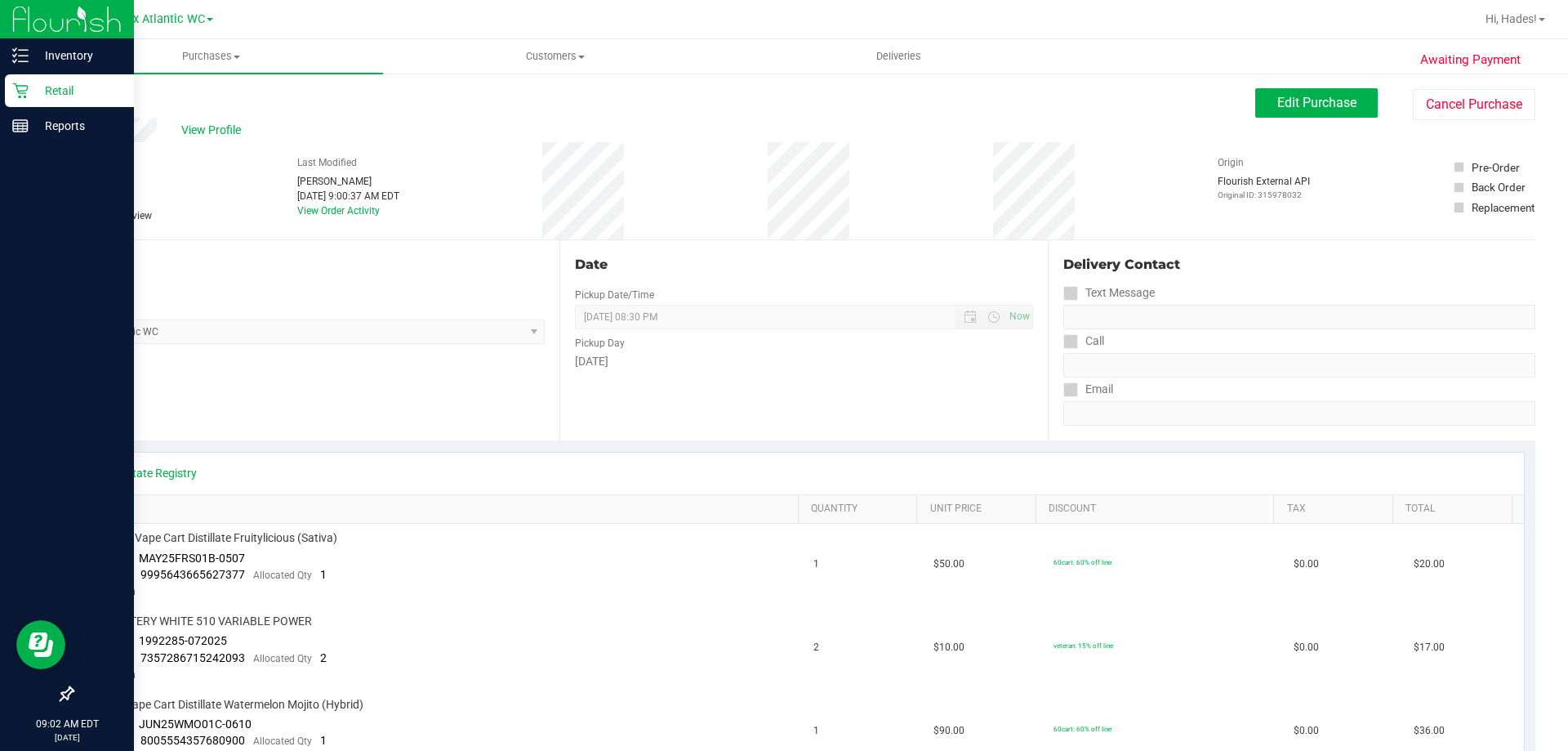
drag, startPoint x: 51, startPoint y: 94, endPoint x: 68, endPoint y: 93, distance: 17.0
click at [51, 95] on p "Retail" at bounding box center [78, 90] width 98 height 19
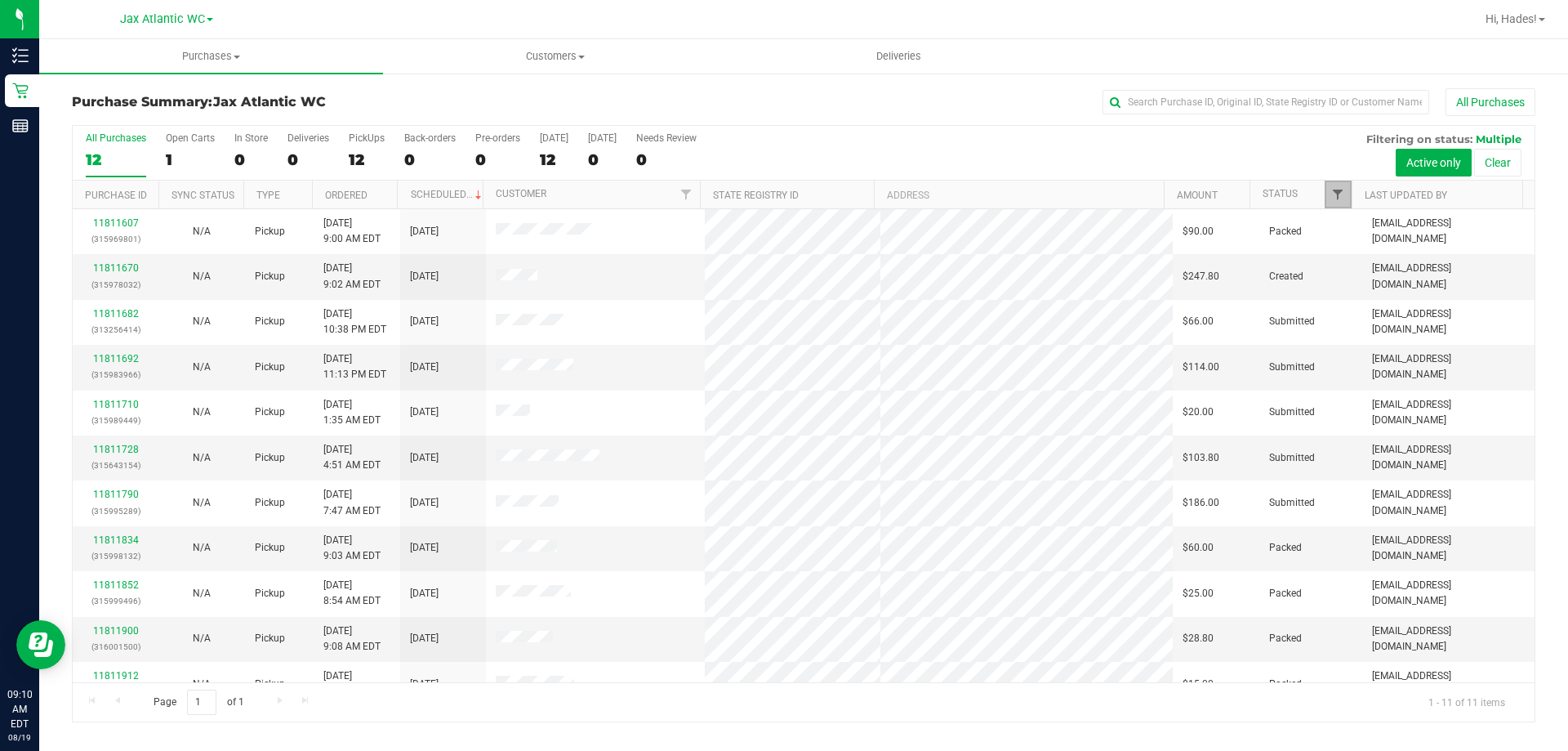
click at [1344, 188] on span "Filter" at bounding box center [1337, 194] width 13 height 13
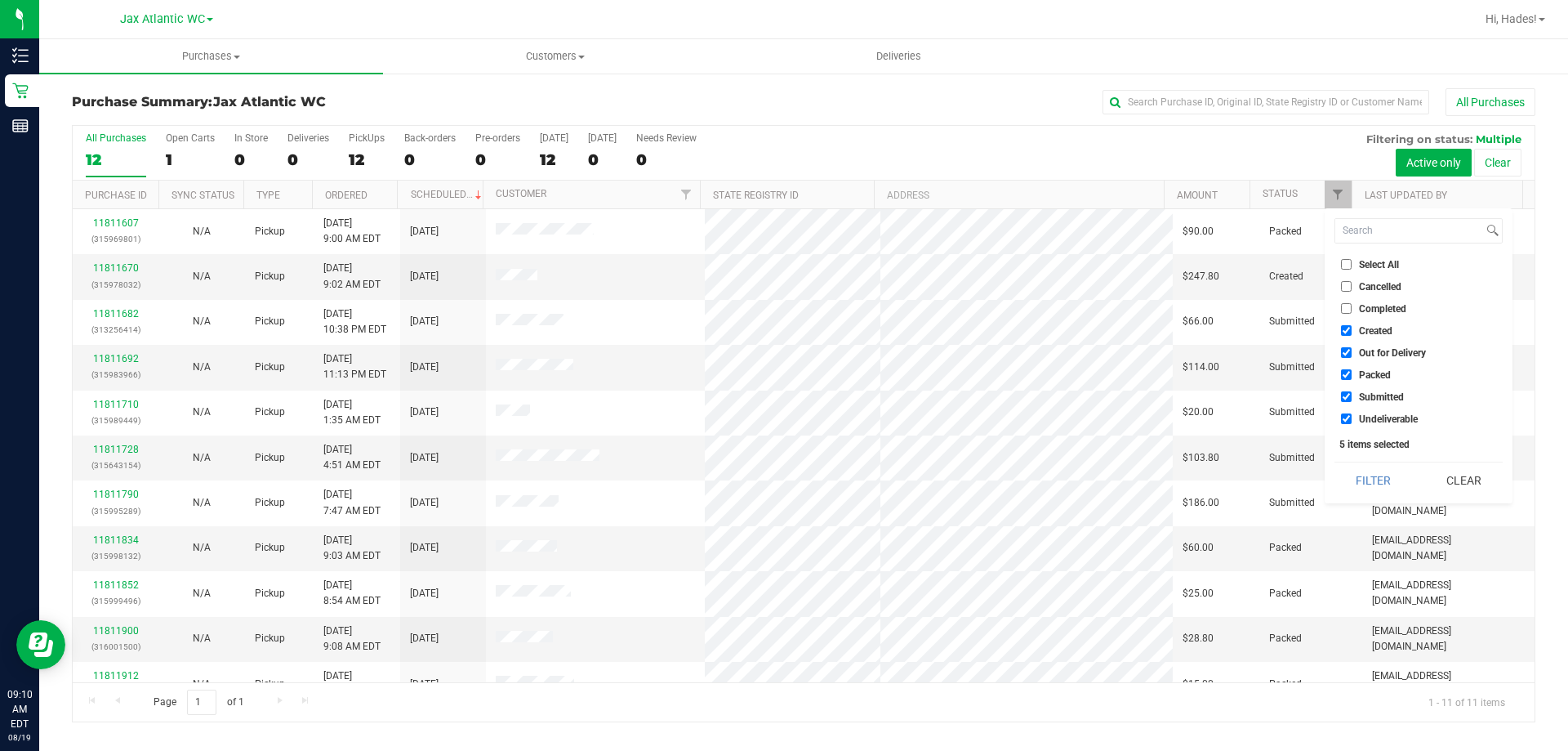
click at [1347, 331] on input "Created" at bounding box center [1346, 330] width 11 height 11
checkbox input "false"
click at [1349, 354] on input "Out for Delivery" at bounding box center [1346, 352] width 11 height 11
checkbox input "false"
drag, startPoint x: 1349, startPoint y: 375, endPoint x: 1349, endPoint y: 385, distance: 10.0
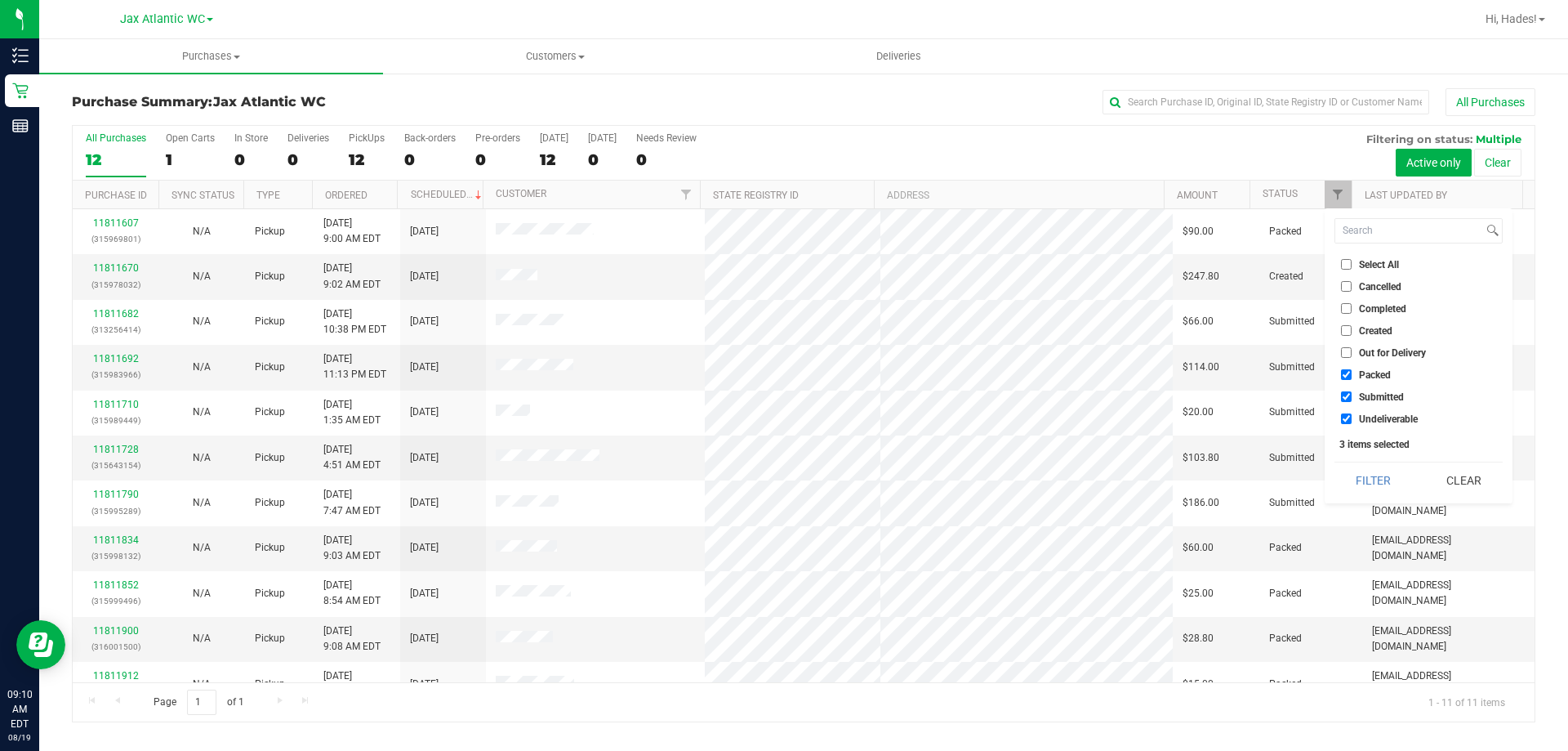
click at [1349, 379] on input "Packed" at bounding box center [1346, 374] width 11 height 11
checkbox input "false"
click at [1353, 416] on label "Undeliverable" at bounding box center [1378, 419] width 76 height 11
click at [1352, 416] on input "Undeliverable" at bounding box center [1346, 419] width 11 height 11
checkbox input "false"
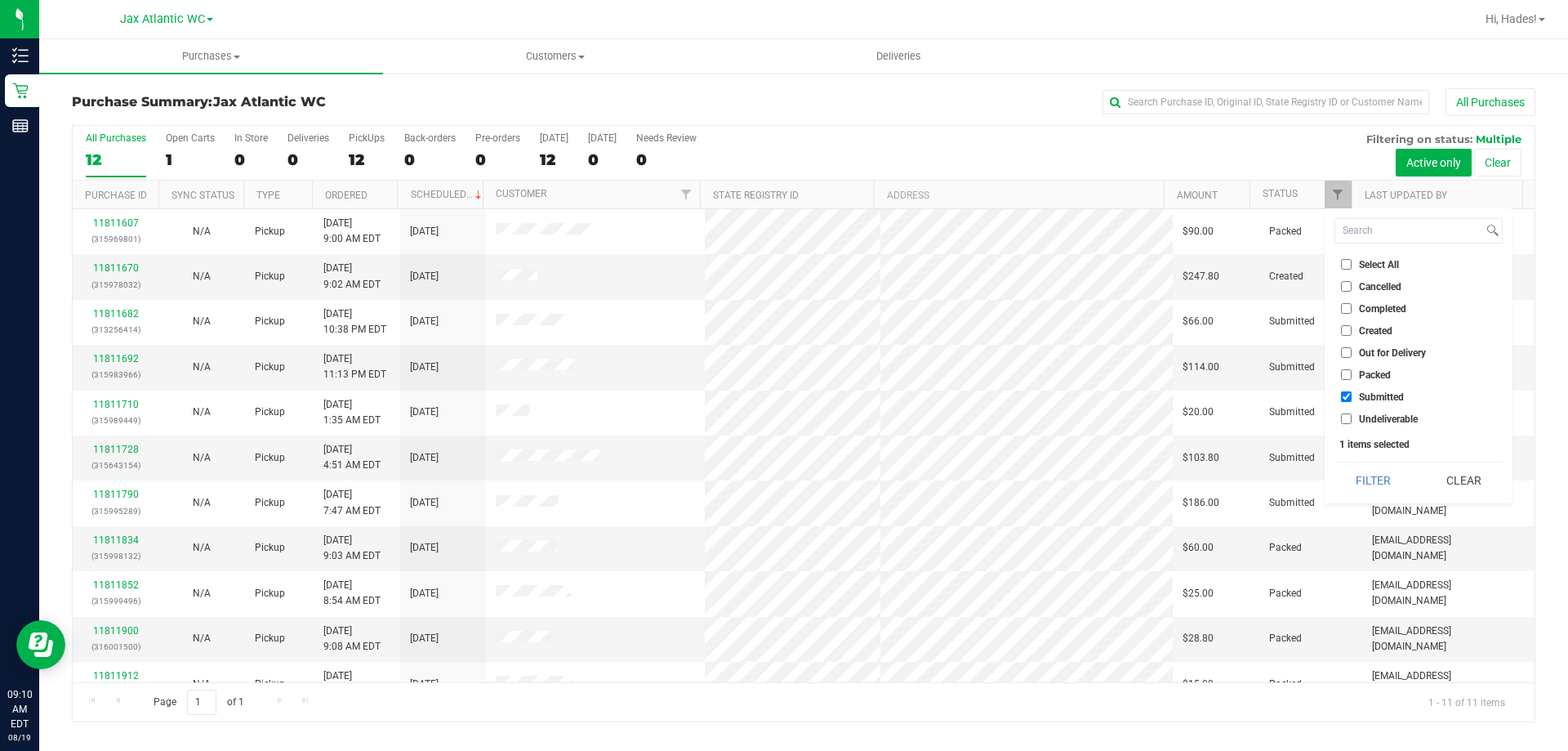
drag, startPoint x: 1360, startPoint y: 467, endPoint x: 1361, endPoint y: 475, distance: 8.1
click at [1359, 467] on button "Filter" at bounding box center [1373, 480] width 78 height 36
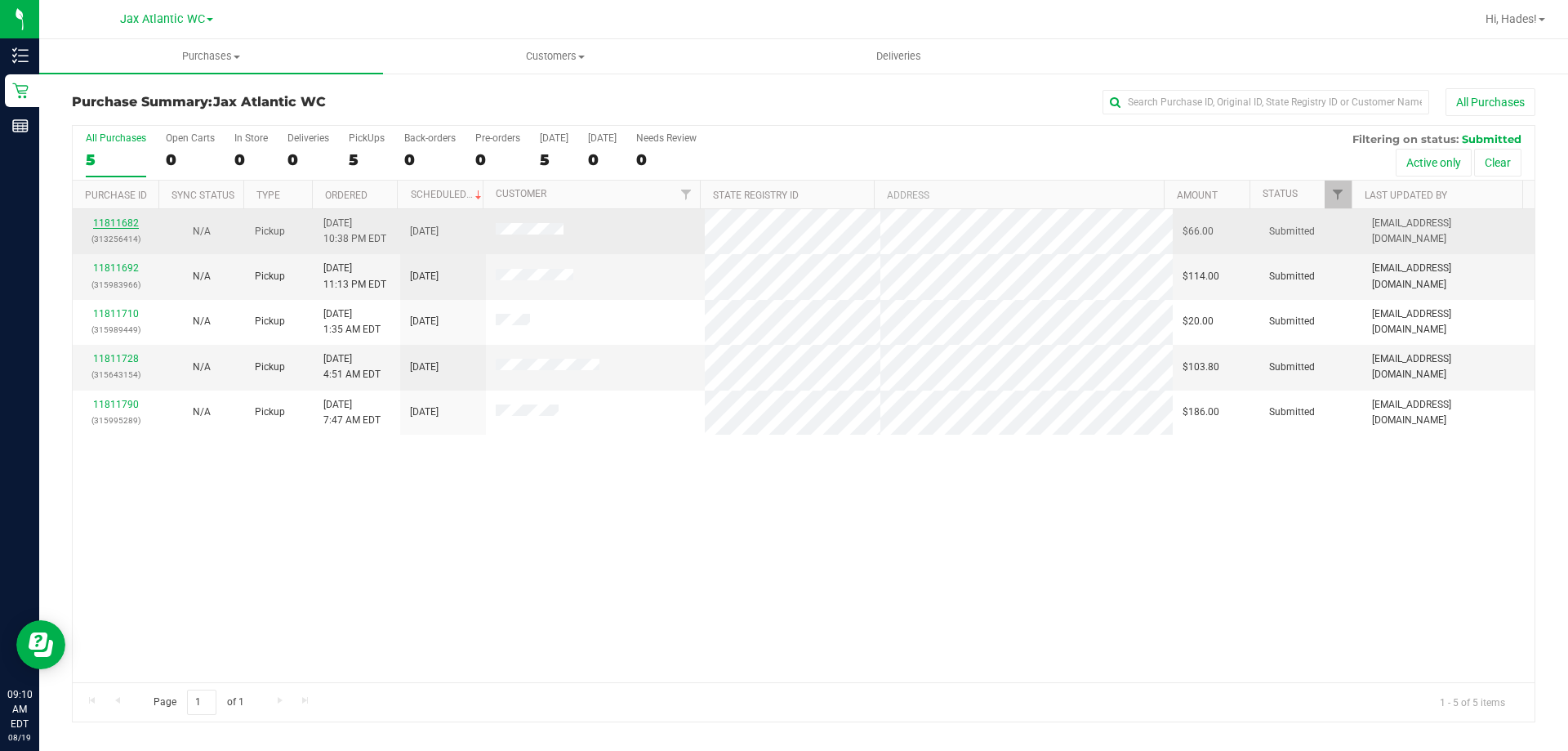
click at [123, 227] on link "11811682" at bounding box center [116, 222] width 46 height 11
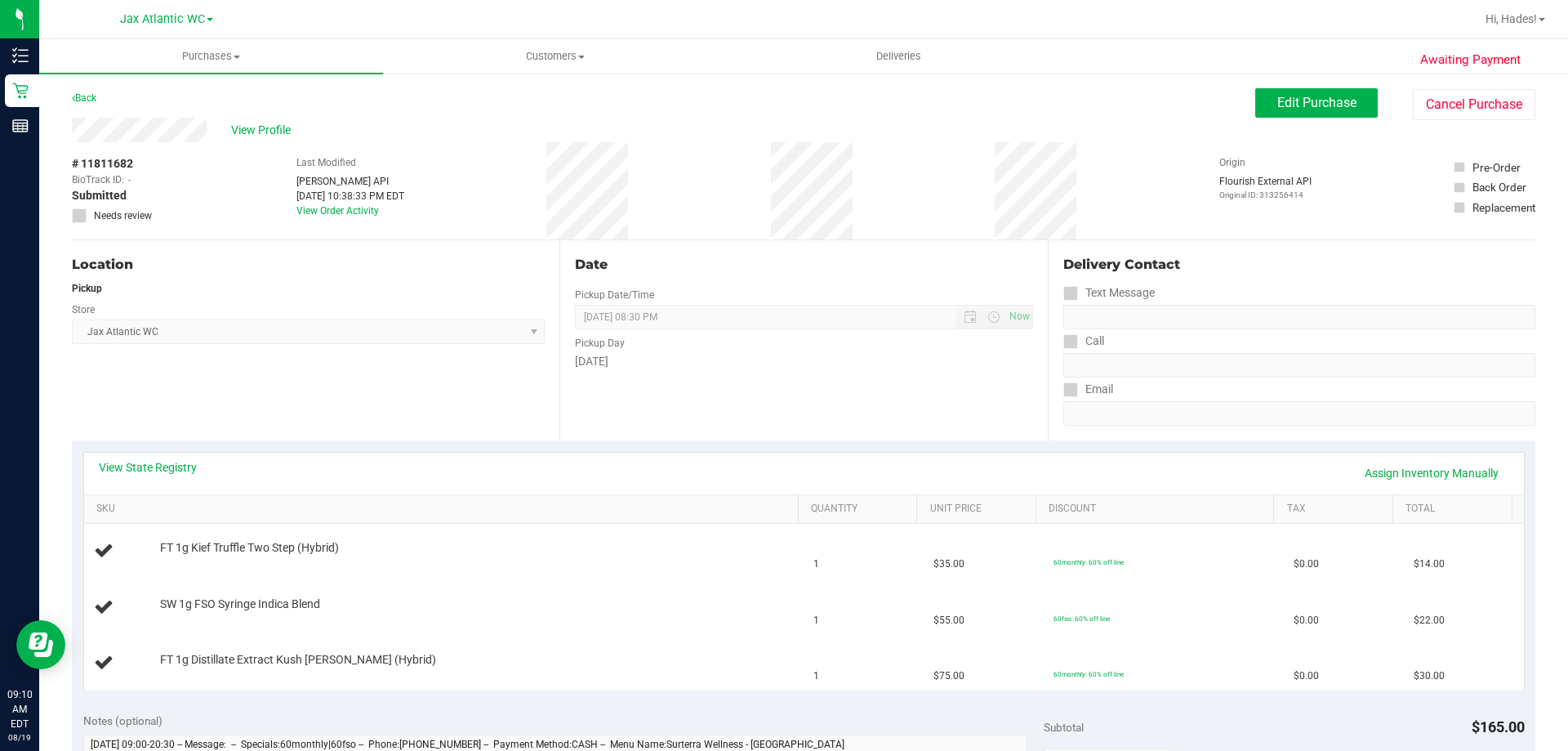
click at [1401, 243] on div "Delivery Contact Text Message Call Email" at bounding box center [1291, 340] width 487 height 200
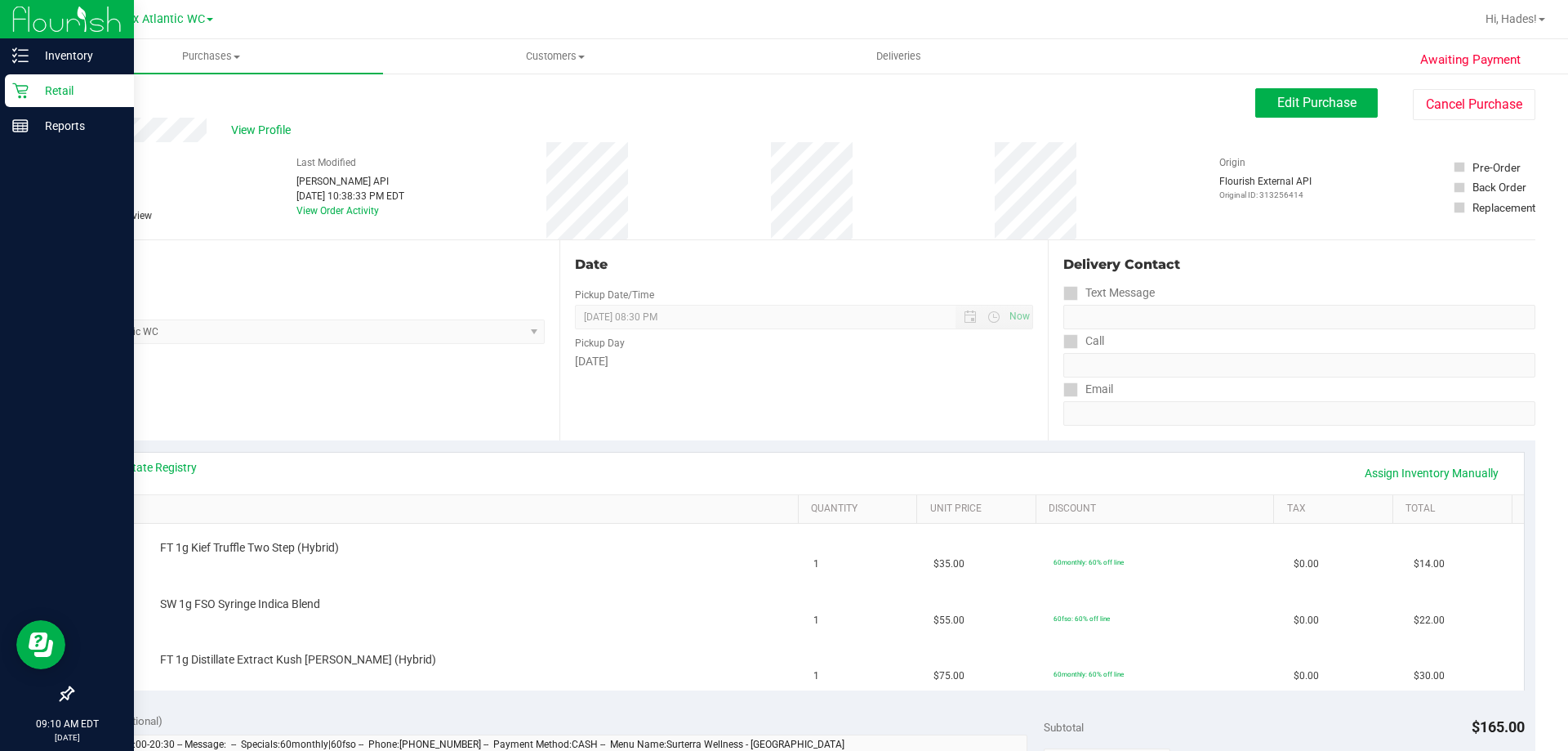
click at [4, 88] on link "Retail" at bounding box center [67, 92] width 134 height 35
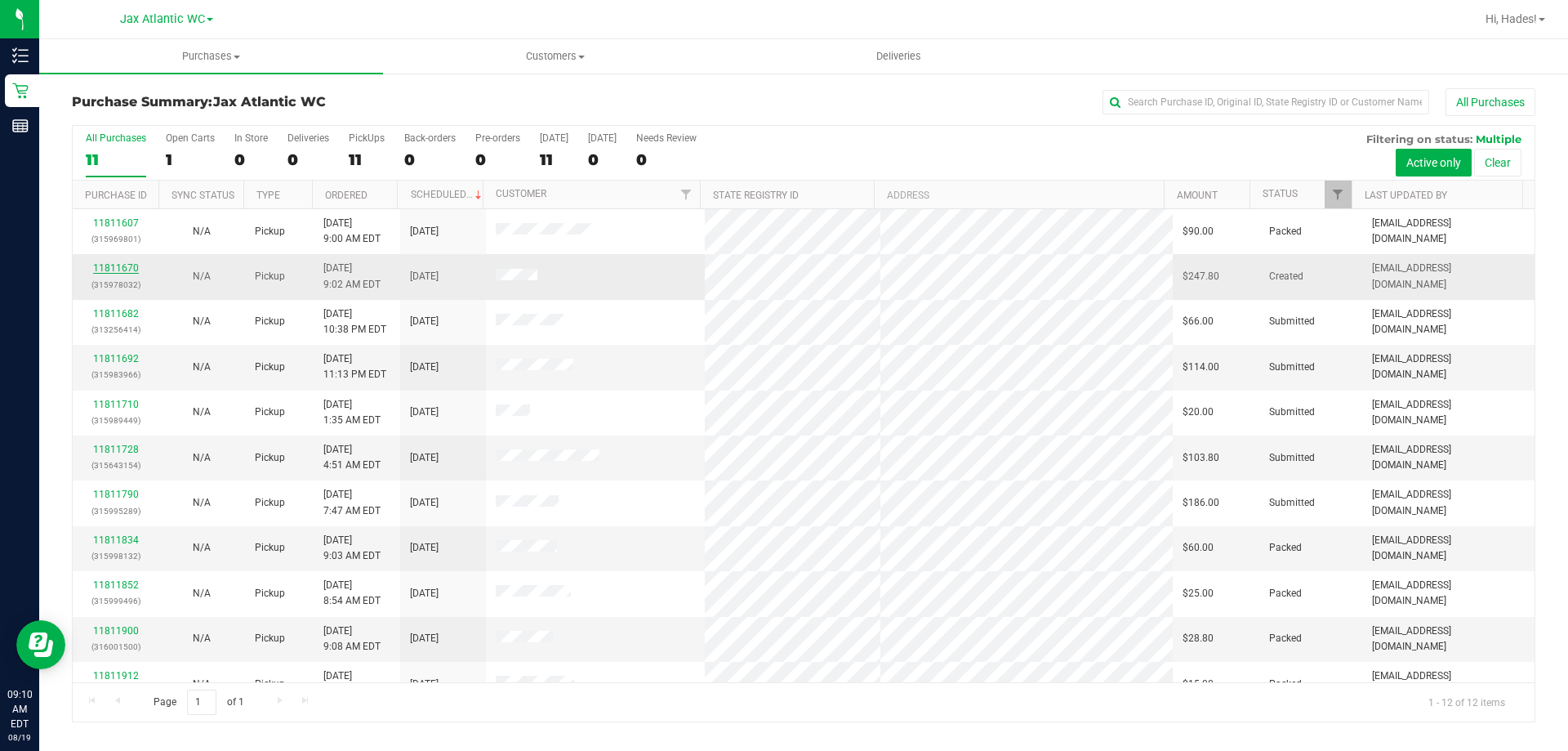
click at [114, 263] on link "11811670" at bounding box center [116, 268] width 46 height 11
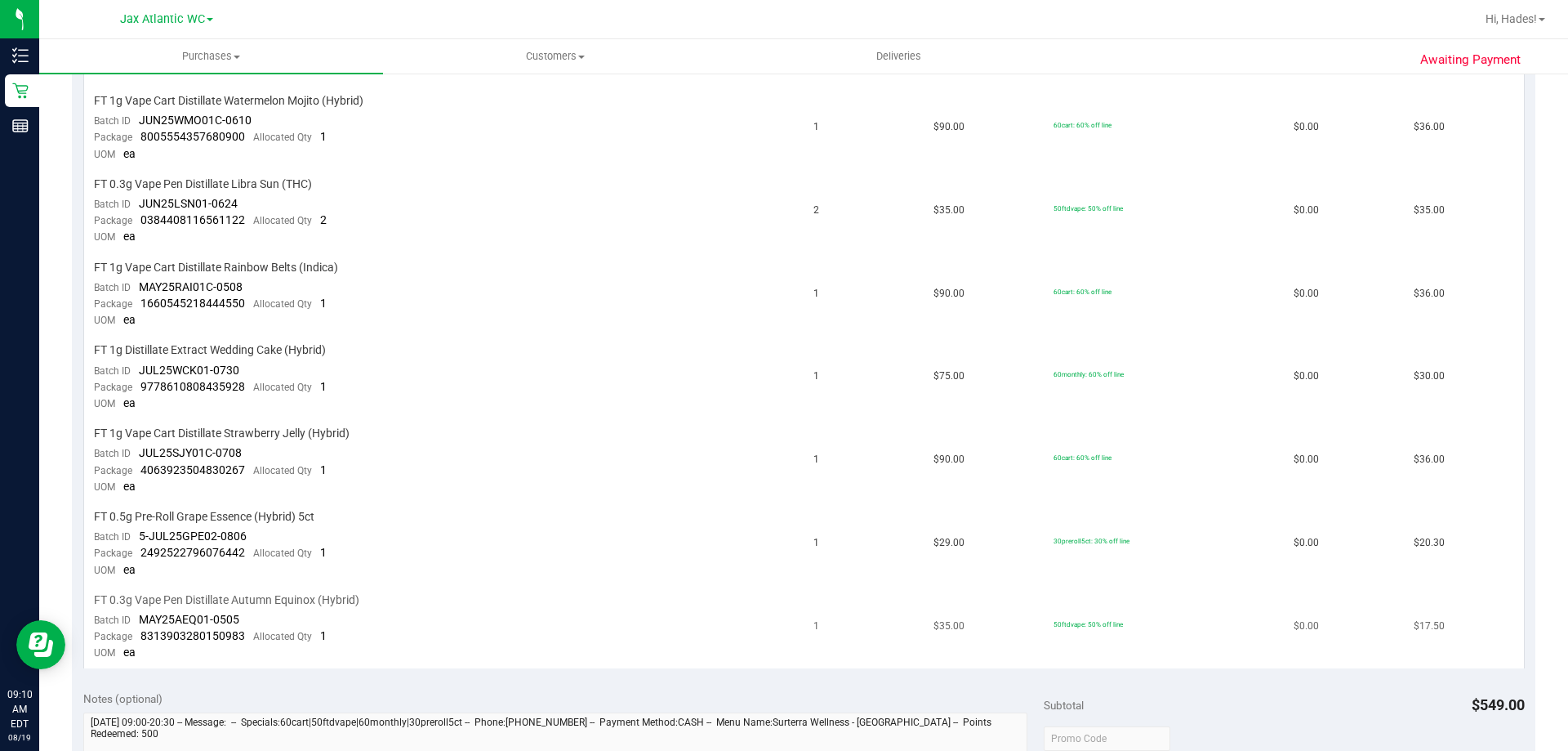
scroll to position [817, 0]
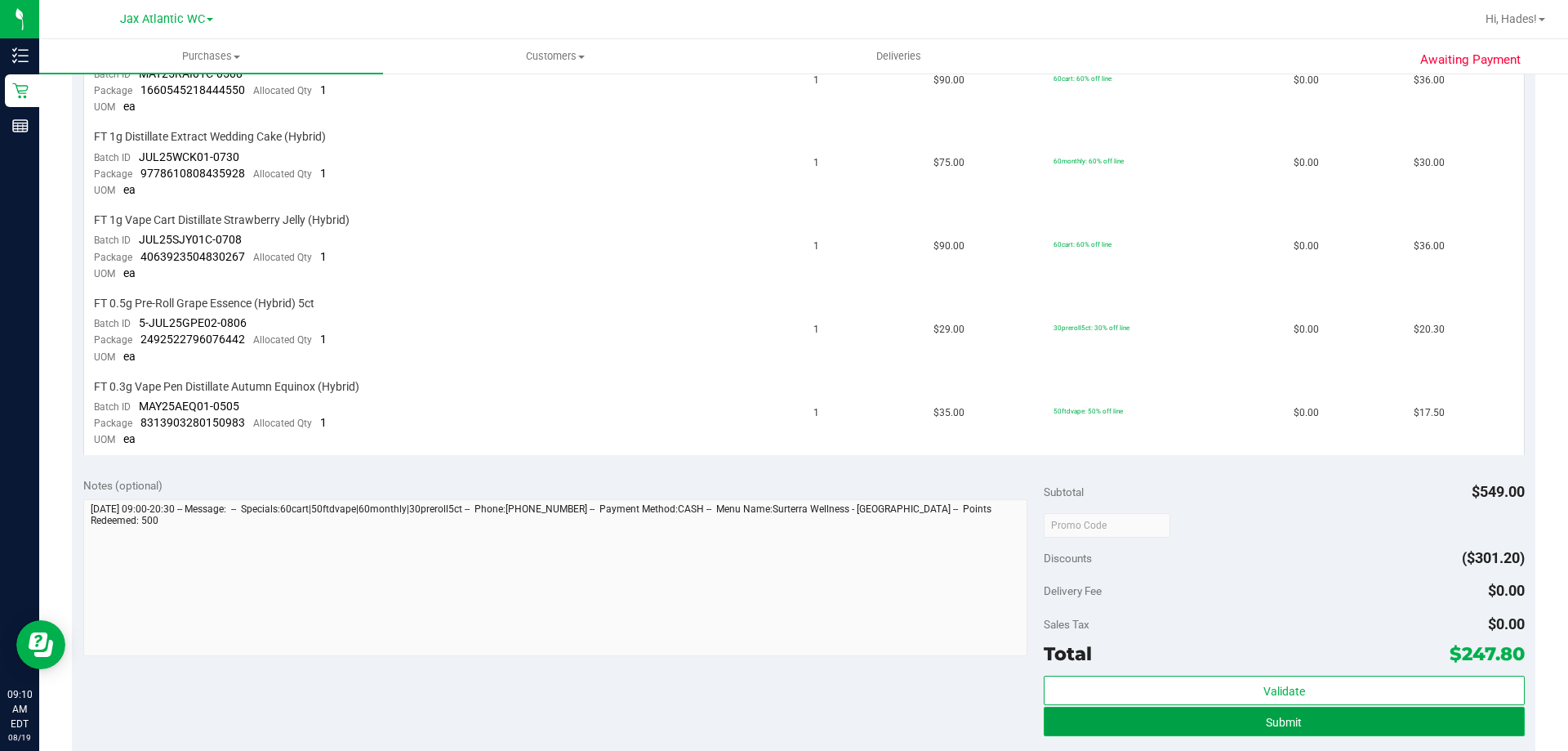
click at [1168, 717] on button "Submit" at bounding box center [1284, 721] width 480 height 29
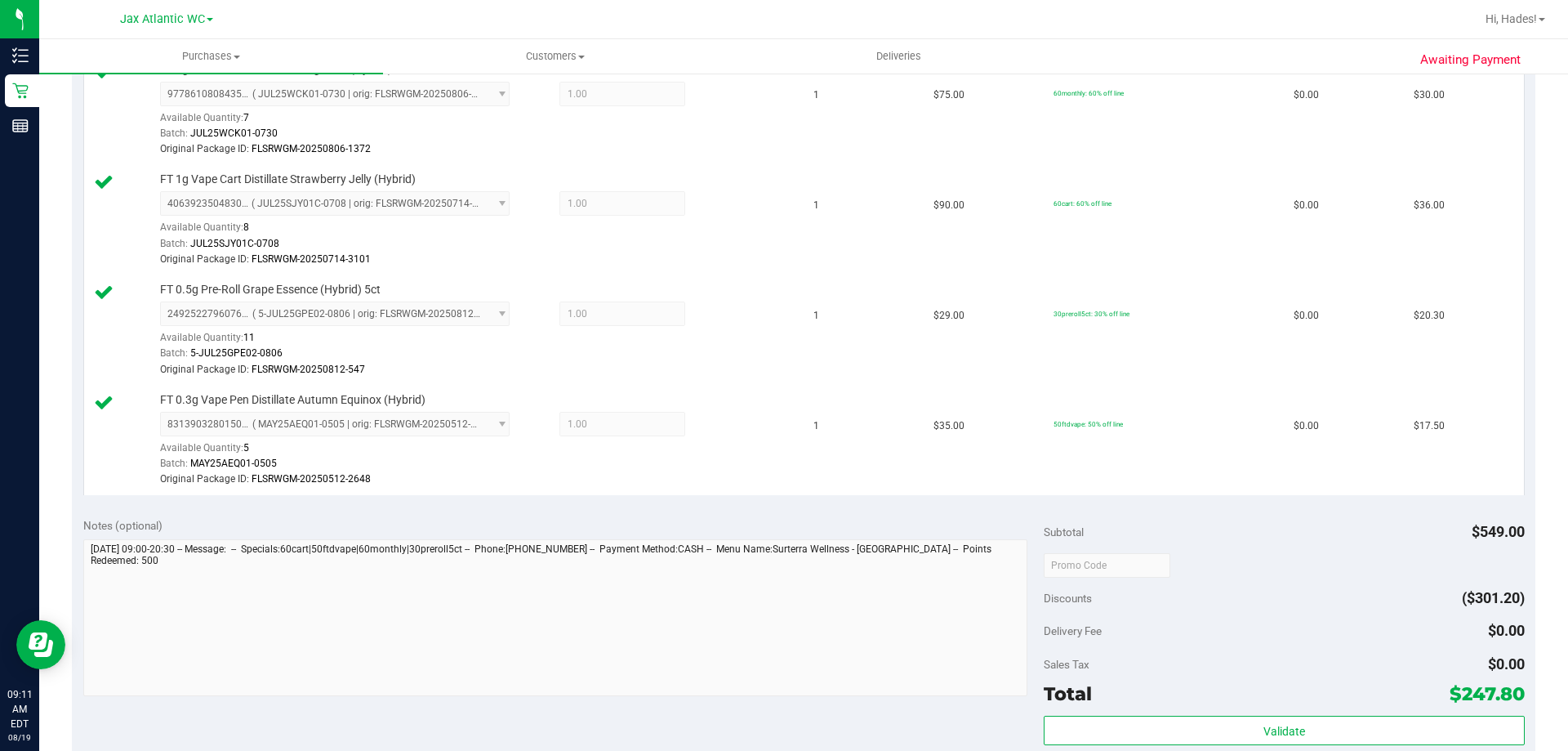
scroll to position [1177, 0]
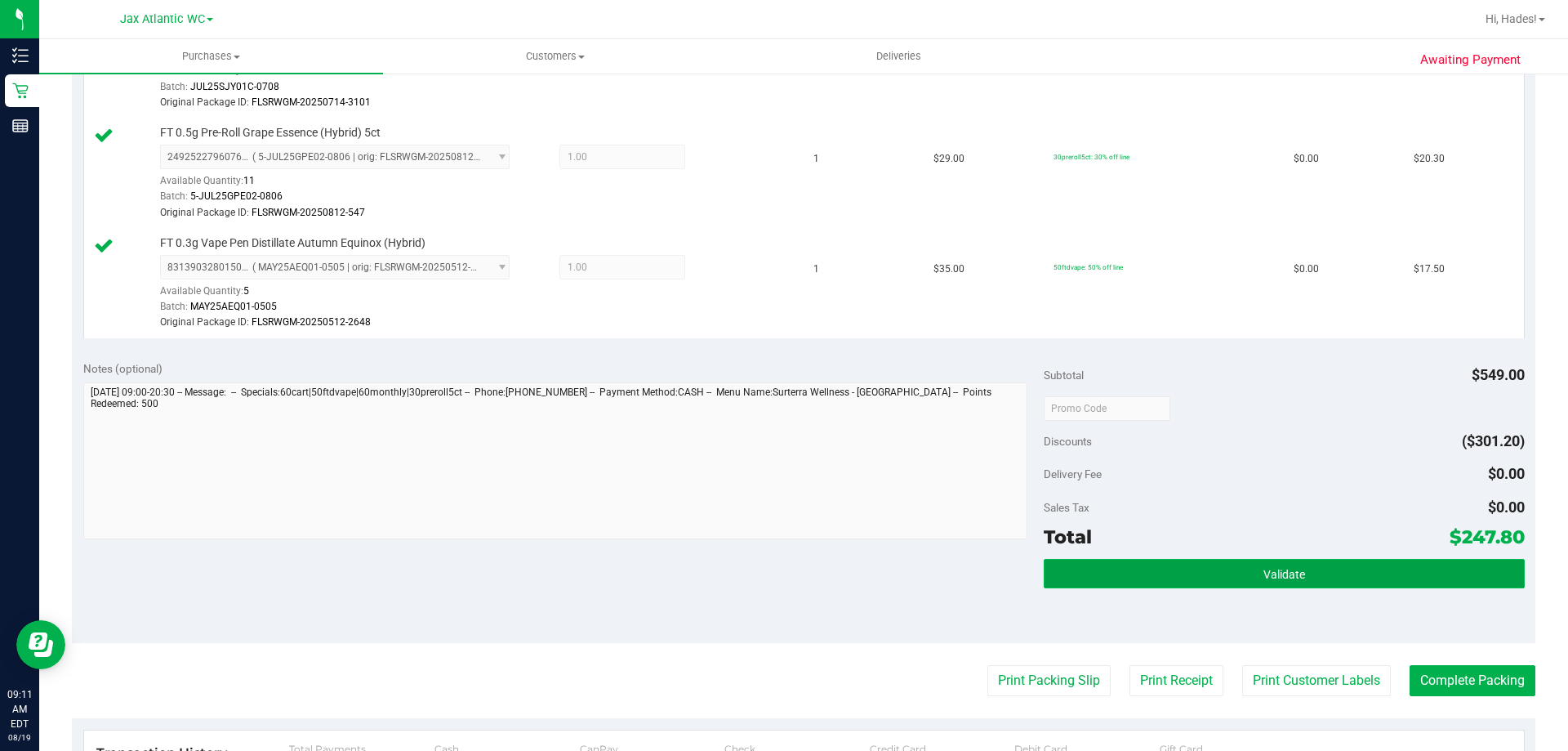
click at [1248, 579] on button "Validate" at bounding box center [1284, 573] width 480 height 29
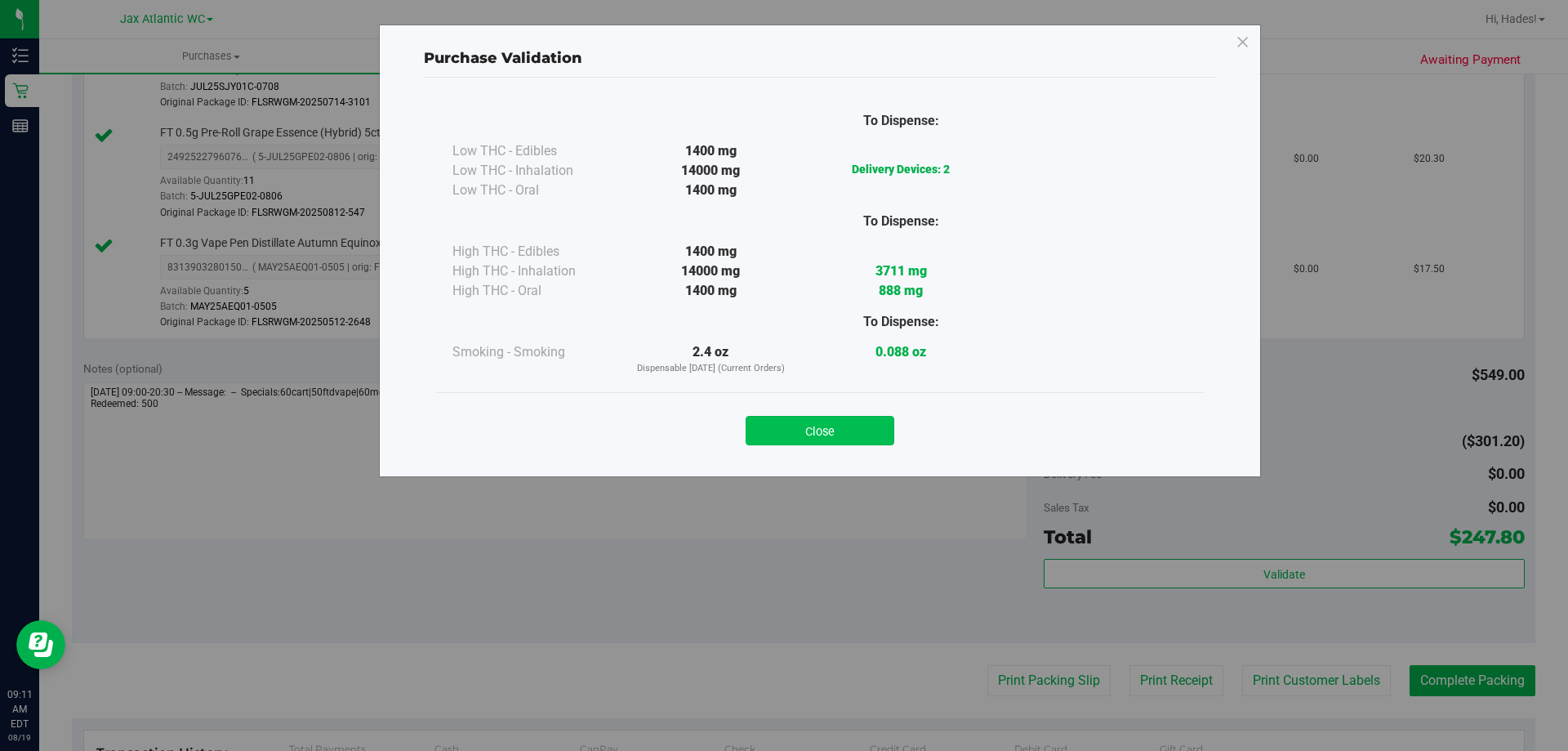
click at [819, 427] on button "Close" at bounding box center [819, 430] width 148 height 29
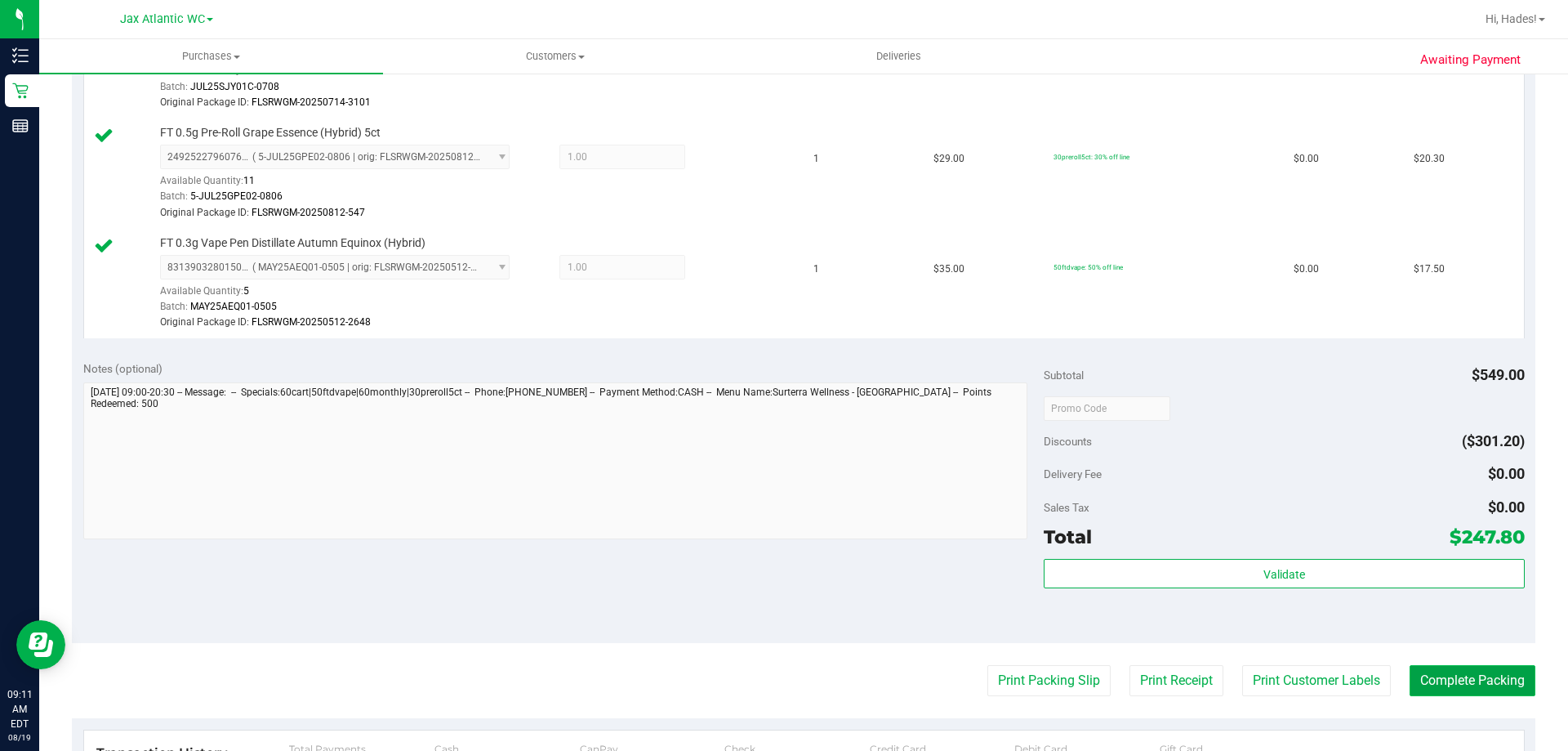
click at [1447, 682] on button "Complete Packing" at bounding box center [1472, 680] width 126 height 31
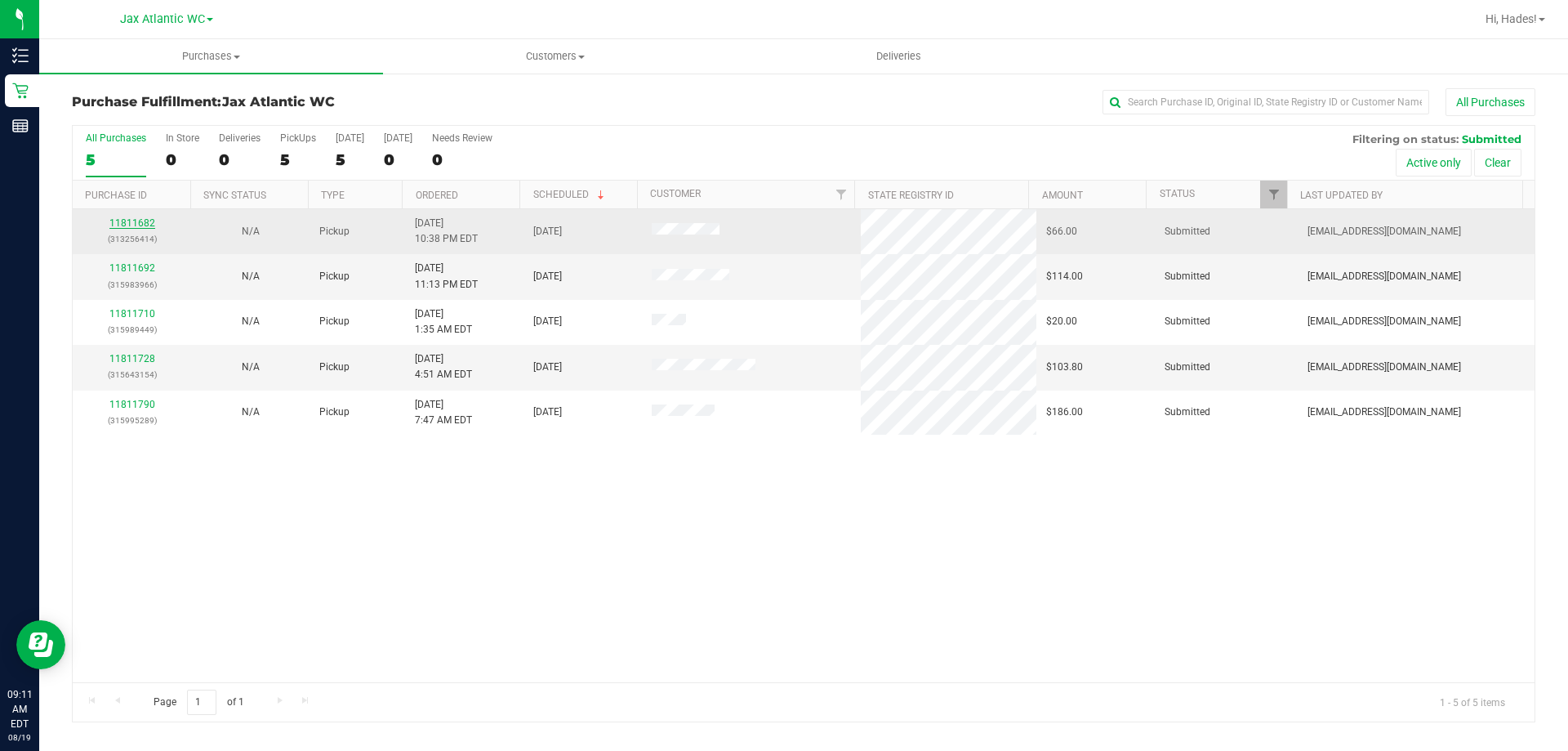
click at [120, 225] on link "11811682" at bounding box center [133, 222] width 46 height 11
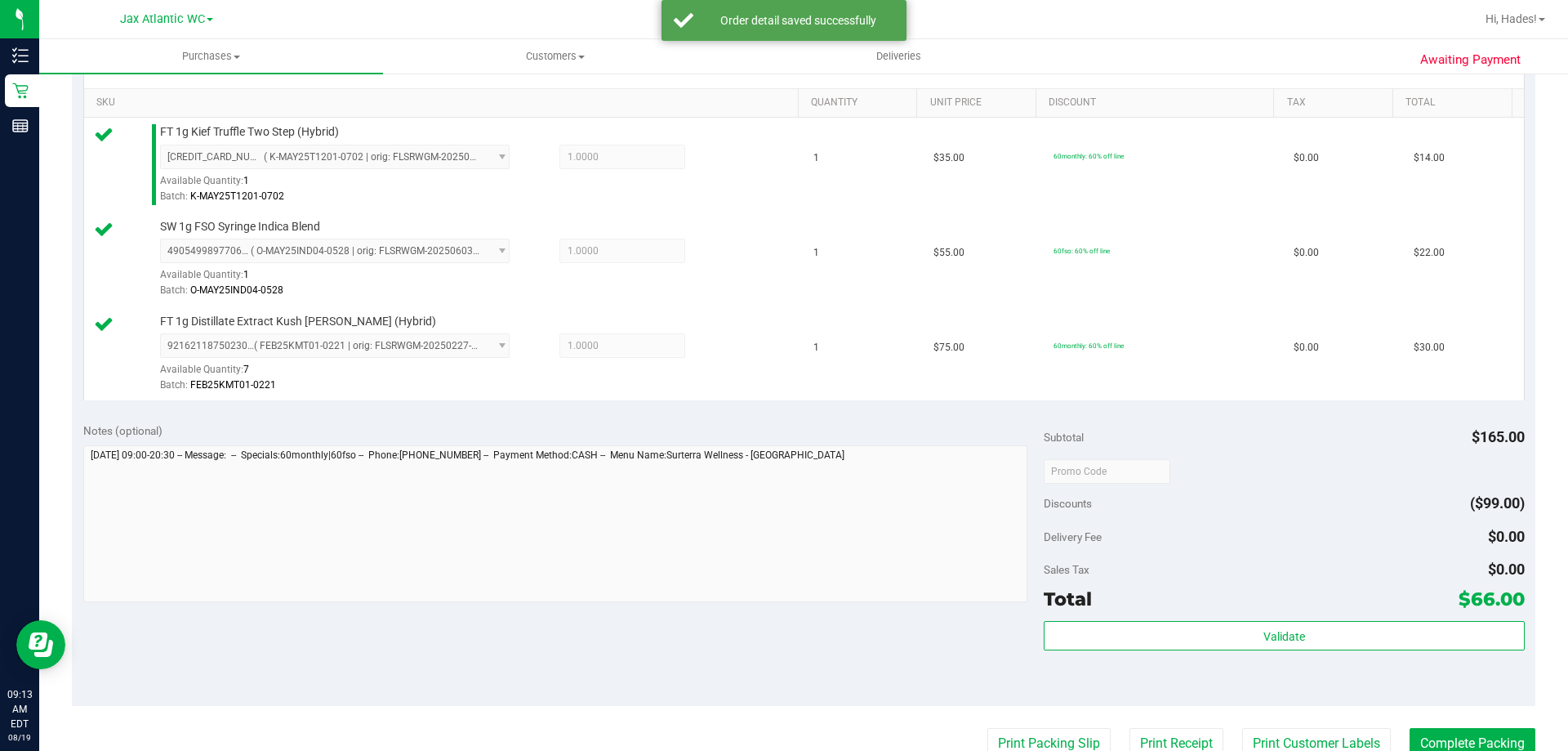
scroll to position [408, 0]
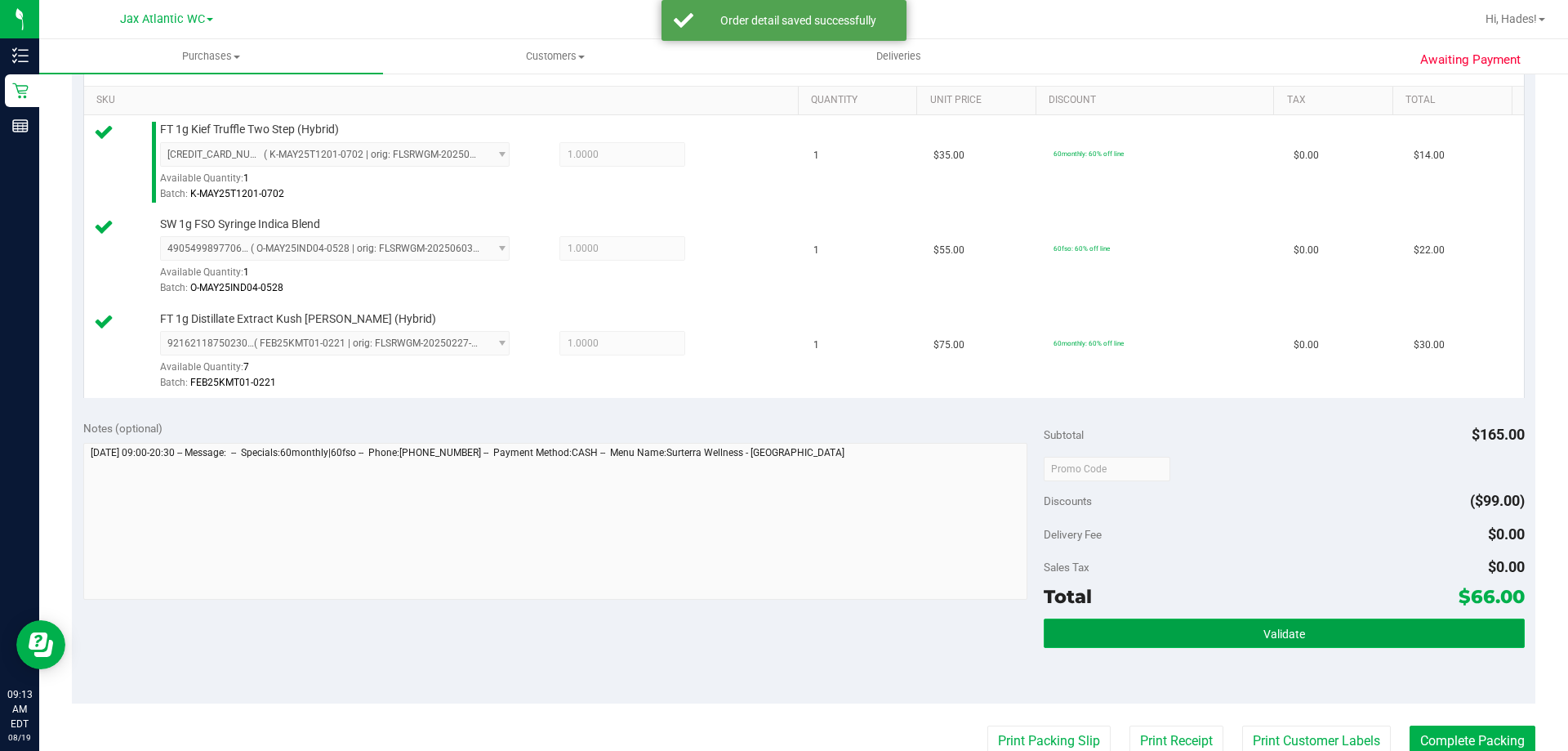
click at [1415, 644] on button "Validate" at bounding box center [1284, 632] width 480 height 29
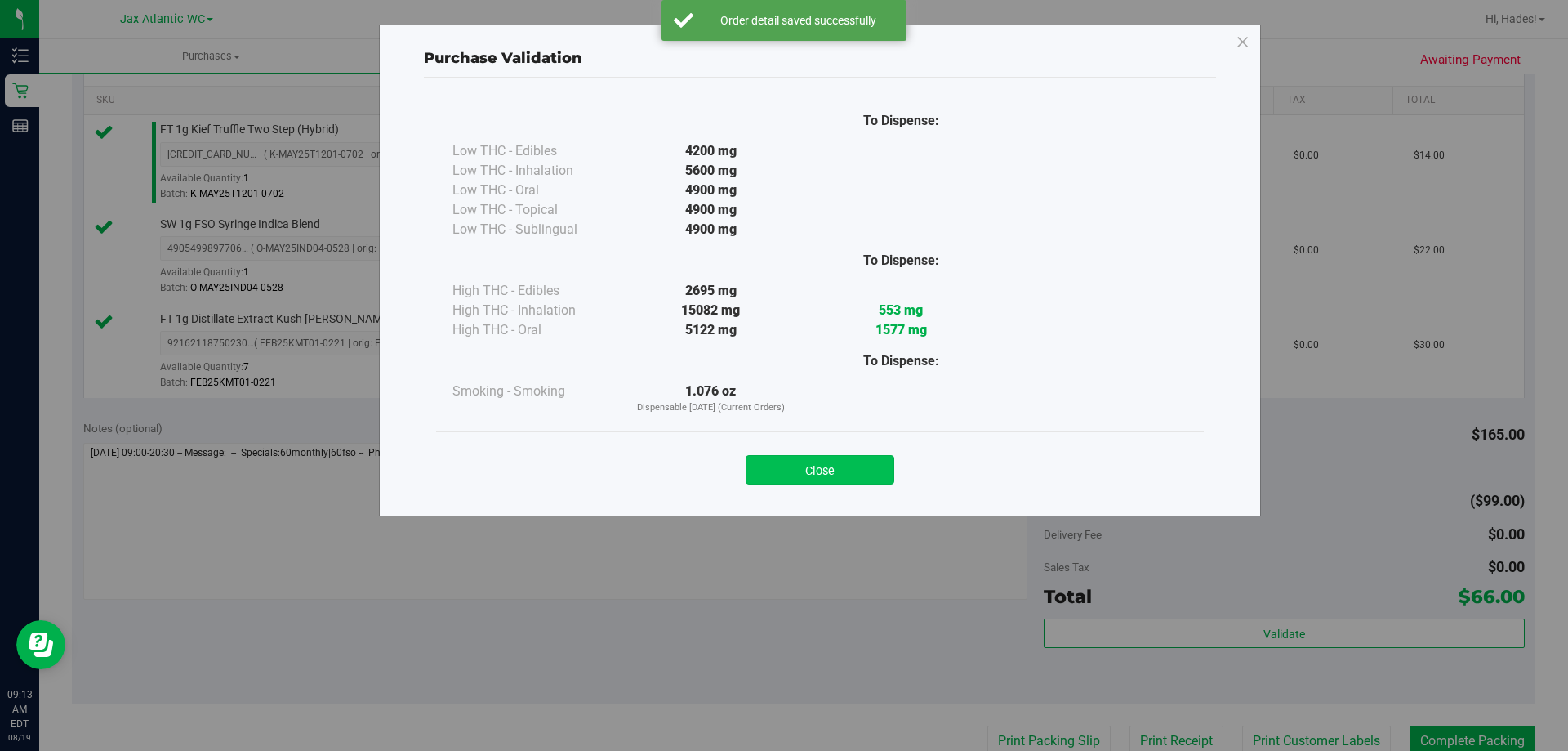
click at [835, 466] on button "Close" at bounding box center [819, 469] width 148 height 29
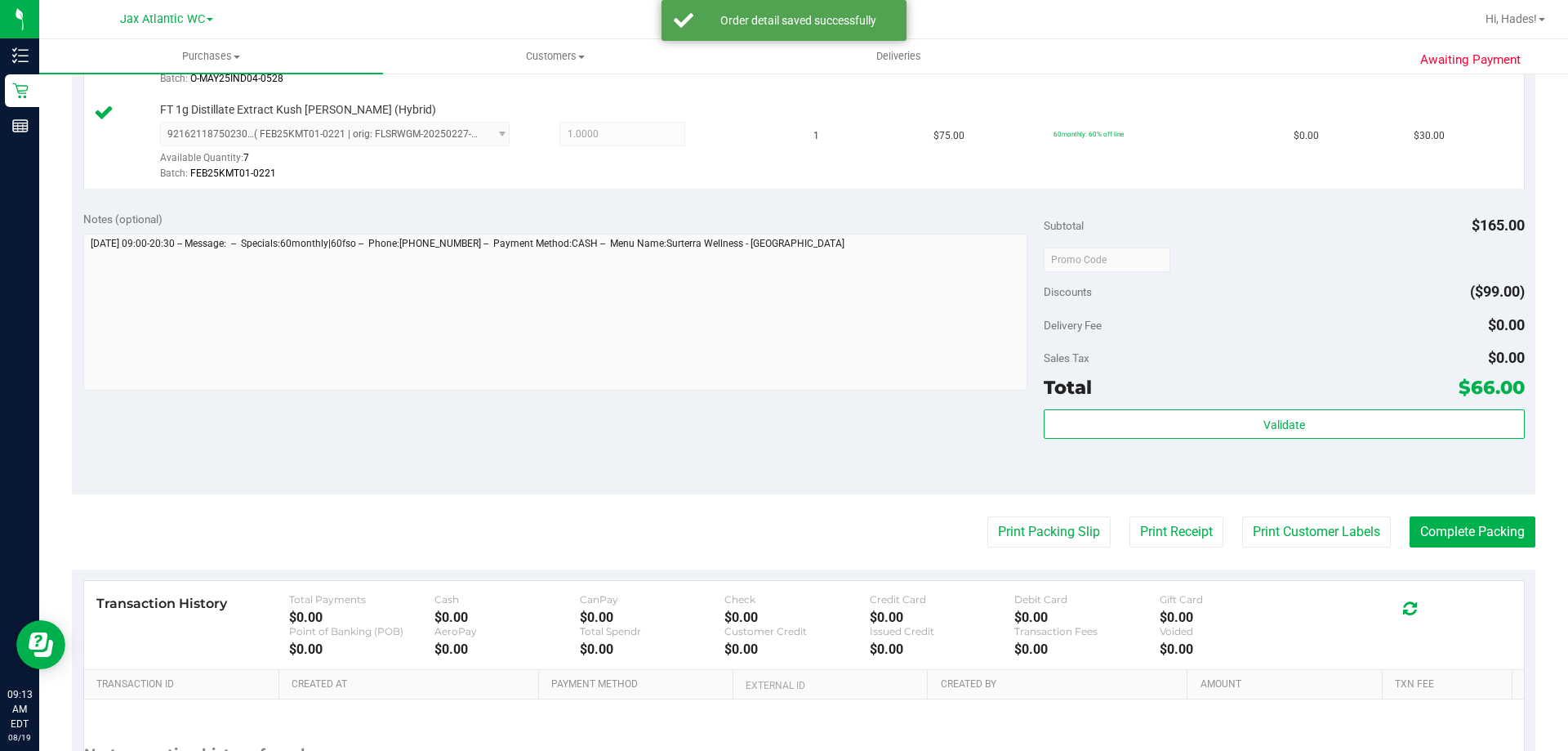
scroll to position [775, 0]
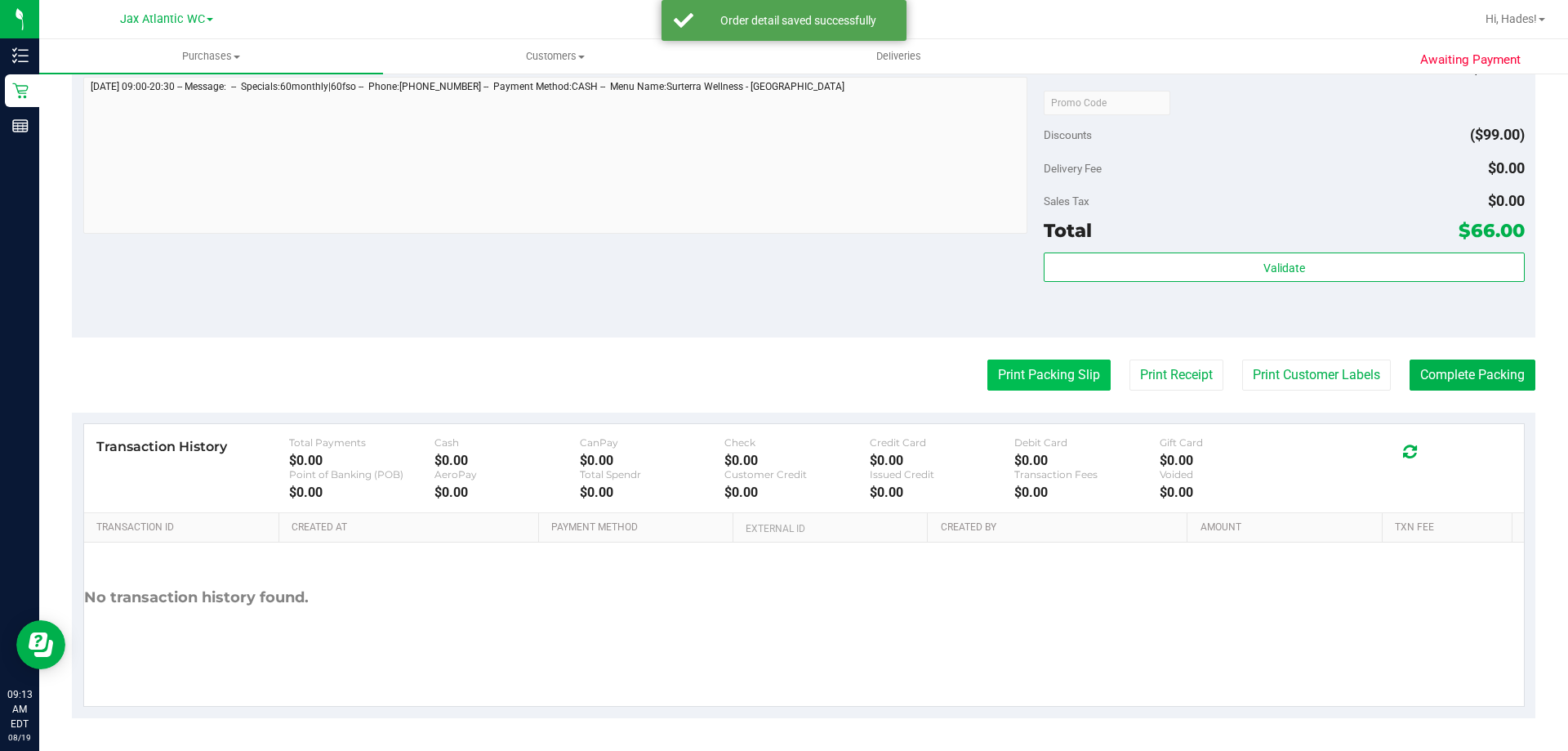
click at [998, 371] on button "Print Packing Slip" at bounding box center [1049, 374] width 123 height 31
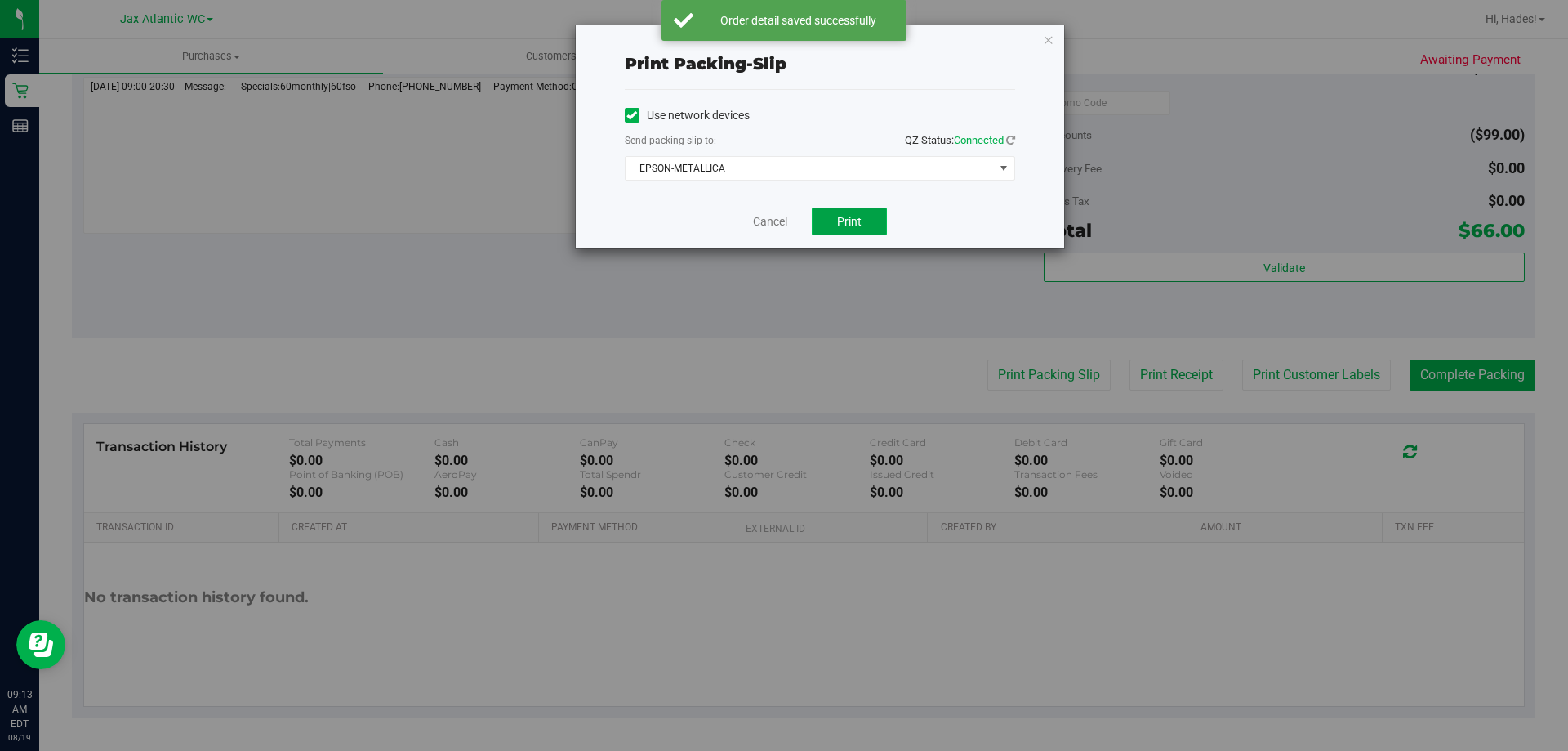
click at [820, 218] on button "Print" at bounding box center [850, 221] width 76 height 28
click at [779, 226] on link "Cancel" at bounding box center [770, 222] width 34 height 18
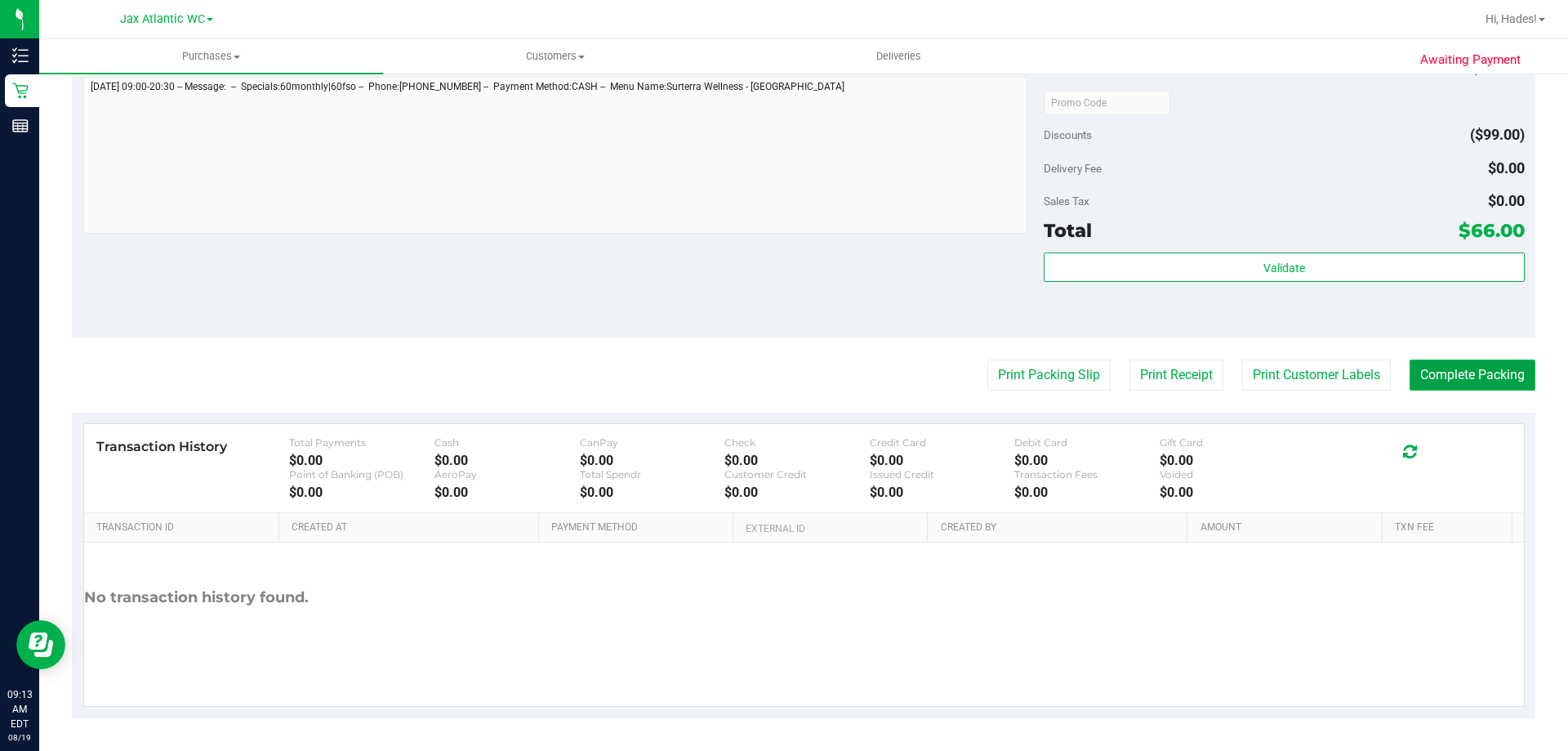
click at [1507, 366] on button "Complete Packing" at bounding box center [1472, 374] width 126 height 31
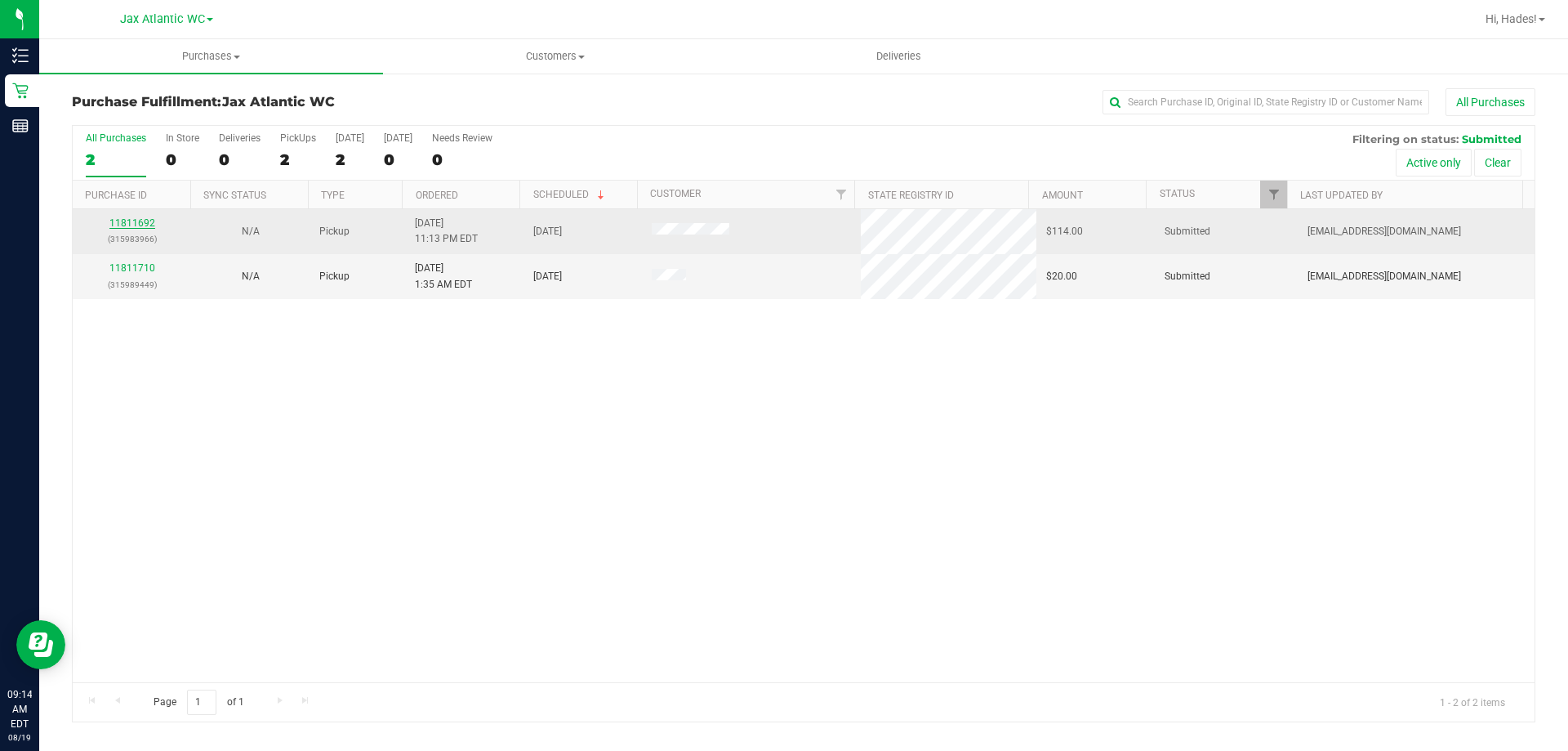
click at [135, 220] on link "11811692" at bounding box center [133, 222] width 46 height 11
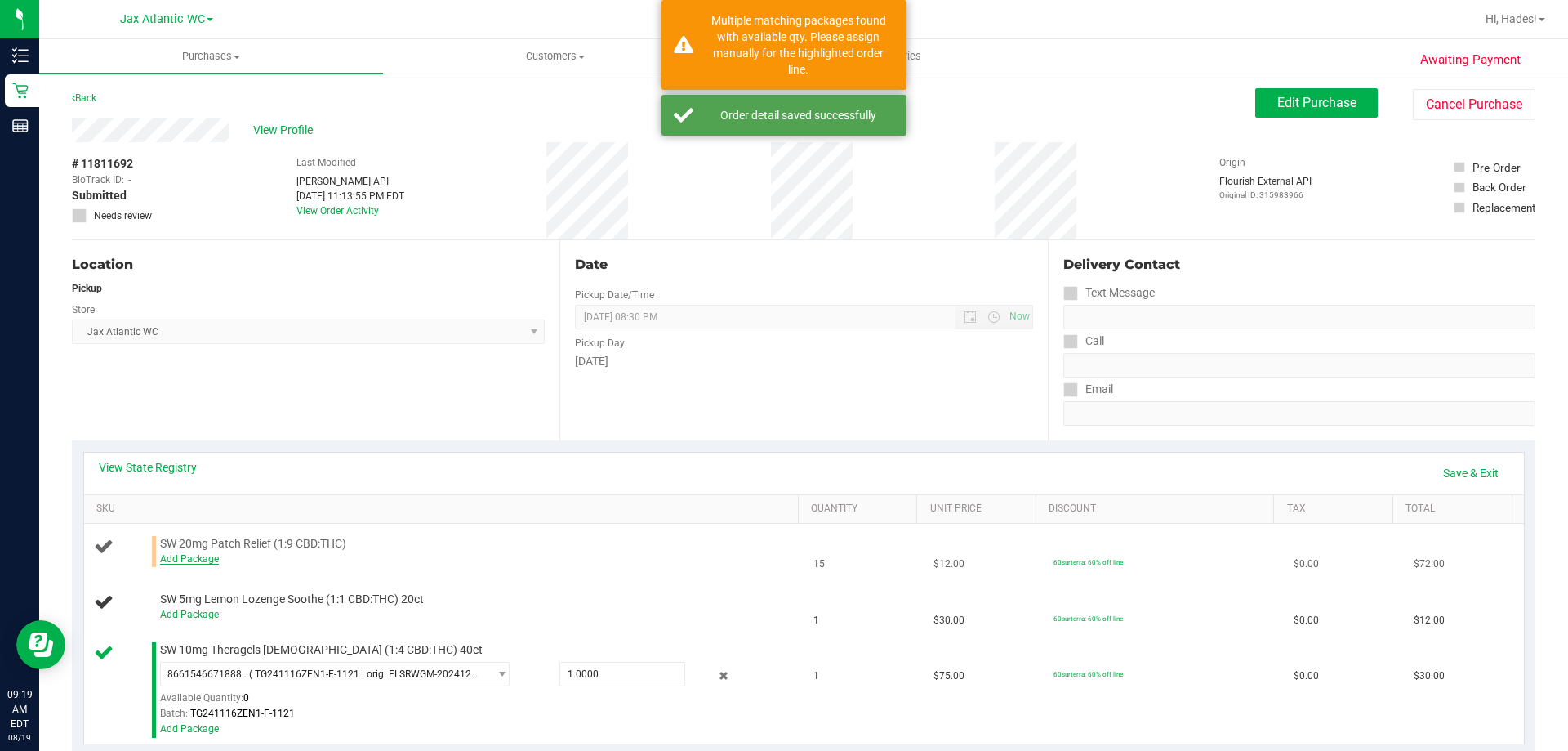
click at [205, 557] on link "Add Package" at bounding box center [189, 559] width 59 height 11
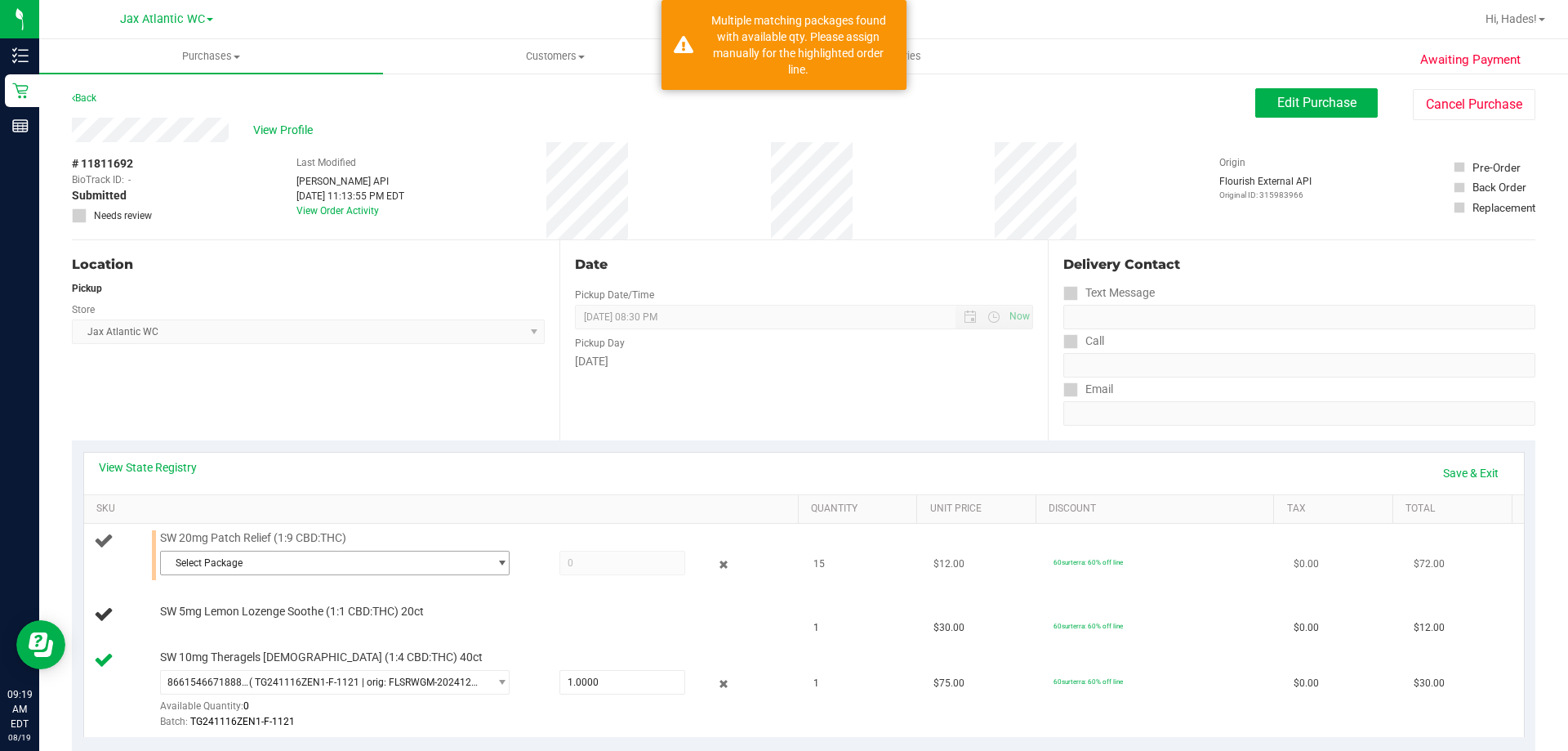
click at [210, 565] on span "Select Package" at bounding box center [324, 563] width 327 height 23
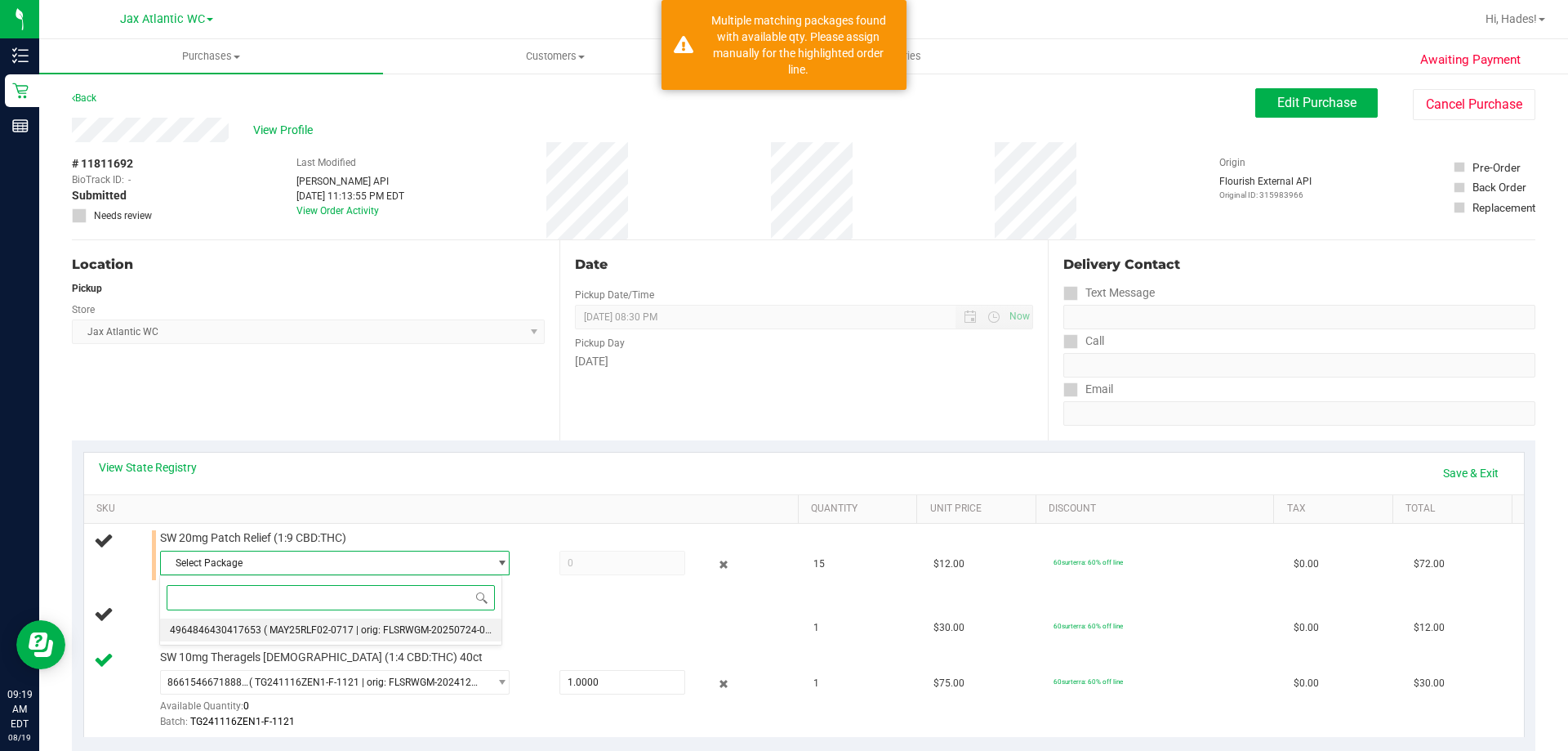
click at [263, 626] on span "( MAY25RLF02-0717 | orig: FLSRWGM-20250724-063 )" at bounding box center [383, 630] width 239 height 11
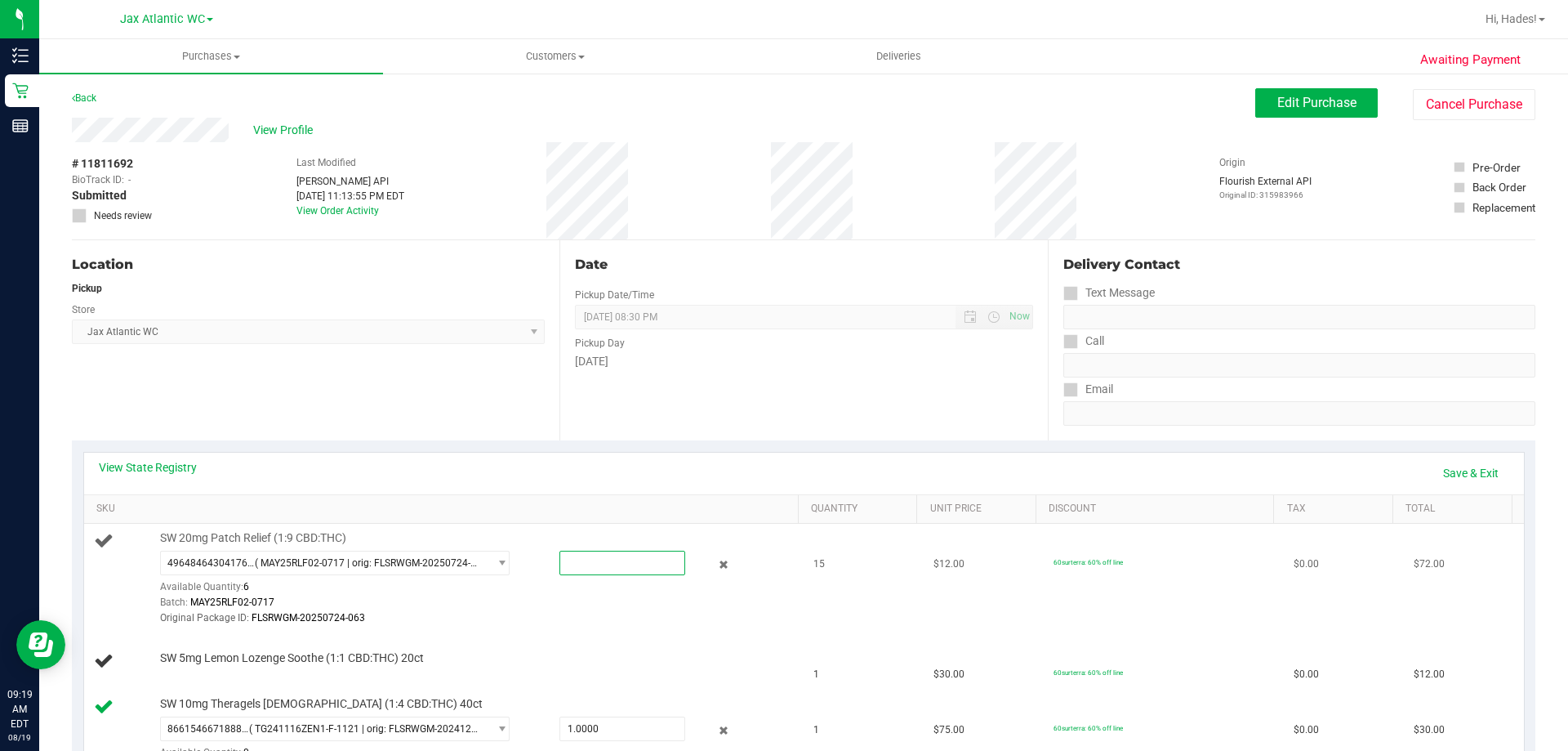
drag, startPoint x: 588, startPoint y: 564, endPoint x: 549, endPoint y: 569, distance: 39.3
click at [550, 569] on div at bounding box center [607, 563] width 158 height 25
type input "6"
type input "6.0000"
click at [550, 621] on div "Original Package ID: FLSRWGM-20250724-063" at bounding box center [475, 618] width 630 height 16
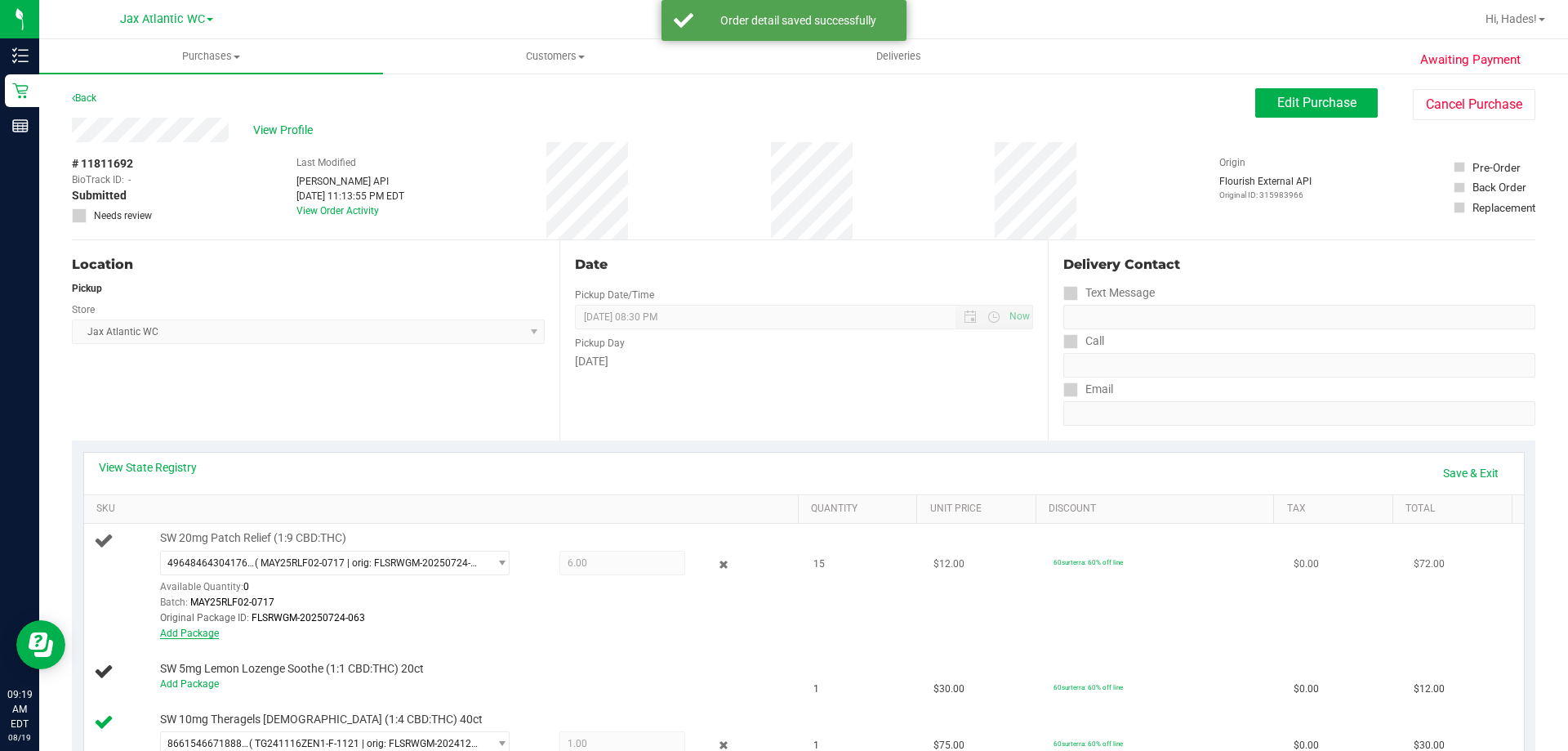
click at [191, 634] on link "Add Package" at bounding box center [189, 632] width 59 height 11
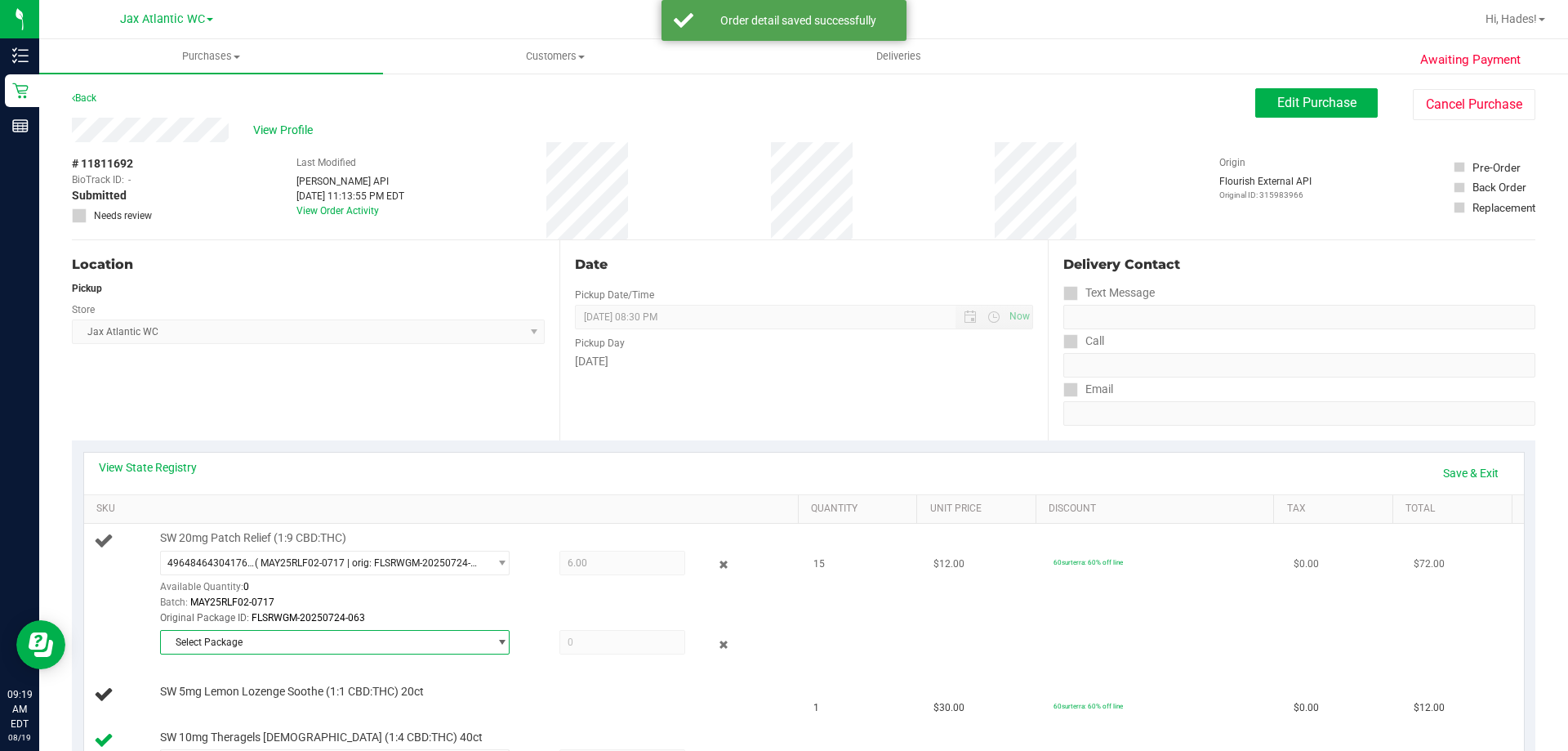
click at [277, 638] on span "Select Package" at bounding box center [324, 642] width 327 height 23
click at [295, 708] on span "( MAY25RLF02-0717 | orig: FLSRWGM-20250724-085 )" at bounding box center [383, 710] width 239 height 11
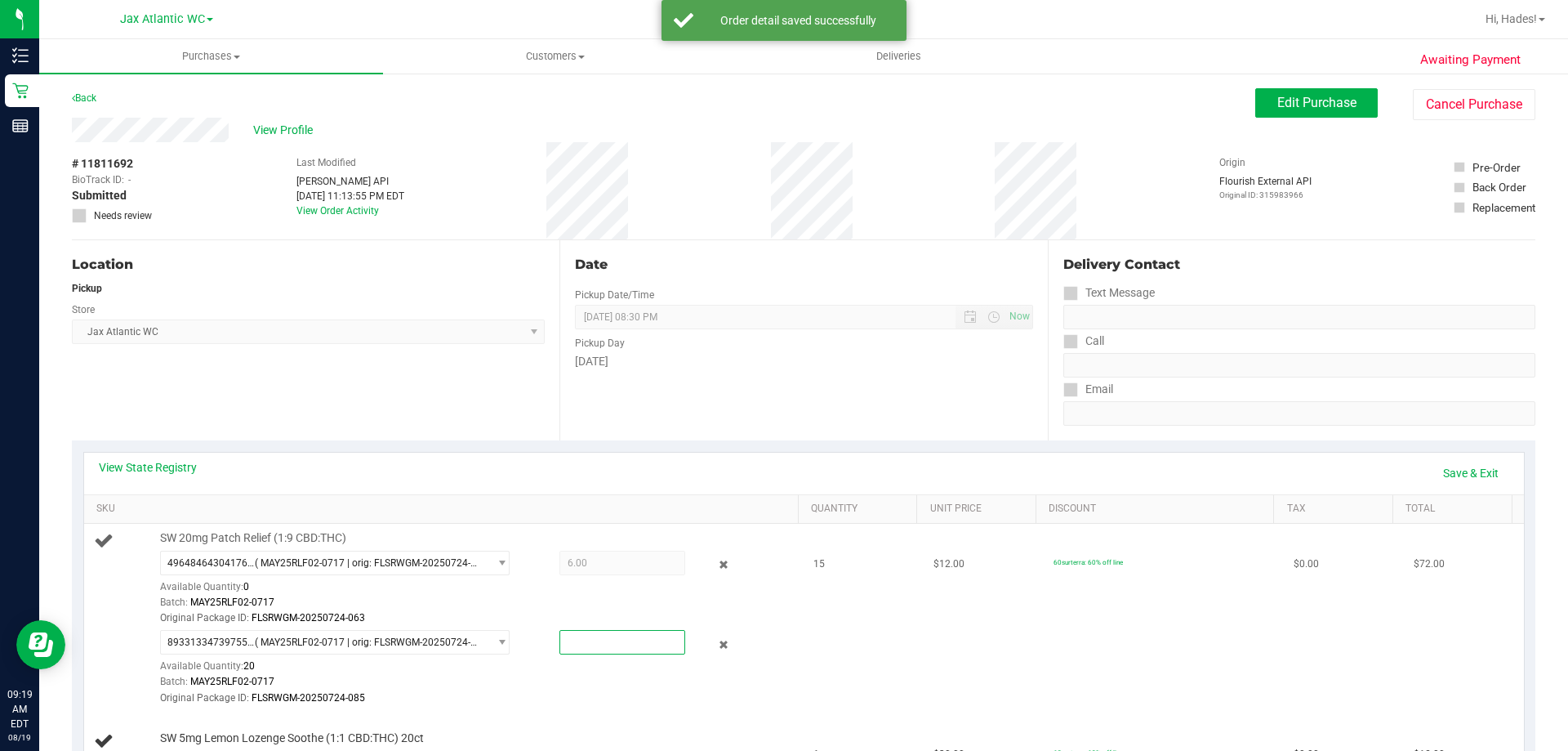
drag, startPoint x: 586, startPoint y: 652, endPoint x: 543, endPoint y: 652, distance: 43.0
click at [543, 652] on div at bounding box center [607, 642] width 158 height 25
type input "9"
type input "9.0000"
click at [514, 615] on div "Original Package ID: FLSRWGM-20250724-063" at bounding box center [475, 618] width 630 height 16
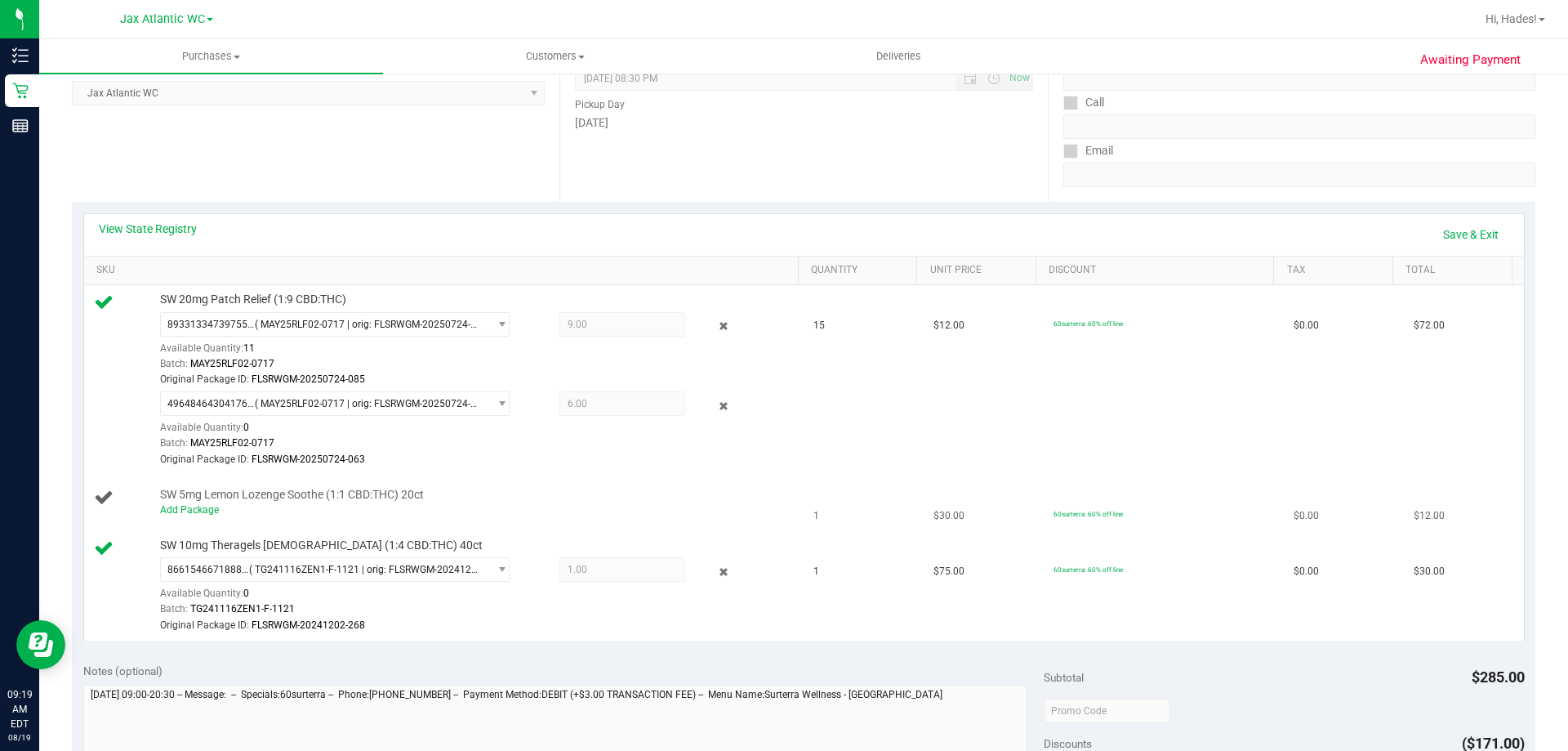
scroll to position [245, 0]
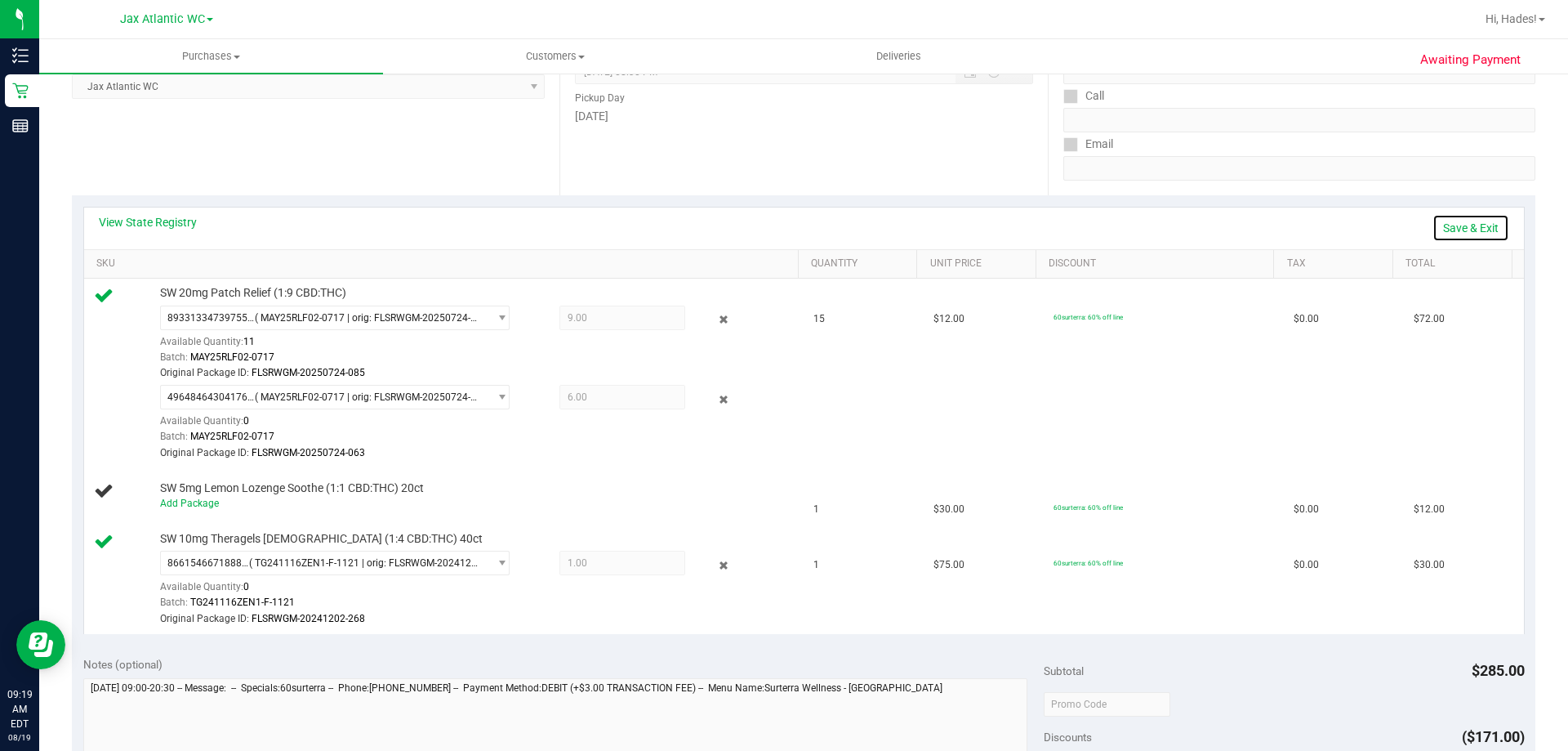
click at [1445, 220] on link "Save & Exit" at bounding box center [1471, 228] width 76 height 28
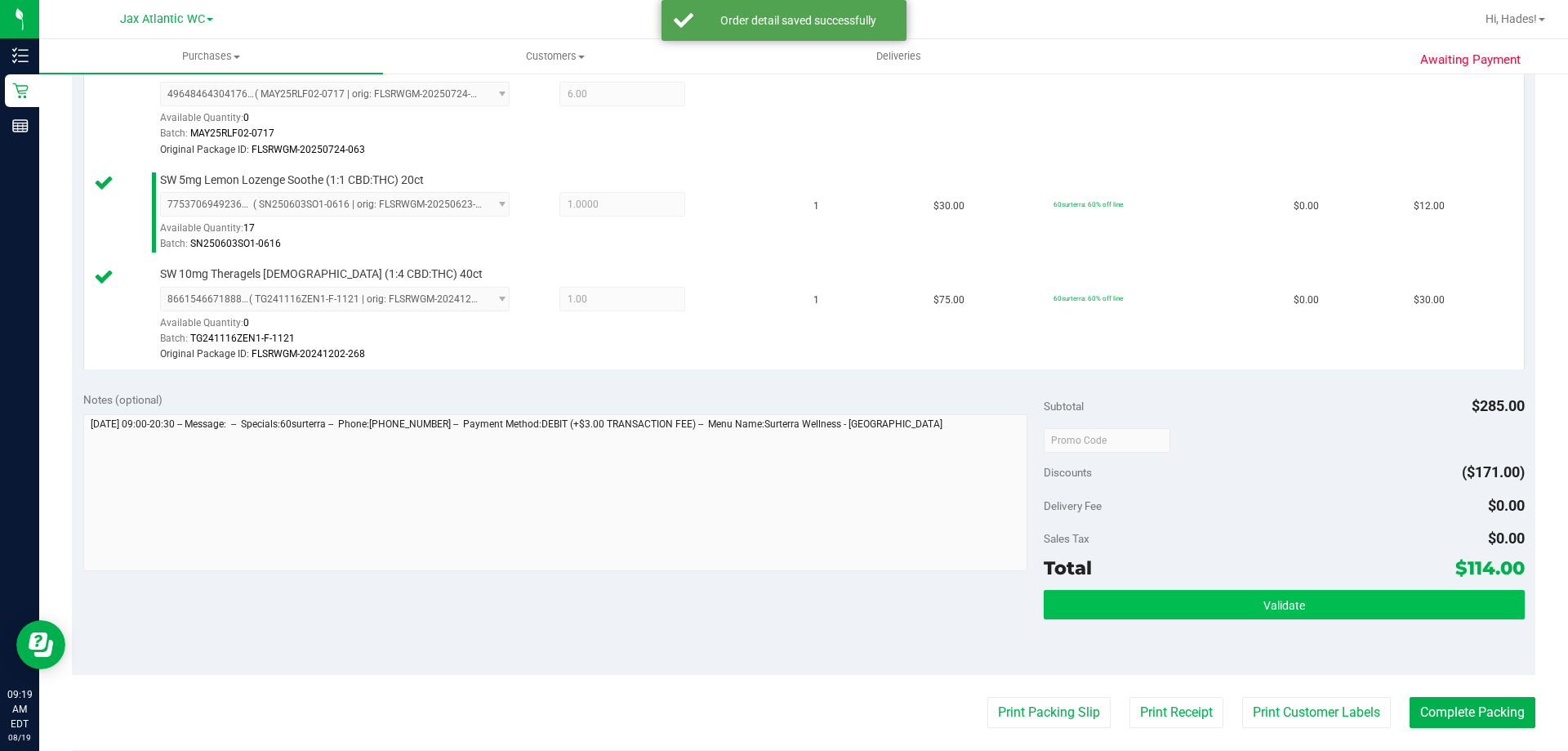
scroll to position [572, 0]
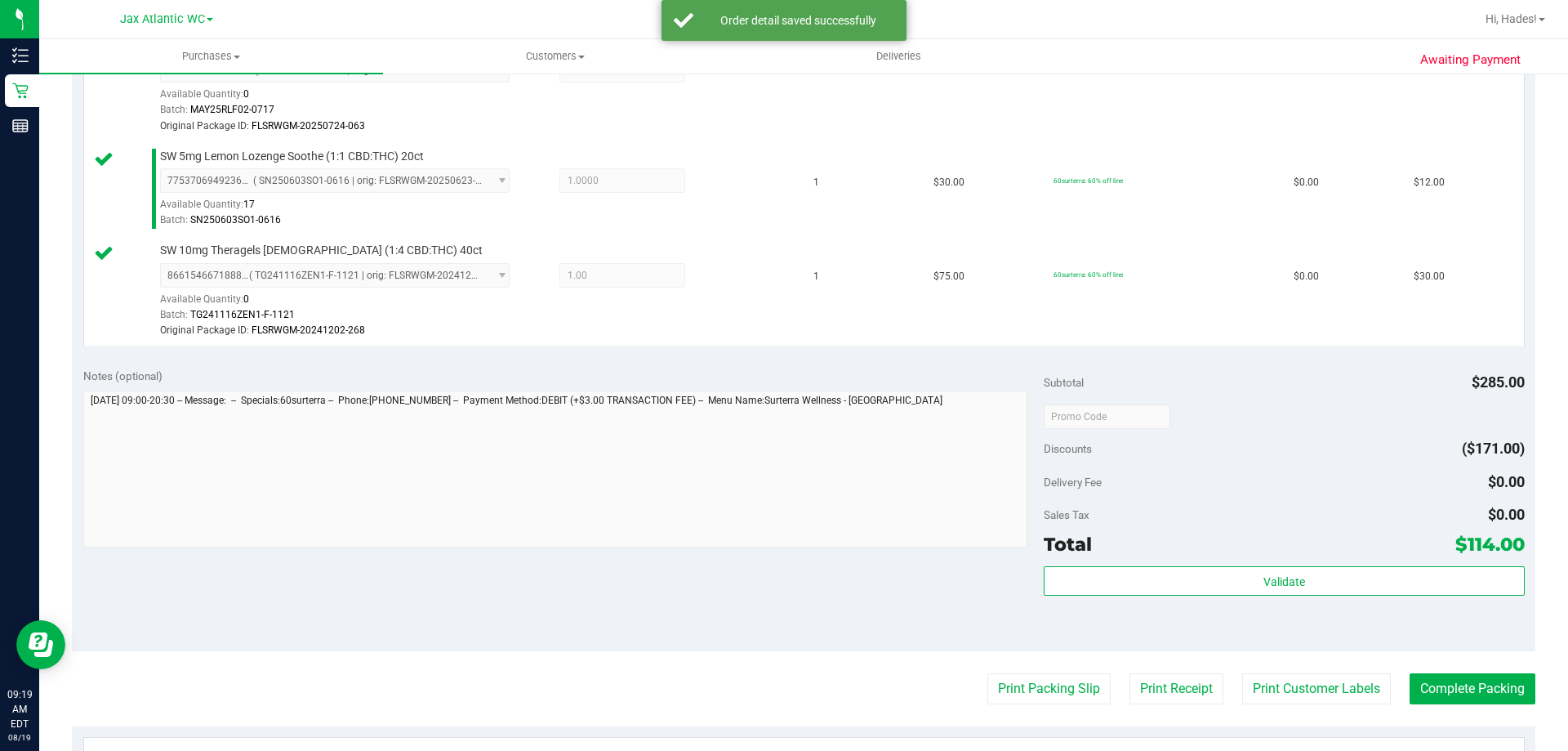
click at [1226, 562] on div "Subtotal $285.00 Discounts ($171.00) Delivery Fee $0.00 Sales Tax $0.00 Total $…" at bounding box center [1284, 504] width 480 height 272
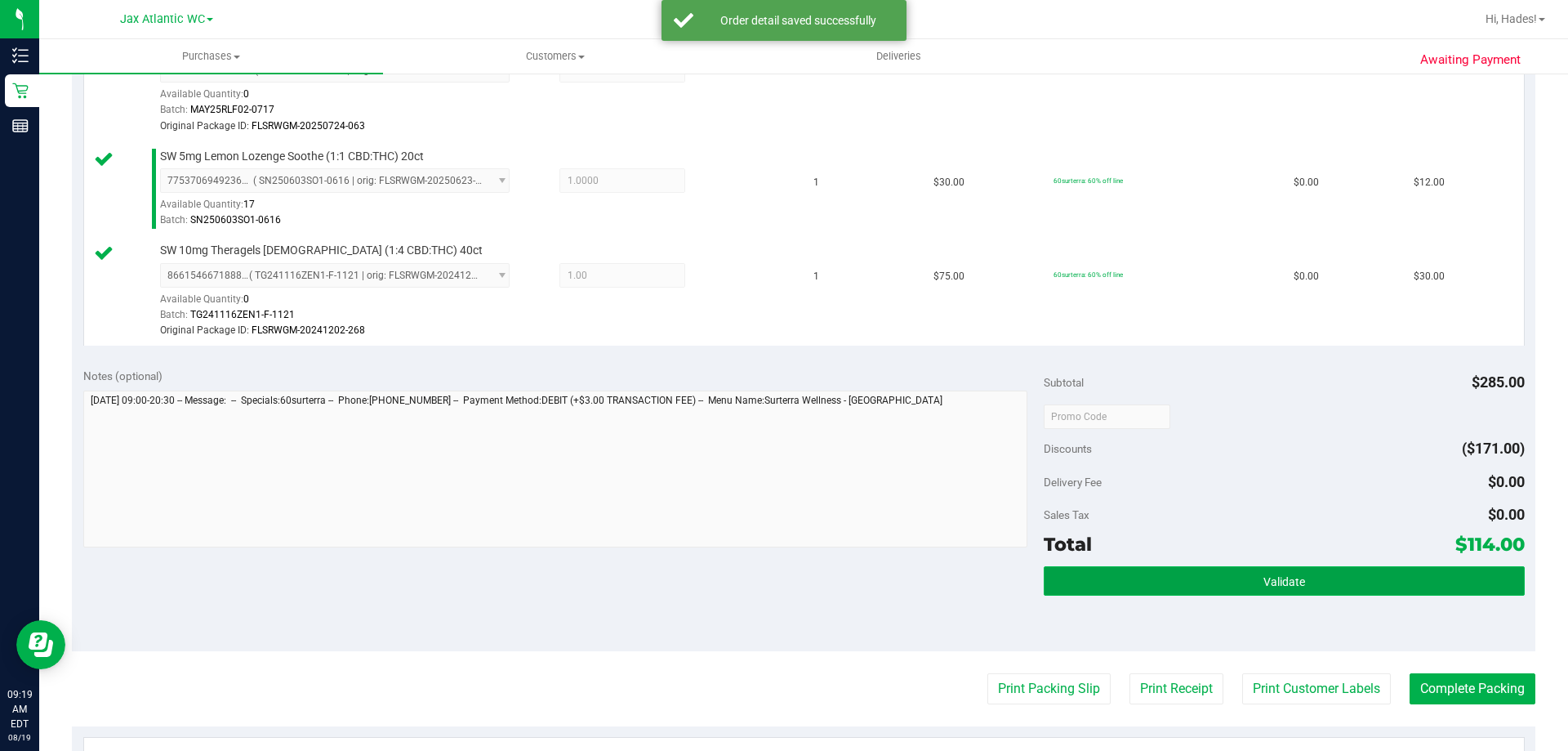
click at [1236, 570] on button "Validate" at bounding box center [1284, 581] width 480 height 29
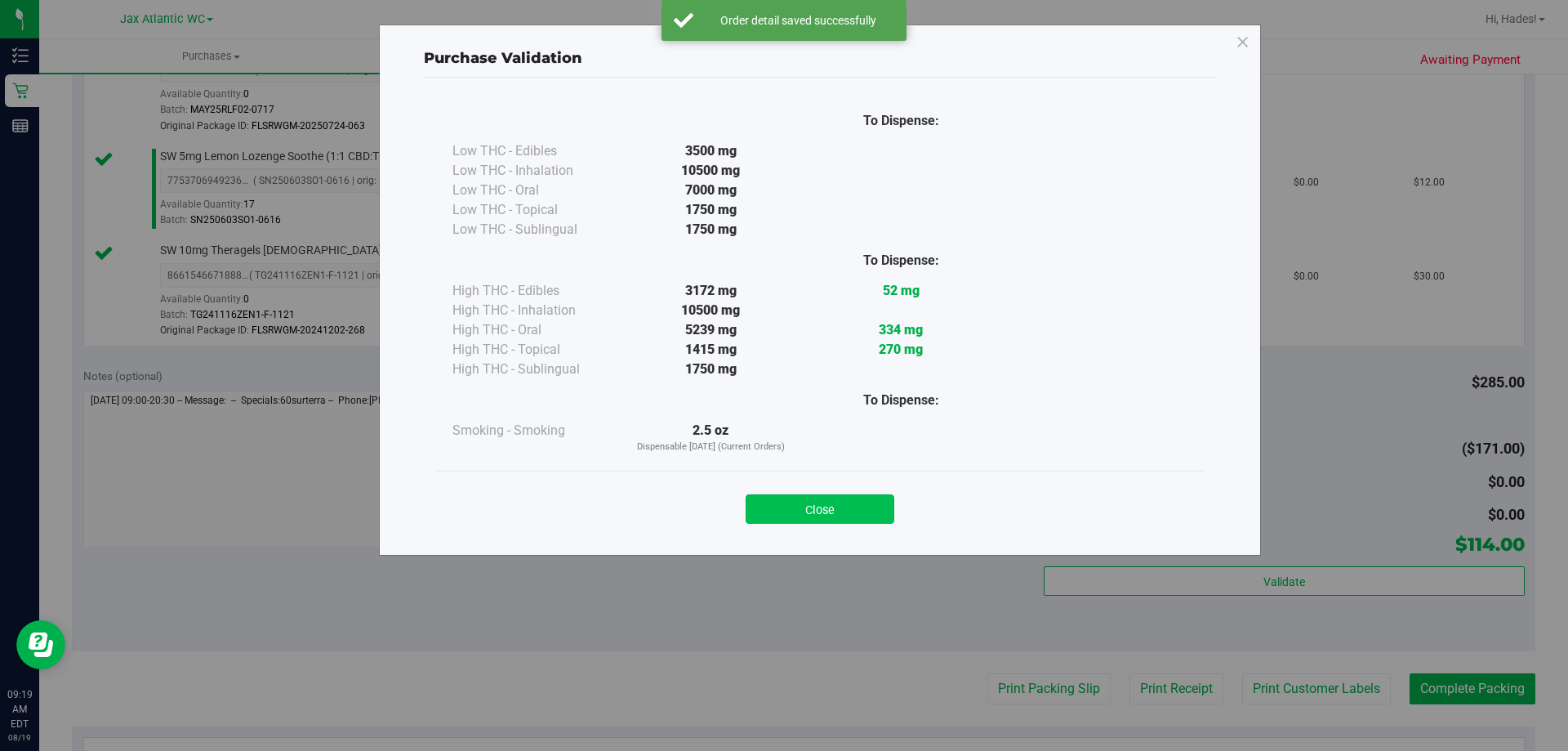
click at [816, 512] on button "Close" at bounding box center [819, 509] width 148 height 29
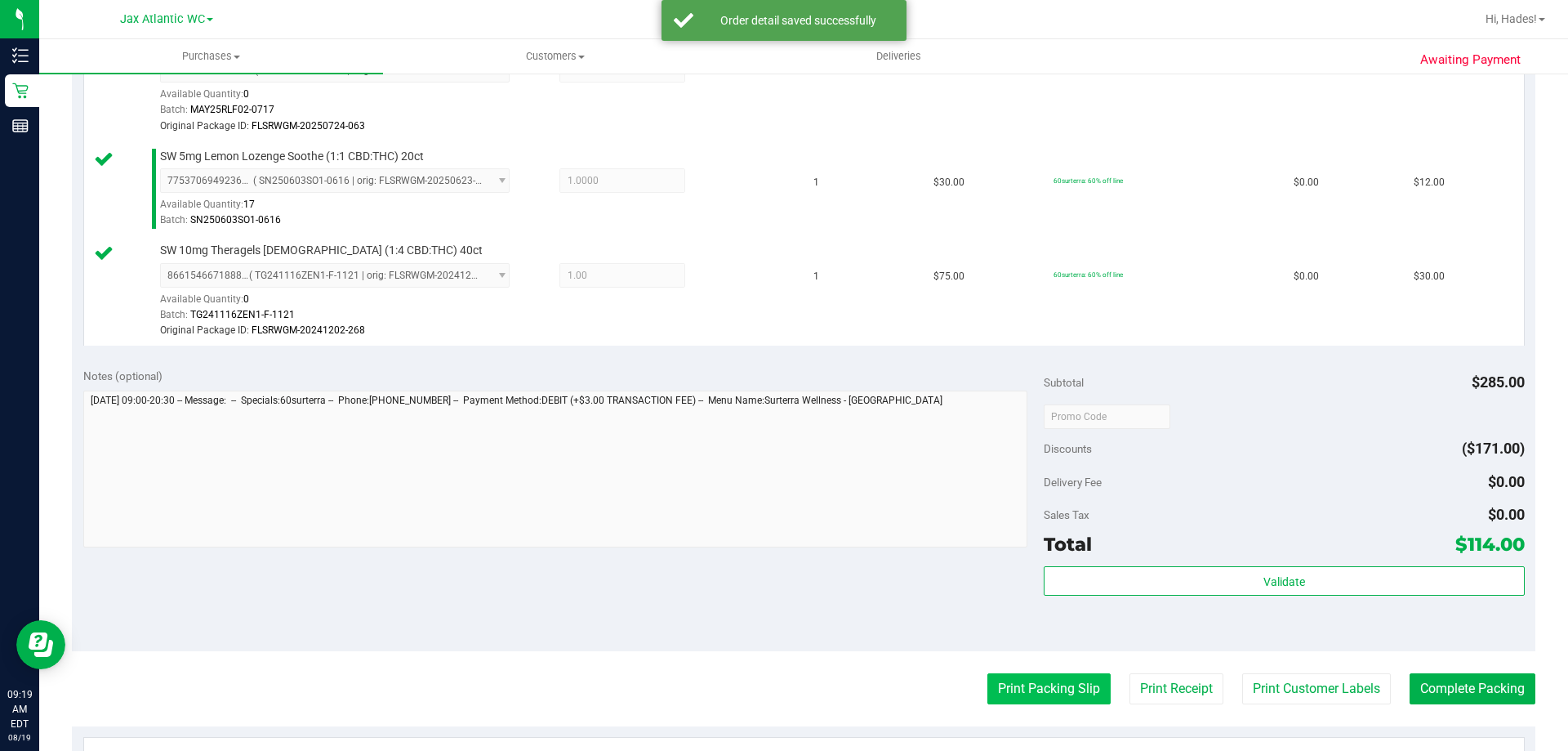
click at [1019, 697] on button "Print Packing Slip" at bounding box center [1049, 689] width 123 height 31
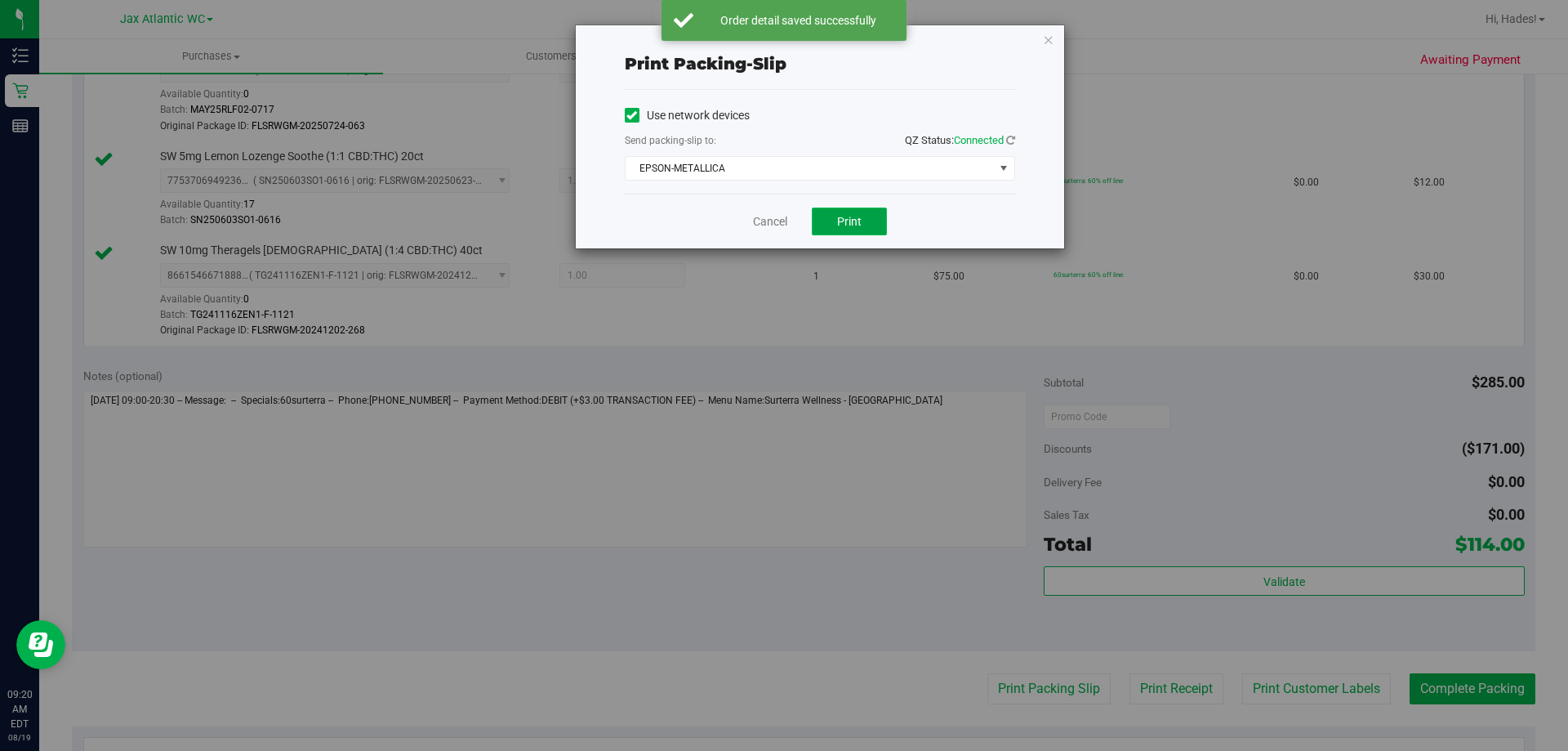
click at [860, 212] on button "Print" at bounding box center [850, 221] width 76 height 28
click at [778, 220] on link "Cancel" at bounding box center [770, 222] width 34 height 18
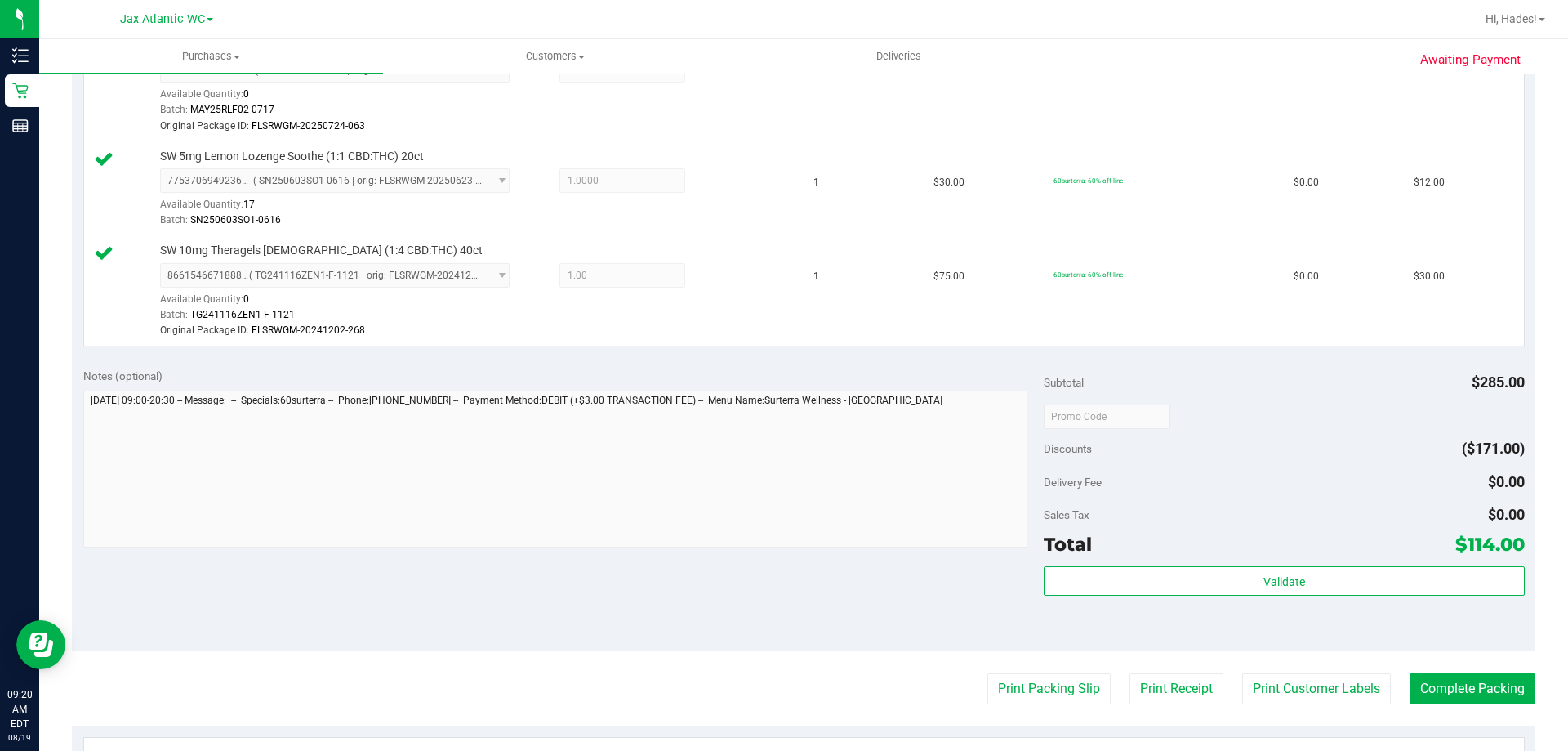
click at [1468, 672] on purchase-details "Back Edit Purchase Cancel Purchase View Profile # 11811692 BioTrack ID: - Submi…" at bounding box center [803, 274] width 1464 height 1516
click at [1467, 680] on button "Complete Packing" at bounding box center [1472, 689] width 126 height 31
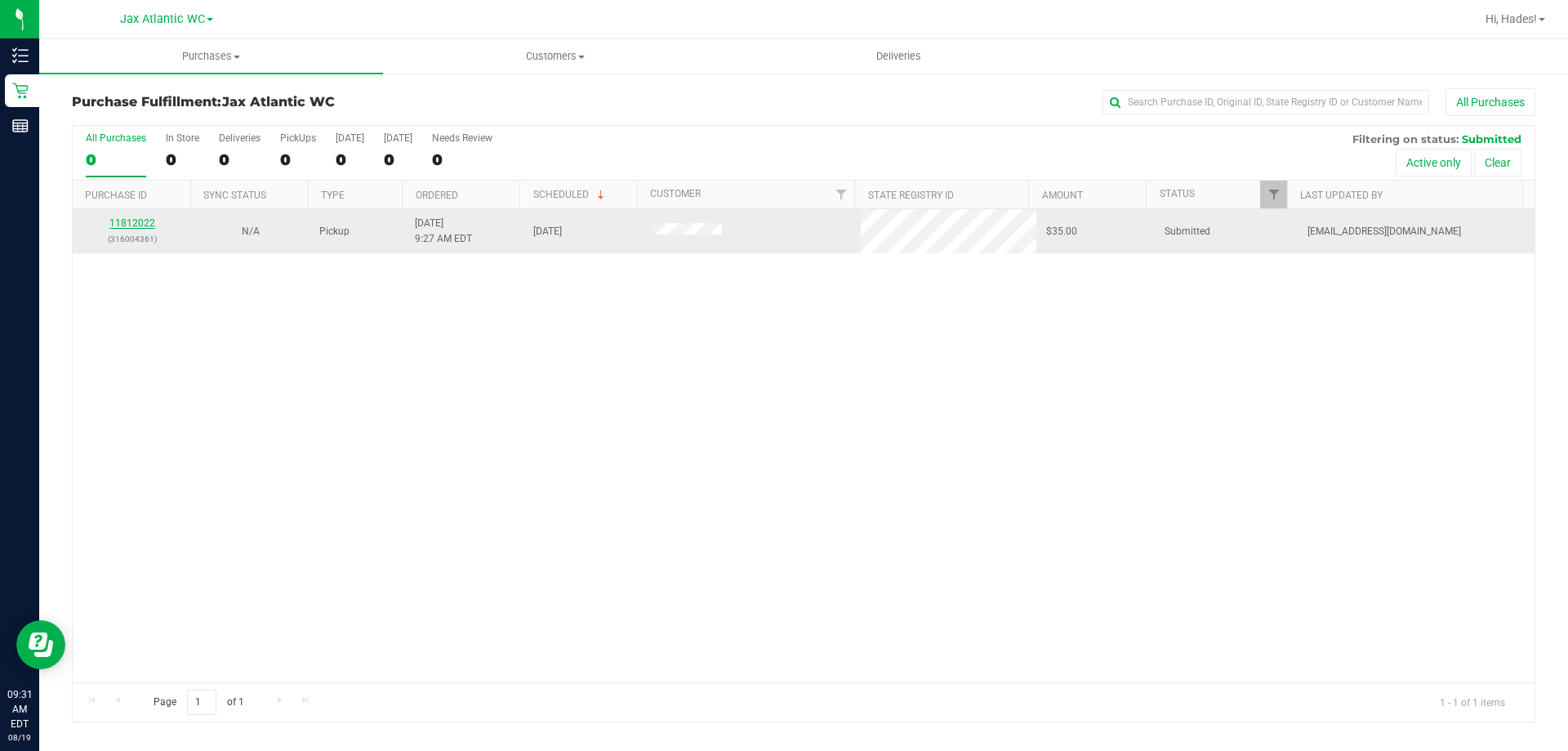
click at [143, 220] on link "11812022" at bounding box center [133, 222] width 46 height 11
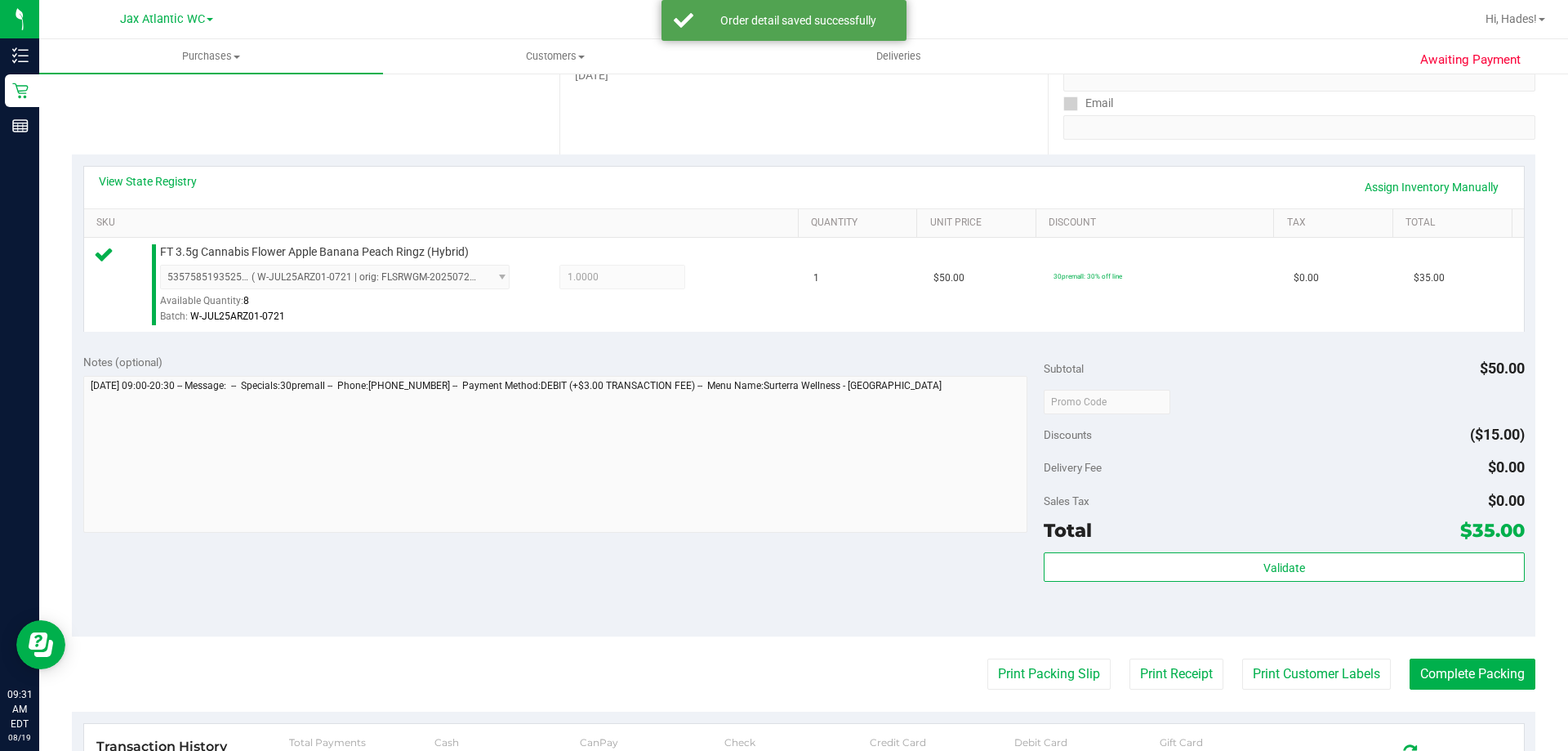
scroll to position [327, 0]
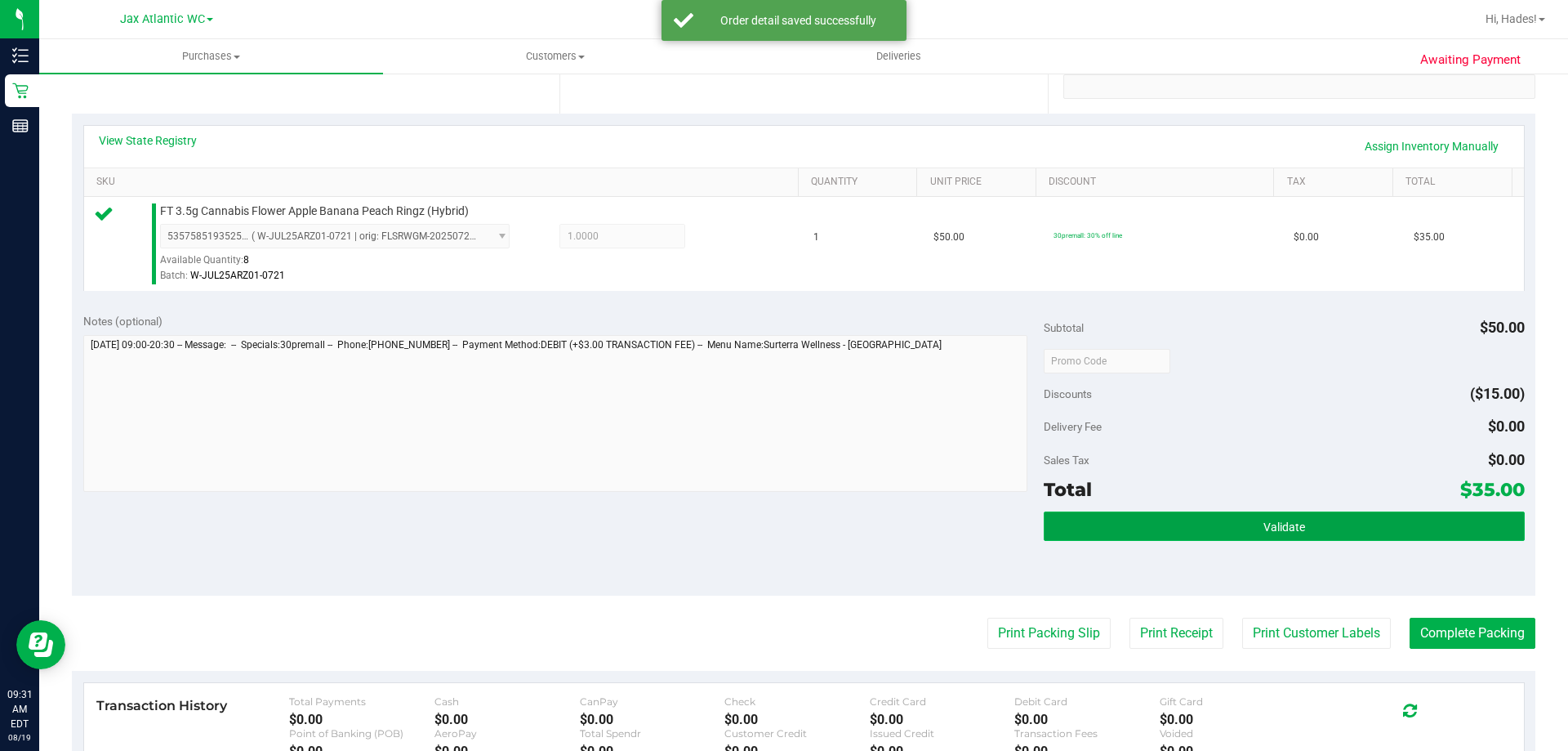
click at [1342, 529] on button "Validate" at bounding box center [1284, 525] width 480 height 29
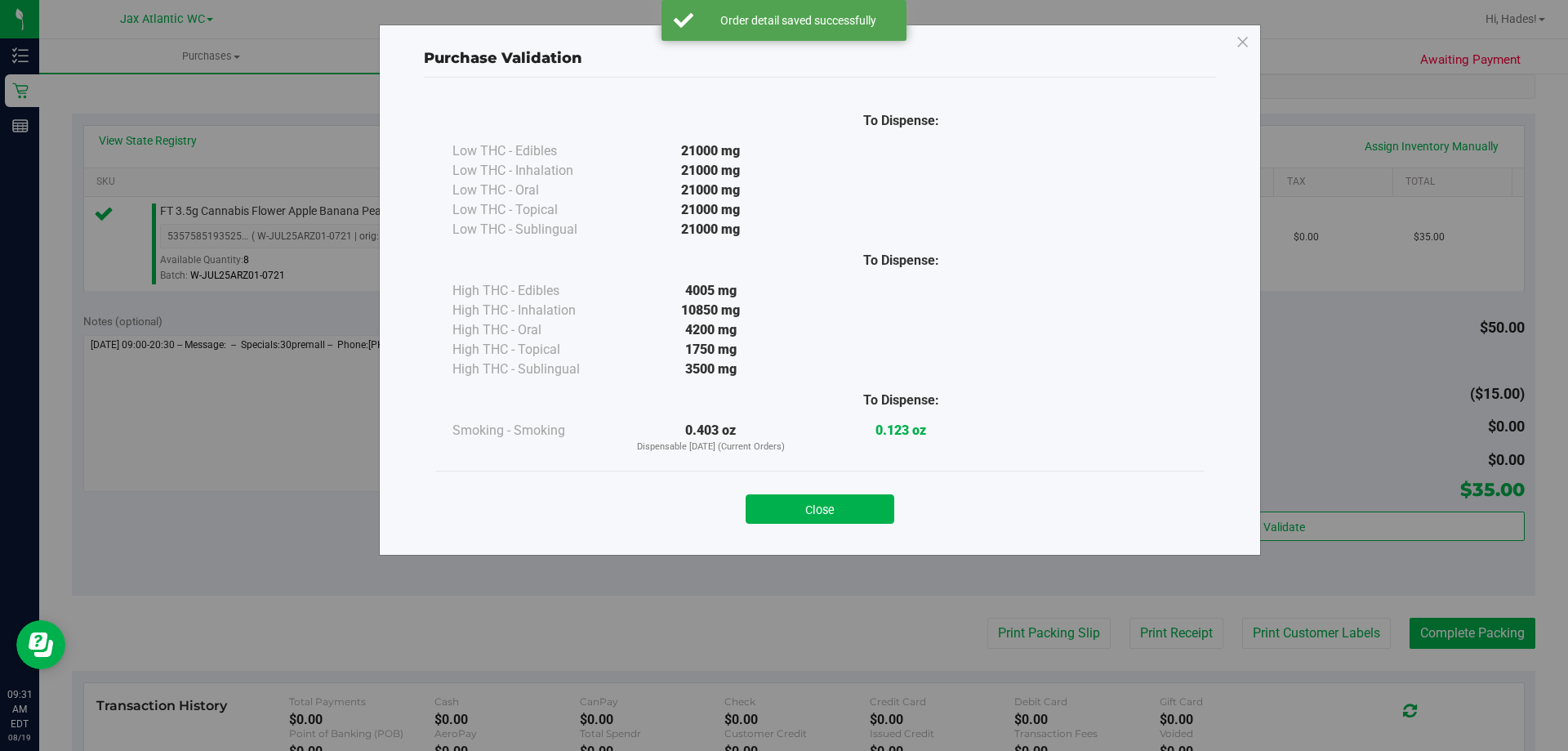
click at [810, 517] on button "Close" at bounding box center [819, 509] width 148 height 29
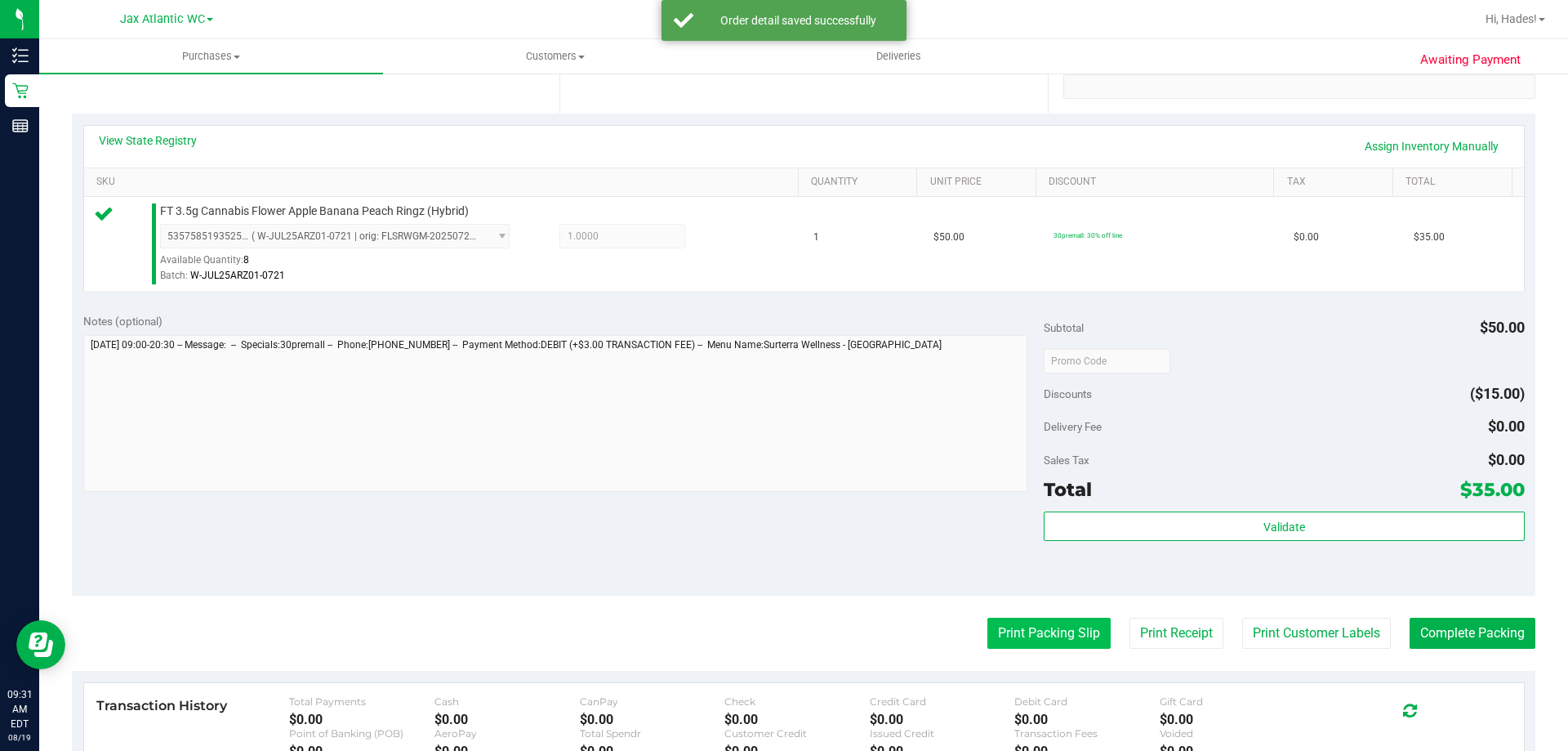
click at [999, 629] on button "Print Packing Slip" at bounding box center [1049, 632] width 123 height 31
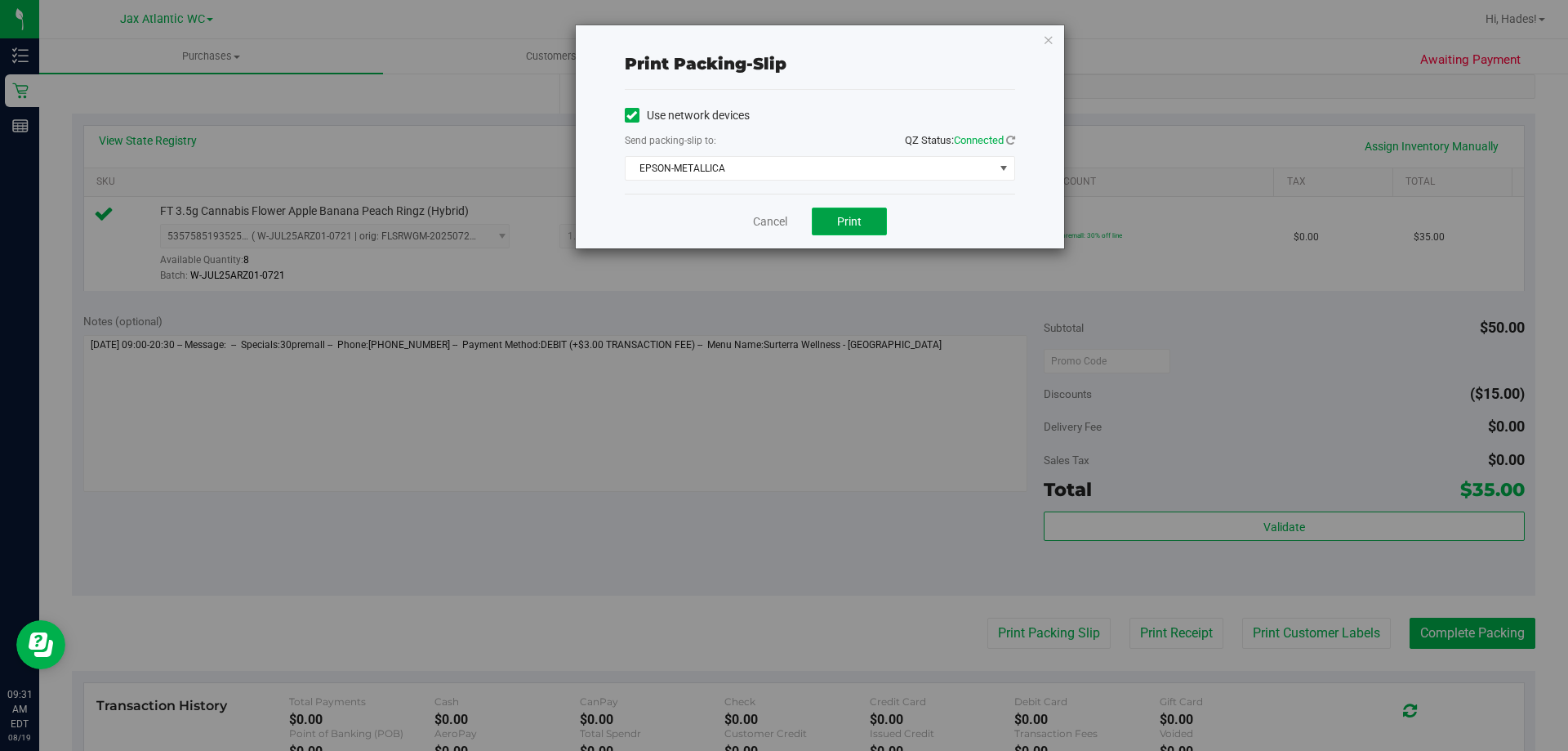
click at [844, 220] on span "Print" at bounding box center [850, 221] width 25 height 13
click at [779, 225] on link "Cancel" at bounding box center [770, 222] width 34 height 18
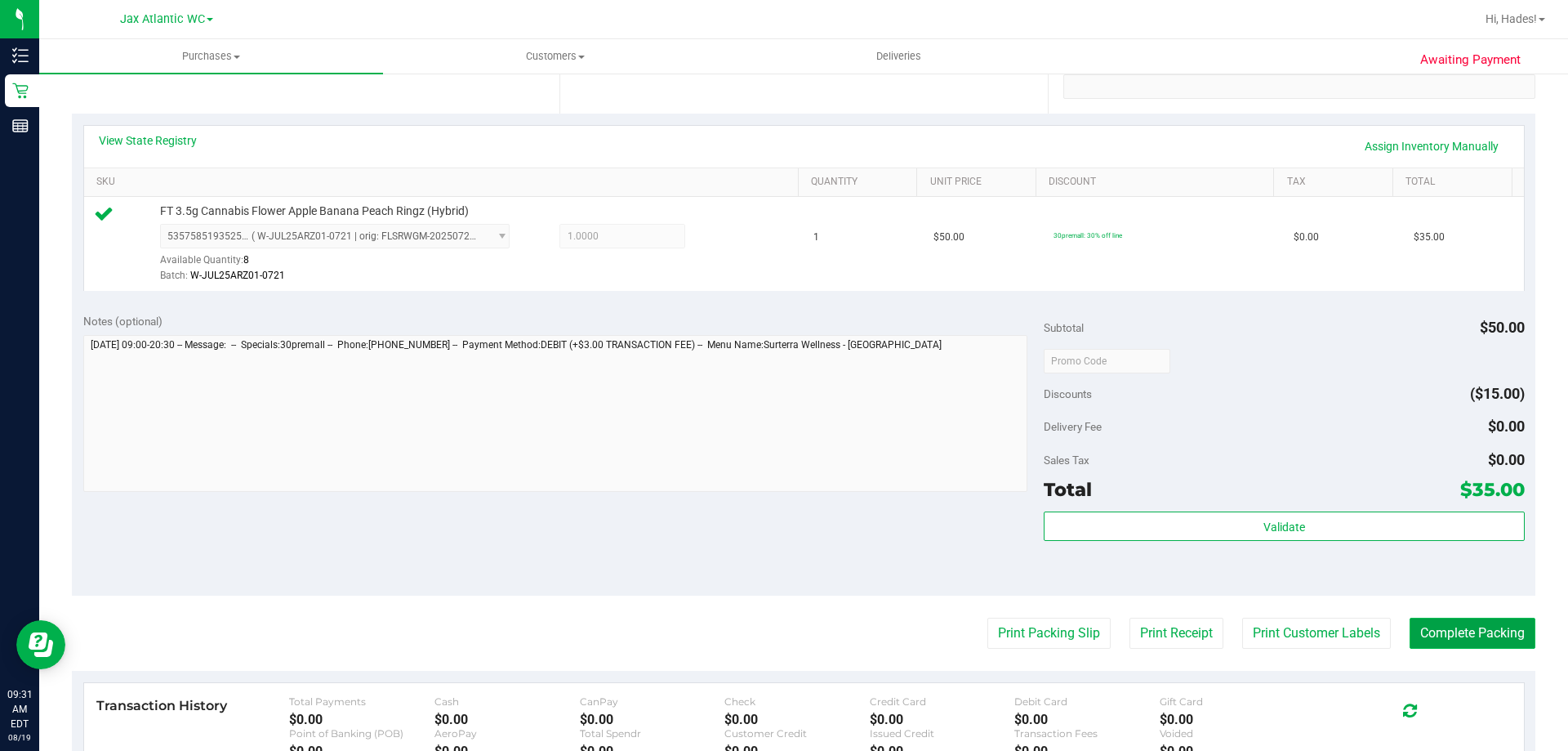
click at [1458, 622] on button "Complete Packing" at bounding box center [1472, 632] width 126 height 31
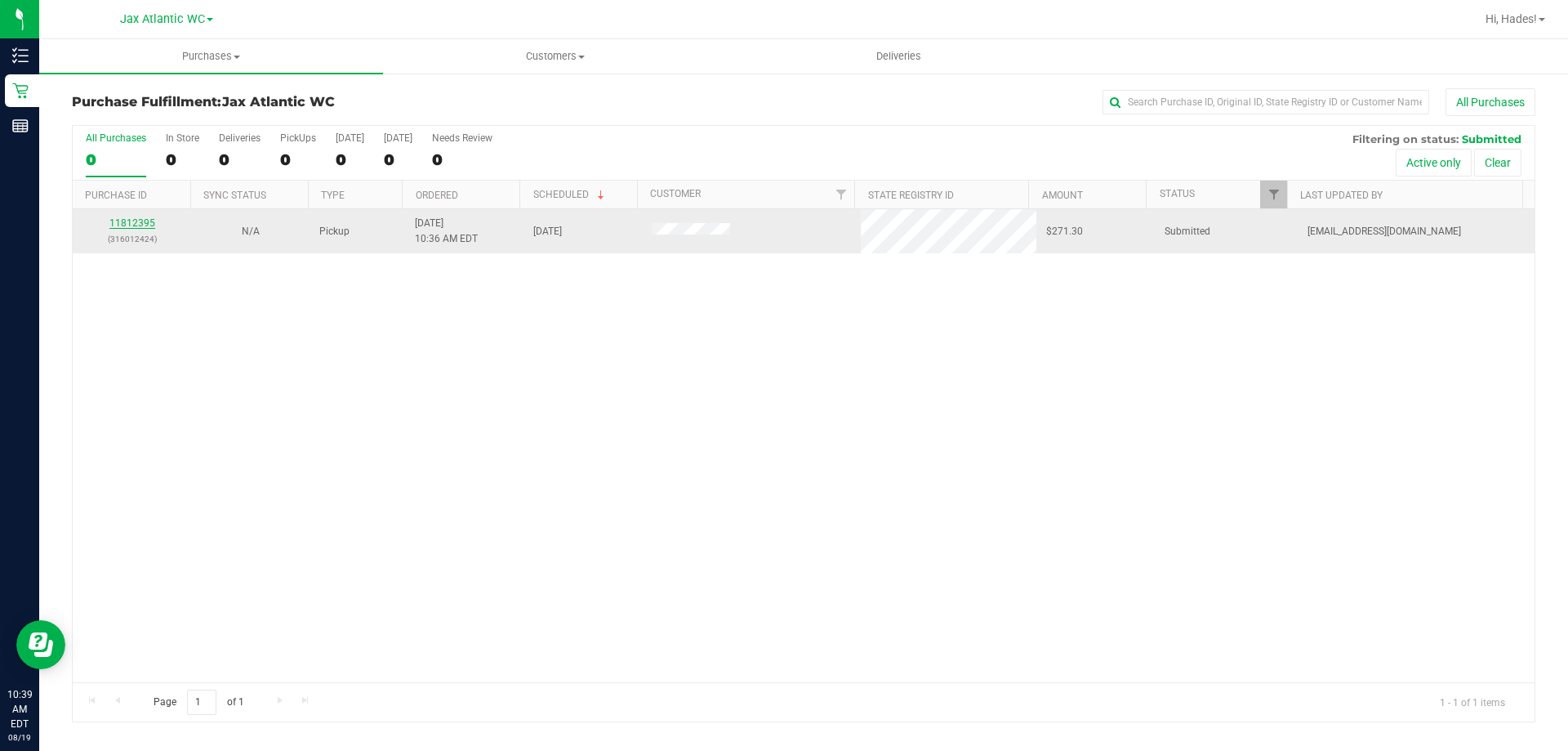
click at [120, 221] on link "11812395" at bounding box center [133, 222] width 46 height 11
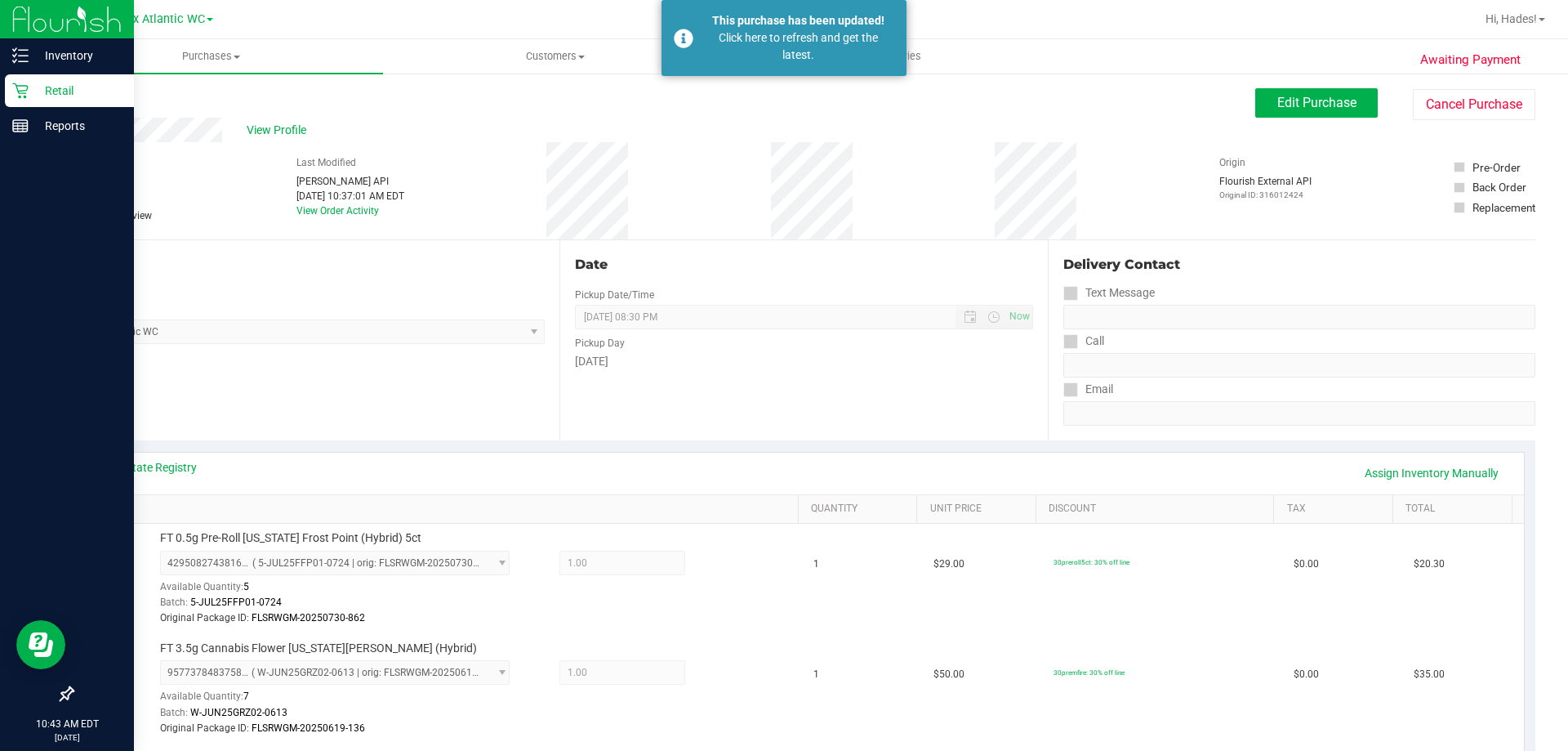
click at [22, 77] on div "Retail" at bounding box center [69, 90] width 129 height 32
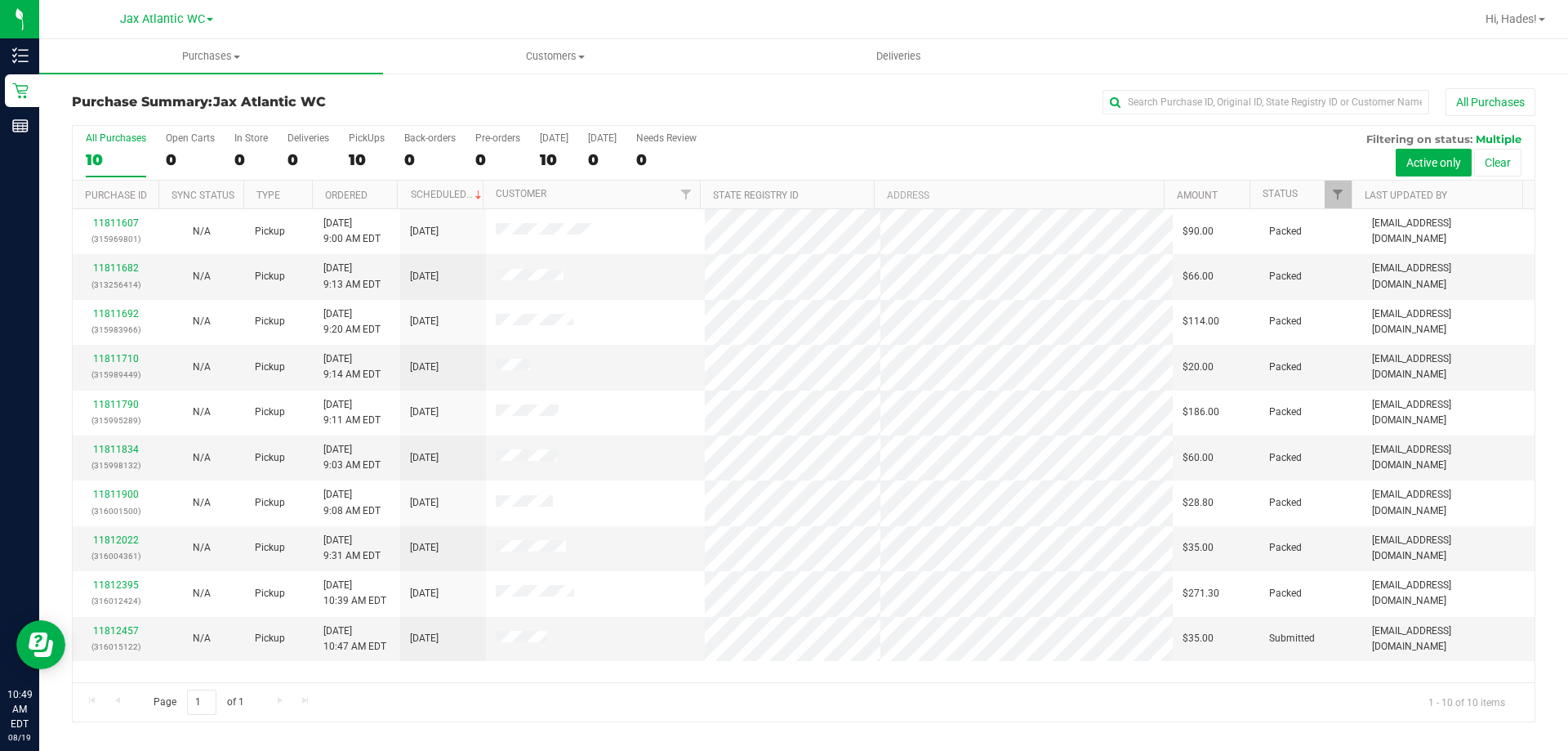
click at [773, 98] on div "All Purchases" at bounding box center [1047, 102] width 976 height 28
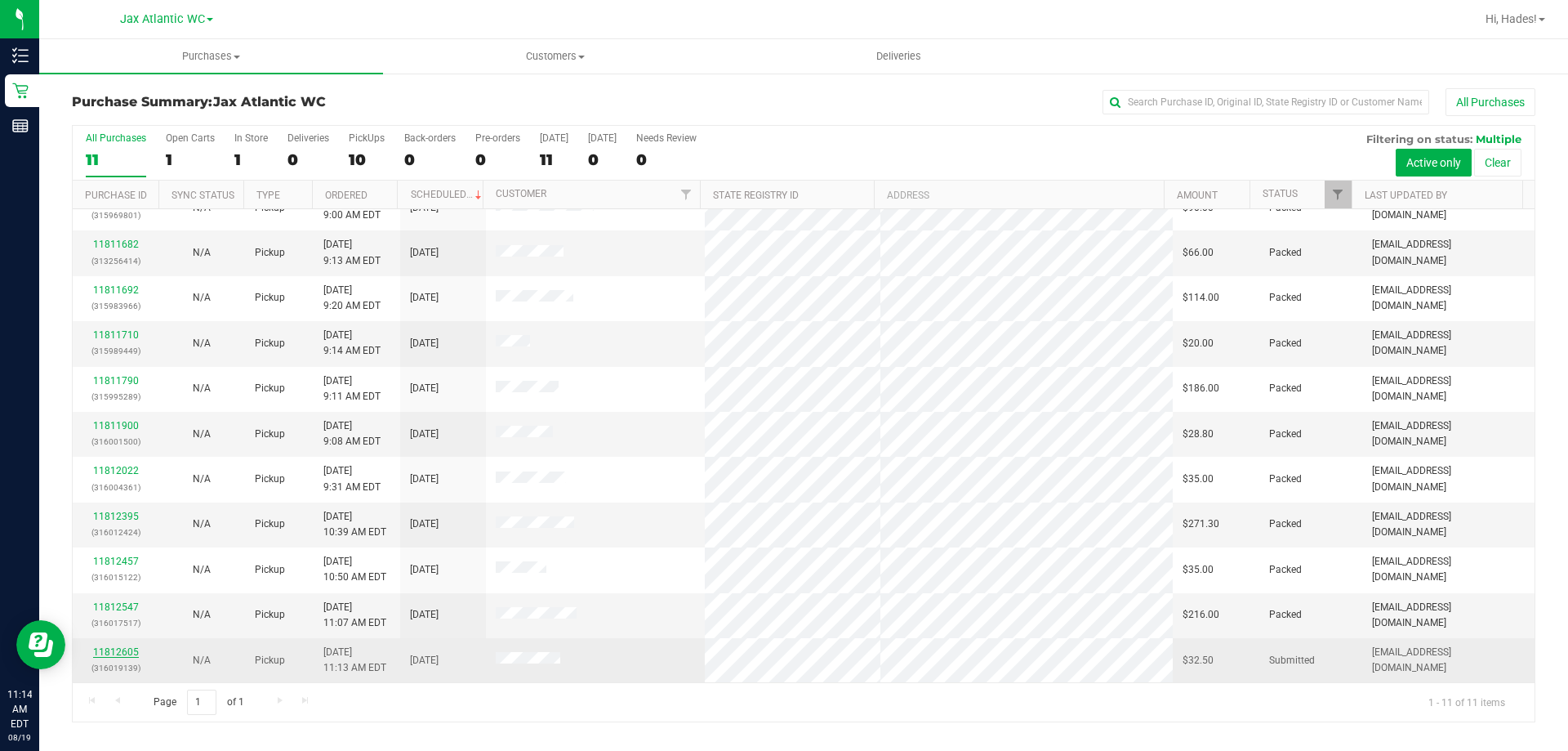
click at [104, 647] on link "11812605" at bounding box center [116, 652] width 46 height 11
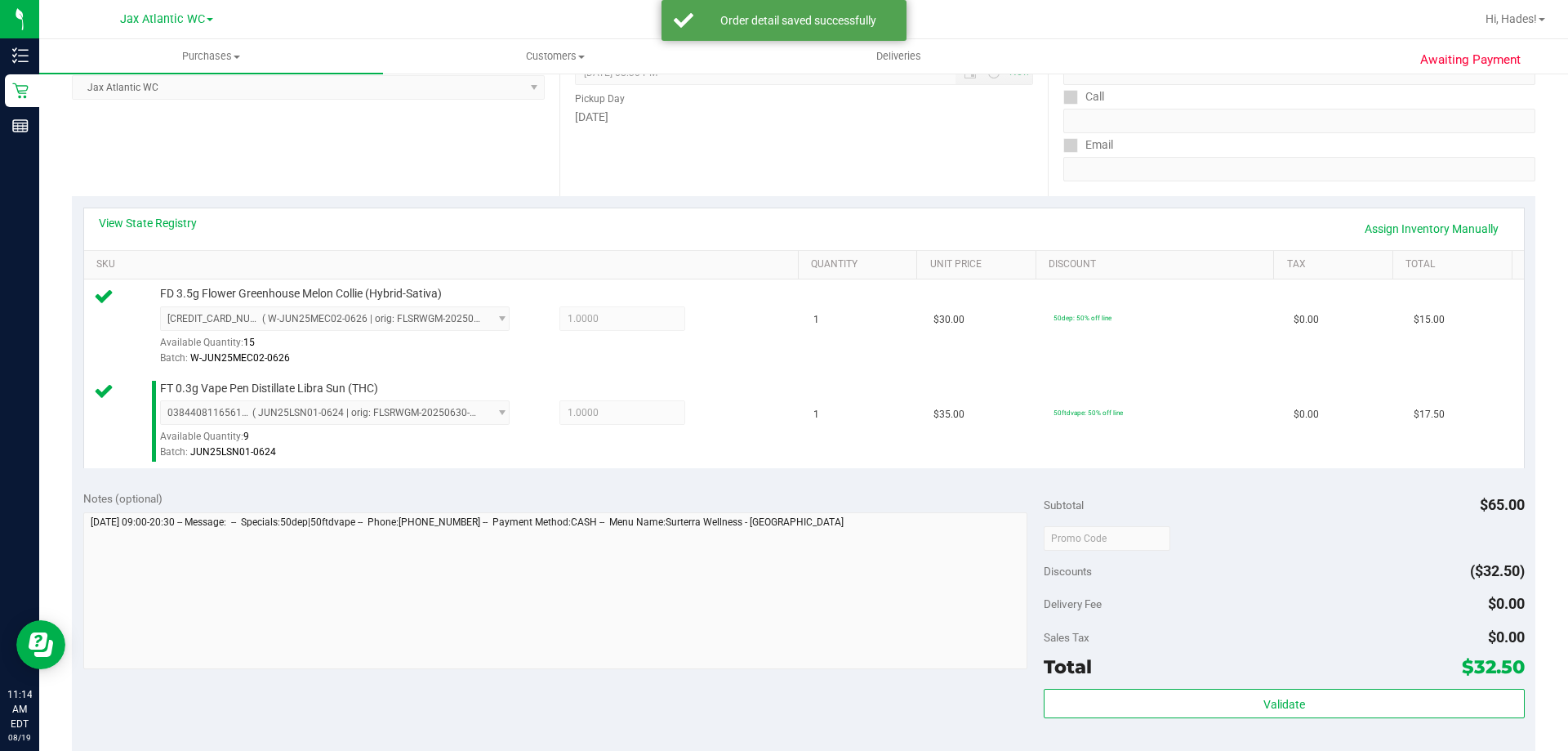
scroll to position [245, 0]
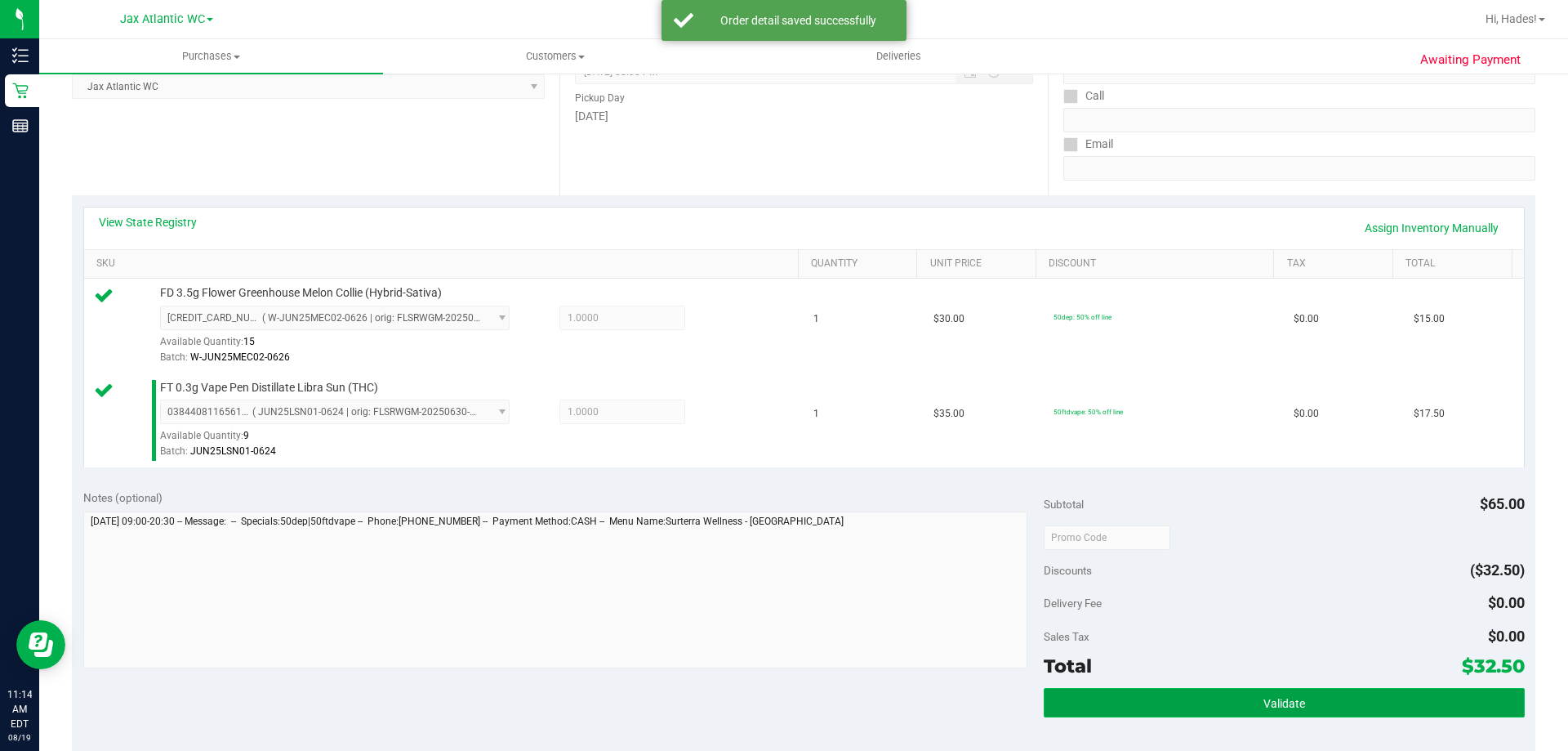
click at [1283, 703] on span "Validate" at bounding box center [1284, 704] width 41 height 13
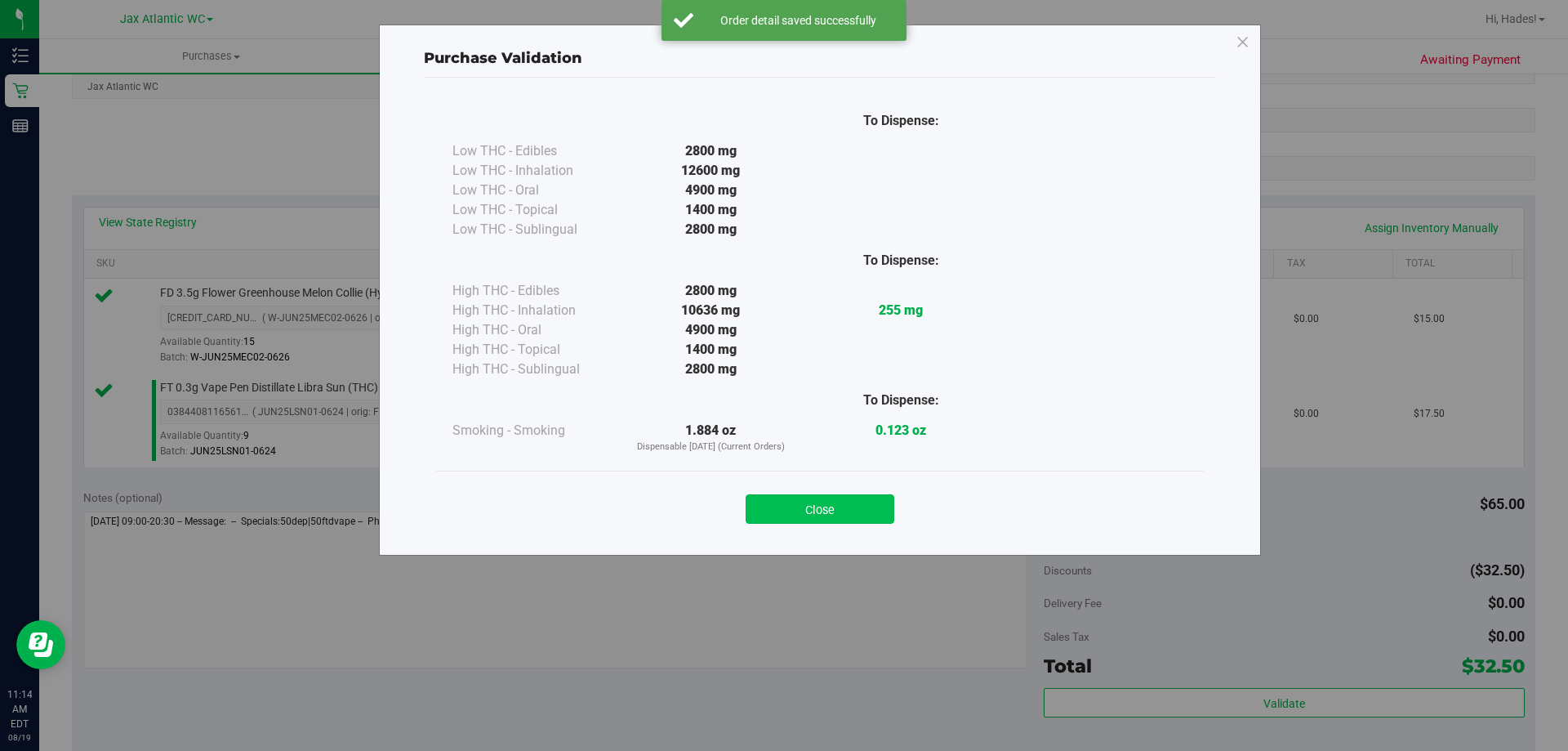
click at [829, 518] on button "Close" at bounding box center [819, 509] width 148 height 29
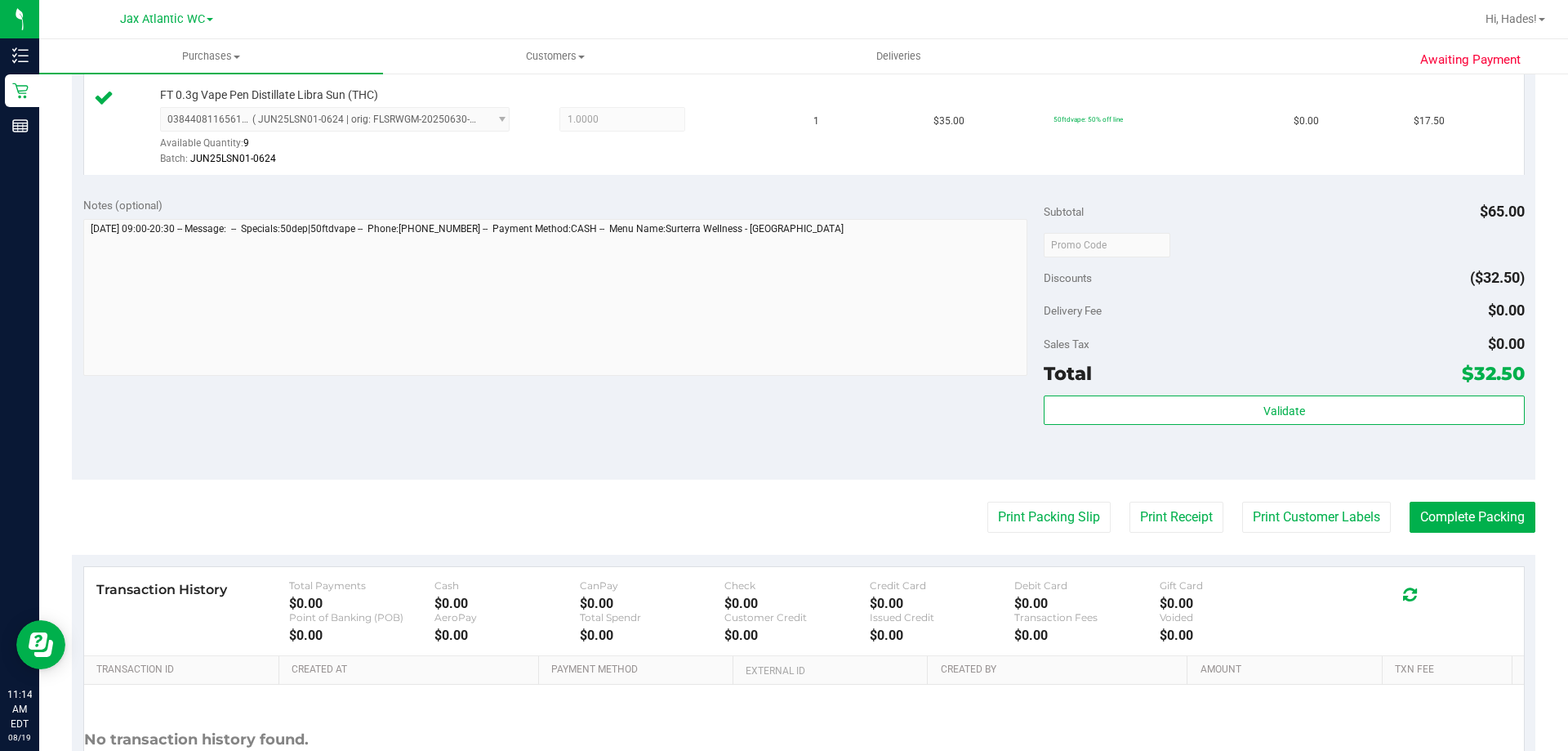
scroll to position [572, 0]
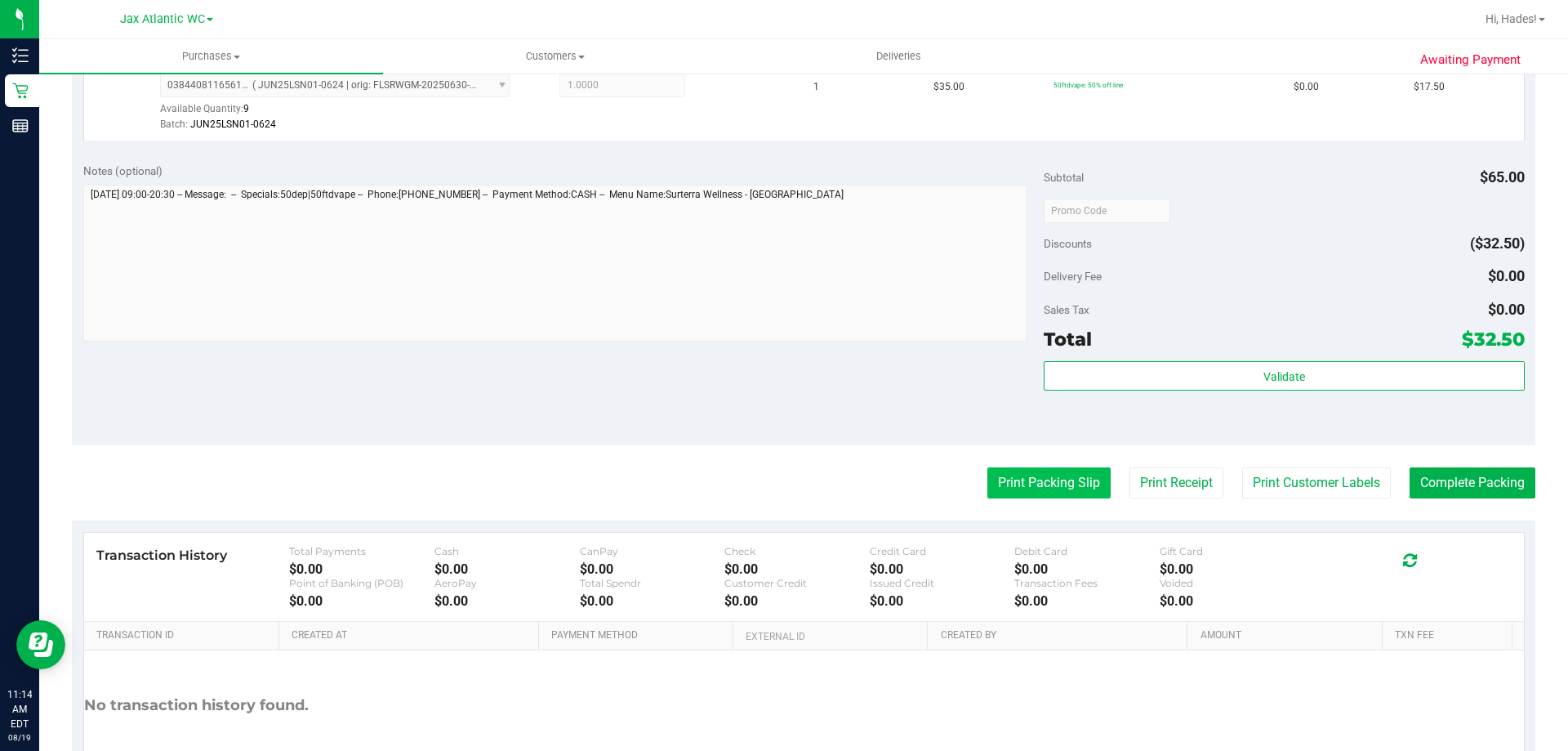
click at [1032, 477] on button "Print Packing Slip" at bounding box center [1049, 482] width 123 height 31
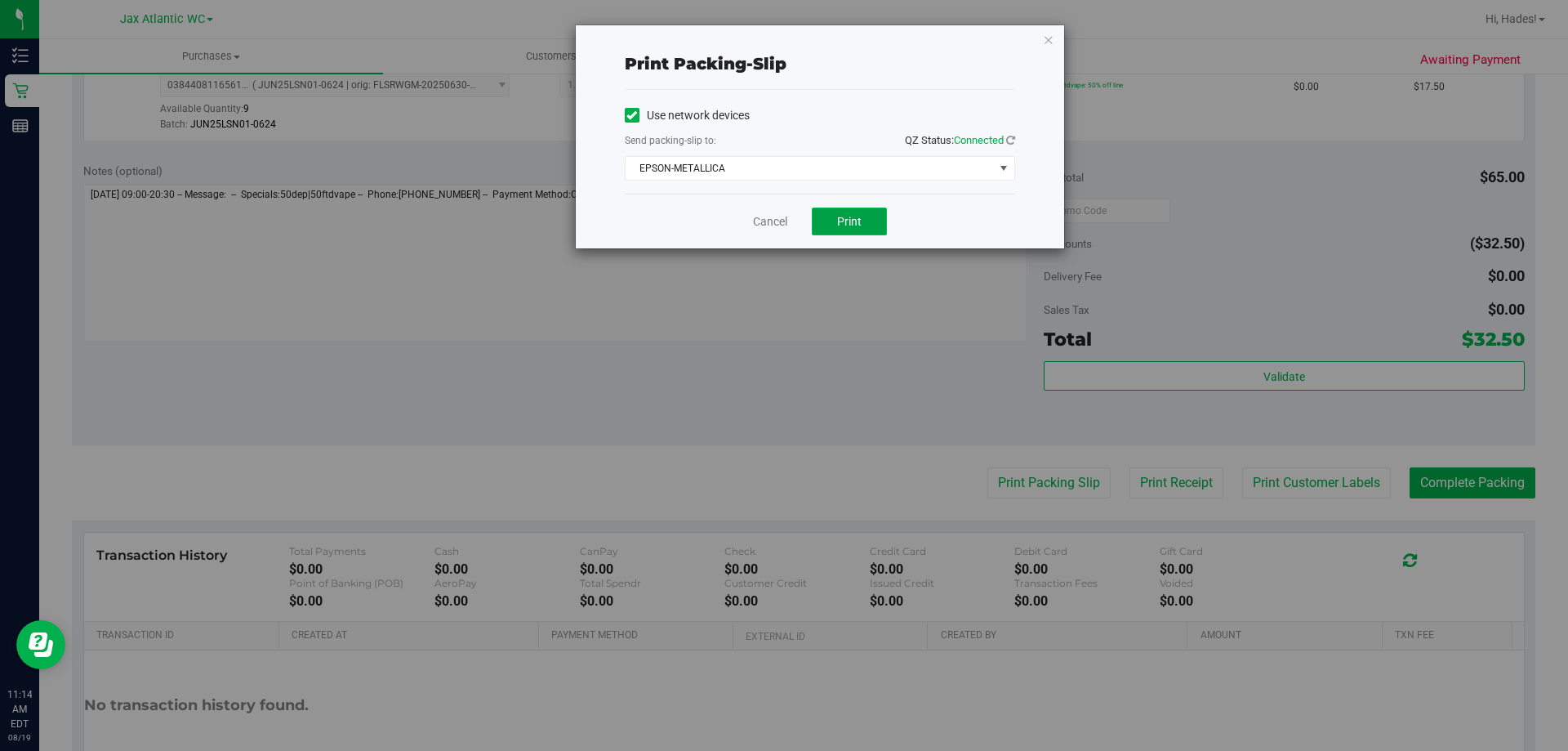
click at [824, 228] on button "Print" at bounding box center [850, 221] width 76 height 28
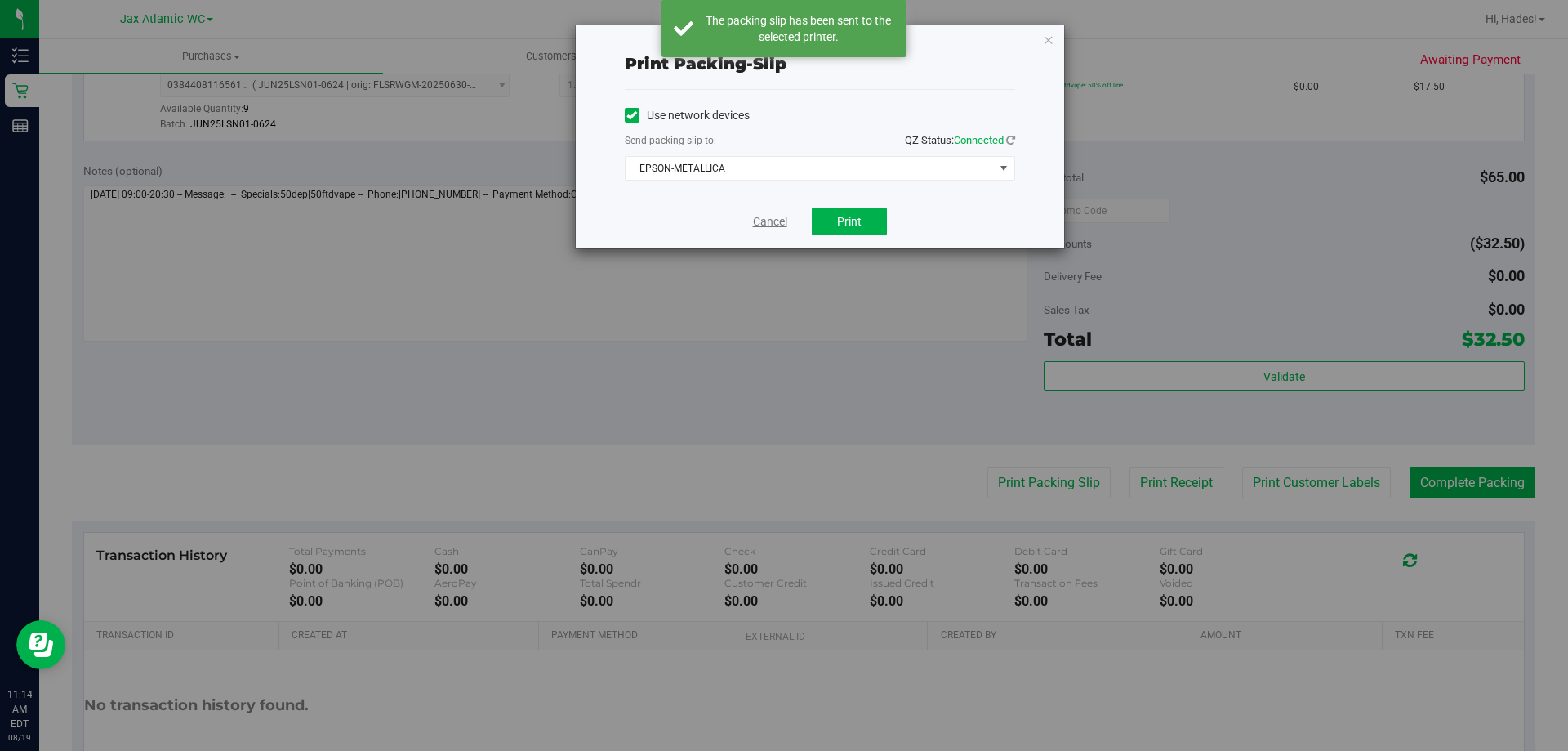
click at [773, 225] on link "Cancel" at bounding box center [770, 222] width 34 height 18
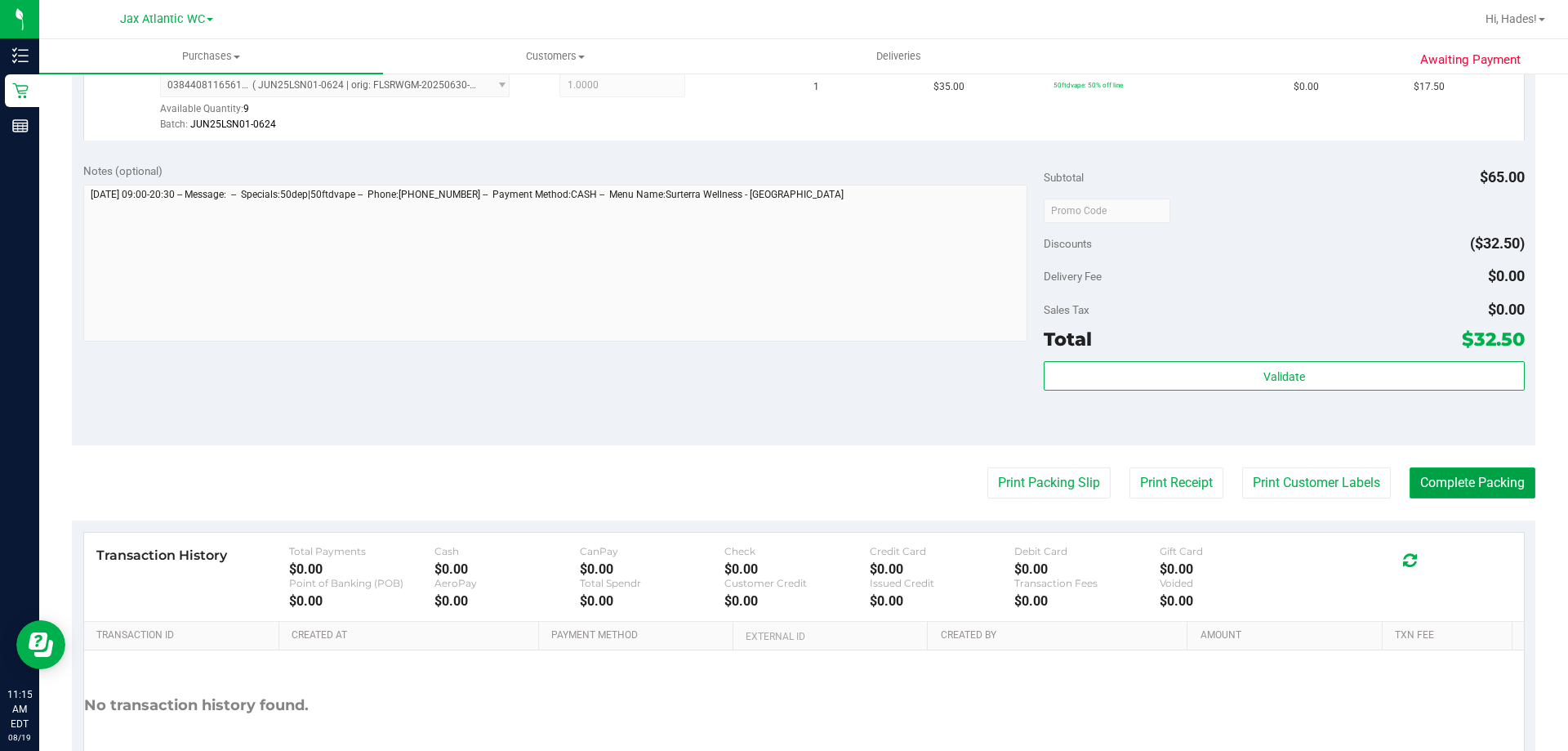
click at [1441, 492] on button "Complete Packing" at bounding box center [1472, 482] width 126 height 31
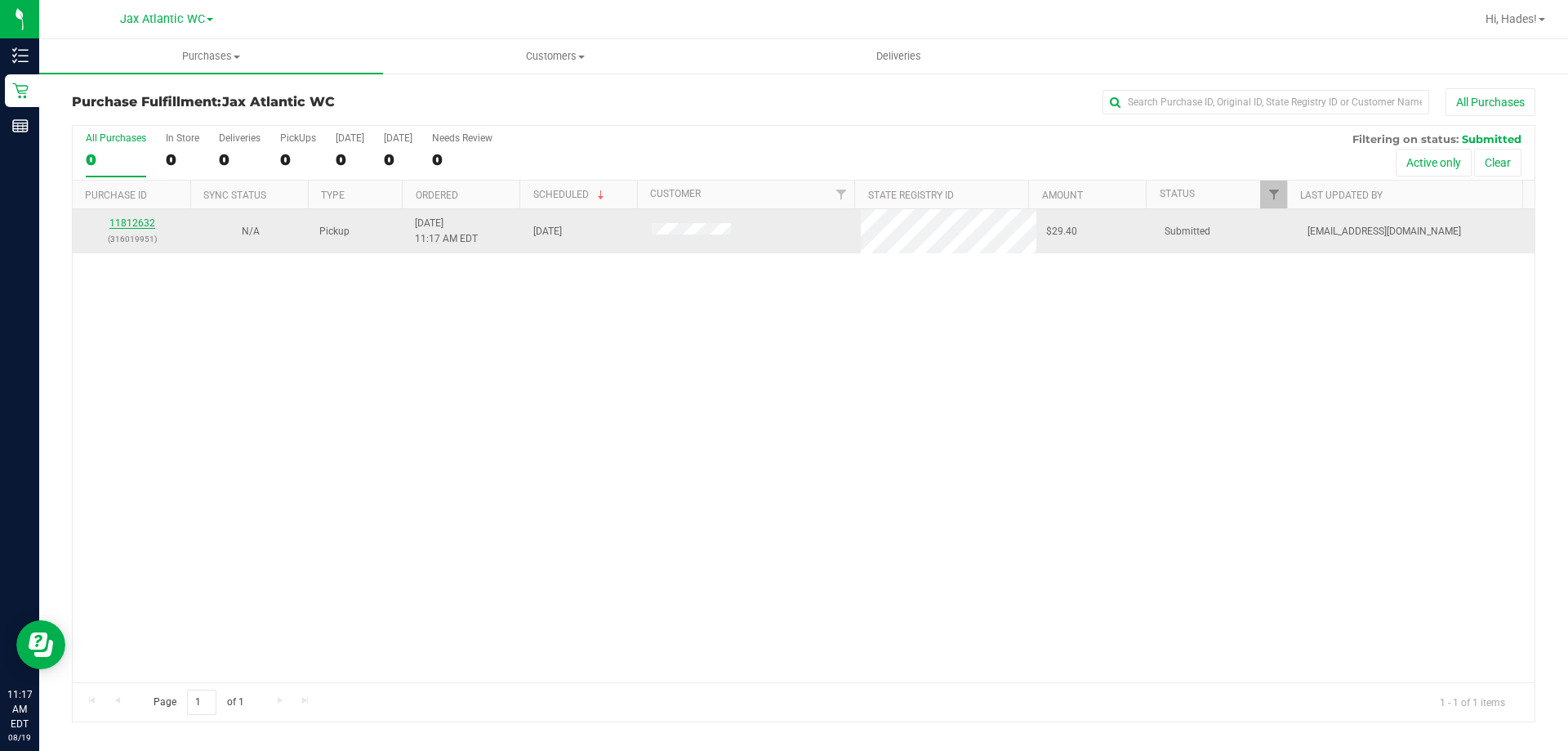
click at [136, 218] on link "11812632" at bounding box center [133, 222] width 46 height 11
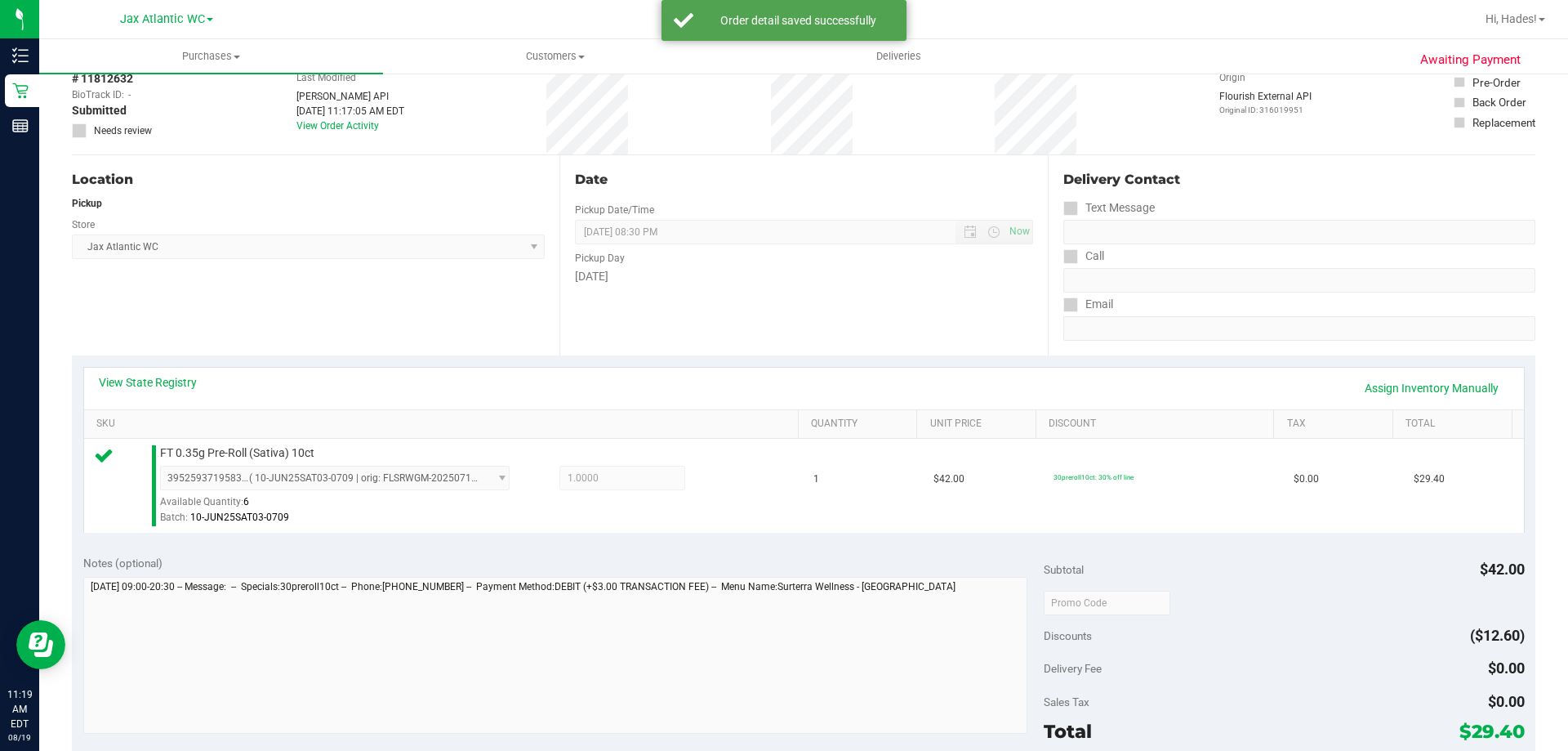
scroll to position [408, 0]
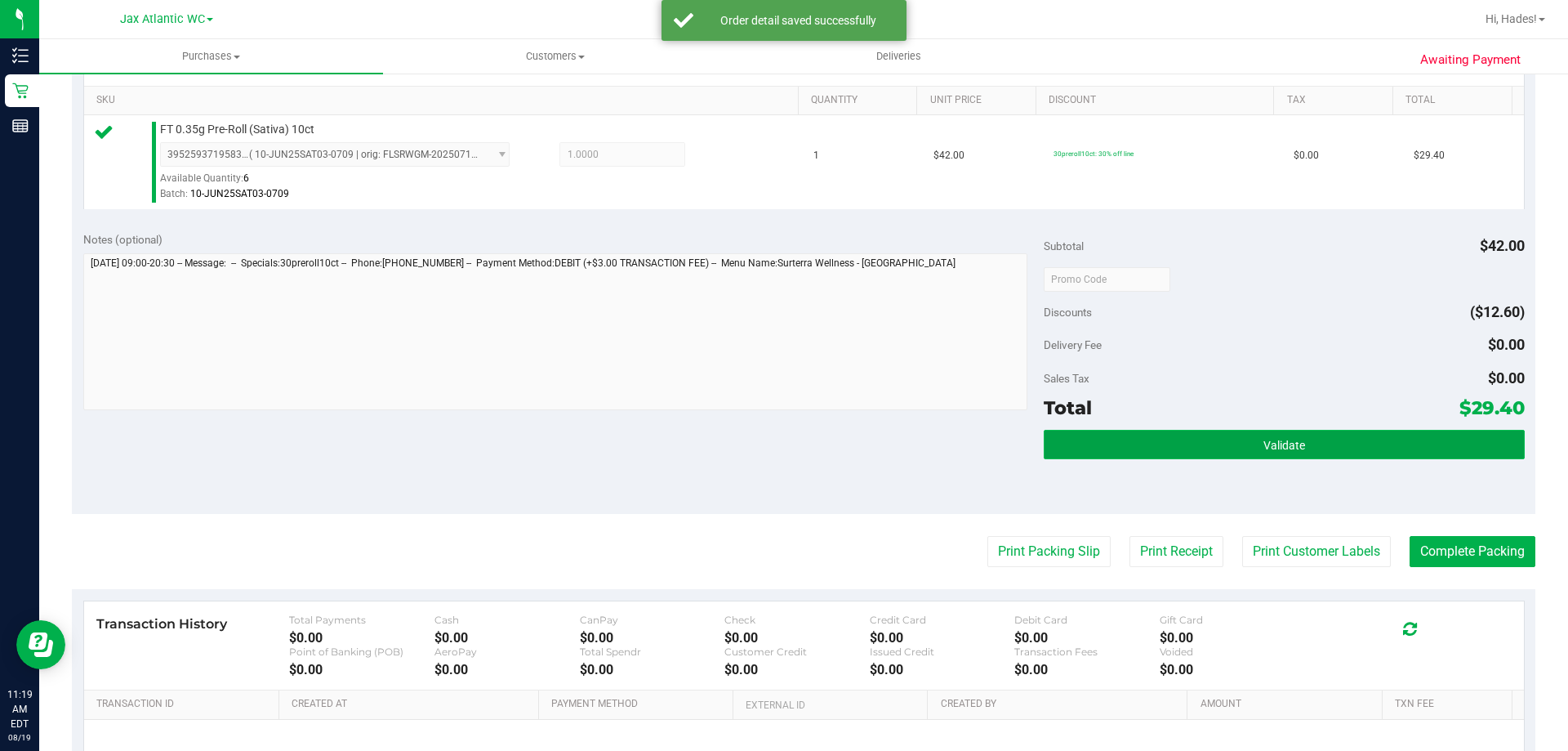
click at [1248, 441] on button "Validate" at bounding box center [1284, 444] width 480 height 29
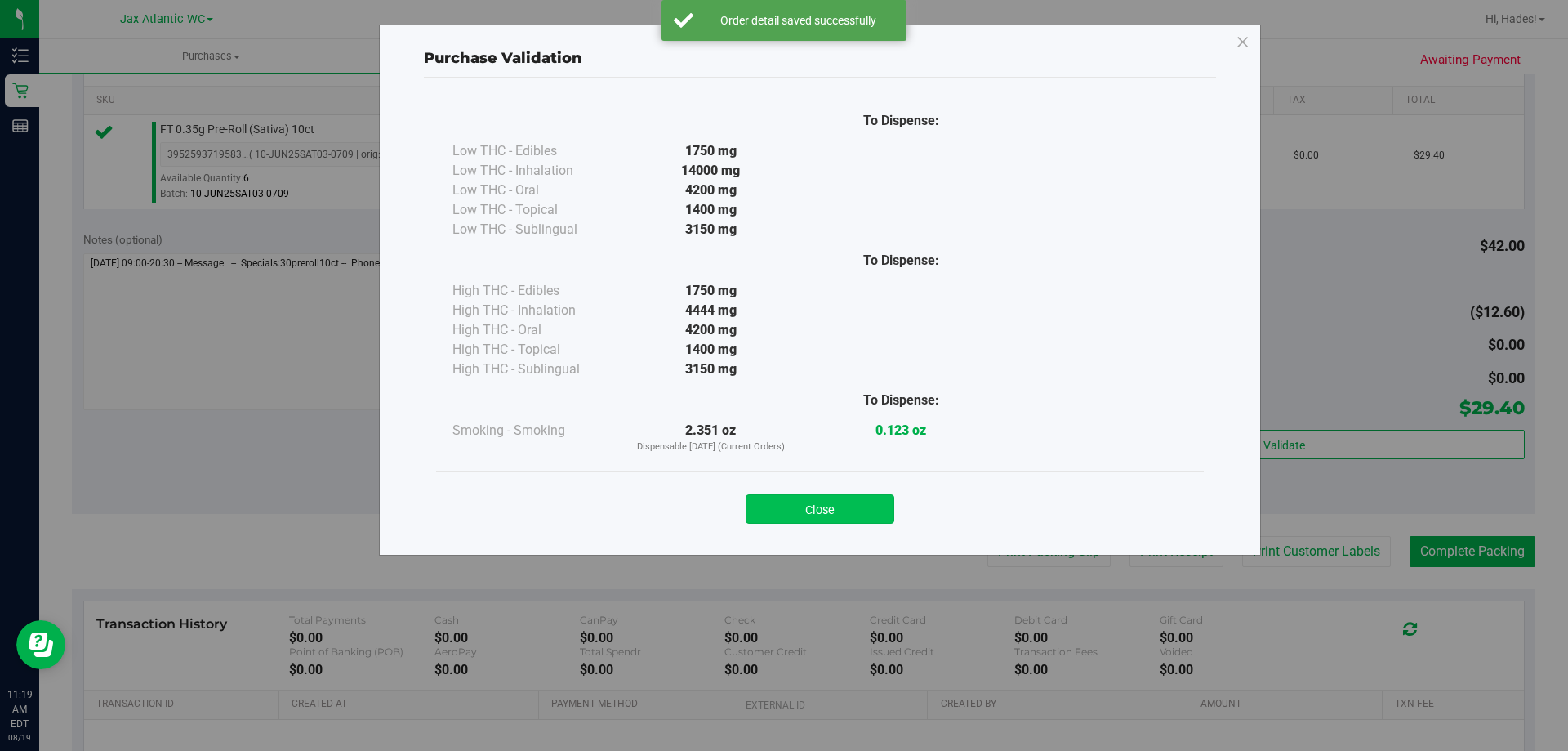
click at [813, 501] on button "Close" at bounding box center [819, 509] width 148 height 29
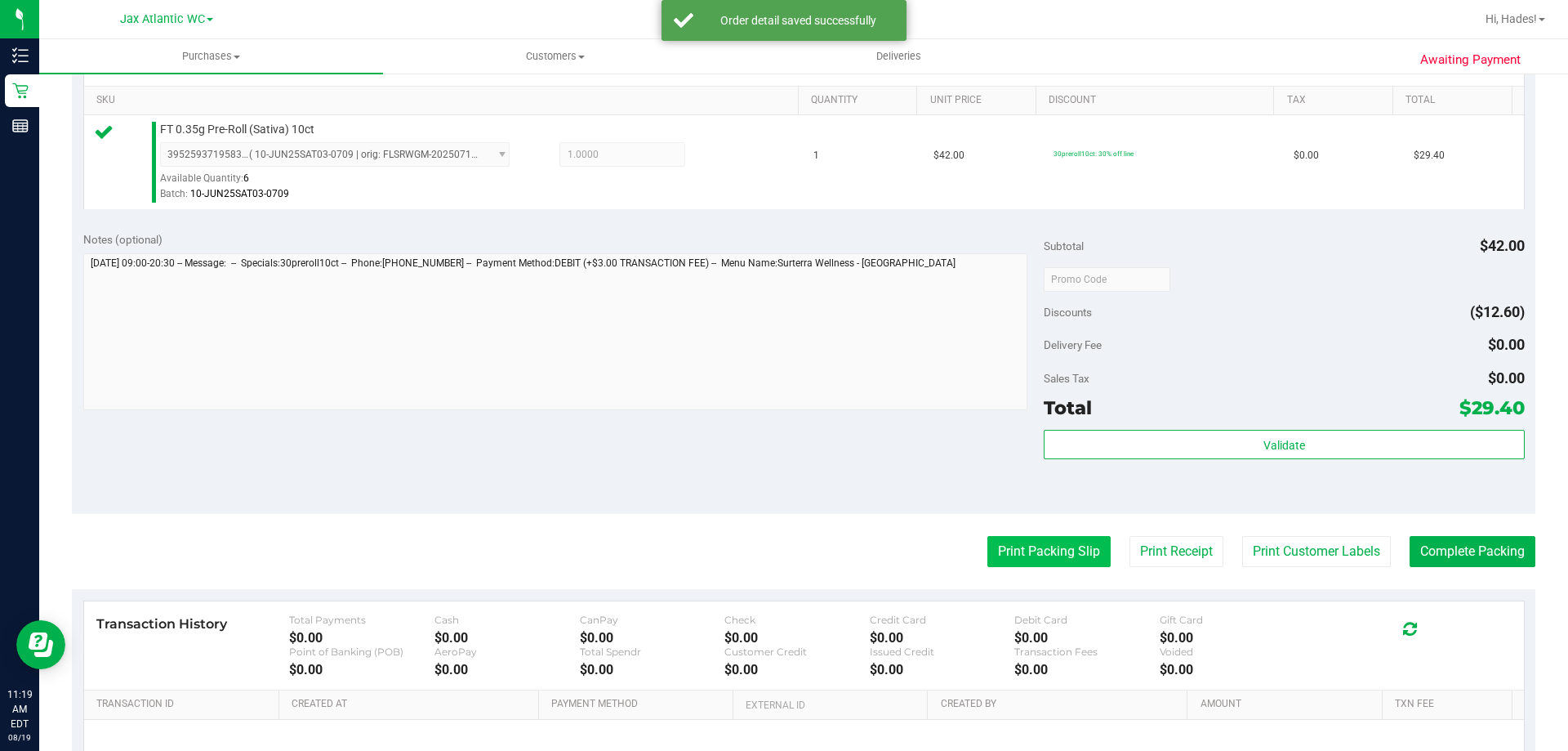
click at [1047, 557] on button "Print Packing Slip" at bounding box center [1049, 551] width 123 height 31
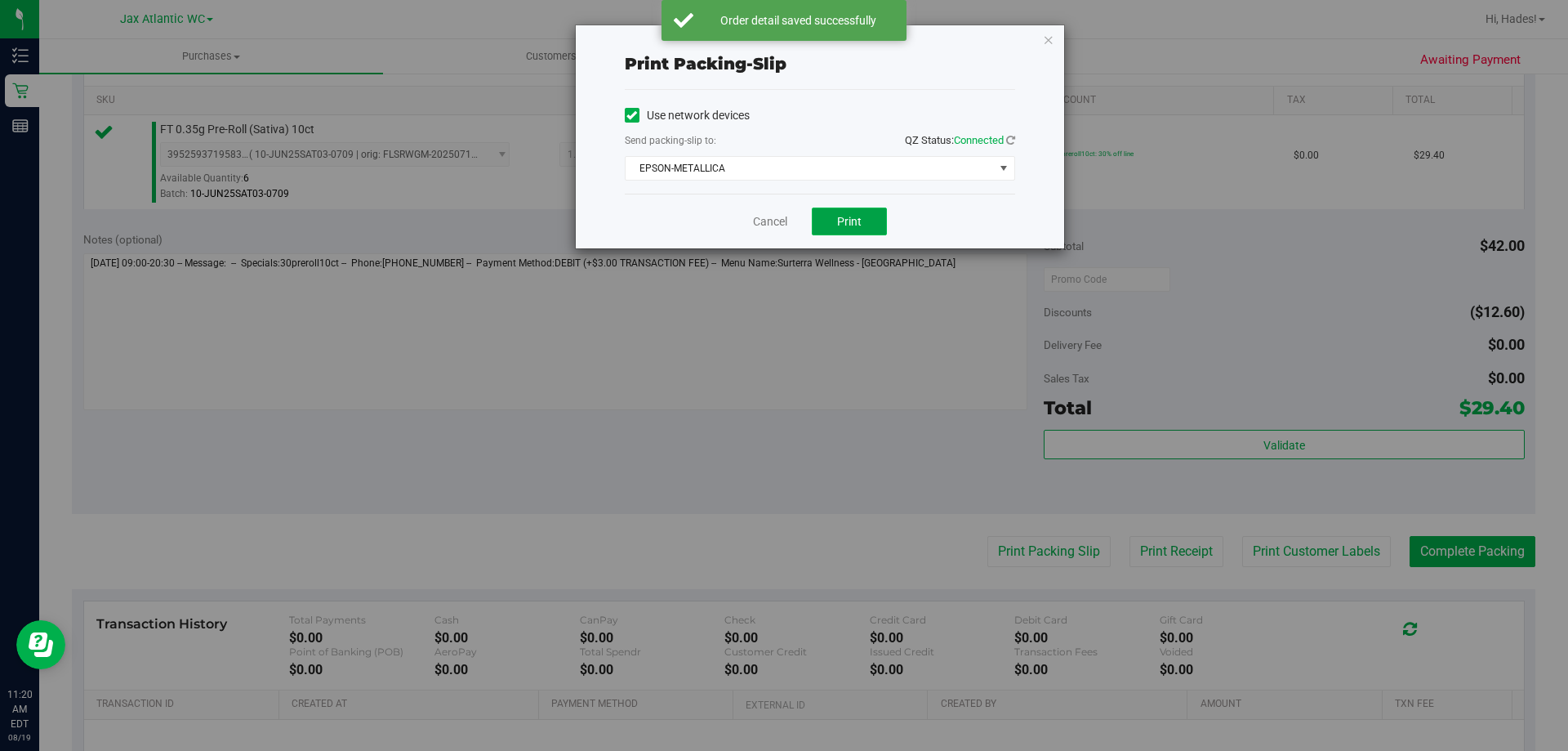
click at [835, 227] on button "Print" at bounding box center [850, 221] width 76 height 28
click at [760, 221] on link "Cancel" at bounding box center [770, 222] width 34 height 18
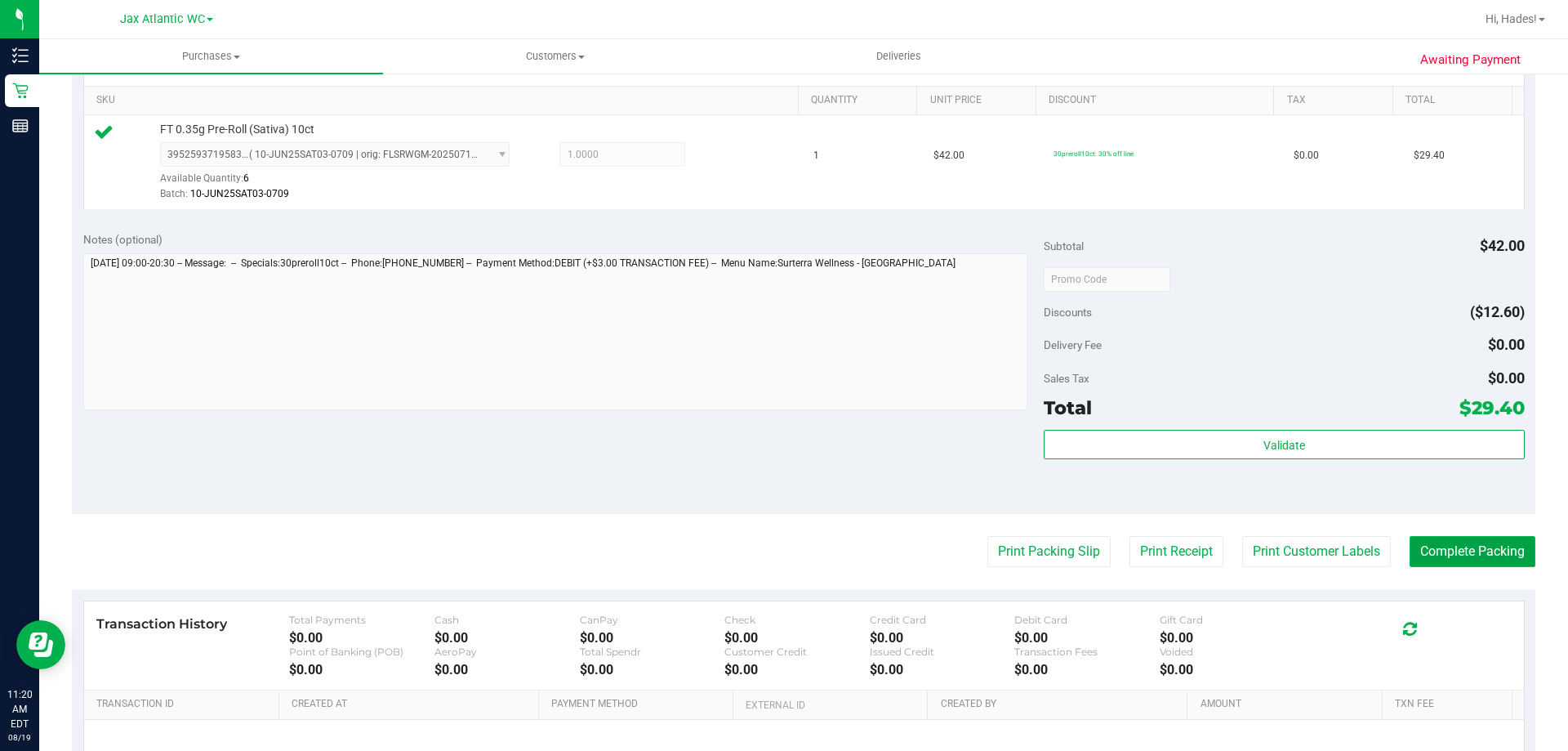
click at [1483, 552] on button "Complete Packing" at bounding box center [1472, 551] width 126 height 31
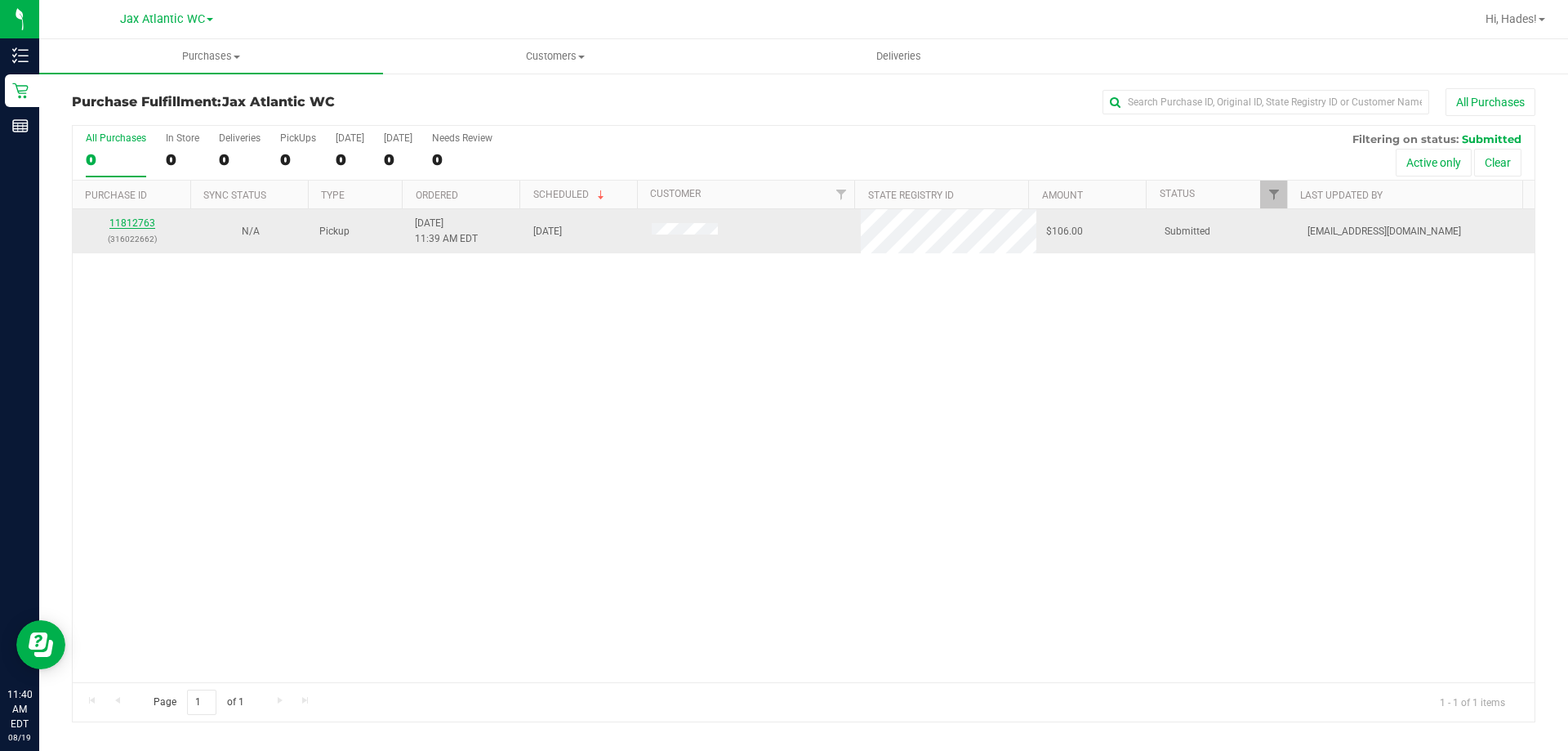
click at [144, 227] on link "11812763" at bounding box center [133, 222] width 46 height 11
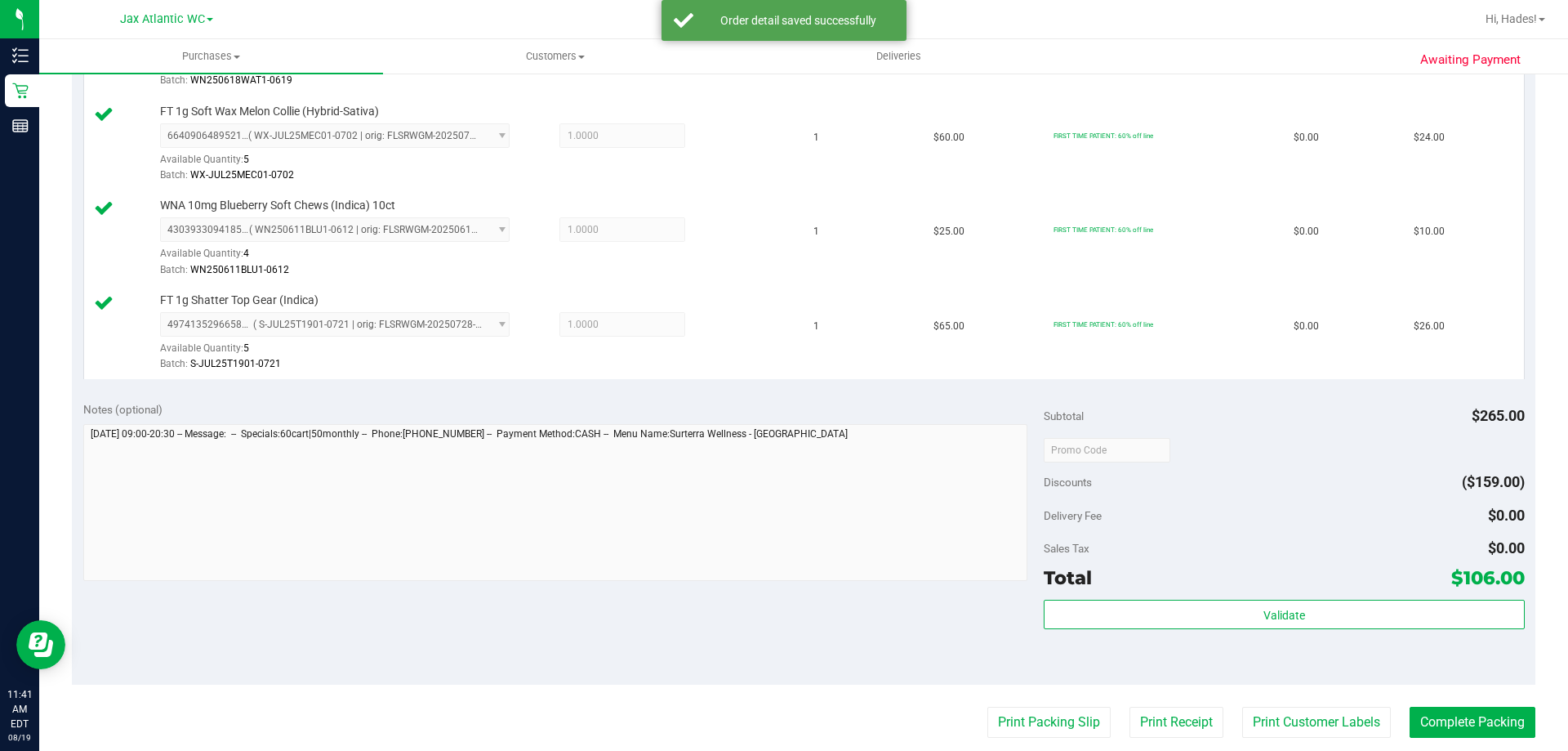
scroll to position [654, 0]
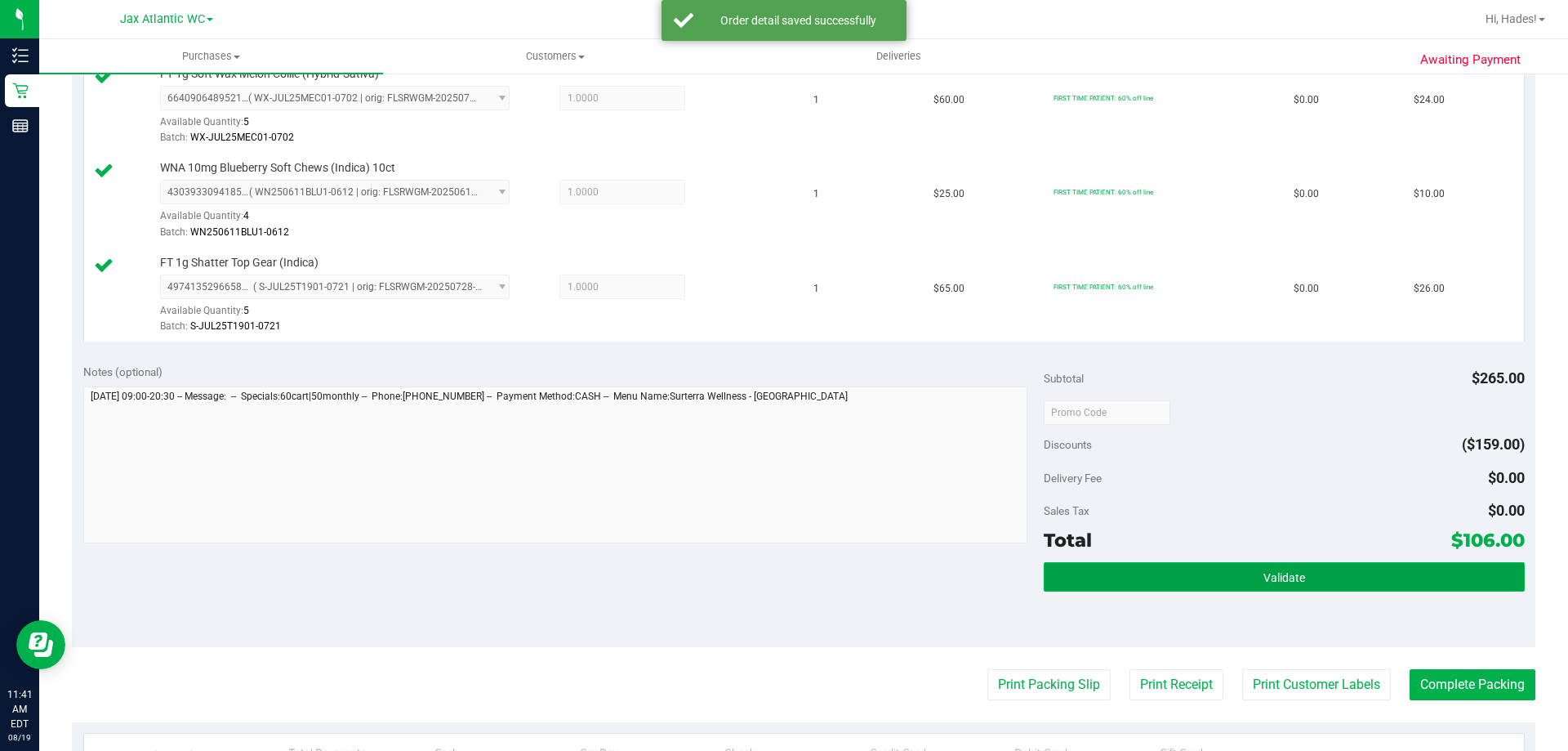
drag, startPoint x: 1116, startPoint y: 581, endPoint x: 1147, endPoint y: 574, distance: 31.8
click at [1117, 581] on button "Validate" at bounding box center [1284, 576] width 480 height 29
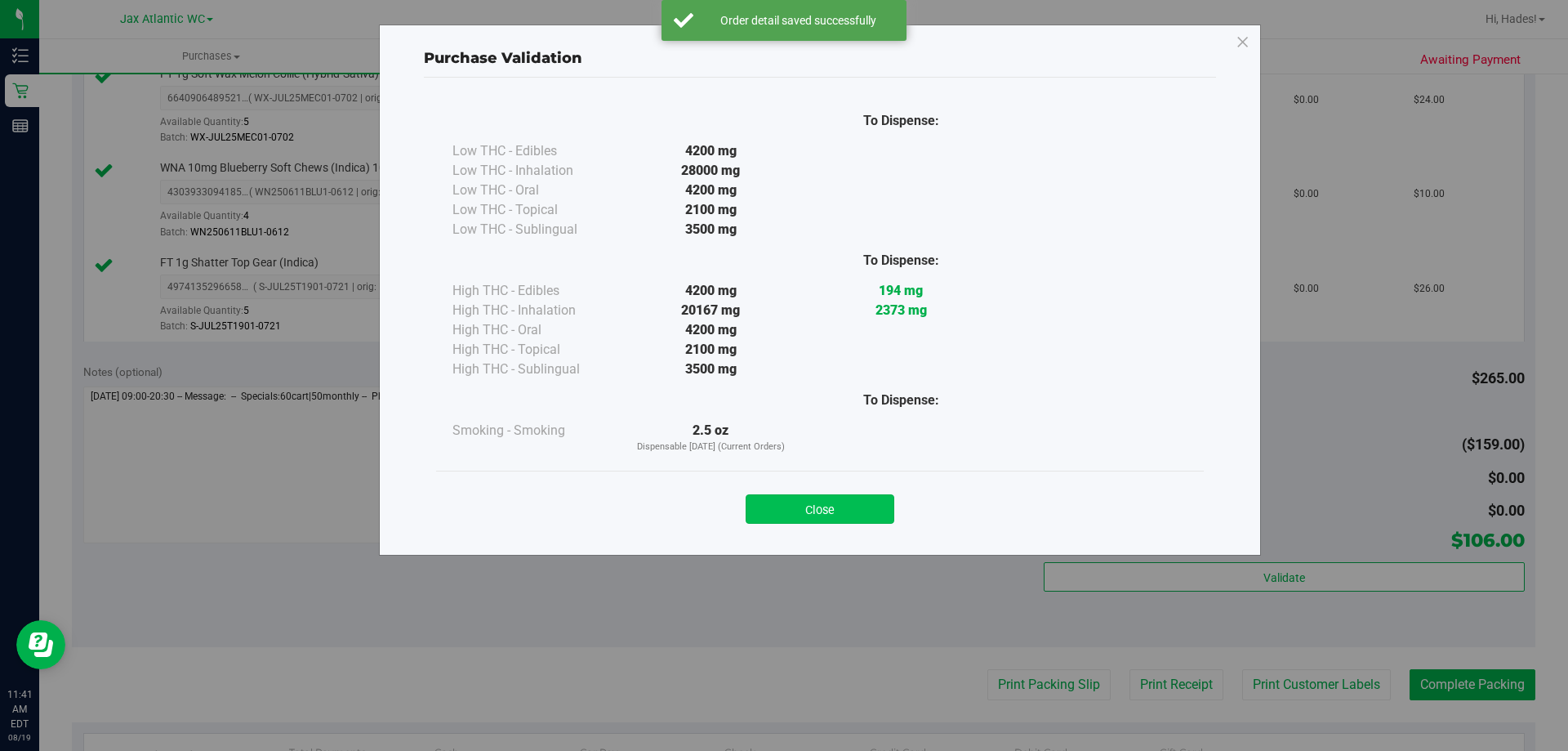
click at [845, 507] on button "Close" at bounding box center [819, 509] width 148 height 29
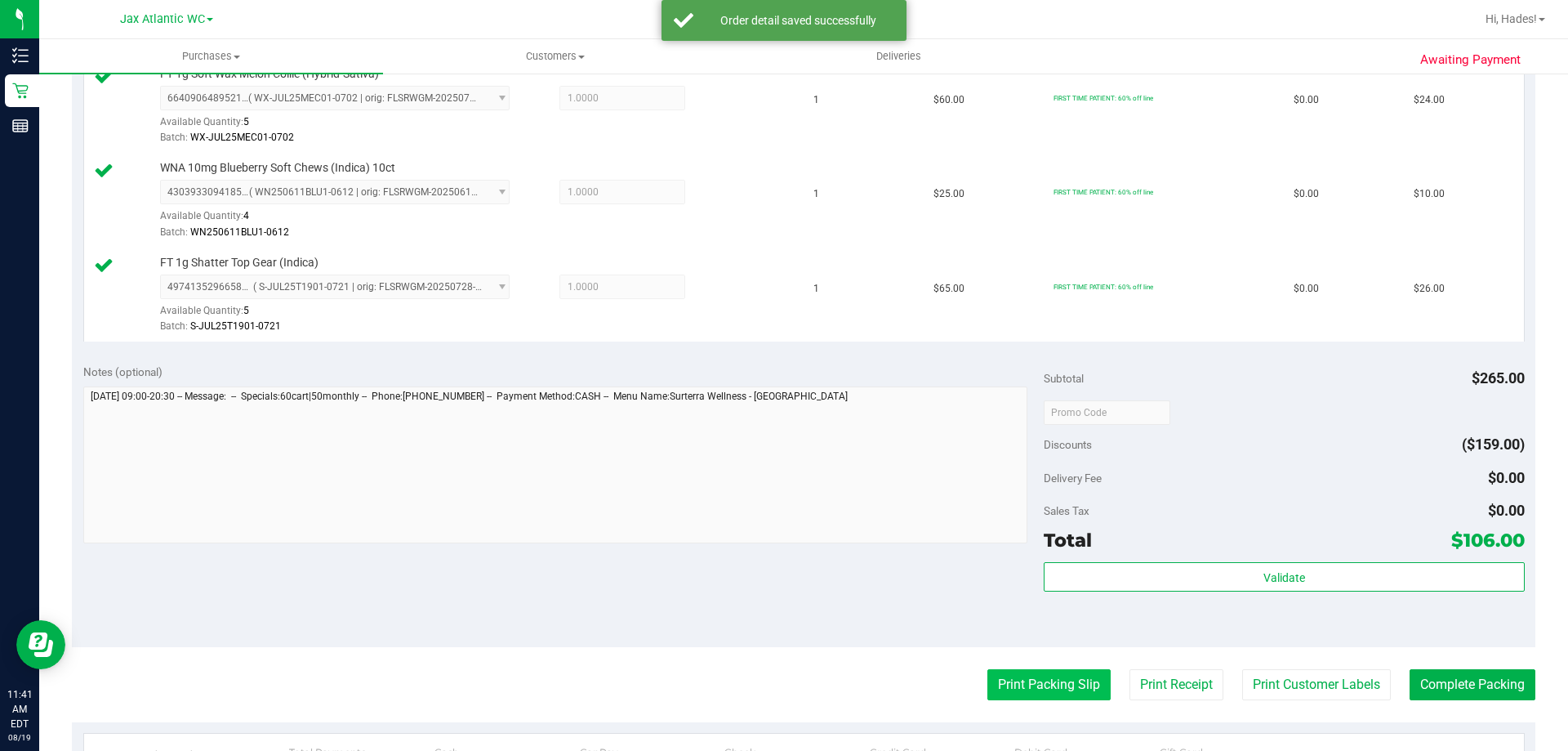
click at [1004, 680] on button "Print Packing Slip" at bounding box center [1049, 684] width 123 height 31
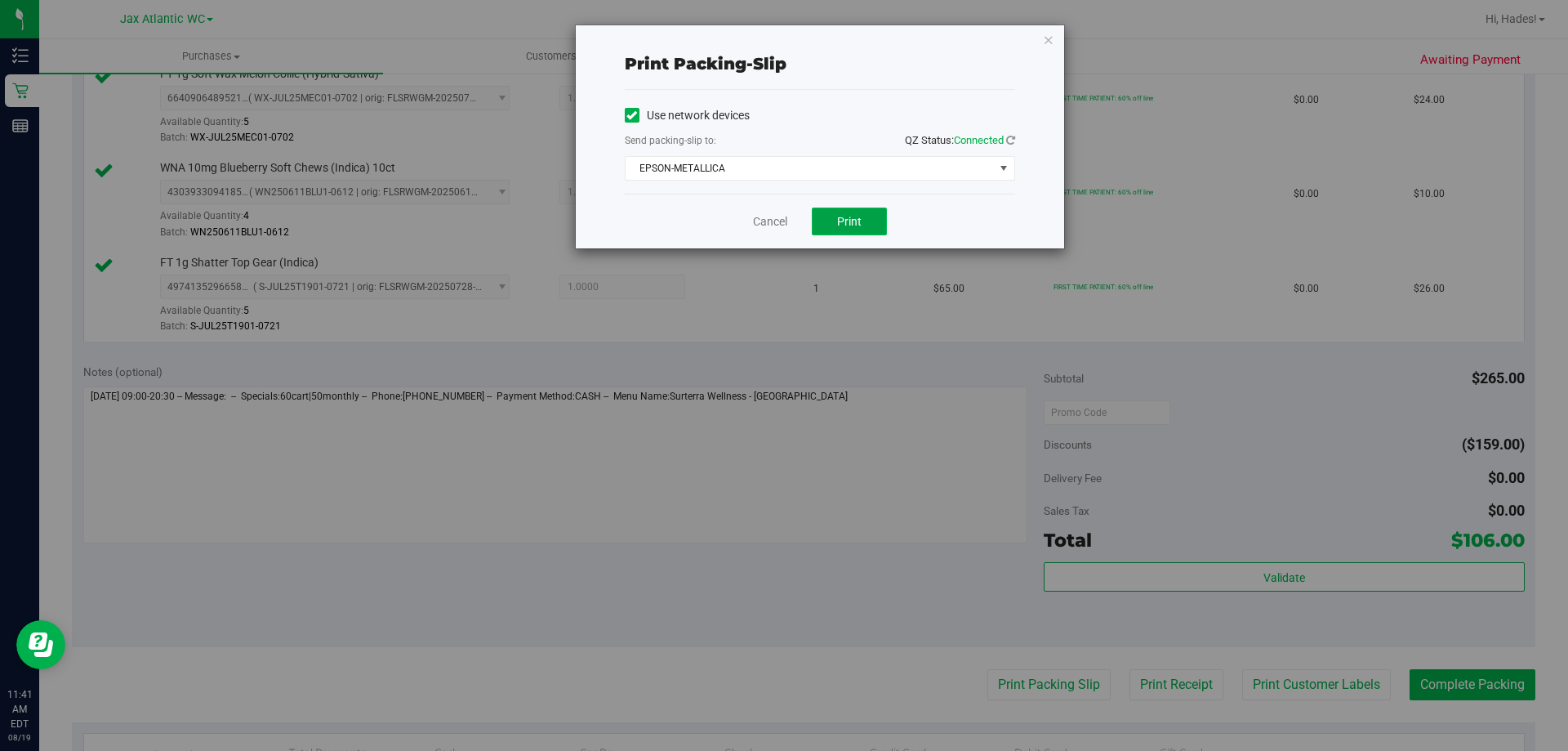
click at [835, 220] on button "Print" at bounding box center [850, 221] width 76 height 28
click at [776, 223] on link "Cancel" at bounding box center [770, 222] width 34 height 18
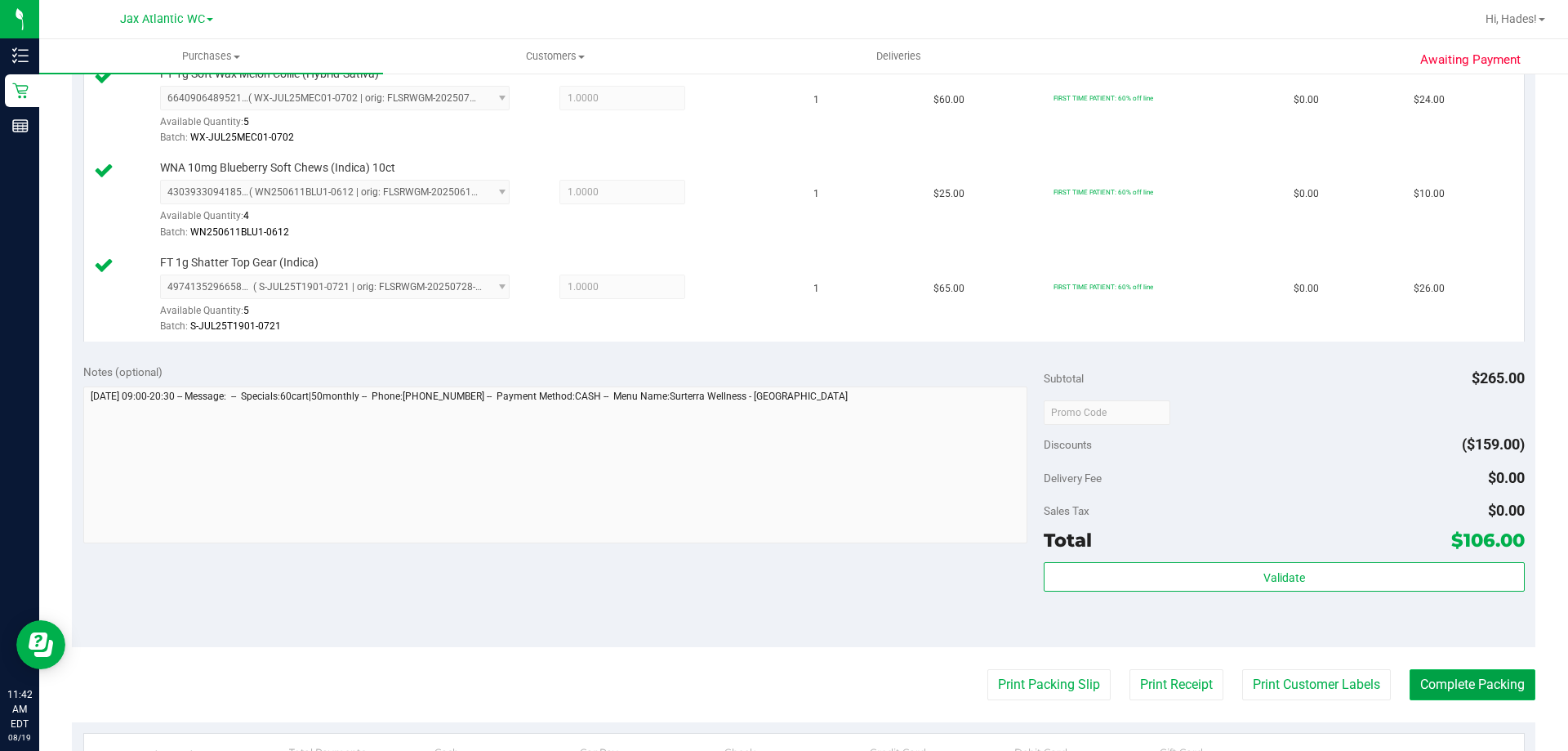
click at [1487, 693] on button "Complete Packing" at bounding box center [1472, 684] width 126 height 31
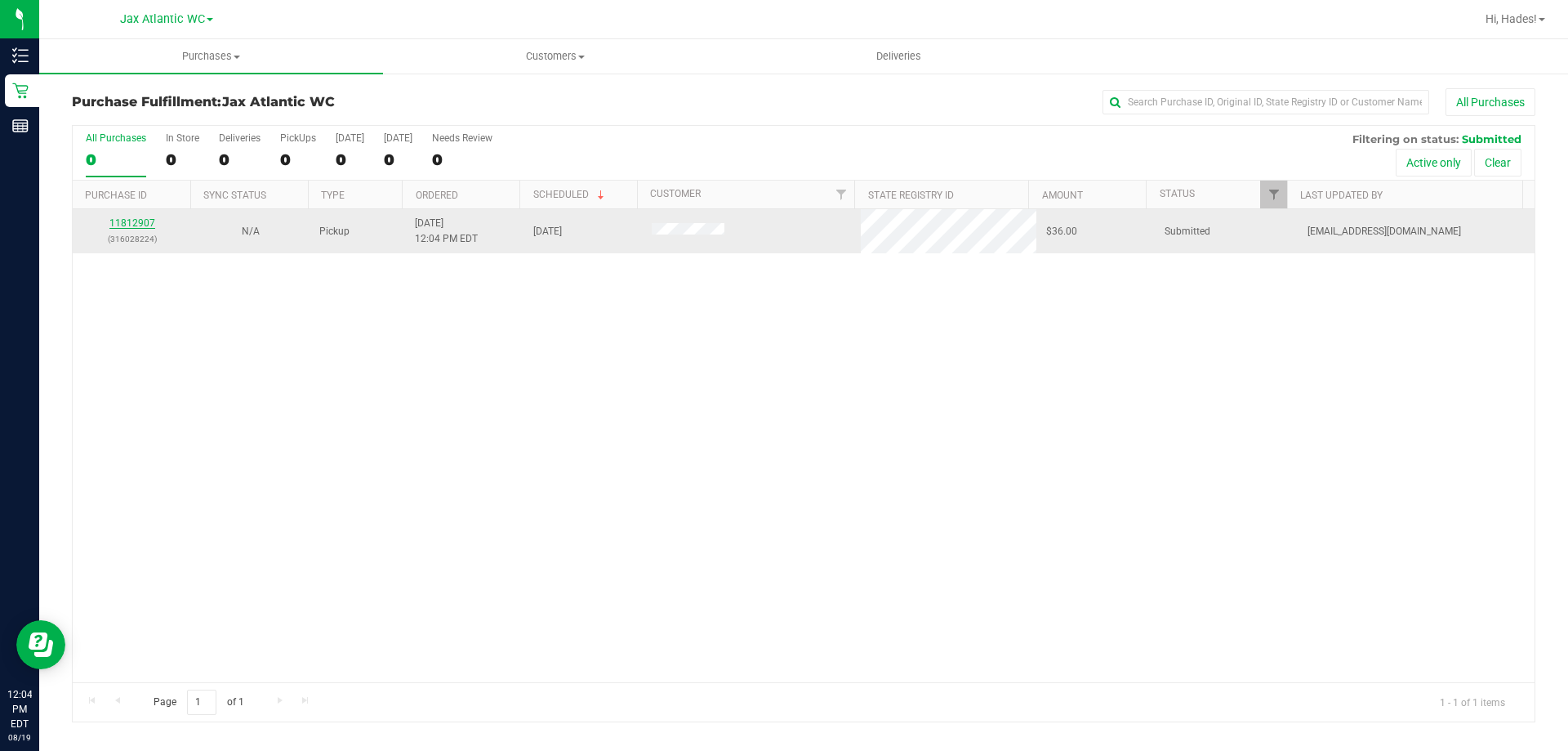
click at [135, 227] on link "11812907" at bounding box center [133, 222] width 46 height 11
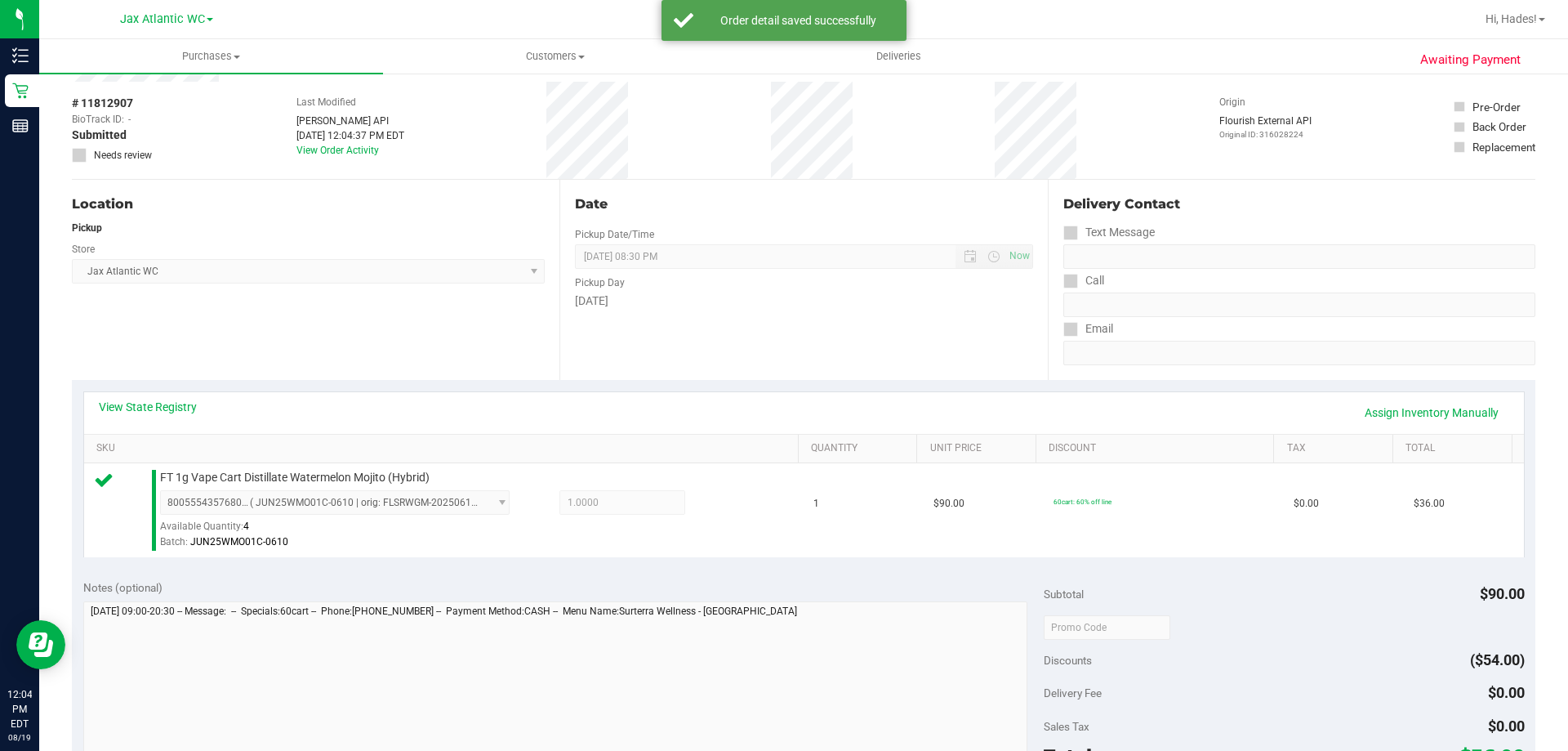
scroll to position [327, 0]
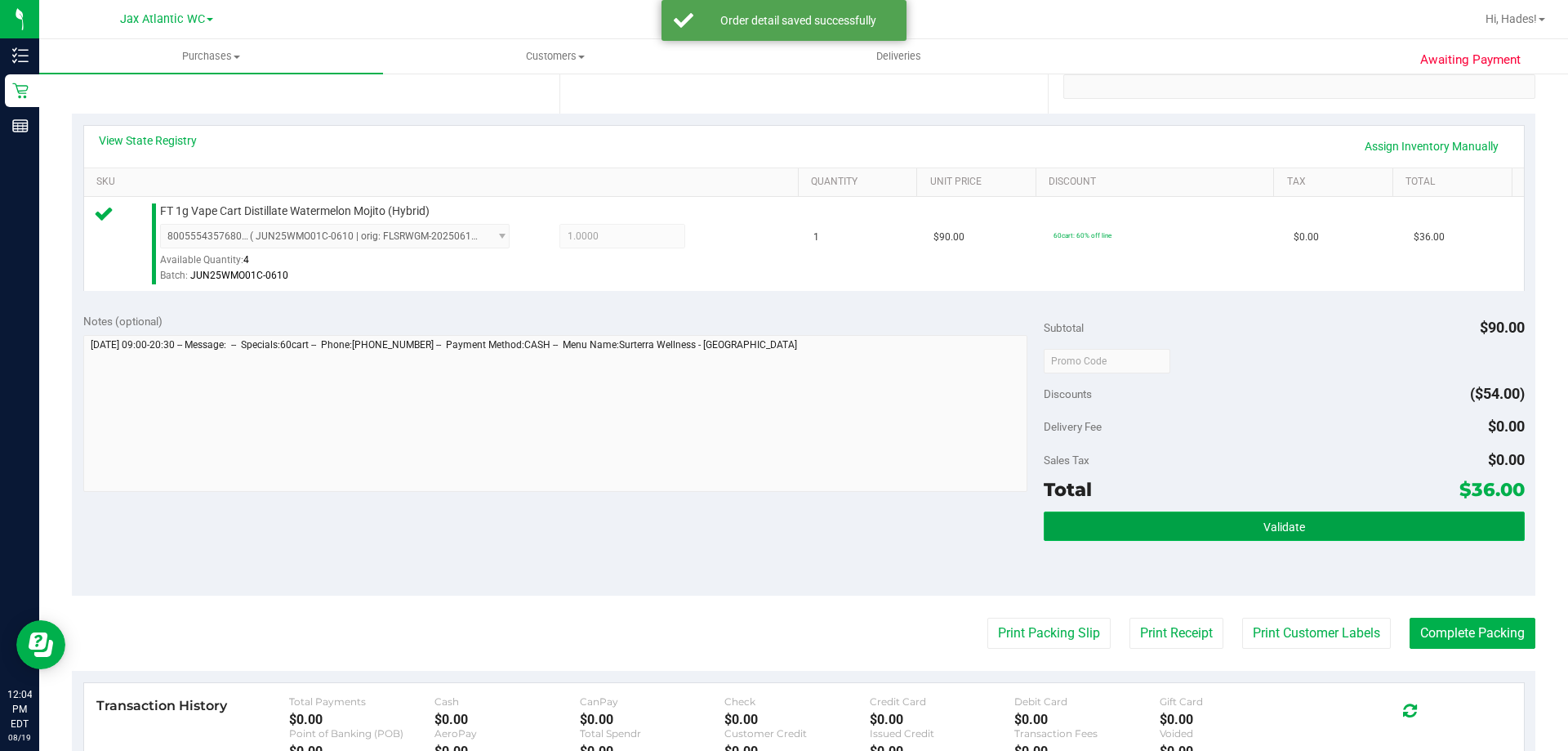
click at [1191, 531] on button "Validate" at bounding box center [1284, 525] width 480 height 29
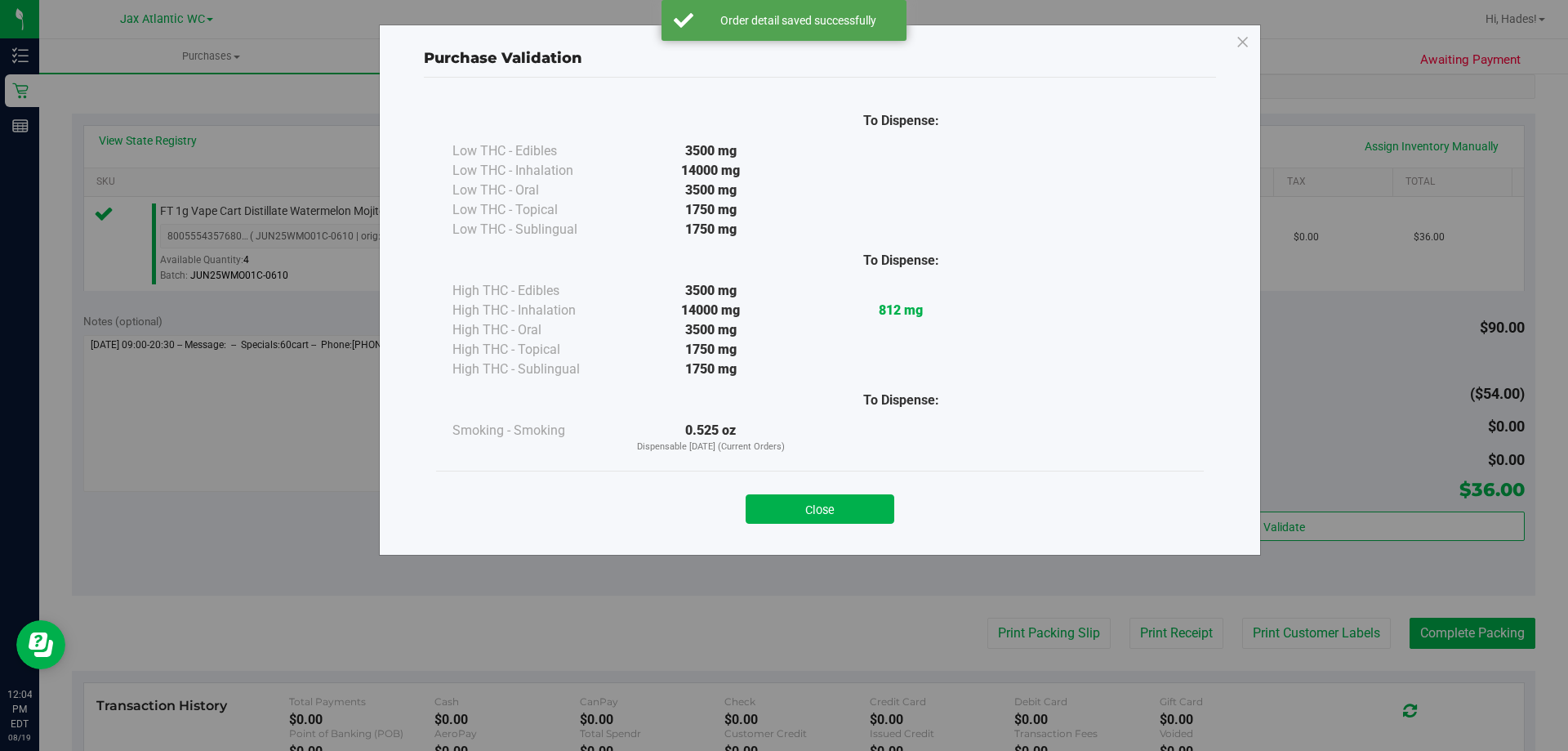
click at [846, 506] on button "Close" at bounding box center [819, 509] width 148 height 29
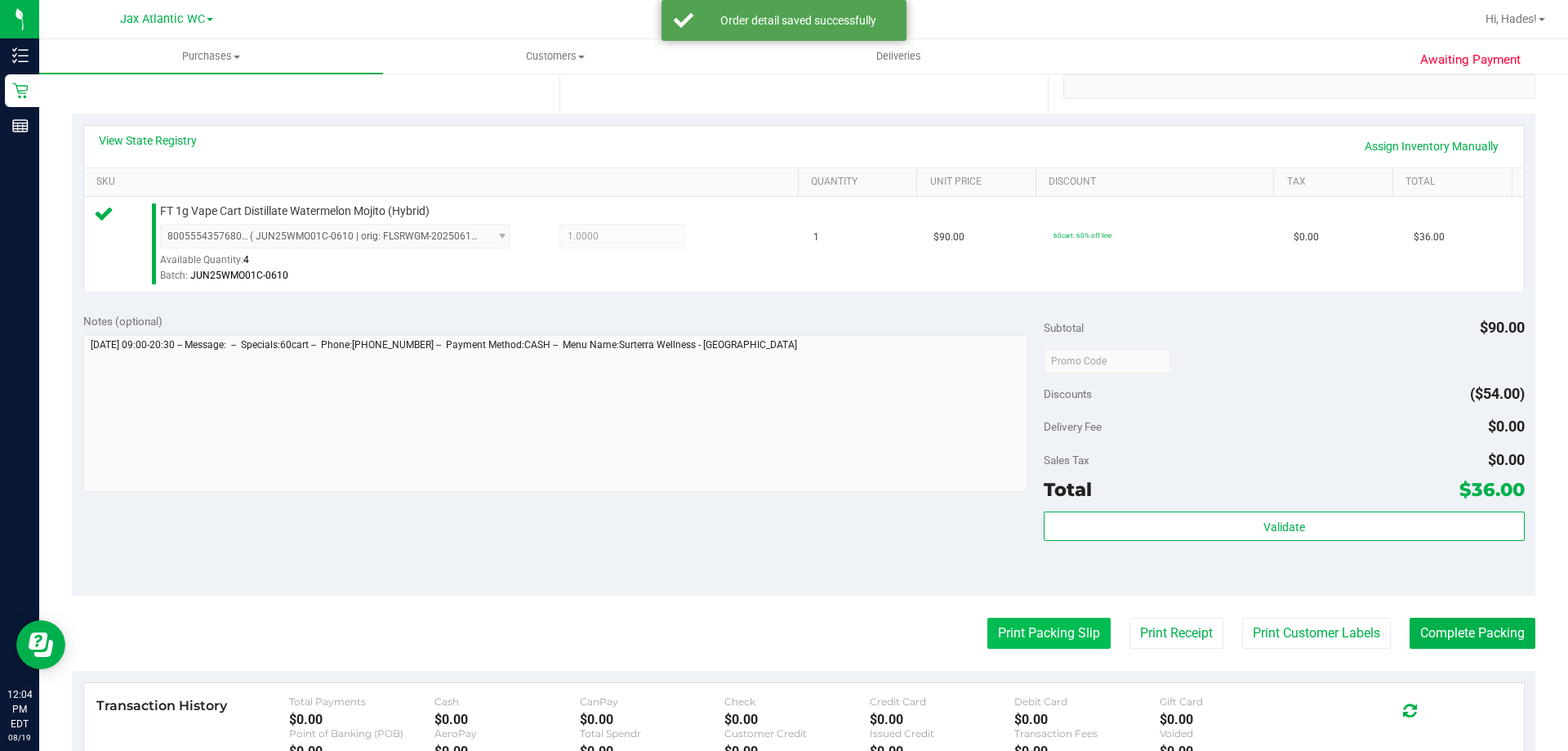
click at [1041, 629] on button "Print Packing Slip" at bounding box center [1049, 632] width 123 height 31
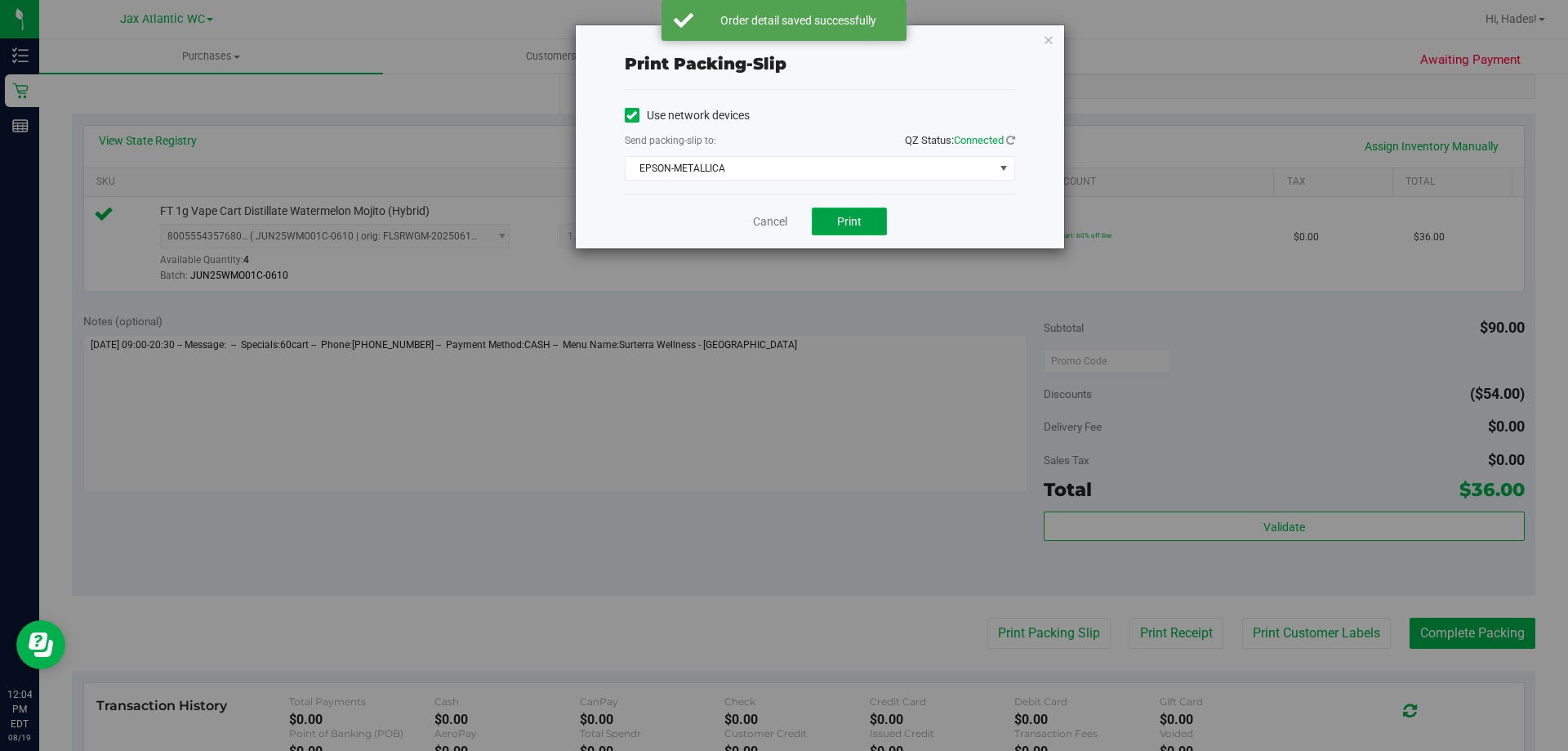
click at [854, 213] on button "Print" at bounding box center [850, 221] width 76 height 28
click at [773, 240] on div "Cancel Print" at bounding box center [820, 220] width 391 height 54
click at [754, 213] on link "Cancel" at bounding box center [770, 222] width 34 height 18
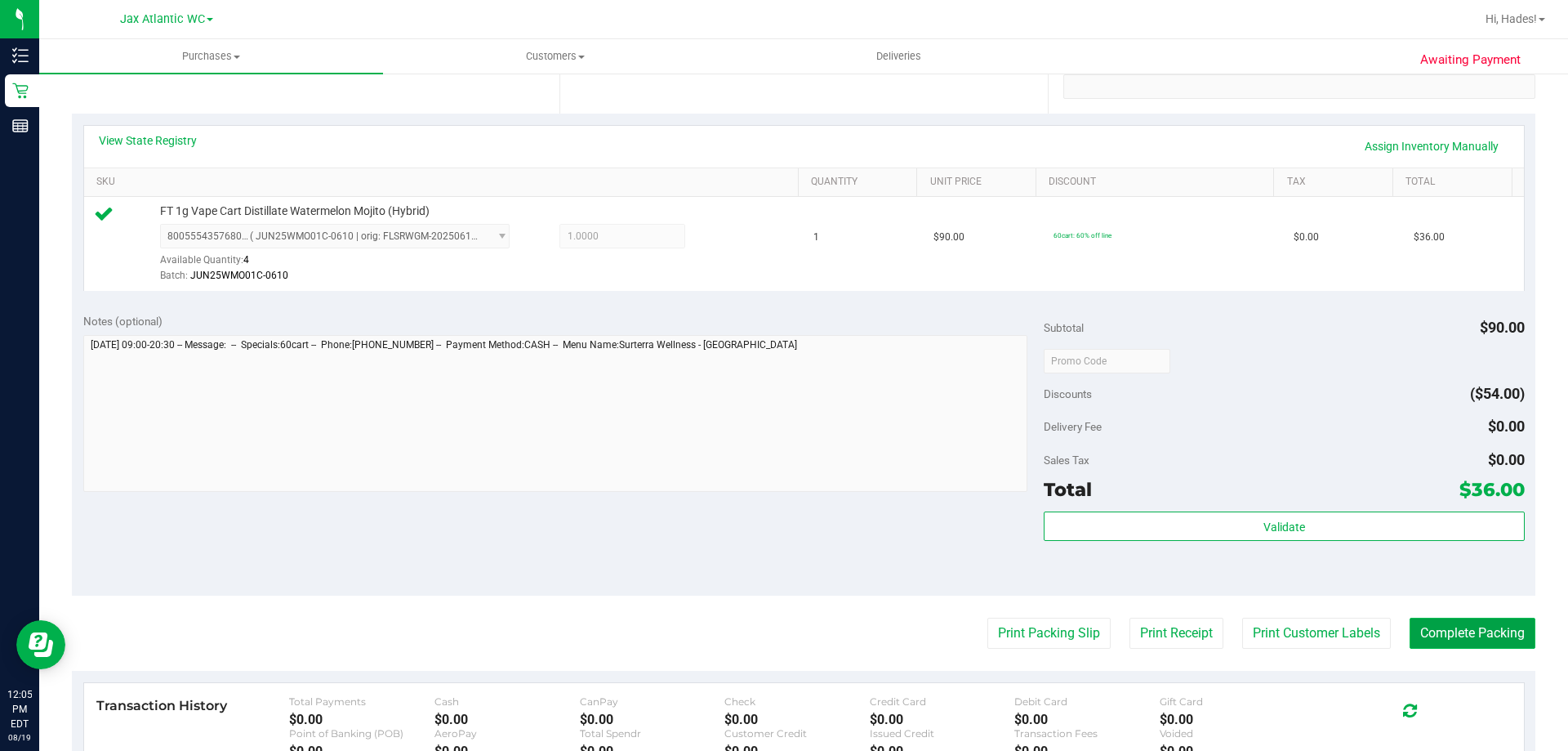
click at [1471, 631] on button "Complete Packing" at bounding box center [1472, 632] width 126 height 31
